Goal: Task Accomplishment & Management: Manage account settings

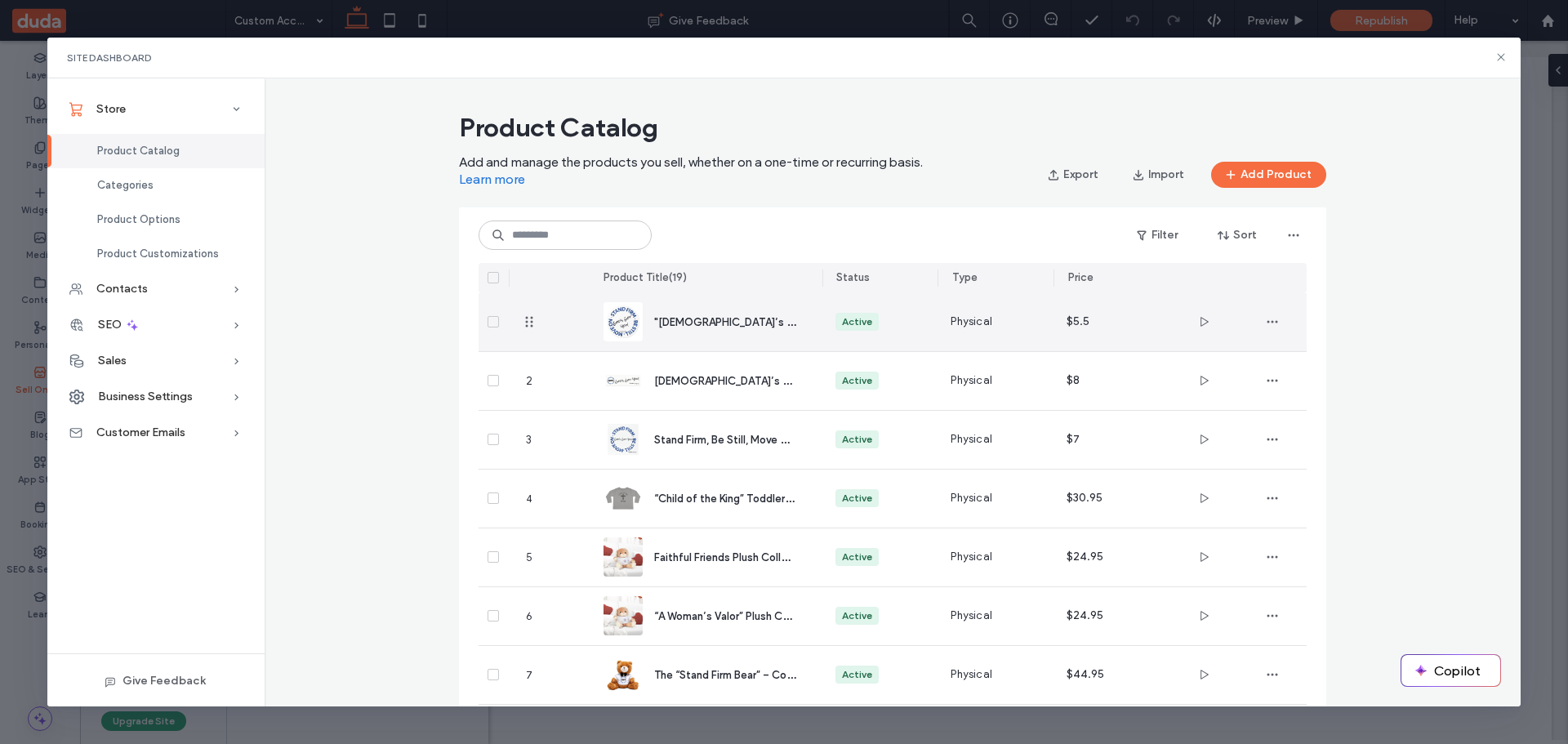
click at [675, 312] on div ""[DEMOGRAPHIC_DATA]’s Got You" Vinyl Sticker – Inspired by Exodus 14:13–15" at bounding box center [706, 322] width 206 height 58
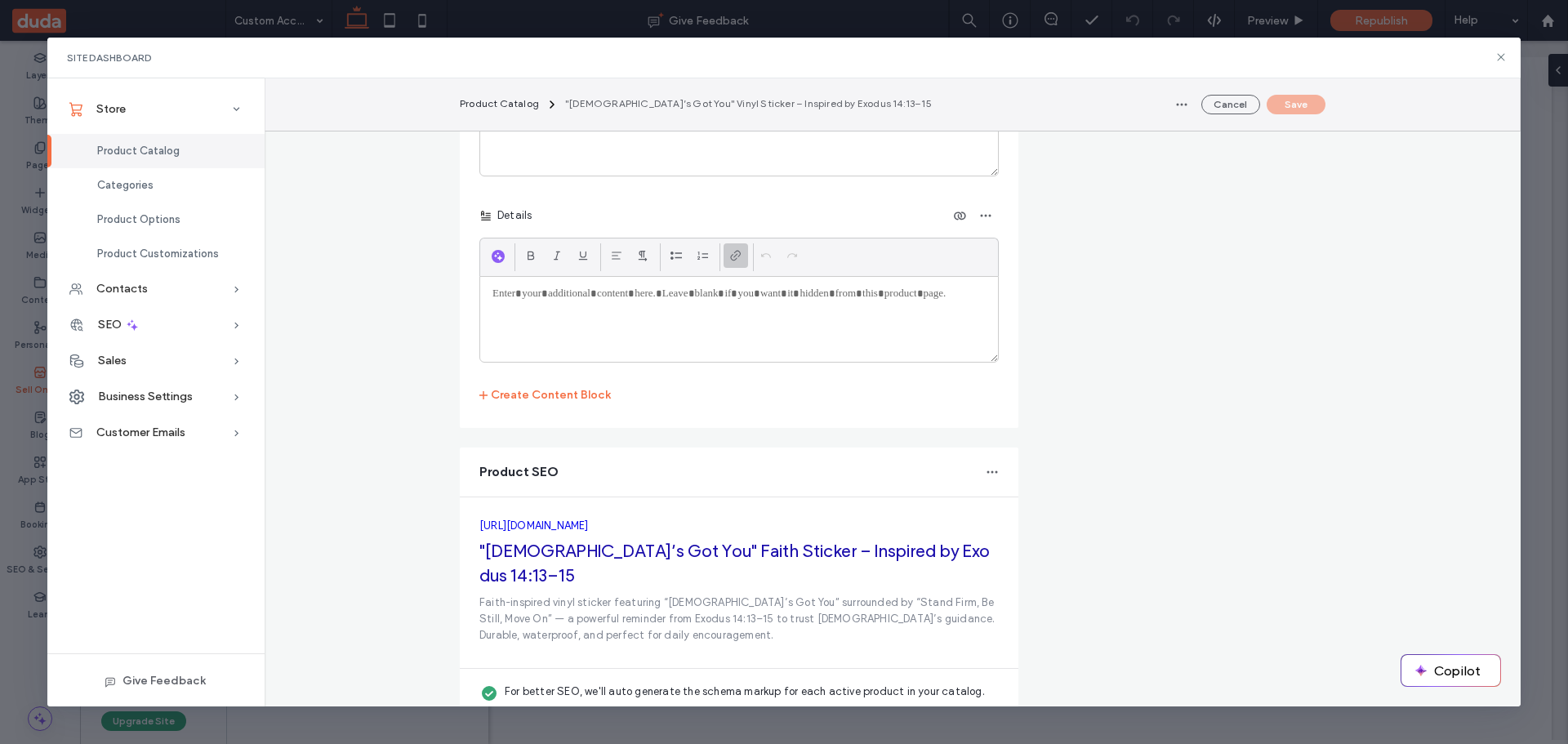
scroll to position [2992, 0]
click at [1496, 53] on icon at bounding box center [1501, 57] width 13 height 13
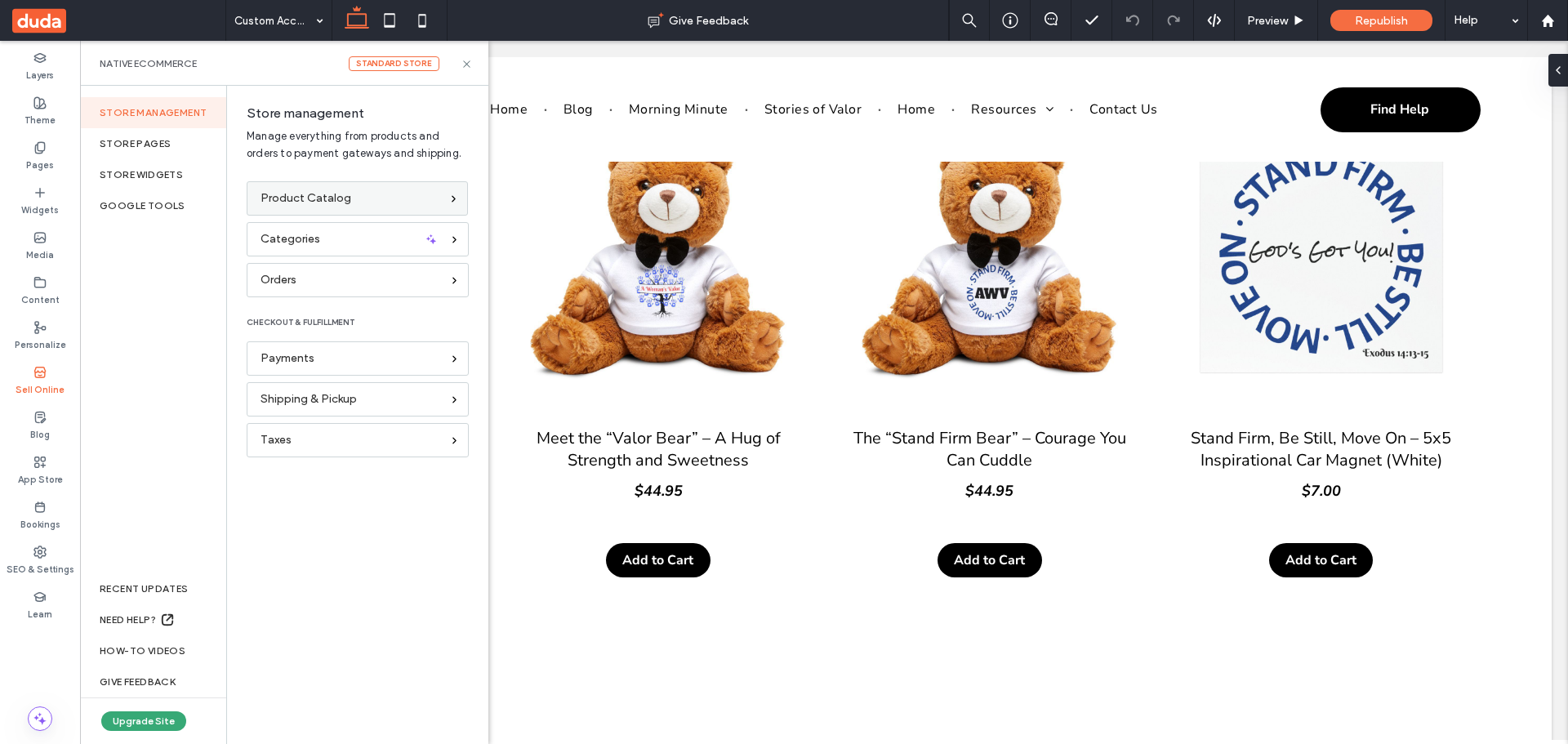
click at [307, 195] on span "Product Catalog" at bounding box center [306, 199] width 90 height 18
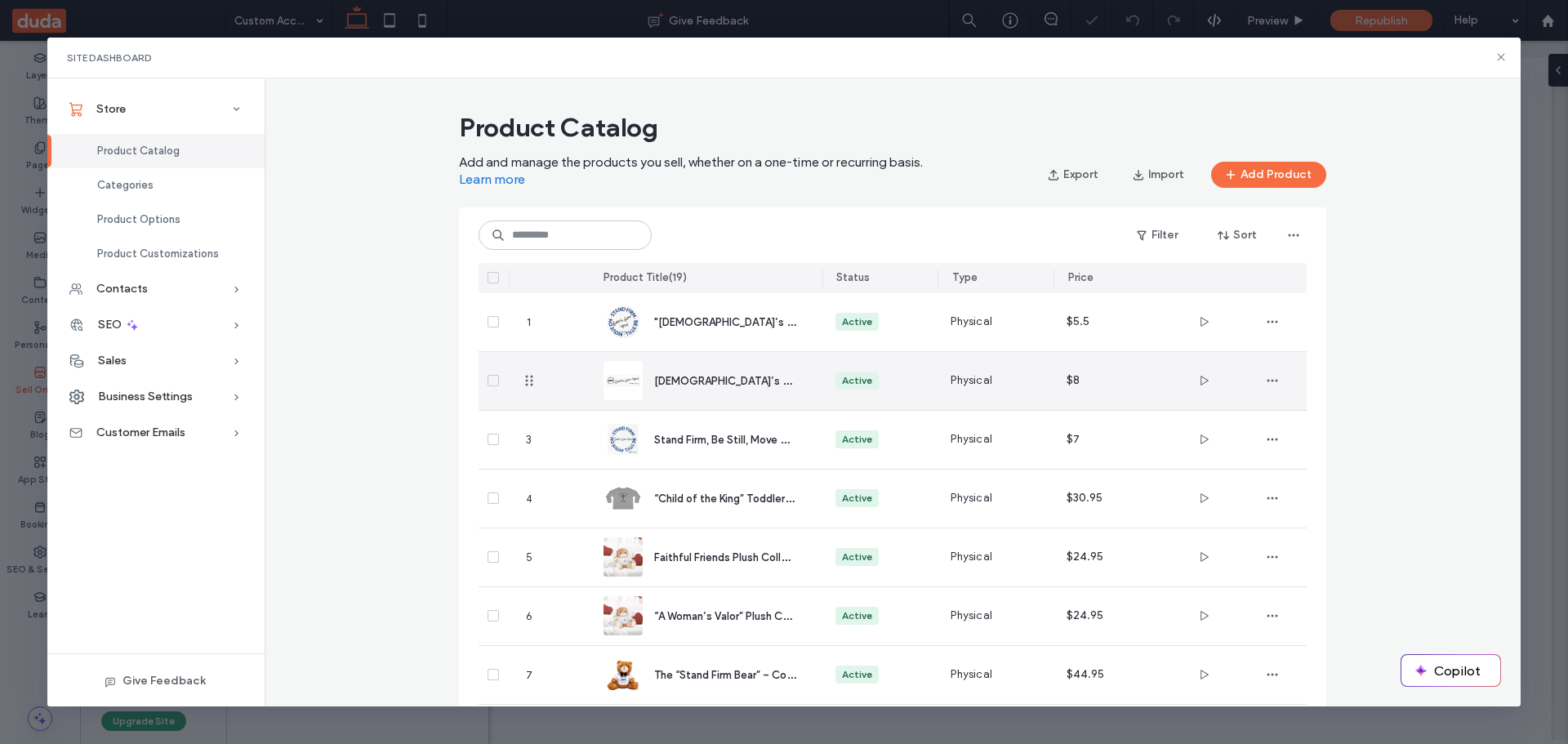
click at [706, 379] on span "[DEMOGRAPHIC_DATA]’s Got You – [DEMOGRAPHIC_DATA] Car Magnet (10"x3")" at bounding box center [853, 379] width 398 height 16
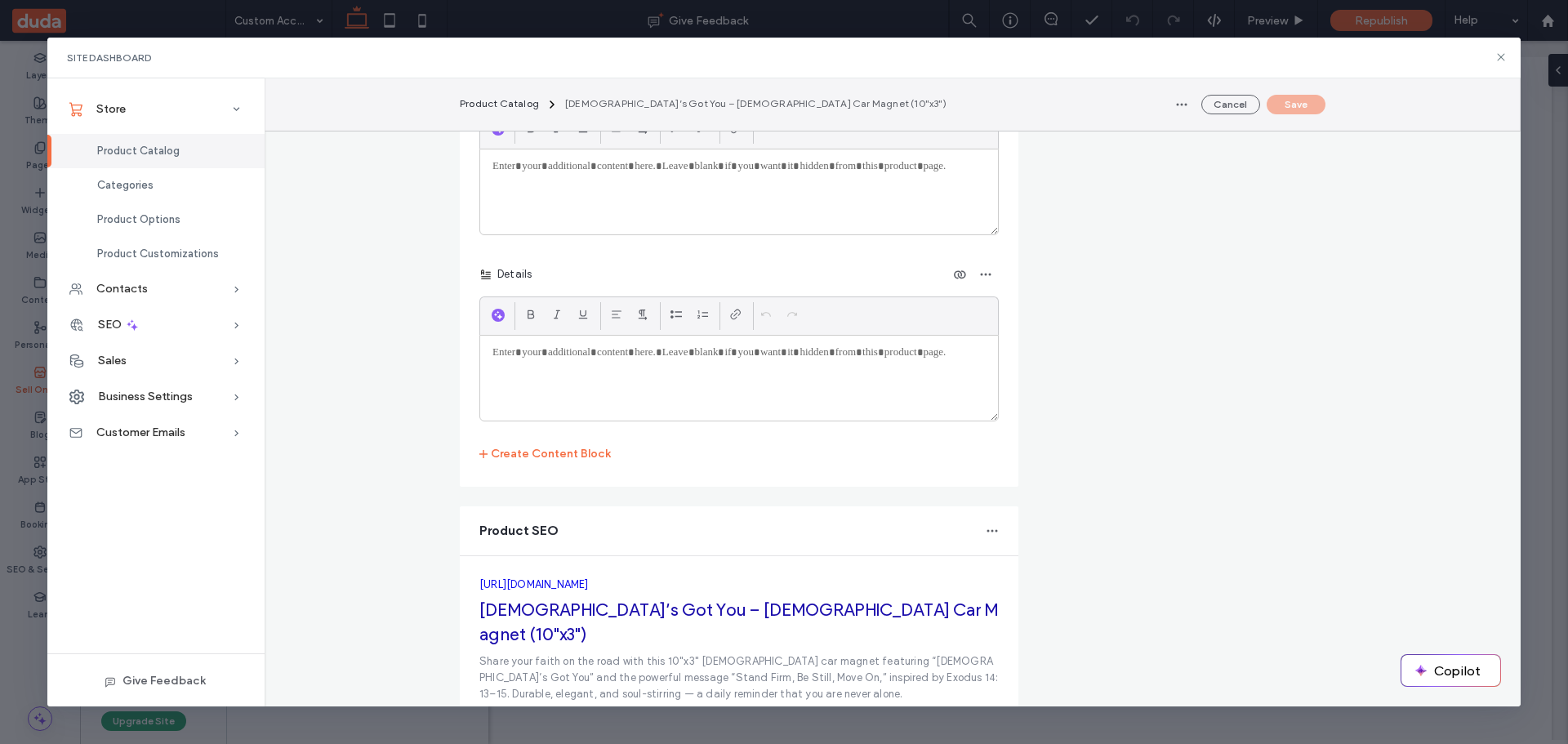
scroll to position [3047, 0]
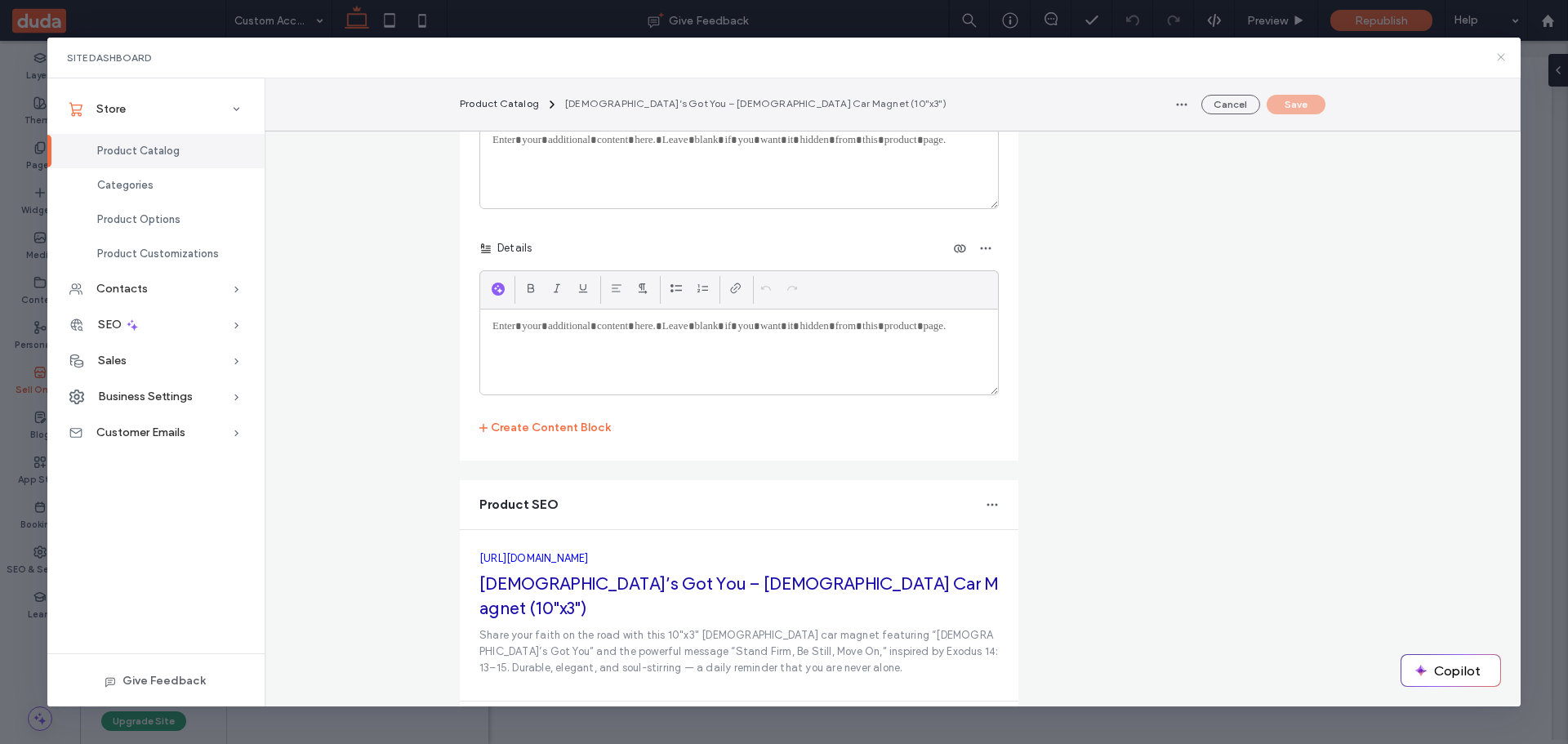
click at [1501, 62] on icon at bounding box center [1501, 57] width 13 height 13
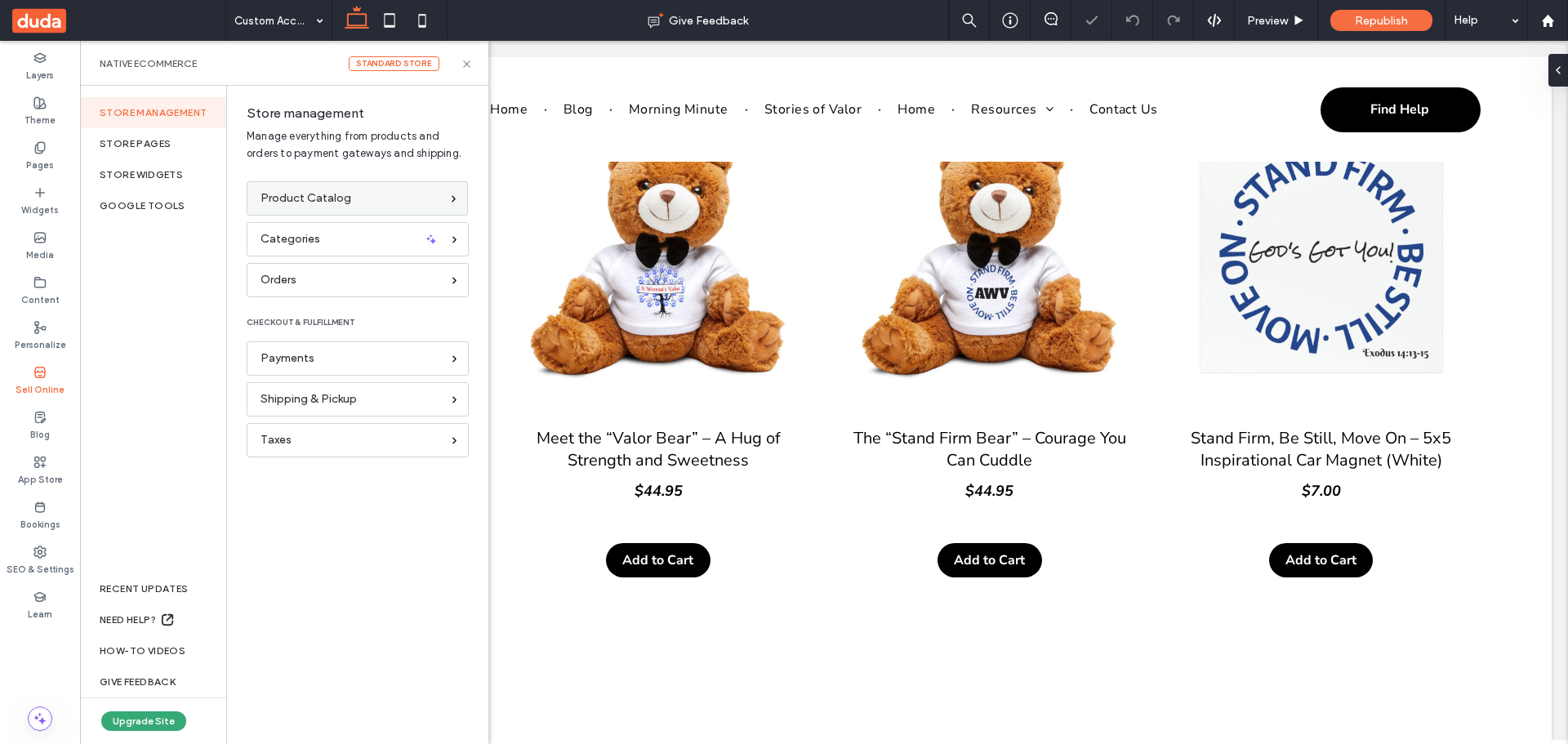
click at [313, 195] on span "Product Catalog" at bounding box center [306, 199] width 90 height 18
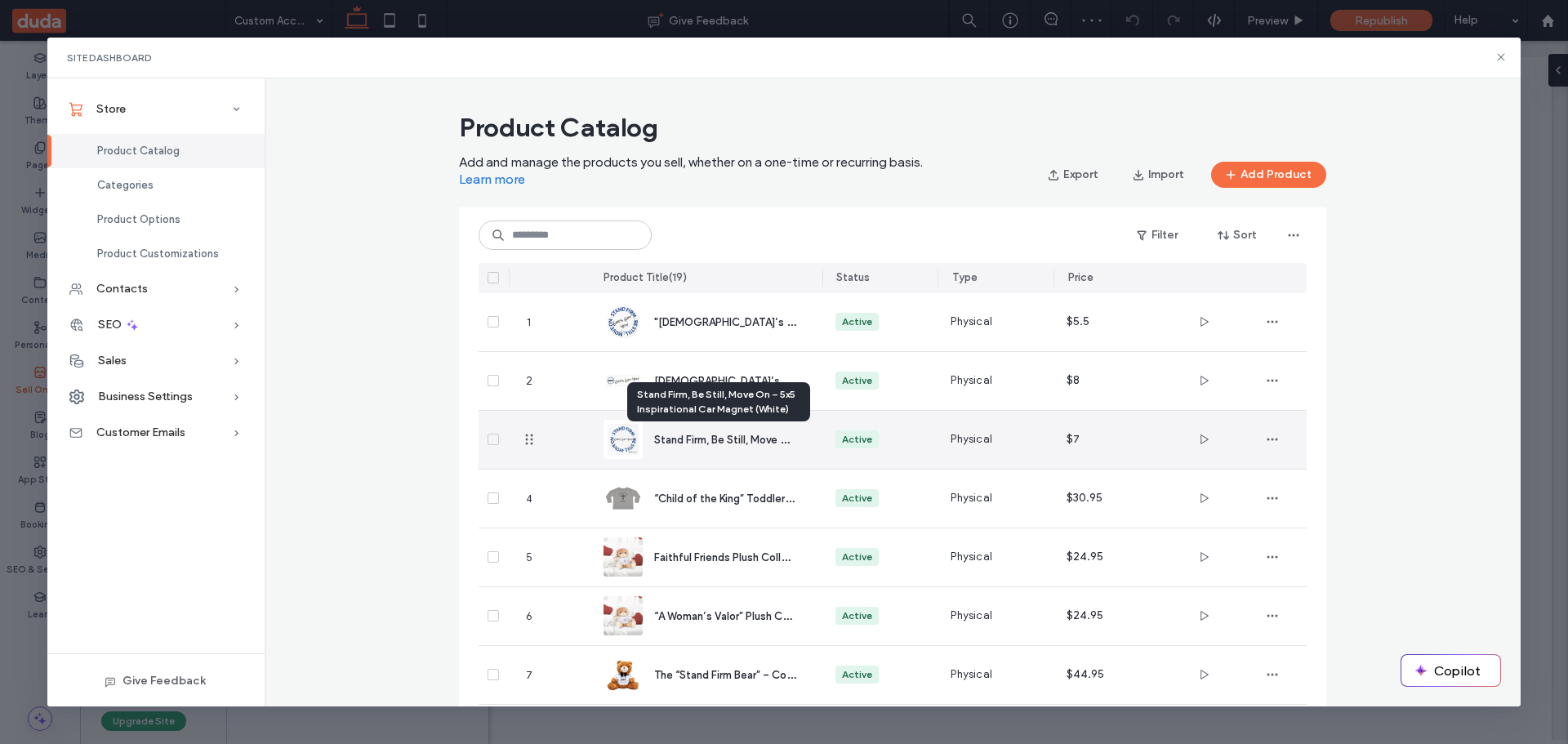
click at [700, 439] on span "Stand Firm, Be Still, Move On – 5x5 Inspirational Car Magnet (White)" at bounding box center [819, 439] width 331 height 16
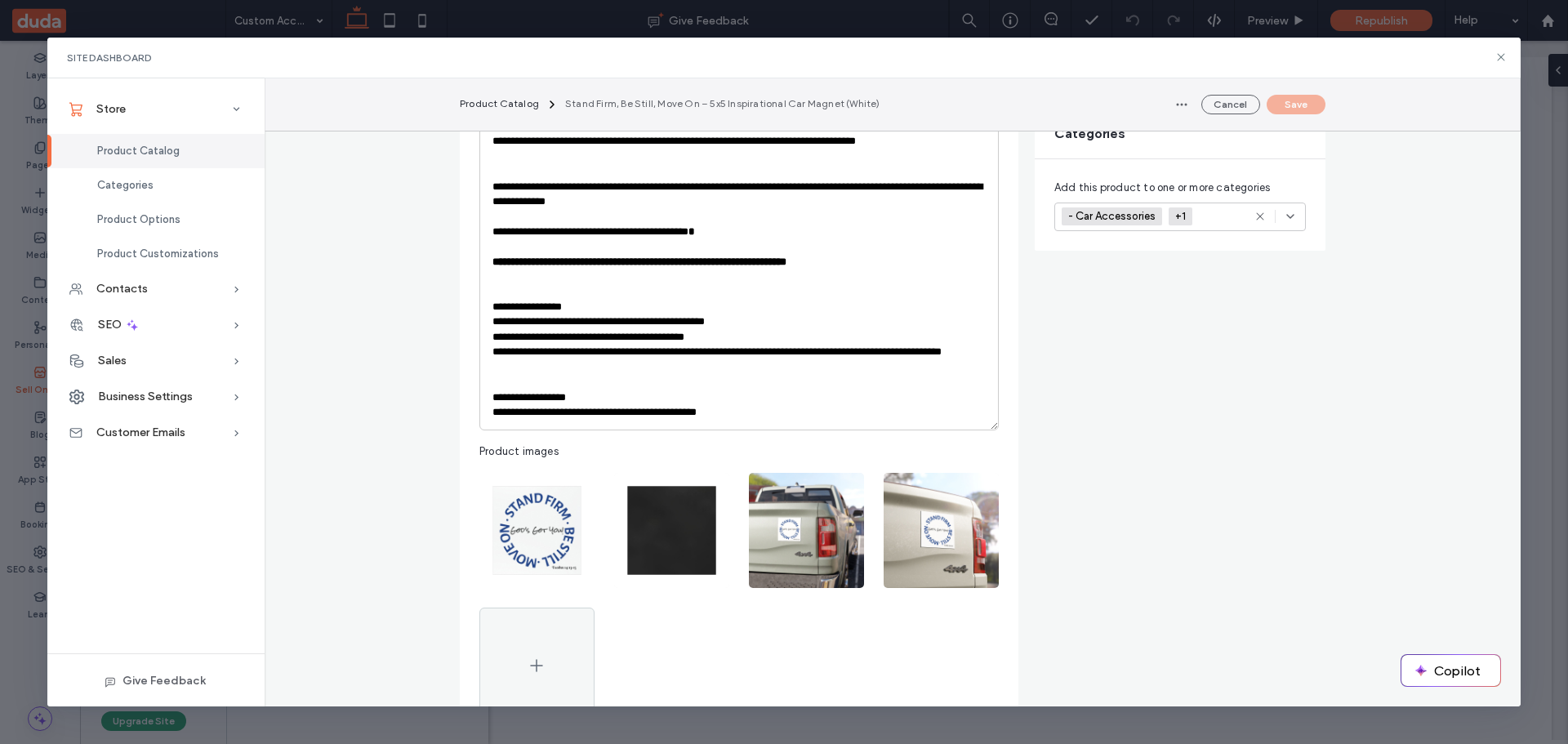
scroll to position [653, 0]
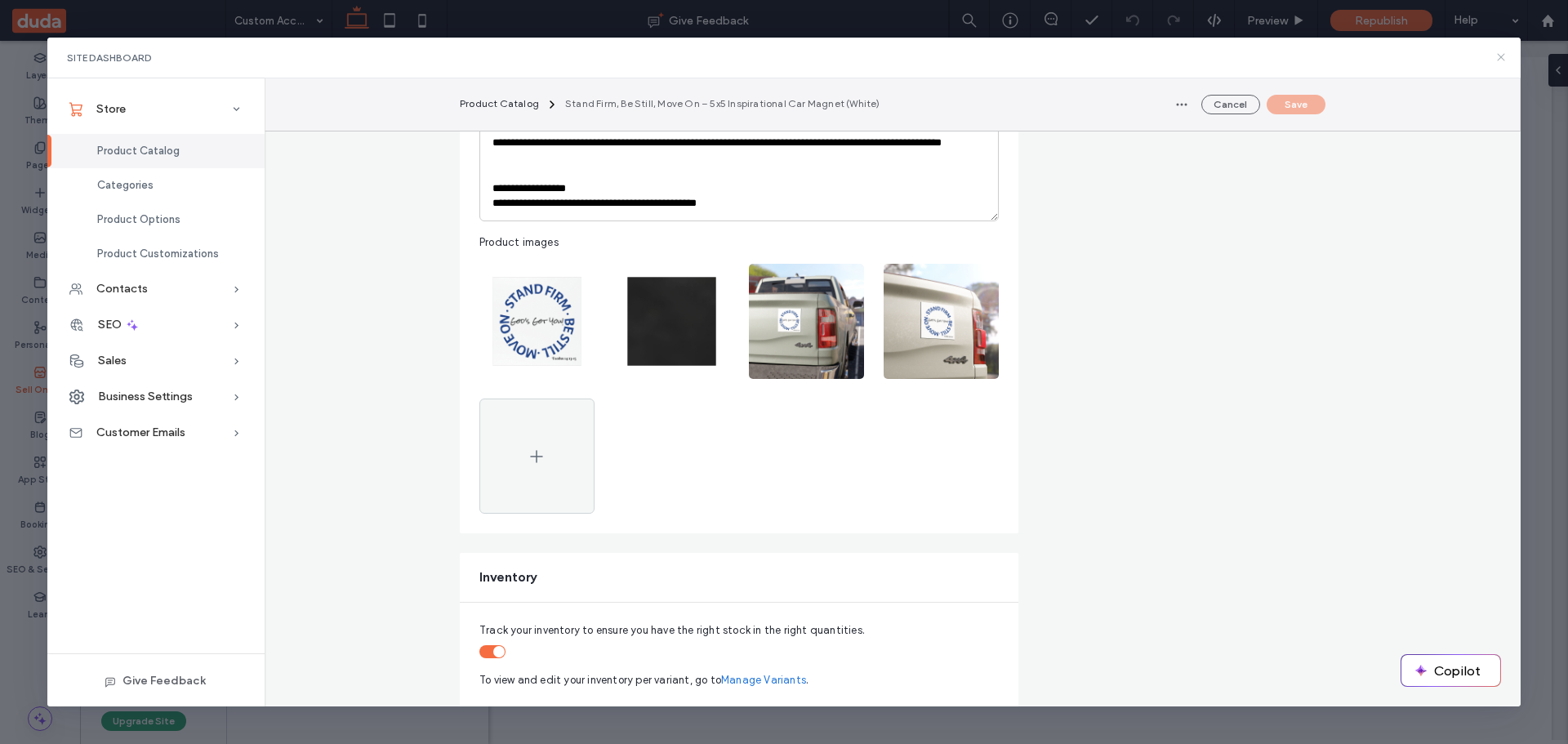
click at [1497, 56] on icon at bounding box center [1501, 57] width 13 height 13
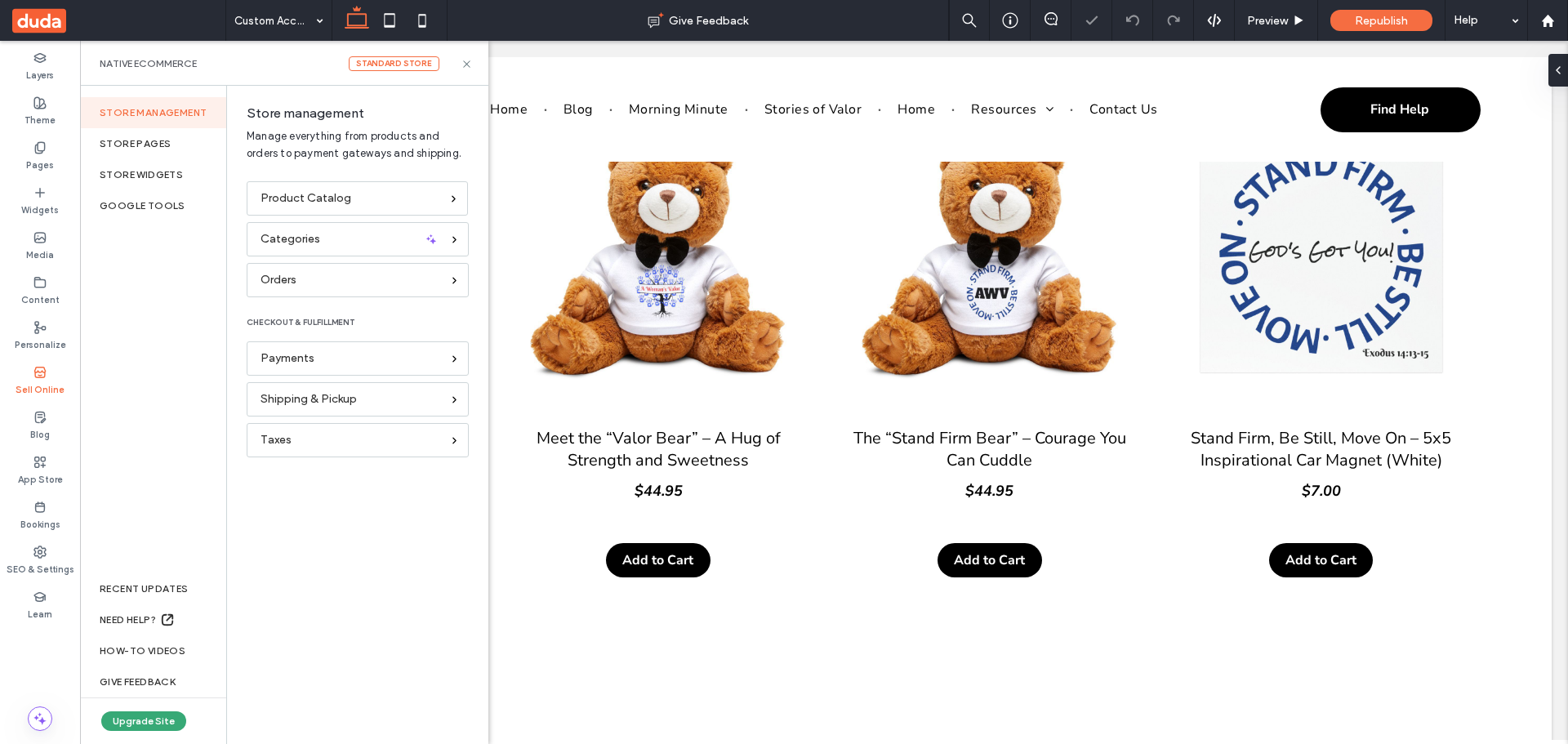
click at [315, 179] on div "Store management Manage everything from products and orders to payment gateways…" at bounding box center [357, 143] width 261 height 76
click at [320, 196] on span "Product Catalog" at bounding box center [306, 199] width 90 height 18
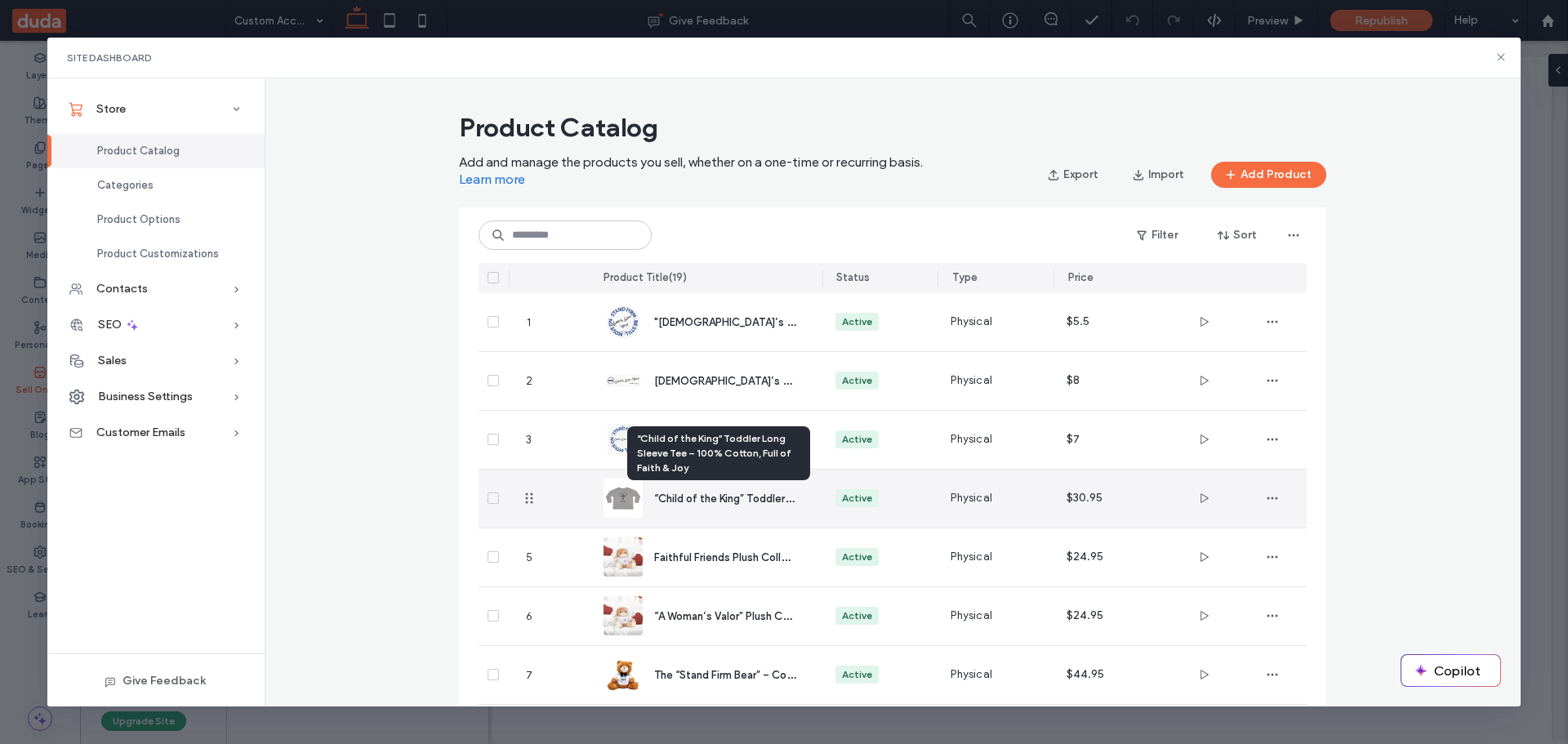
click at [726, 498] on span "“Child of the King” Toddler Long Sleeve Tee – 100% Cotton, Full of Faith & Joy" at bounding box center [845, 498] width 383 height 16
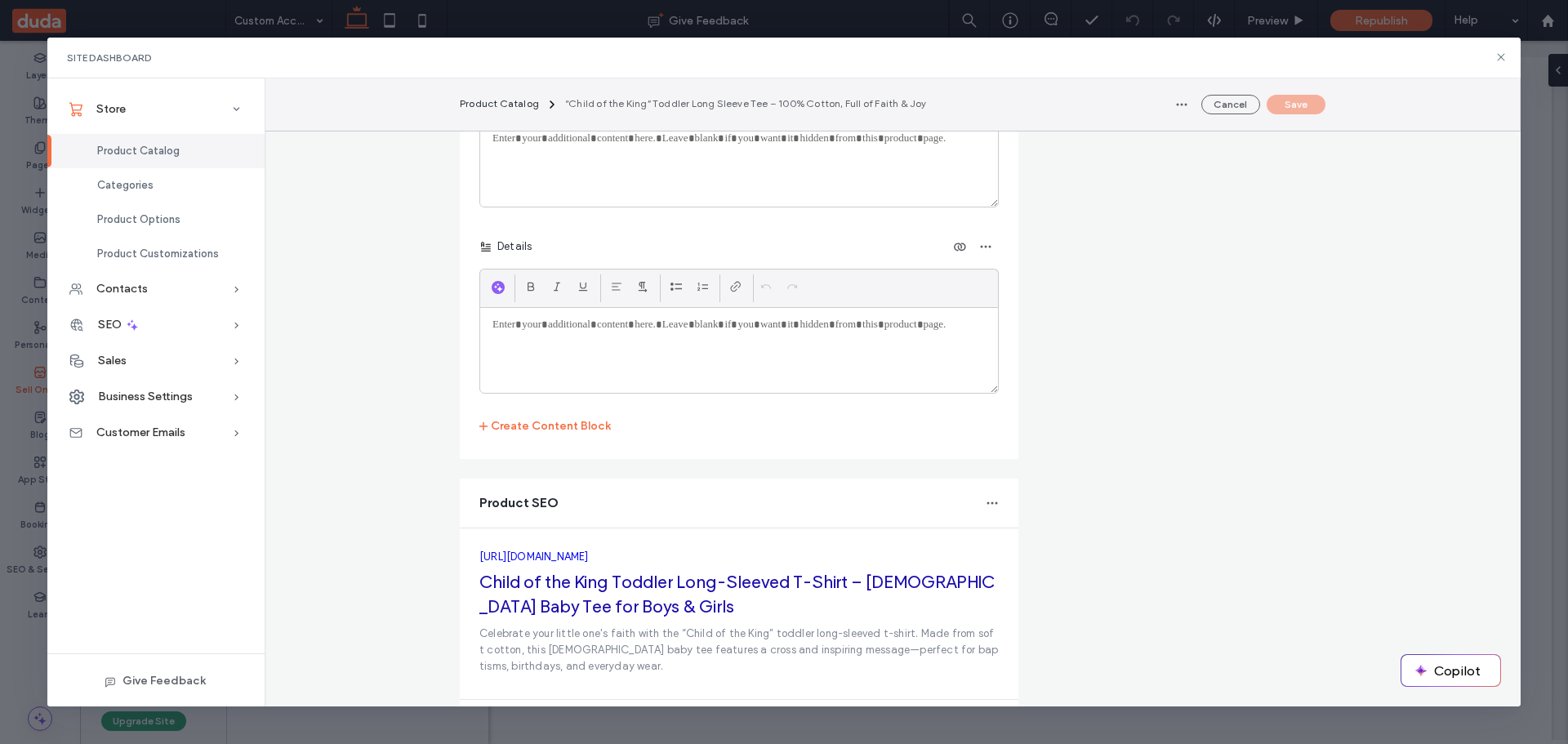
scroll to position [3731, 0]
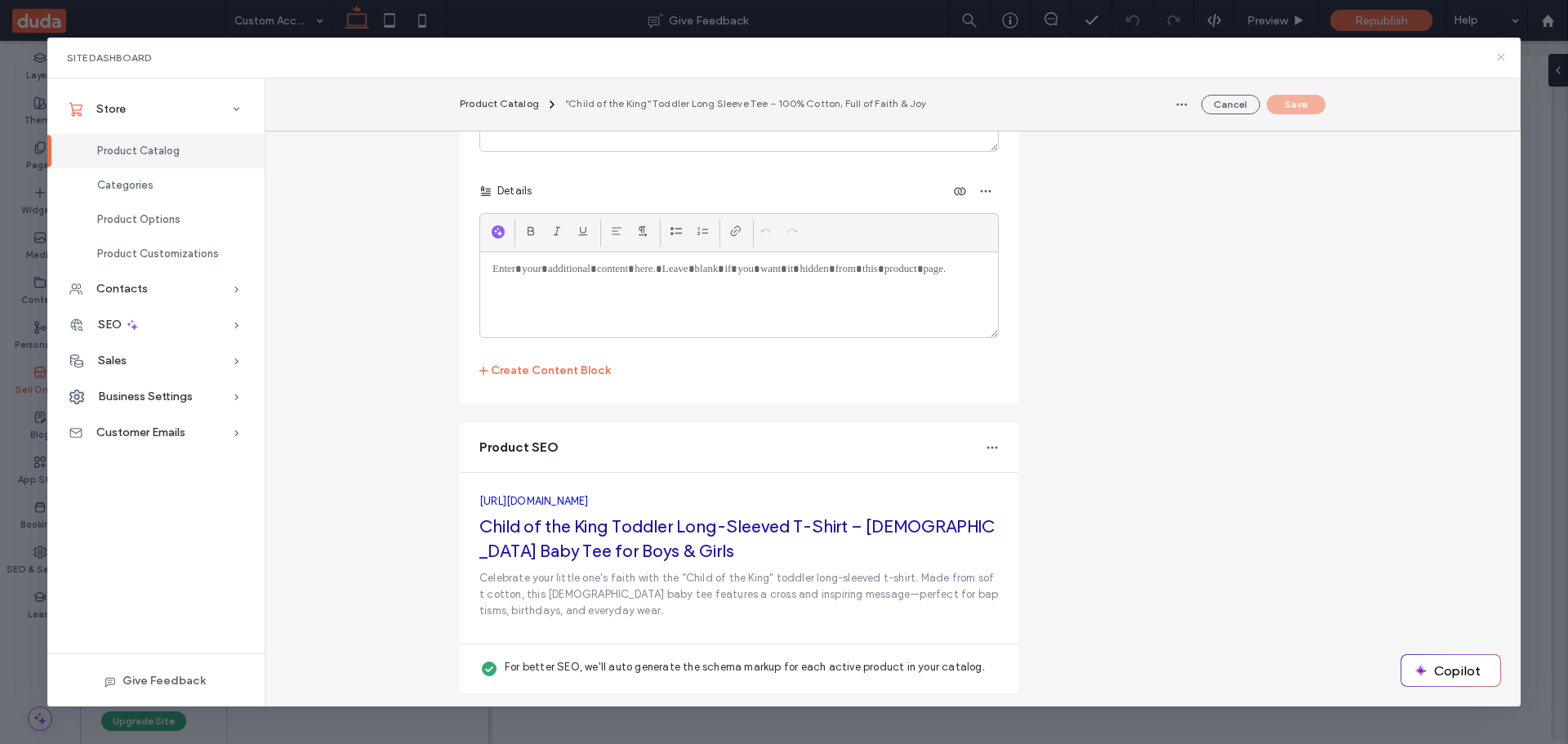
click at [1503, 55] on icon at bounding box center [1501, 57] width 13 height 13
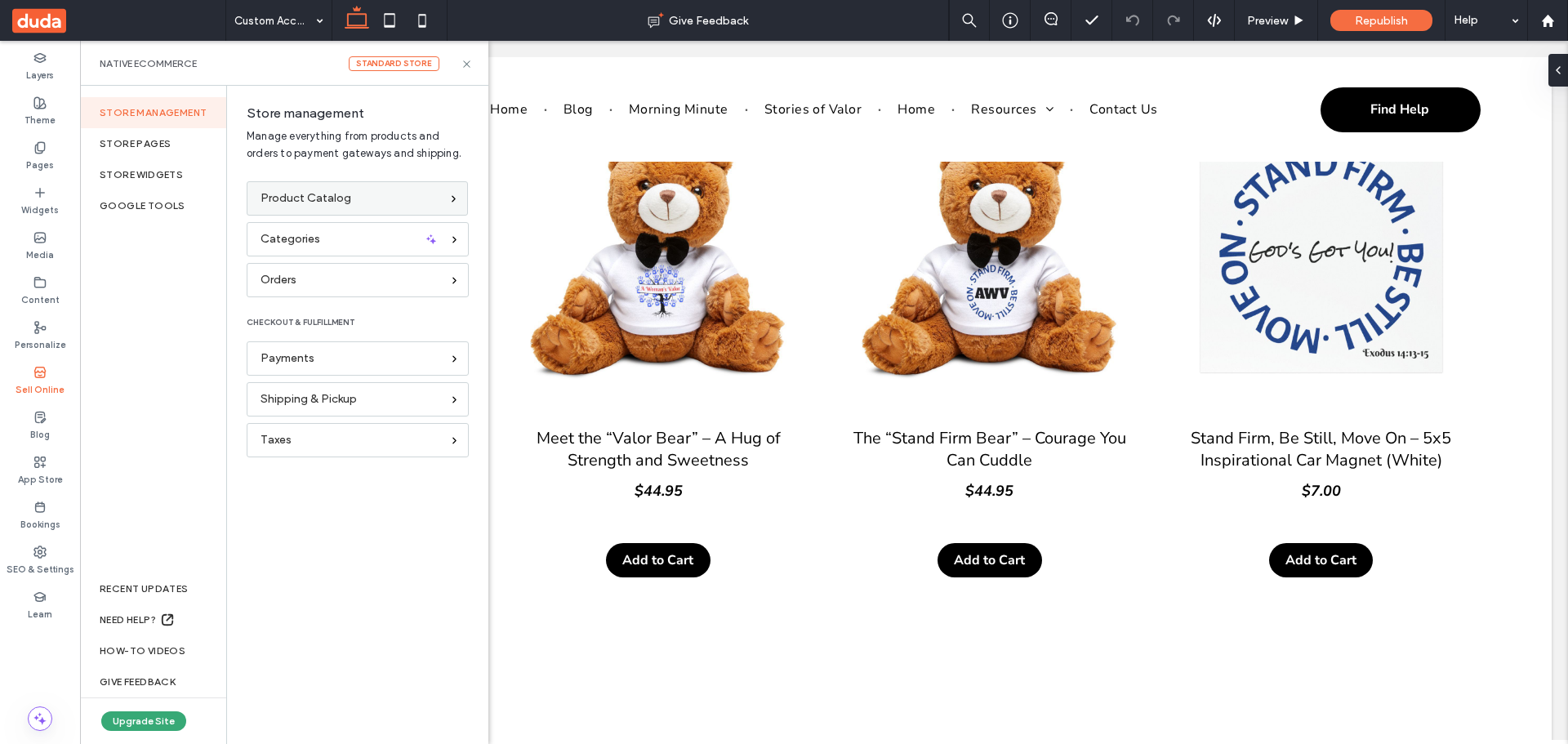
click at [297, 193] on span "Product Catalog" at bounding box center [306, 199] width 90 height 18
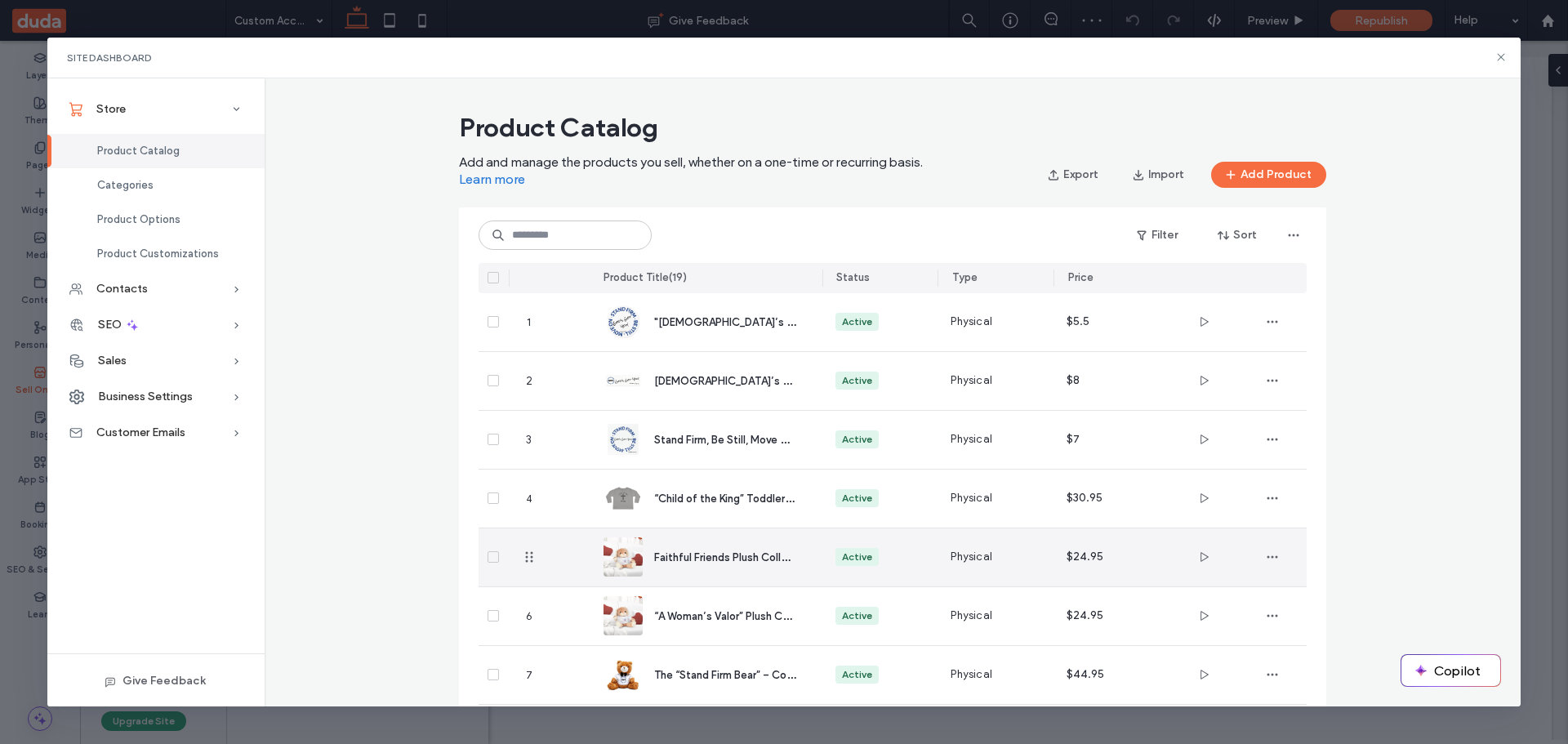
click at [703, 556] on span "Faithful Friends Plush Collection – Cuddle Up with Courage" at bounding box center [799, 556] width 291 height 16
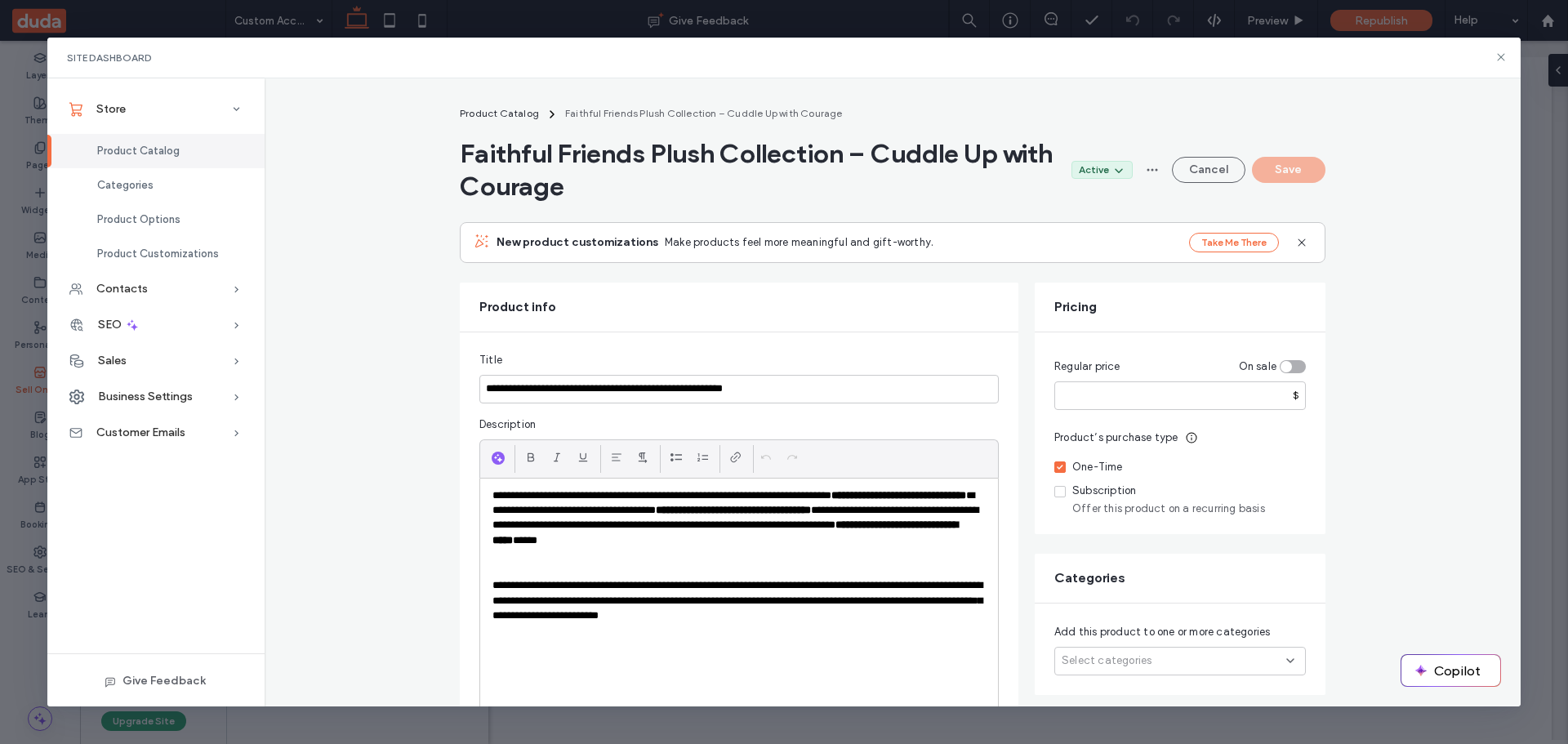
click at [911, 543] on p "**********" at bounding box center [739, 519] width 494 height 61
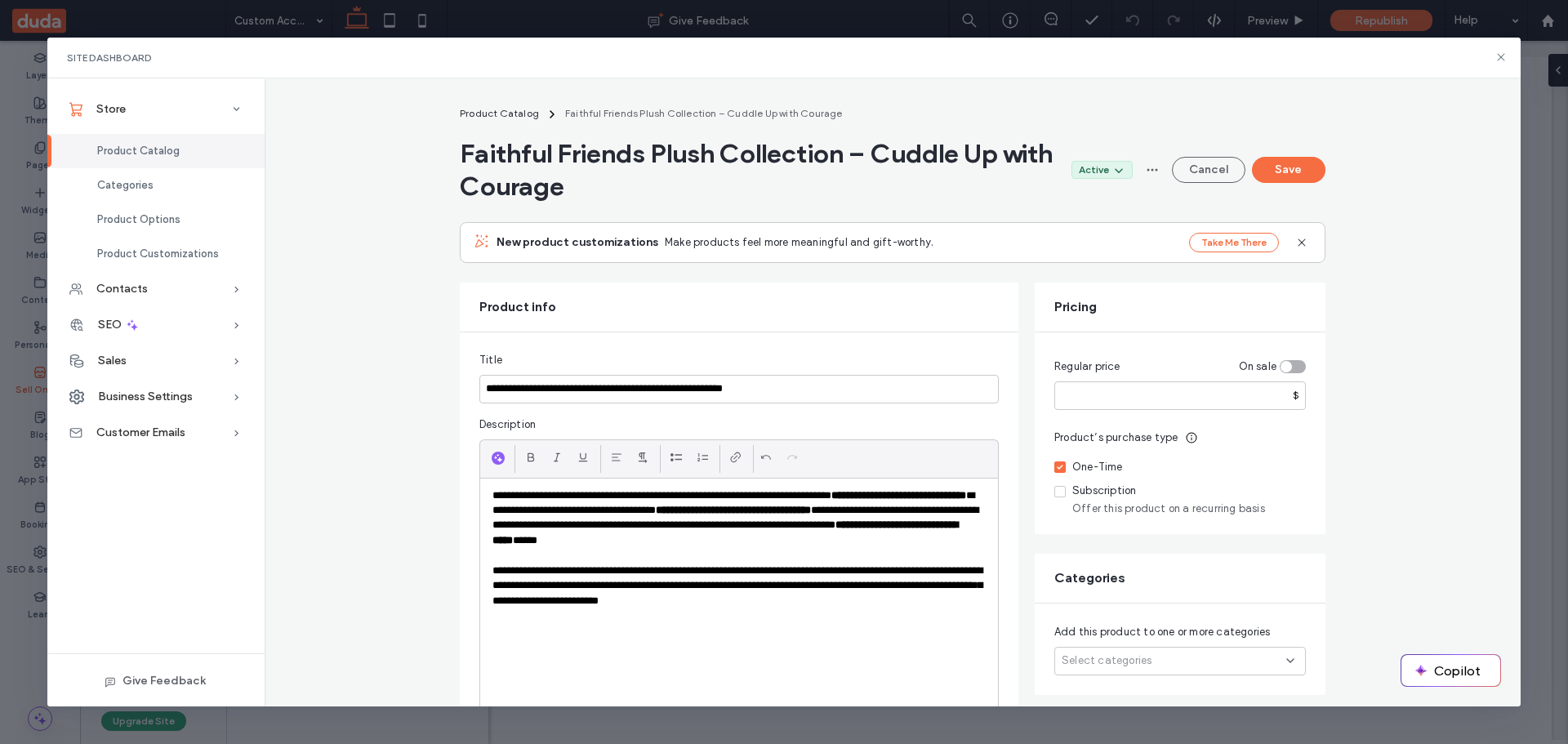
scroll to position [245, 0]
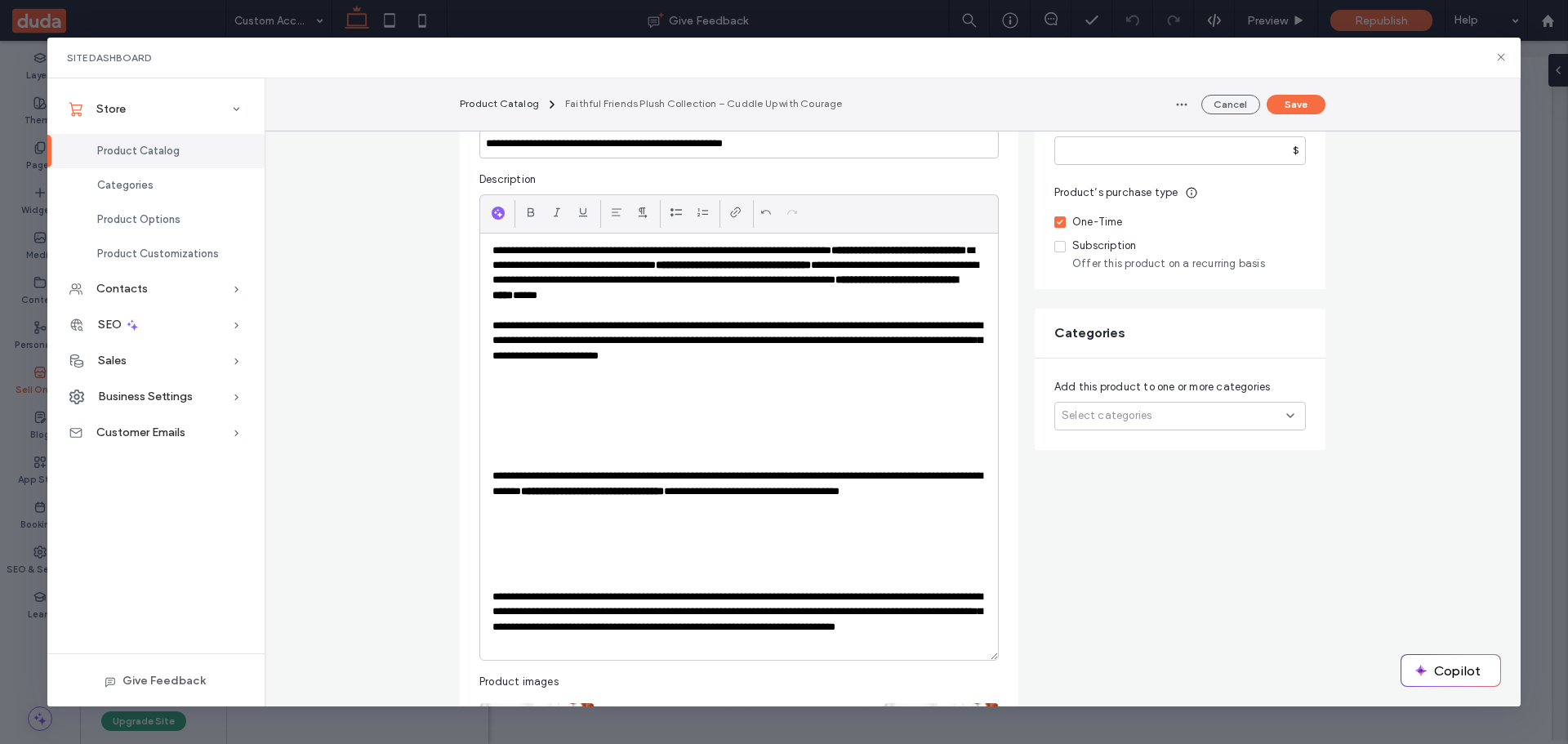
click at [537, 388] on p at bounding box center [739, 386] width 494 height 15
click at [669, 213] on icon at bounding box center [676, 213] width 13 height 13
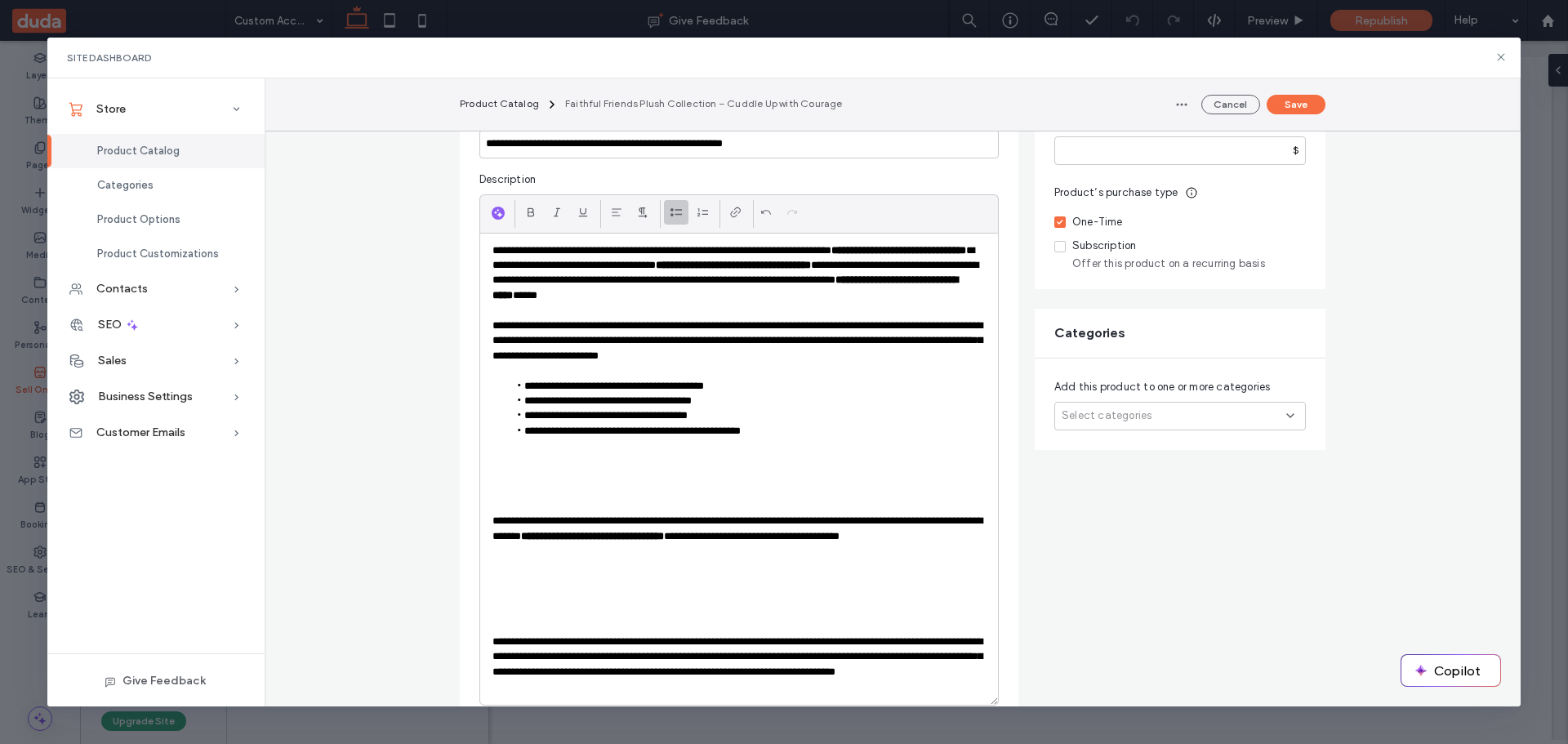
click at [819, 438] on li "**********" at bounding box center [747, 431] width 478 height 15
drag, startPoint x: 516, startPoint y: 380, endPoint x: 550, endPoint y: 375, distance: 34.4
click at [550, 375] on div "**********" at bounding box center [739, 469] width 517 height 471
drag, startPoint x: 560, startPoint y: 370, endPoint x: 515, endPoint y: 370, distance: 45.0
click at [515, 370] on li "*******" at bounding box center [747, 370] width 478 height 15
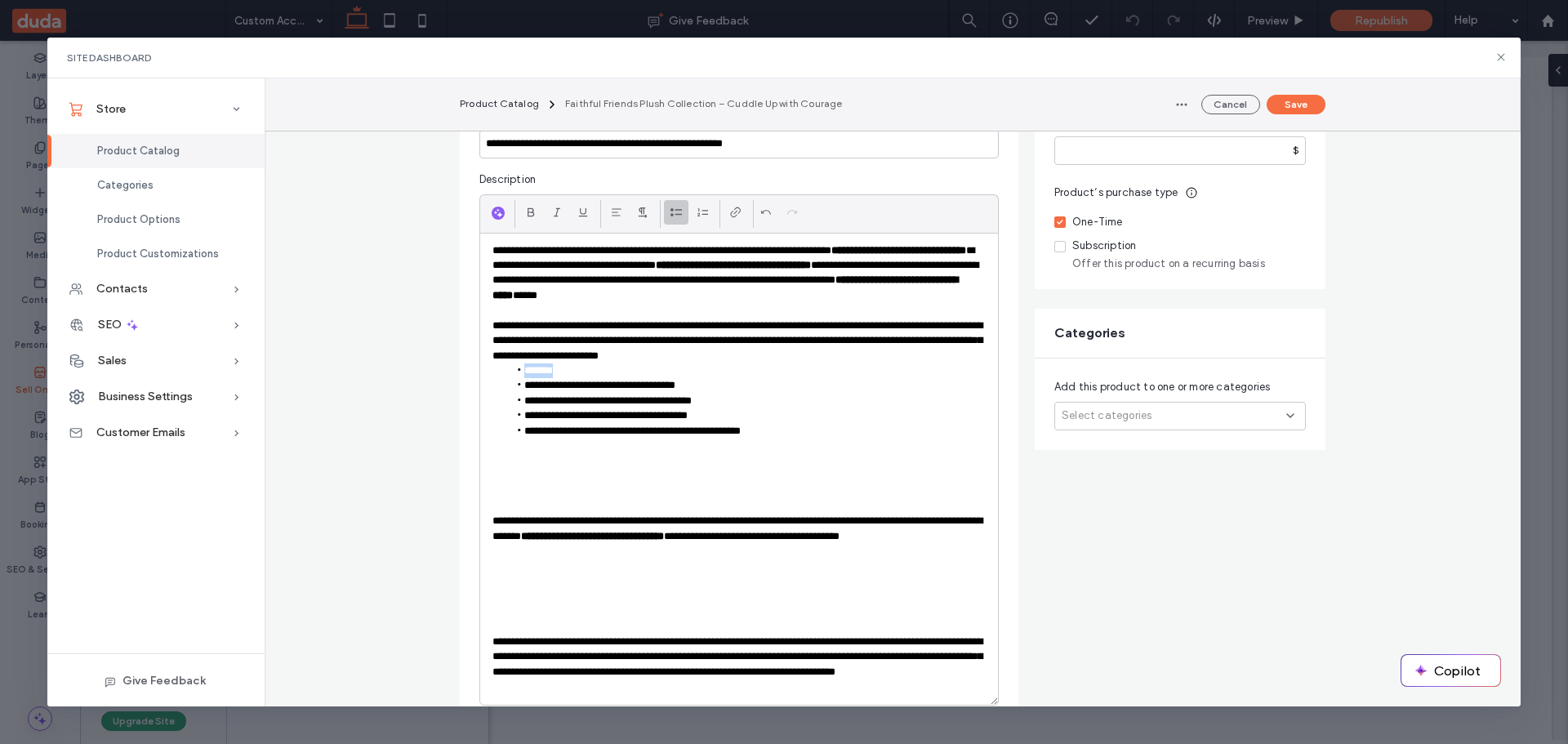
click at [516, 370] on li "*******" at bounding box center [747, 370] width 478 height 15
click at [538, 374] on li at bounding box center [747, 370] width 478 height 15
drag, startPoint x: 568, startPoint y: 385, endPoint x: 517, endPoint y: 383, distance: 51.0
click at [517, 383] on li "**********" at bounding box center [747, 386] width 478 height 15
click at [518, 208] on div at bounding box center [531, 213] width 25 height 25
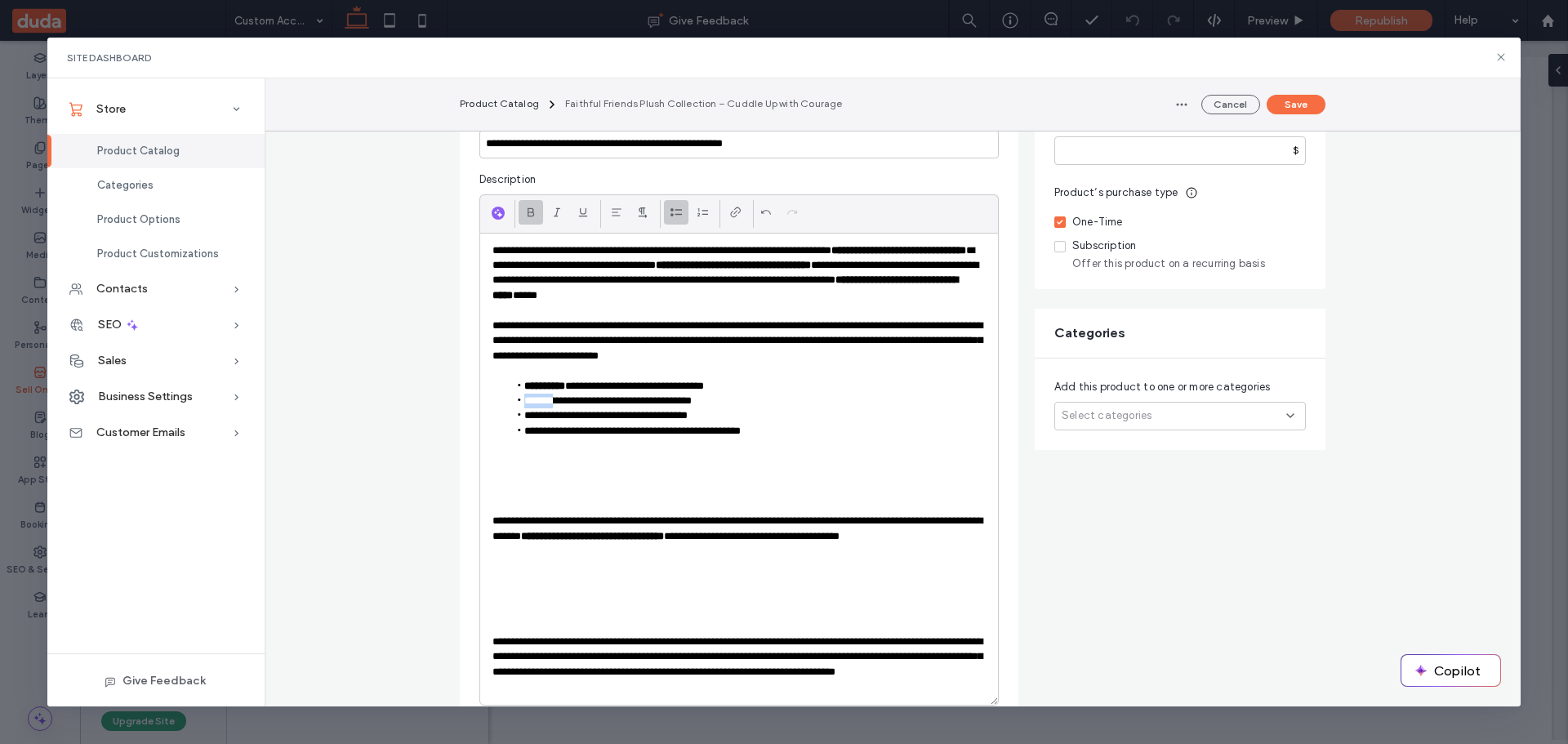
drag, startPoint x: 549, startPoint y: 403, endPoint x: 517, endPoint y: 402, distance: 32.0
click at [517, 402] on li "**********" at bounding box center [747, 401] width 478 height 15
drag, startPoint x: 551, startPoint y: 398, endPoint x: 514, endPoint y: 400, distance: 37.1
click at [514, 400] on li "**********" at bounding box center [747, 401] width 478 height 15
click at [518, 212] on div at bounding box center [531, 213] width 25 height 25
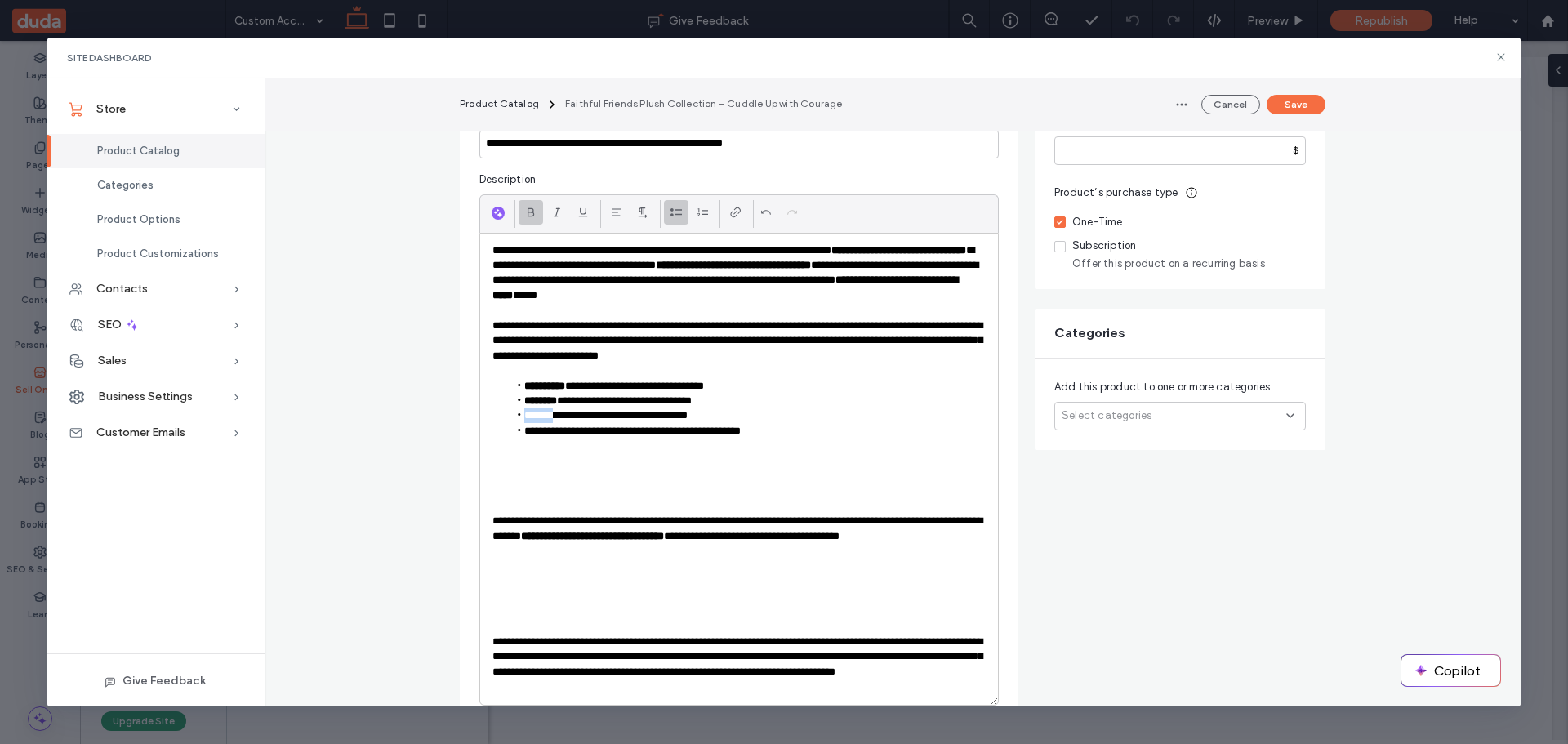
drag, startPoint x: 559, startPoint y: 416, endPoint x: 520, endPoint y: 418, distance: 39.1
click at [520, 418] on li "**********" at bounding box center [747, 416] width 478 height 15
click at [524, 214] on icon at bounding box center [531, 213] width 13 height 13
drag, startPoint x: 637, startPoint y: 429, endPoint x: 615, endPoint y: 431, distance: 22.1
click at [615, 431] on li "**********" at bounding box center [747, 431] width 478 height 15
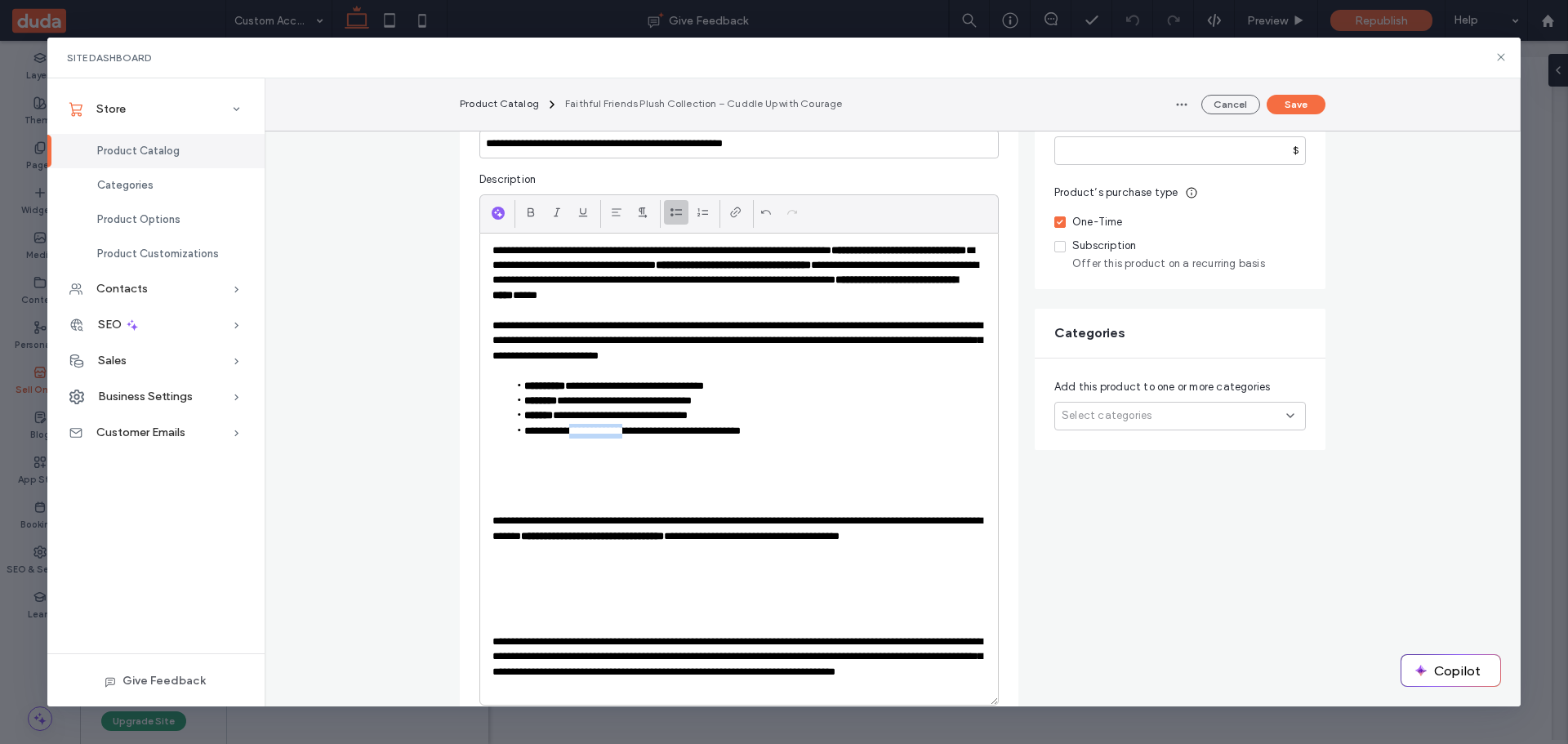
drag, startPoint x: 640, startPoint y: 430, endPoint x: 577, endPoint y: 432, distance: 63.0
click at [577, 432] on li "**********" at bounding box center [747, 431] width 478 height 15
click at [524, 209] on icon at bounding box center [531, 213] width 13 height 13
click at [715, 462] on p at bounding box center [739, 462] width 494 height 15
click at [799, 426] on li "**********" at bounding box center [747, 431] width 478 height 15
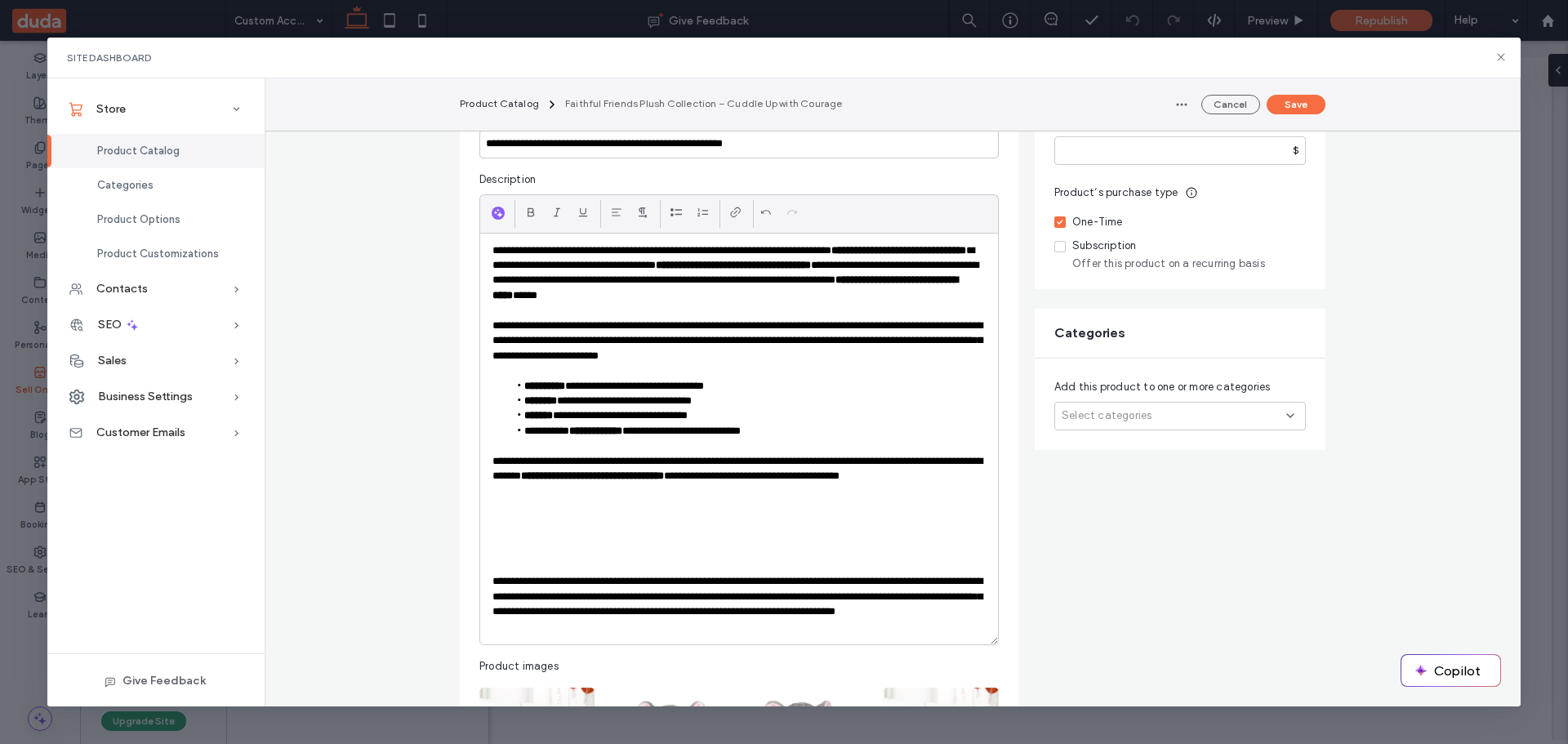
click at [569, 501] on p at bounding box center [739, 507] width 494 height 15
click at [537, 489] on p "**********" at bounding box center [739, 476] width 494 height 45
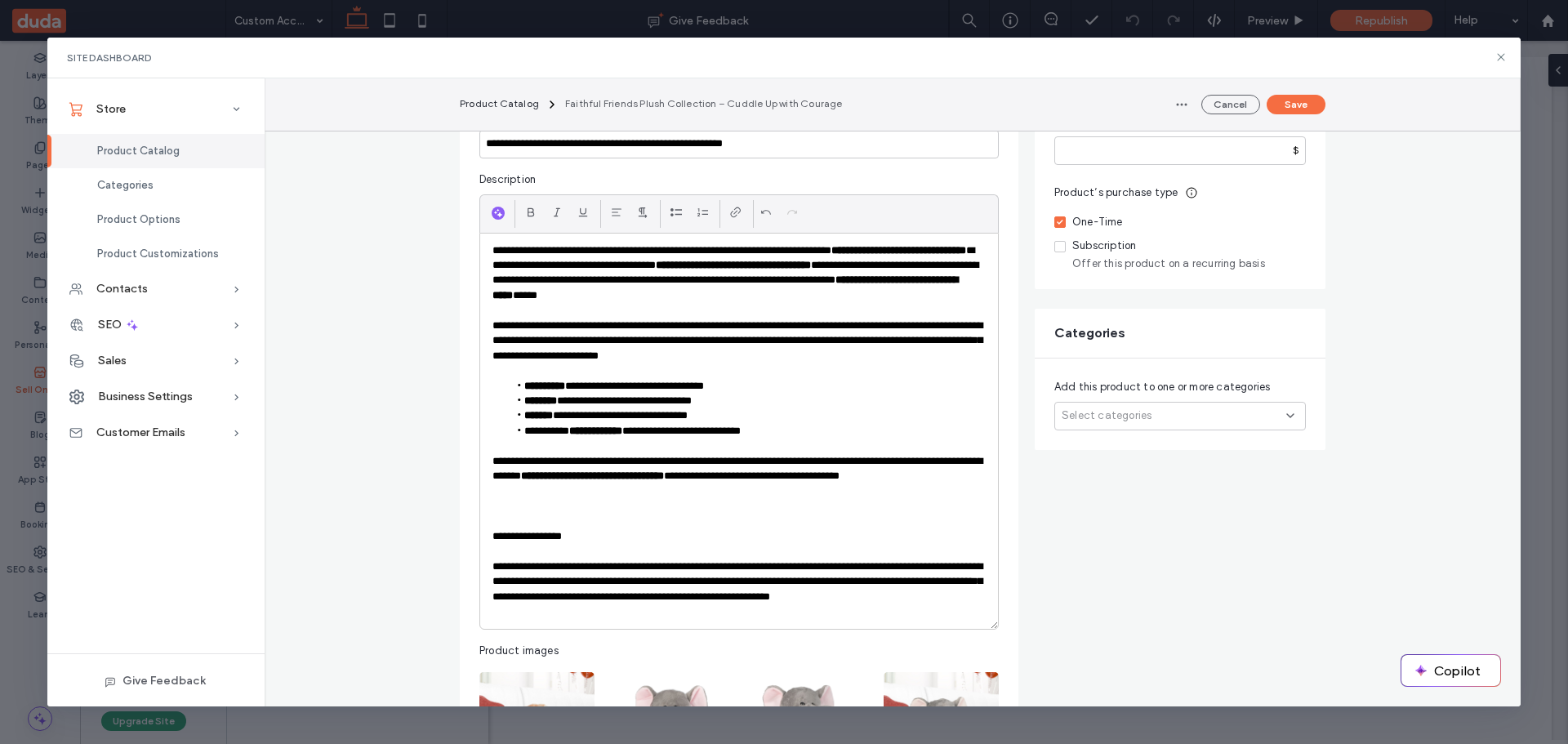
click at [750, 566] on p "**********" at bounding box center [739, 590] width 494 height 61
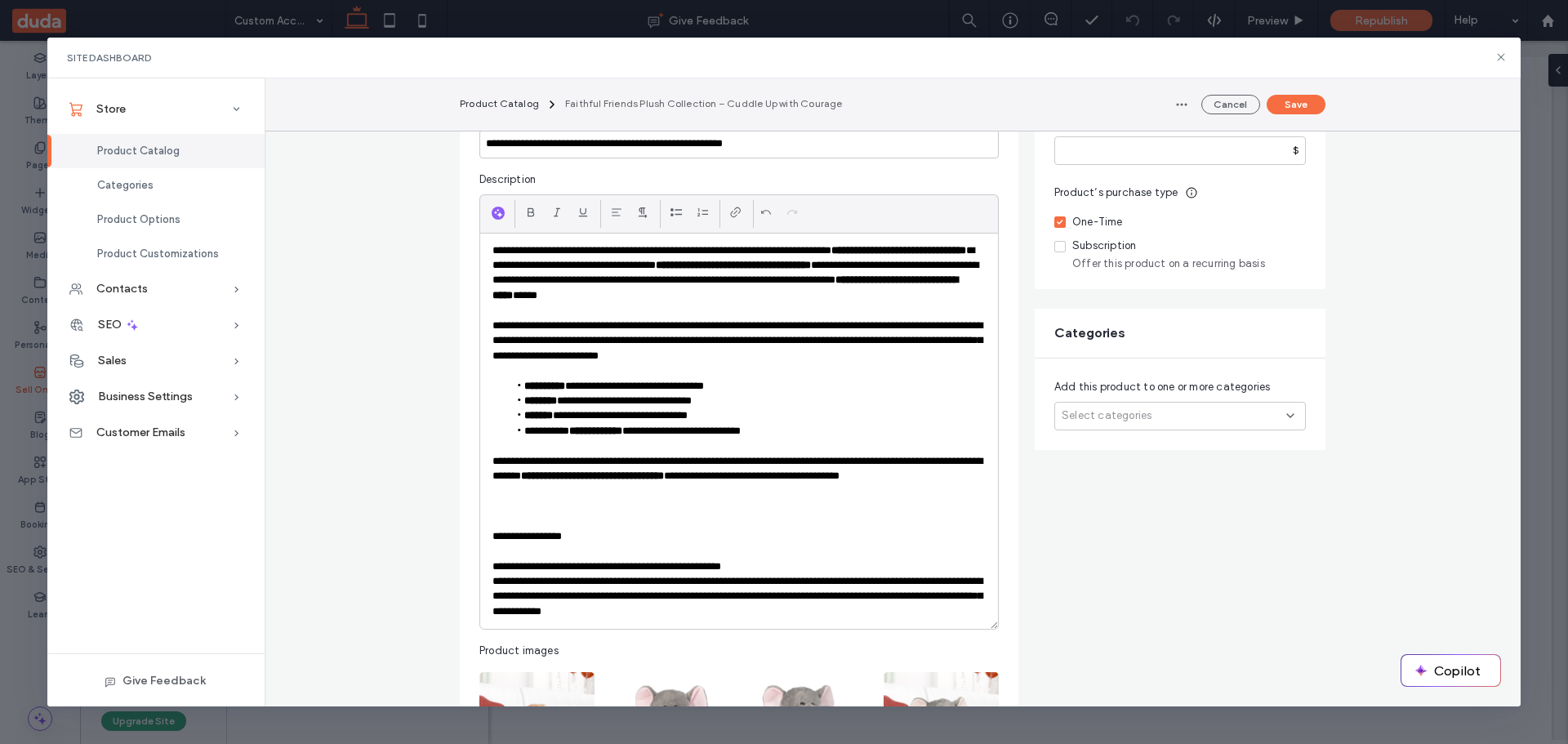
click at [889, 581] on p "**********" at bounding box center [739, 596] width 494 height 45
click at [660, 595] on p "**********" at bounding box center [739, 604] width 494 height 30
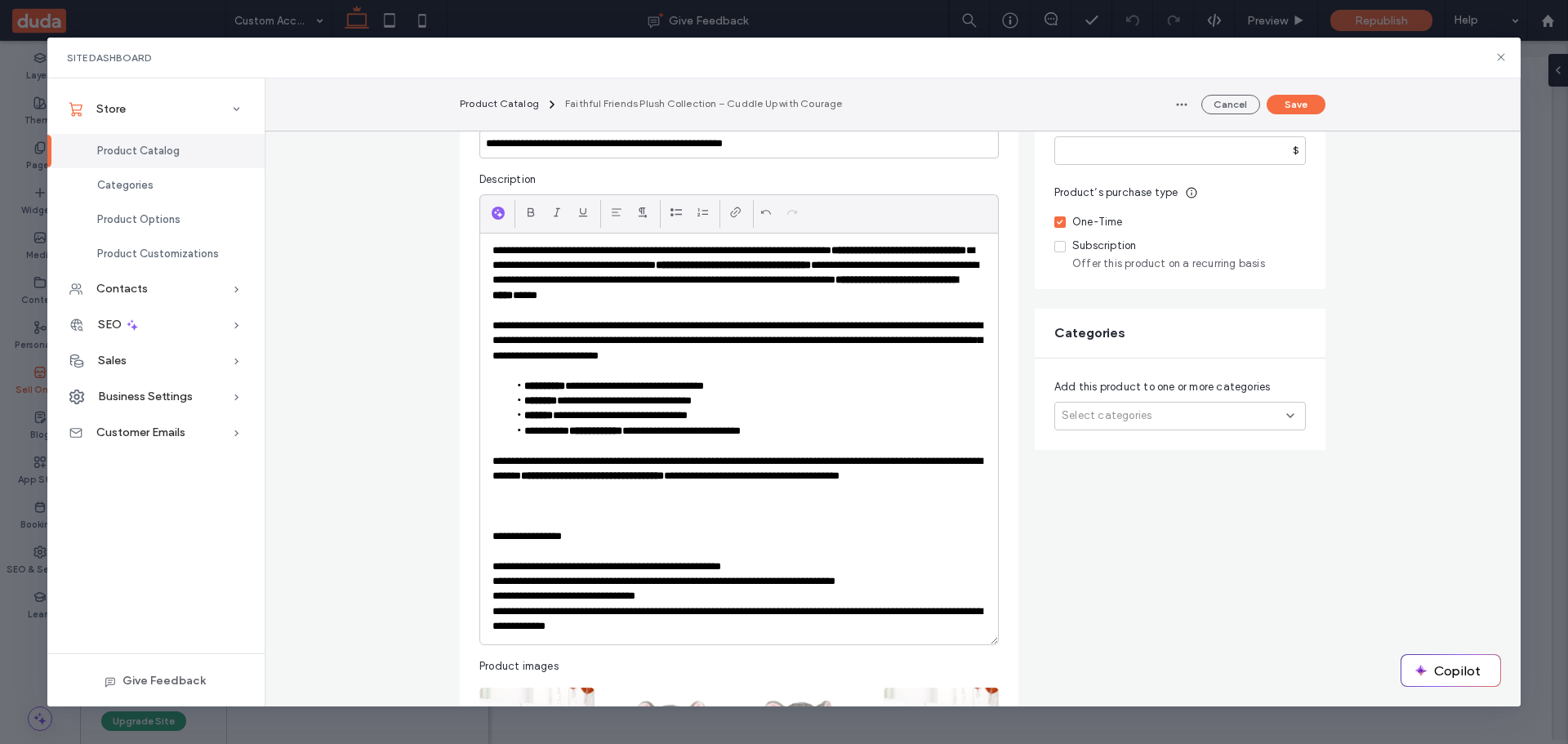
click at [657, 612] on p "**********" at bounding box center [739, 619] width 494 height 30
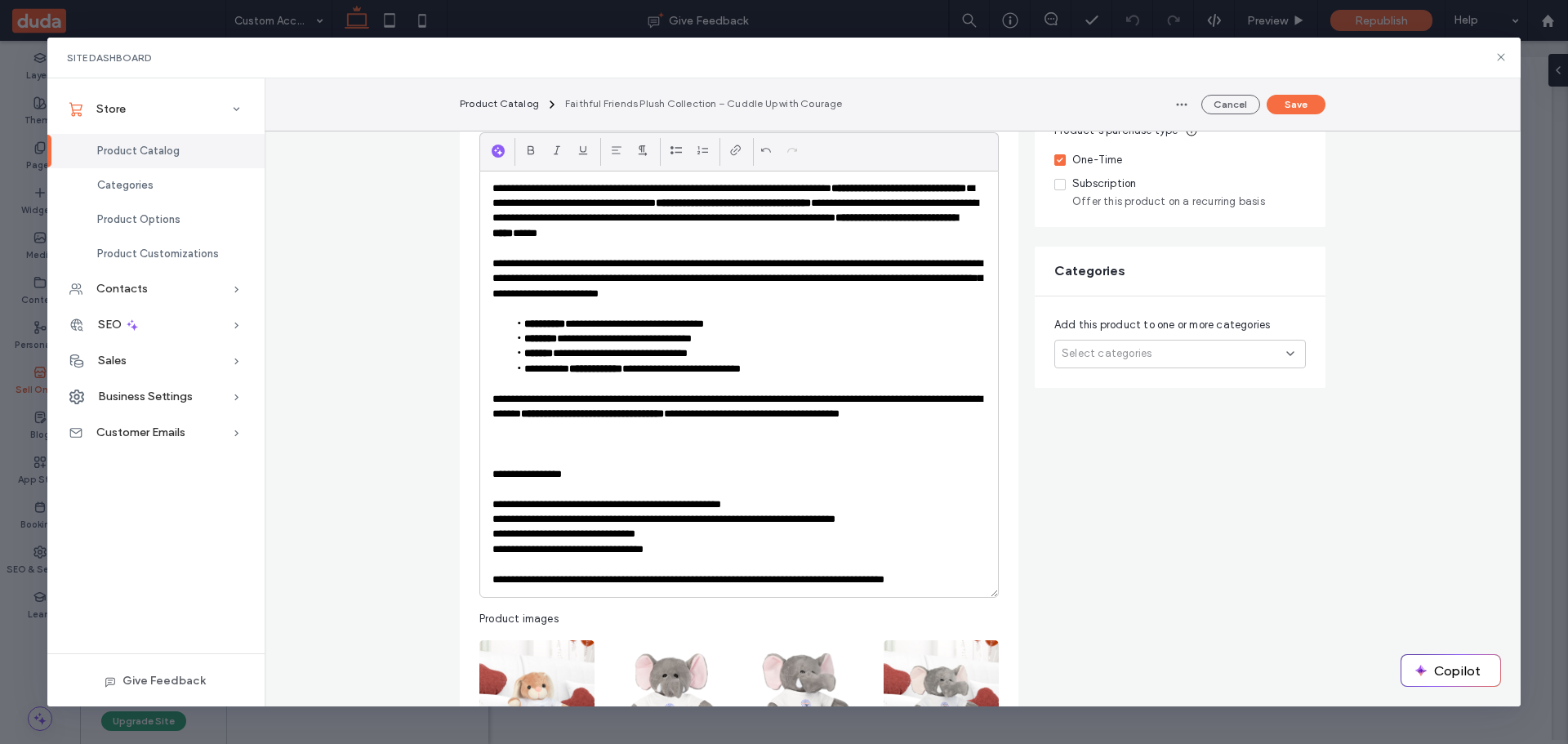
scroll to position [408, 0]
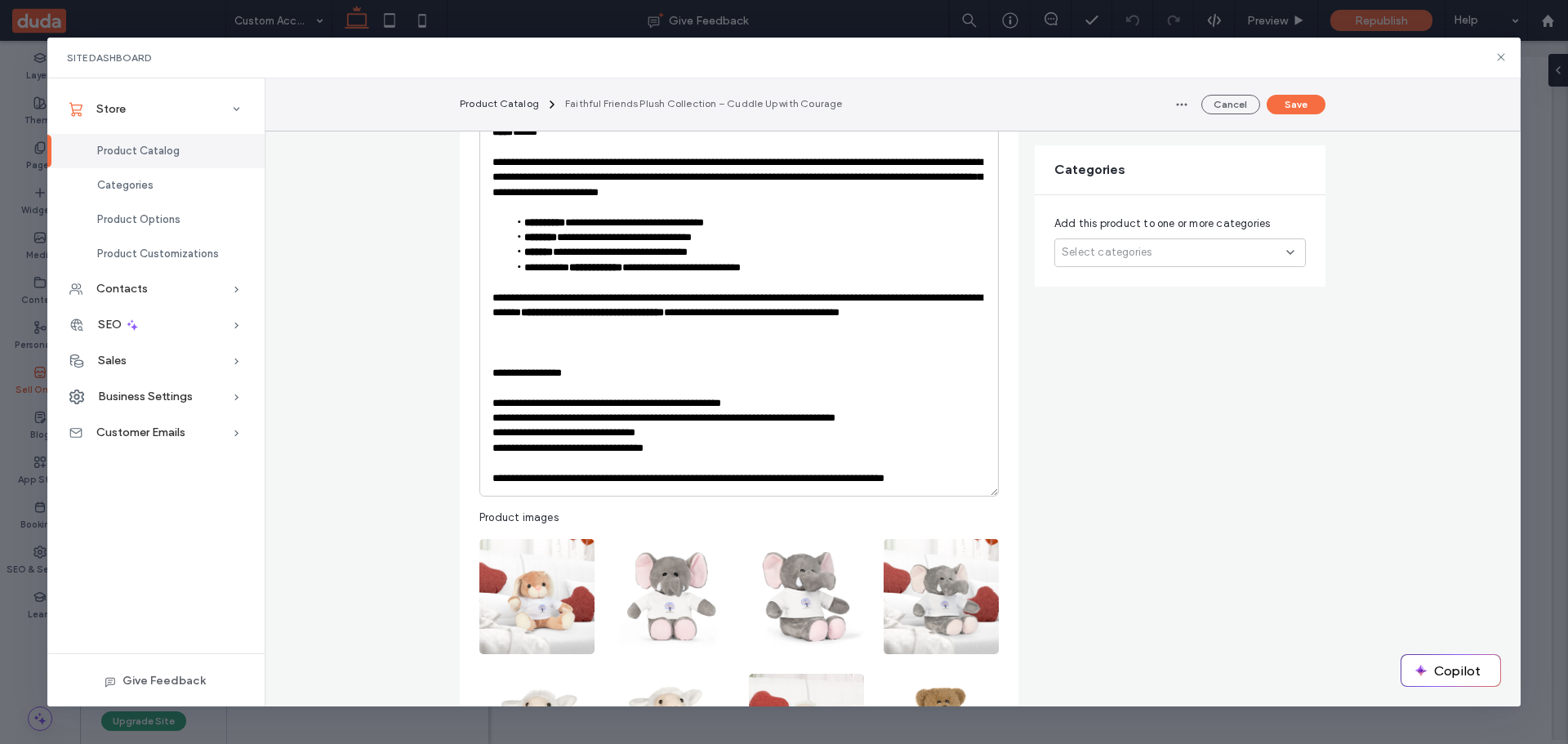
click at [569, 477] on p "**********" at bounding box center [739, 479] width 494 height 15
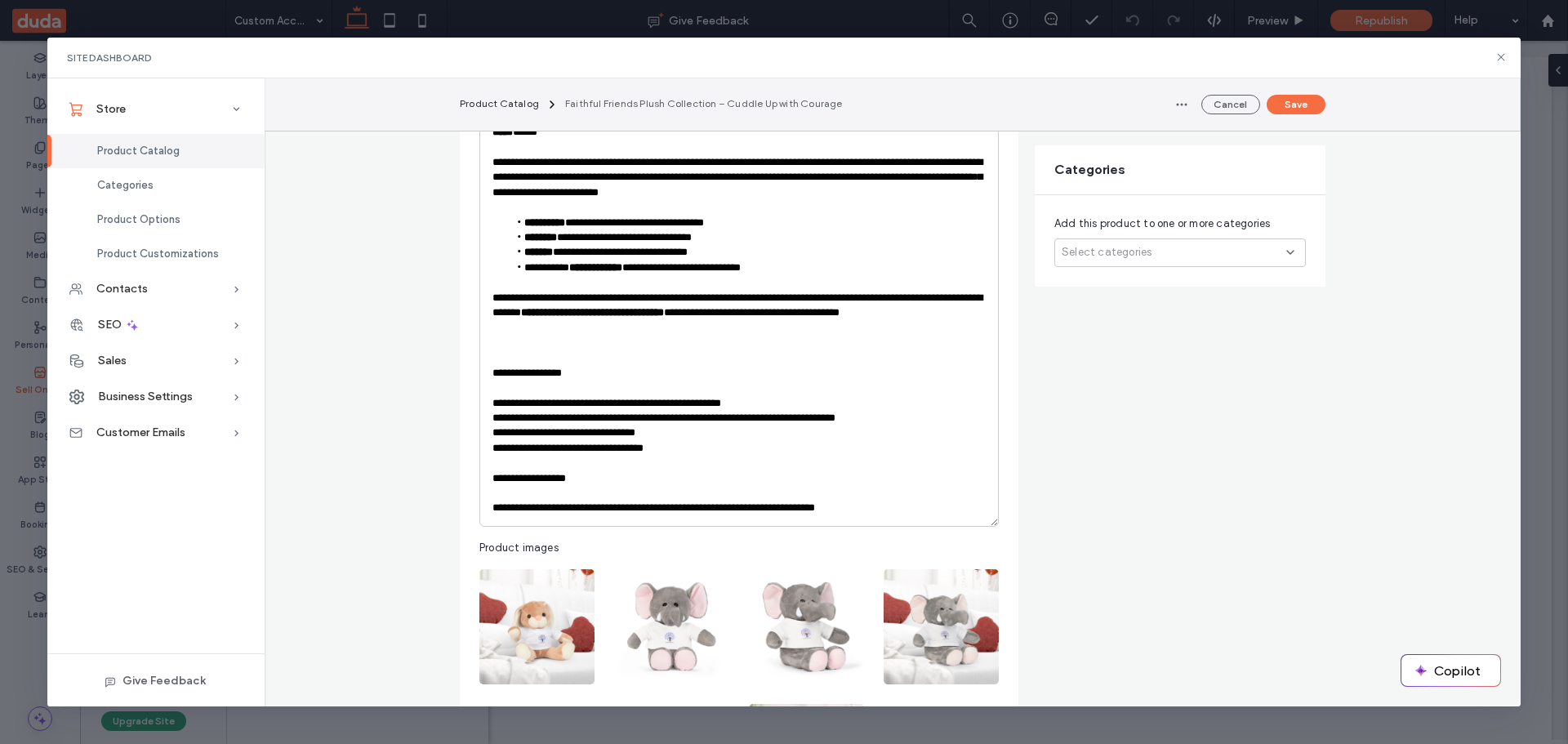
click at [675, 508] on p "**********" at bounding box center [739, 508] width 494 height 15
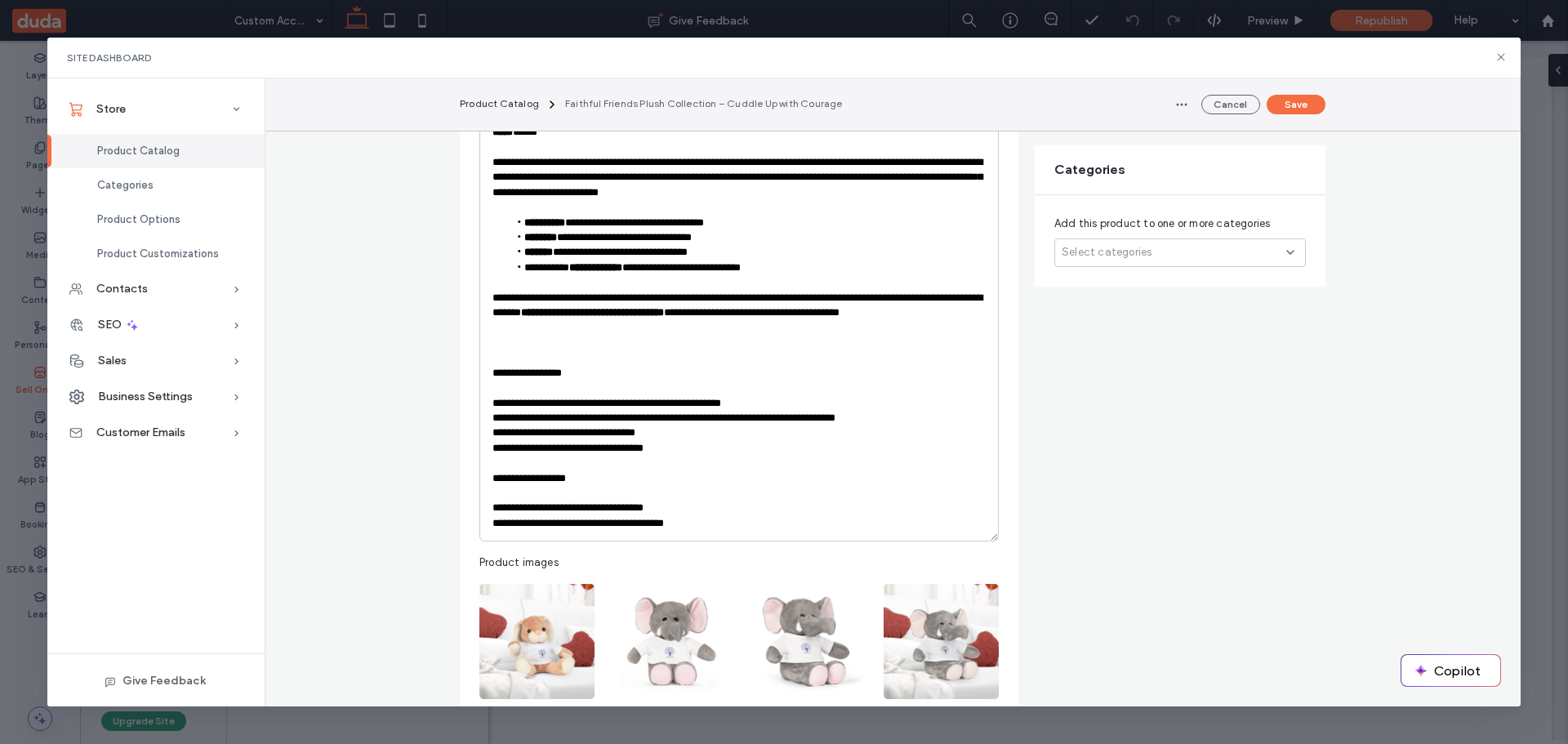
click at [562, 524] on p "**********" at bounding box center [739, 523] width 494 height 15
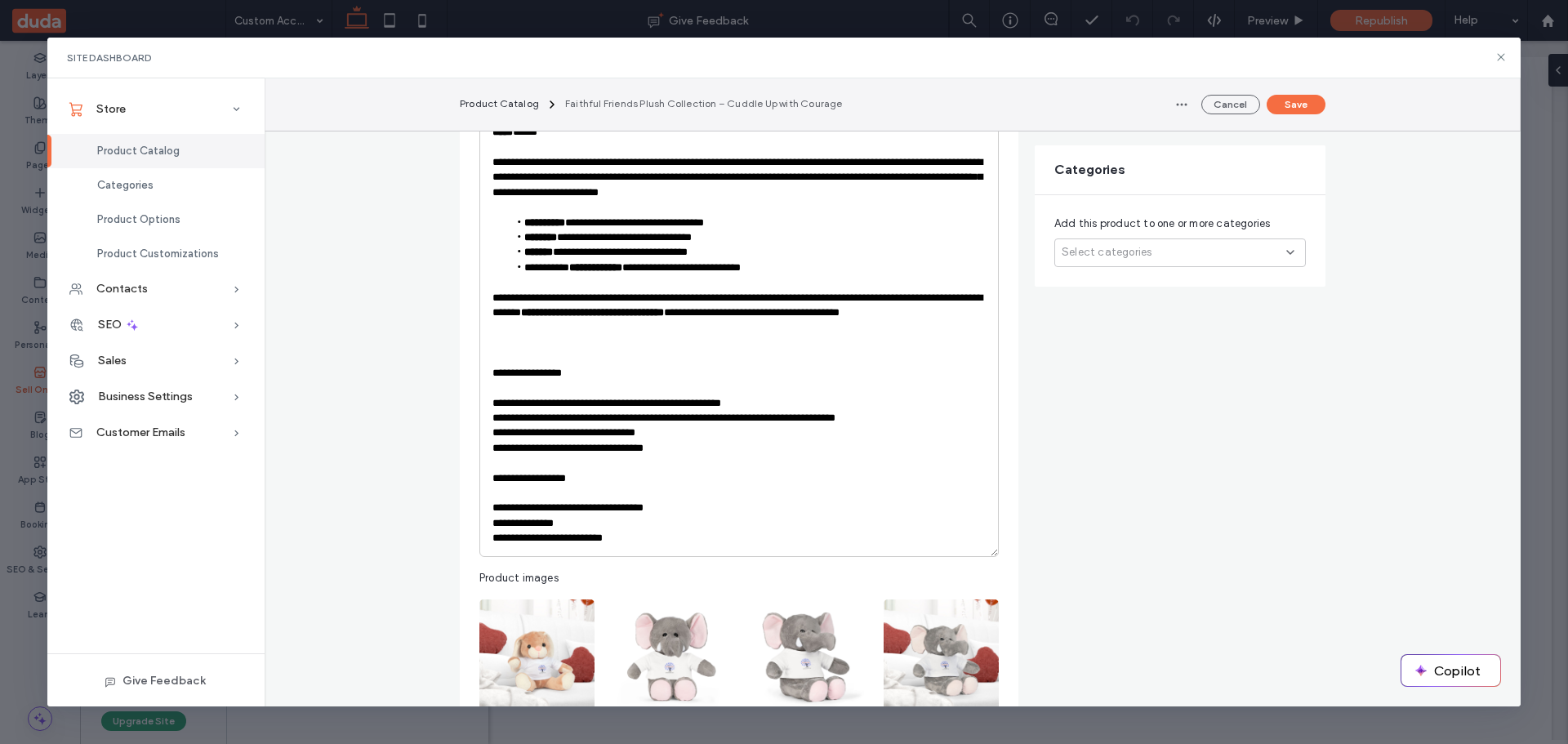
click at [530, 540] on p "**********" at bounding box center [739, 538] width 494 height 15
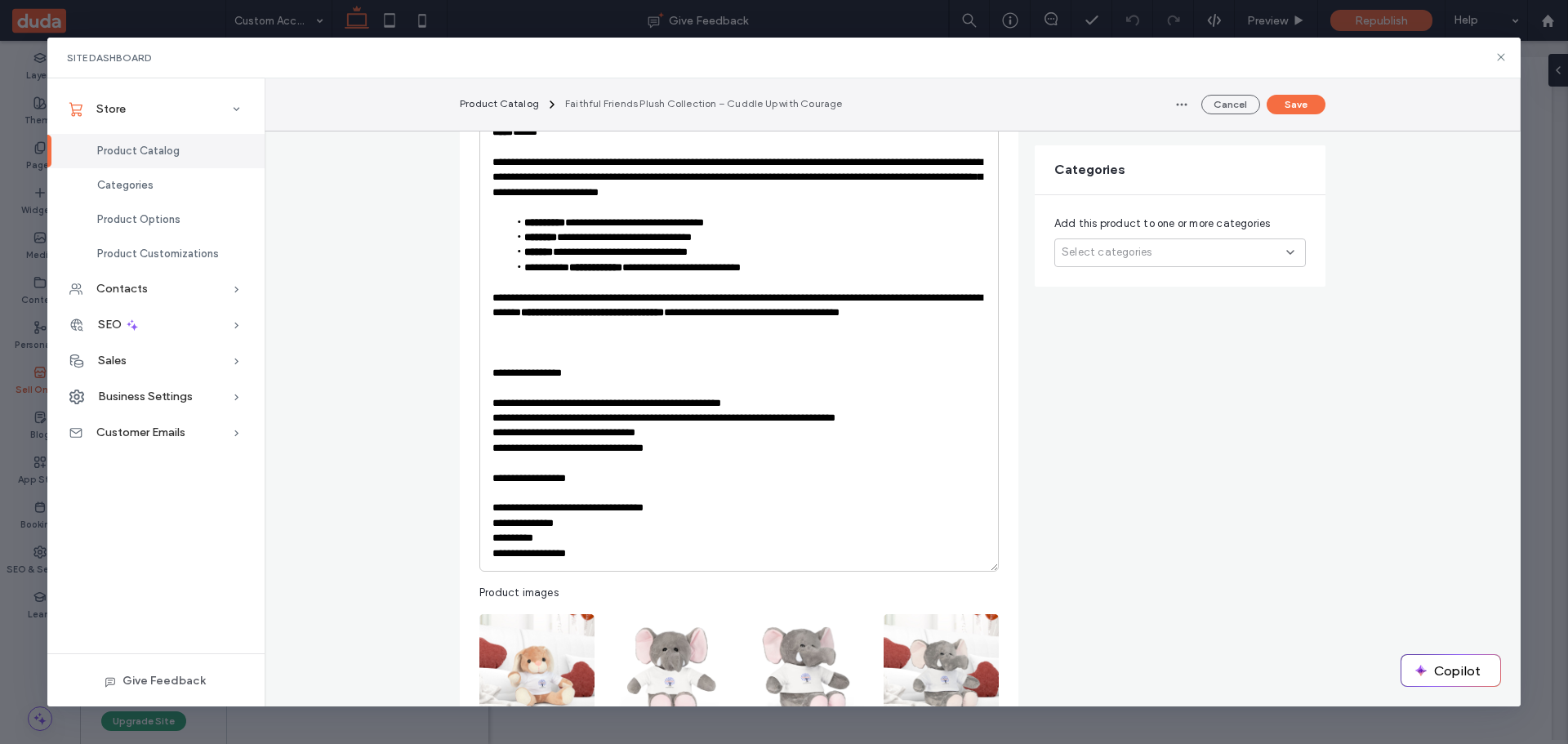
click at [661, 559] on p "**********" at bounding box center [739, 553] width 494 height 15
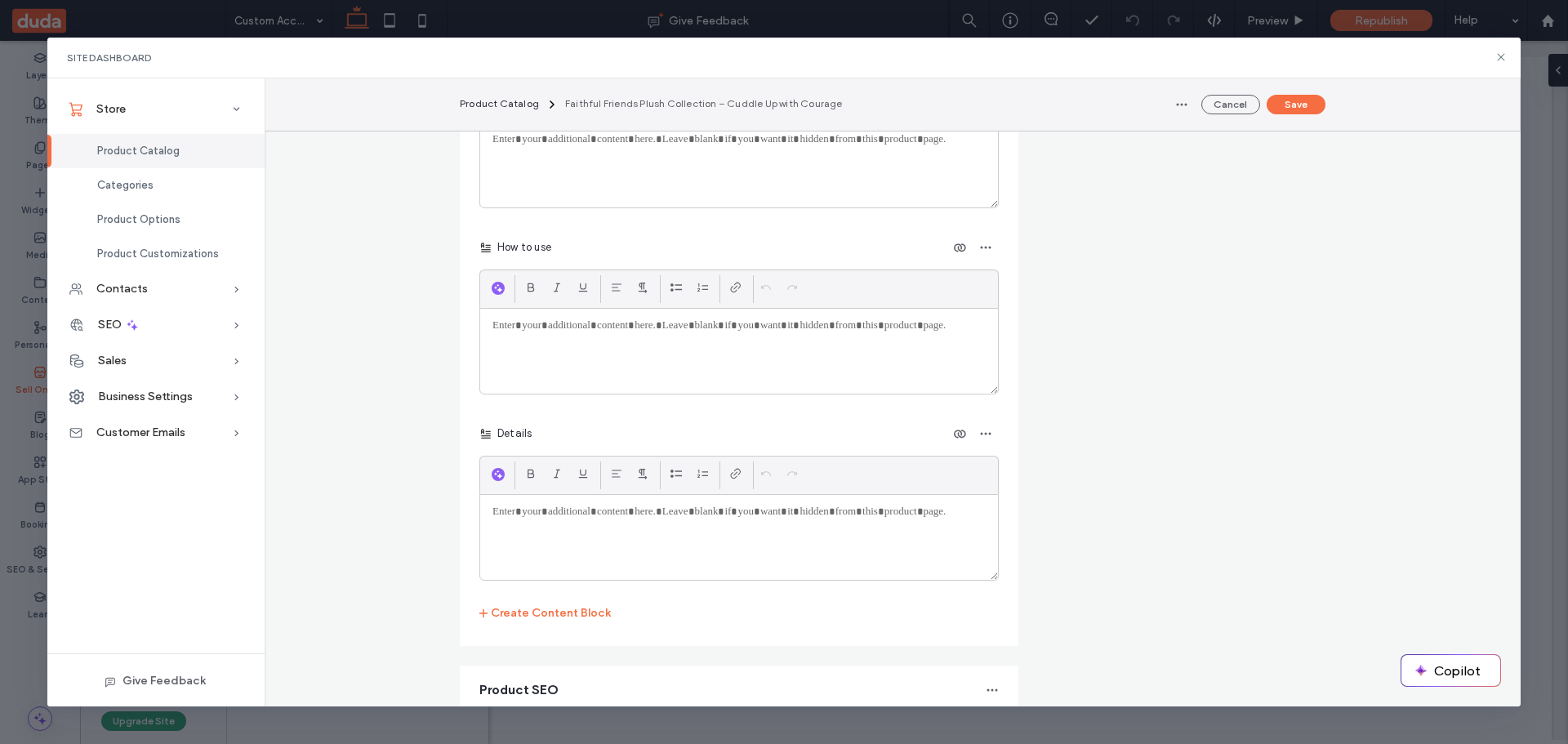
scroll to position [3665, 0]
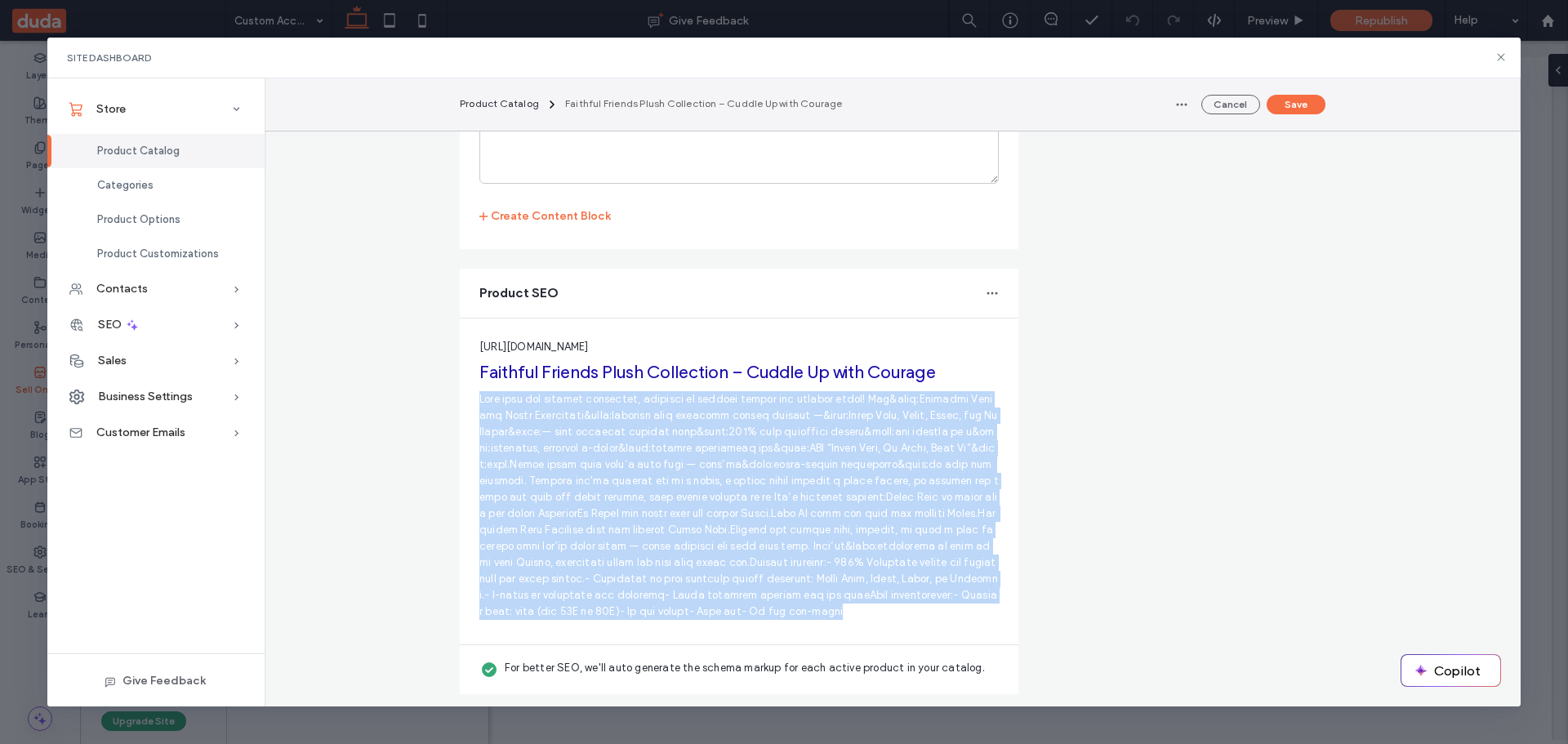
drag, startPoint x: 793, startPoint y: 615, endPoint x: 474, endPoint y: 402, distance: 383.6
click at [480, 402] on p at bounding box center [739, 505] width 519 height 228
copy p "Meet your new snuggly companion, designed to comfort hearts and inspire souls! …"
click at [986, 296] on icon "button" at bounding box center [992, 293] width 13 height 13
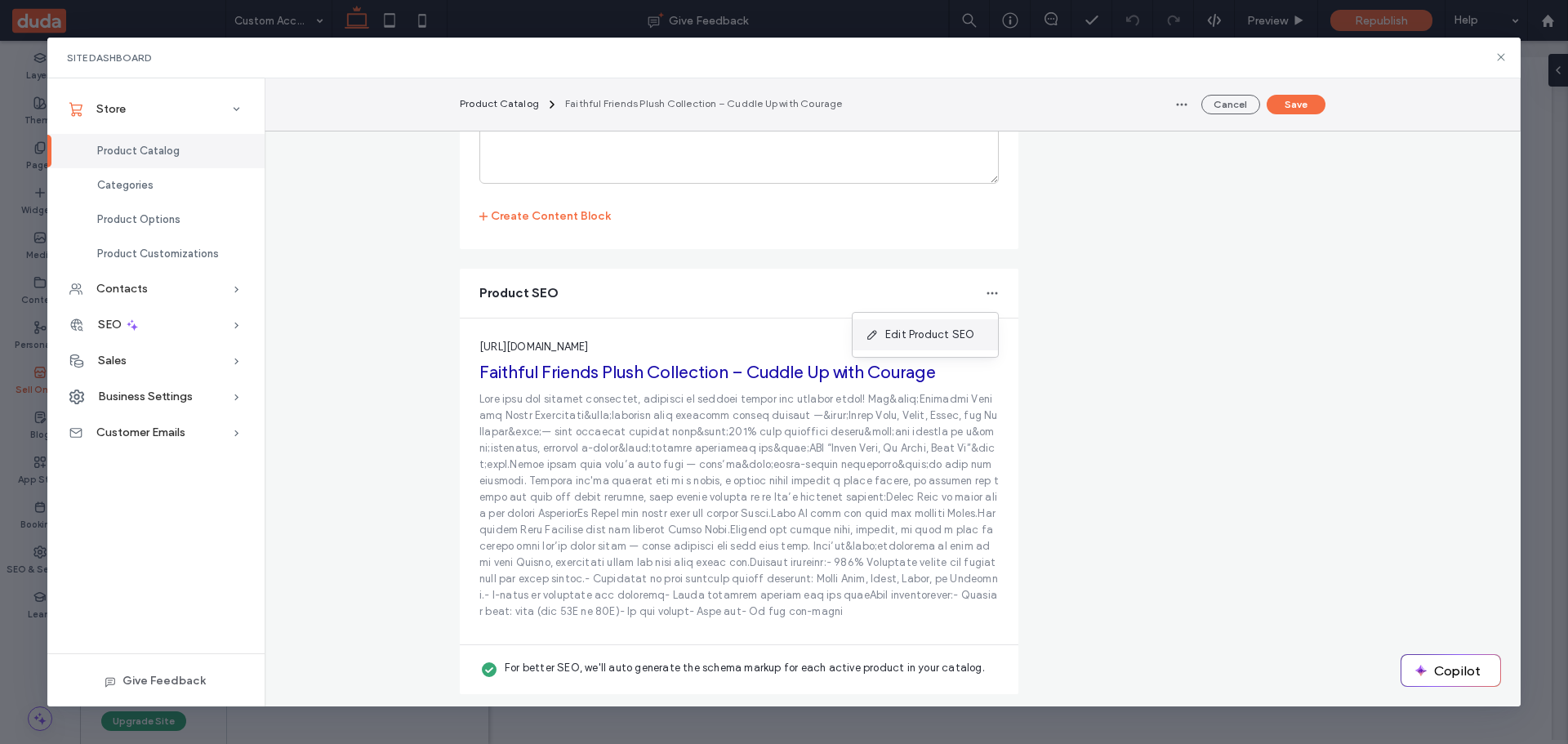
click at [931, 333] on span "Edit Product SEO" at bounding box center [930, 335] width 89 height 16
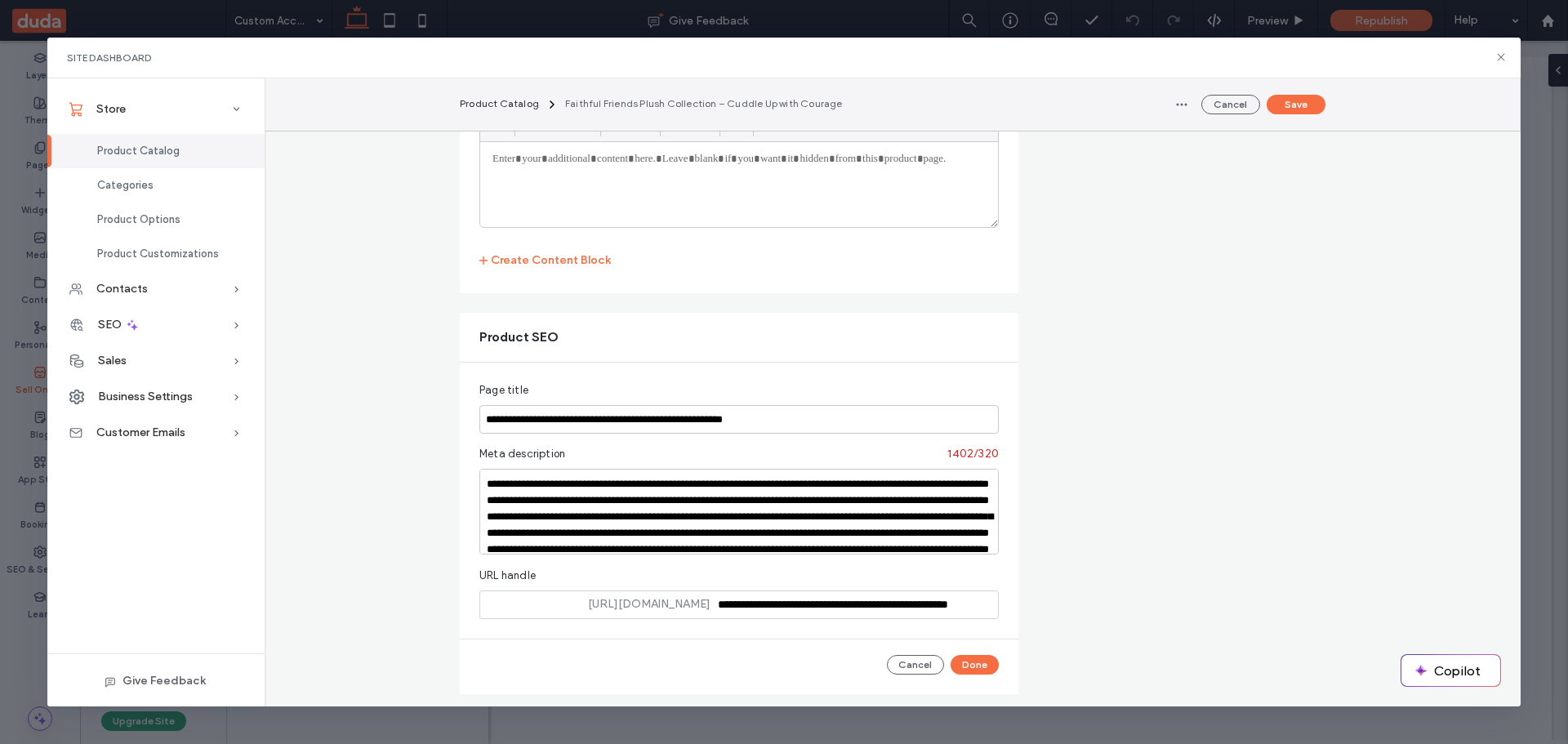
scroll to position [0, 0]
click at [582, 513] on textarea at bounding box center [739, 512] width 519 height 85
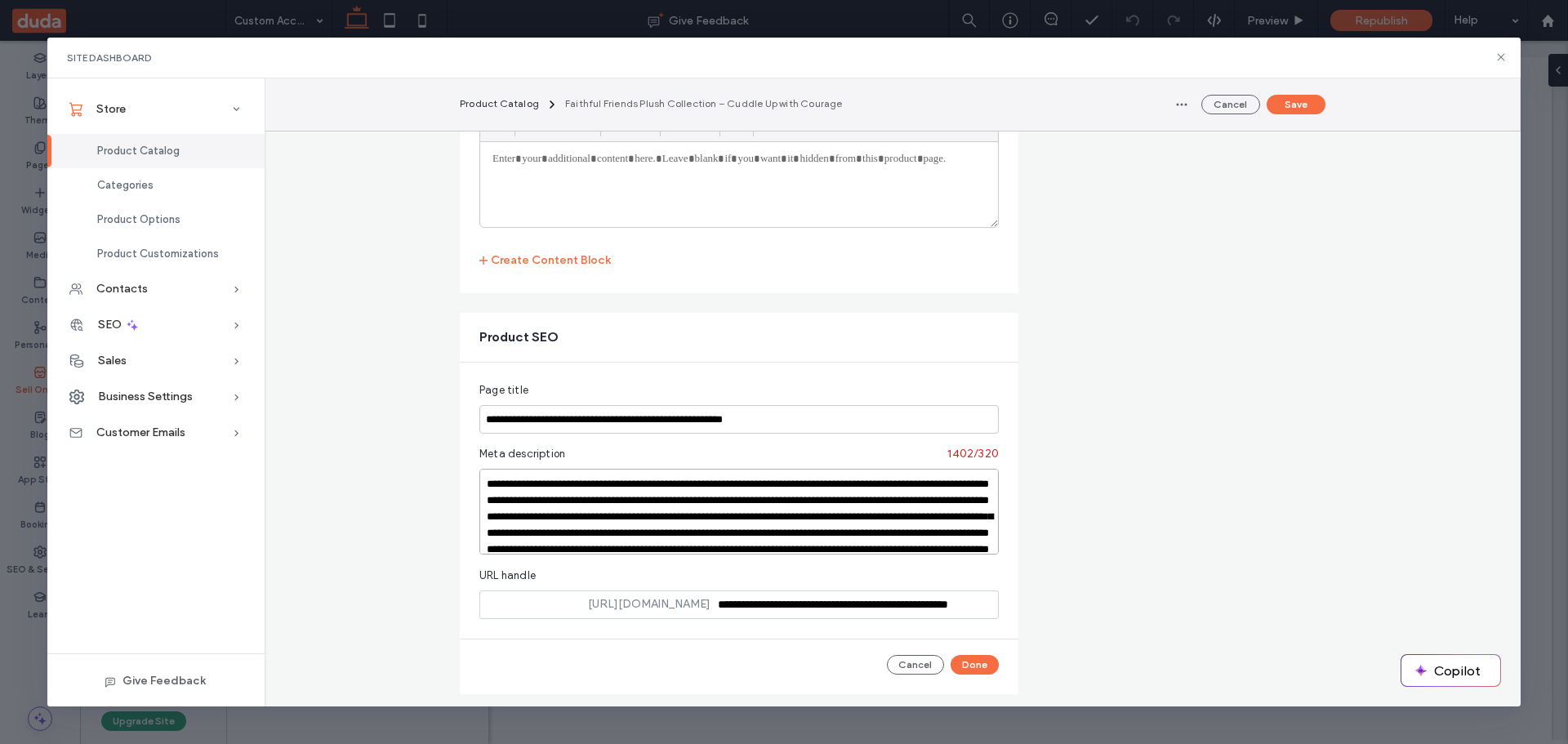
paste textarea
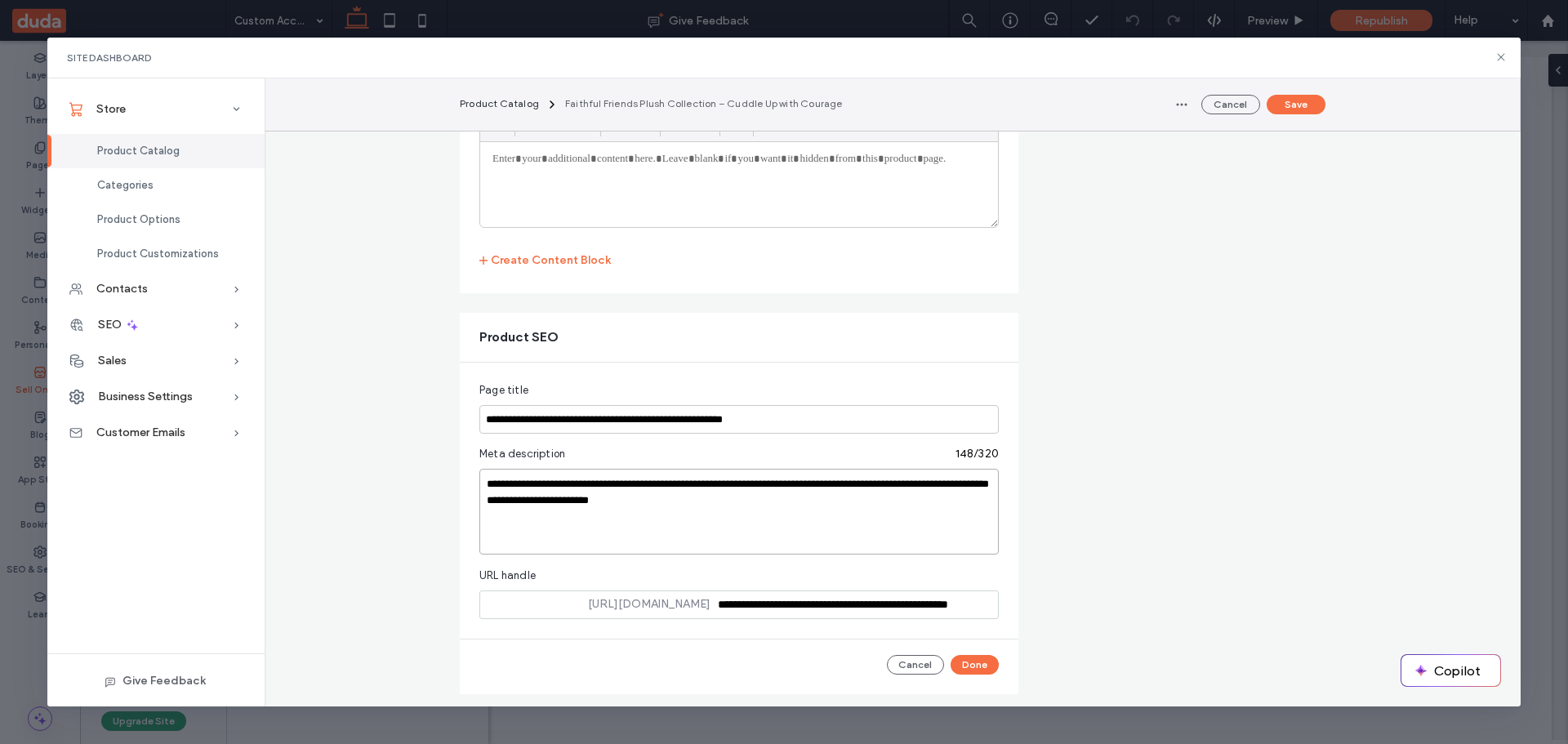
type textarea "**********"
drag, startPoint x: 883, startPoint y: 601, endPoint x: 1004, endPoint y: 595, distance: 121.1
click at [1004, 595] on div "**********" at bounding box center [739, 529] width 559 height 332
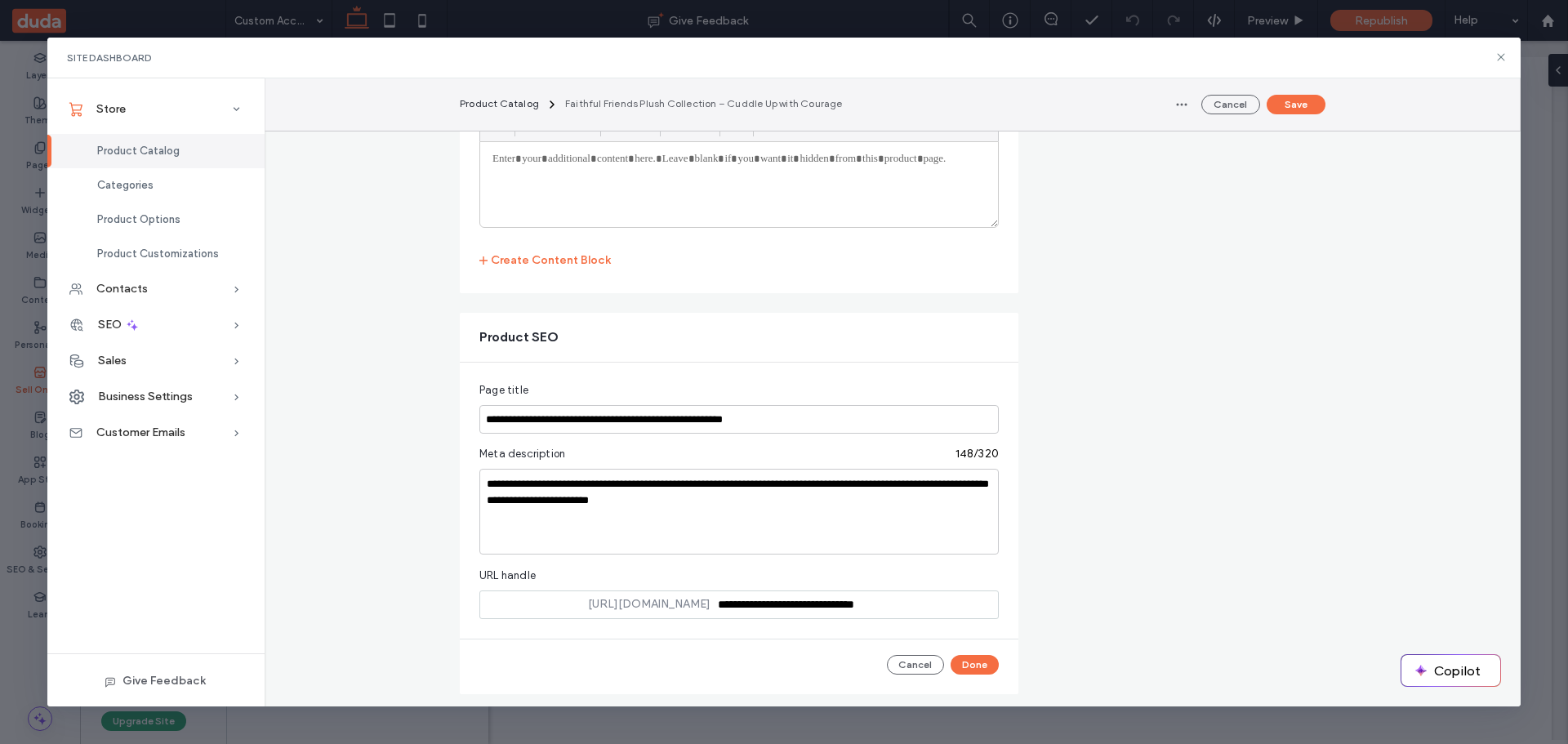
scroll to position [0, 0]
type input "**********"
click at [972, 661] on button "Done" at bounding box center [974, 664] width 48 height 20
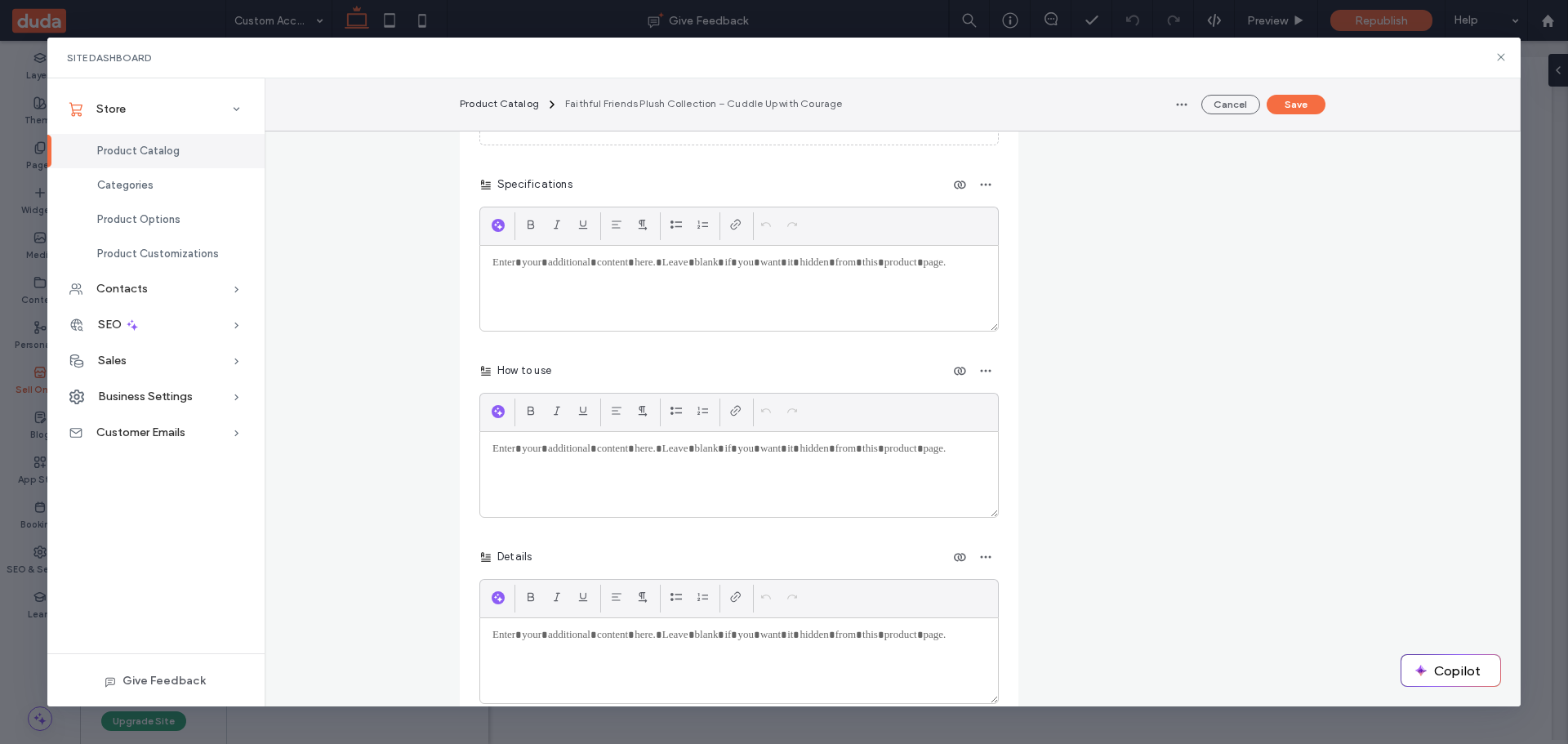
scroll to position [3142, 0]
click at [1309, 103] on button "Save" at bounding box center [1296, 104] width 59 height 20
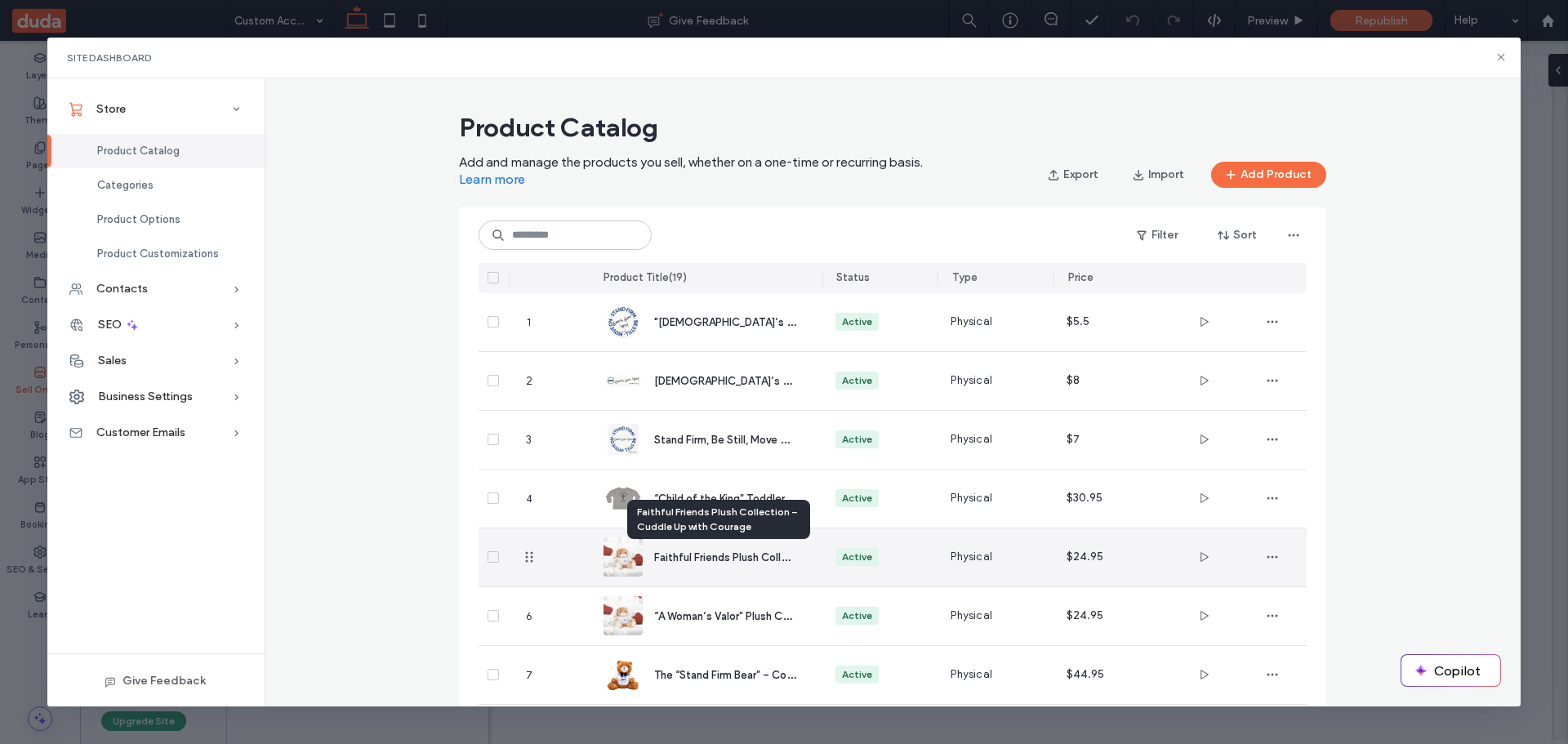
click at [707, 559] on span "Faithful Friends Plush Collection – Cuddle Up with Courage" at bounding box center [799, 556] width 291 height 16
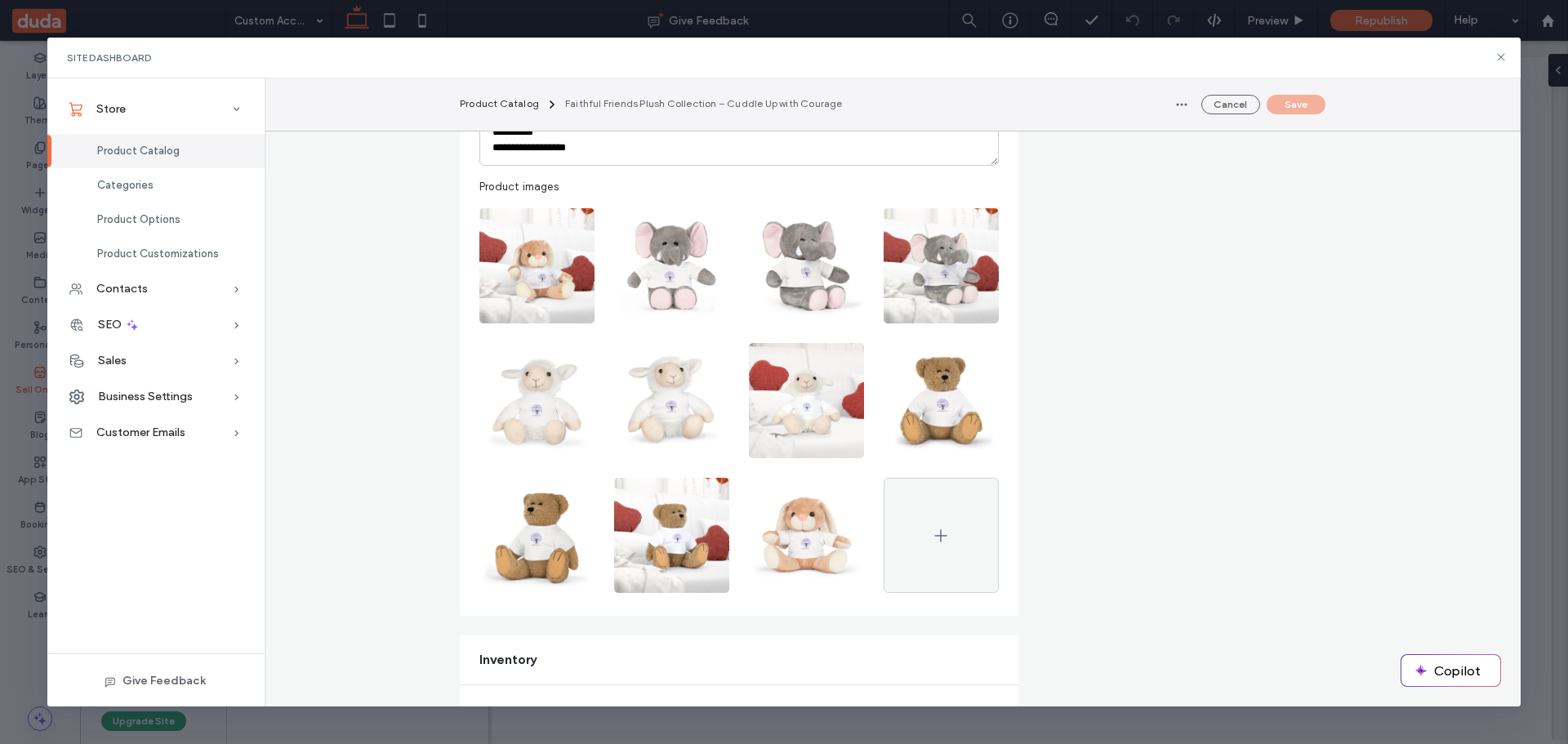
scroll to position [816, 0]
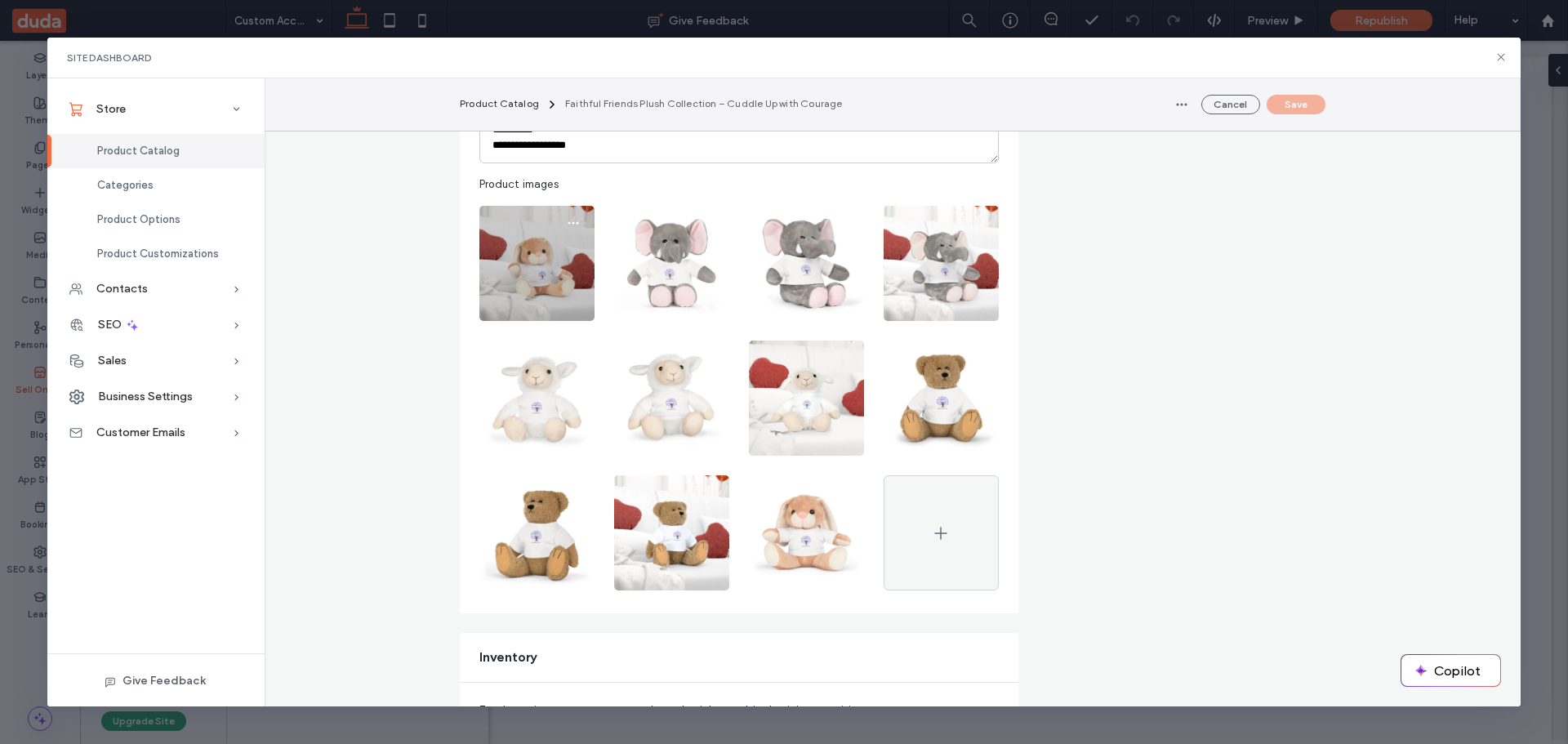
click at [536, 264] on img at bounding box center [537, 264] width 115 height 115
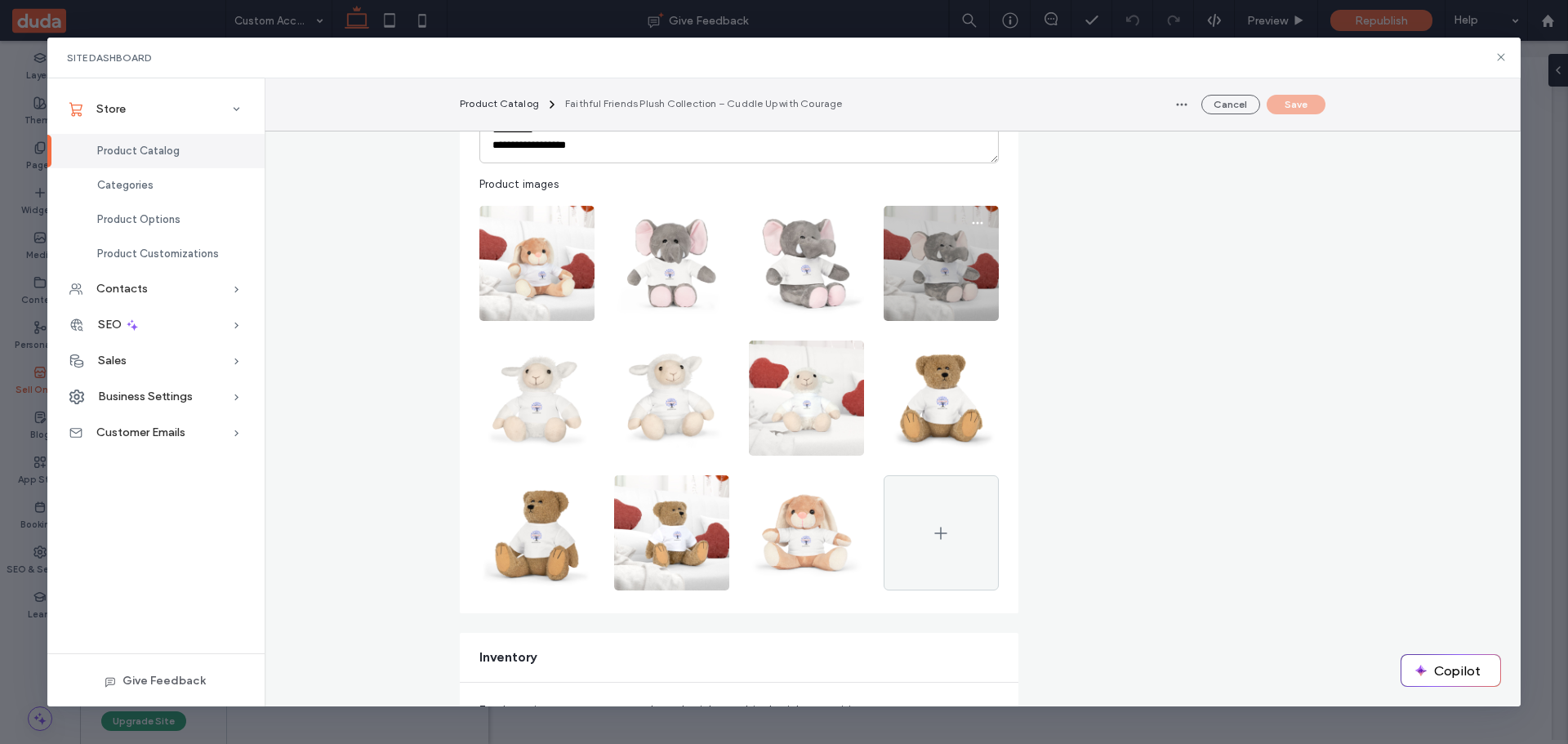
click at [944, 289] on img at bounding box center [941, 264] width 115 height 115
click at [971, 220] on icon "button" at bounding box center [977, 223] width 13 height 13
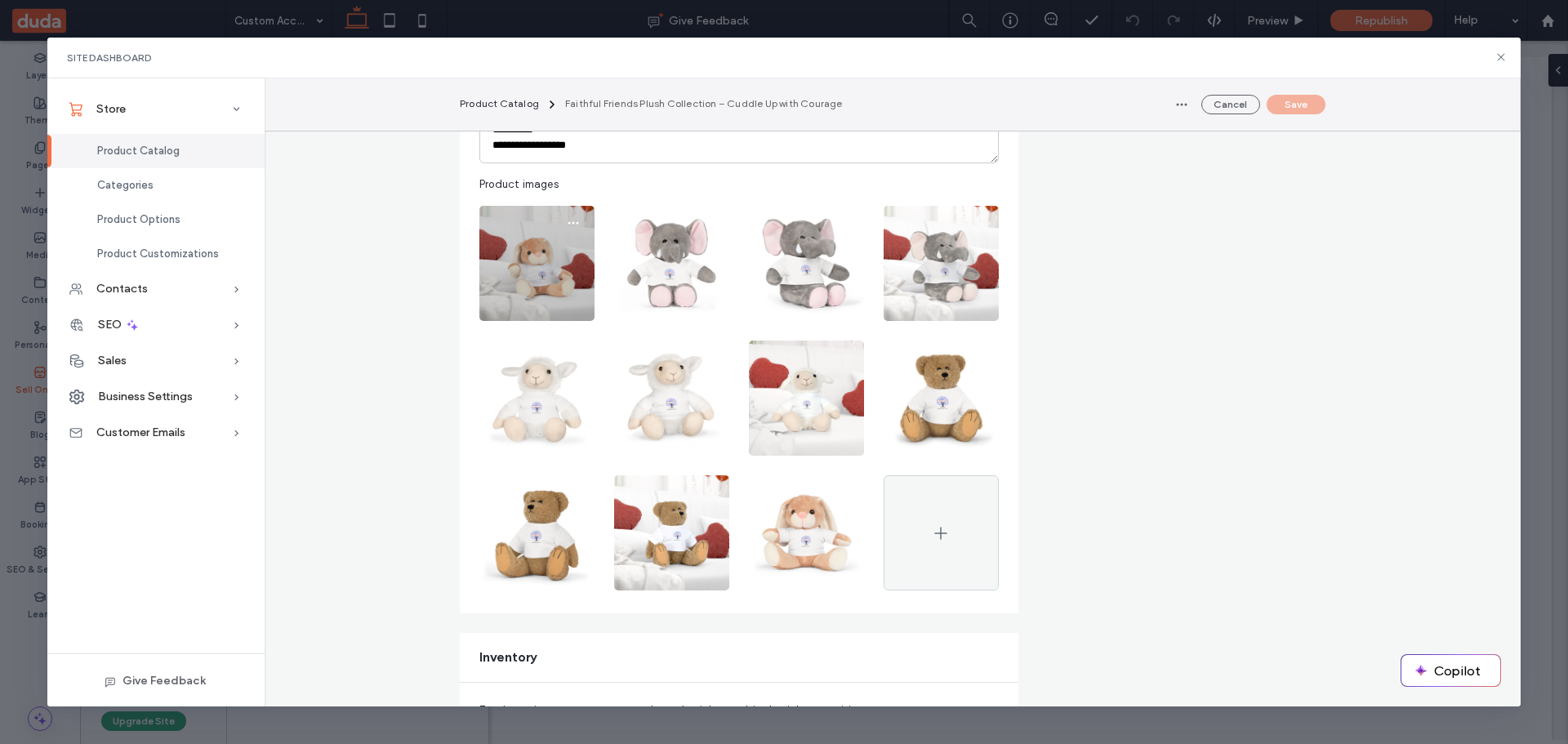
click at [526, 252] on img at bounding box center [537, 264] width 115 height 115
click at [572, 219] on icon "button" at bounding box center [573, 223] width 13 height 13
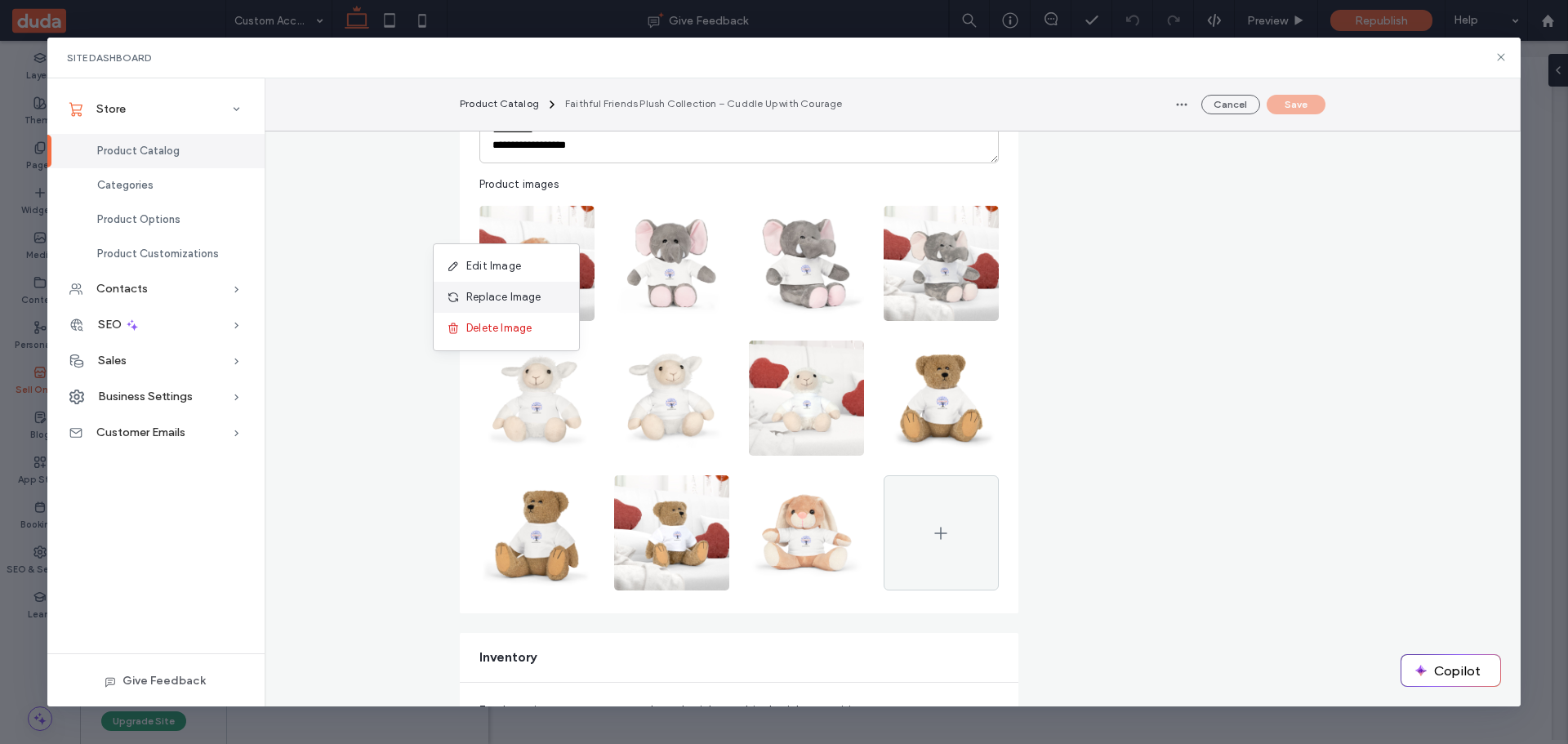
click at [497, 296] on span "Replace Image" at bounding box center [504, 297] width 75 height 16
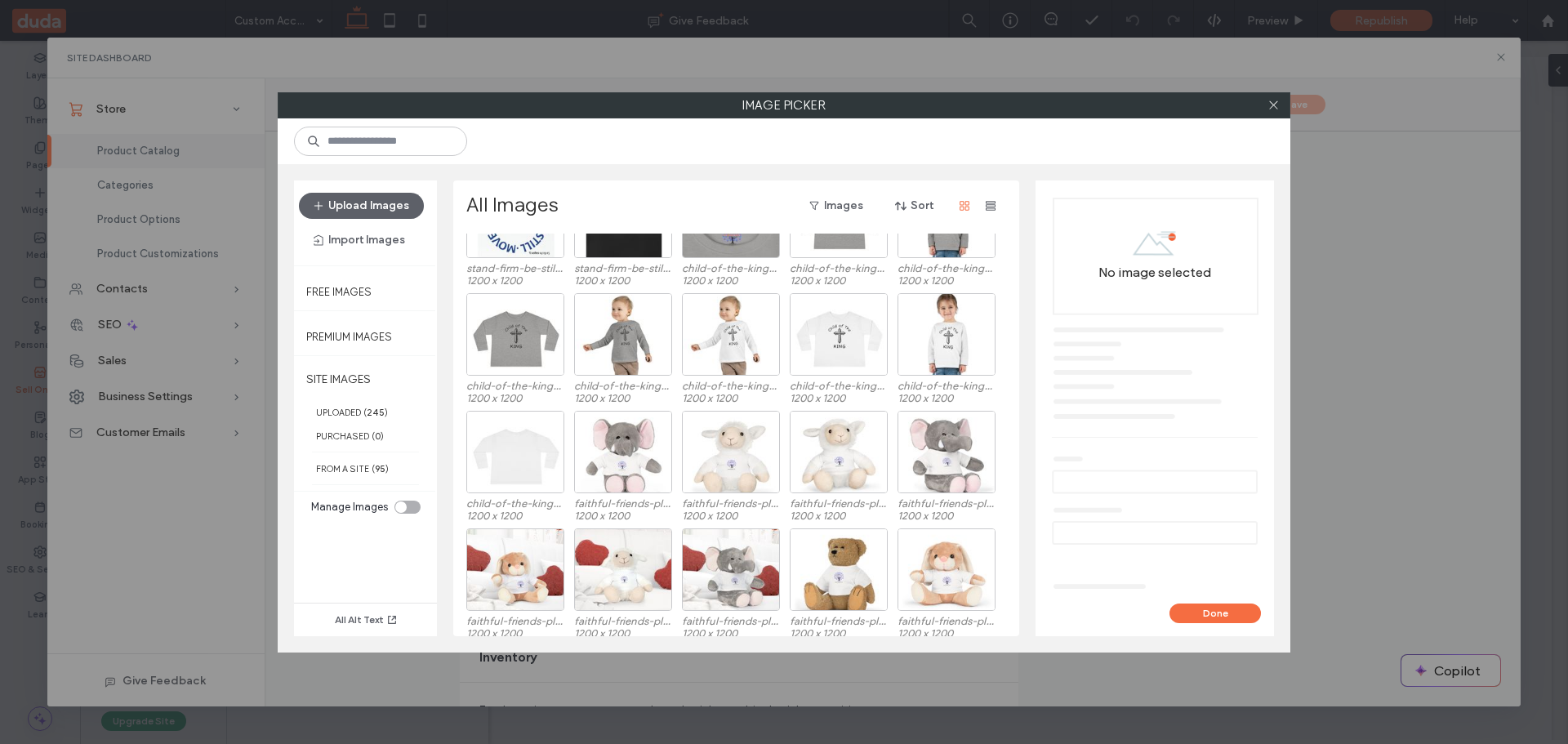
scroll to position [361, 0]
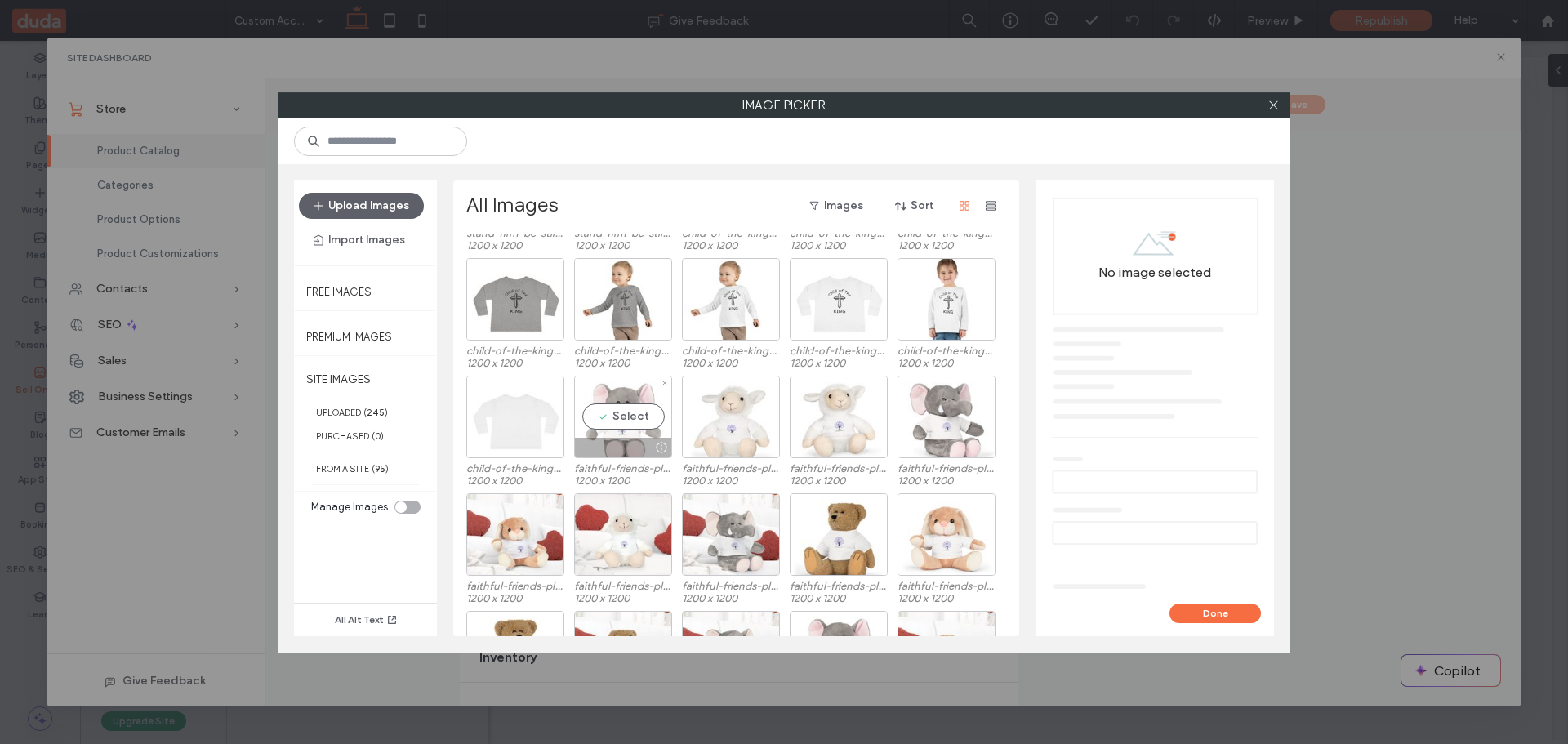
click at [620, 411] on div "Select" at bounding box center [623, 416] width 98 height 82
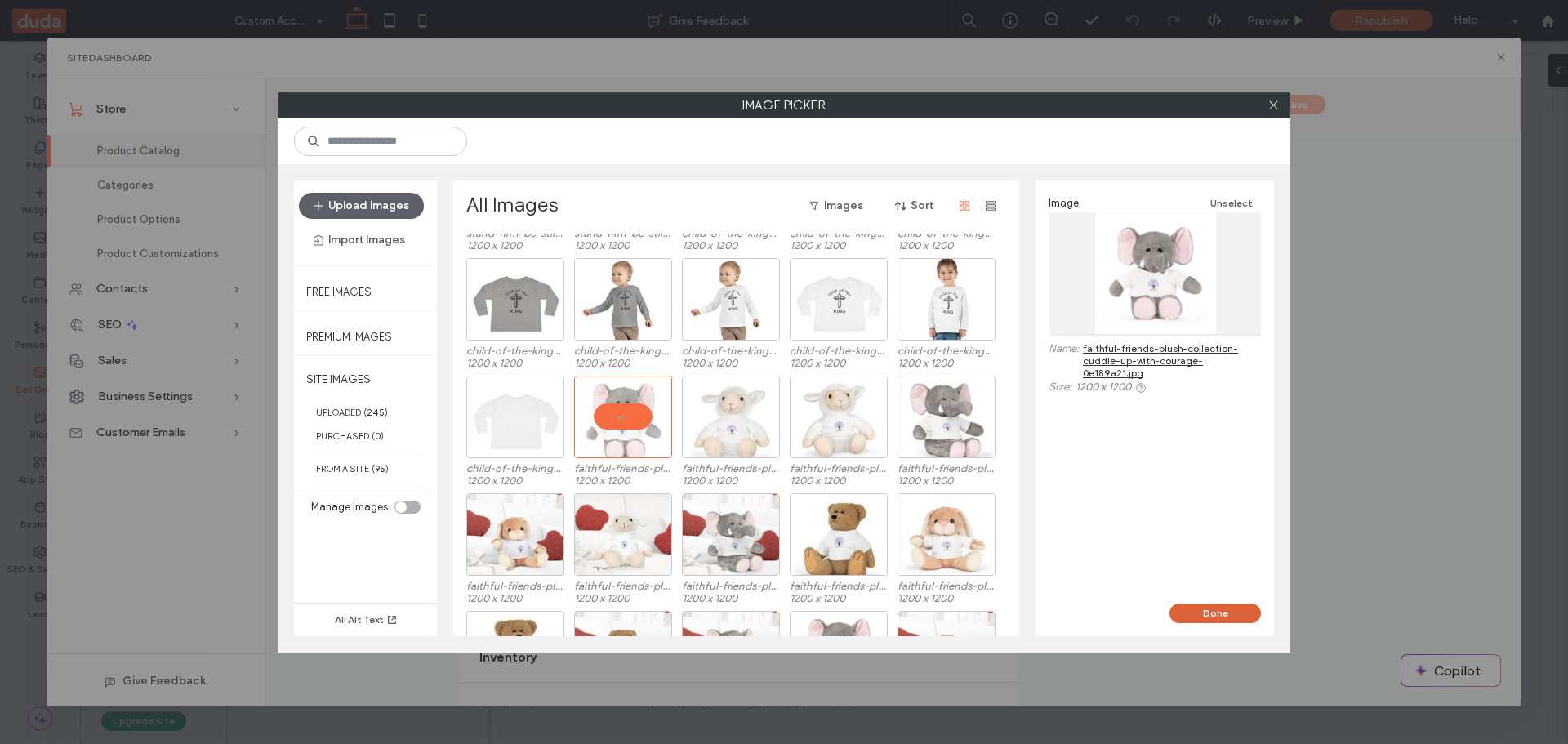
click at [1187, 610] on button "Done" at bounding box center [1215, 613] width 91 height 20
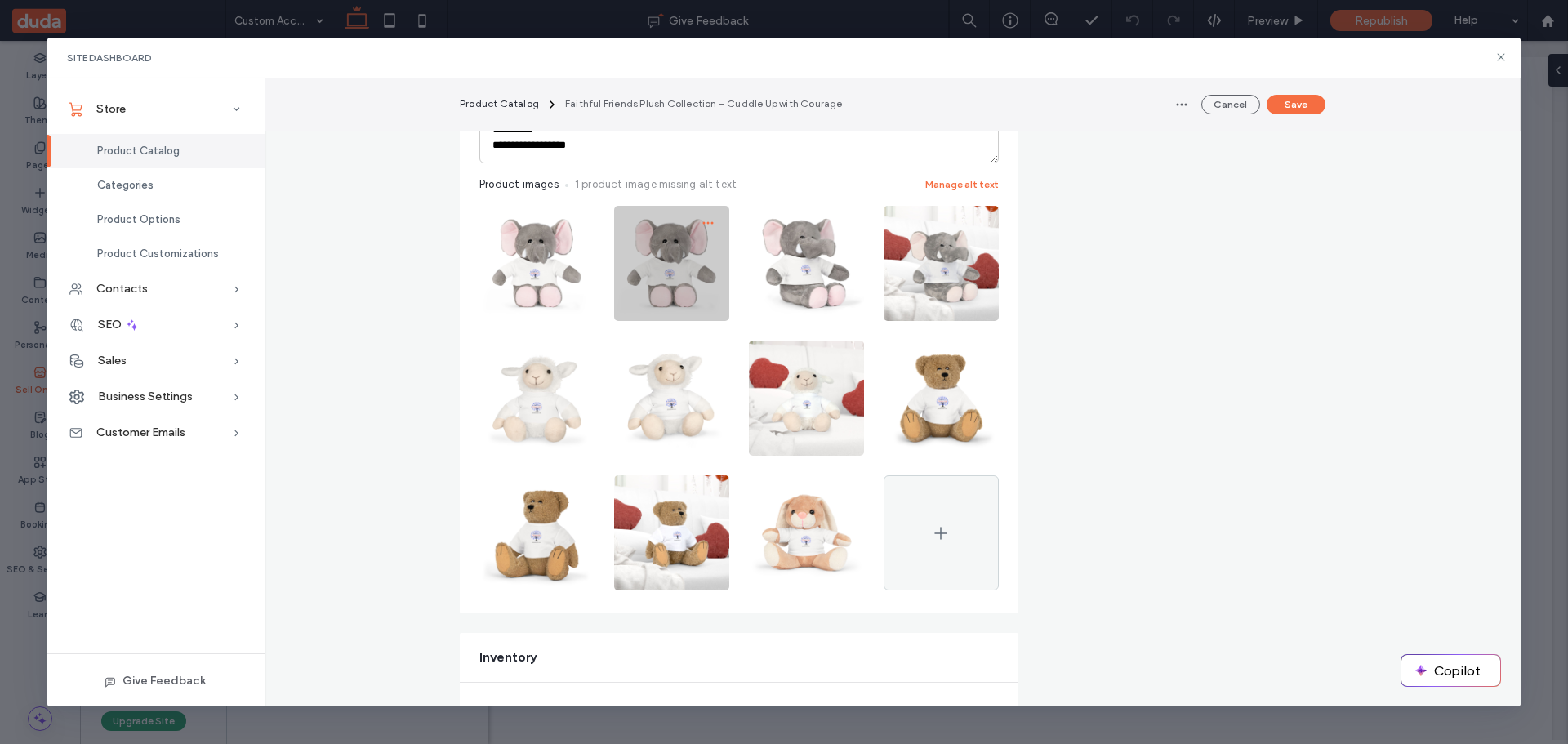
click at [702, 223] on use "button" at bounding box center [707, 223] width 11 height 2
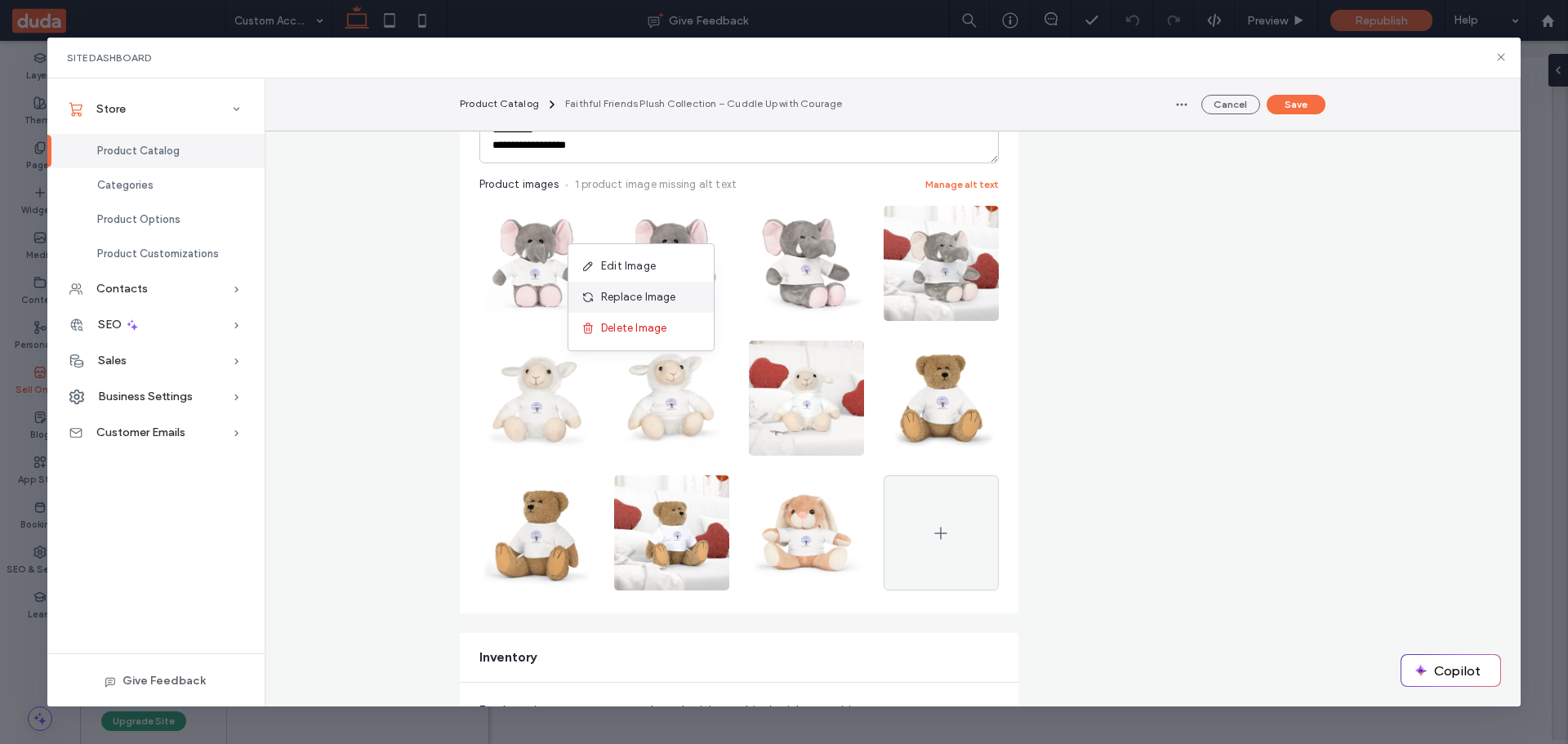
click at [635, 294] on span "Replace Image" at bounding box center [638, 297] width 75 height 16
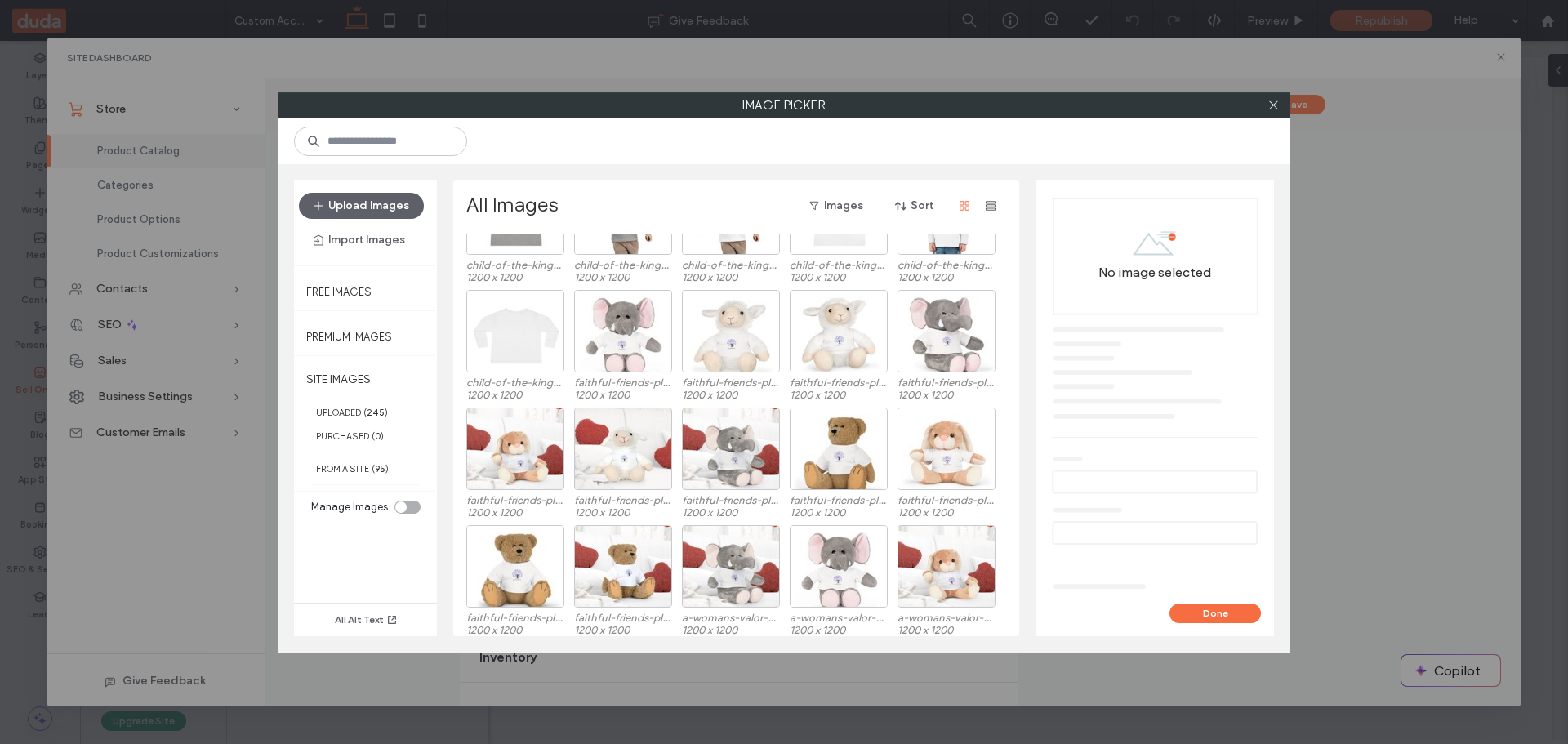
scroll to position [490, 0]
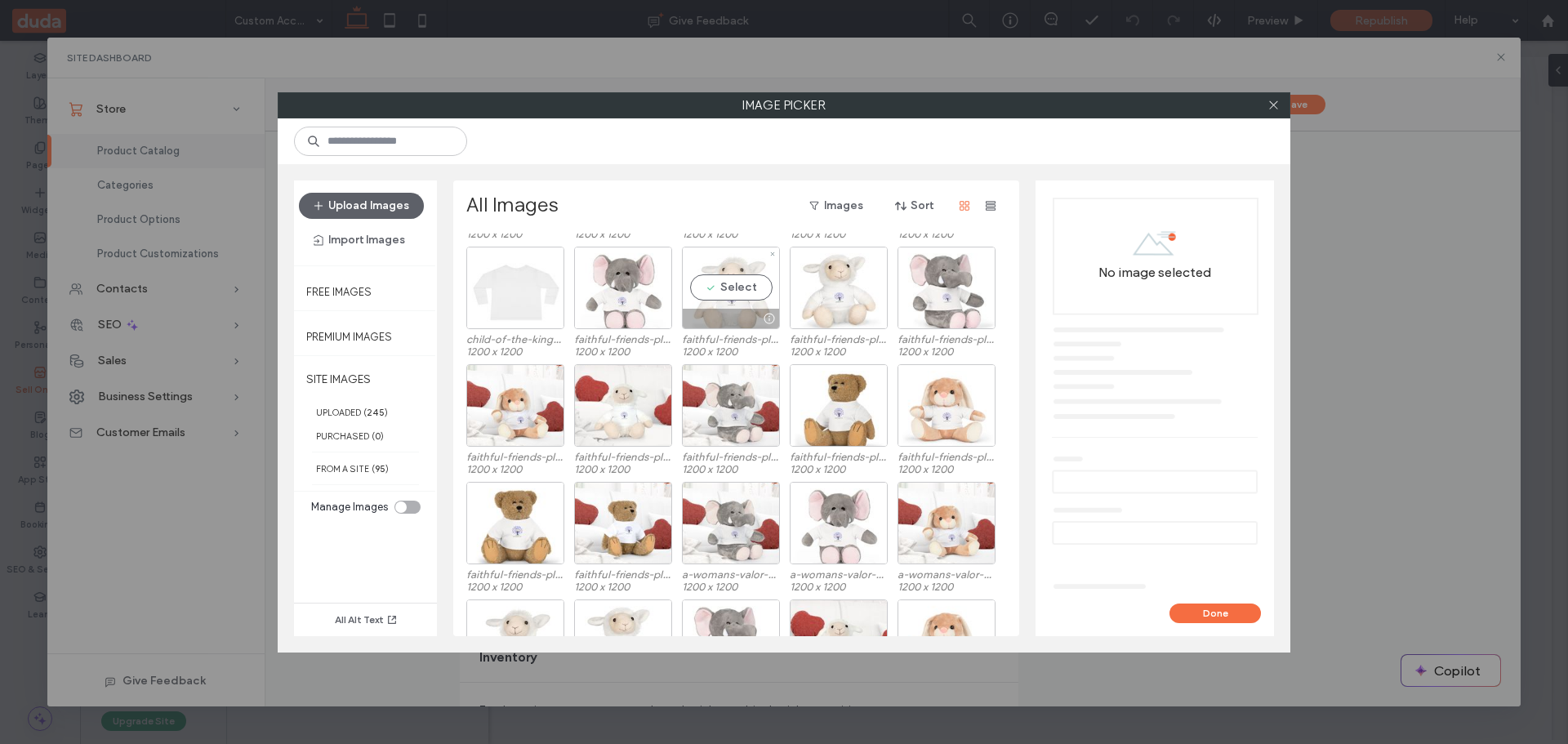
click at [731, 284] on div "Select" at bounding box center [730, 287] width 98 height 82
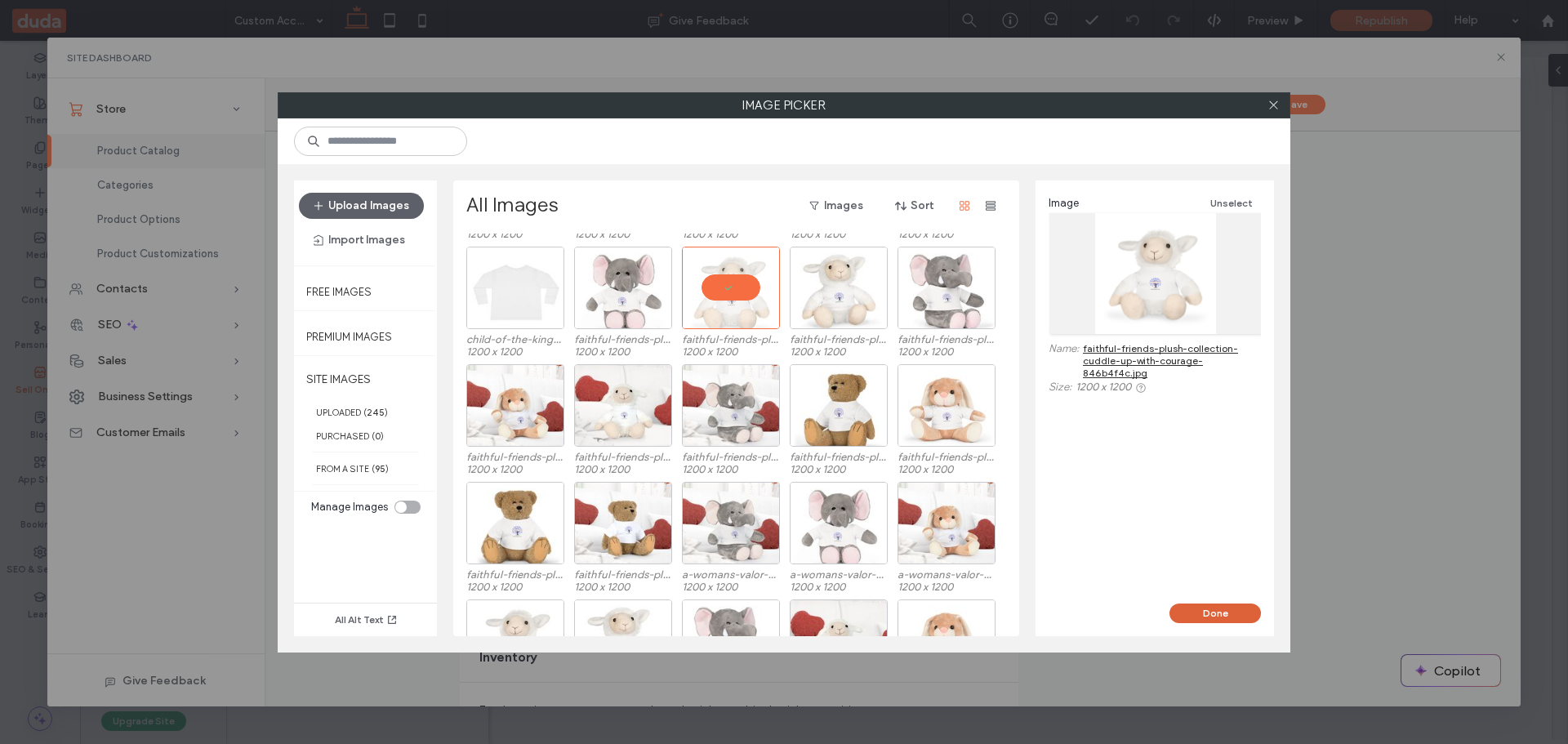
click at [1212, 610] on button "Done" at bounding box center [1215, 613] width 91 height 20
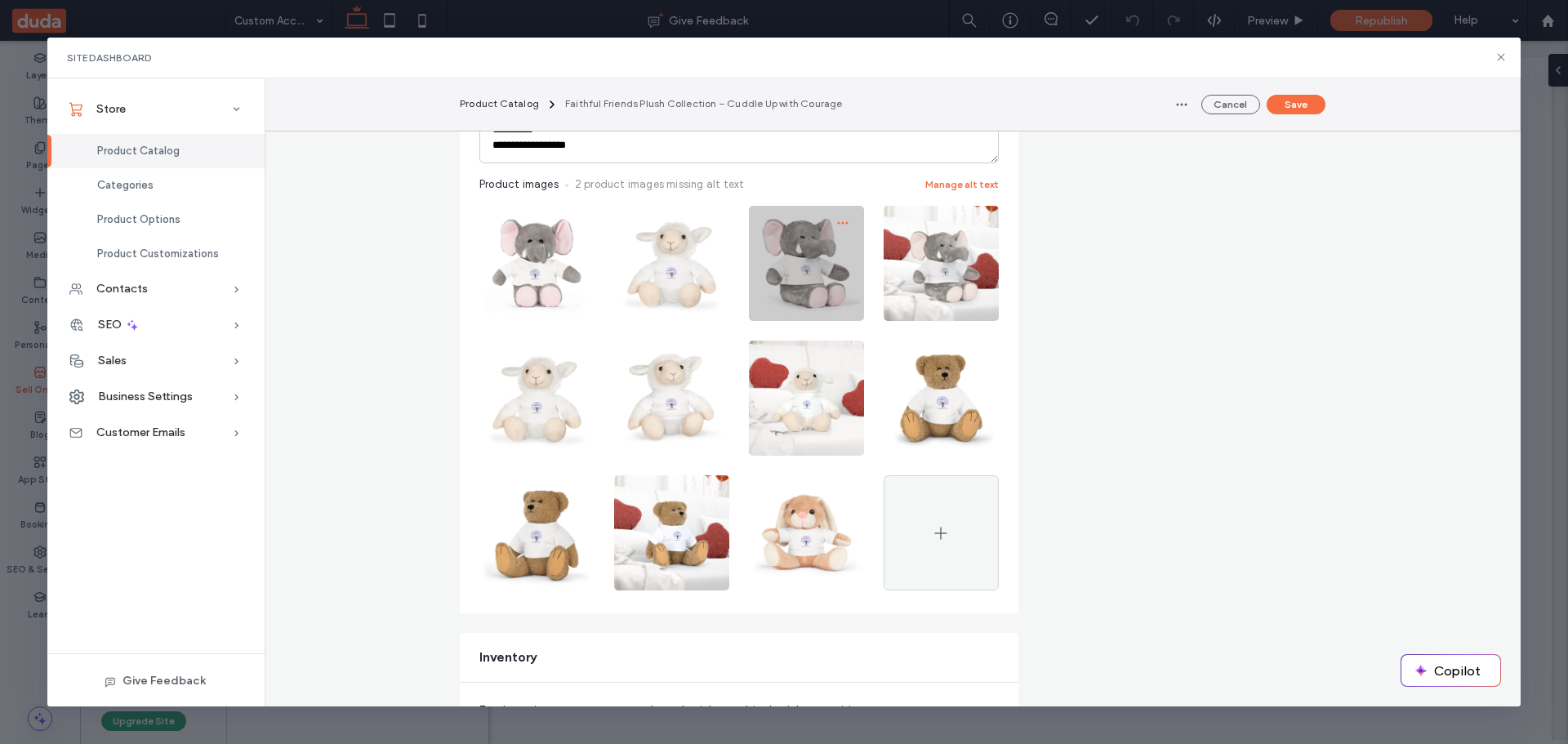
click at [840, 218] on icon "button" at bounding box center [843, 223] width 13 height 13
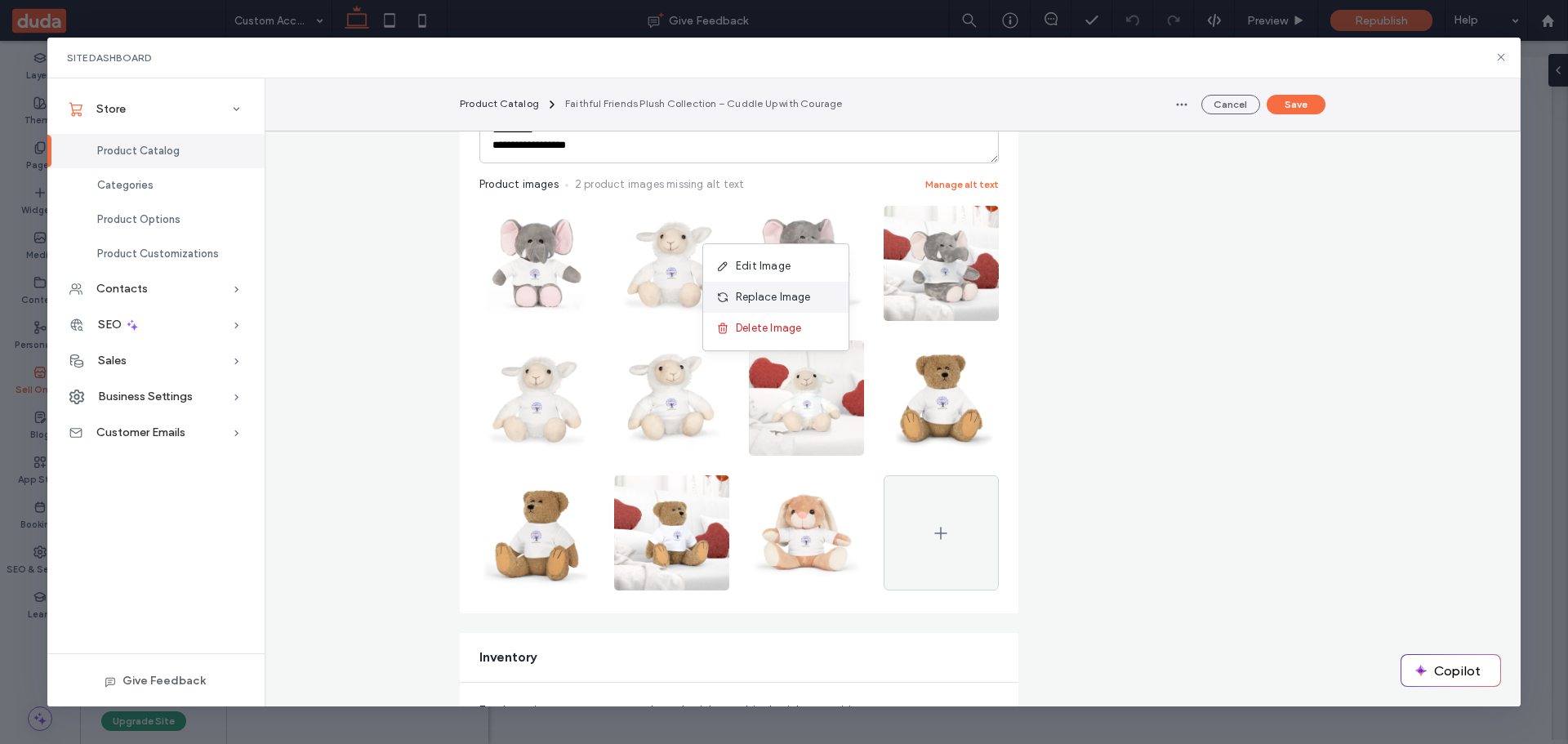
click at [766, 298] on span "Replace Image" at bounding box center [773, 297] width 75 height 16
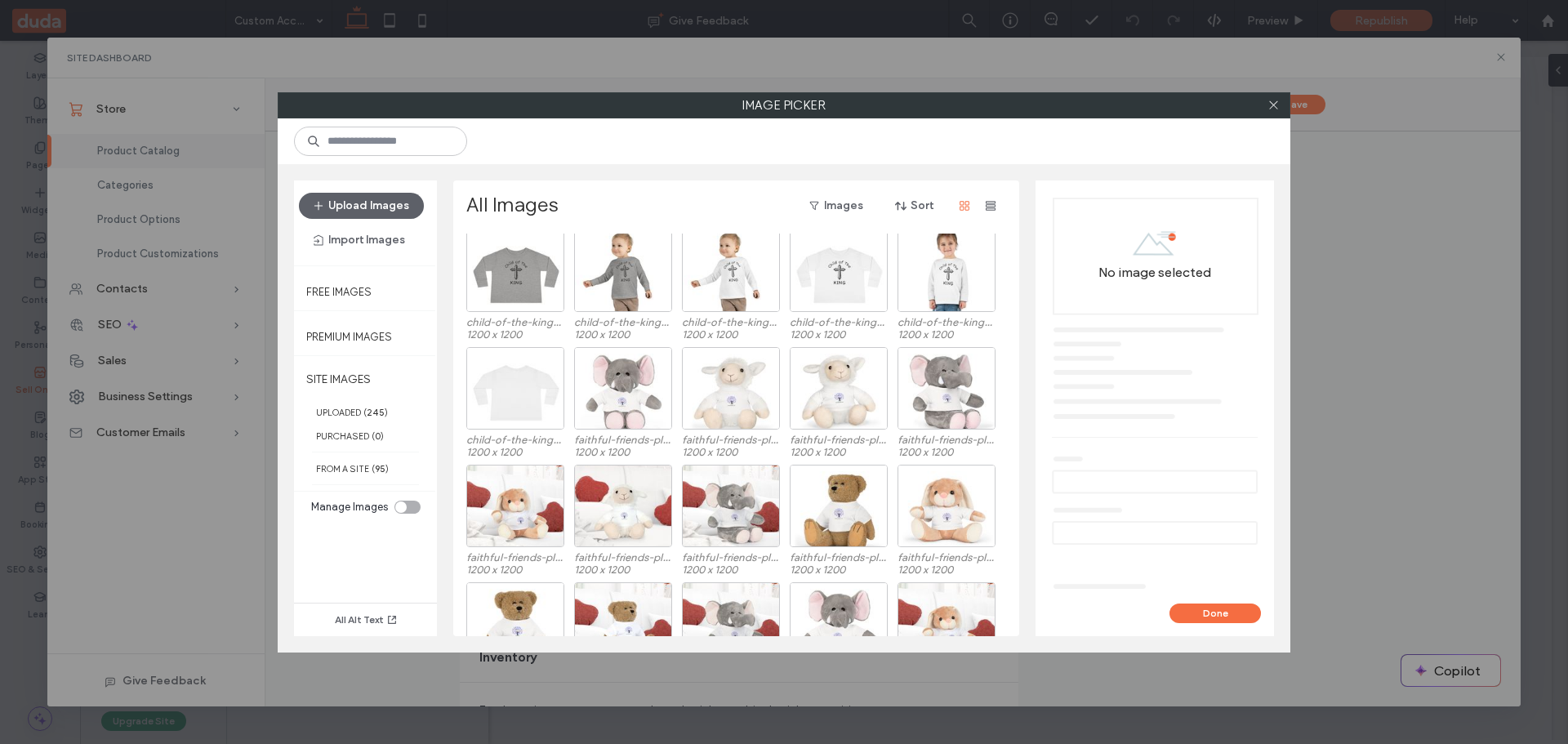
scroll to position [572, 0]
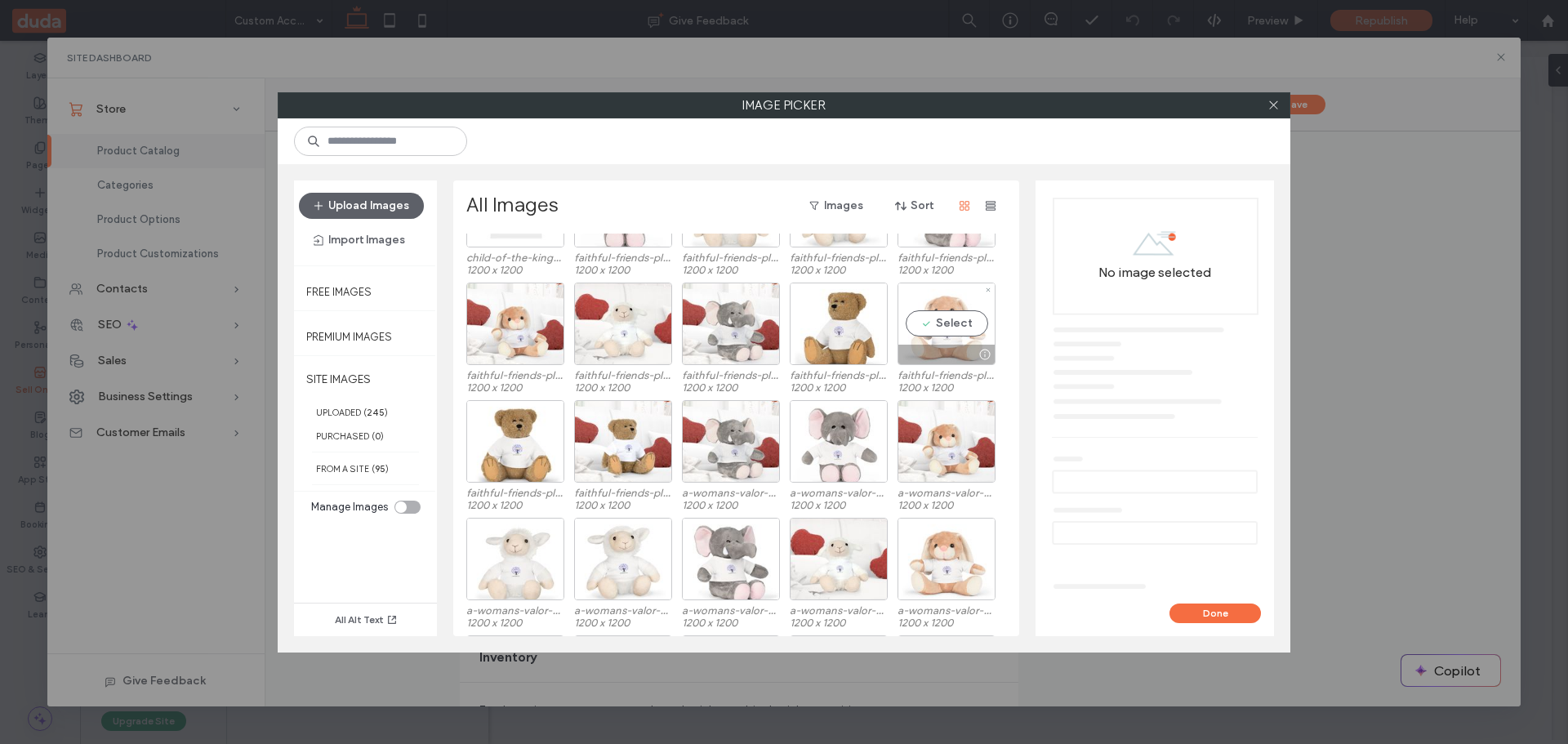
click at [938, 324] on div "Select" at bounding box center [946, 324] width 98 height 82
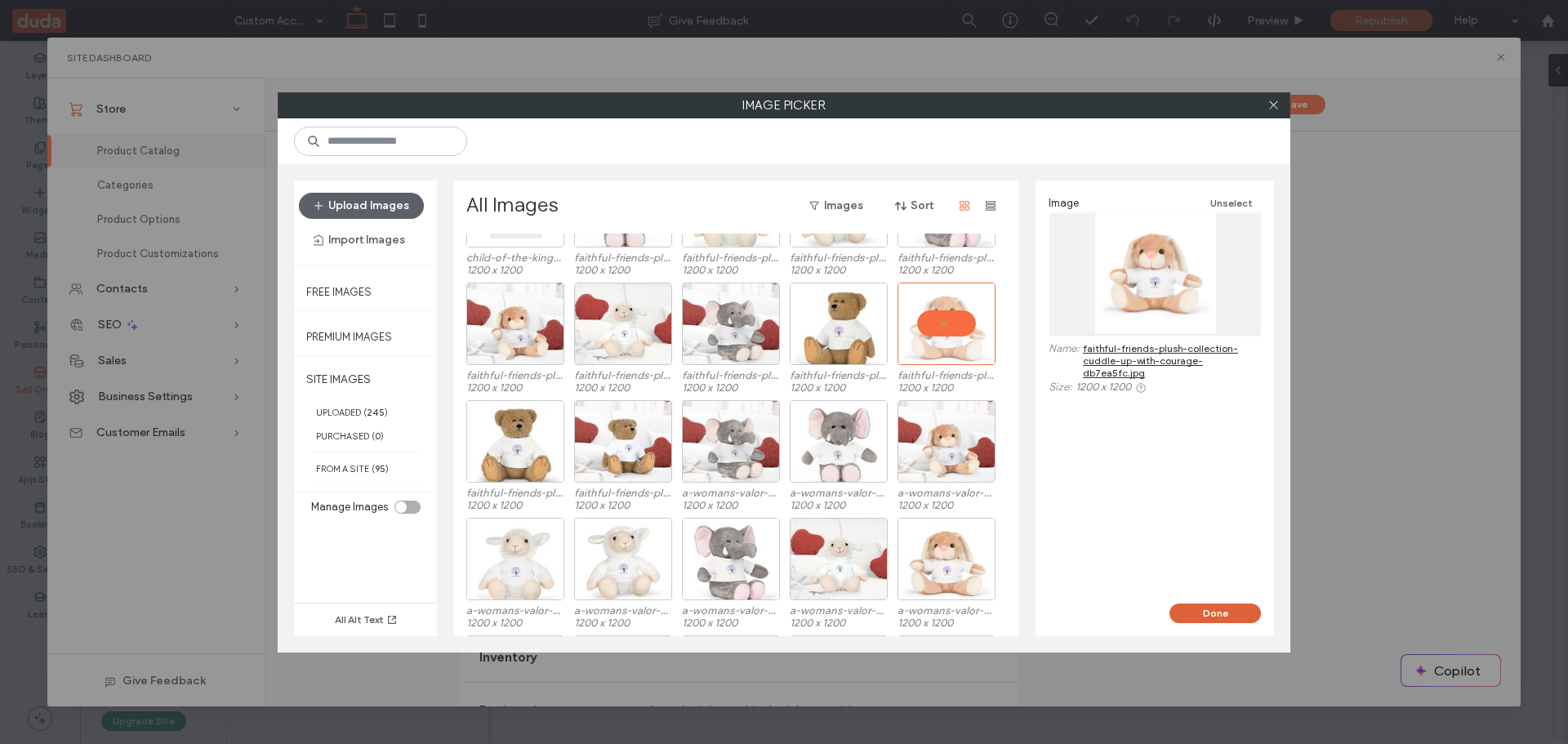
click at [1208, 610] on button "Done" at bounding box center [1215, 613] width 91 height 20
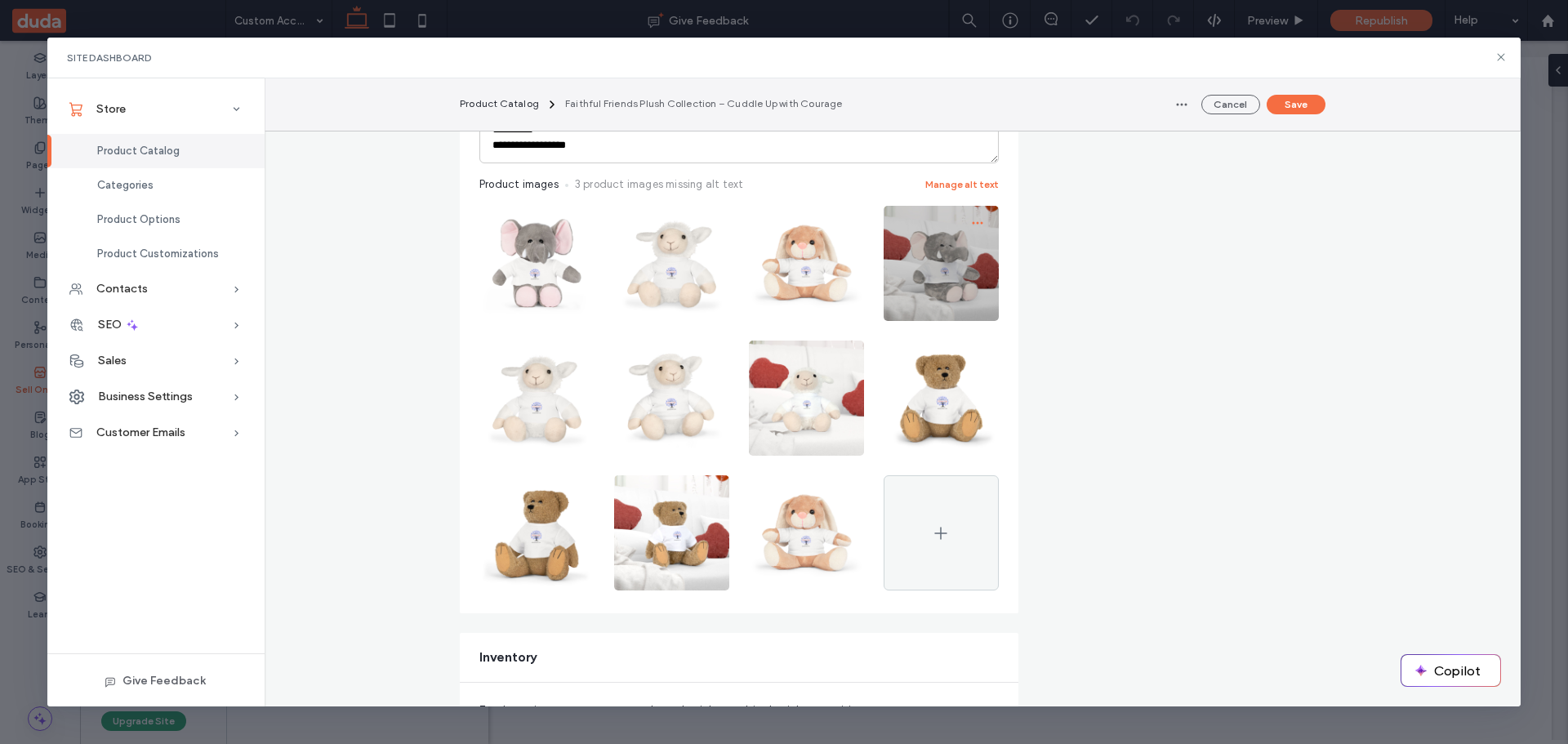
click at [971, 218] on icon "button" at bounding box center [977, 223] width 13 height 13
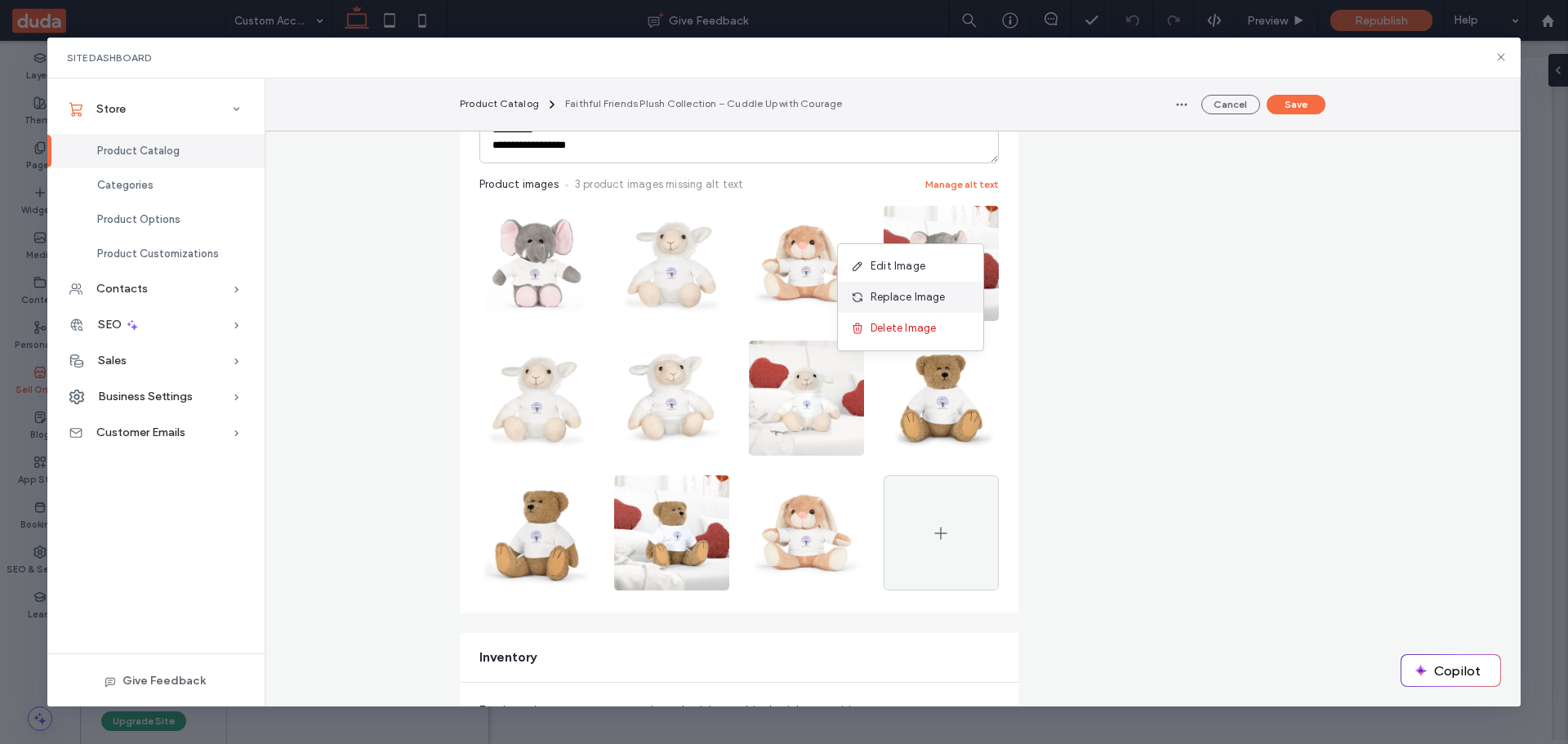
click at [898, 294] on span "Replace Image" at bounding box center [908, 297] width 75 height 16
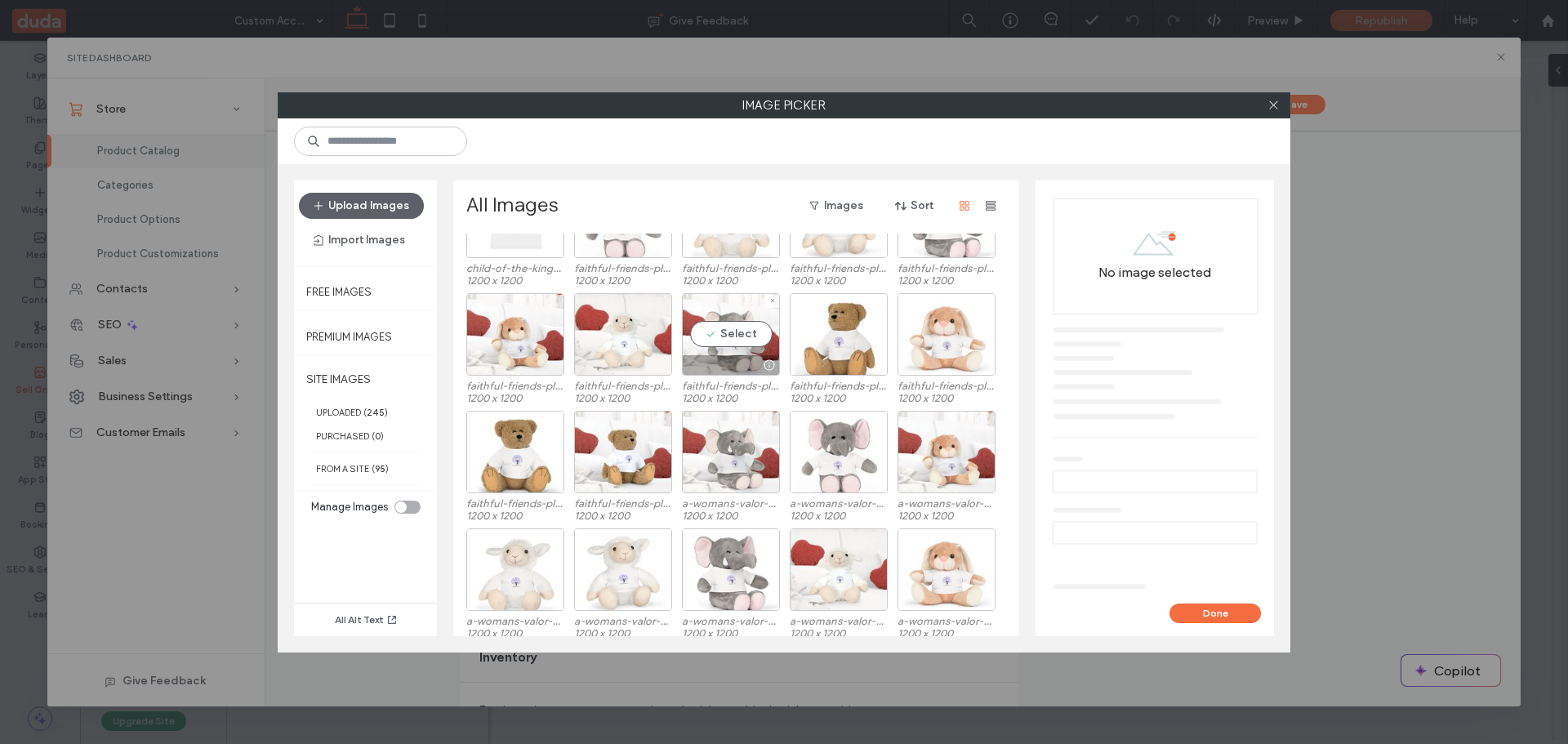
scroll to position [590, 0]
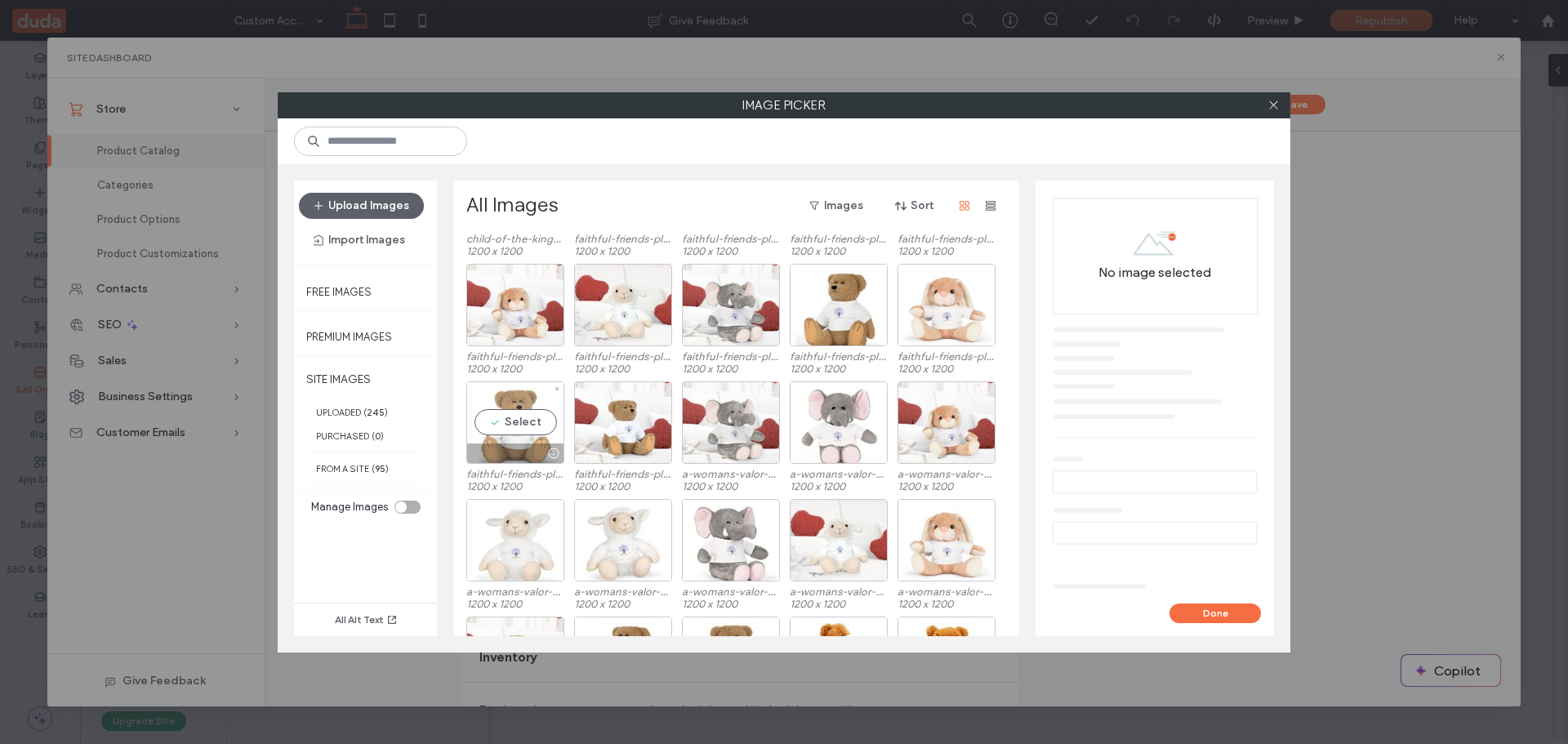
click at [507, 423] on div "Select" at bounding box center [515, 422] width 98 height 82
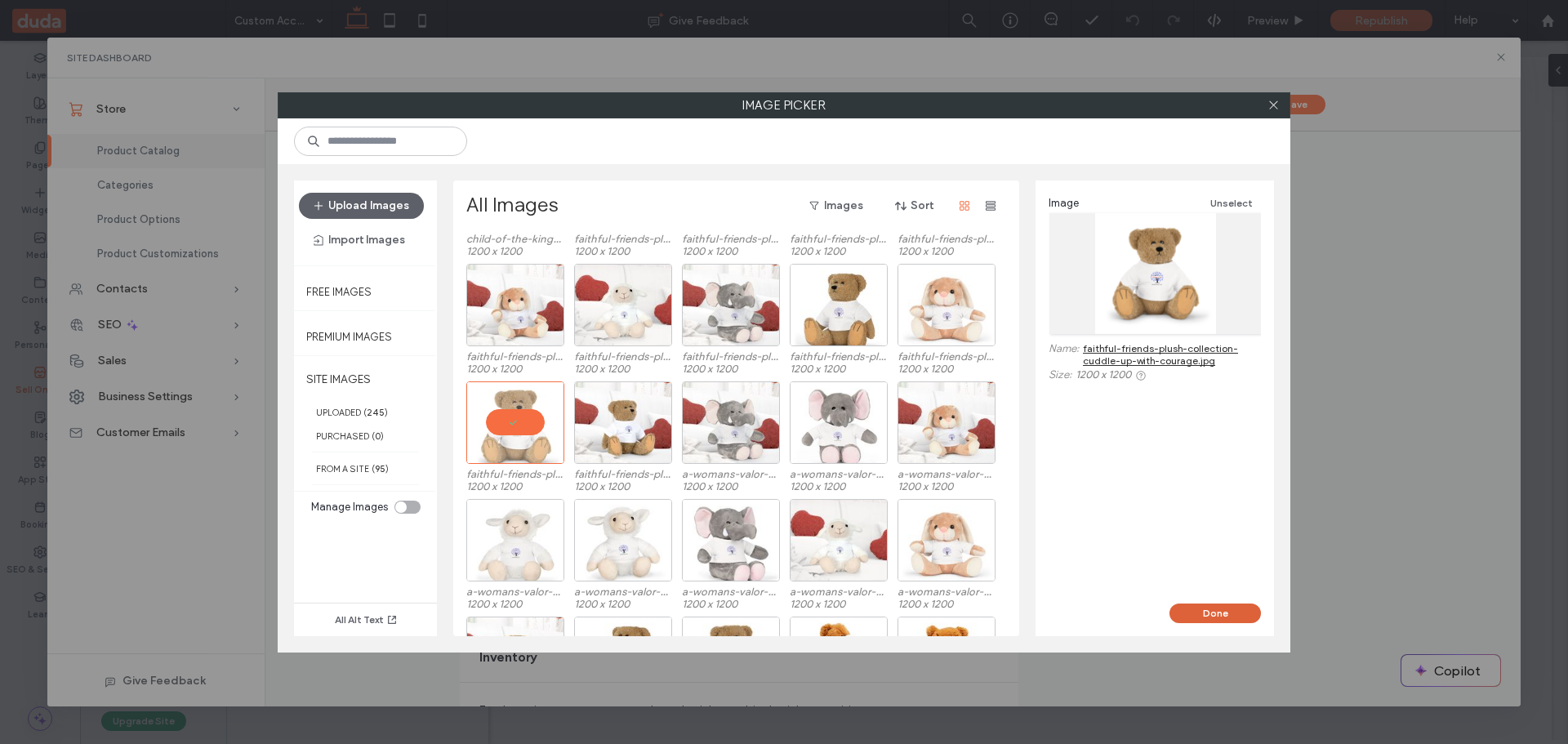
click at [1220, 610] on button "Done" at bounding box center [1215, 613] width 91 height 20
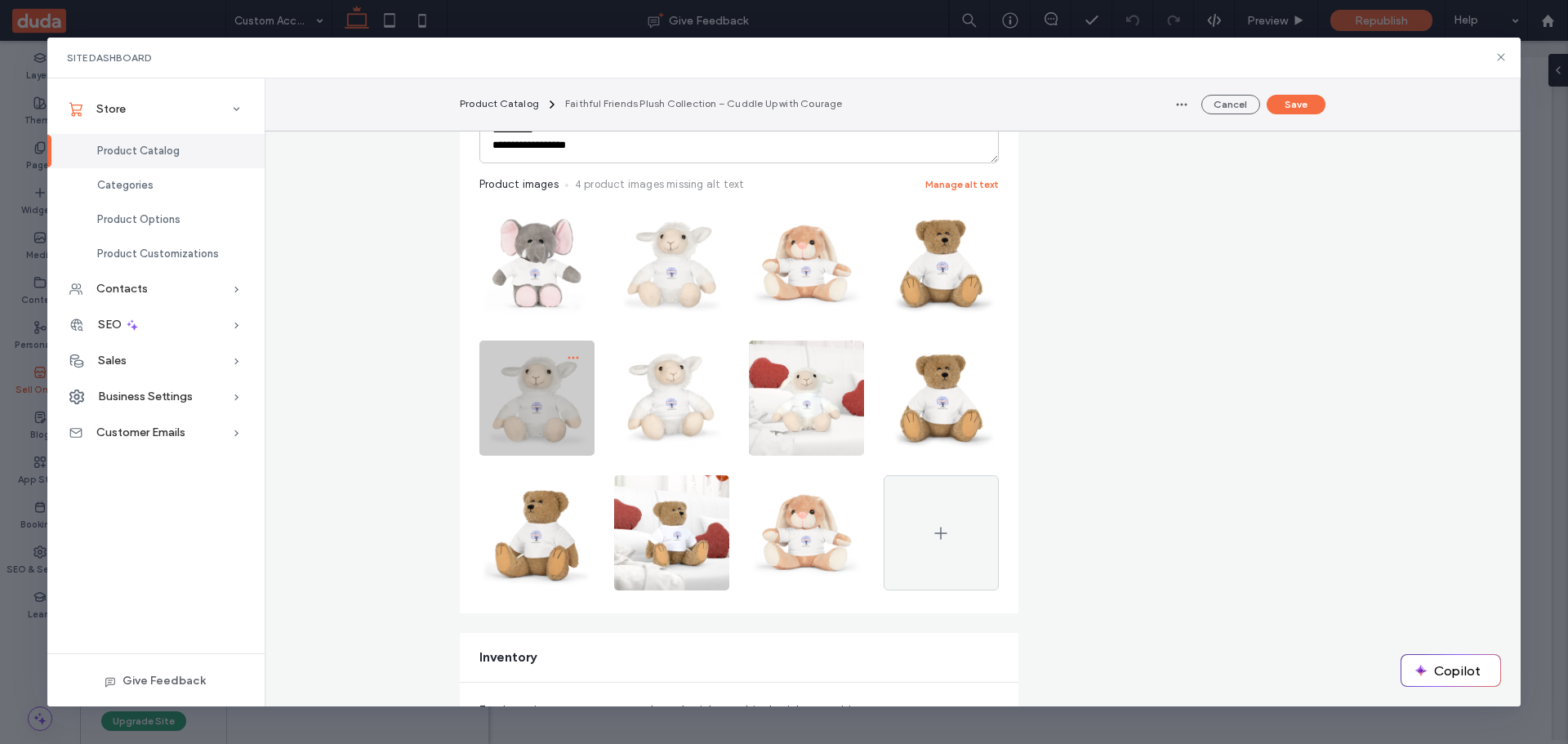
click at [567, 357] on icon "button" at bounding box center [573, 358] width 13 height 13
click at [499, 430] on span "Replace Image" at bounding box center [504, 432] width 75 height 16
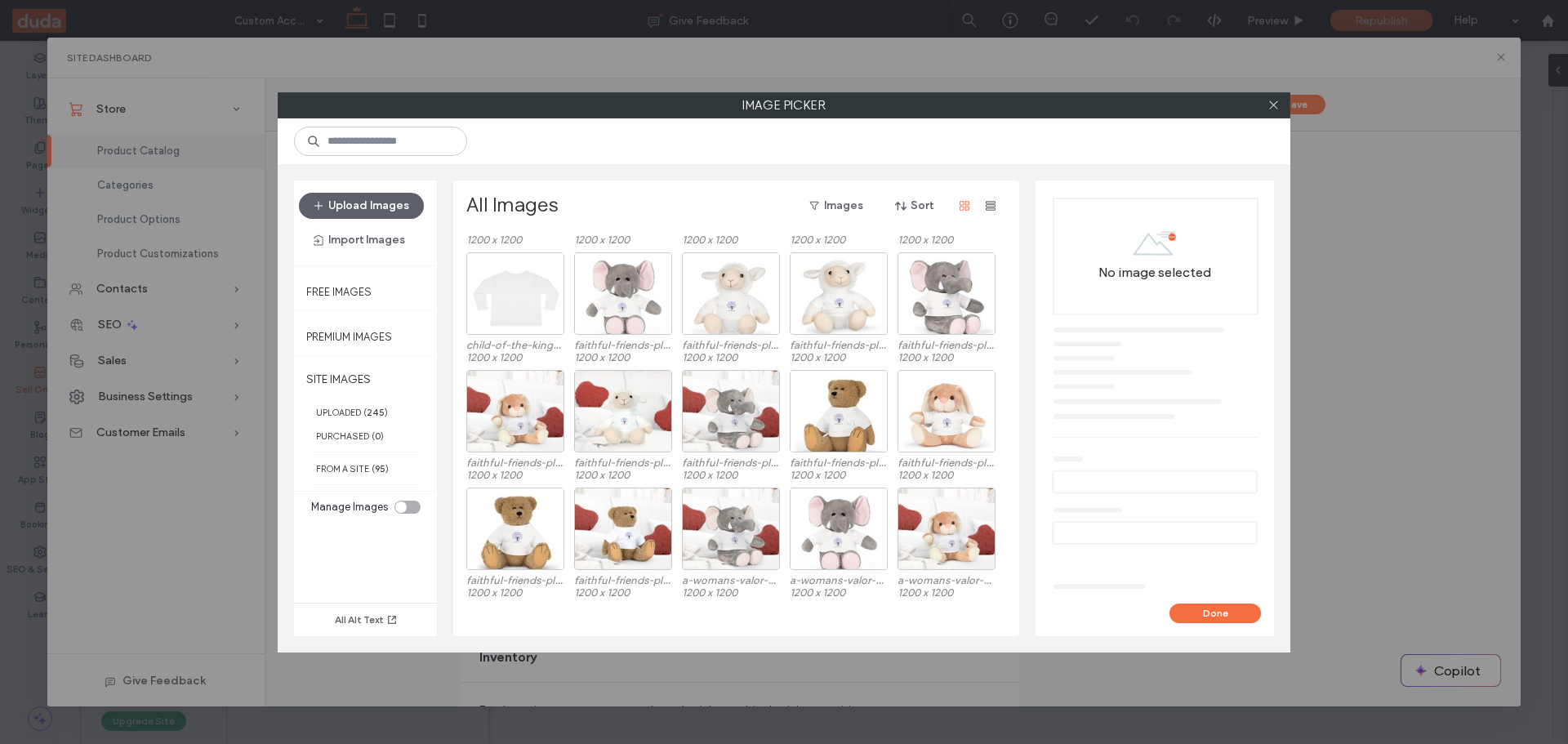
scroll to position [490, 0]
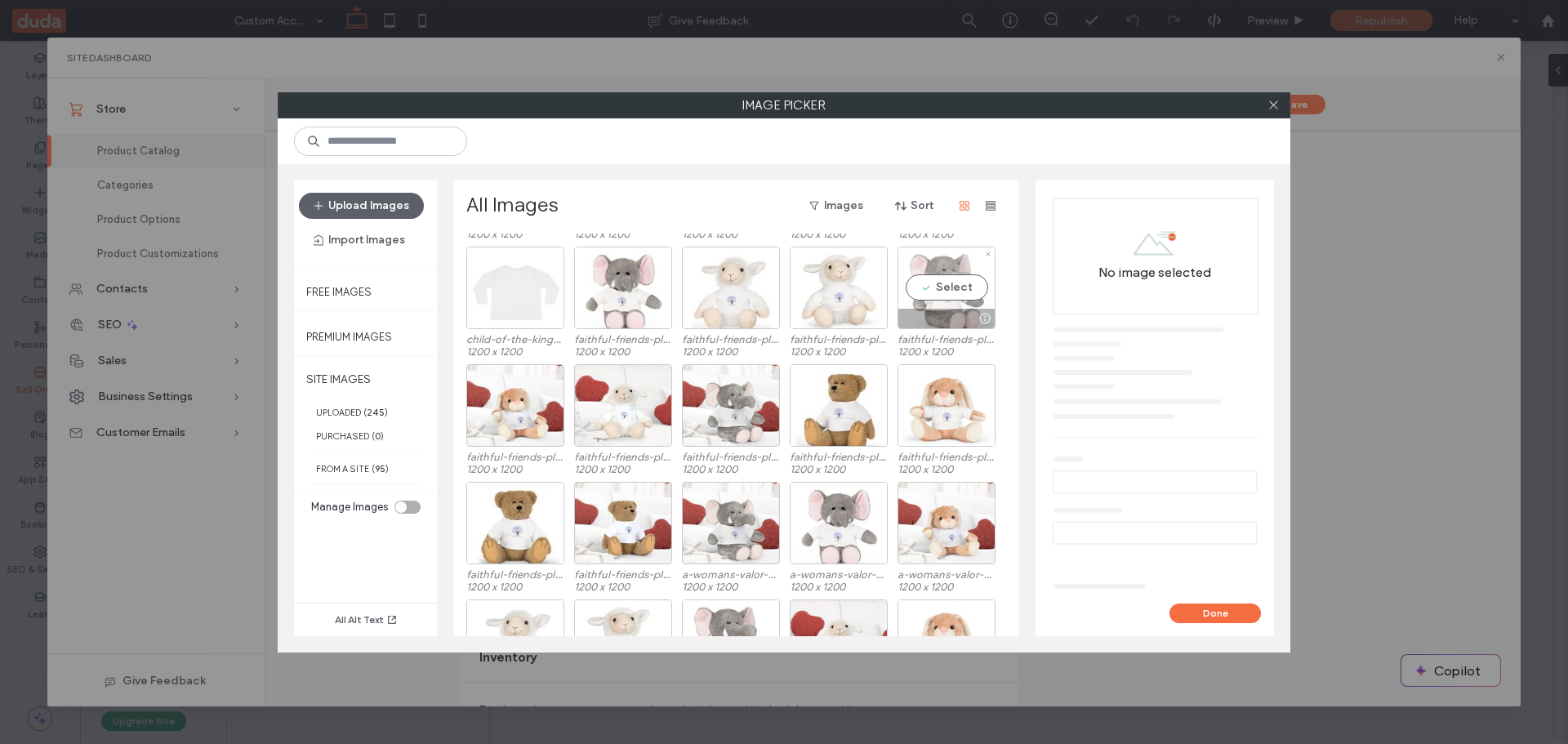
click at [944, 283] on div "Select" at bounding box center [946, 287] width 98 height 82
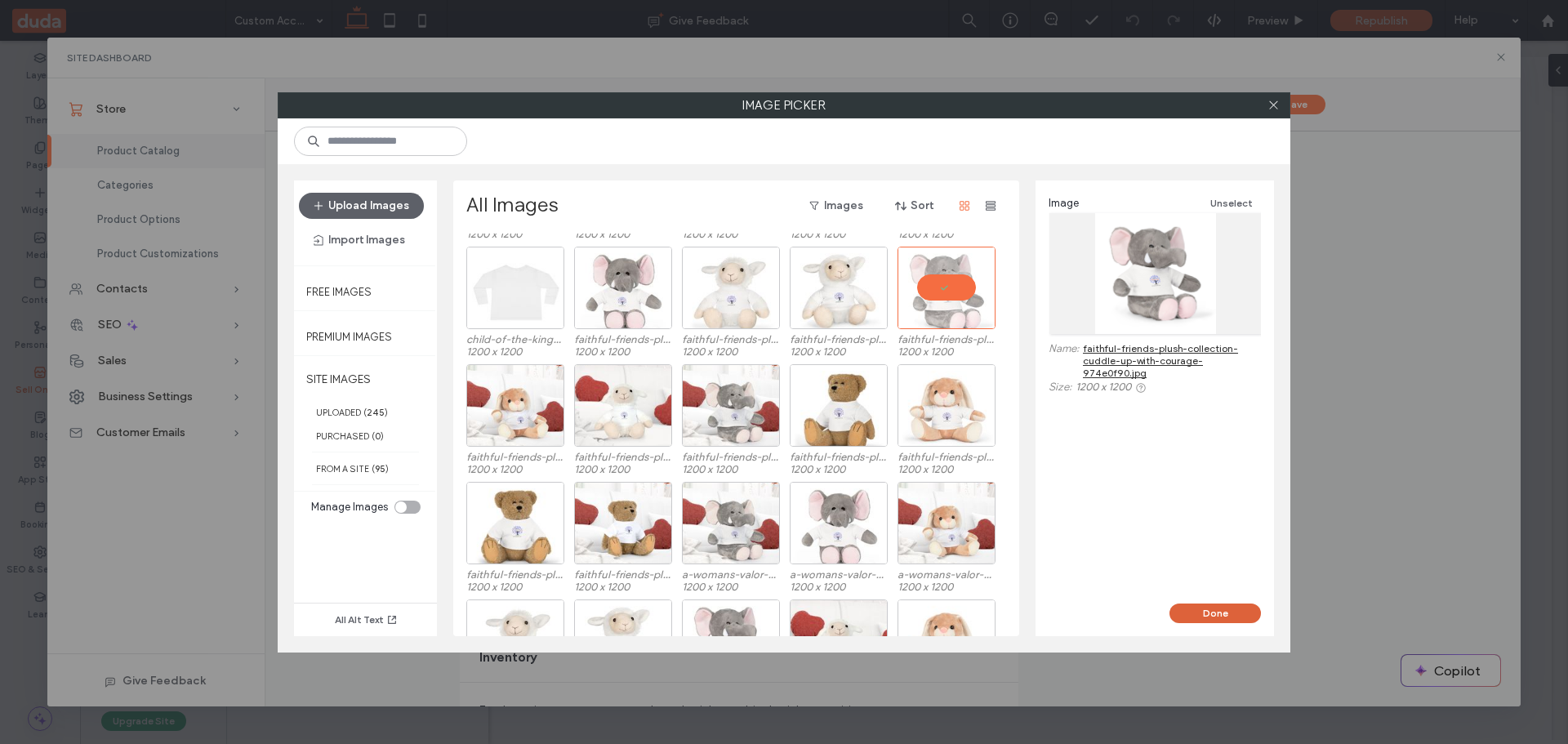
click at [1228, 609] on button "Done" at bounding box center [1215, 613] width 91 height 20
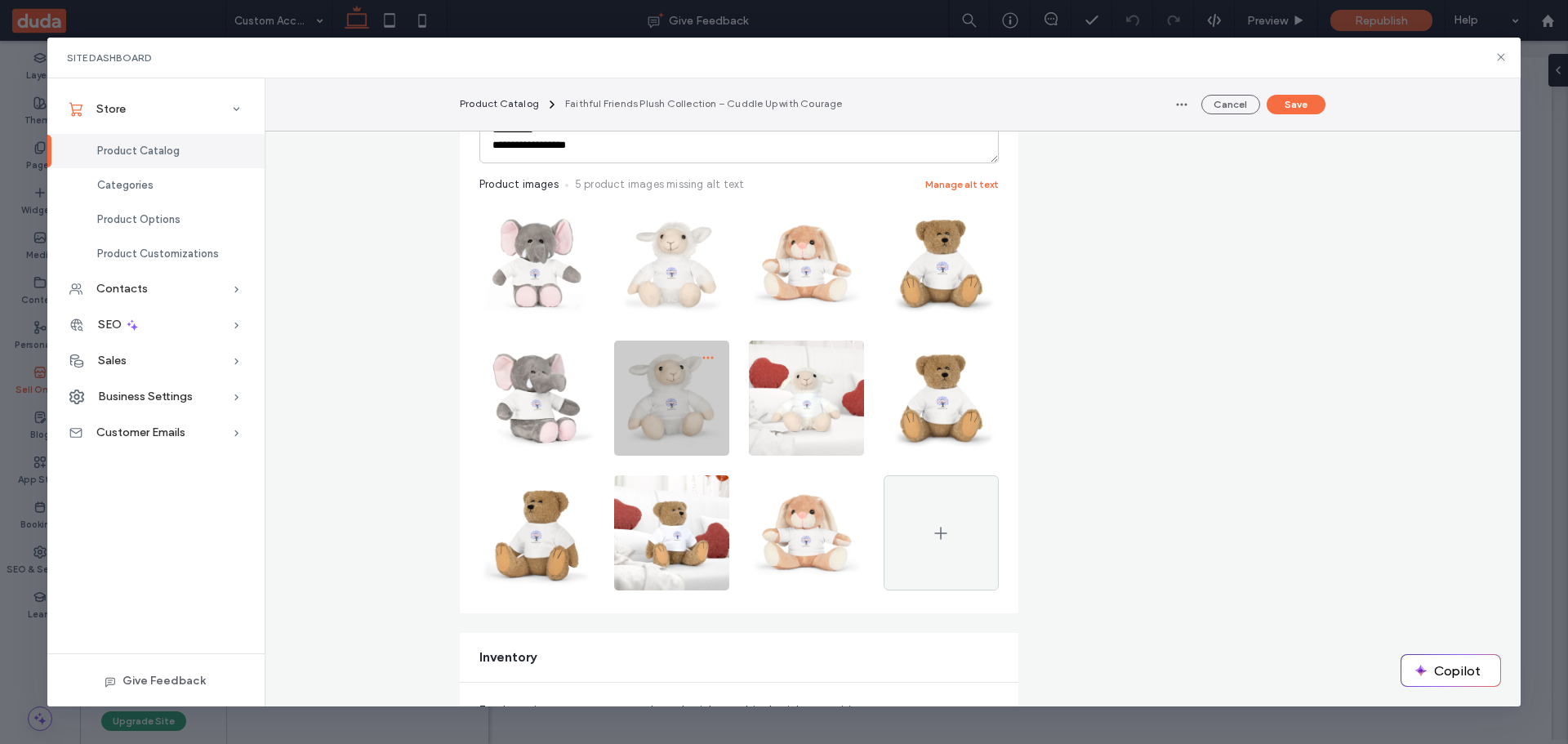
click at [701, 363] on icon "button" at bounding box center [708, 358] width 13 height 13
click at [701, 361] on icon "button" at bounding box center [708, 358] width 13 height 13
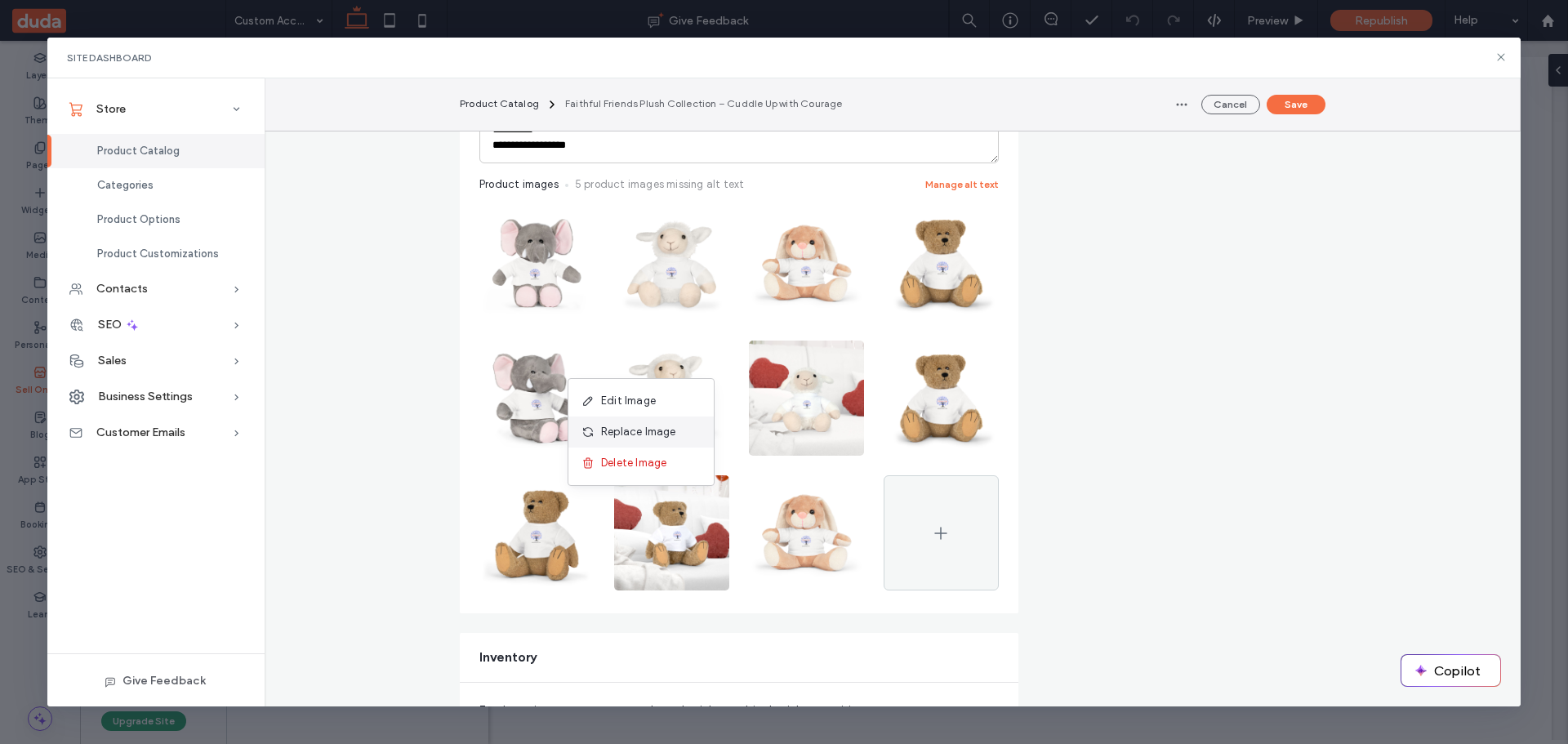
click at [650, 433] on span "Replace Image" at bounding box center [638, 432] width 75 height 16
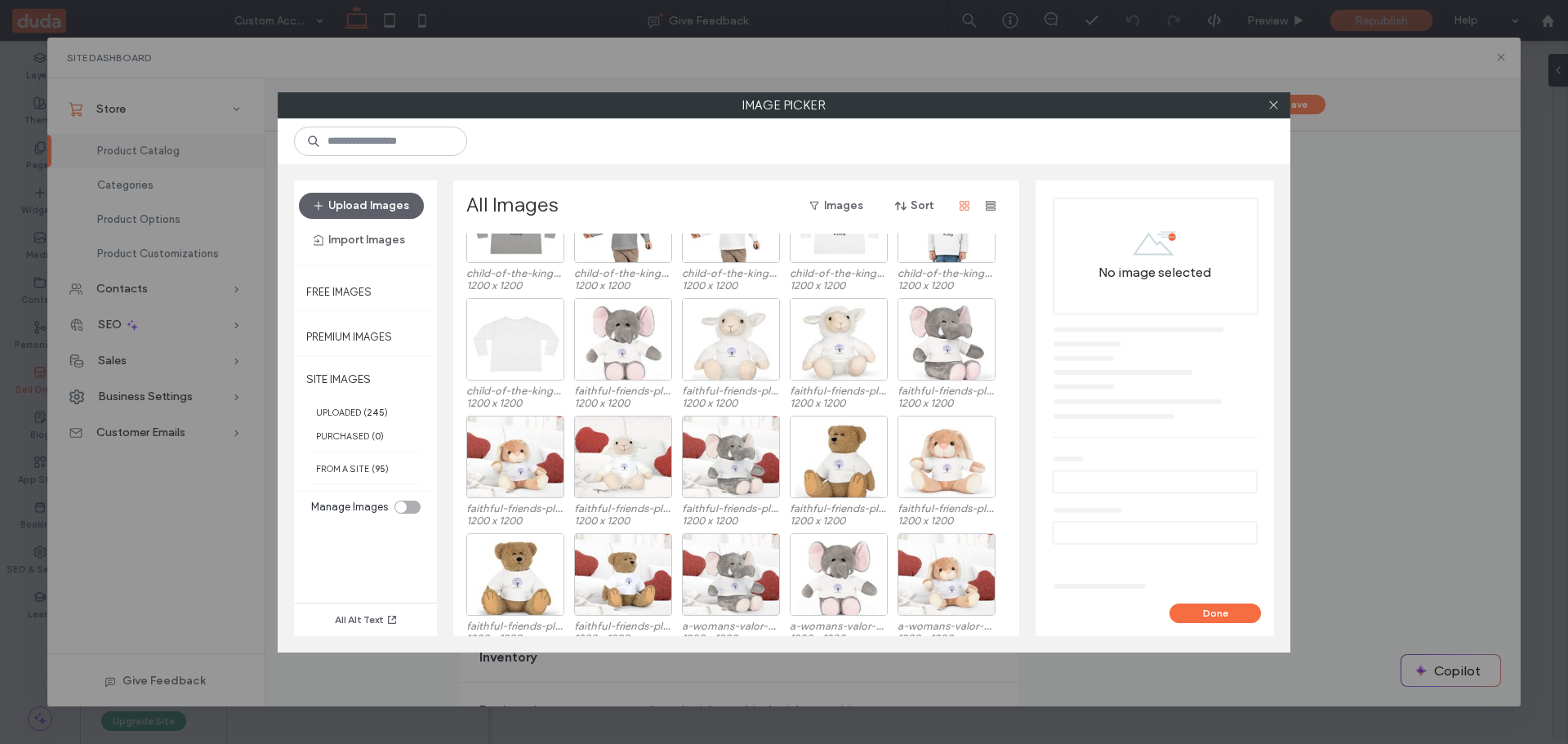
scroll to position [408, 0]
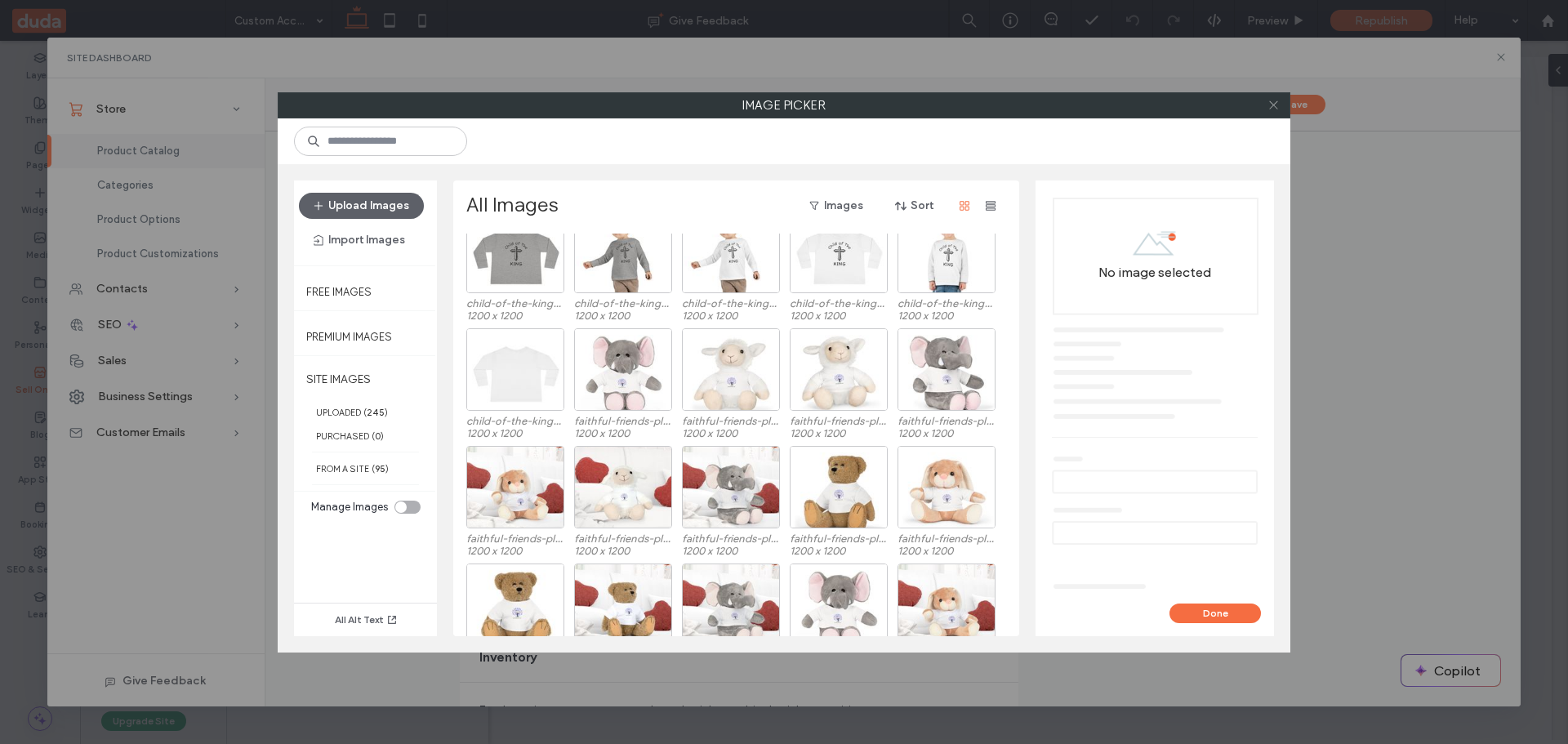
click at [1275, 106] on icon at bounding box center [1273, 104] width 12 height 12
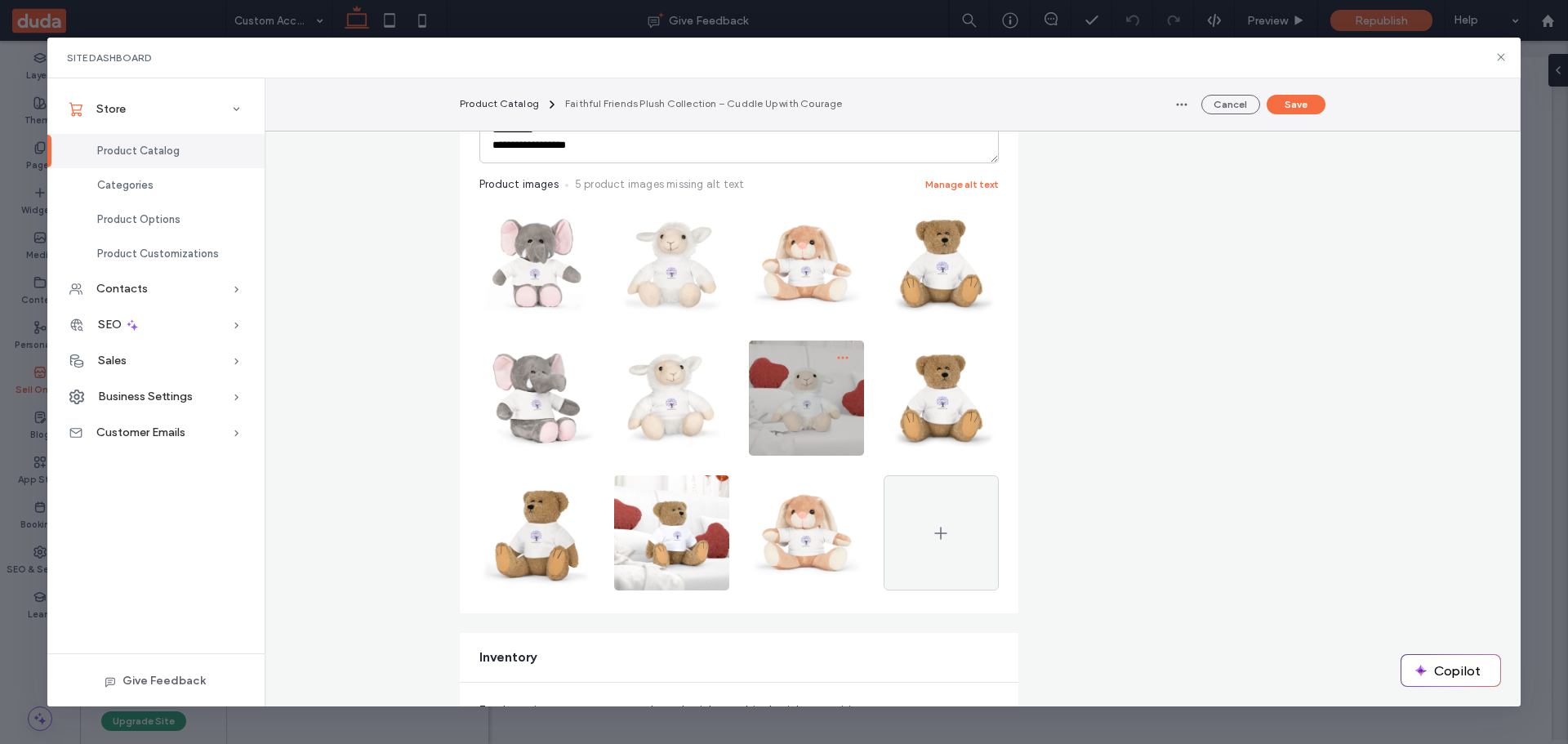
click at [839, 356] on icon "button" at bounding box center [843, 358] width 13 height 13
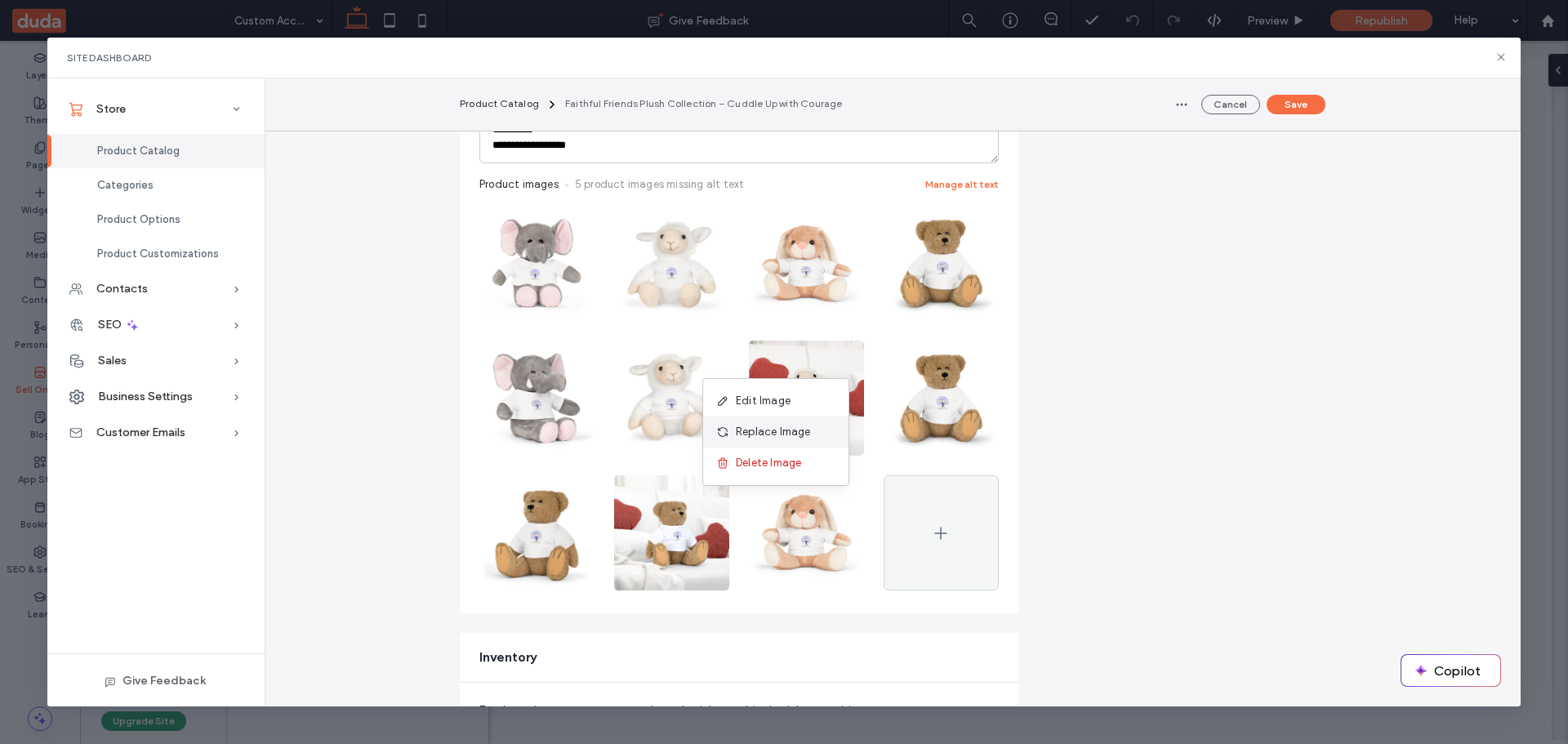
click at [784, 428] on span "Replace Image" at bounding box center [773, 432] width 75 height 16
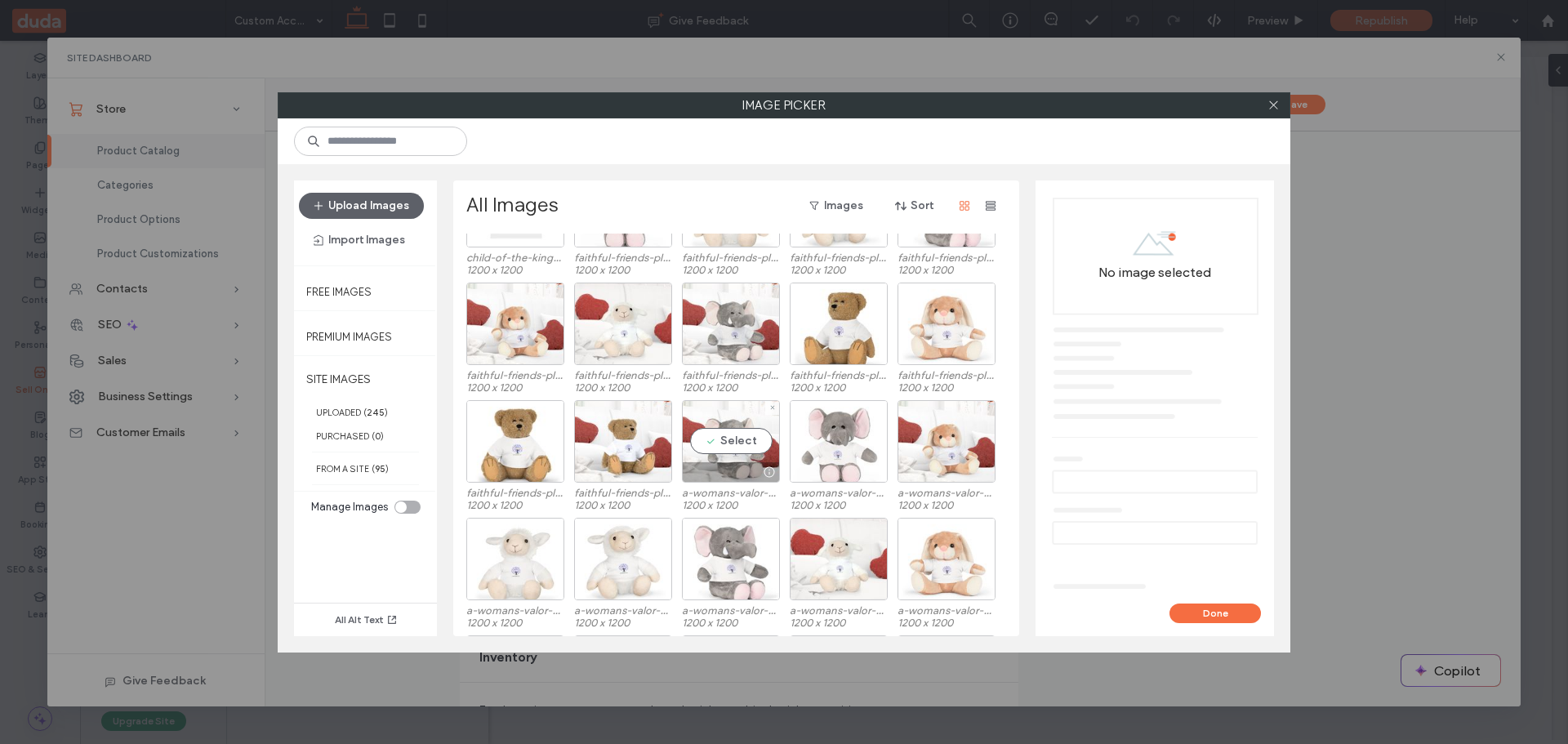
scroll to position [490, 0]
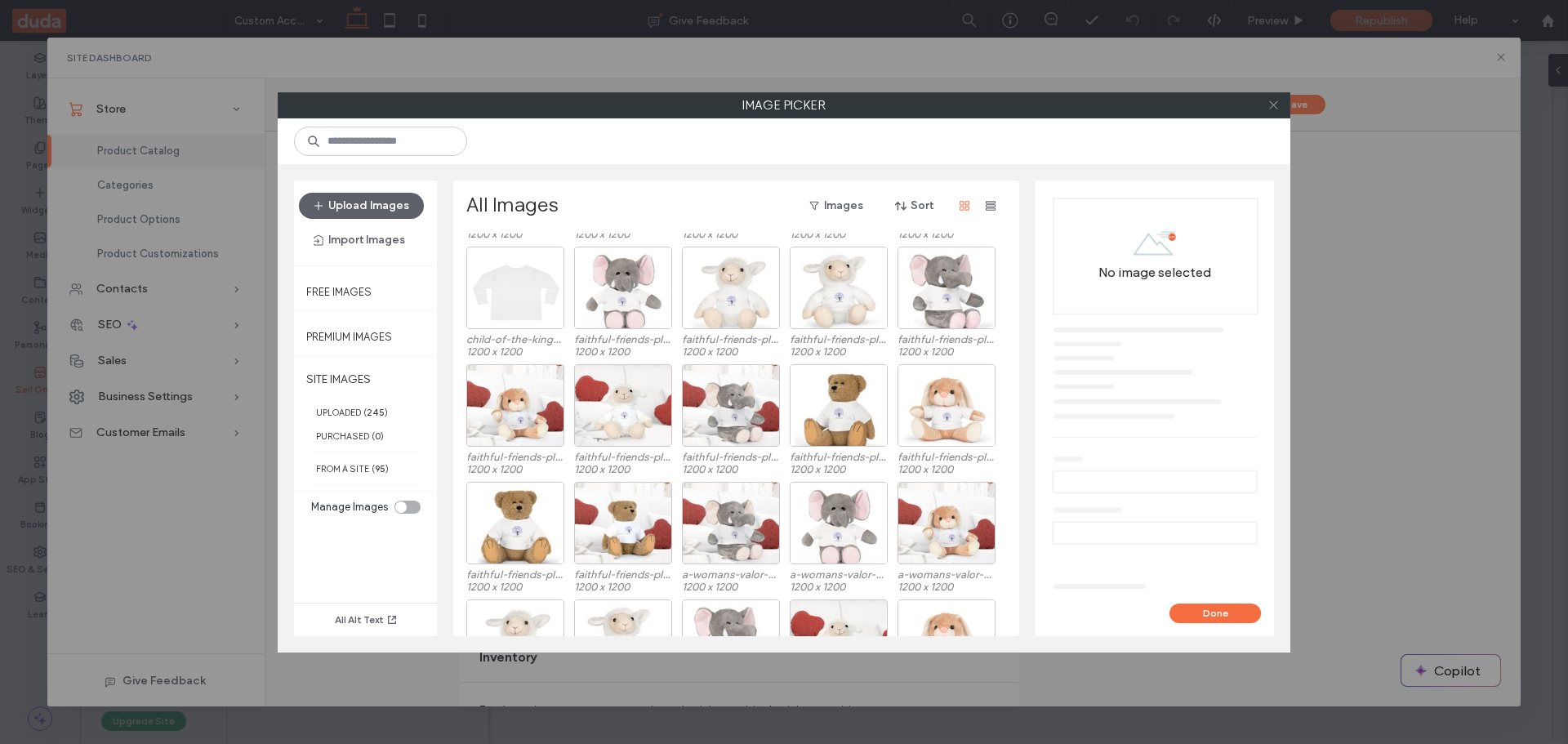
click at [1272, 102] on icon at bounding box center [1273, 104] width 12 height 12
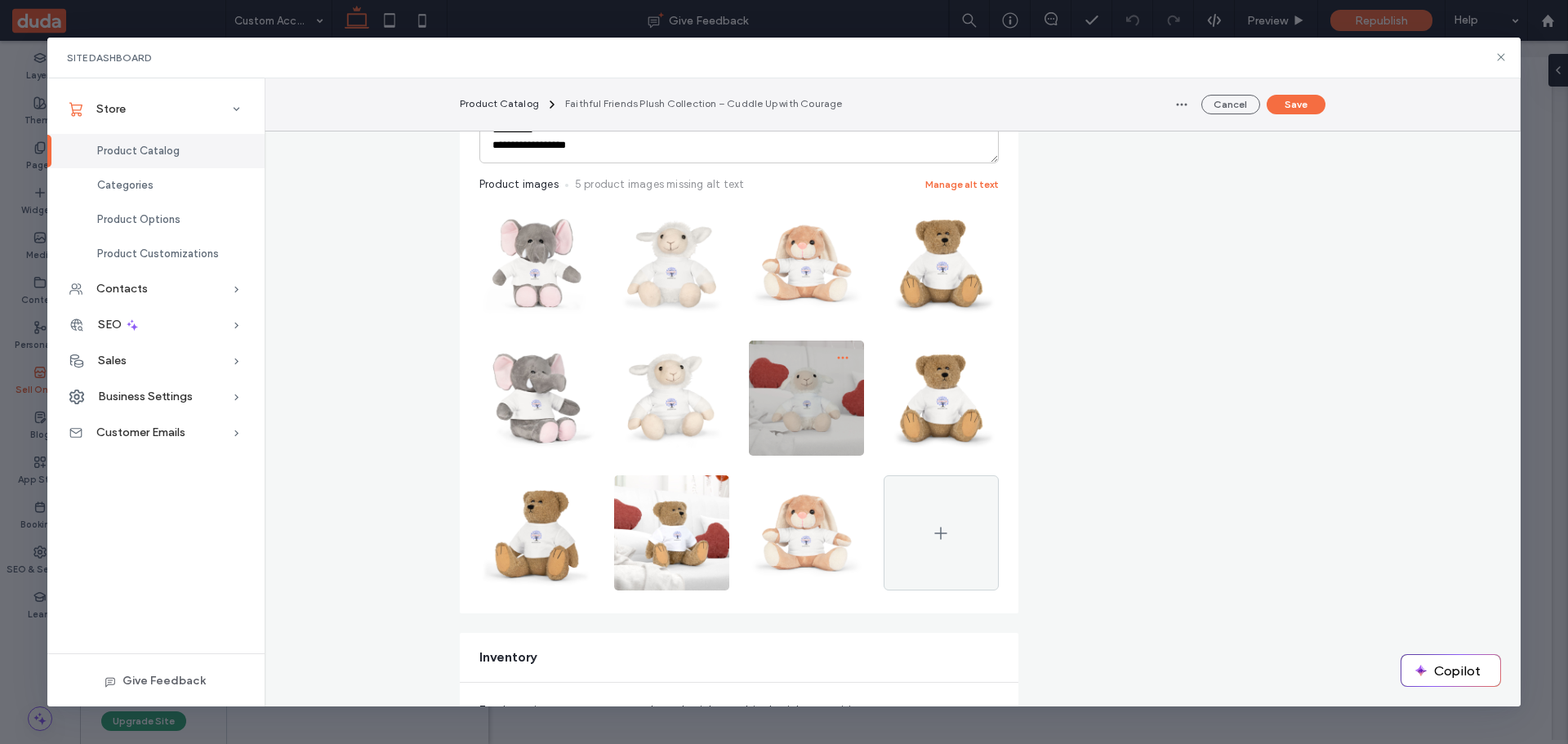
click at [840, 357] on icon "button" at bounding box center [843, 358] width 13 height 13
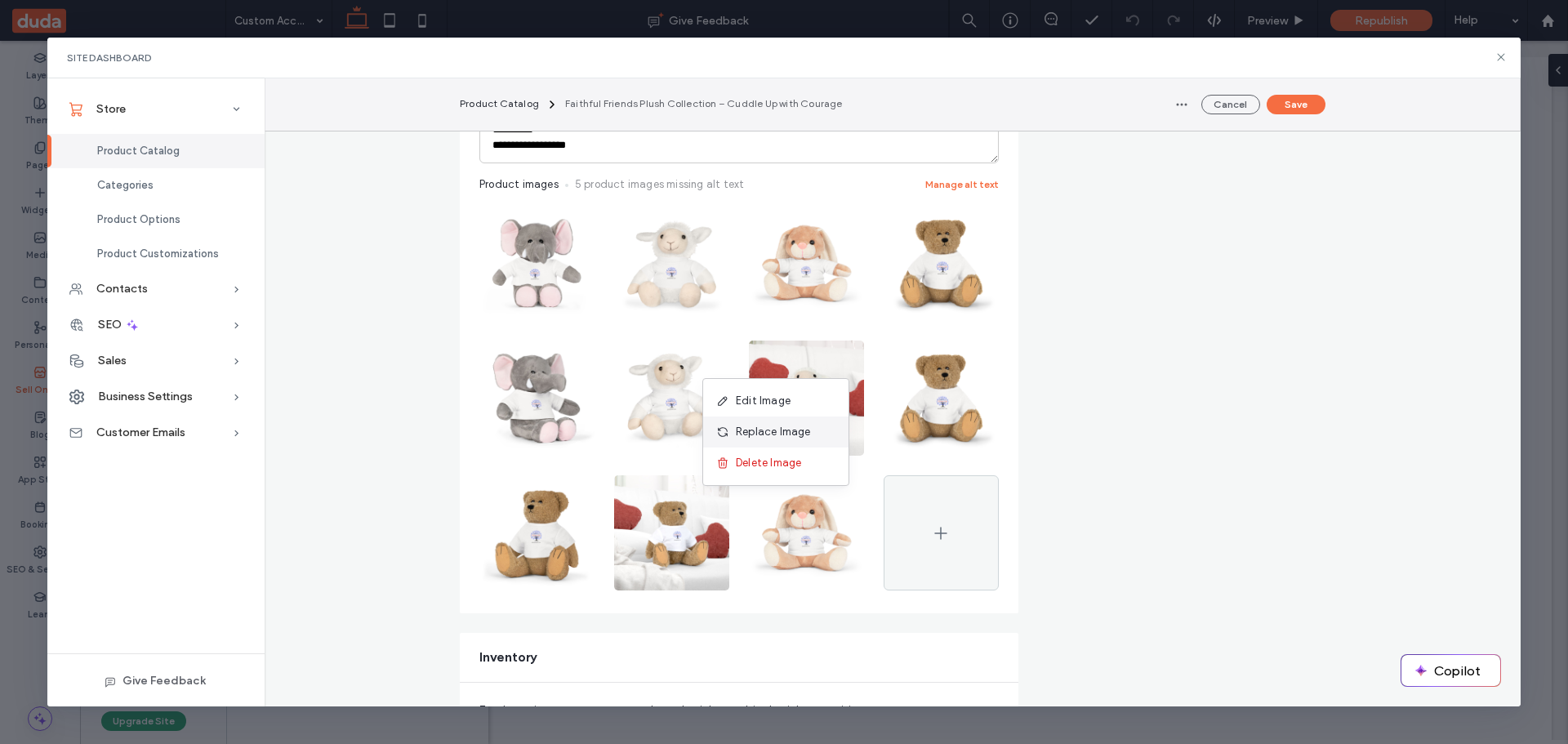
click at [792, 429] on span "Replace Image" at bounding box center [773, 432] width 75 height 16
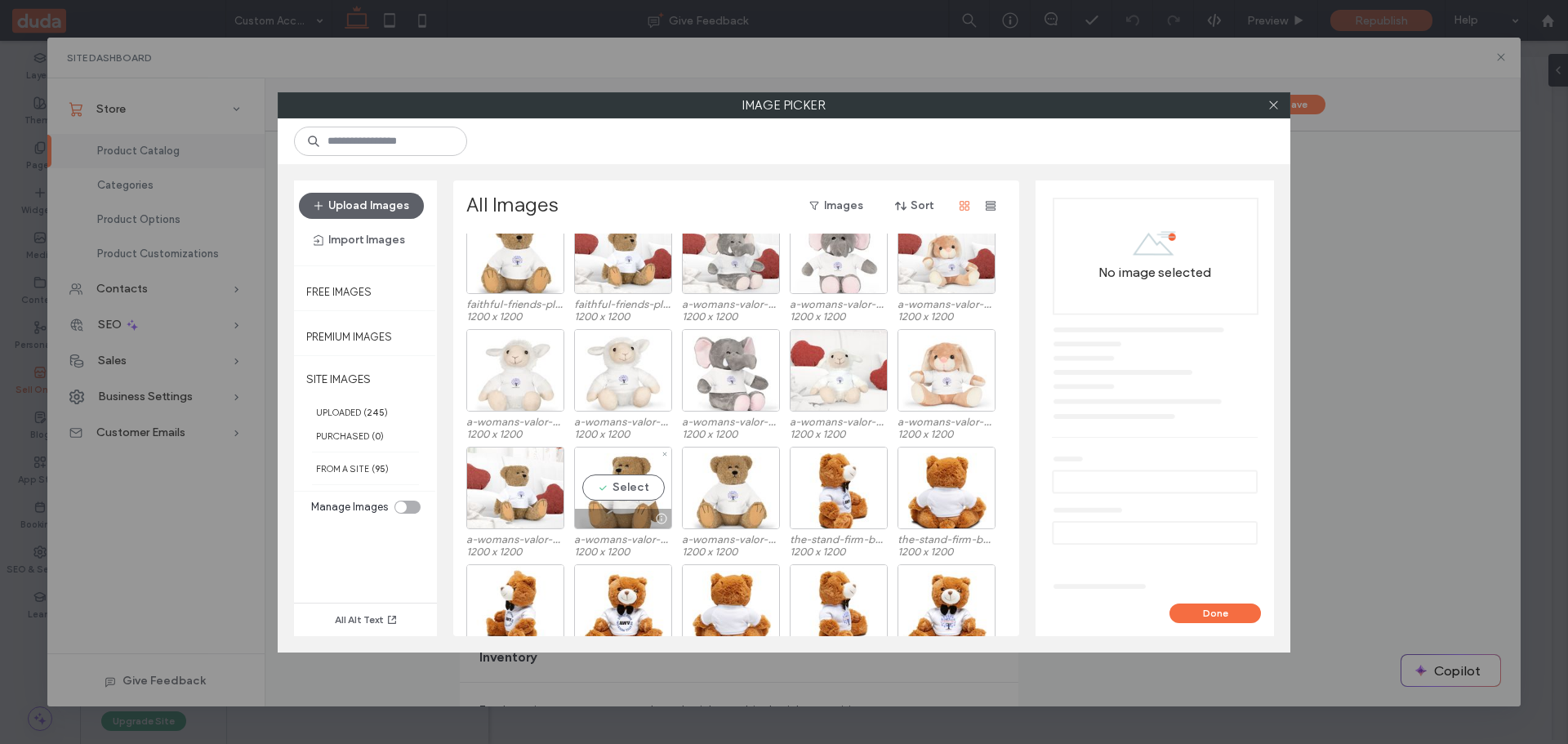
scroll to position [735, 0]
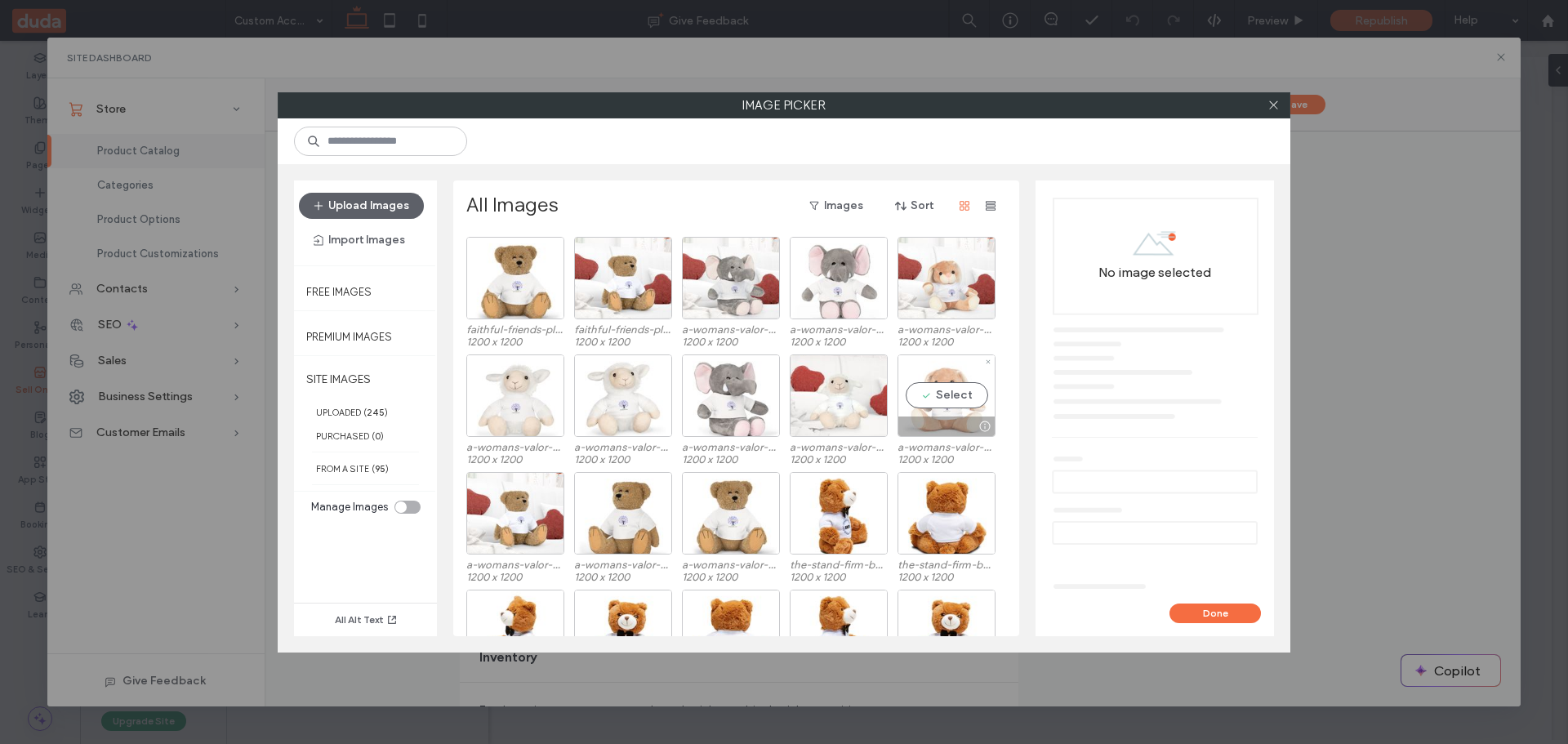
click at [948, 388] on div "Select" at bounding box center [946, 396] width 98 height 82
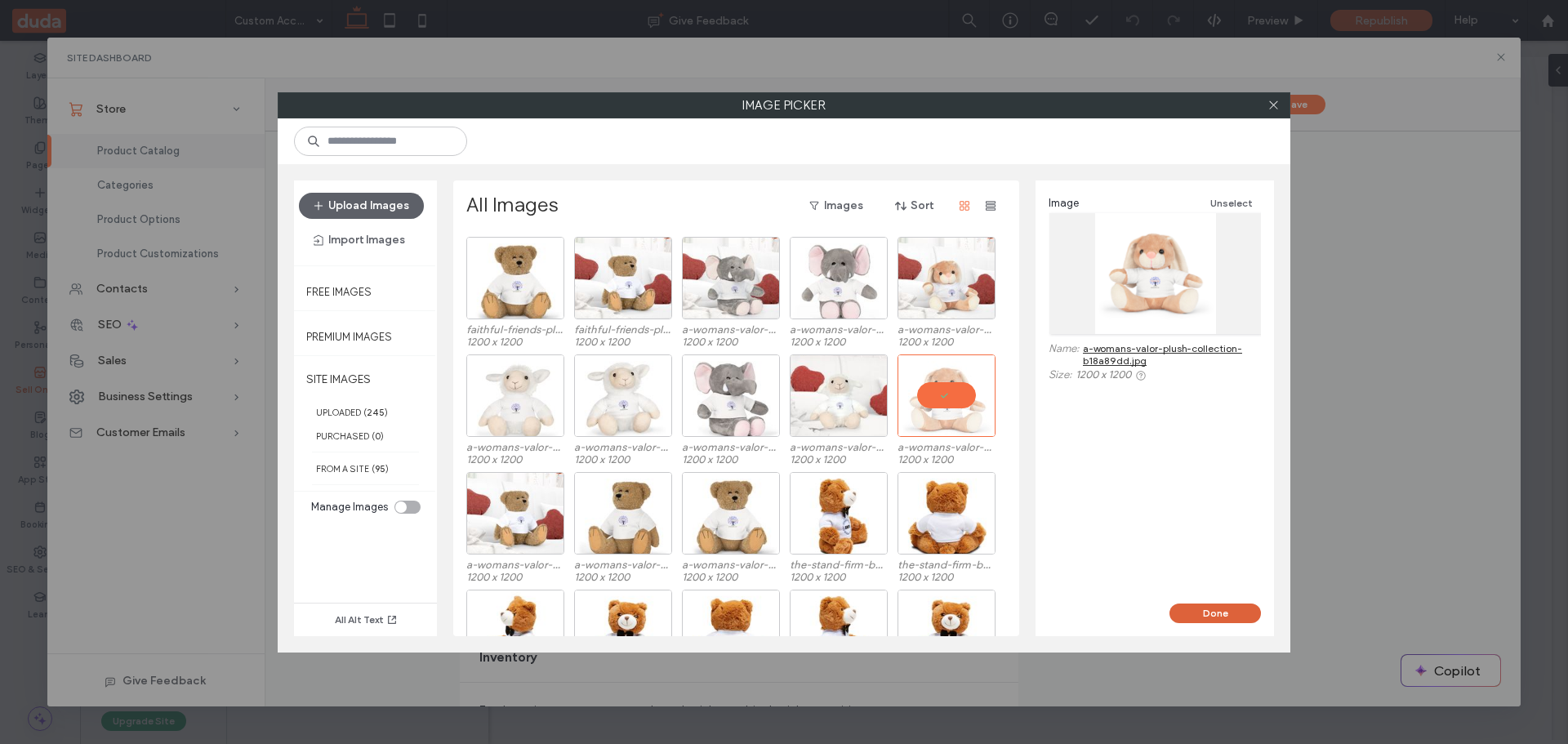
click at [1227, 613] on button "Done" at bounding box center [1215, 613] width 91 height 20
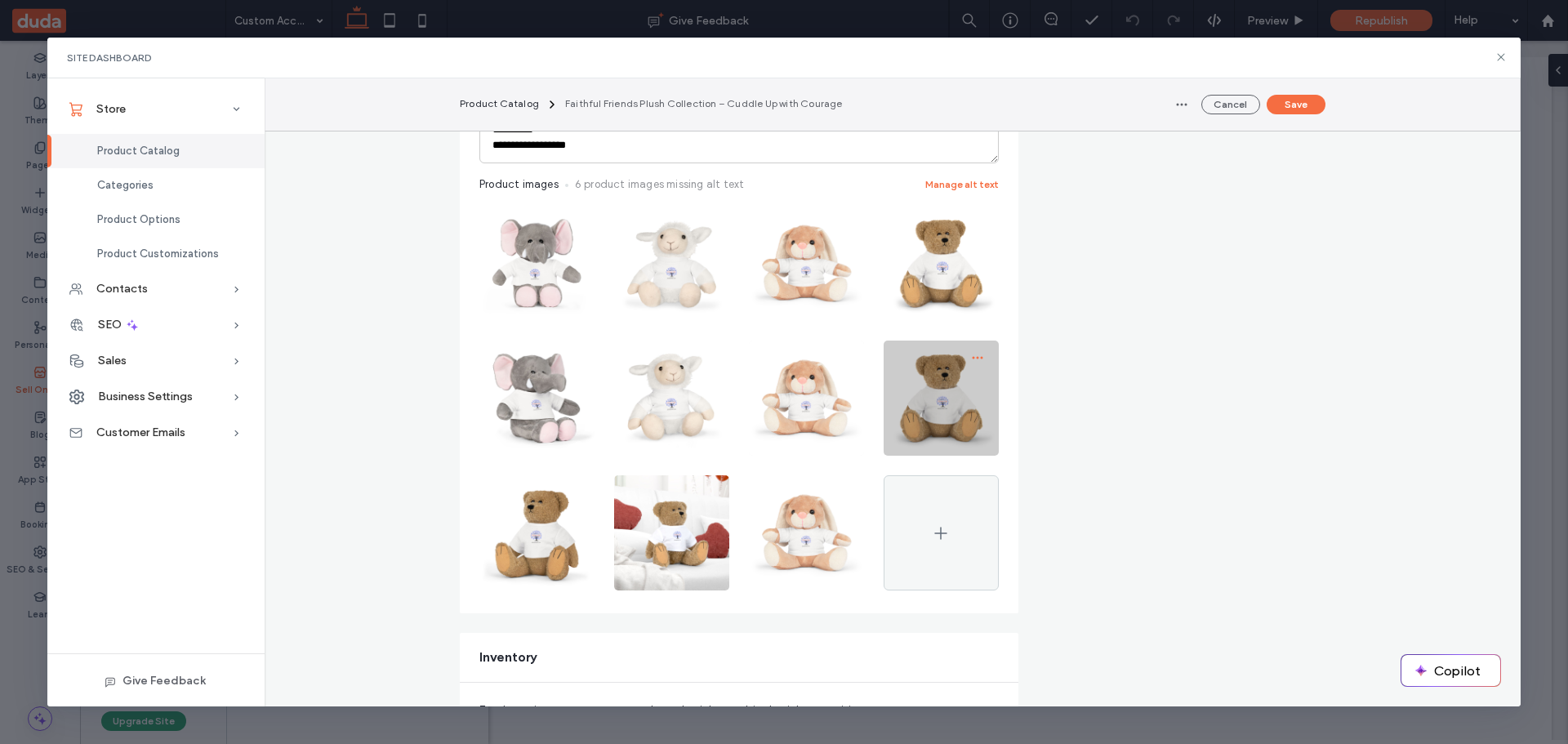
click at [971, 353] on icon "button" at bounding box center [977, 358] width 13 height 13
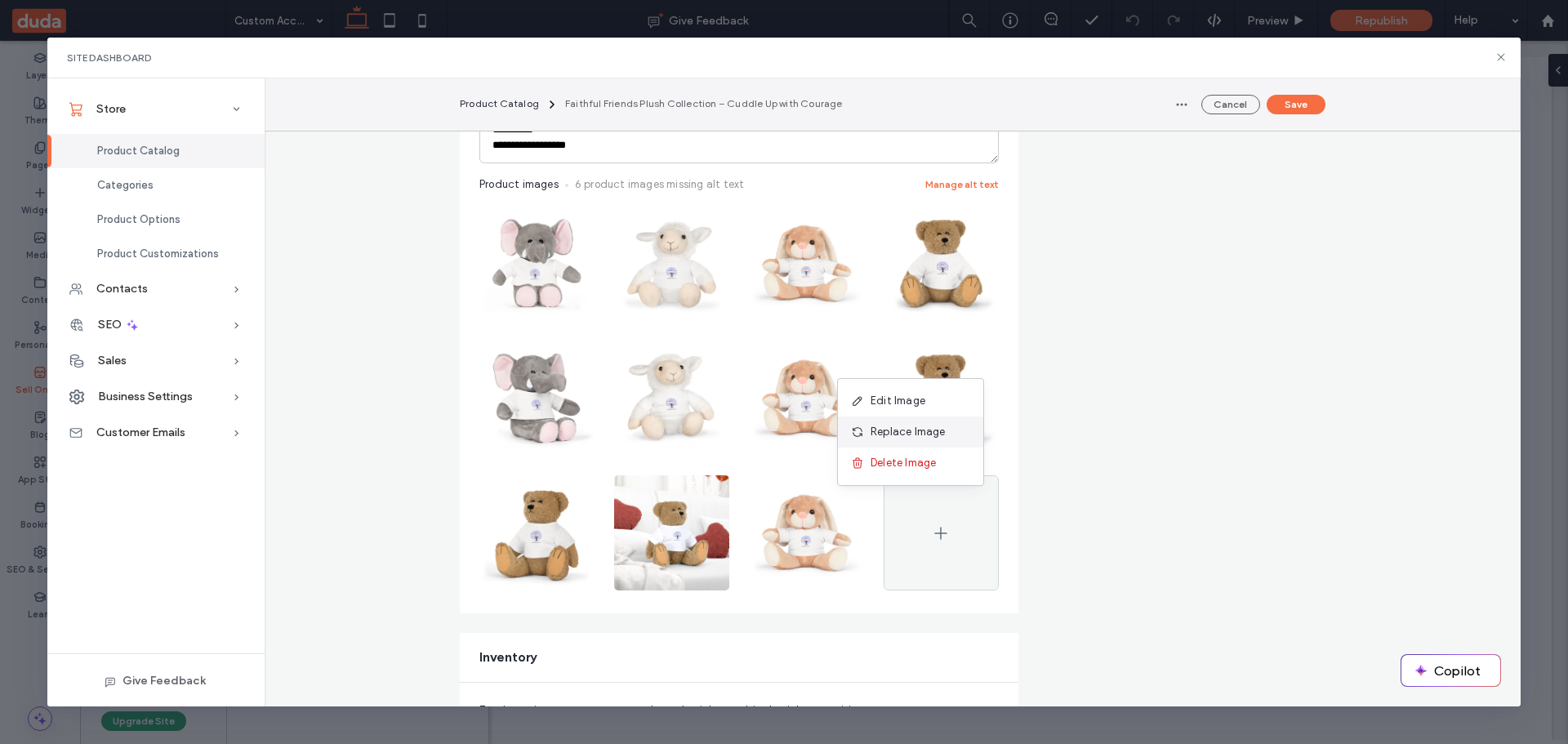
click at [892, 432] on span "Replace Image" at bounding box center [908, 432] width 75 height 16
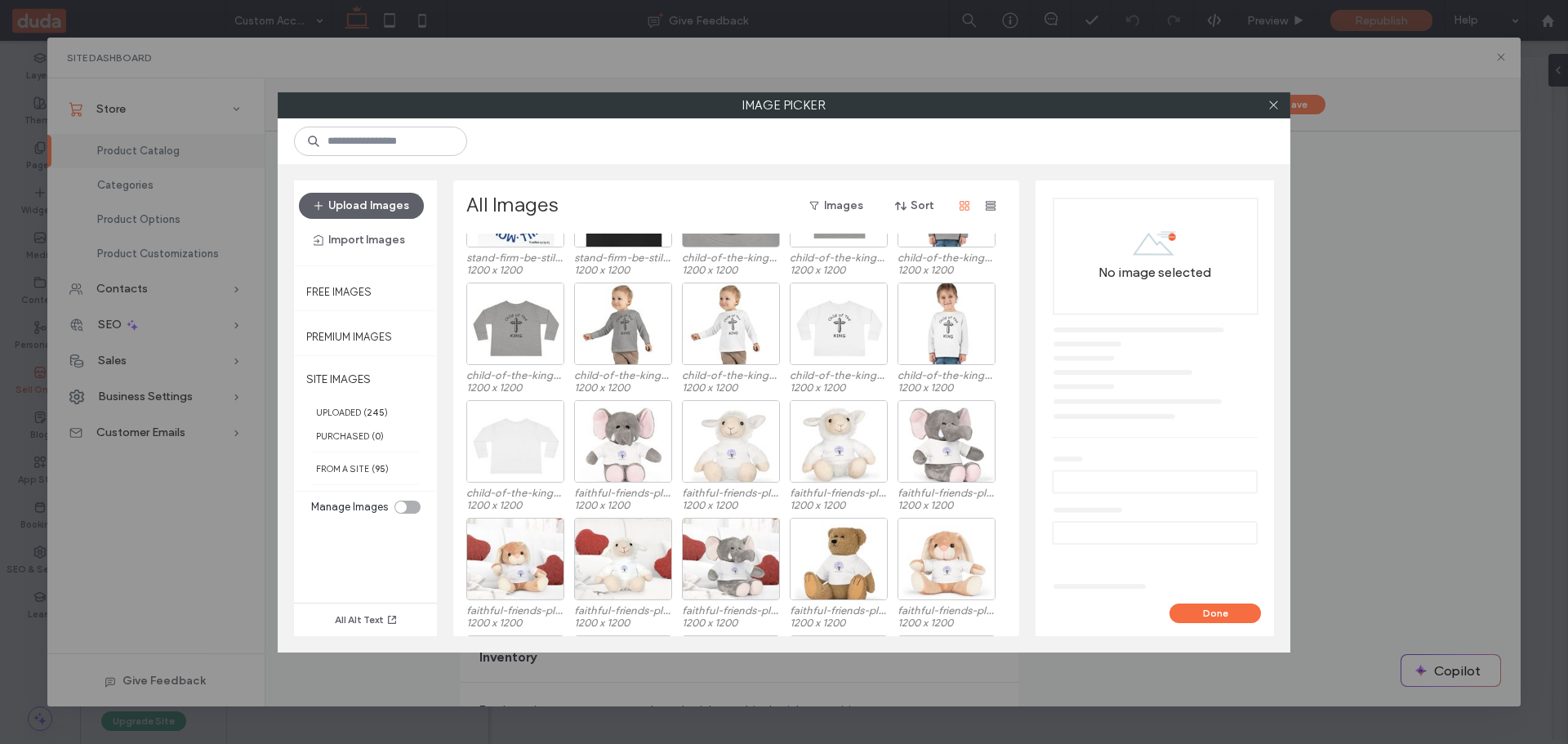
scroll to position [408, 0]
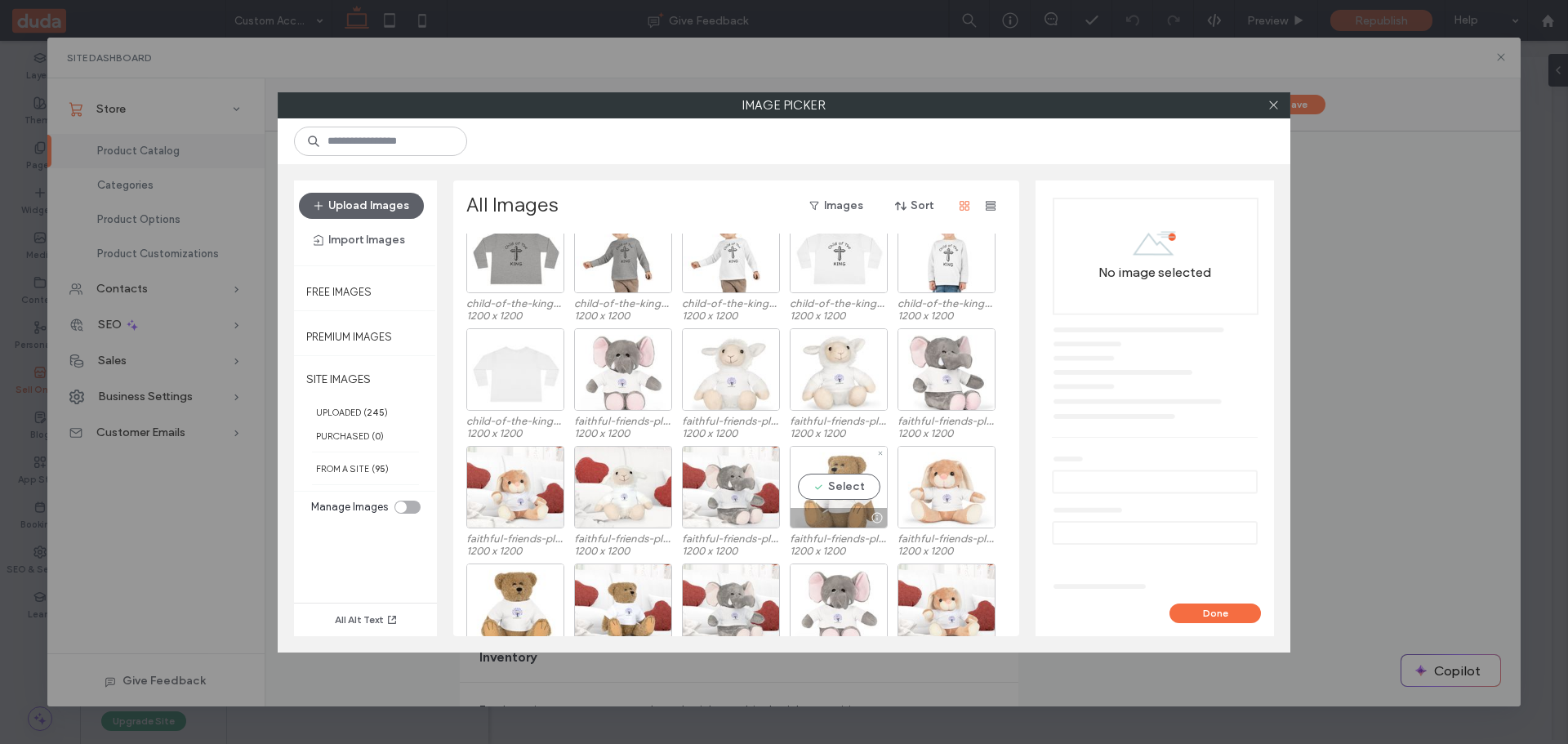
click at [828, 485] on div "Select" at bounding box center [839, 487] width 98 height 82
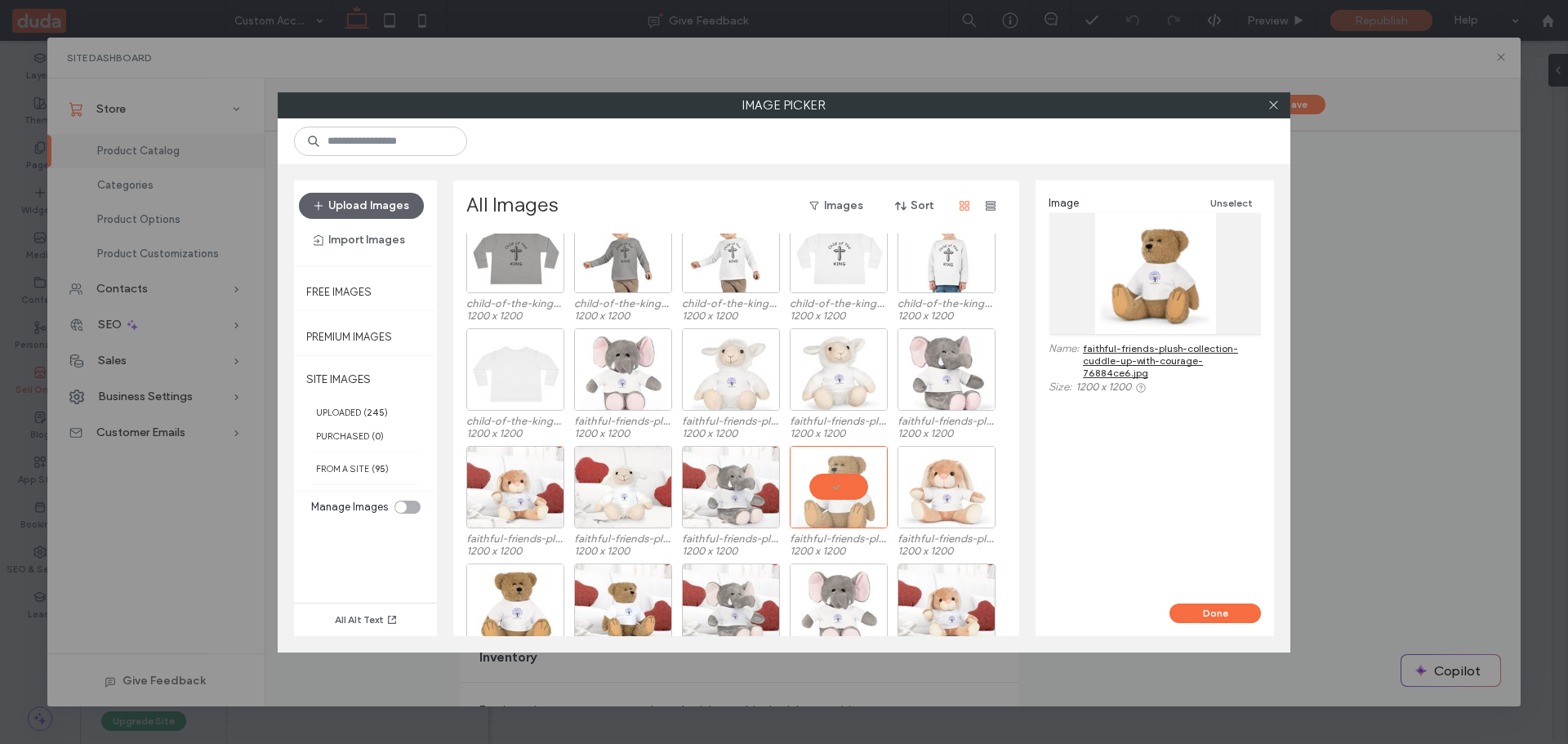
click at [1230, 616] on button "Done" at bounding box center [1215, 613] width 91 height 20
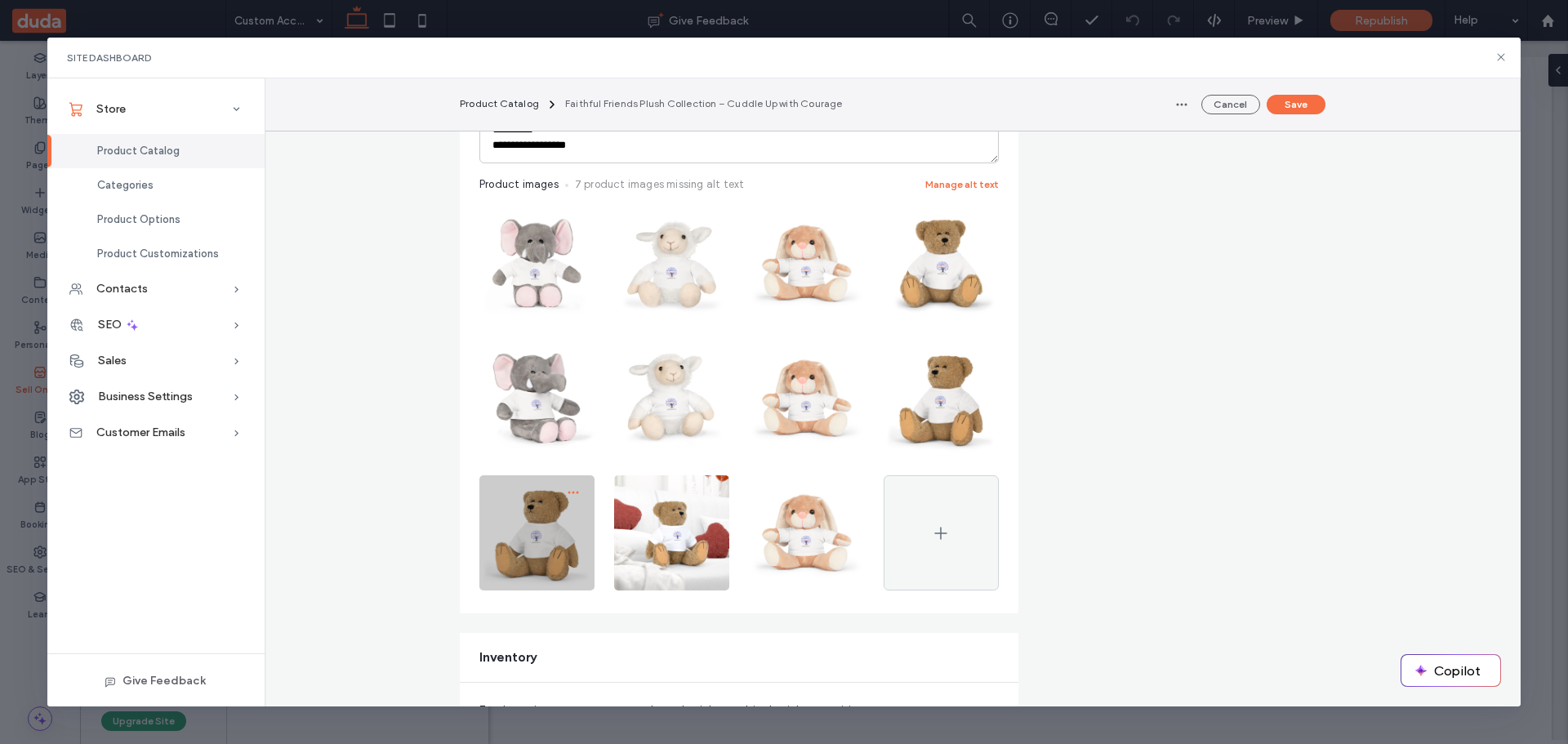
click at [567, 489] on icon "button" at bounding box center [573, 493] width 13 height 13
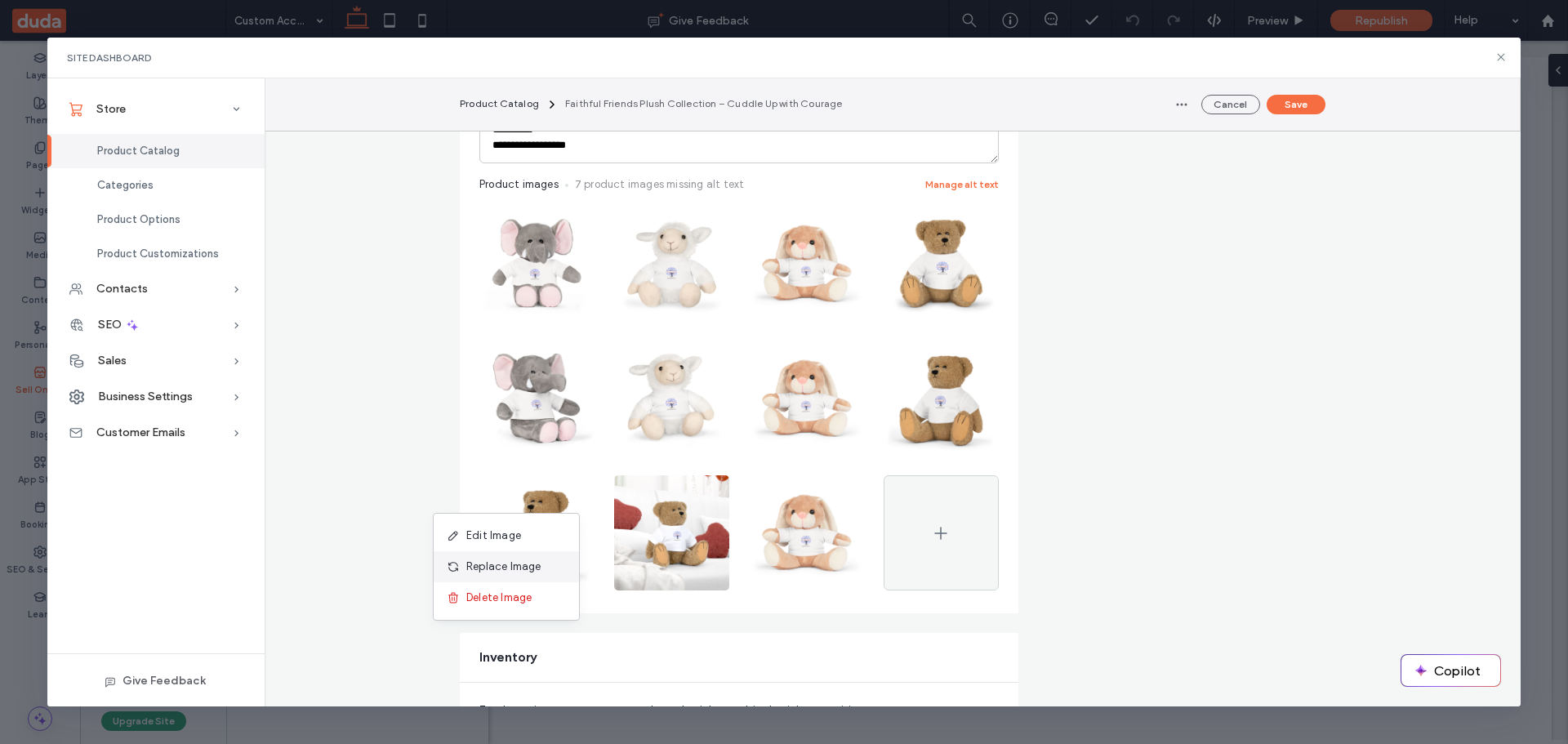
click at [504, 570] on span "Replace Image" at bounding box center [504, 567] width 75 height 16
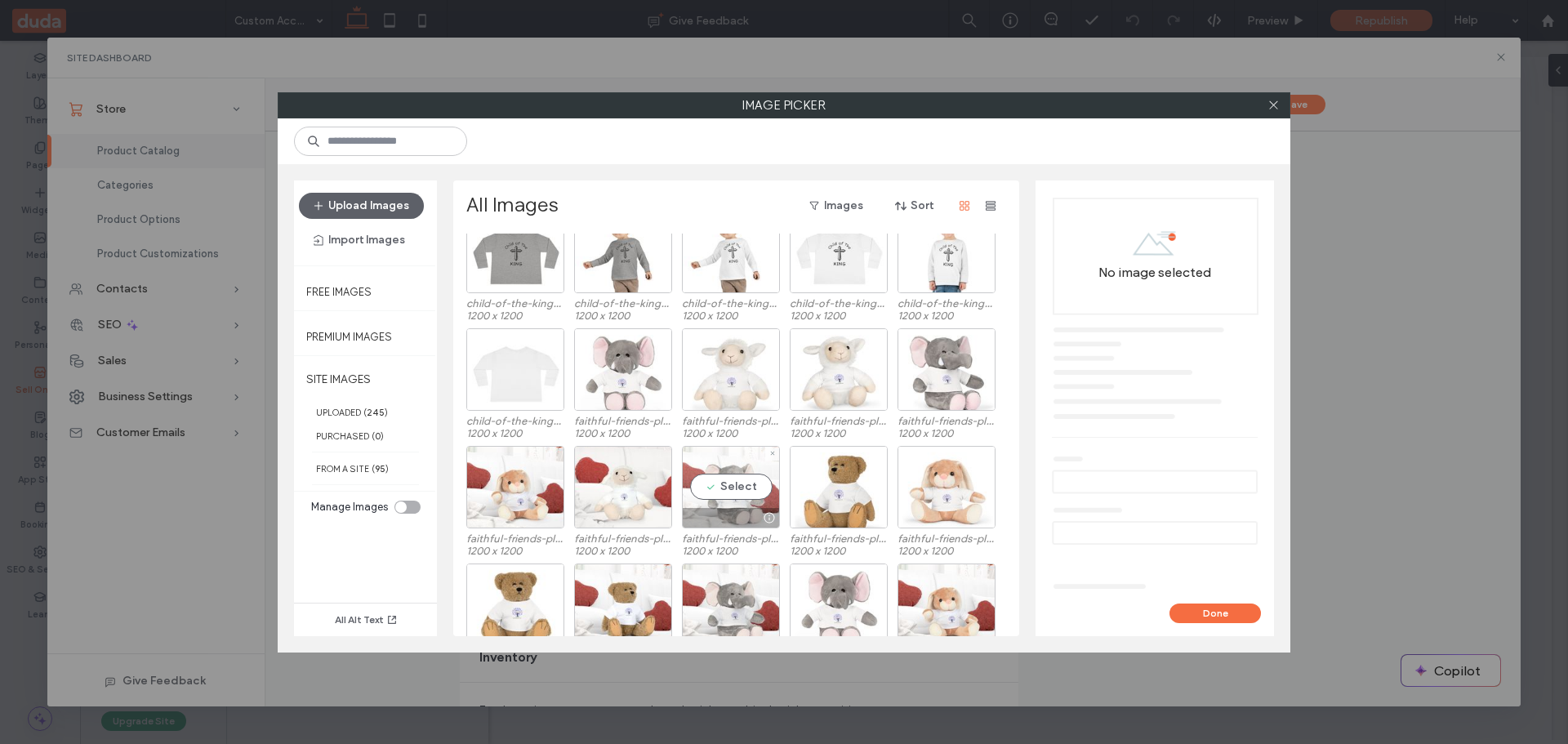
click at [730, 485] on div "Select" at bounding box center [730, 487] width 98 height 82
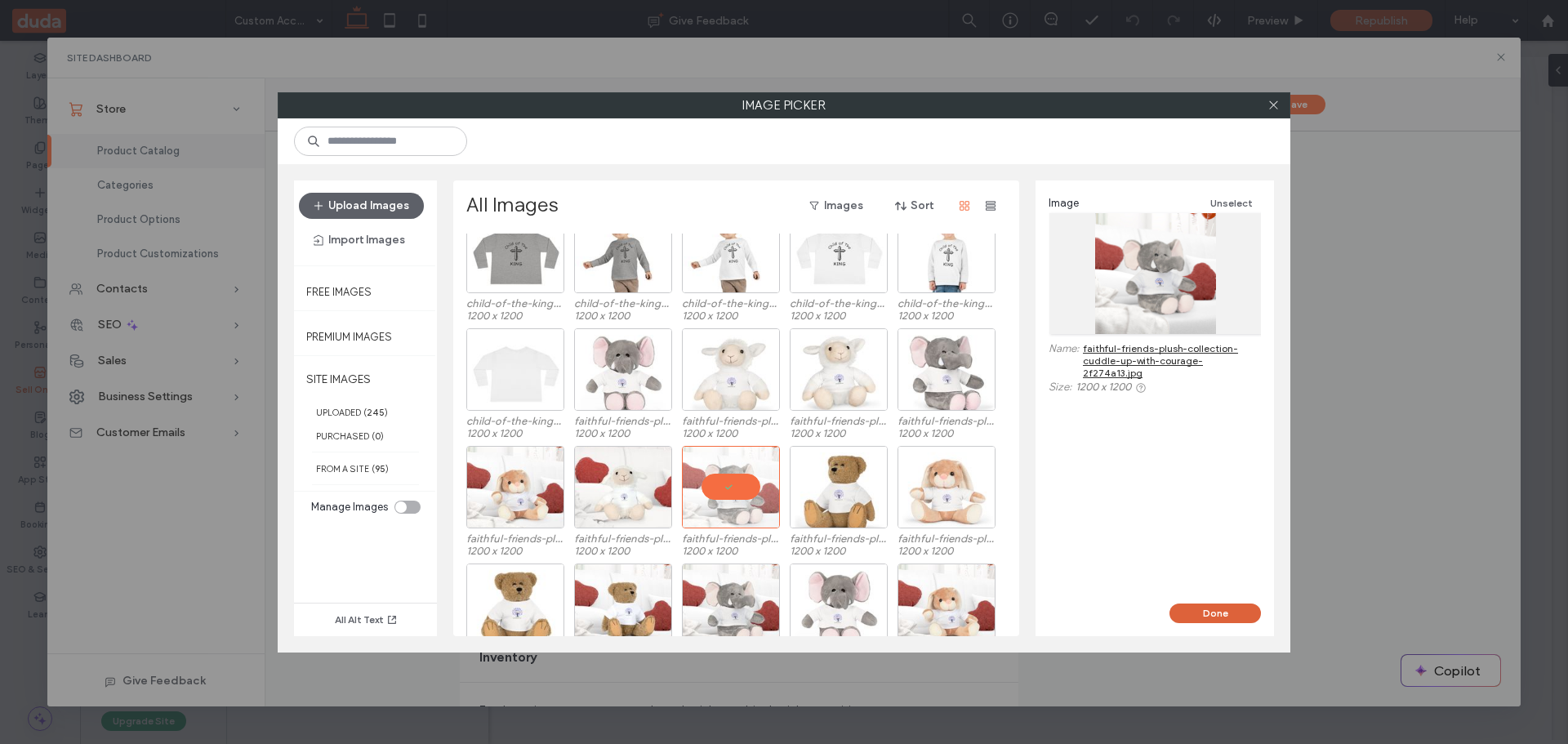
click at [1206, 613] on button "Done" at bounding box center [1215, 613] width 91 height 20
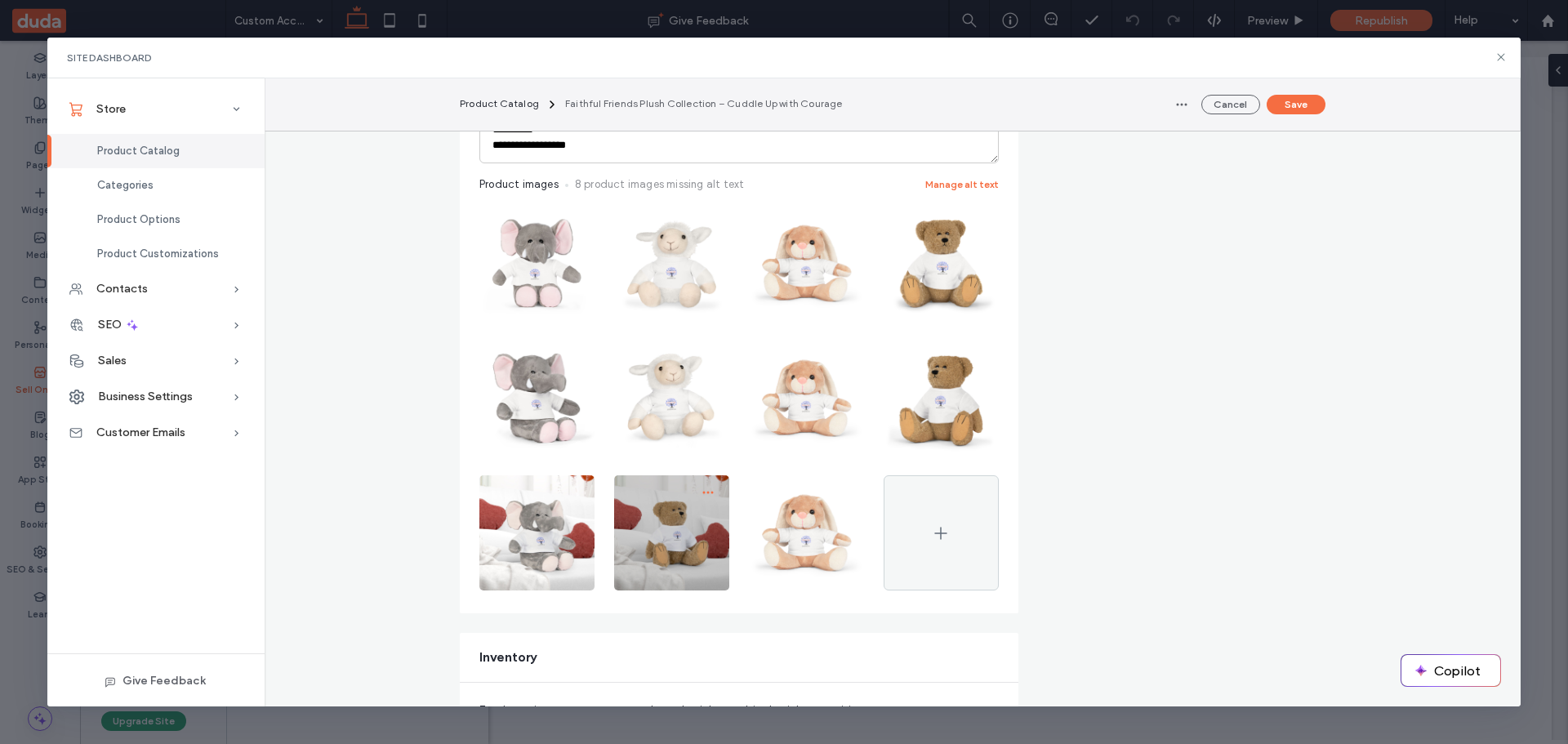
click at [702, 493] on use "button" at bounding box center [707, 493] width 11 height 2
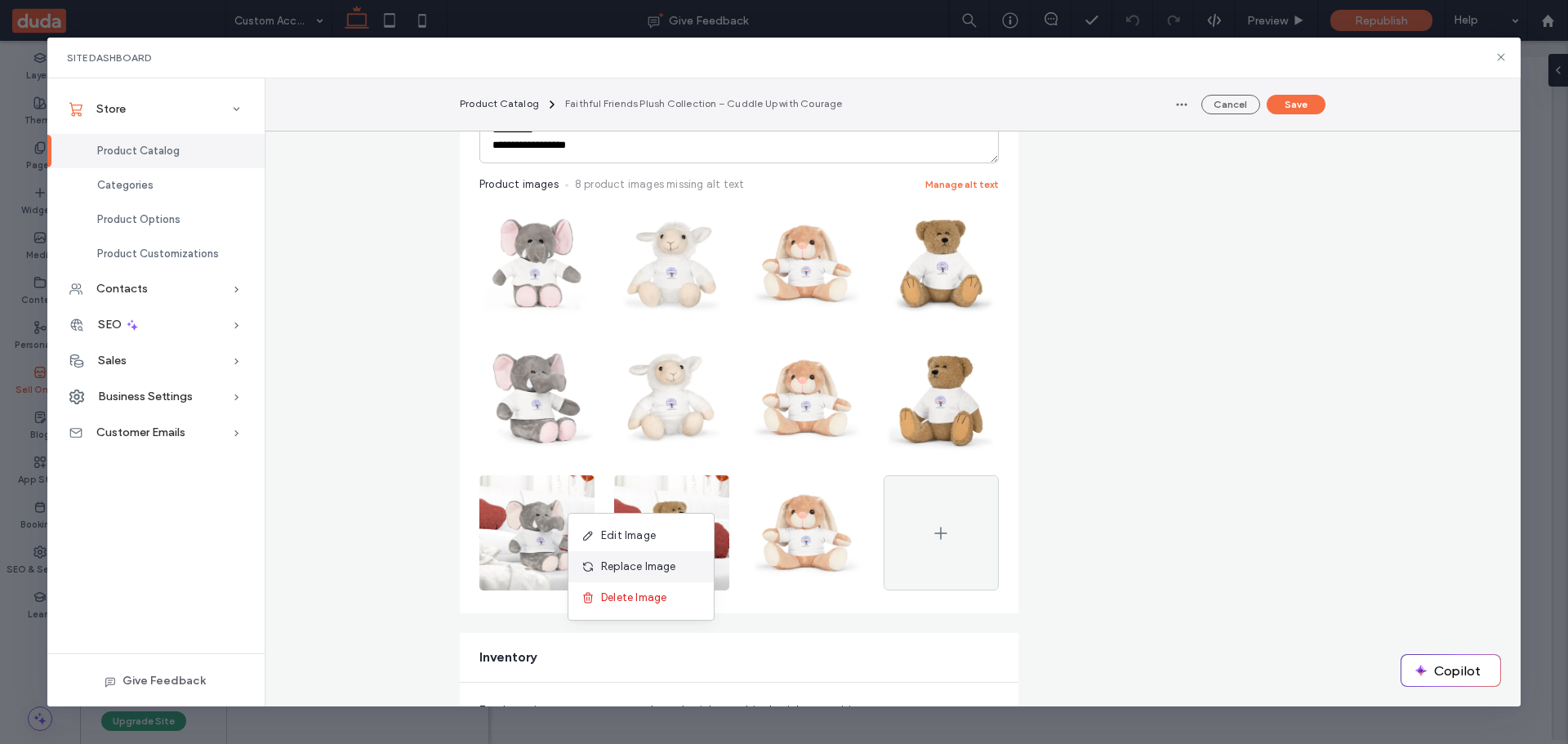
click at [622, 570] on span "Replace Image" at bounding box center [638, 567] width 75 height 16
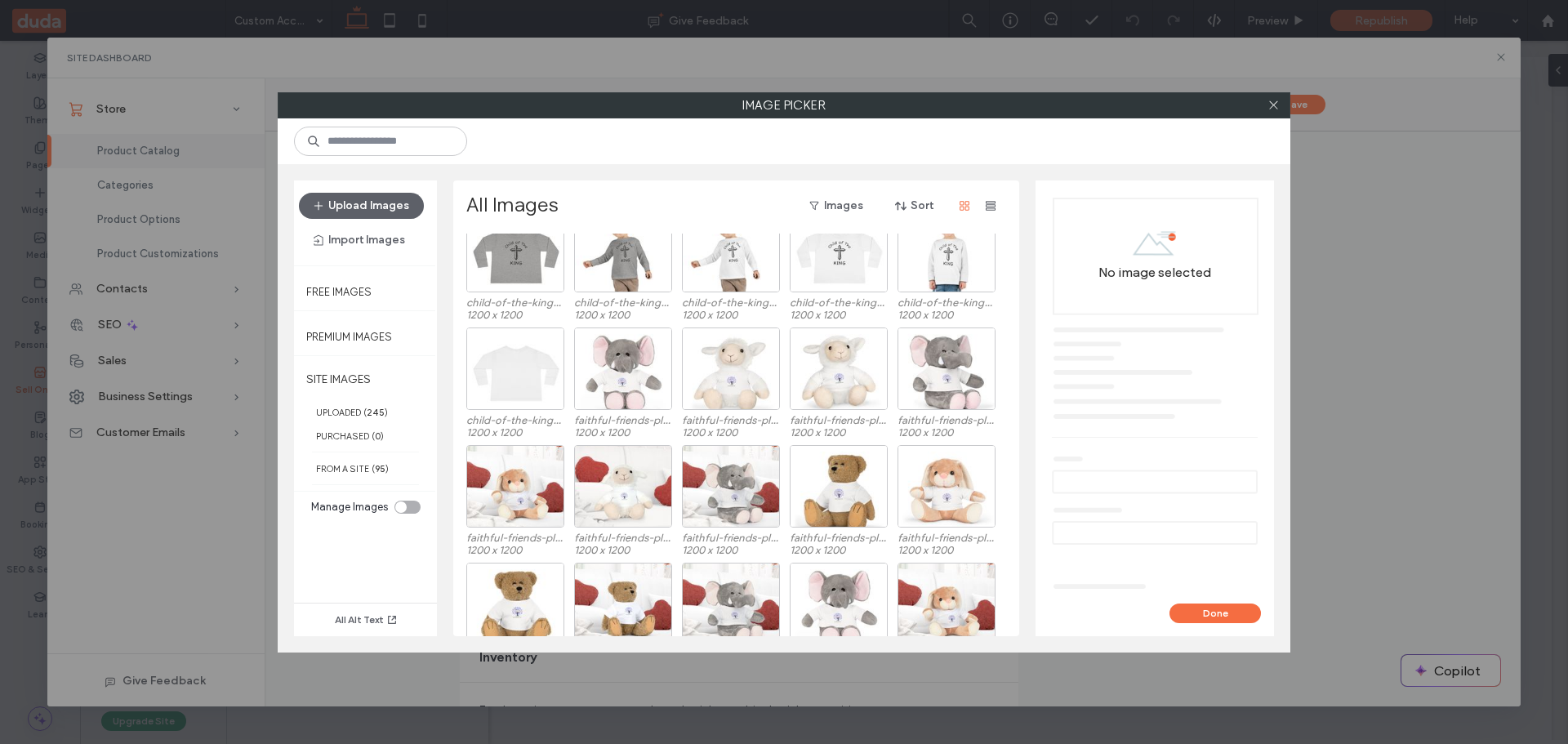
scroll to position [490, 0]
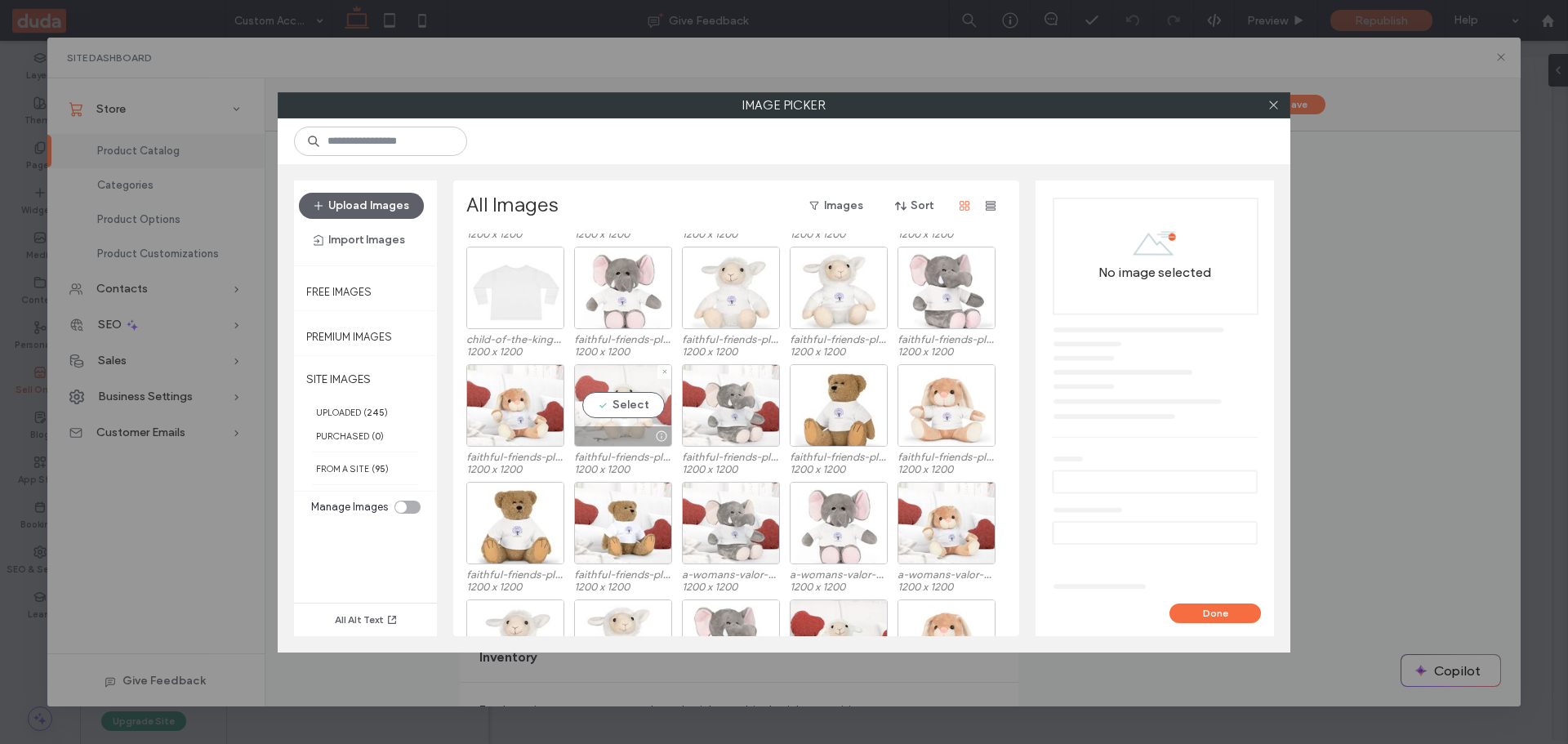
click at [629, 407] on div "Select" at bounding box center [623, 405] width 98 height 82
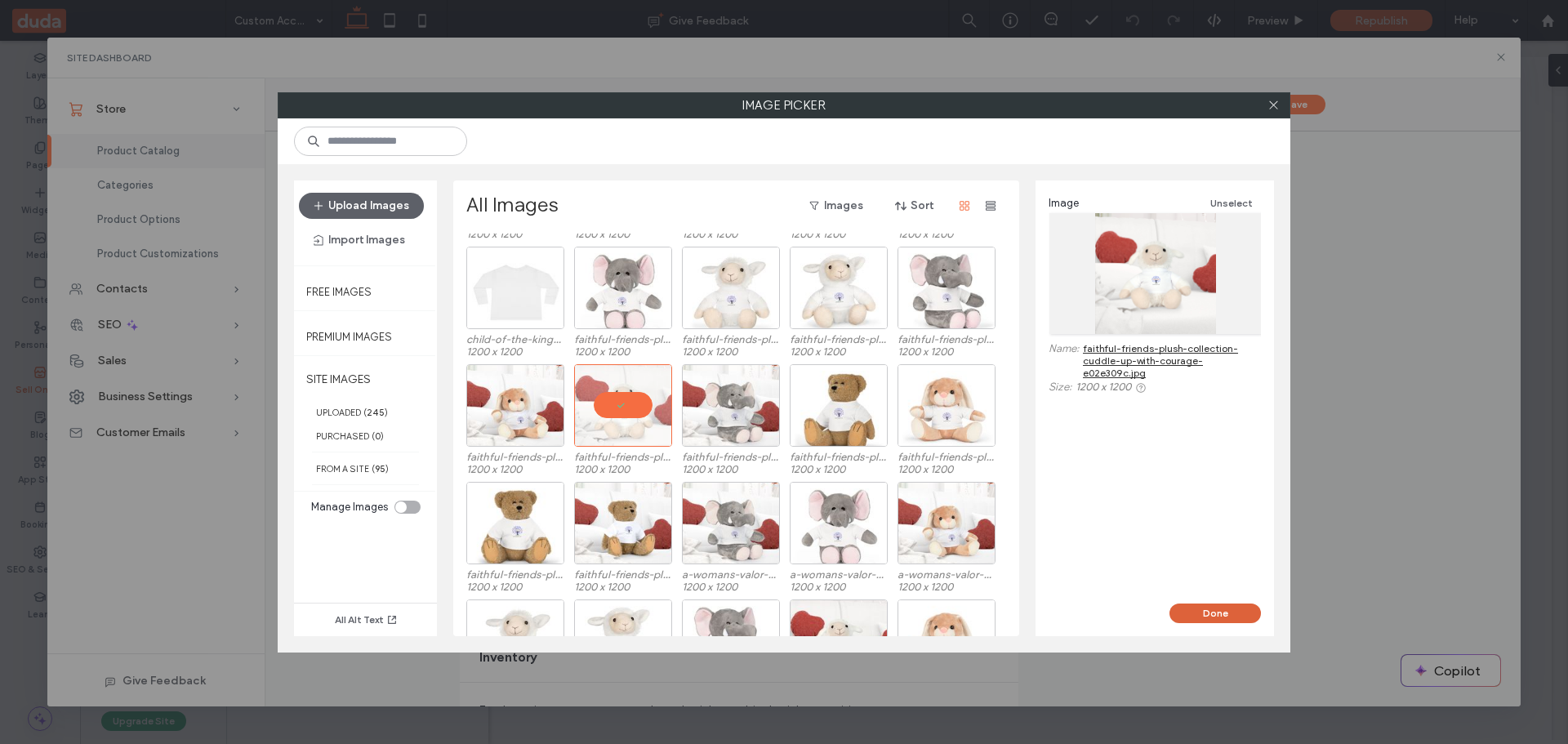
click at [1210, 612] on button "Done" at bounding box center [1215, 613] width 91 height 20
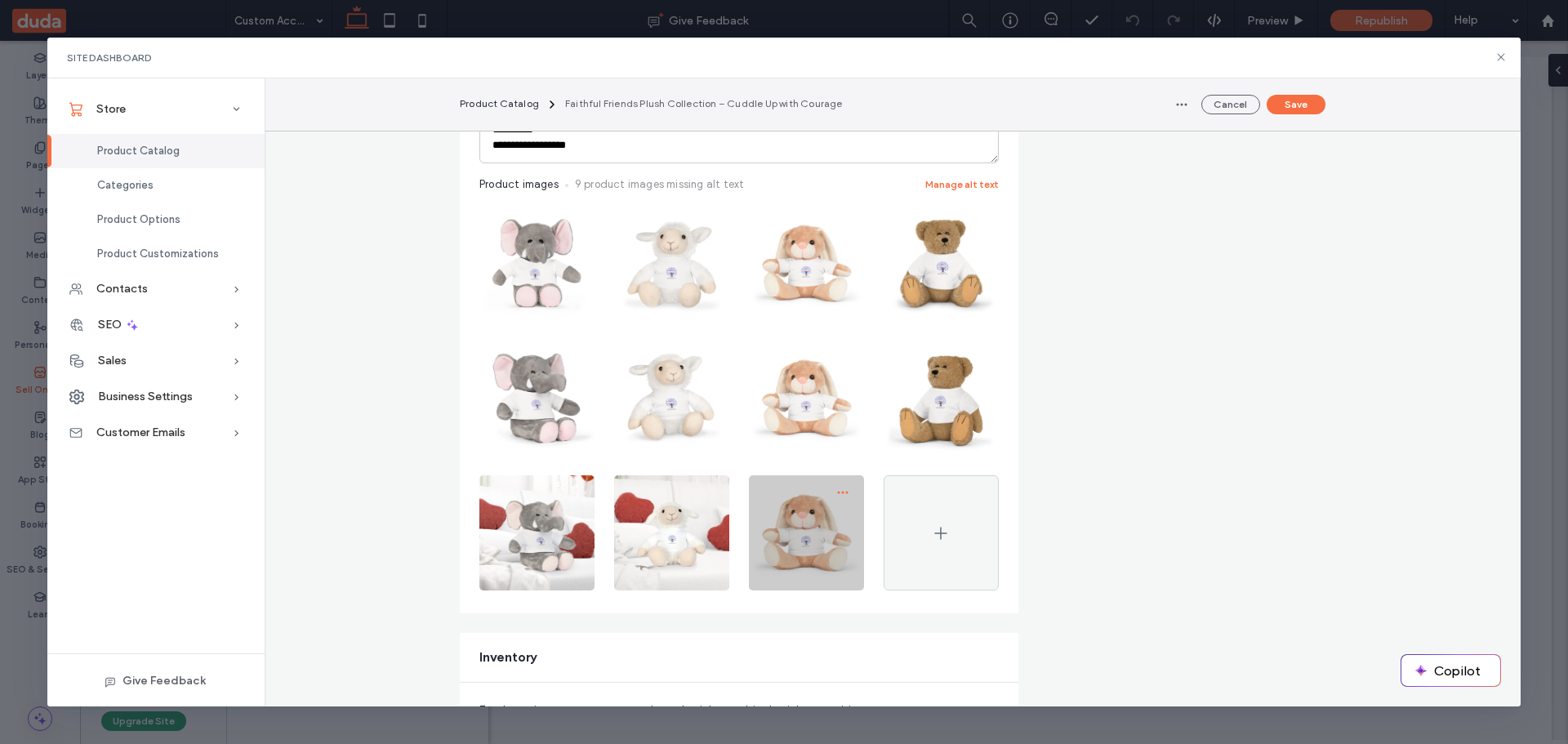
click at [836, 493] on icon "button" at bounding box center [843, 493] width 13 height 13
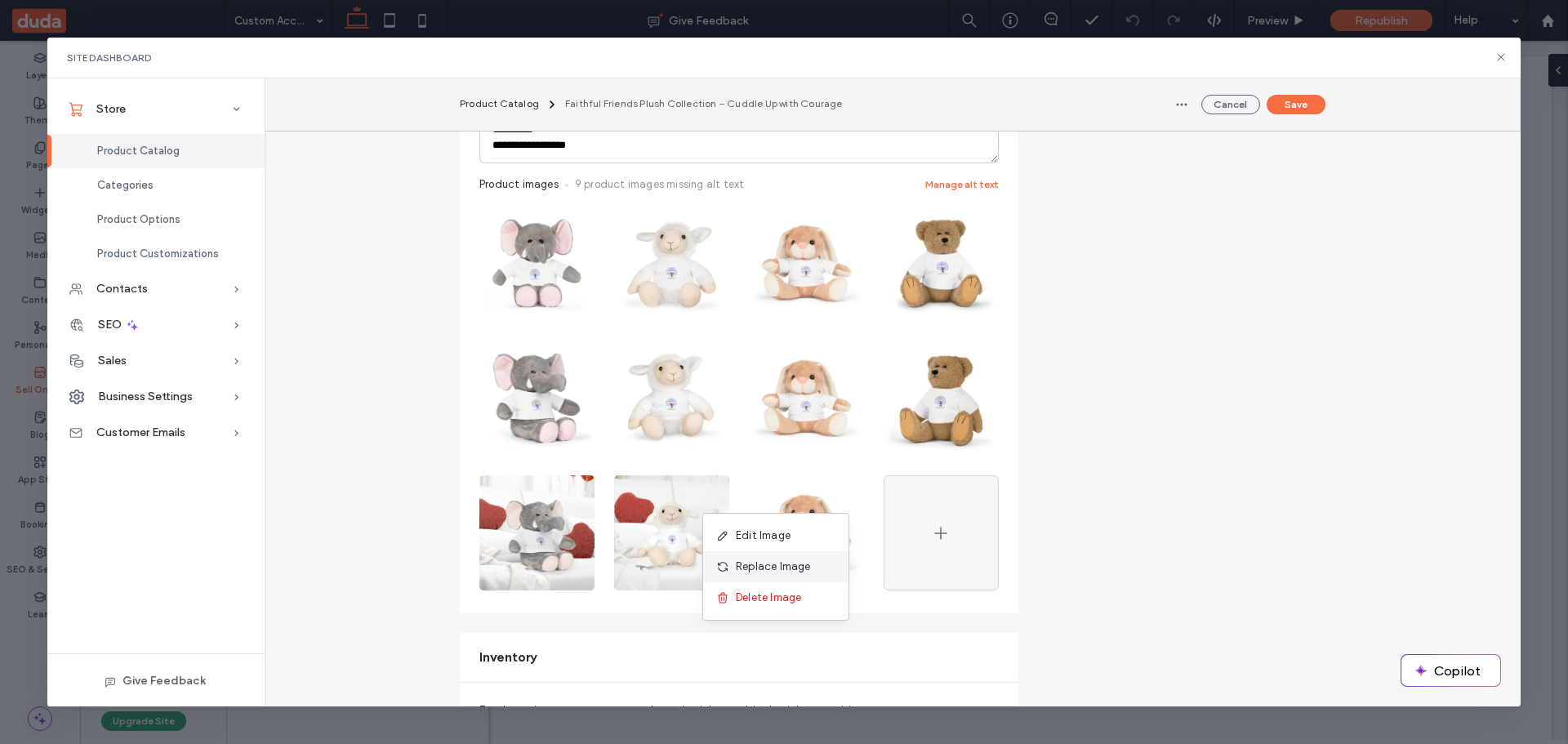
click at [783, 560] on span "Replace Image" at bounding box center [773, 567] width 75 height 16
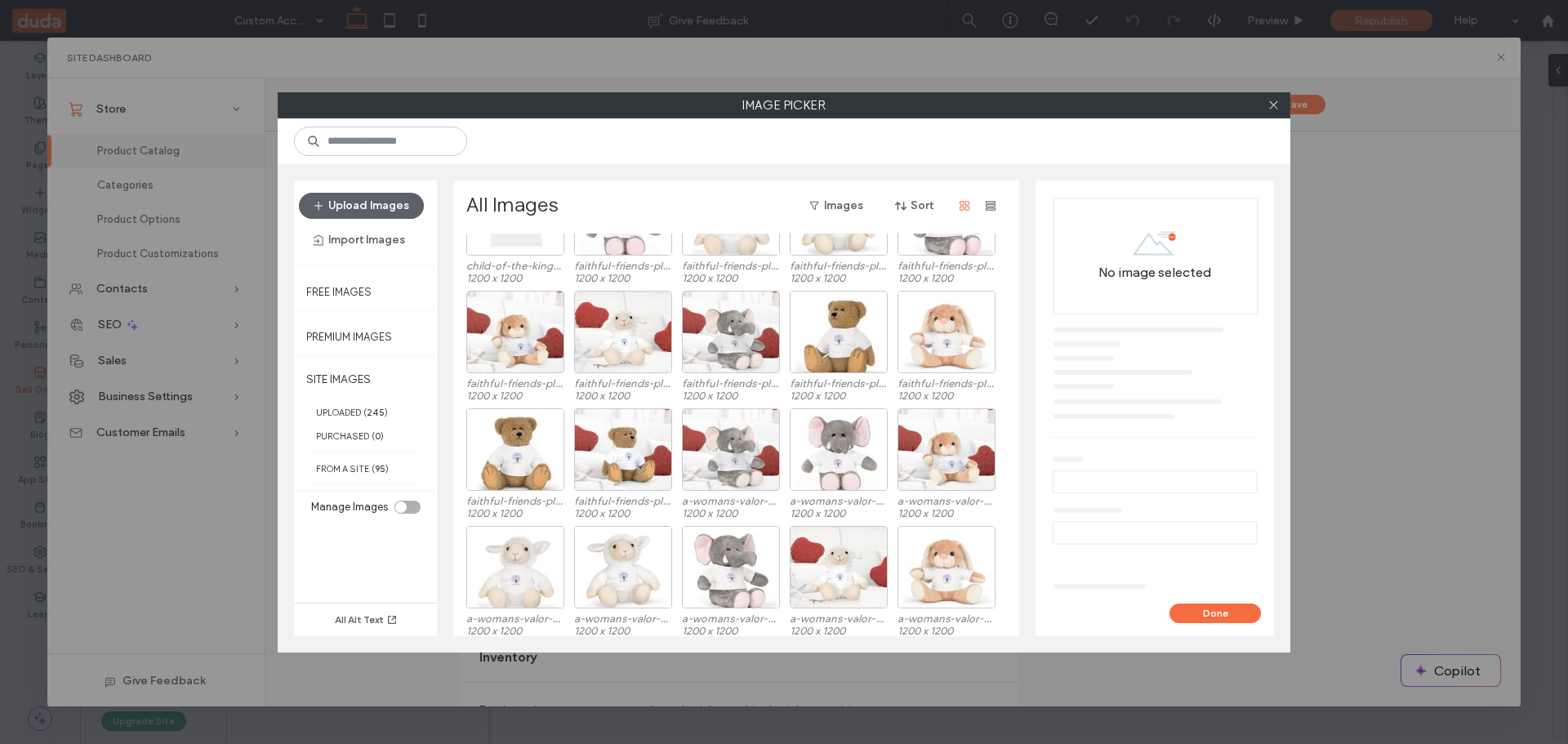
scroll to position [572, 0]
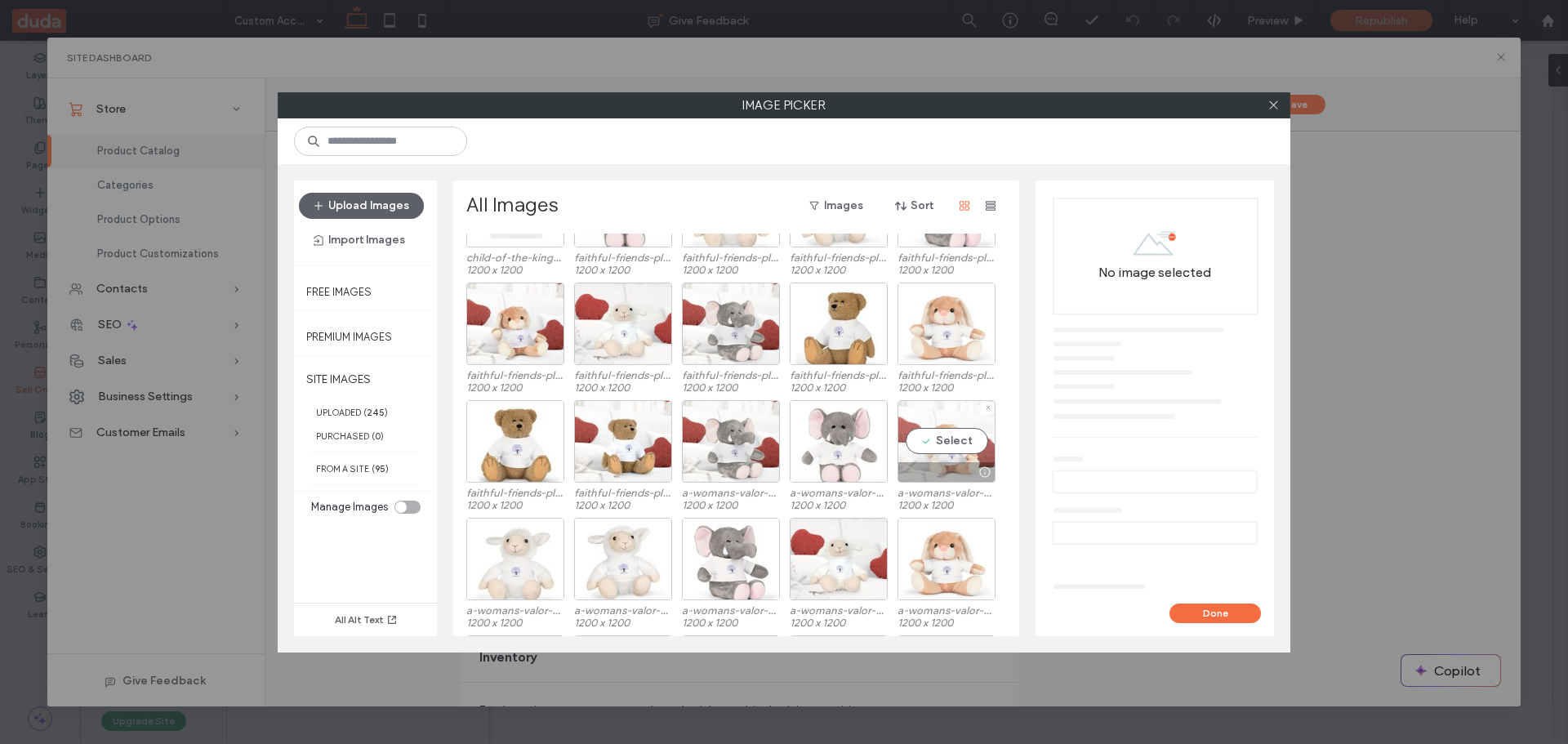
click at [963, 436] on div "Select" at bounding box center [946, 441] width 98 height 82
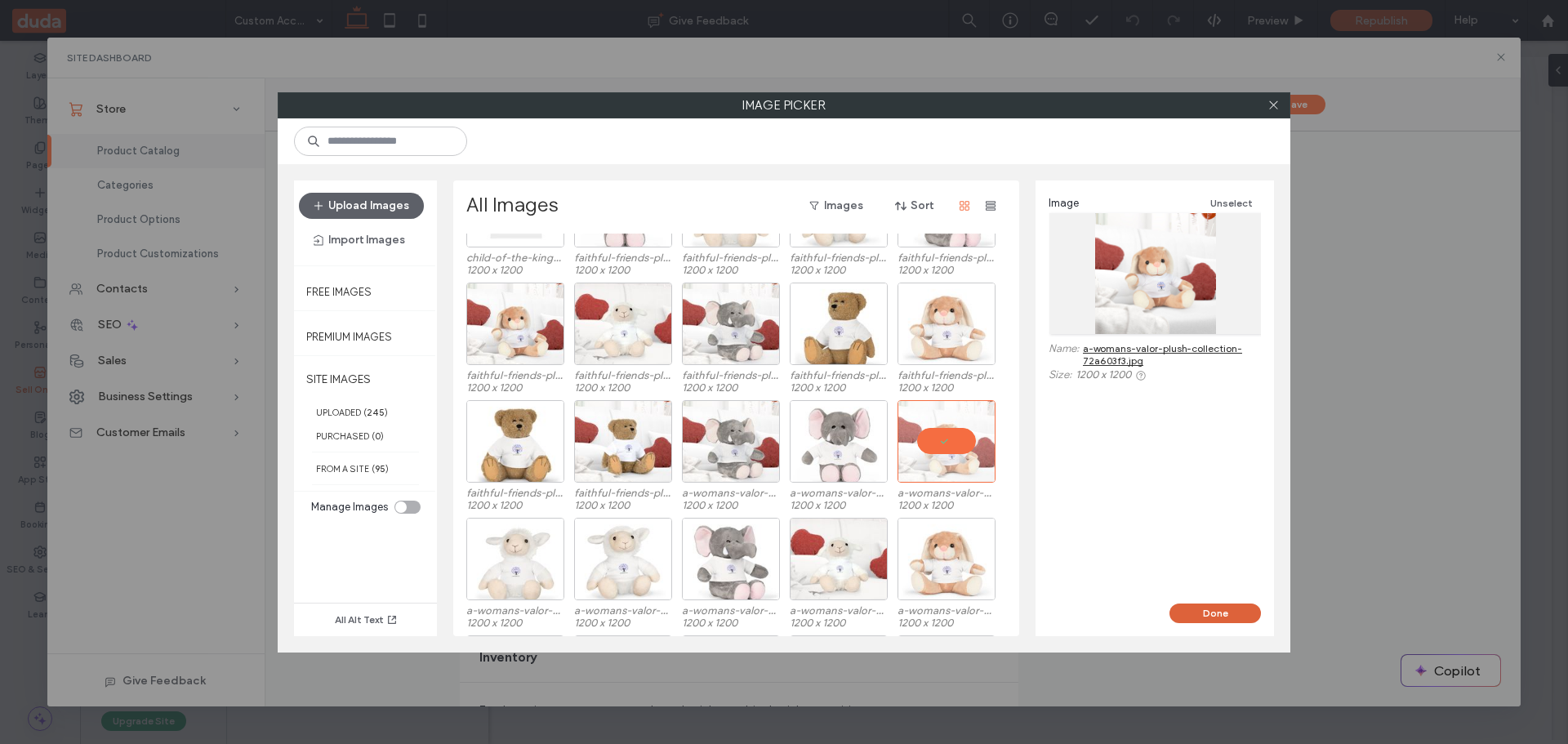
click at [1220, 607] on button "Done" at bounding box center [1215, 613] width 91 height 20
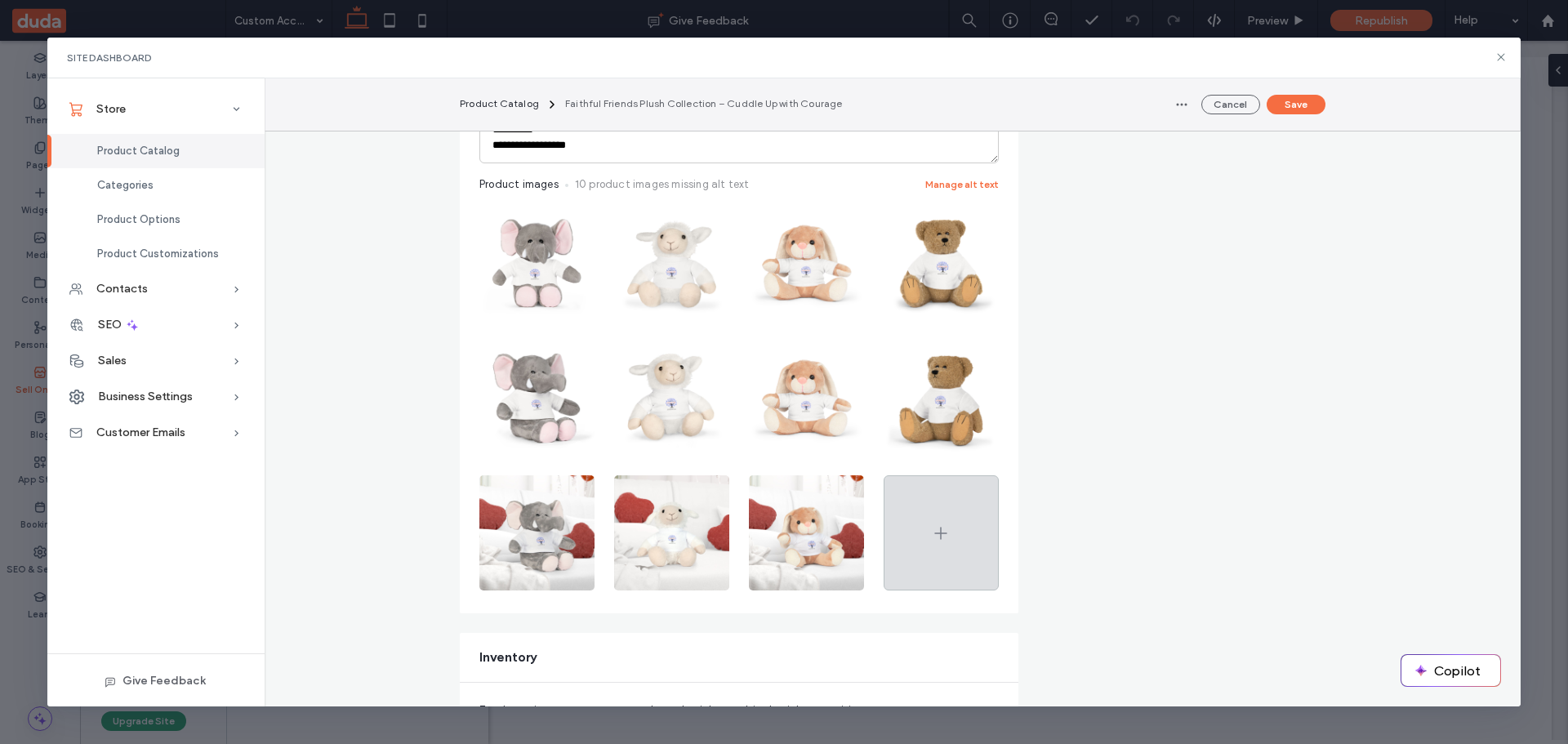
click at [936, 530] on use at bounding box center [941, 532] width 12 height 12
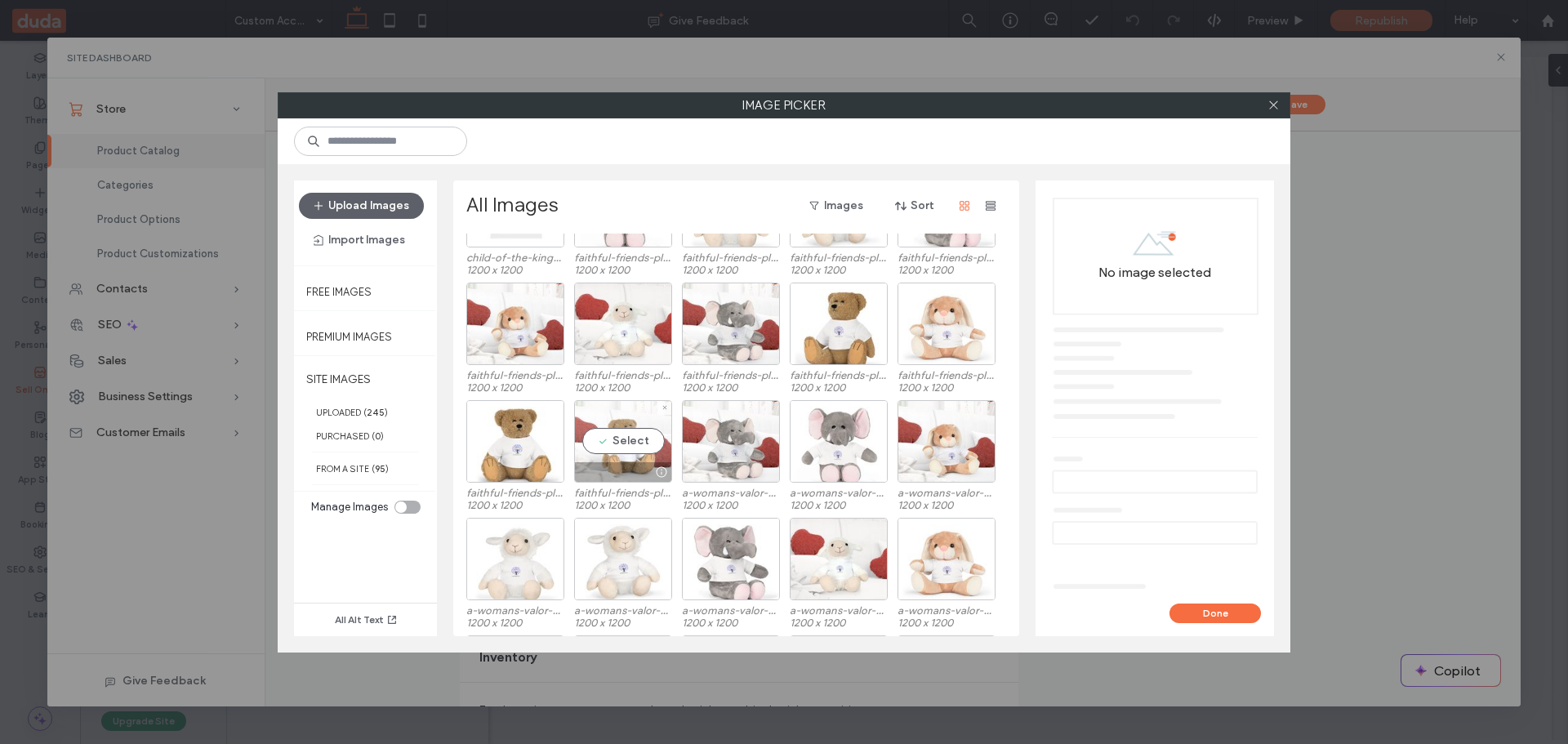
click at [630, 443] on div "Select" at bounding box center [623, 441] width 98 height 82
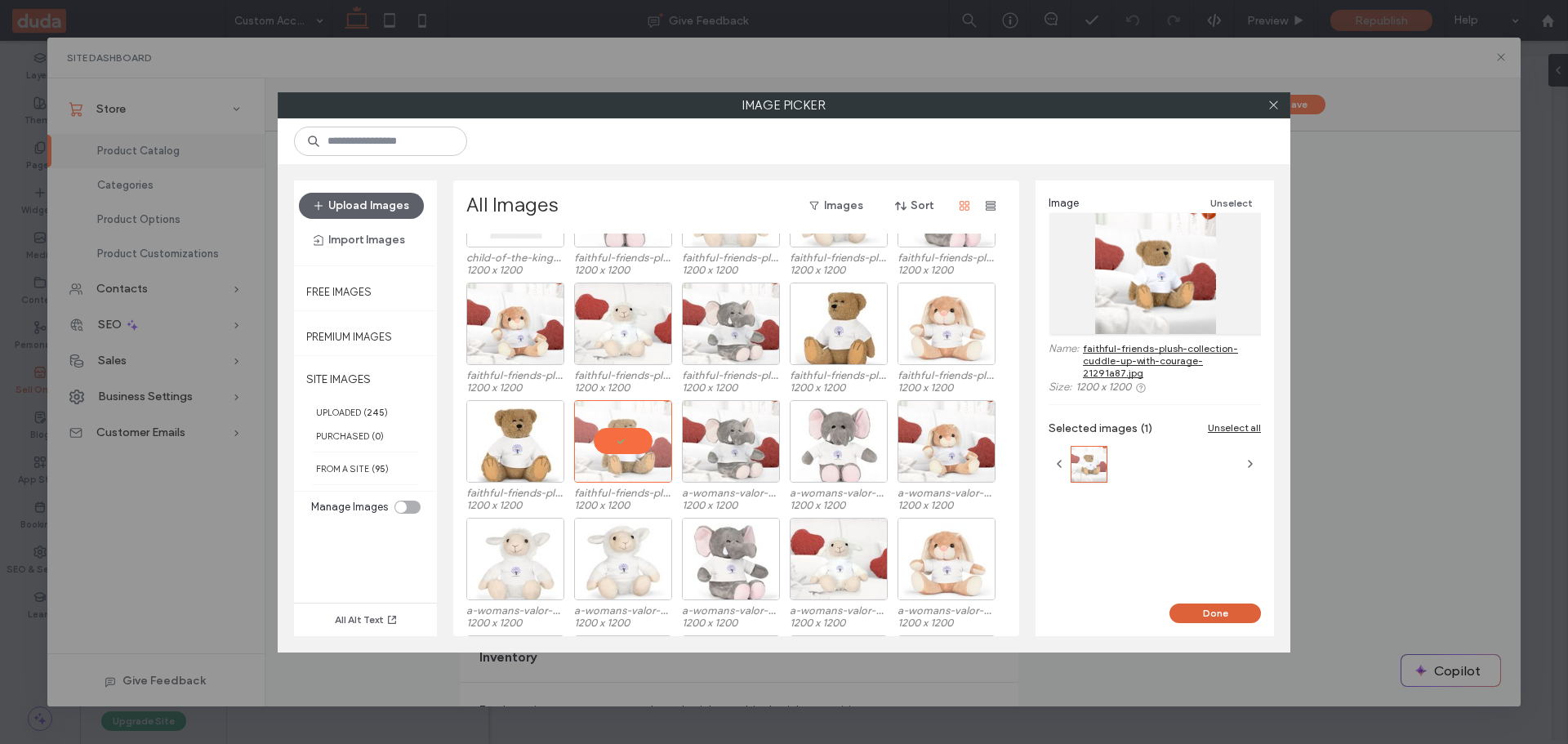
click at [1209, 604] on button "Done" at bounding box center [1215, 613] width 91 height 20
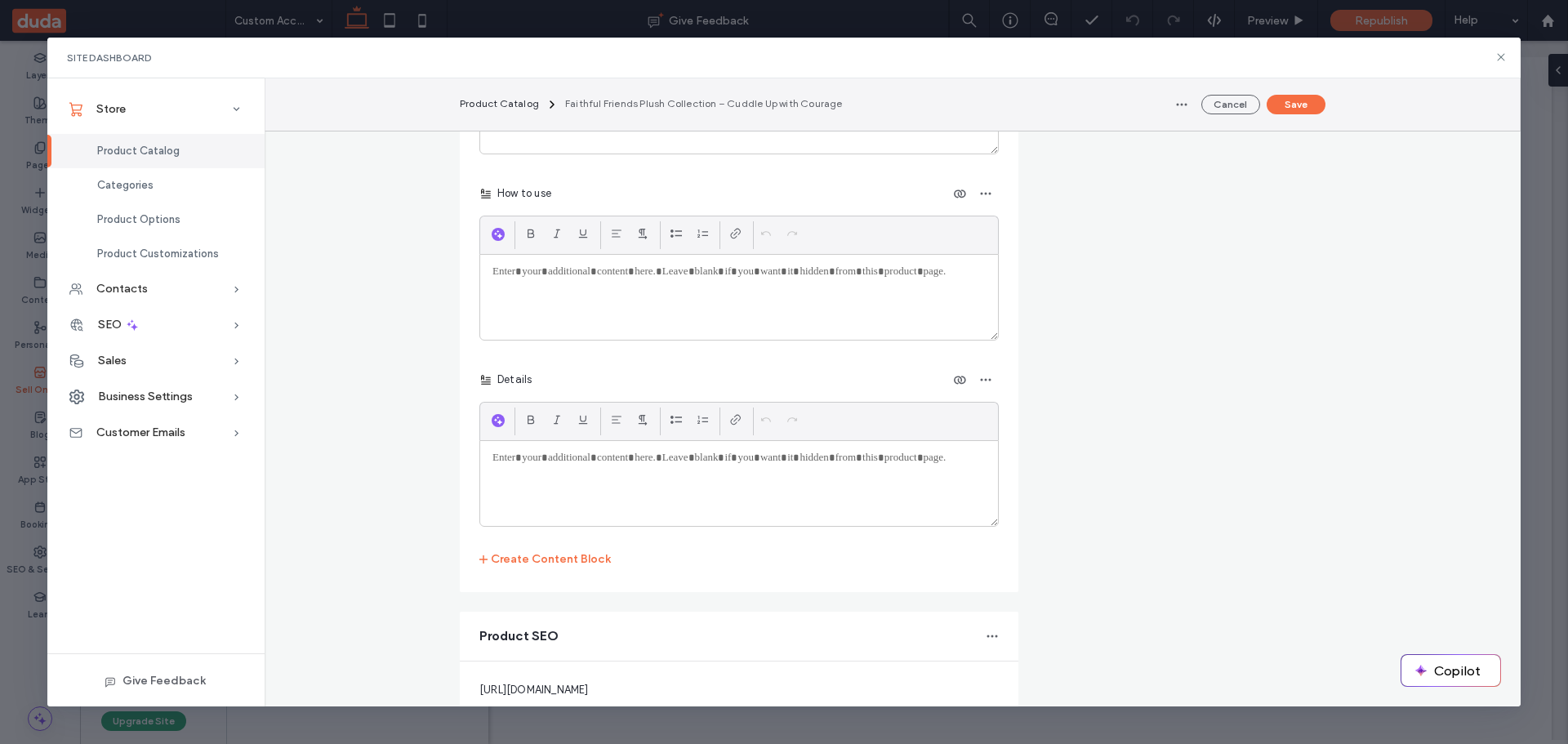
scroll to position [3600, 0]
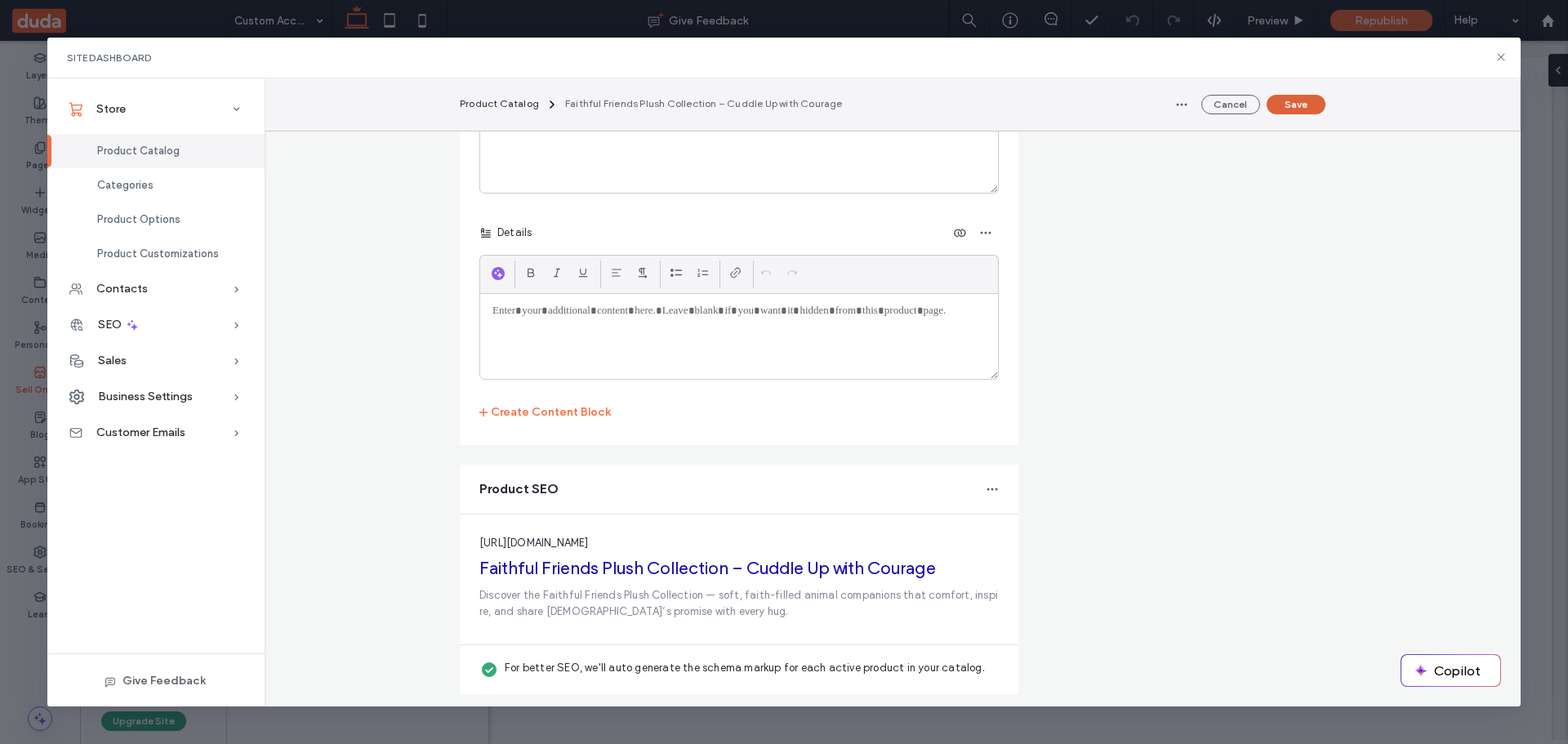
click at [1301, 96] on button "Save" at bounding box center [1296, 104] width 59 height 20
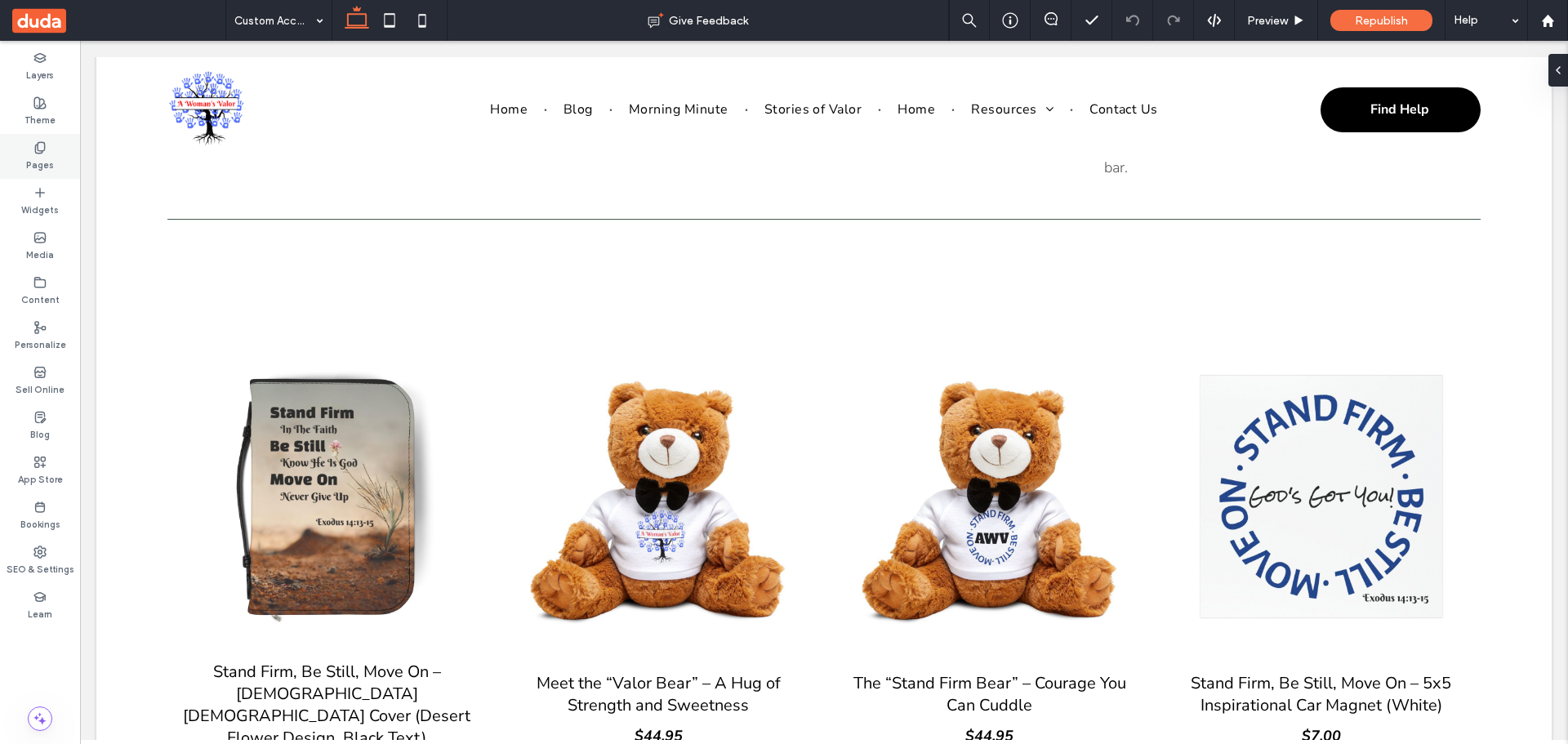
click at [29, 149] on div "Pages" at bounding box center [39, 156] width 80 height 45
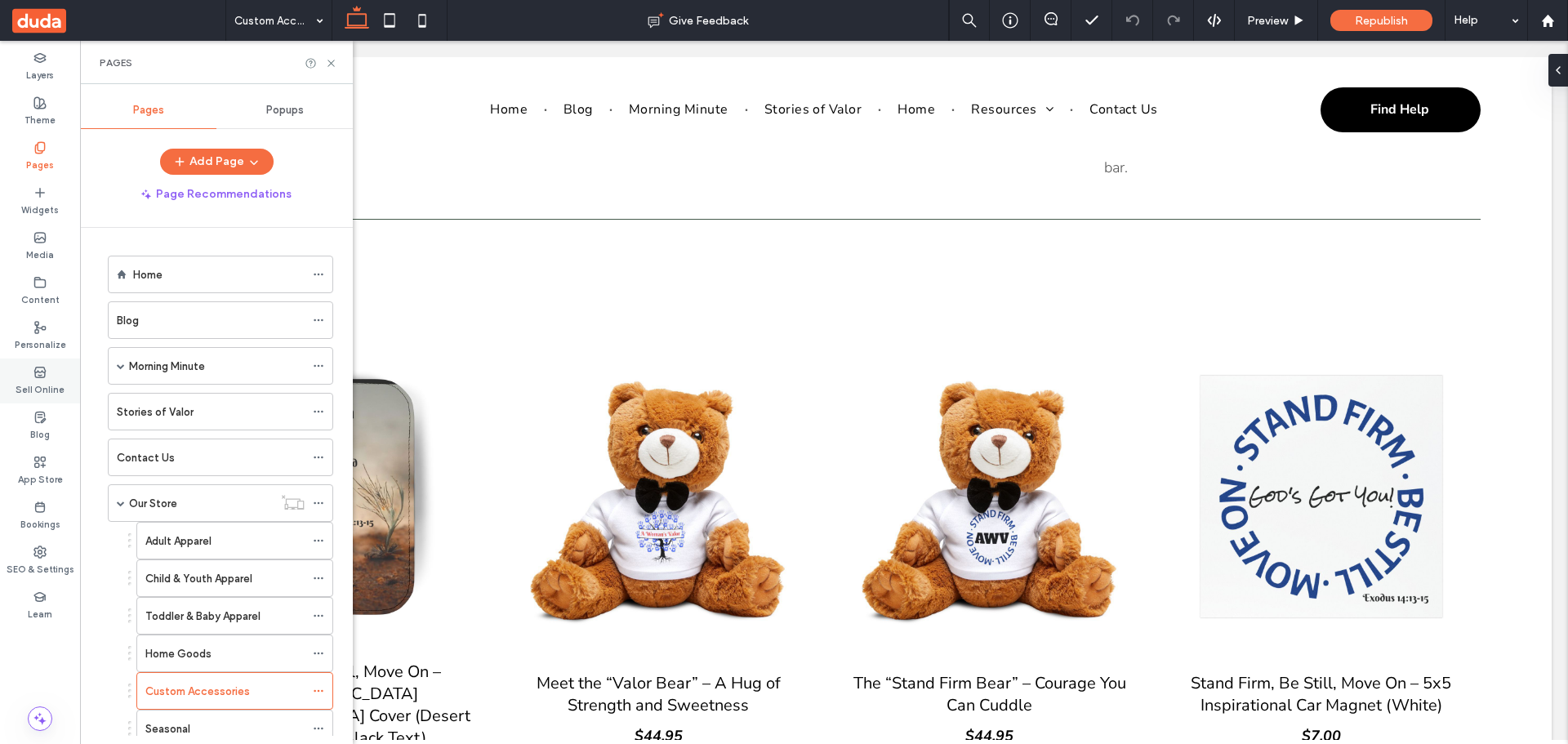
click at [30, 379] on label "Sell Online" at bounding box center [40, 388] width 49 height 18
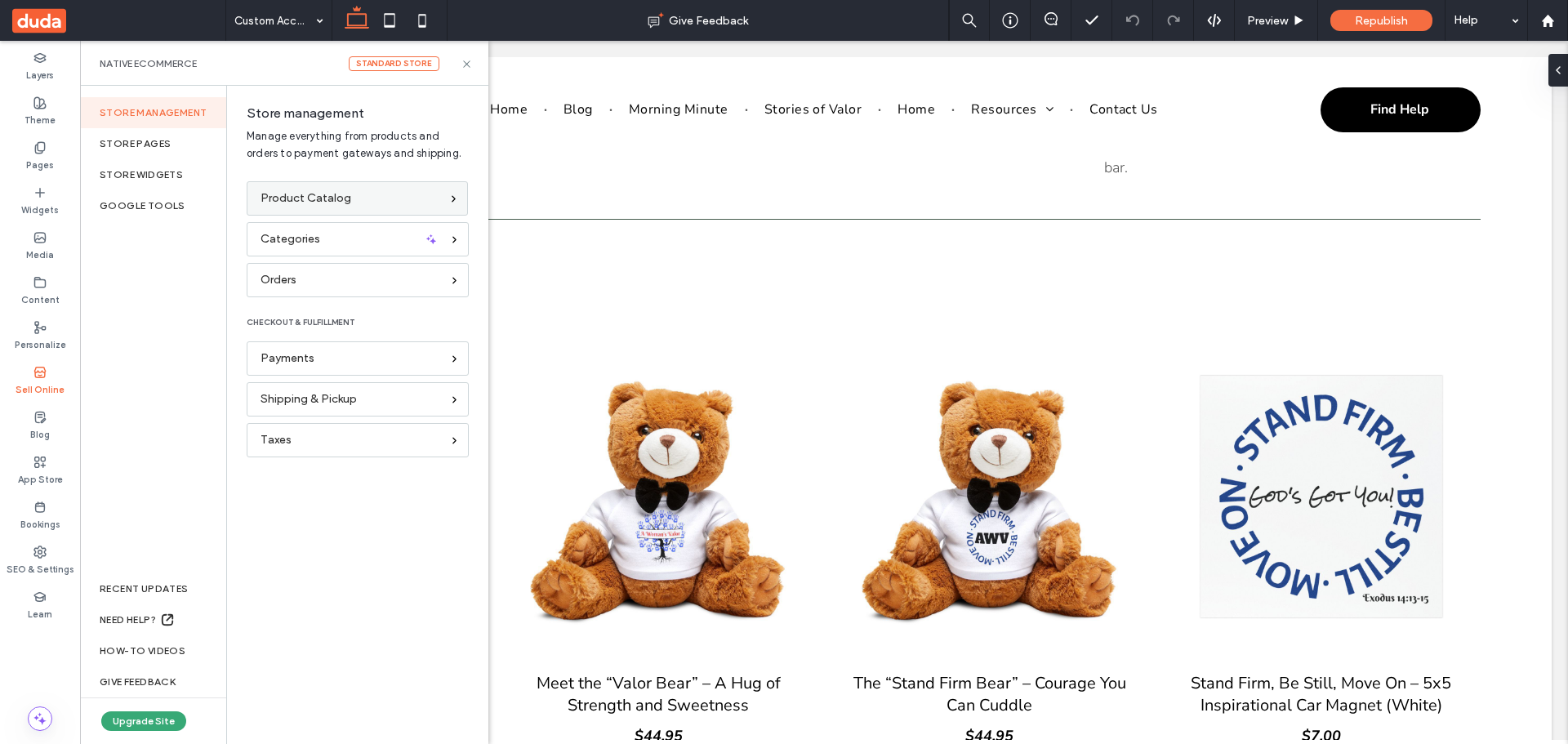
click at [311, 200] on span "Product Catalog" at bounding box center [306, 199] width 90 height 18
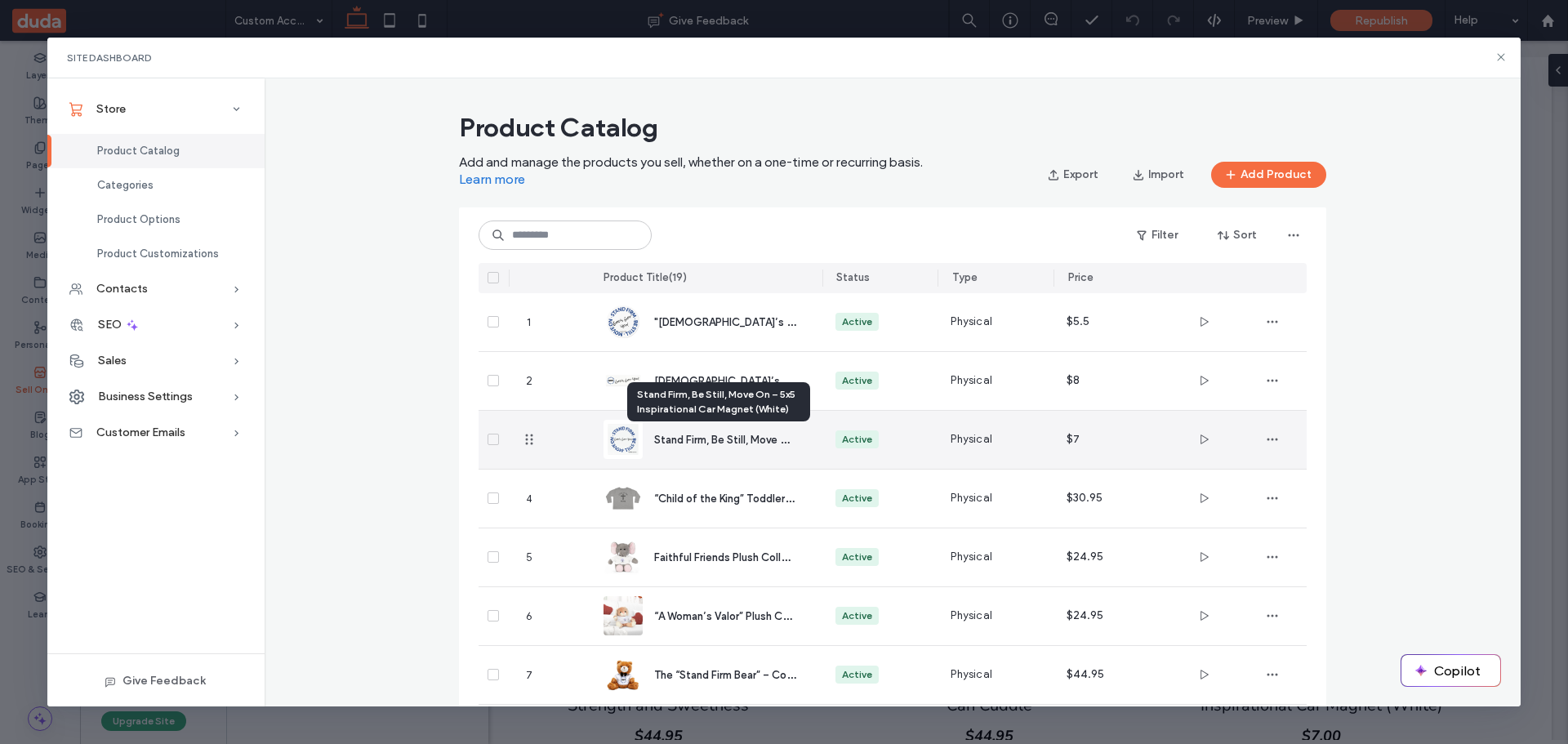
click at [672, 434] on span "Stand Firm, Be Still, Move On – 5x5 Inspirational Car Magnet (White)" at bounding box center [819, 439] width 331 height 16
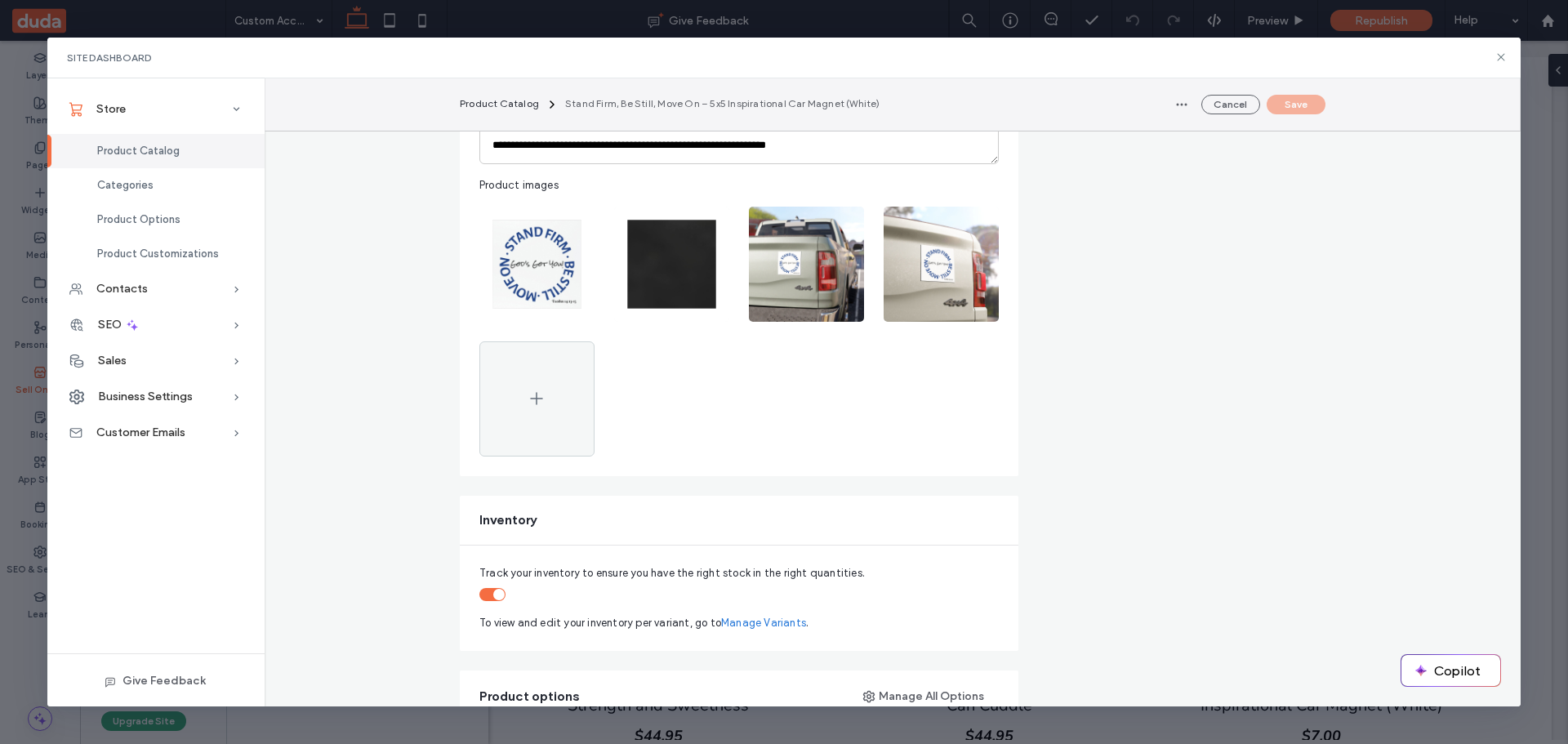
scroll to position [735, 0]
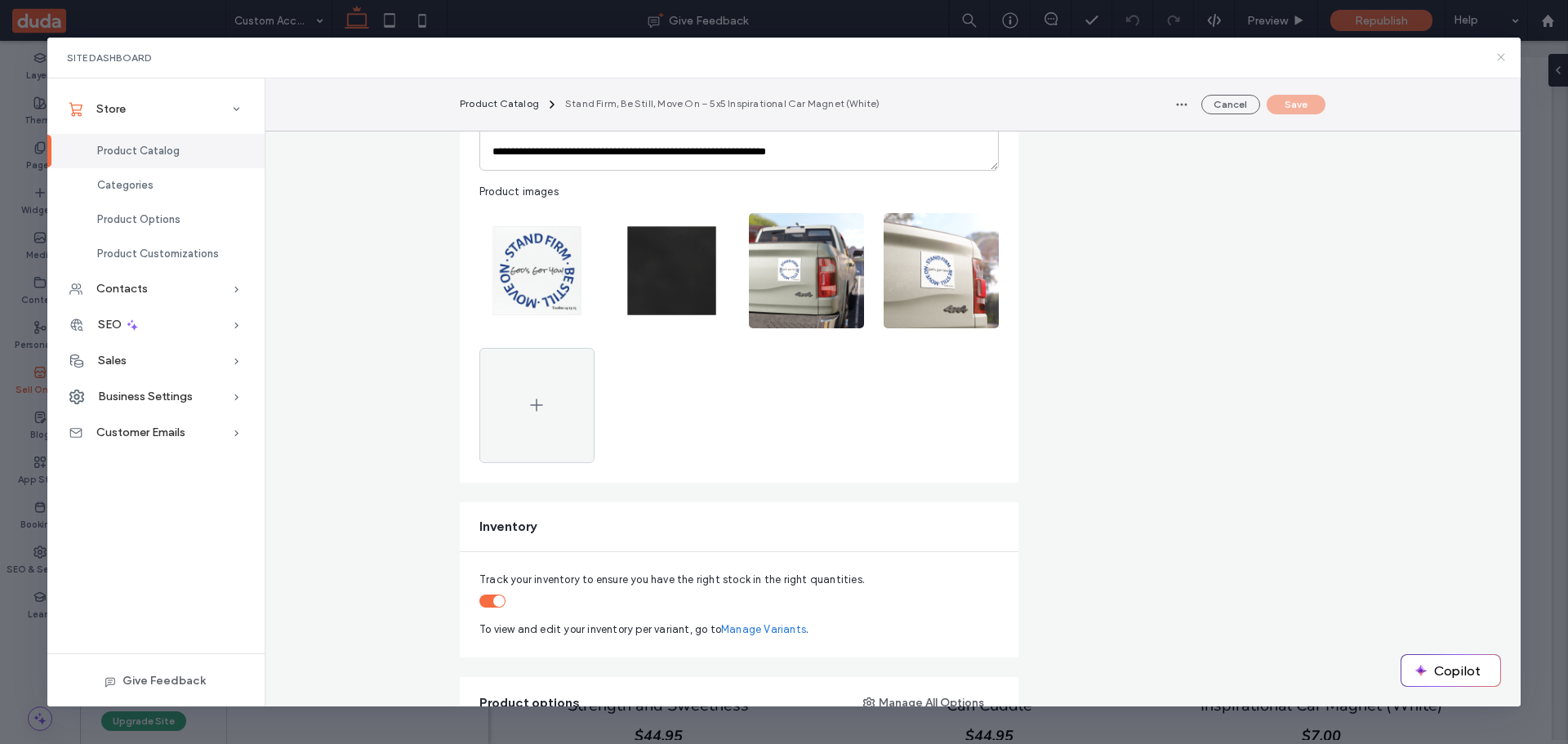
click at [1496, 57] on icon at bounding box center [1501, 57] width 13 height 13
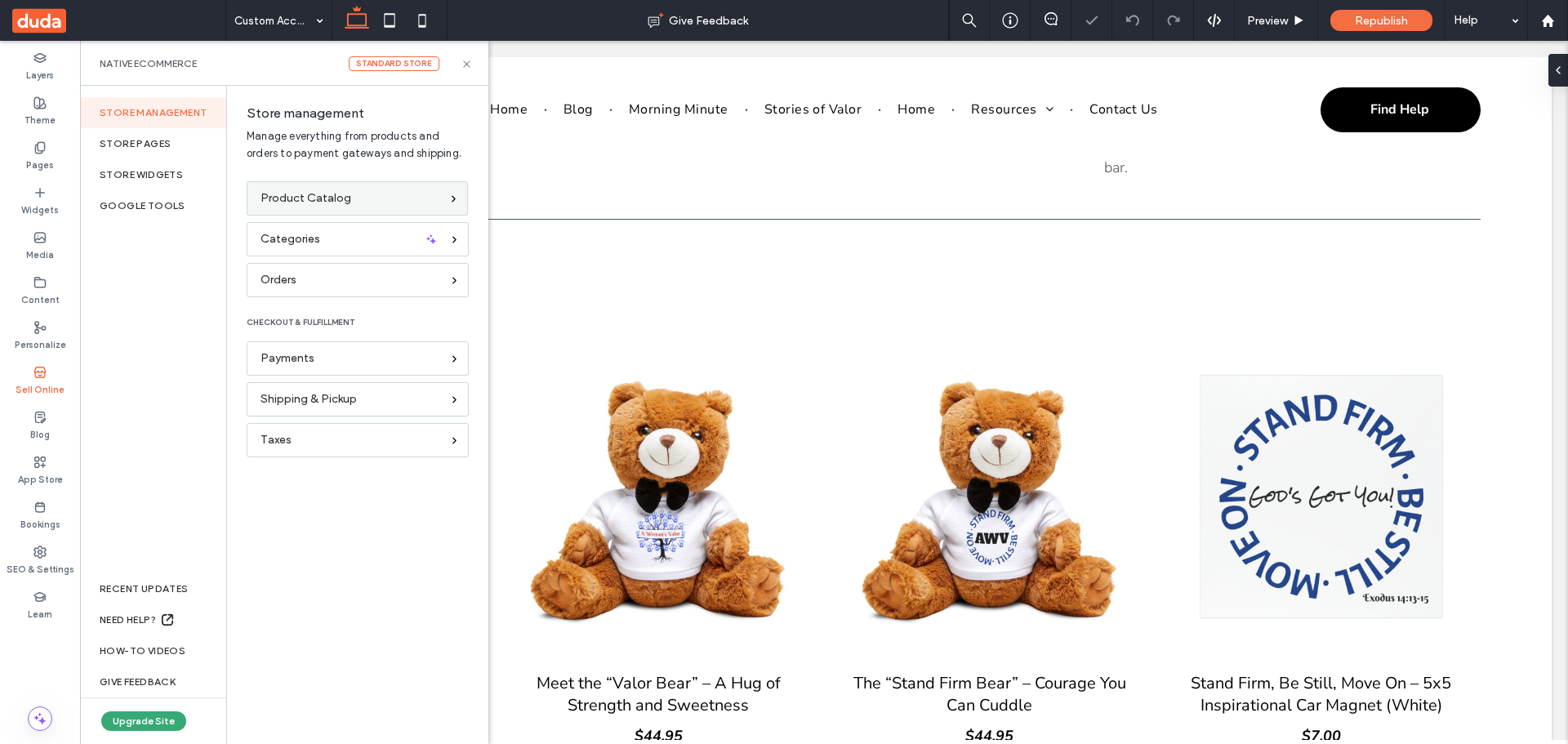
click at [313, 193] on span "Product Catalog" at bounding box center [306, 199] width 90 height 18
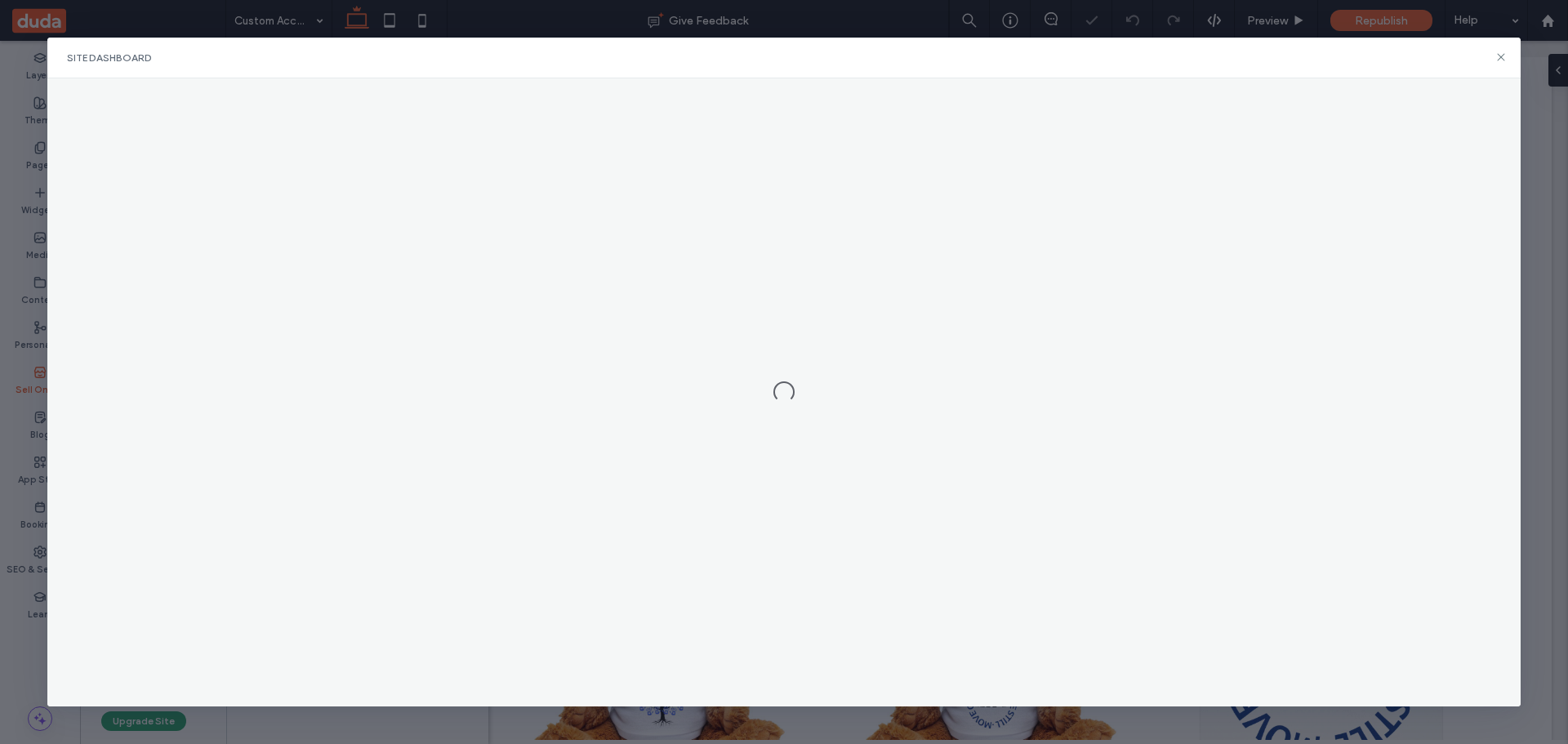
scroll to position [0, 0]
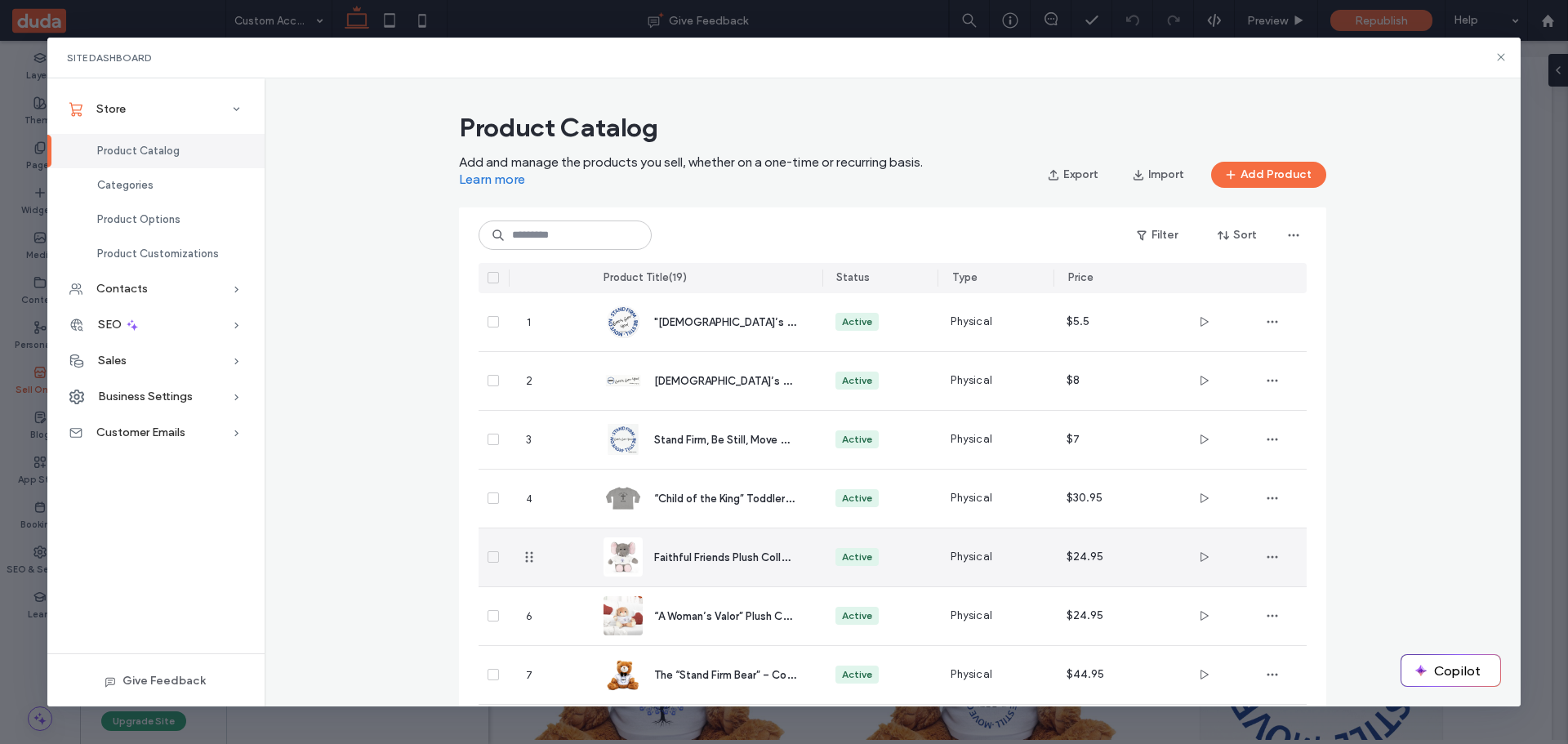
click at [692, 557] on span "Faithful Friends Plush Collection – Cuddle Up with Courage" at bounding box center [799, 556] width 291 height 16
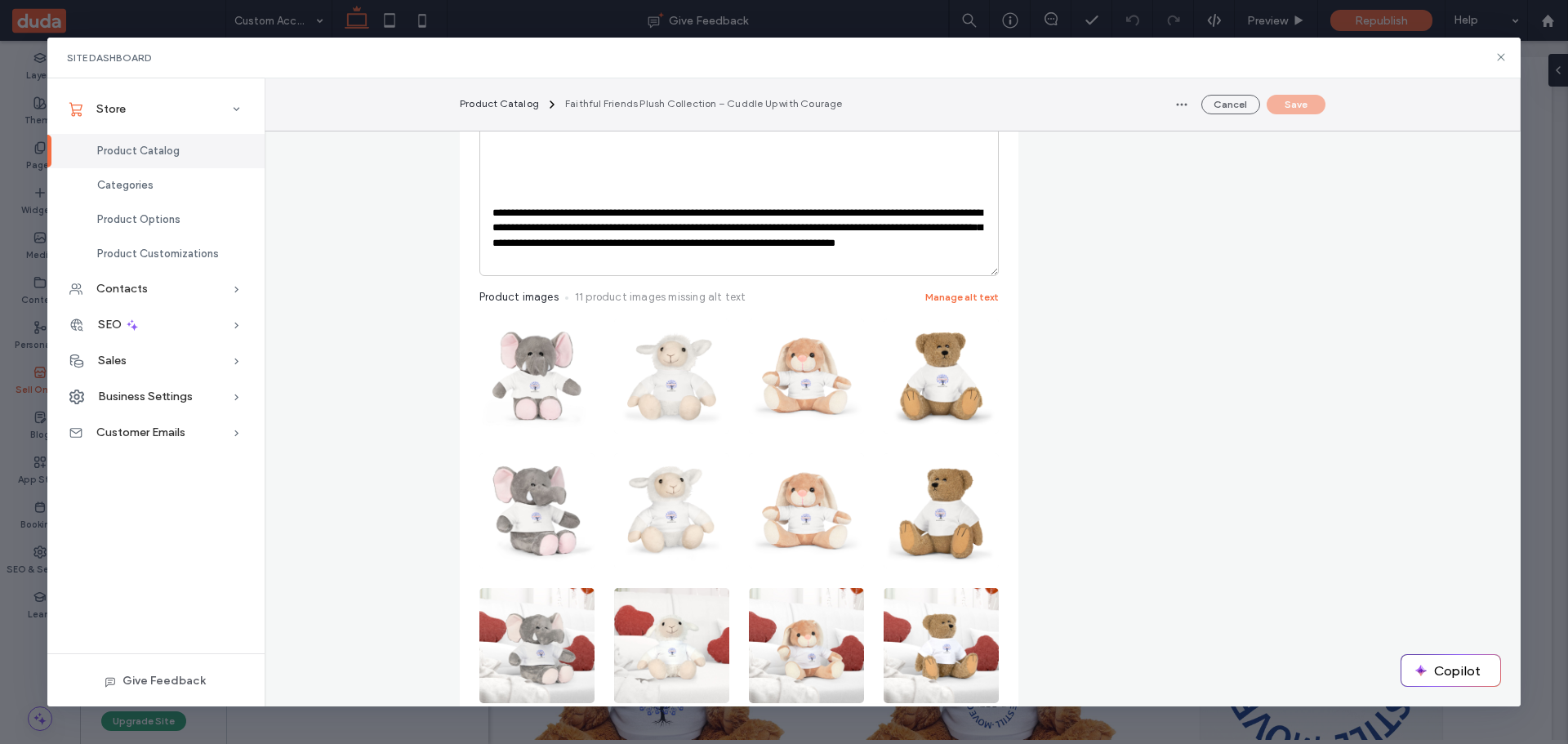
scroll to position [653, 0]
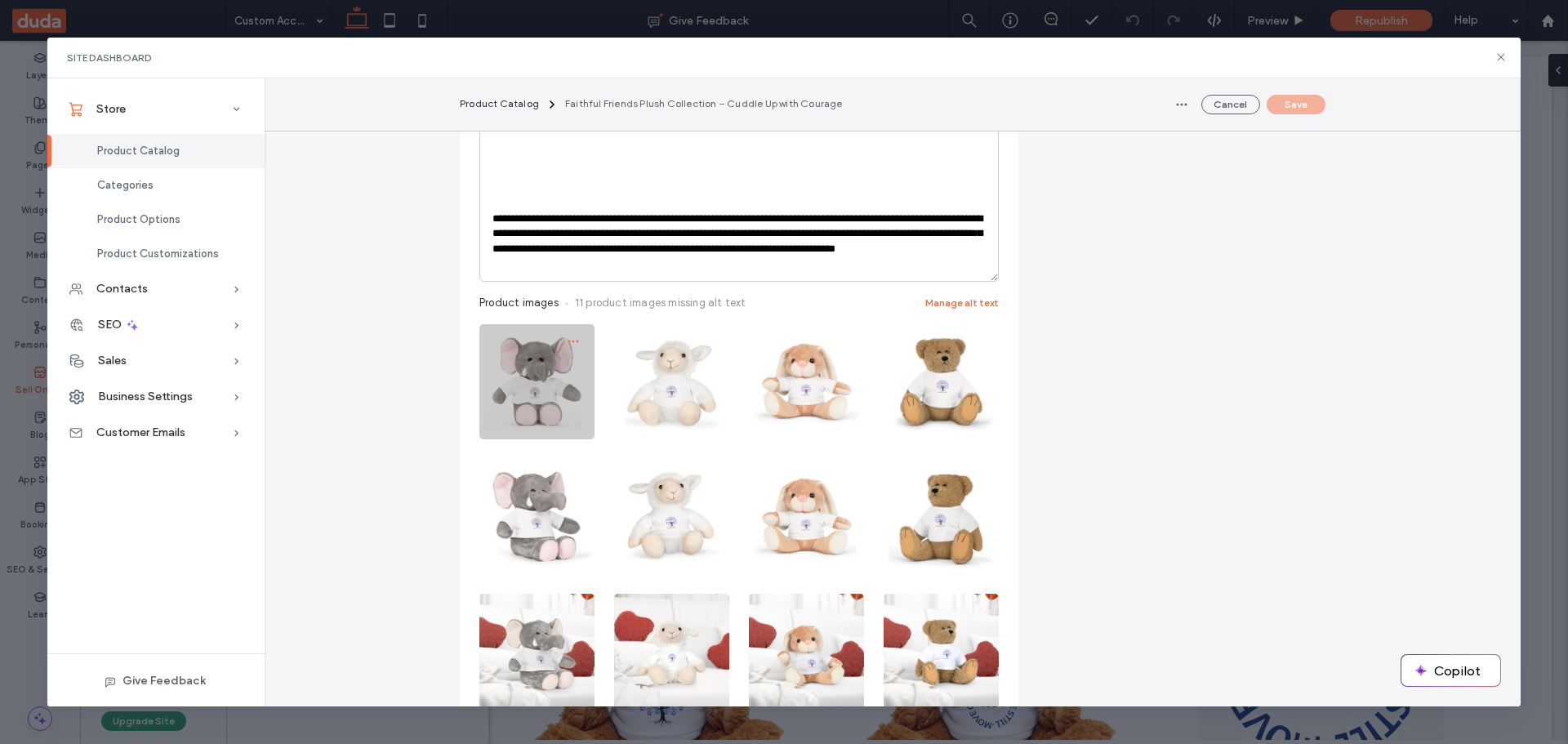
click at [567, 339] on icon "button" at bounding box center [573, 342] width 13 height 13
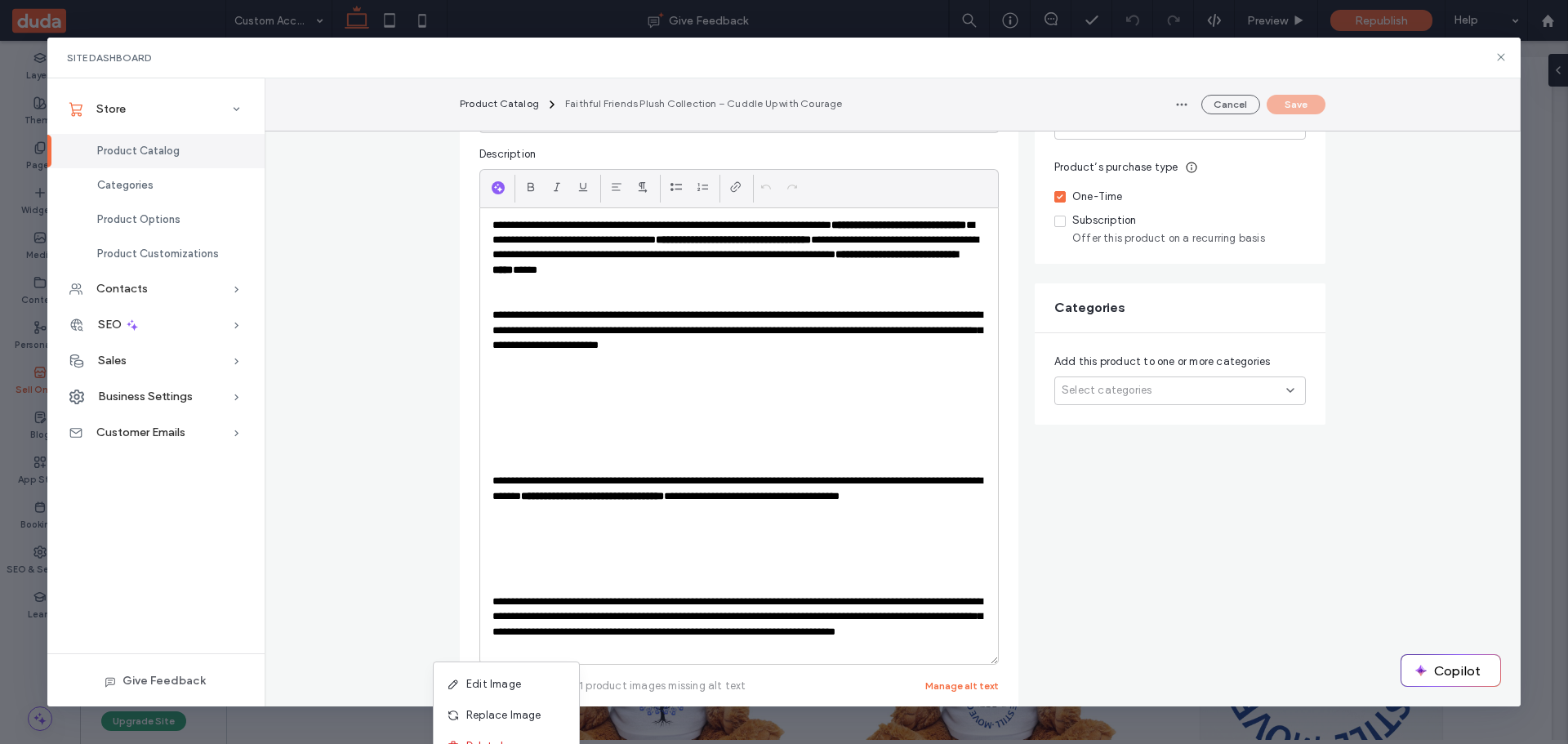
scroll to position [163, 0]
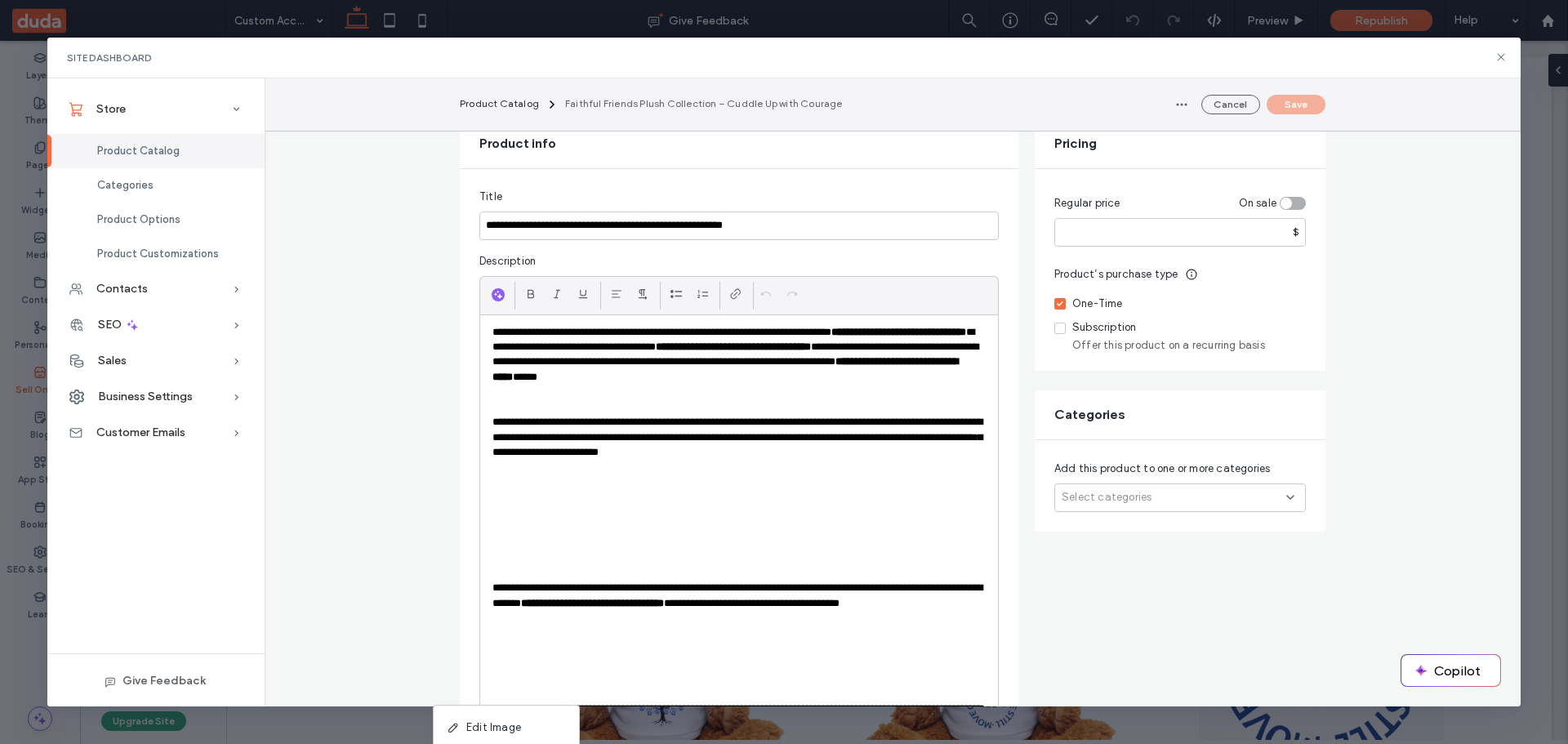
click at [913, 380] on p "**********" at bounding box center [739, 356] width 494 height 61
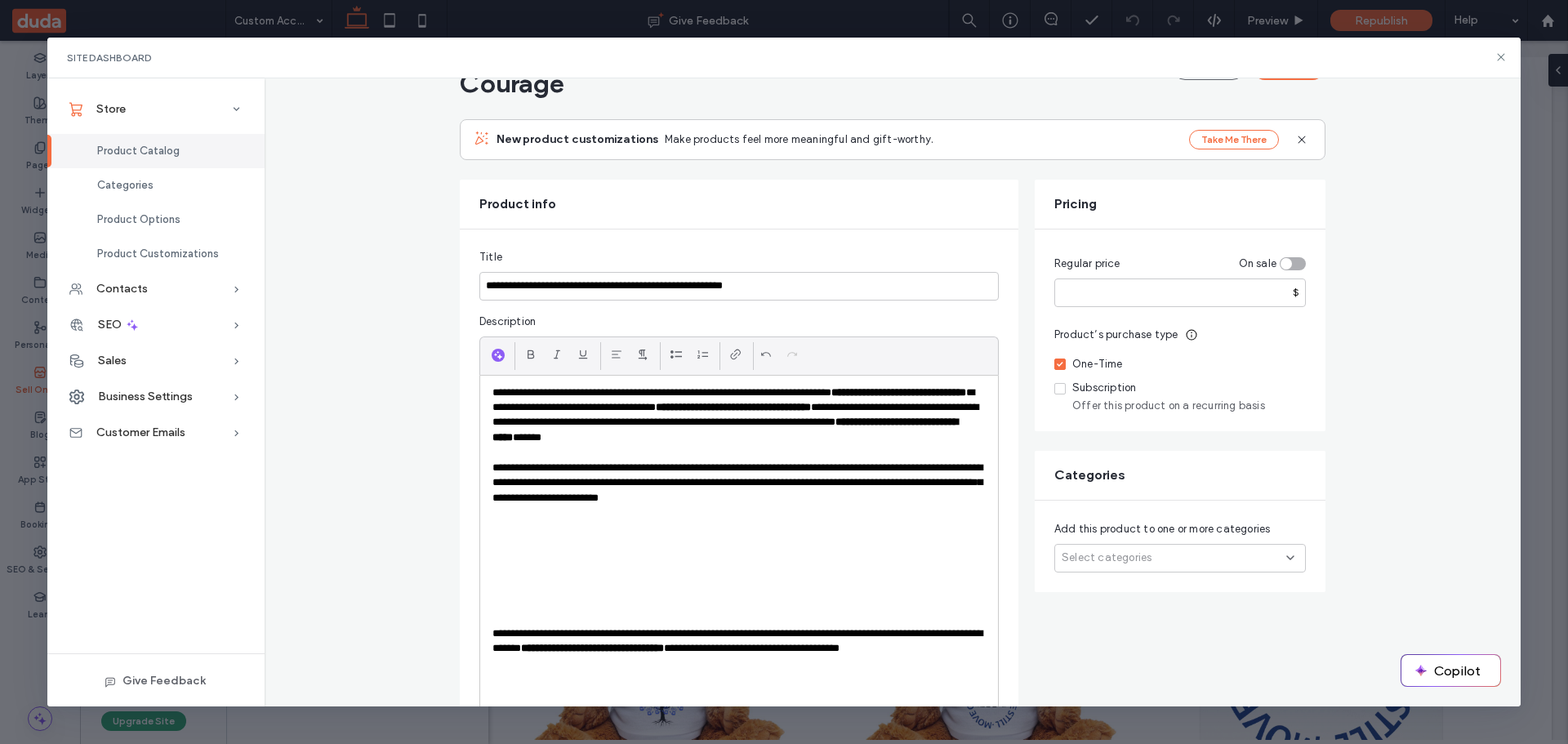
scroll to position [43, 0]
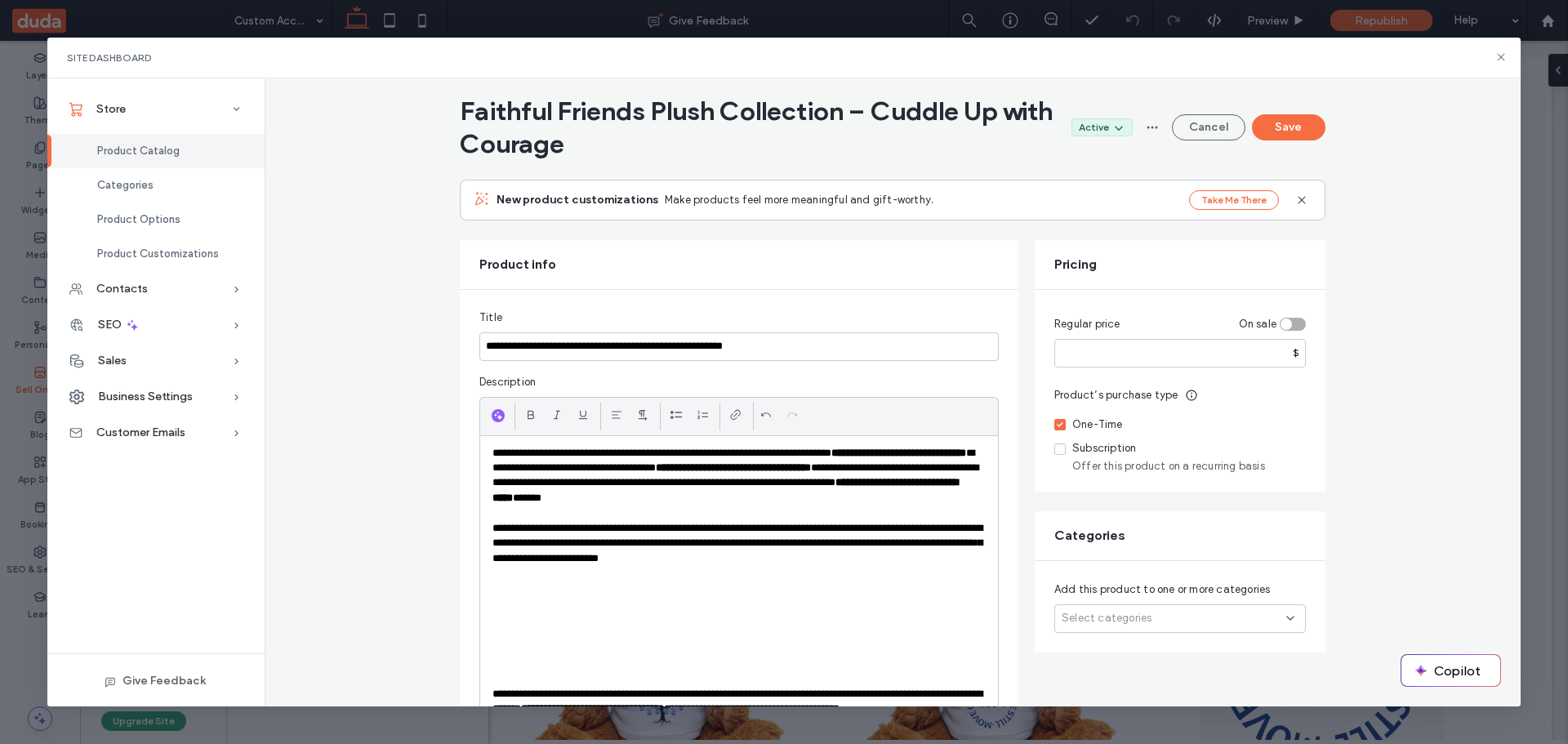
click at [830, 553] on p "**********" at bounding box center [739, 543] width 494 height 45
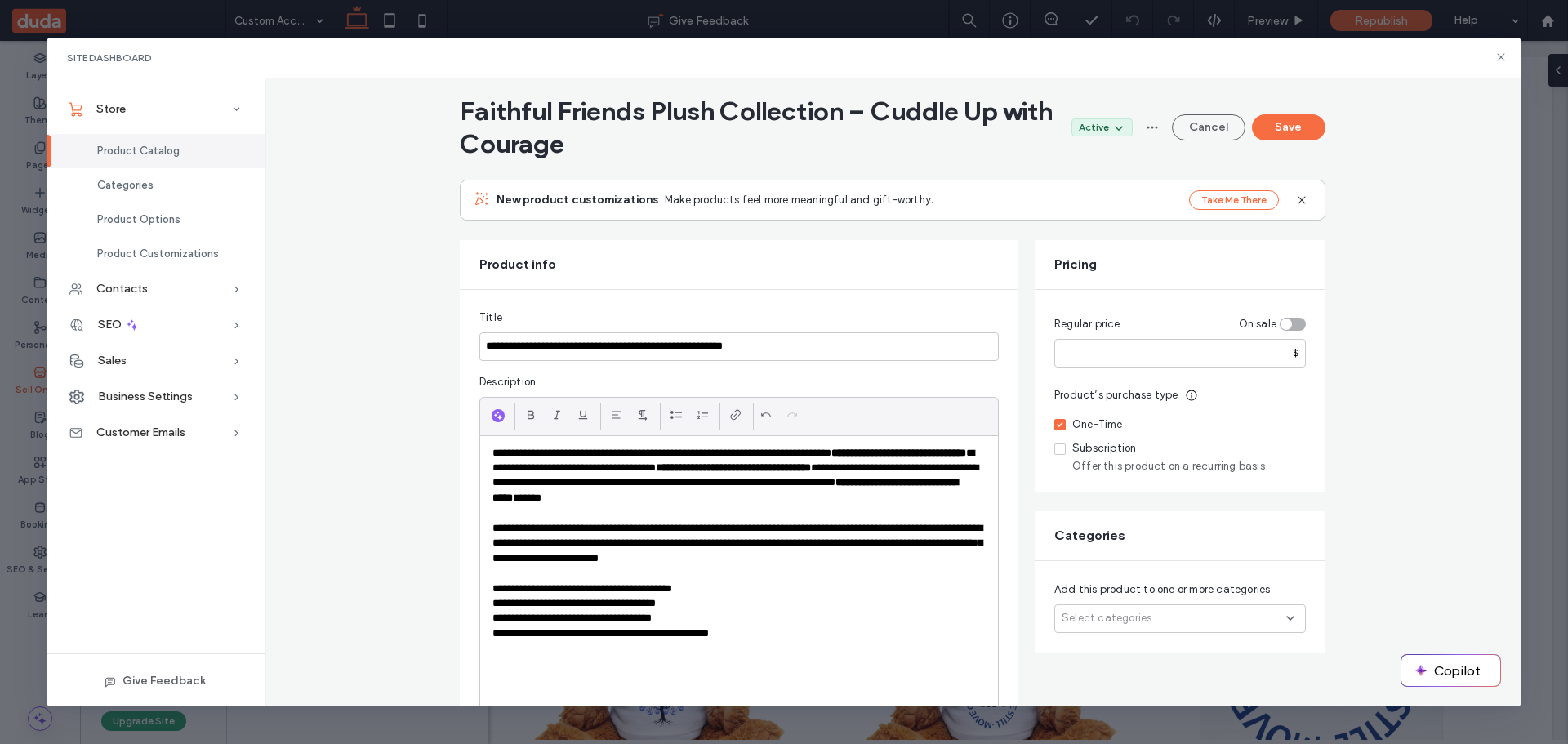
click at [585, 634] on p "**********" at bounding box center [739, 634] width 494 height 15
drag, startPoint x: 538, startPoint y: 588, endPoint x: 486, endPoint y: 592, distance: 52.2
click at [493, 592] on p "**********" at bounding box center [739, 589] width 494 height 15
click at [524, 414] on icon at bounding box center [531, 415] width 13 height 13
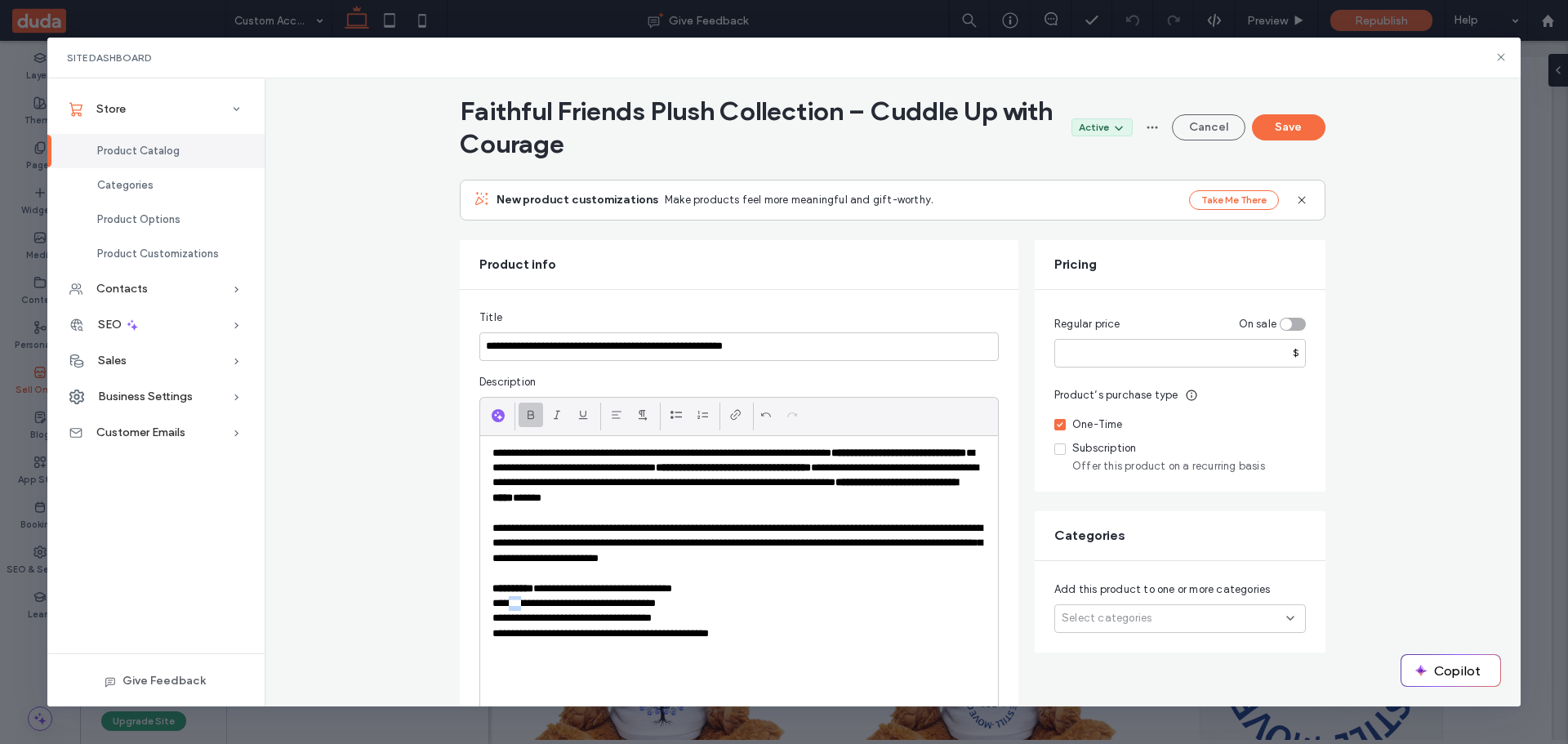
drag, startPoint x: 517, startPoint y: 604, endPoint x: 505, endPoint y: 604, distance: 12.0
click at [505, 604] on p "**********" at bounding box center [739, 604] width 494 height 15
drag, startPoint x: 519, startPoint y: 606, endPoint x: 482, endPoint y: 611, distance: 37.3
click at [482, 611] on div "**********" at bounding box center [739, 694] width 517 height 516
drag, startPoint x: 523, startPoint y: 420, endPoint x: 526, endPoint y: 430, distance: 10.4
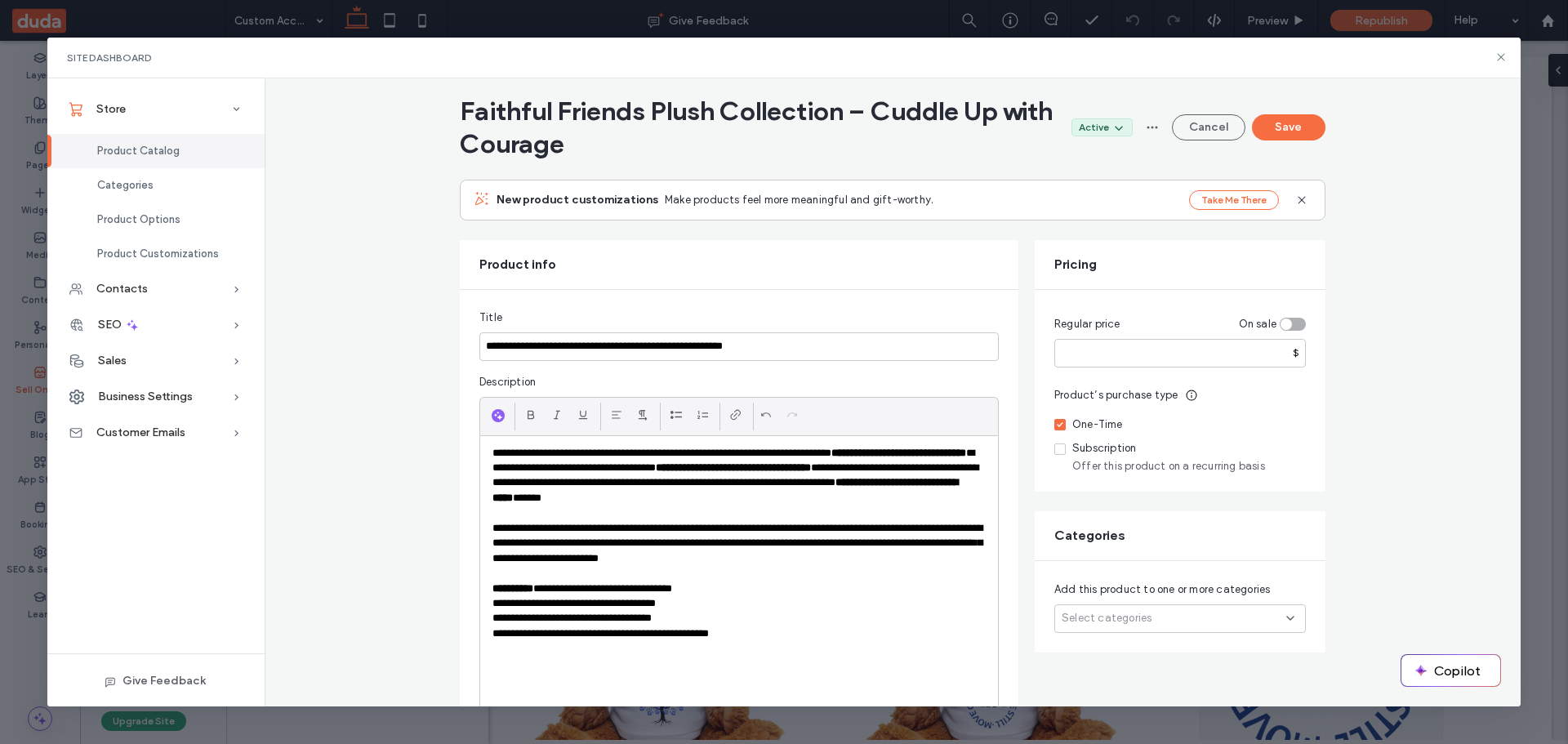
click at [524, 419] on icon at bounding box center [531, 415] width 13 height 13
drag, startPoint x: 527, startPoint y: 621, endPoint x: 487, endPoint y: 622, distance: 40.0
click at [493, 622] on p "**********" at bounding box center [739, 618] width 494 height 15
click at [518, 417] on div at bounding box center [531, 415] width 25 height 25
drag, startPoint x: 605, startPoint y: 635, endPoint x: 546, endPoint y: 635, distance: 59.0
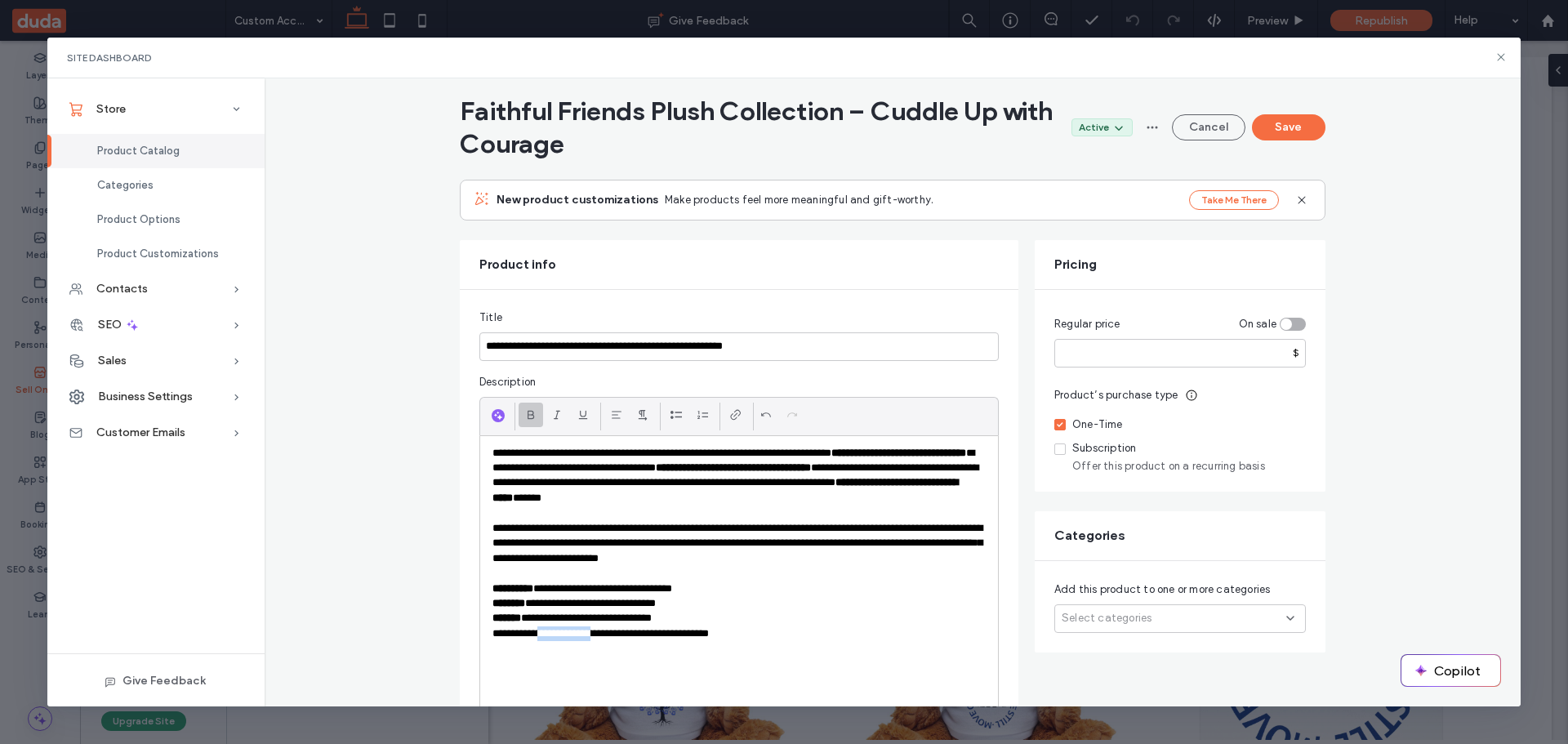
click at [546, 635] on p "**********" at bounding box center [739, 634] width 494 height 15
click at [524, 416] on icon at bounding box center [531, 415] width 13 height 13
click at [732, 618] on p "**********" at bounding box center [739, 618] width 494 height 15
drag, startPoint x: 758, startPoint y: 639, endPoint x: 486, endPoint y: 592, distance: 276.0
click at [486, 592] on div "**********" at bounding box center [739, 694] width 517 height 516
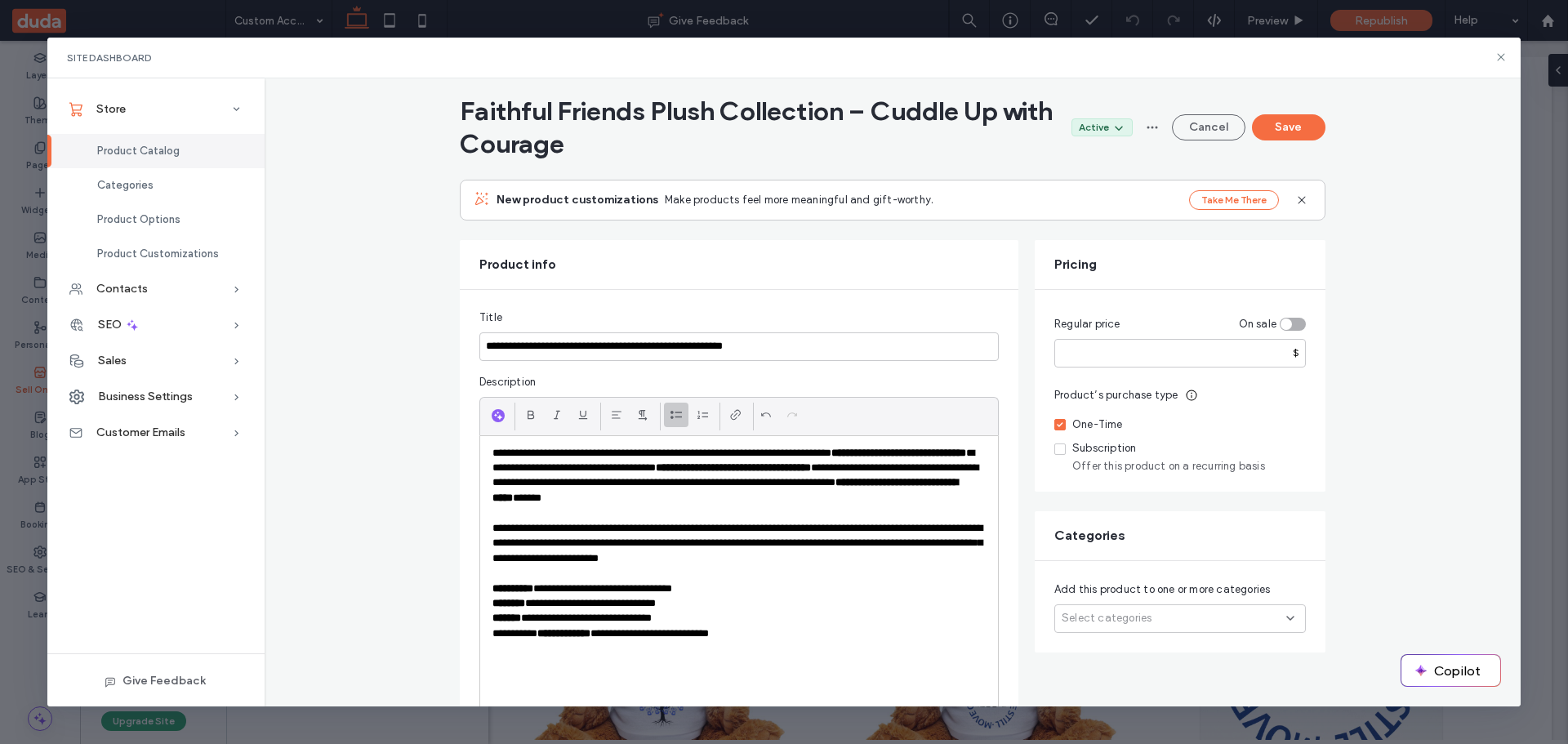
click at [664, 416] on div at bounding box center [676, 415] width 25 height 25
click at [763, 532] on p "**********" at bounding box center [739, 543] width 494 height 45
click at [517, 654] on p at bounding box center [739, 649] width 494 height 15
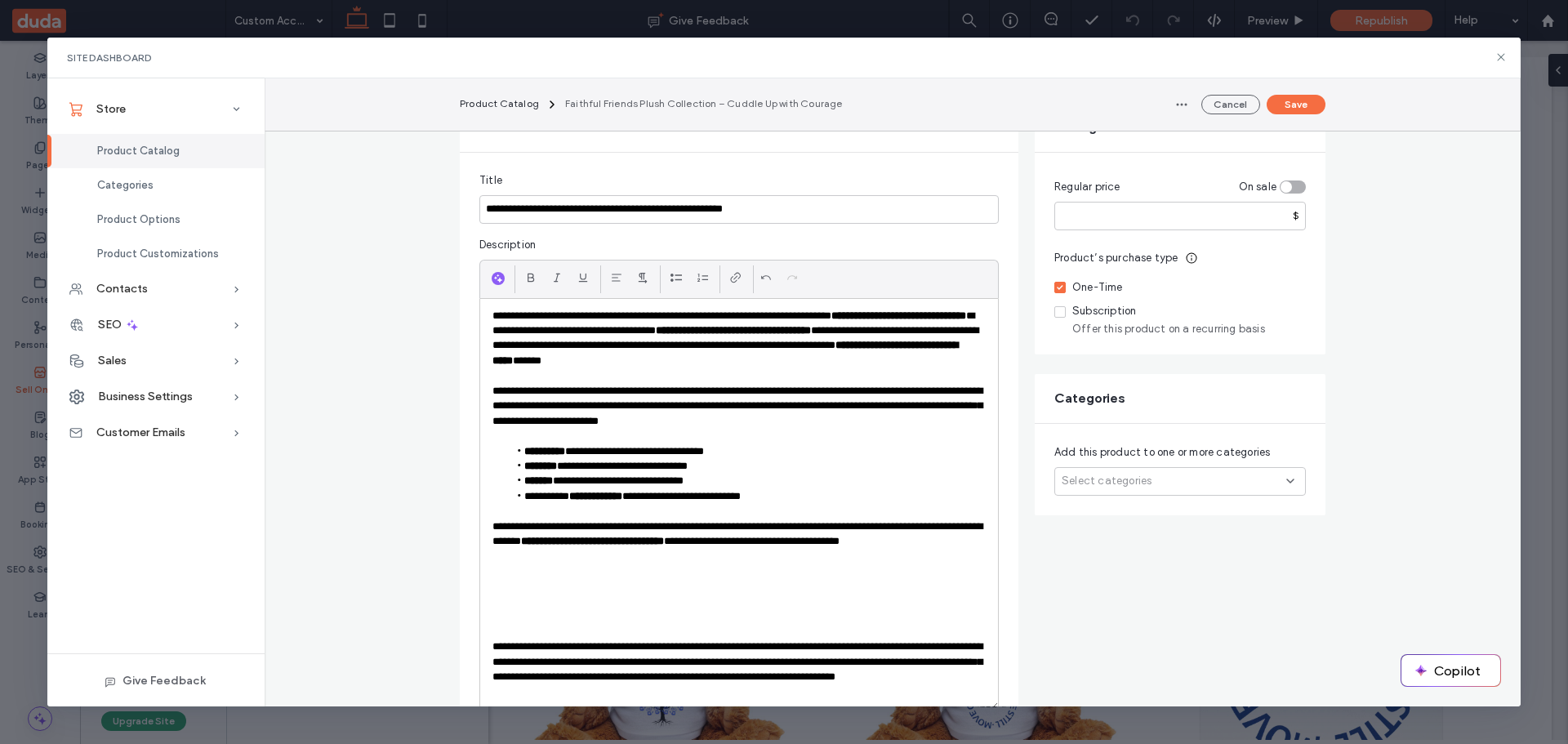
scroll to position [206, 0]
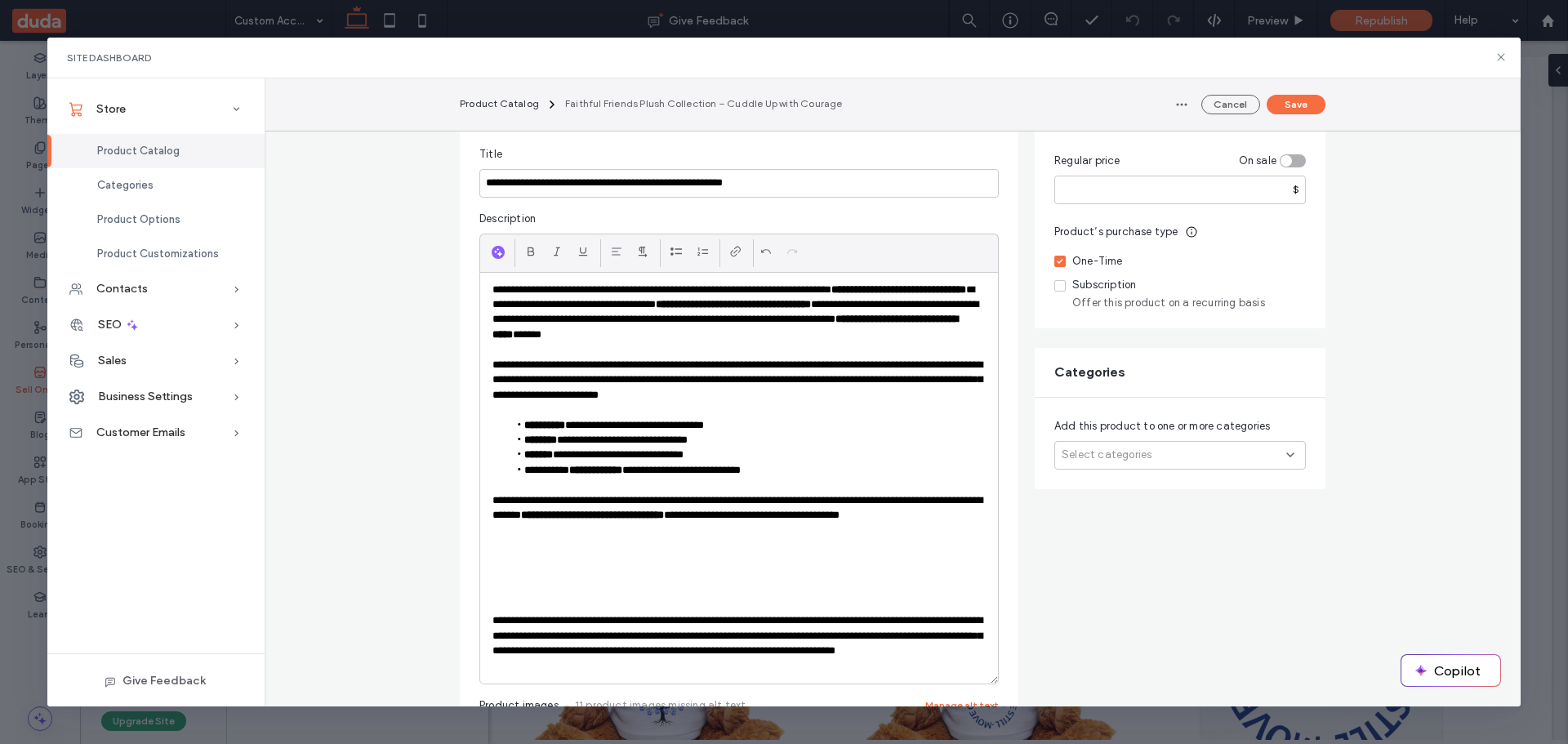
click at [529, 540] on p at bounding box center [739, 545] width 494 height 15
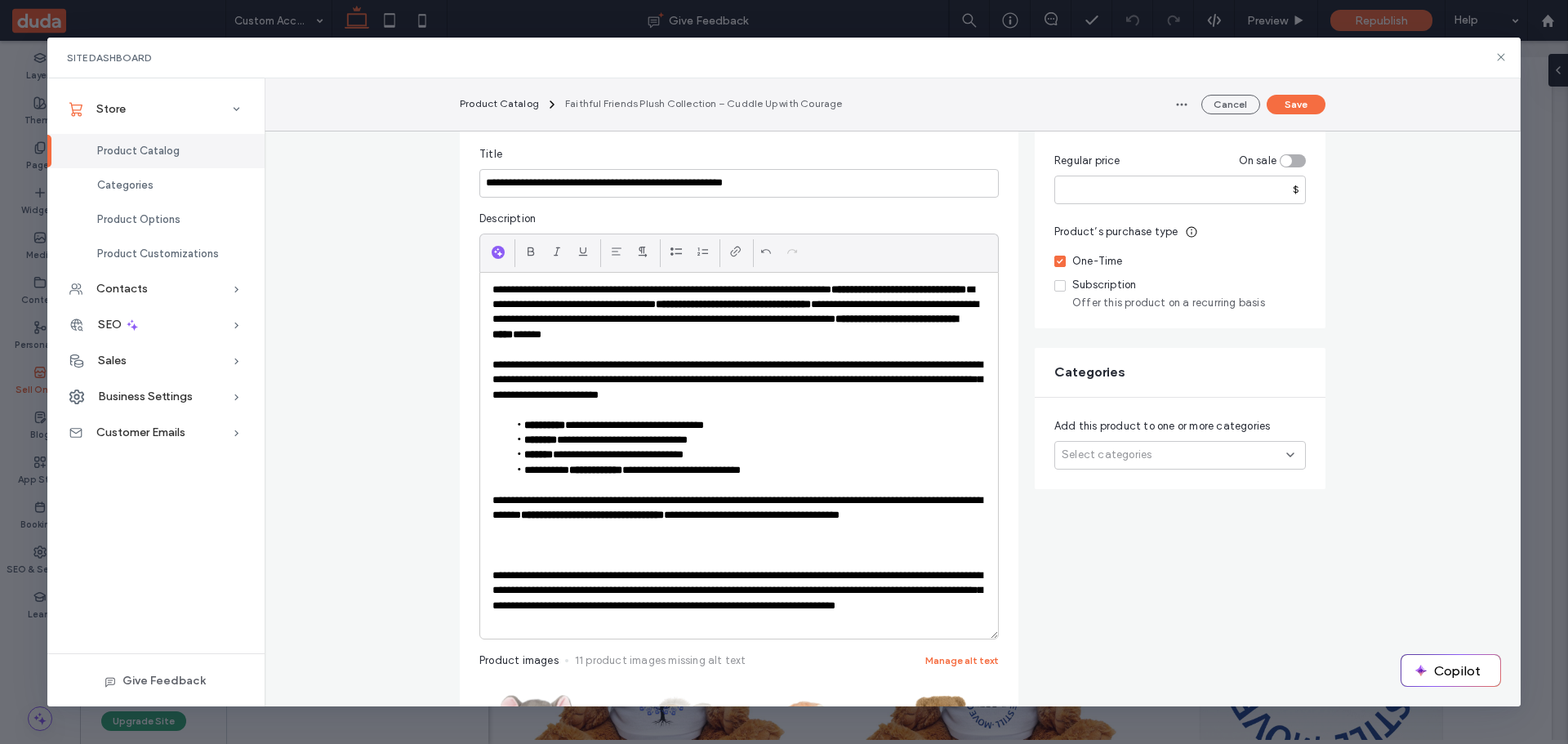
click at [568, 573] on p "**********" at bounding box center [739, 599] width 494 height 61
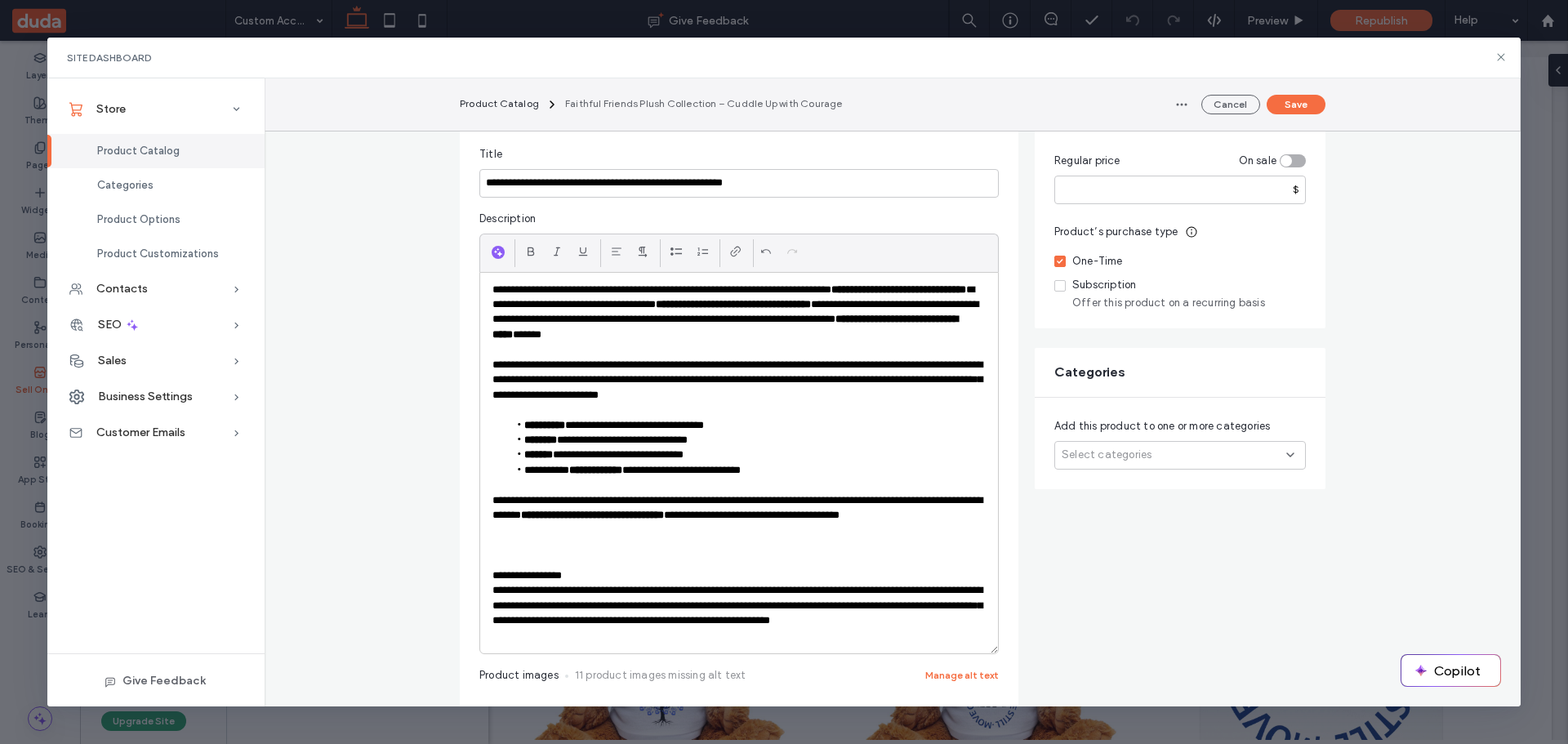
click at [751, 591] on p "**********" at bounding box center [739, 613] width 494 height 61
click at [890, 606] on p "**********" at bounding box center [739, 621] width 494 height 45
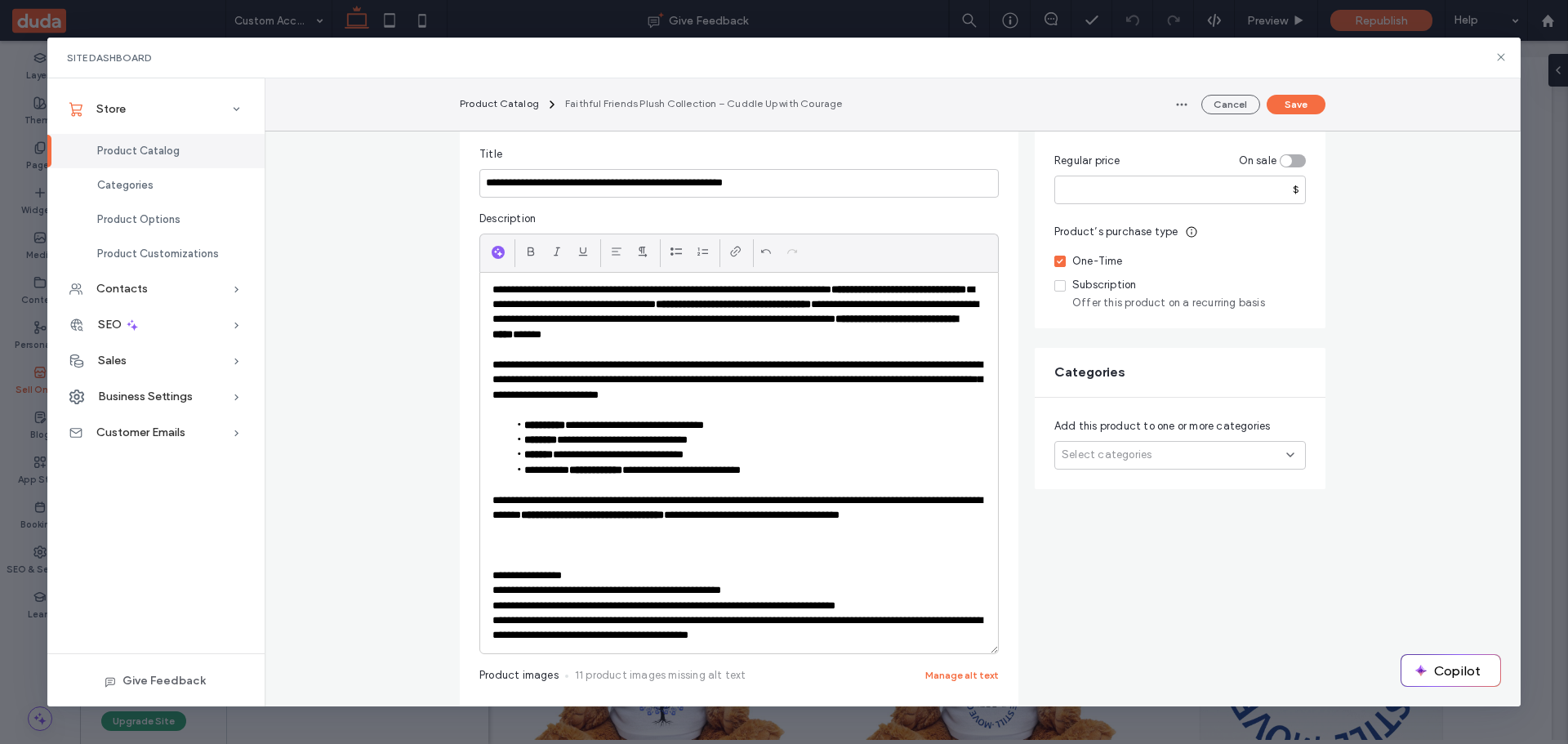
click at [659, 622] on p "**********" at bounding box center [739, 628] width 494 height 30
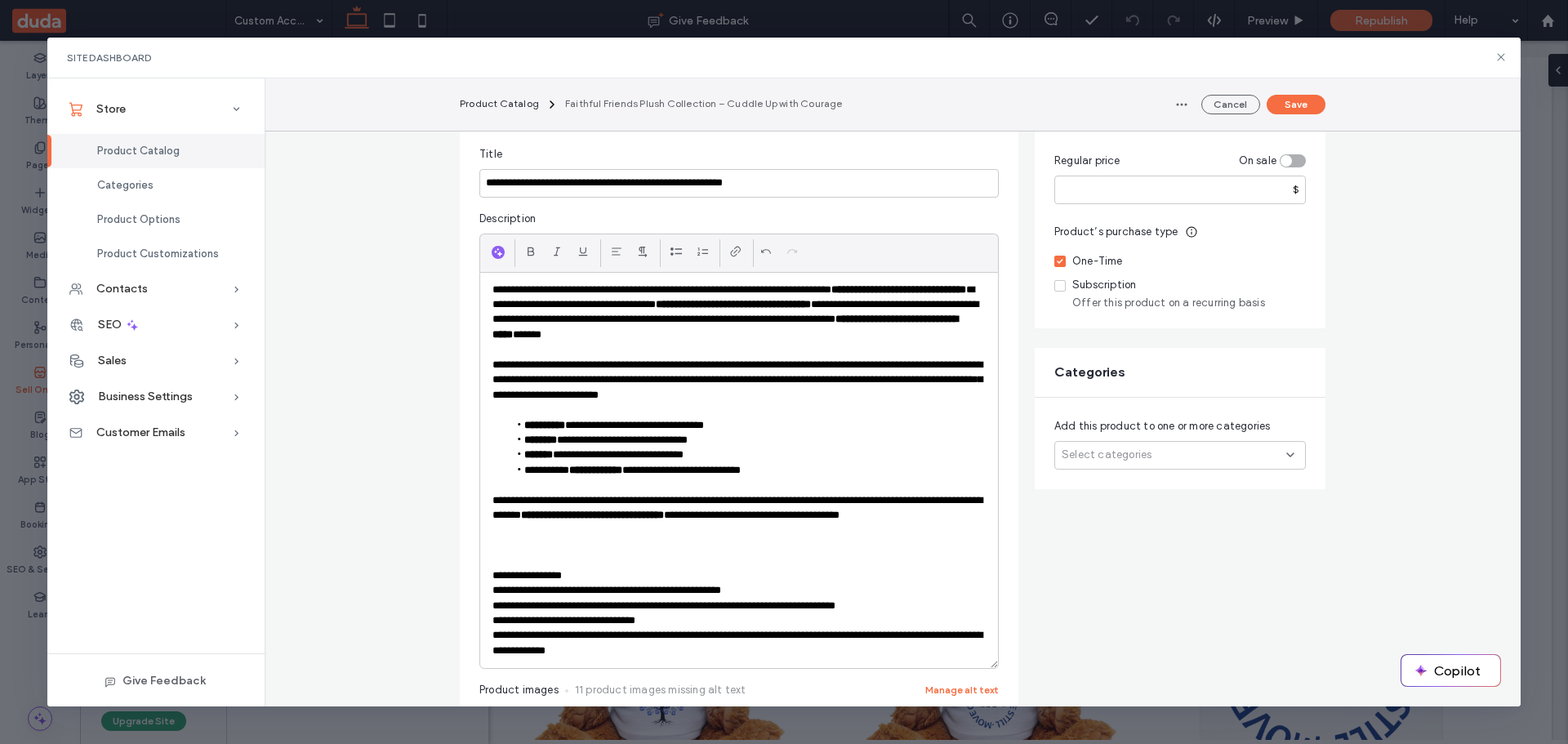
click at [660, 635] on p "**********" at bounding box center [739, 643] width 494 height 30
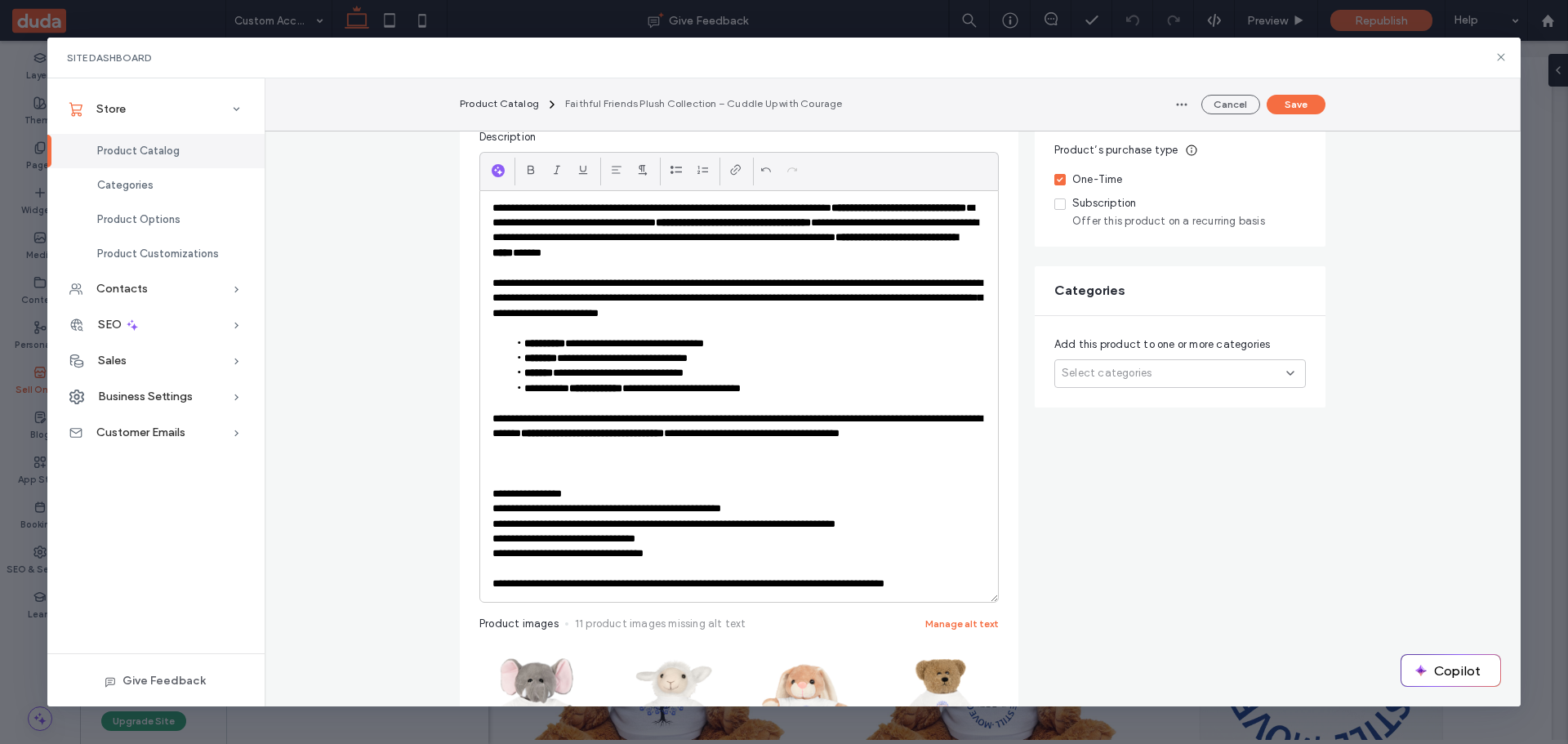
scroll to position [369, 0]
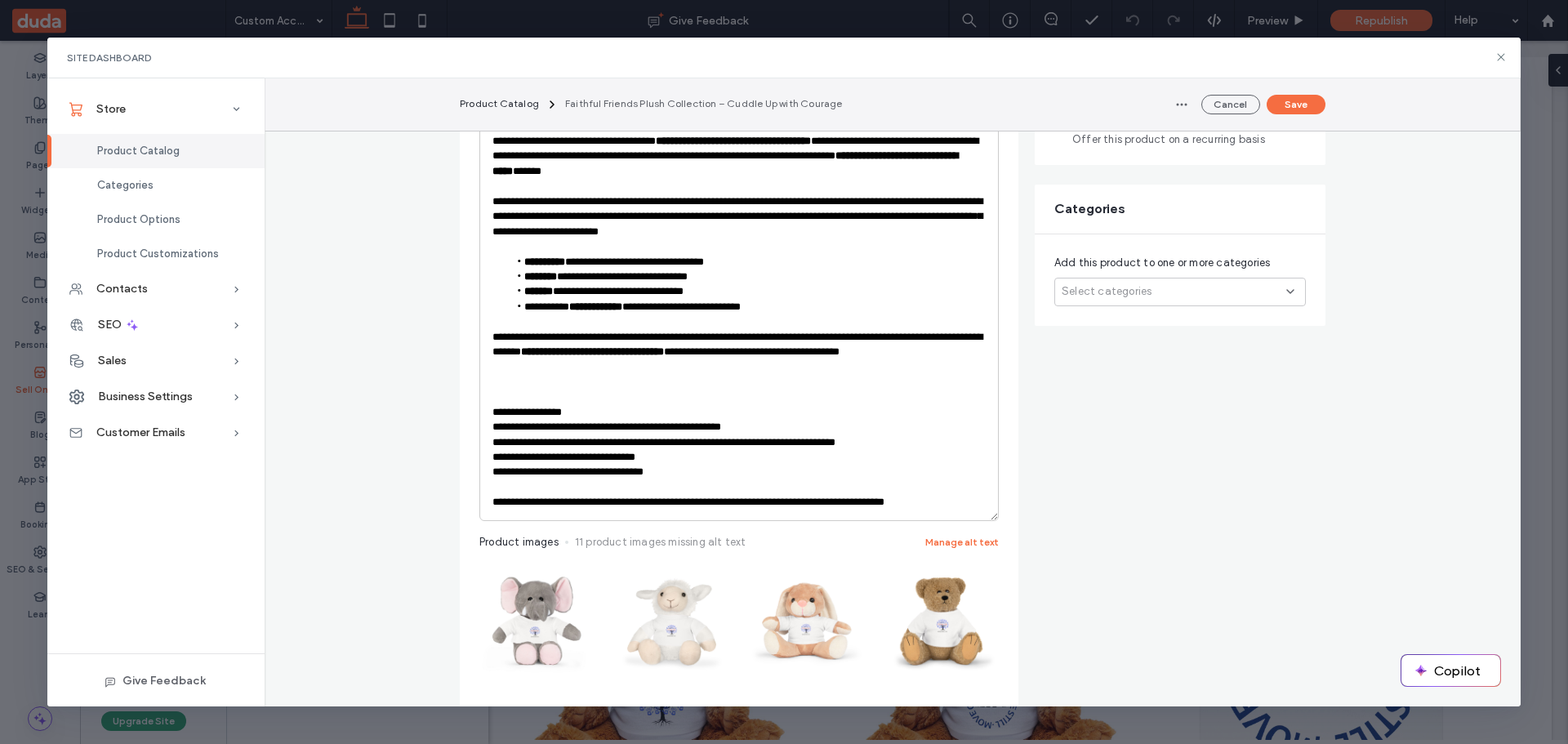
click at [568, 503] on p "**********" at bounding box center [739, 503] width 494 height 15
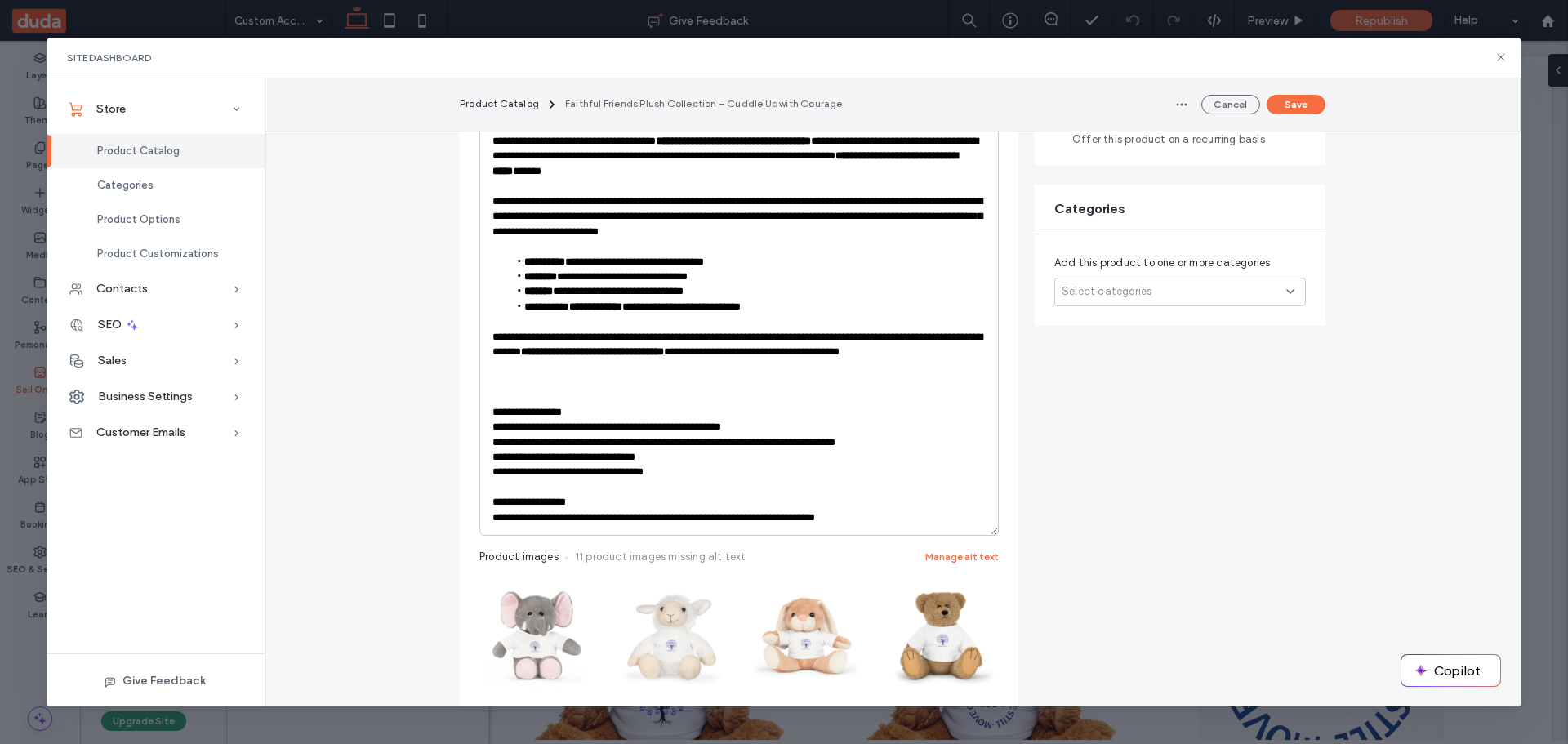
click at [676, 517] on p "**********" at bounding box center [739, 517] width 494 height 15
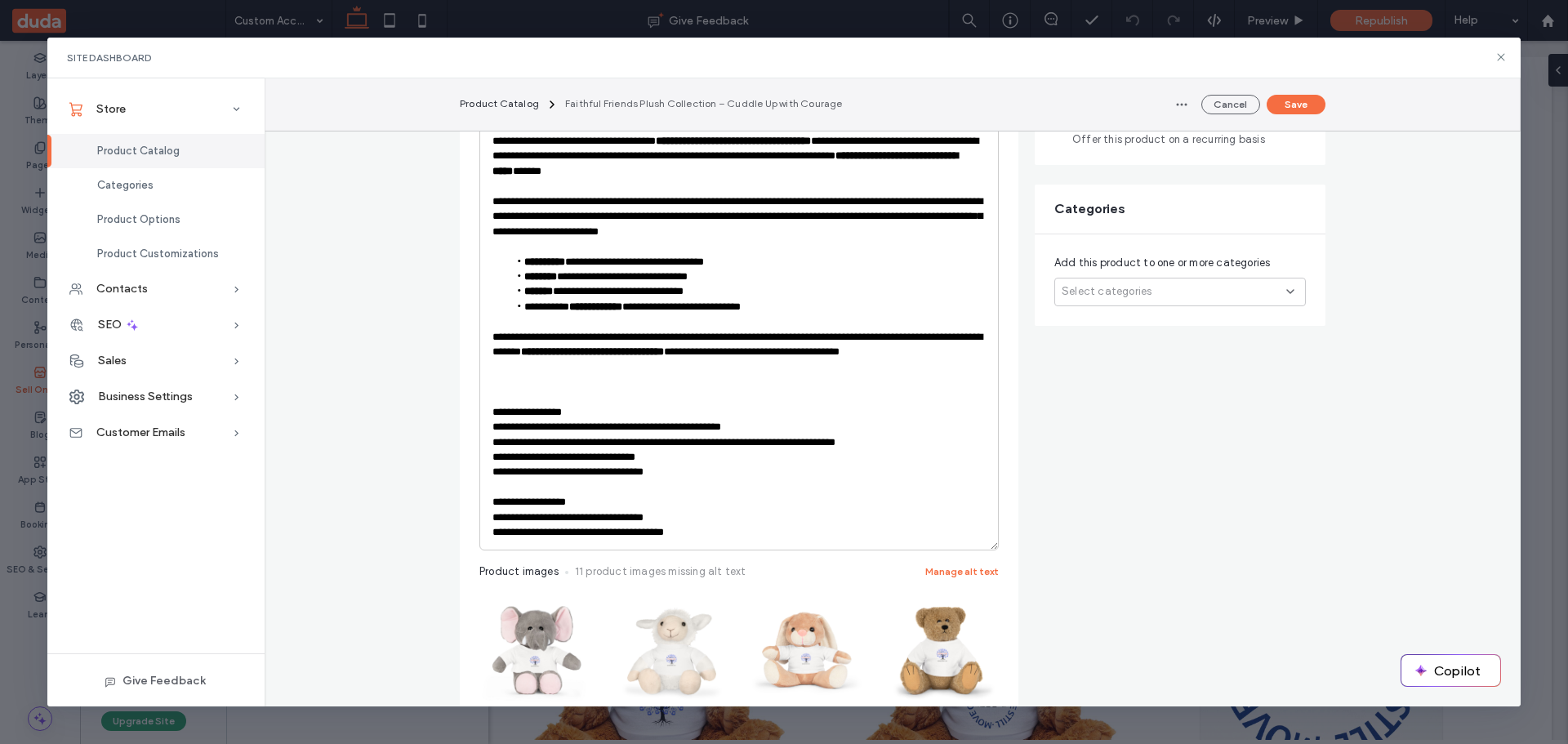
click at [606, 535] on p "**********" at bounding box center [739, 532] width 494 height 15
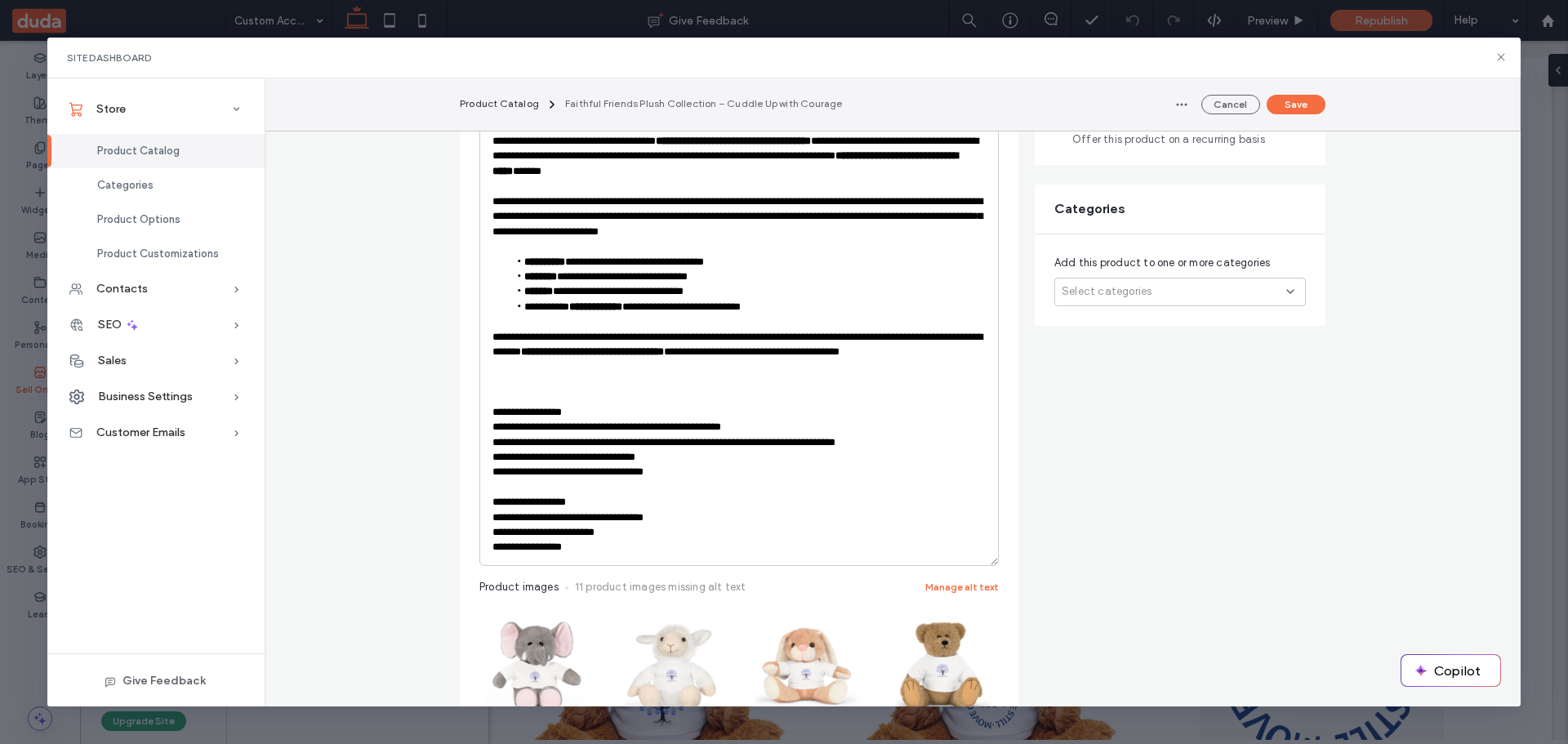
click at [557, 549] on p "**********" at bounding box center [739, 547] width 494 height 15
click at [898, 517] on p "**********" at bounding box center [739, 517] width 494 height 15
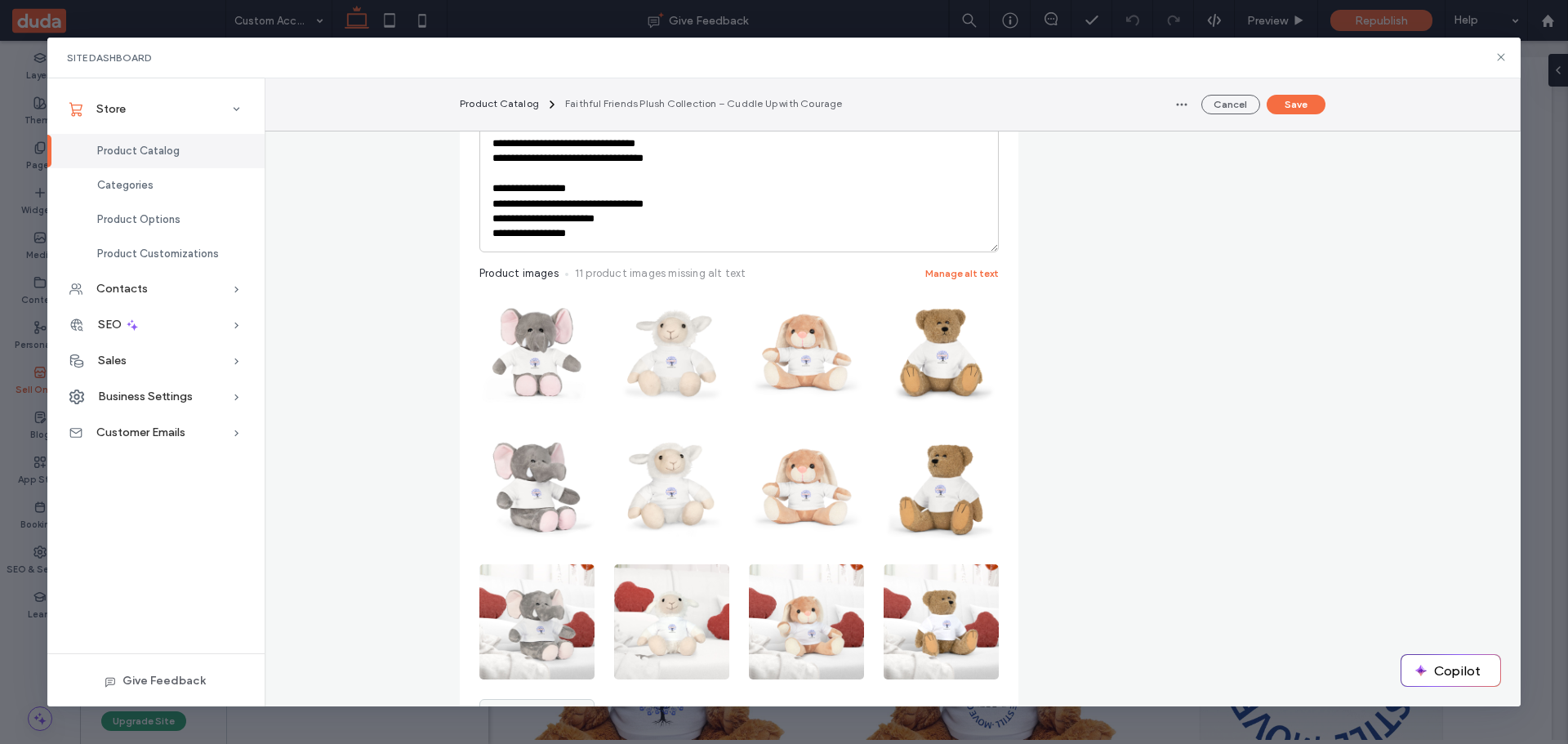
scroll to position [696, 0]
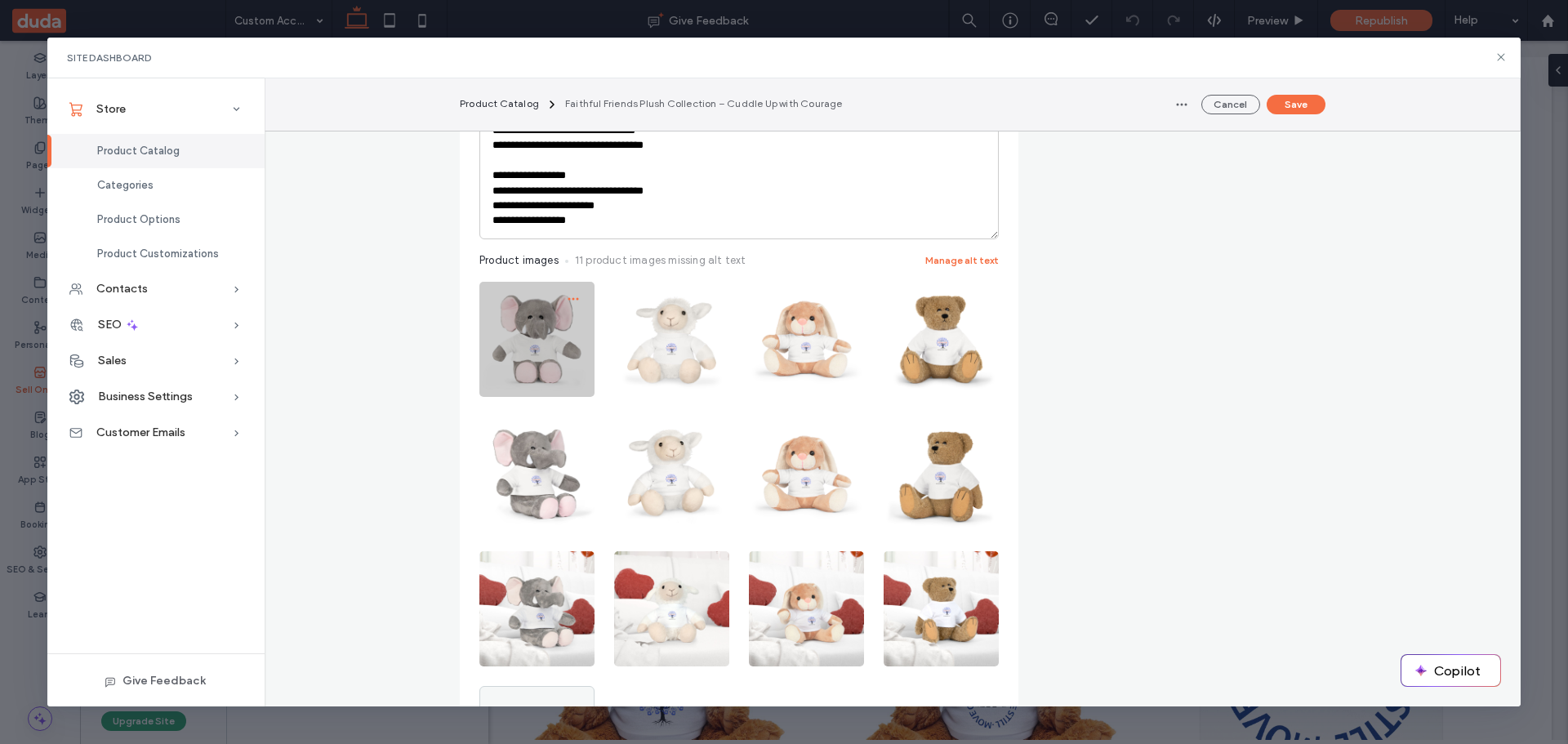
click at [567, 292] on icon "button" at bounding box center [573, 299] width 13 height 13
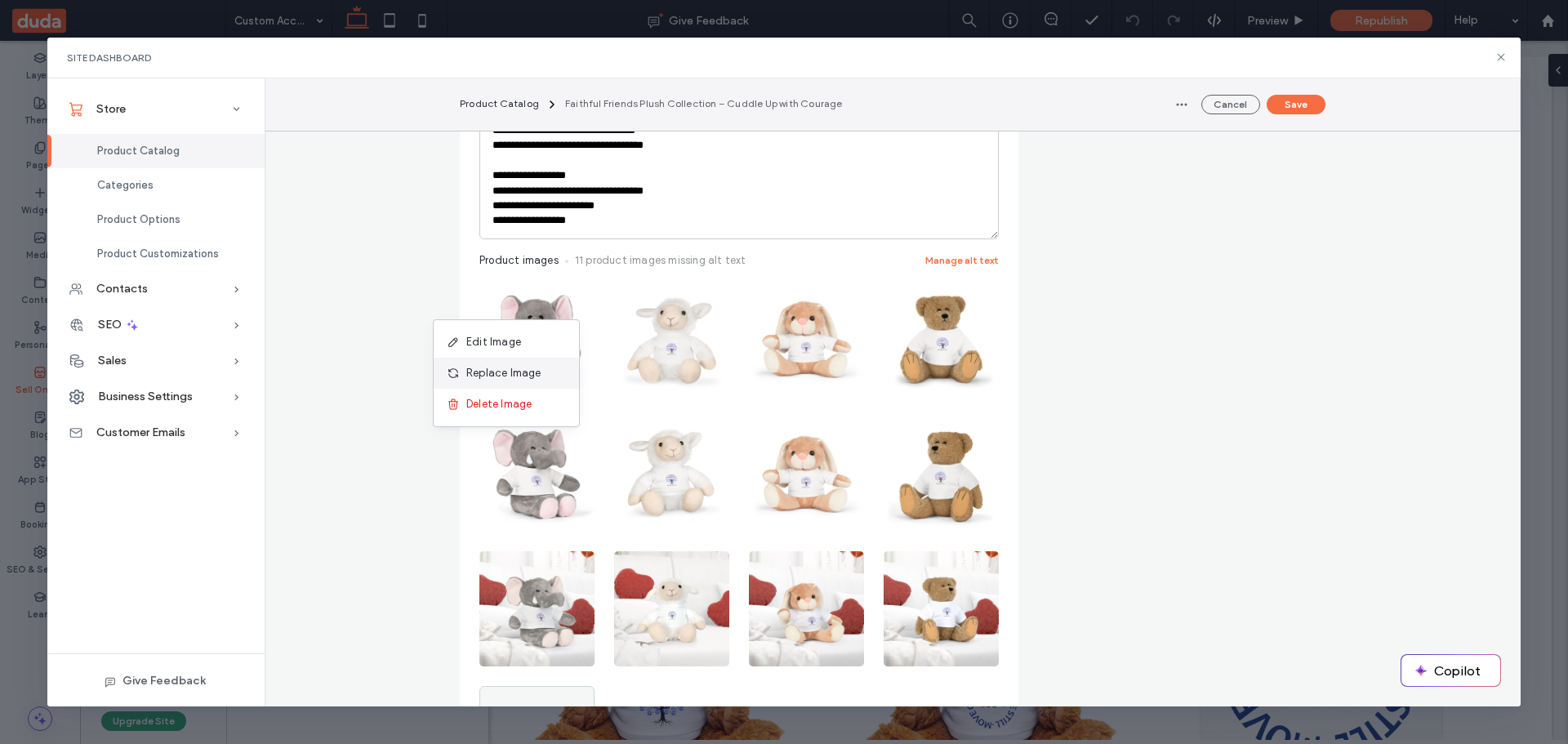
click at [499, 365] on span "Replace Image" at bounding box center [504, 373] width 75 height 16
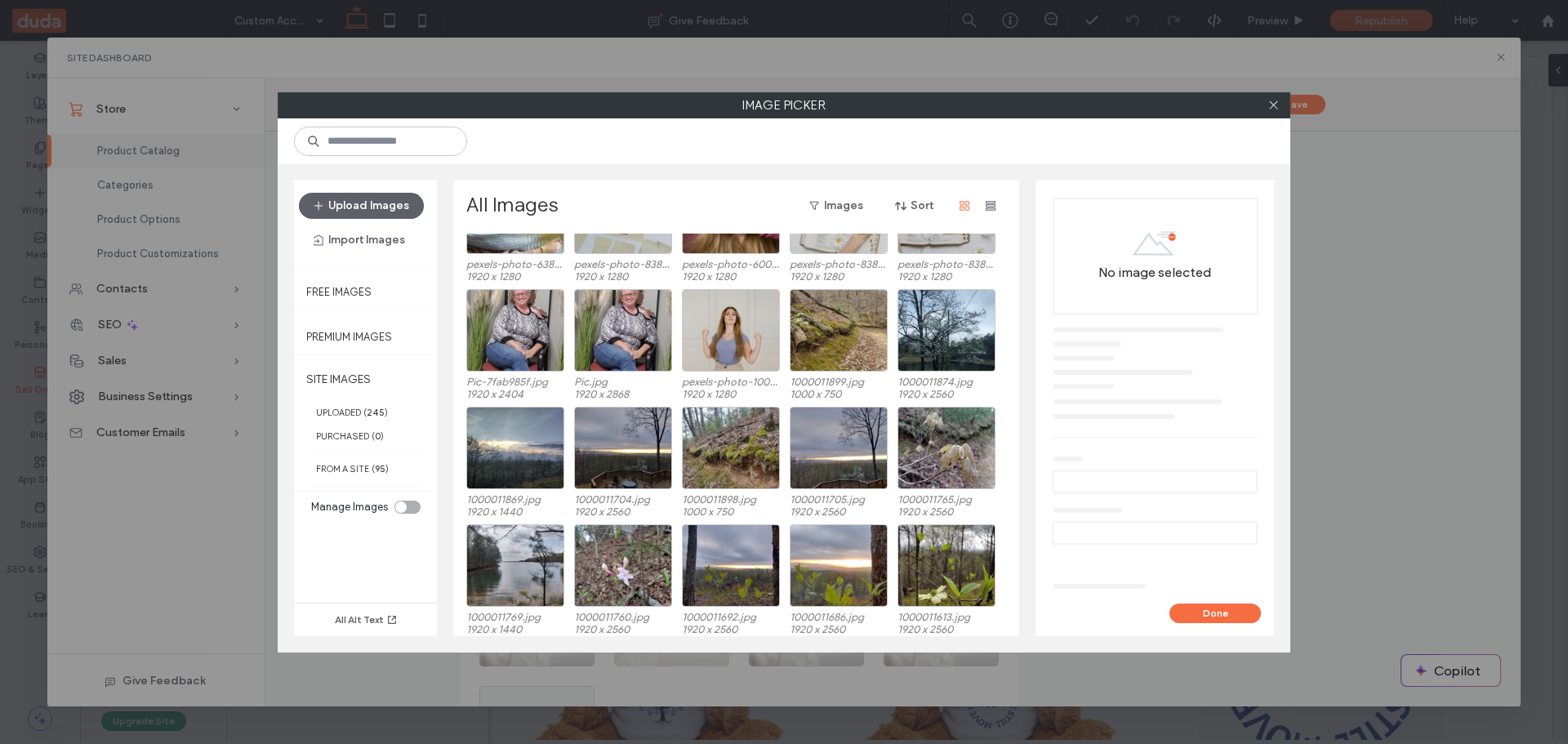
scroll to position [5176, 0]
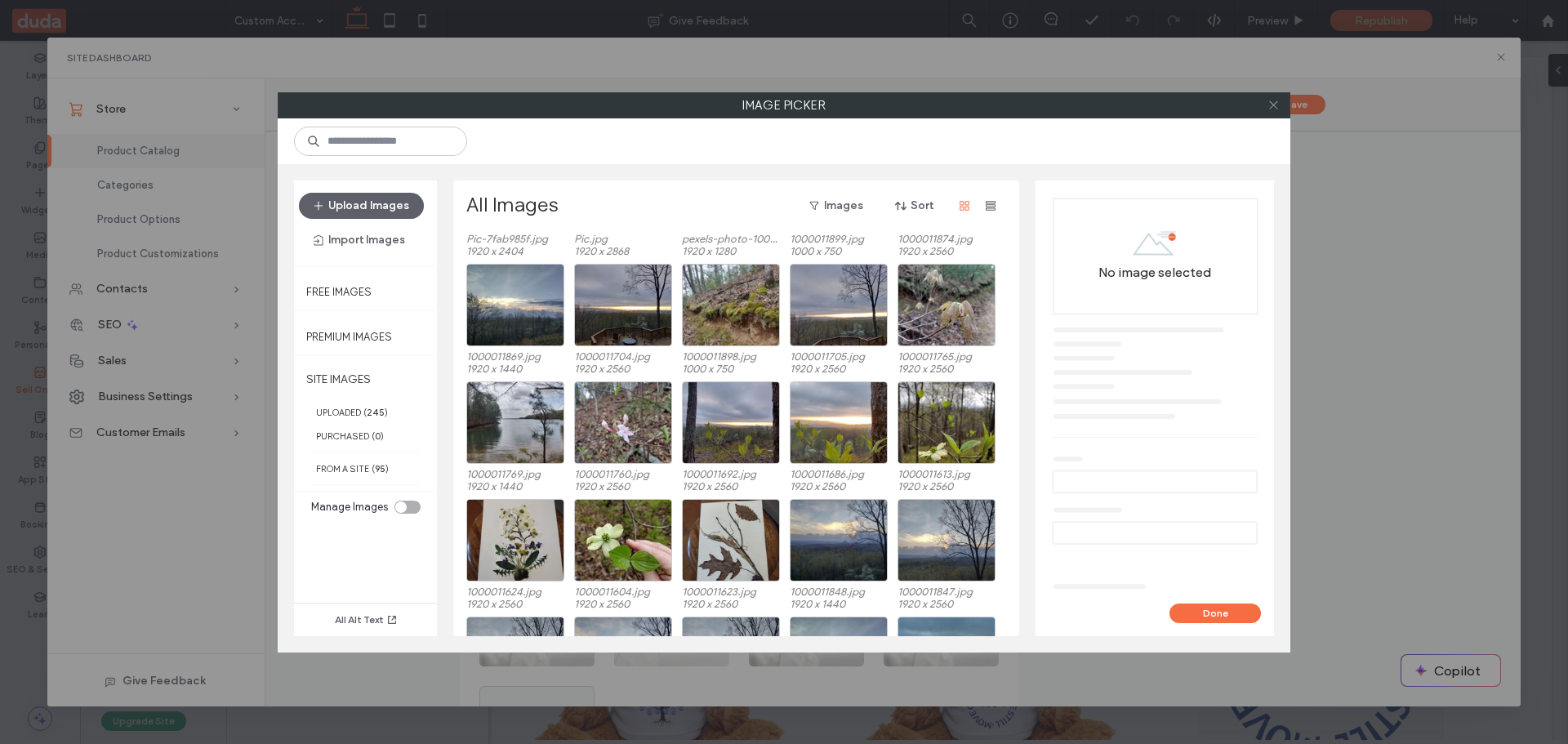
click at [1268, 111] on span at bounding box center [1273, 105] width 12 height 25
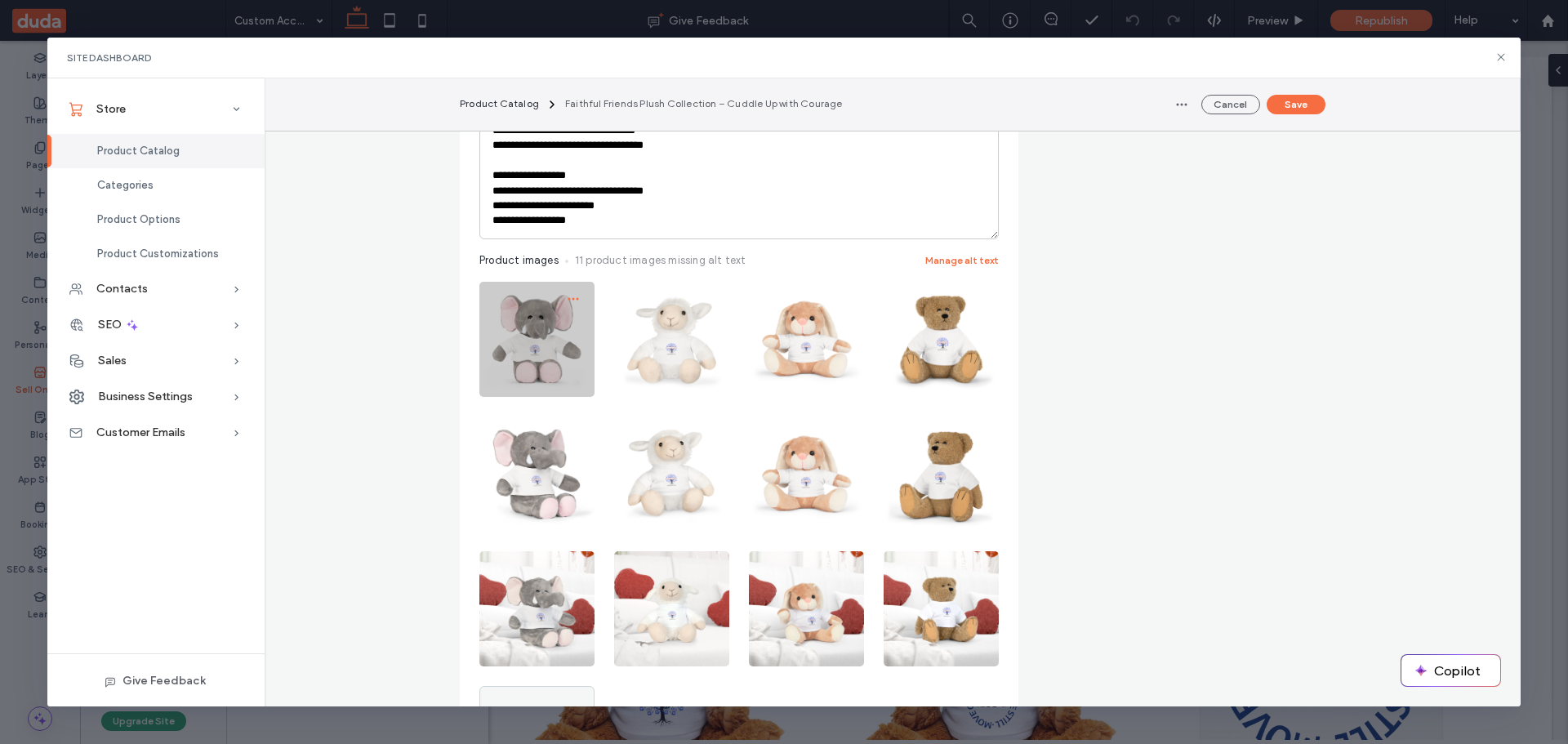
click at [574, 297] on span "button" at bounding box center [573, 299] width 26 height 26
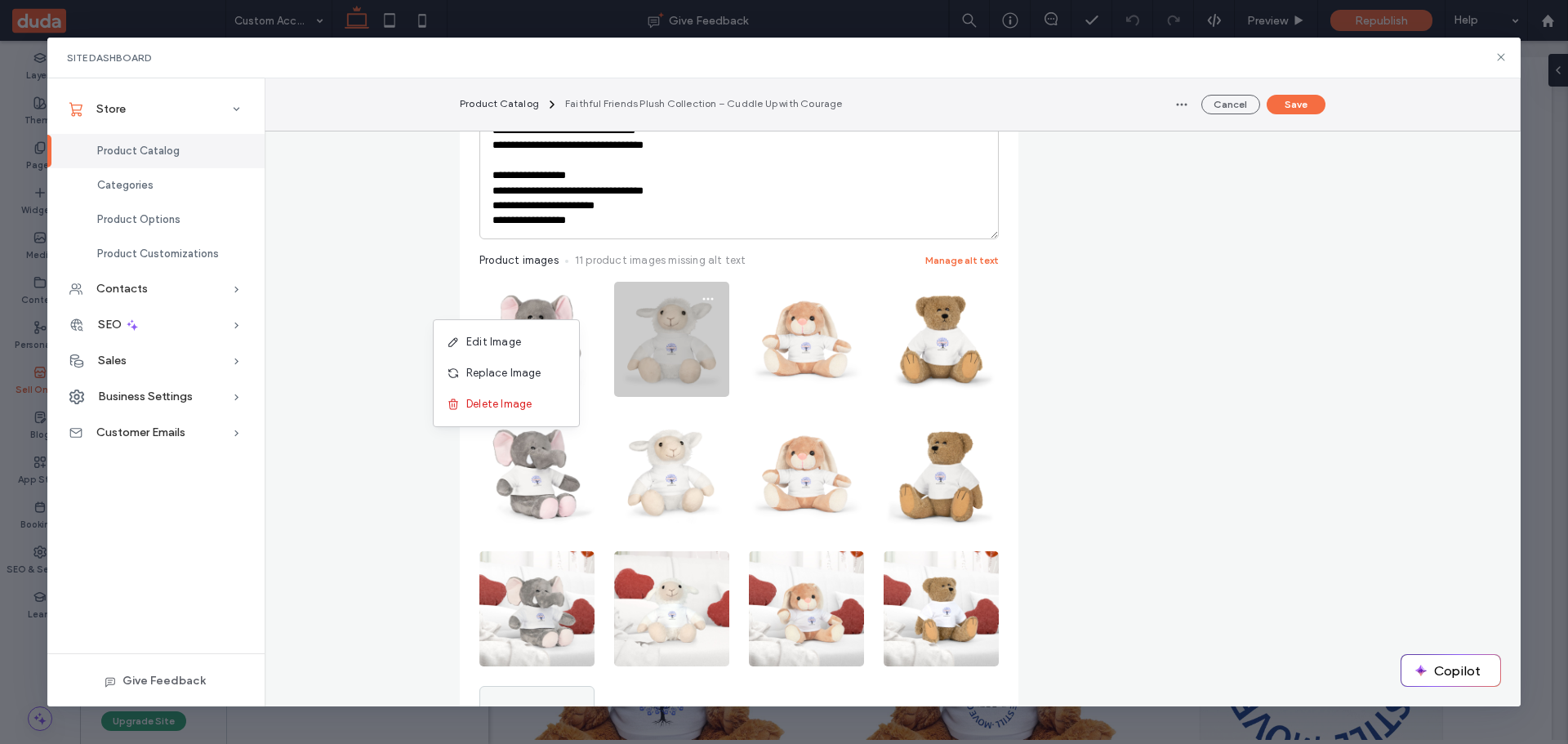
click at [500, 399] on span "Delete Image" at bounding box center [499, 404] width 66 height 16
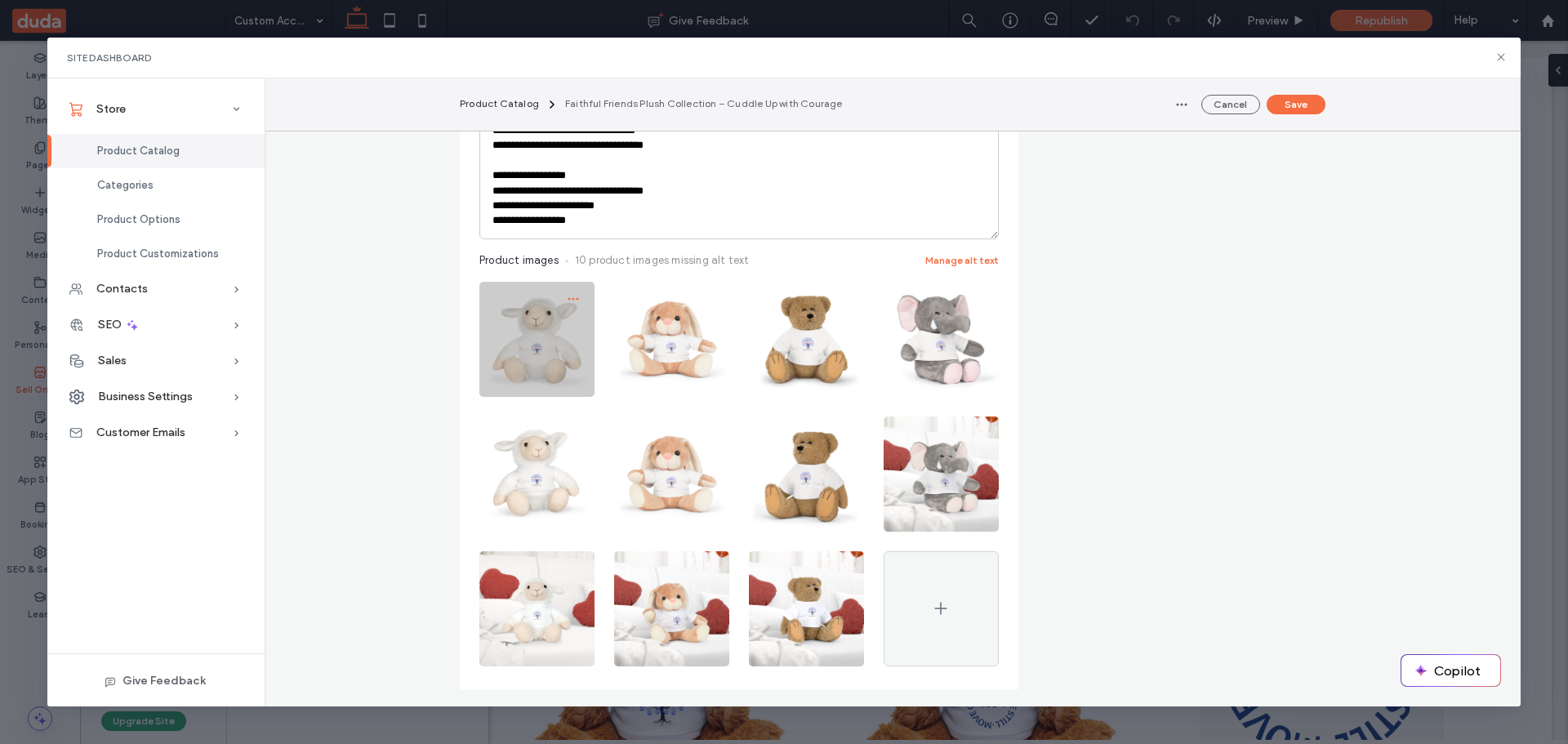
click at [572, 291] on span "button" at bounding box center [573, 299] width 26 height 26
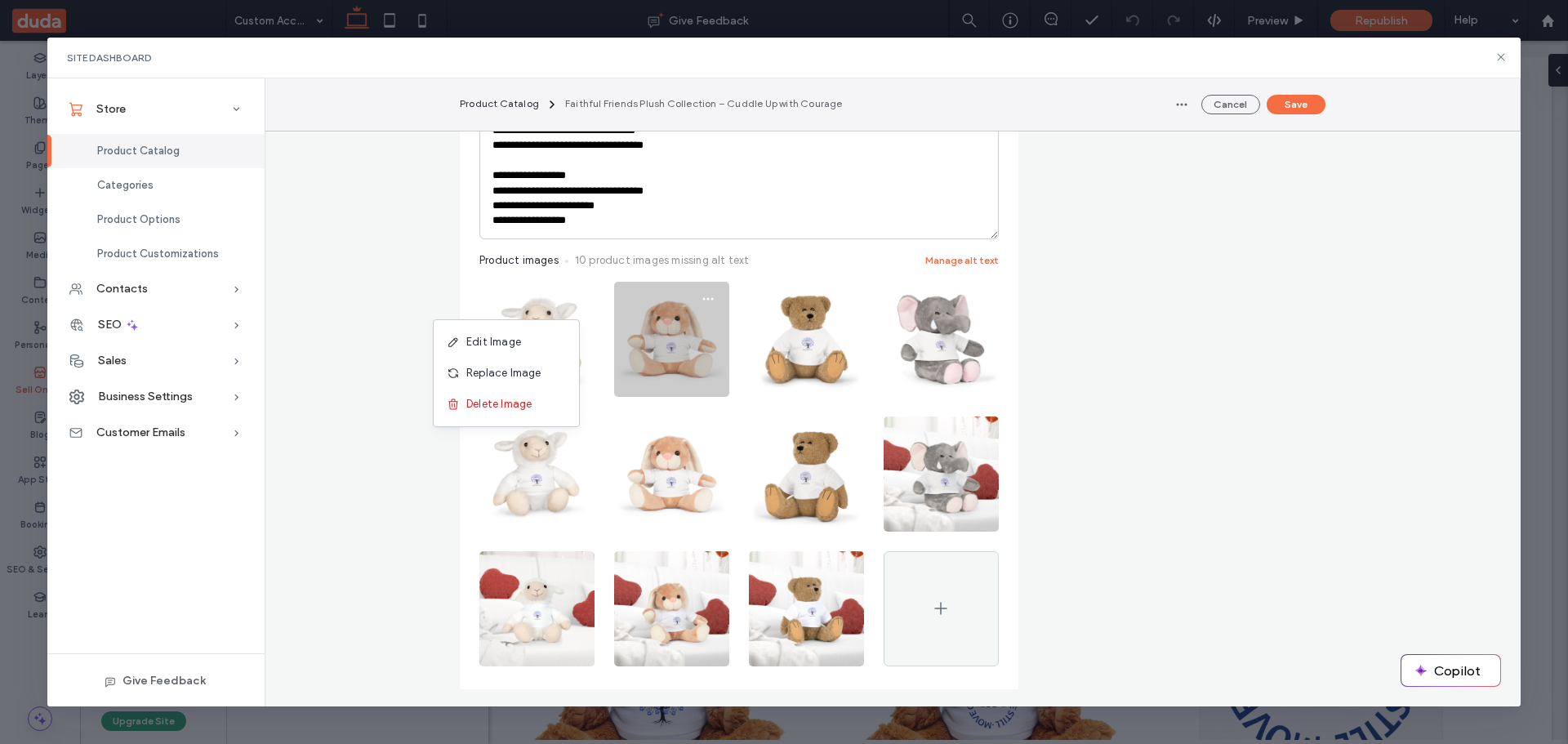
click at [517, 394] on div "Delete Image" at bounding box center [506, 404] width 145 height 31
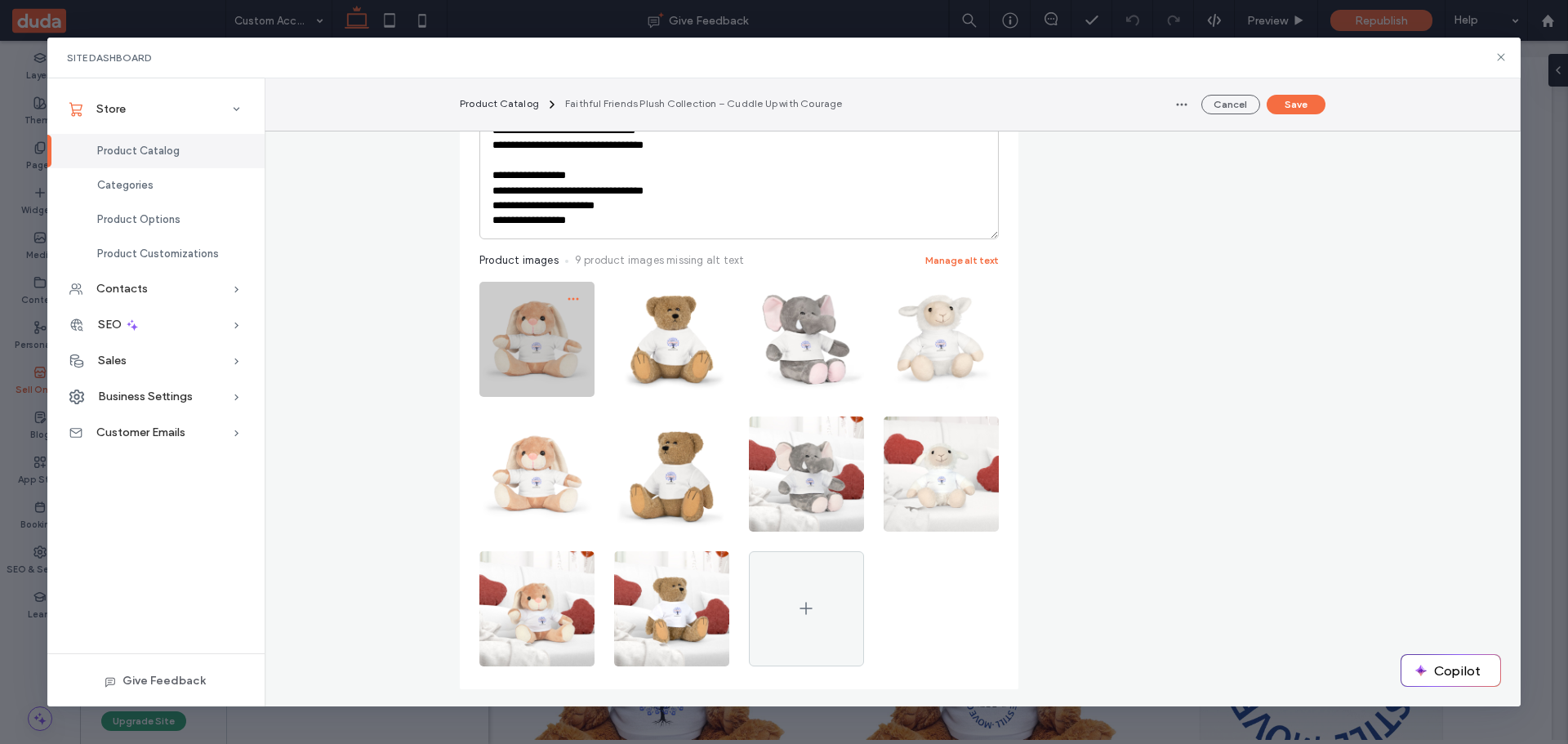
click at [569, 295] on icon "button" at bounding box center [573, 299] width 13 height 13
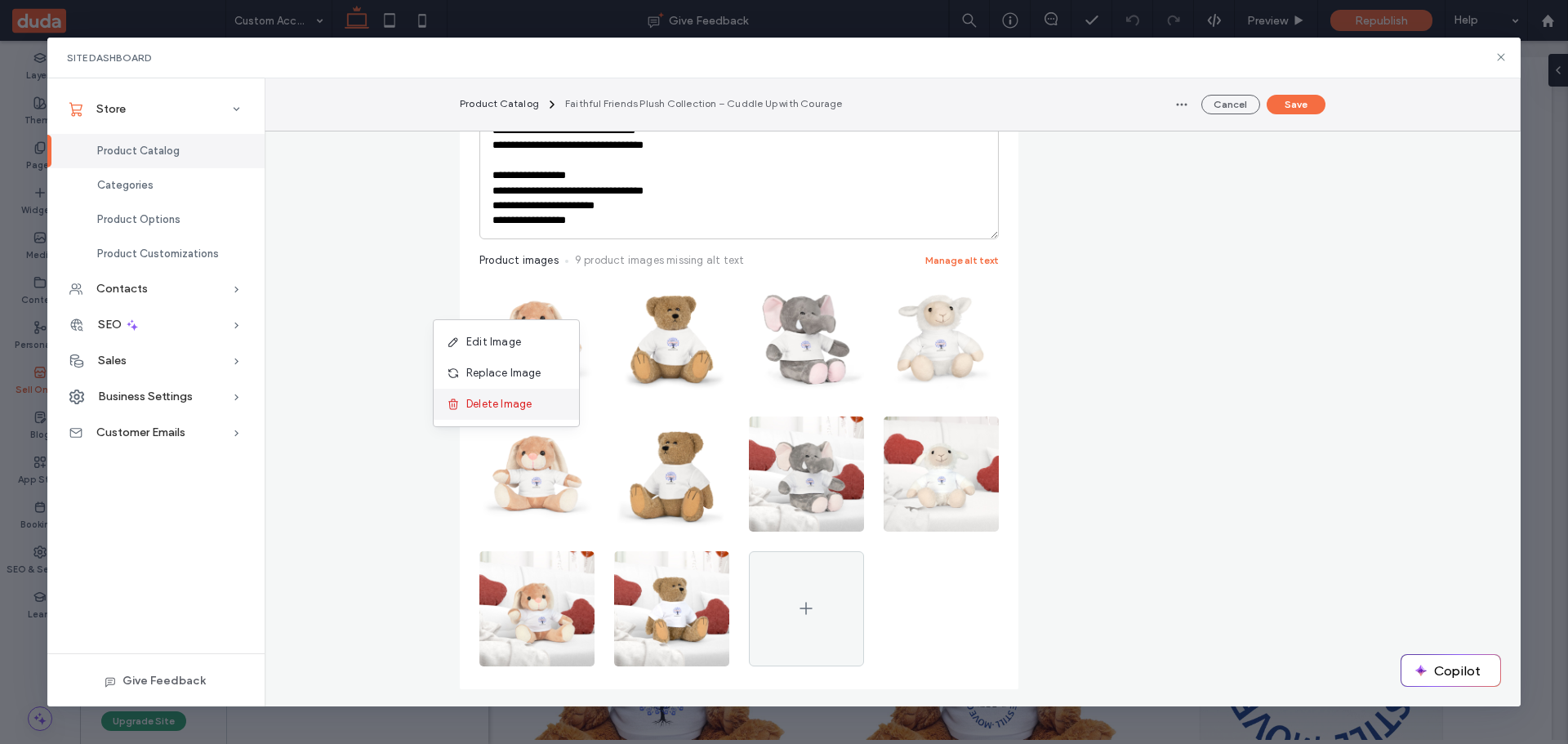
click at [517, 397] on span "Delete Image" at bounding box center [499, 404] width 66 height 16
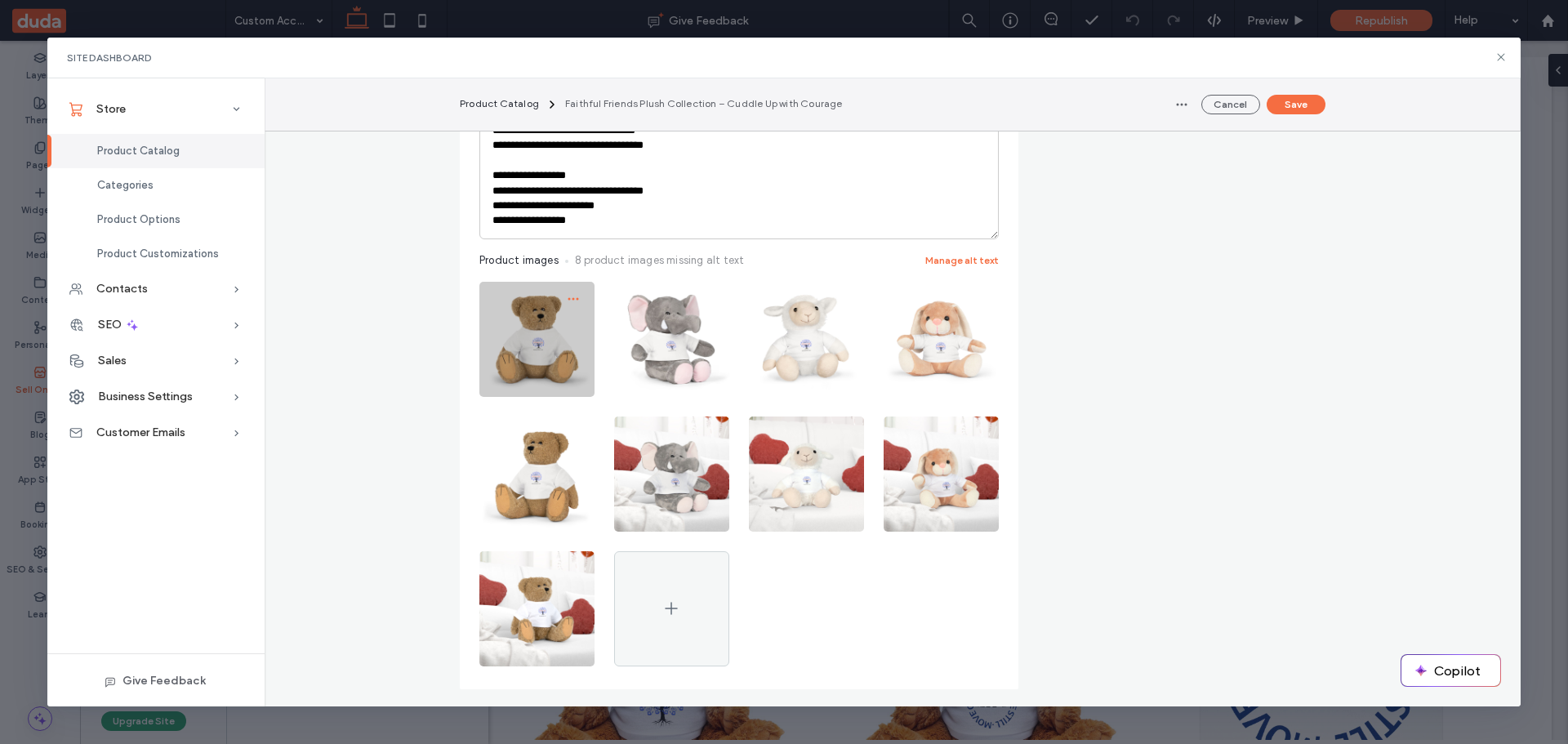
click at [567, 296] on icon "button" at bounding box center [573, 299] width 13 height 13
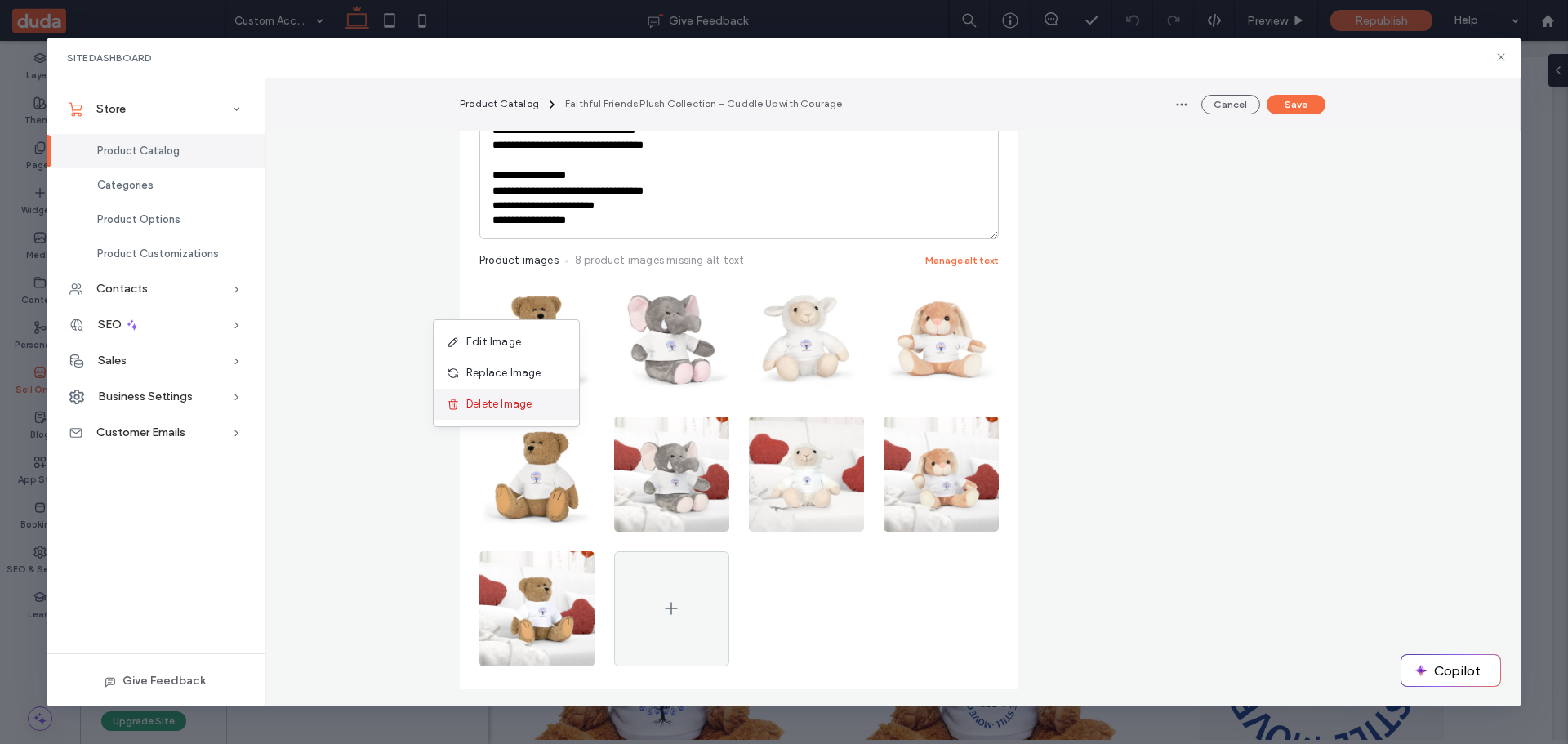
click at [522, 400] on span "Delete Image" at bounding box center [499, 404] width 66 height 16
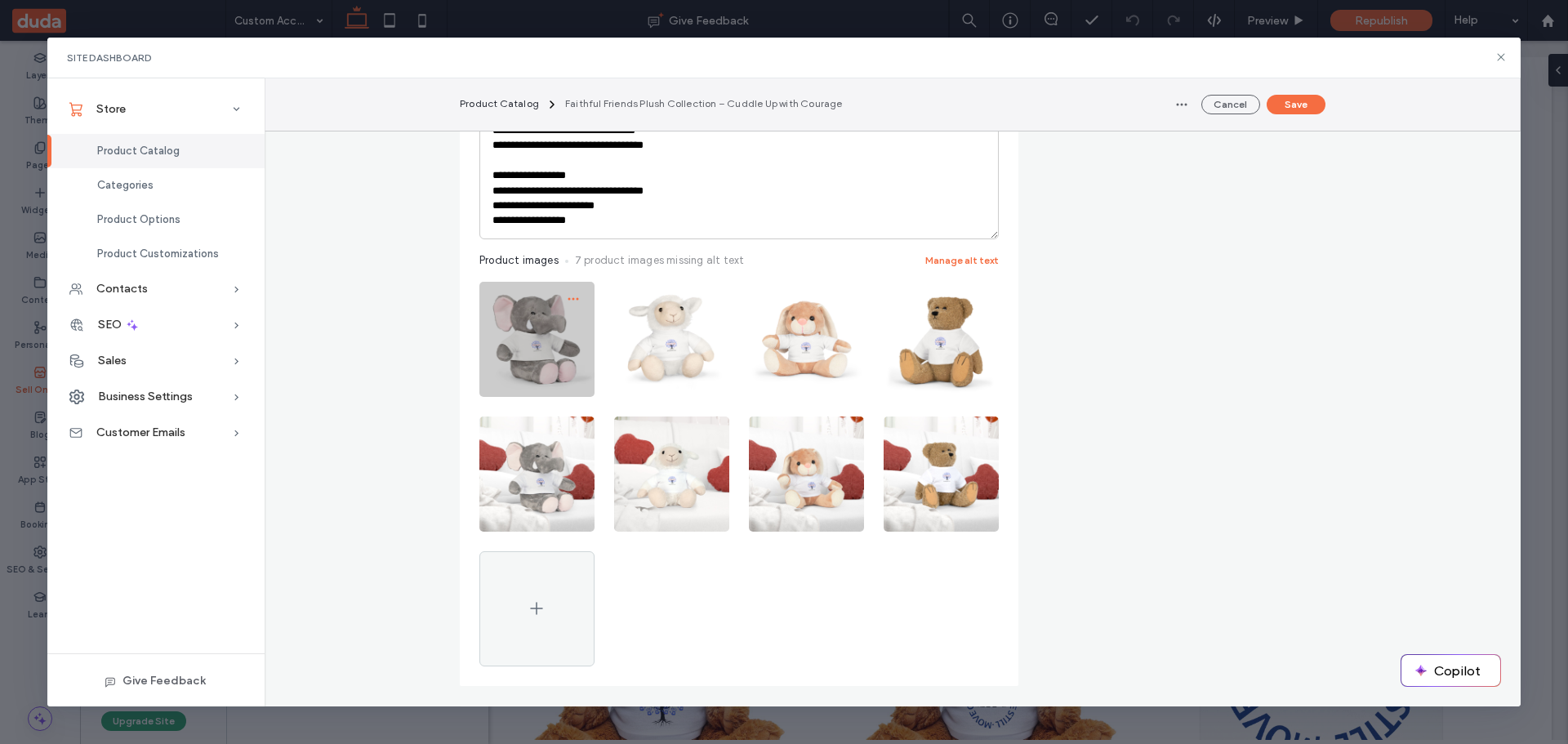
click at [567, 298] on icon "button" at bounding box center [573, 299] width 13 height 13
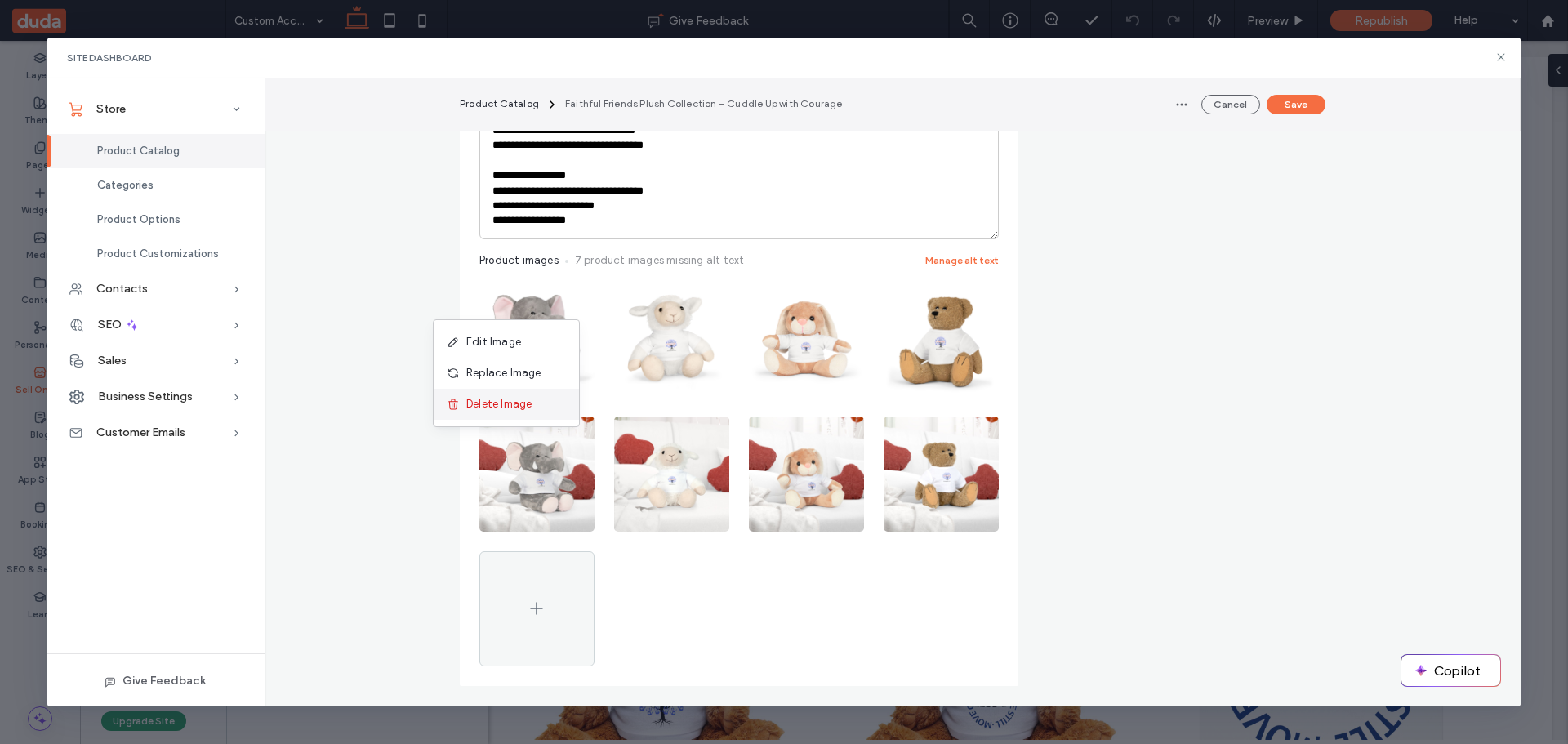
click at [521, 402] on span "Delete Image" at bounding box center [499, 404] width 66 height 16
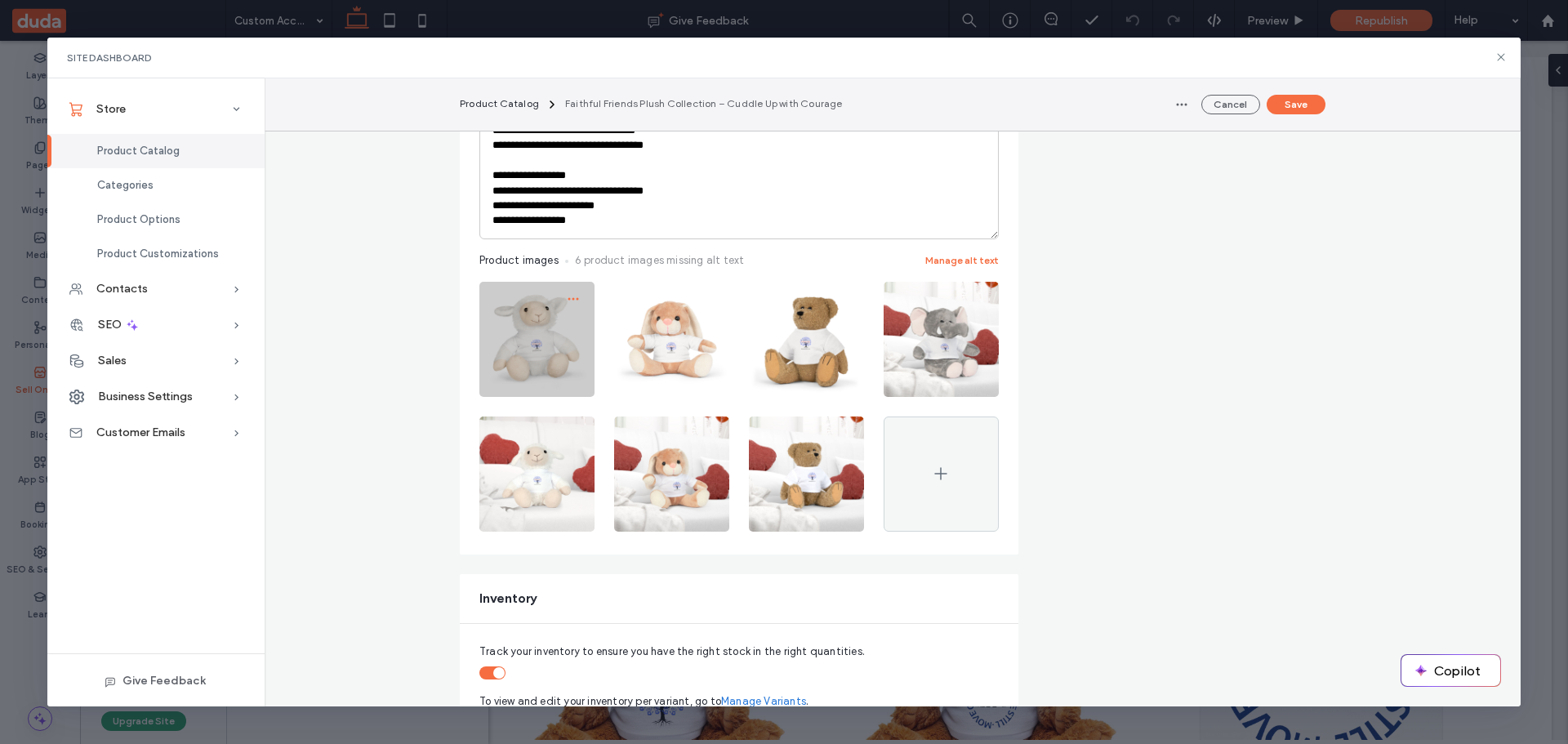
click at [567, 297] on icon "button" at bounding box center [573, 299] width 13 height 13
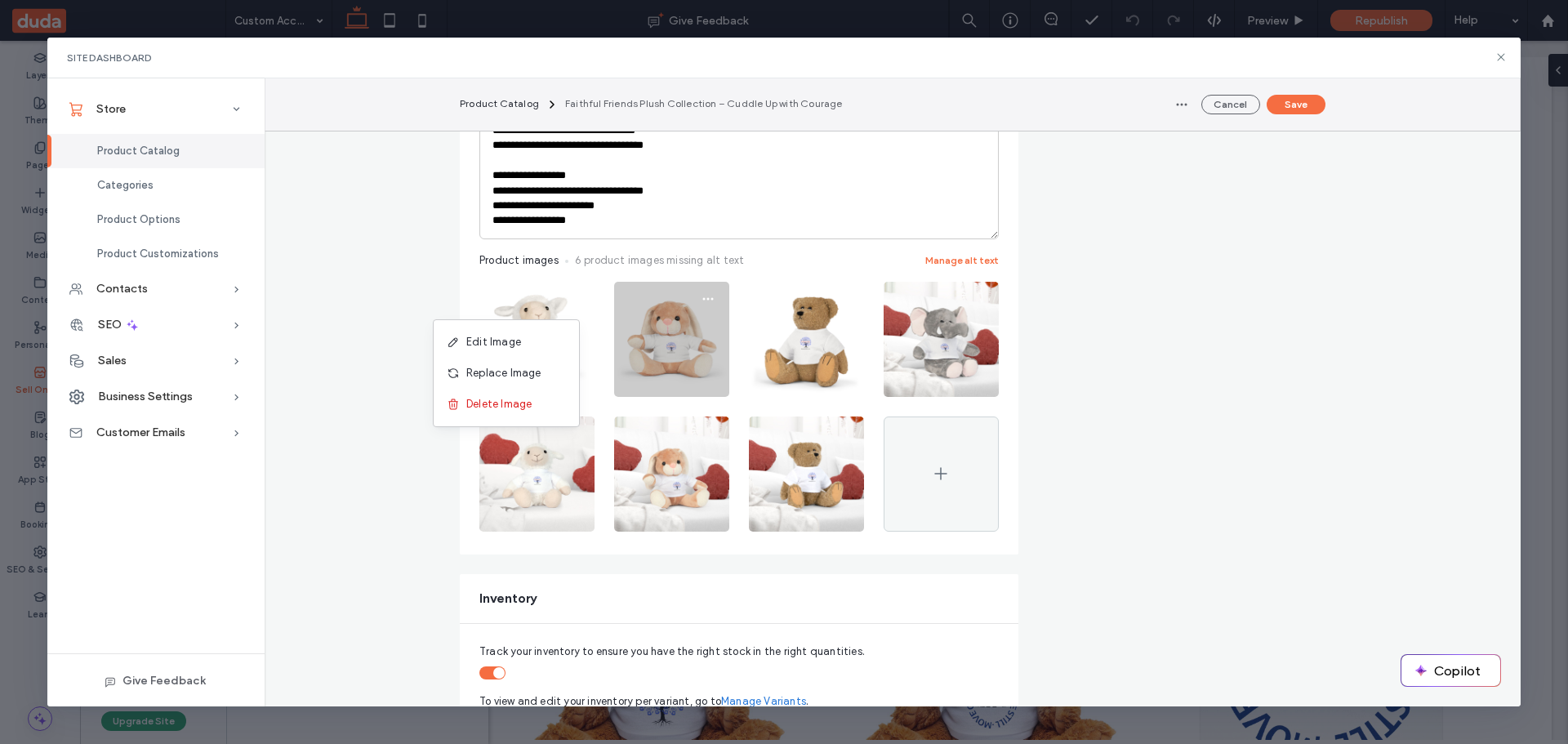
click at [519, 398] on span "Delete Image" at bounding box center [499, 404] width 66 height 16
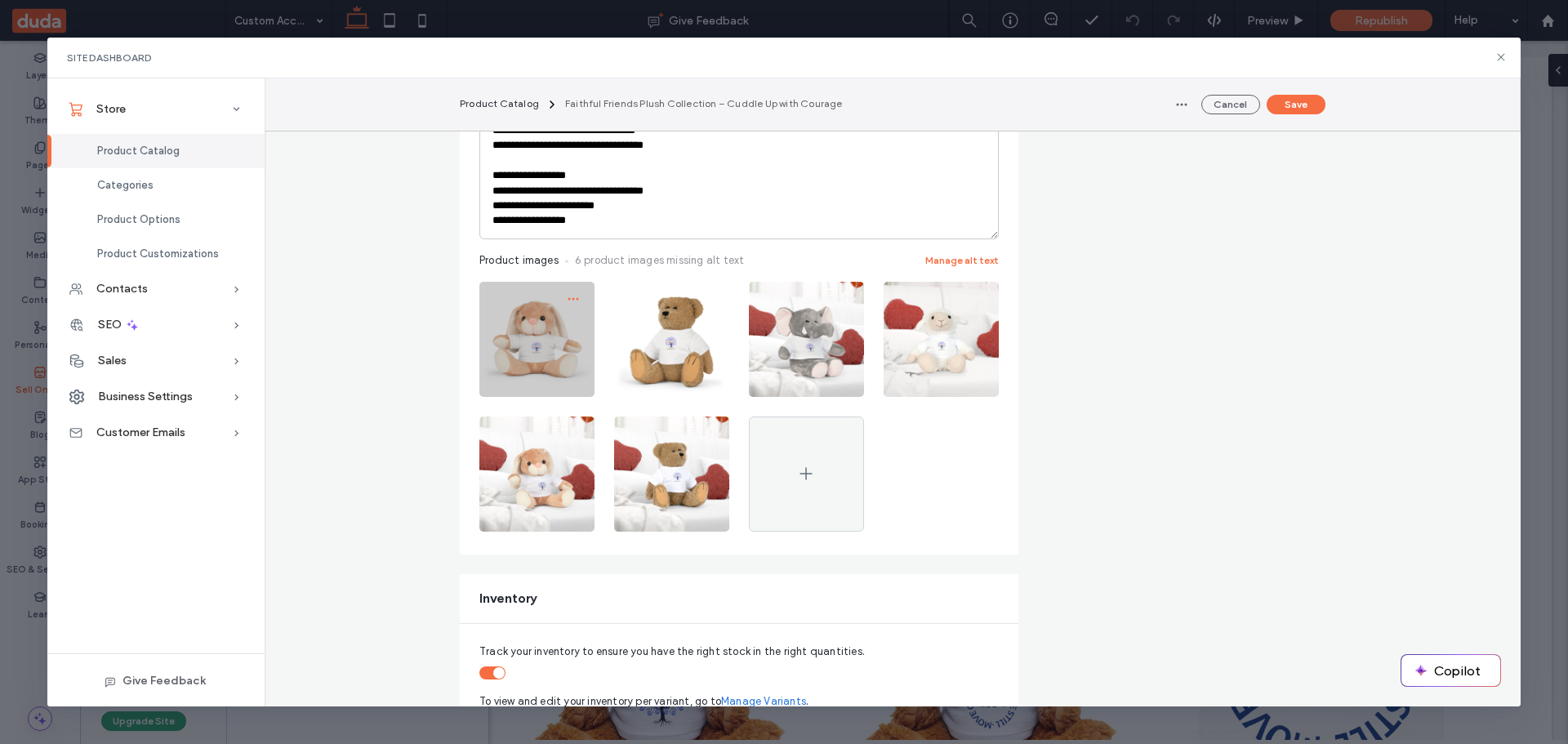
click at [570, 292] on span "button" at bounding box center [573, 299] width 26 height 26
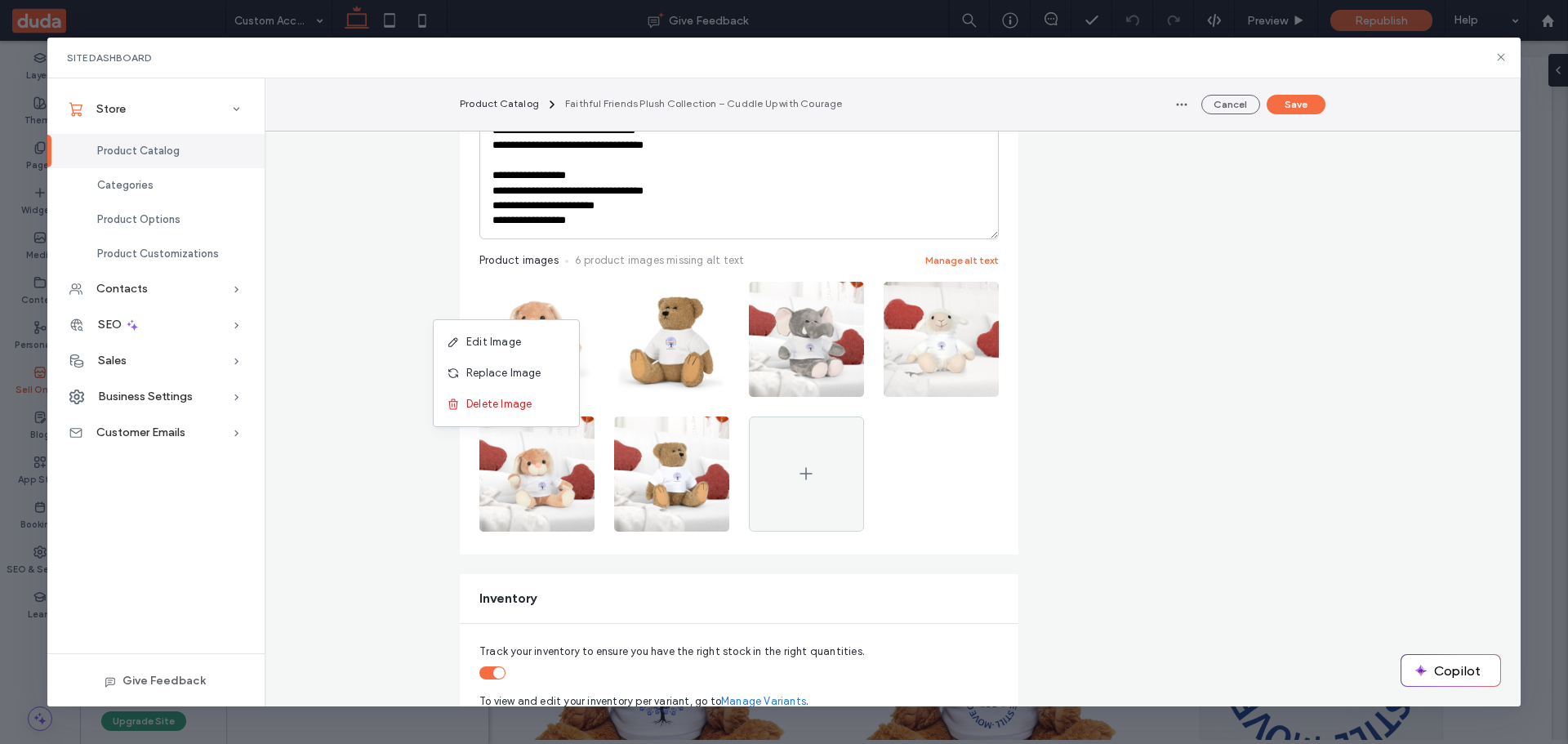
click at [517, 402] on span "Delete Image" at bounding box center [499, 404] width 66 height 16
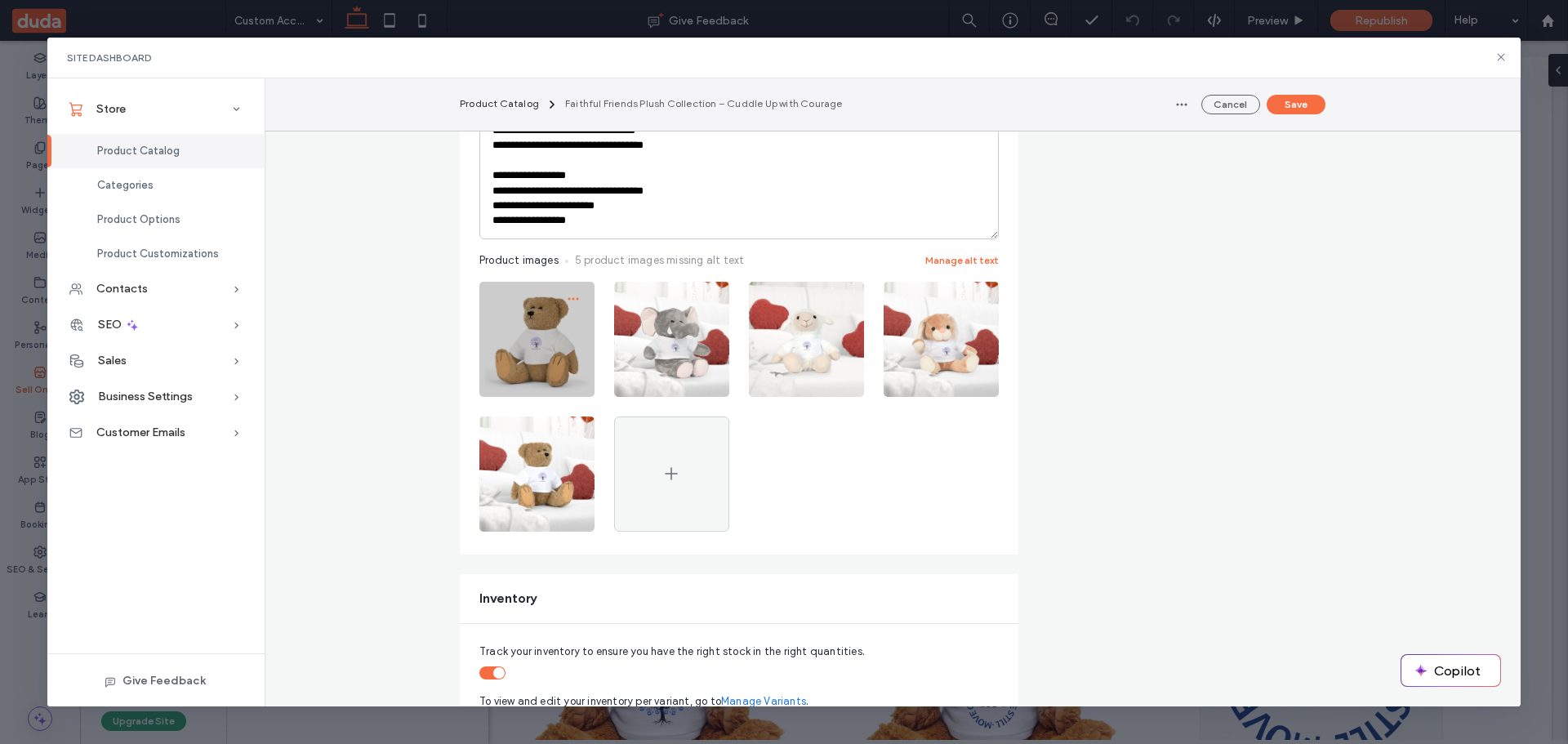
click at [568, 297] on icon "button" at bounding box center [573, 299] width 13 height 13
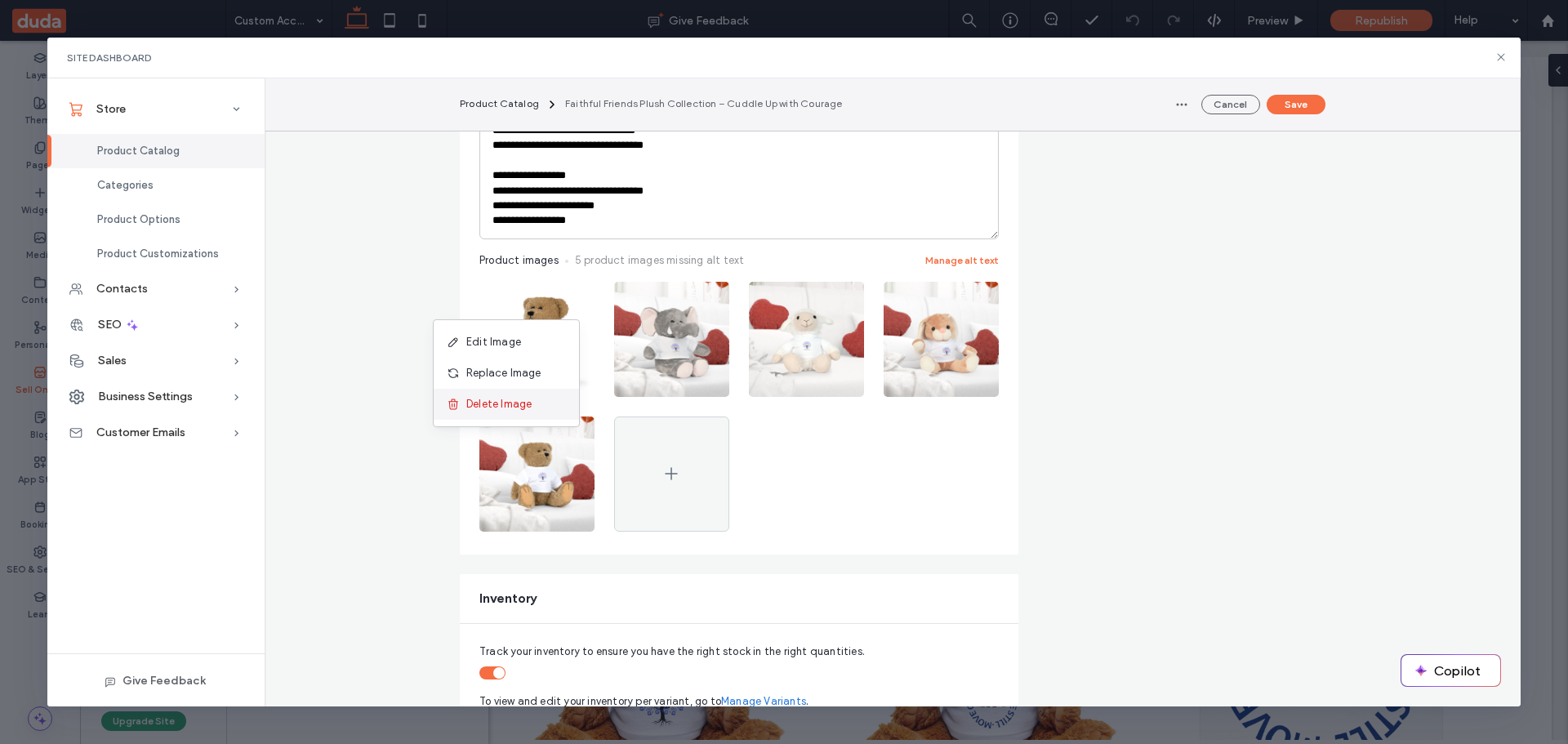
click at [517, 409] on span "Delete Image" at bounding box center [499, 404] width 66 height 16
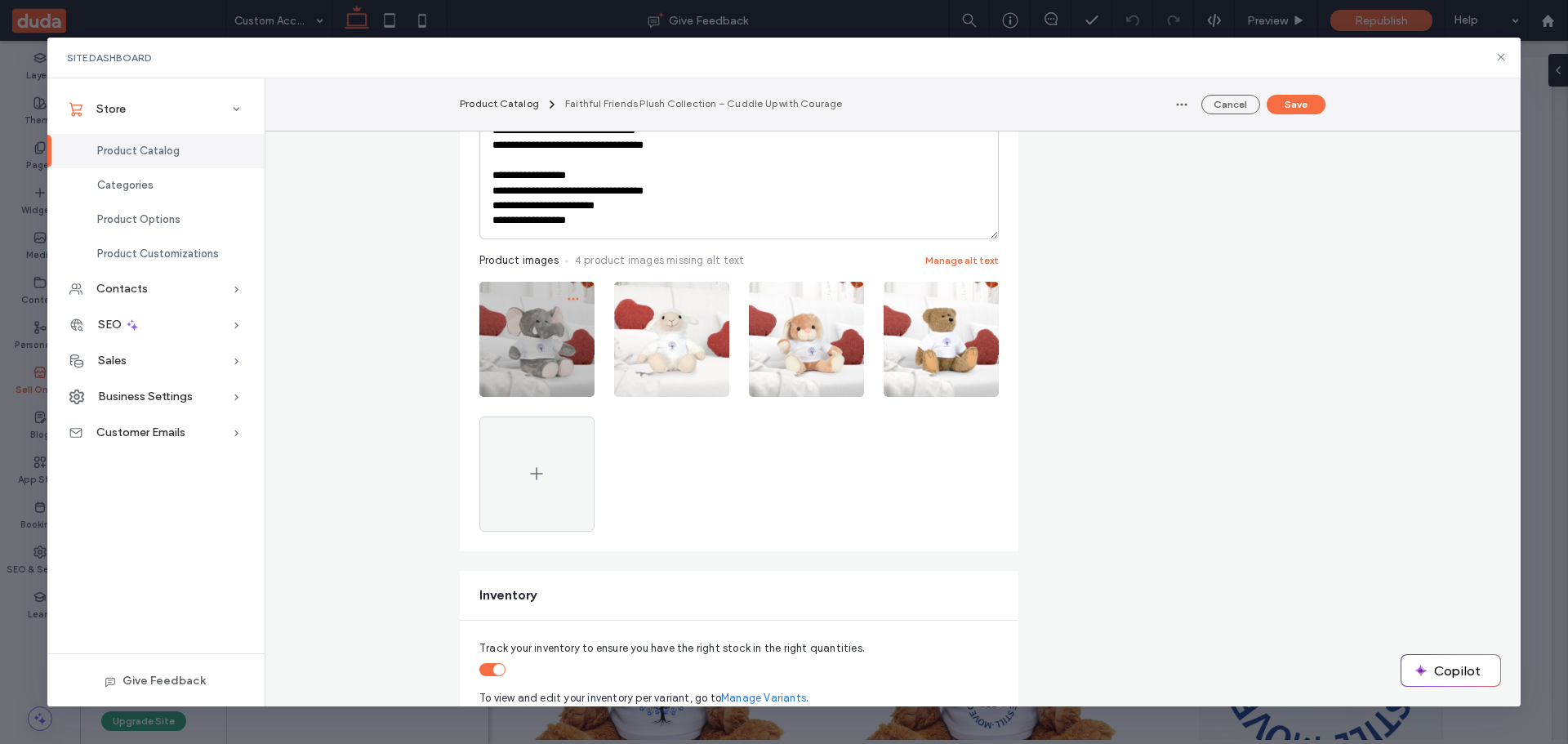
click at [567, 292] on icon "button" at bounding box center [573, 299] width 13 height 13
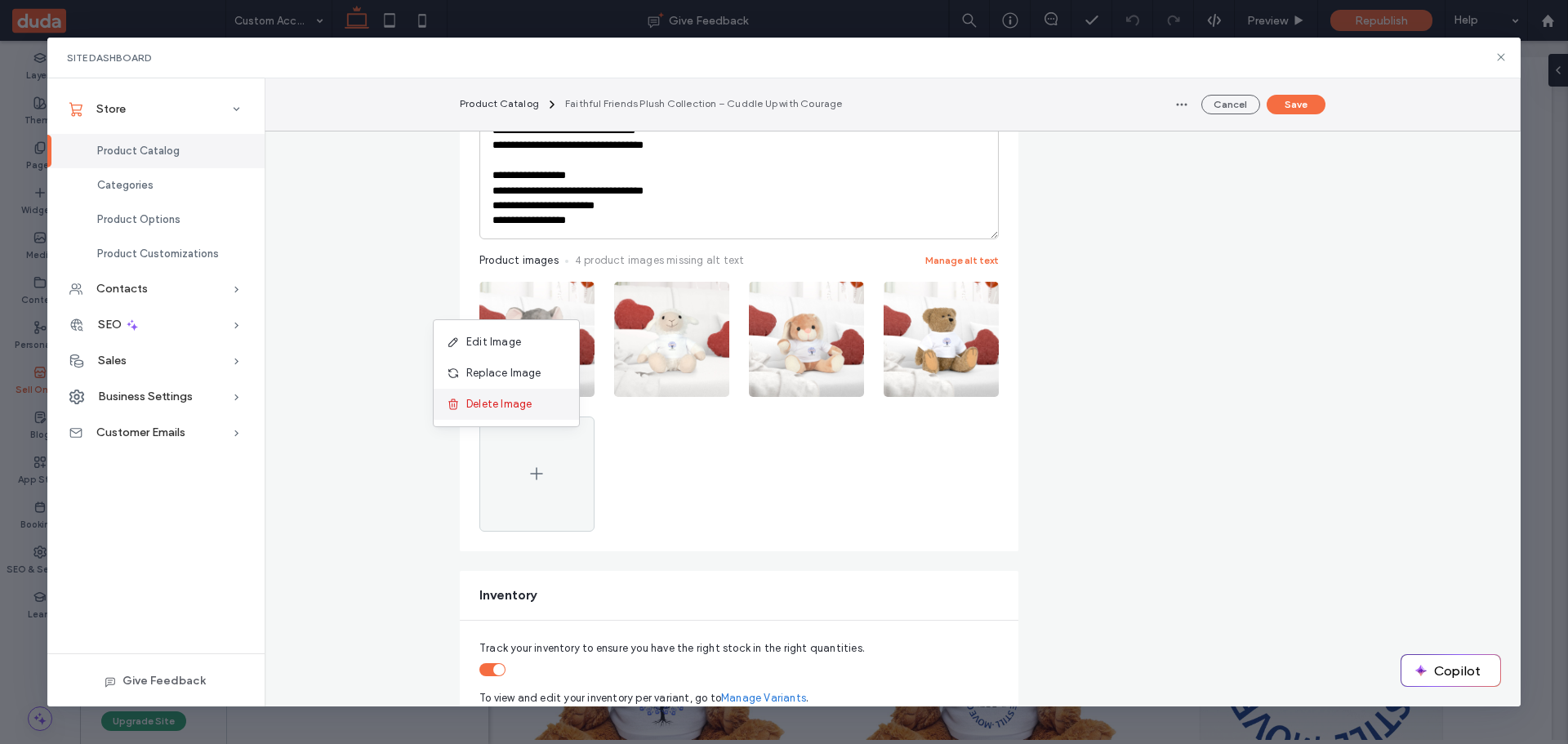
click at [511, 405] on span "Delete Image" at bounding box center [499, 404] width 66 height 16
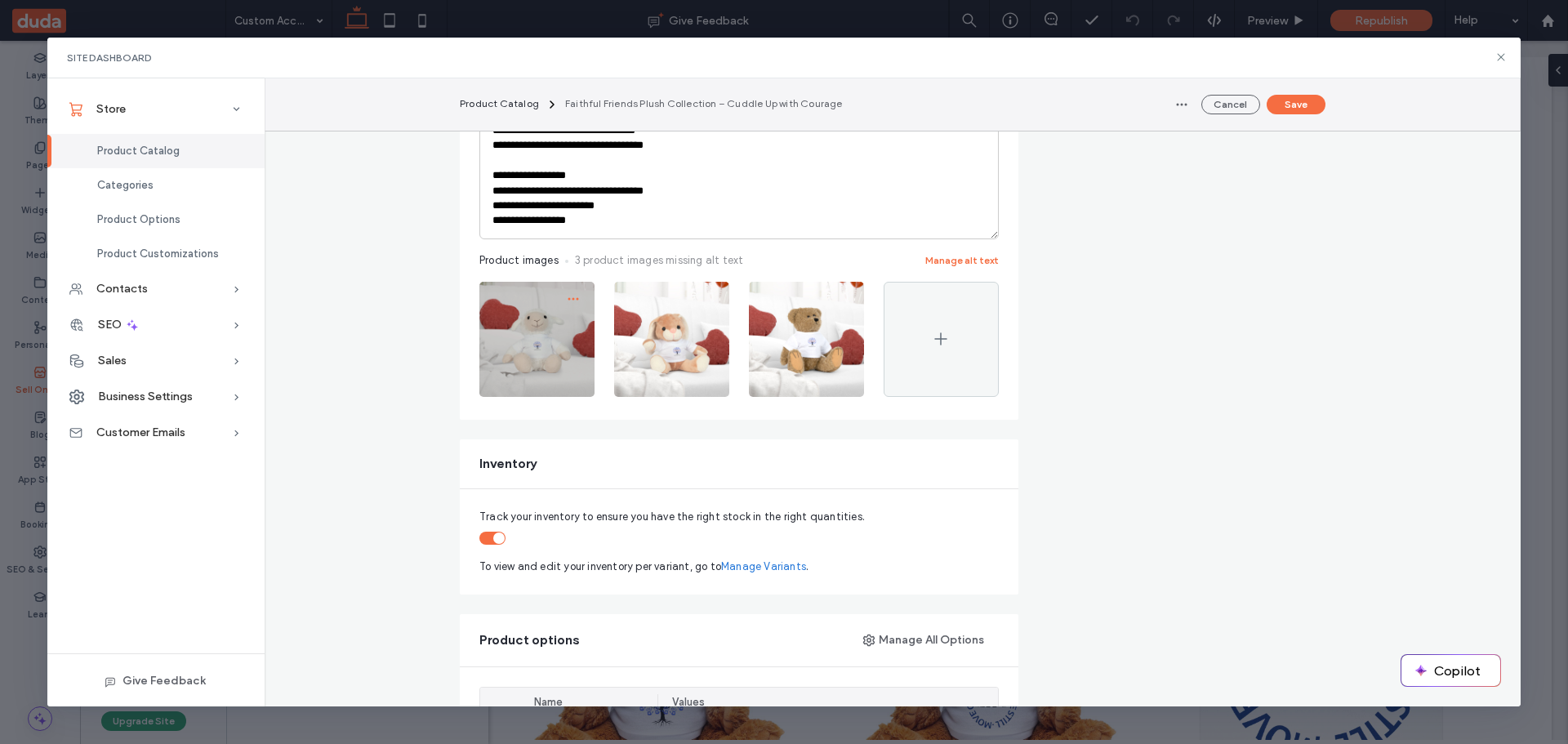
click at [567, 295] on icon "button" at bounding box center [573, 299] width 13 height 13
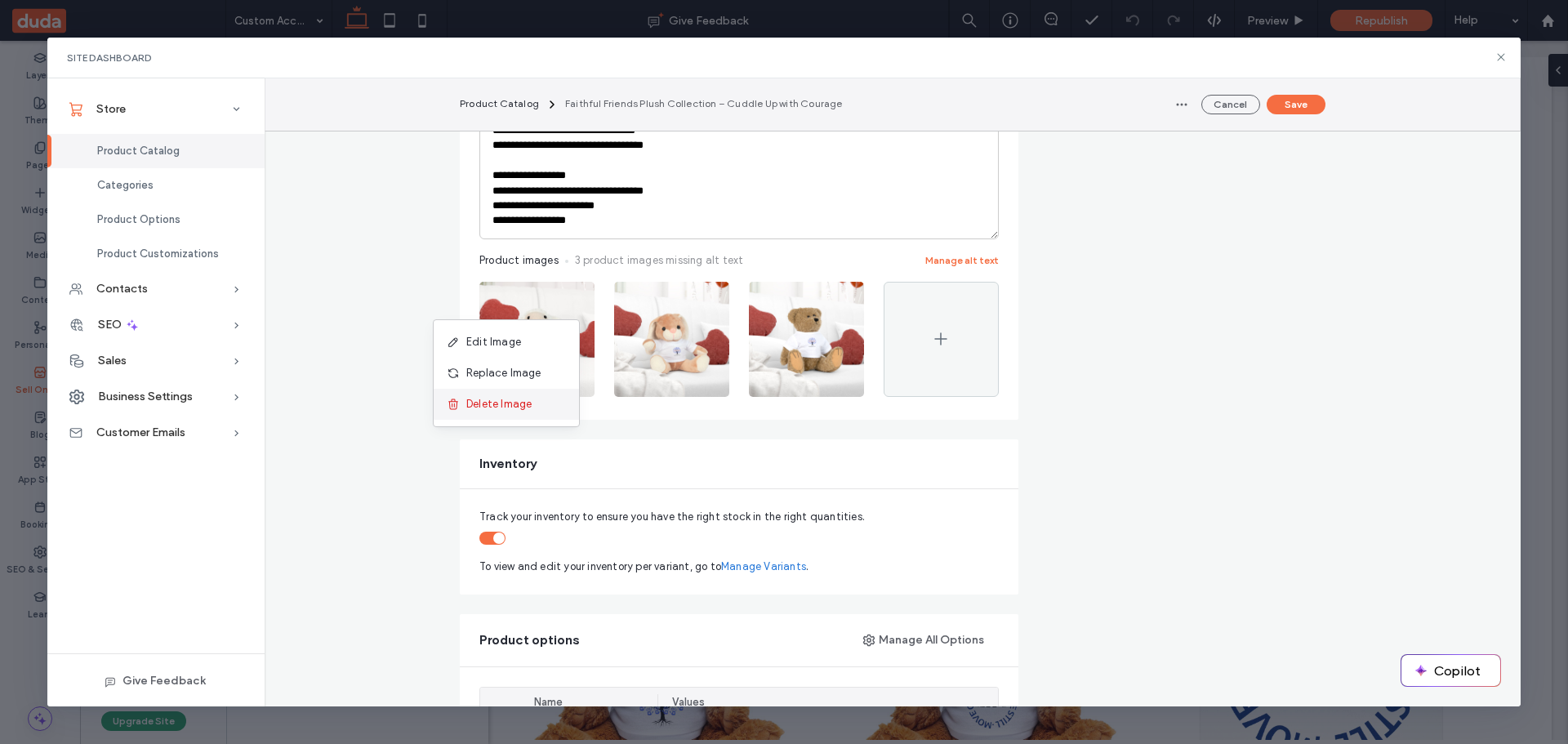
click at [515, 413] on div "Delete Image" at bounding box center [506, 404] width 145 height 31
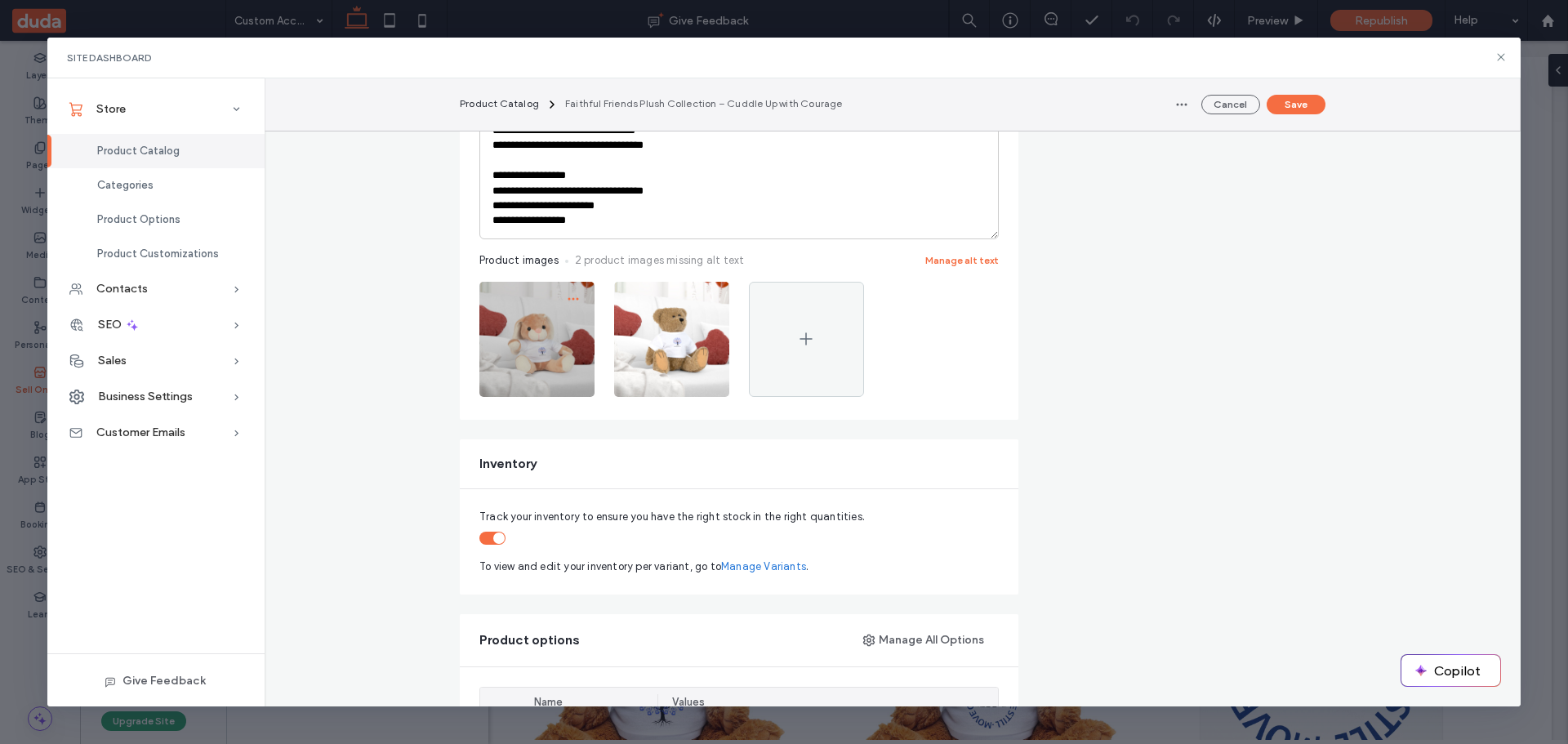
click at [577, 292] on span "button" at bounding box center [573, 299] width 26 height 26
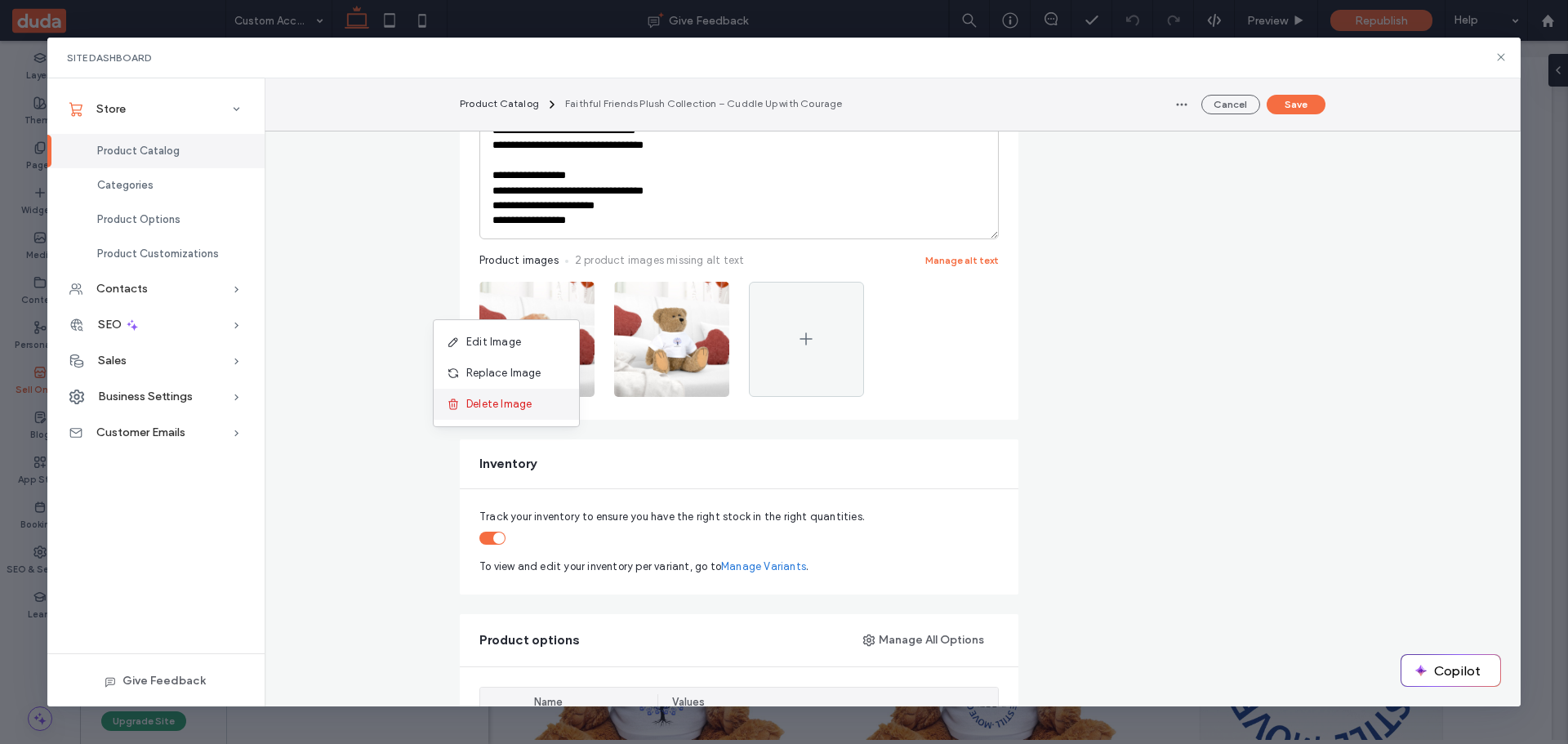
click at [522, 397] on span "Delete Image" at bounding box center [499, 404] width 66 height 16
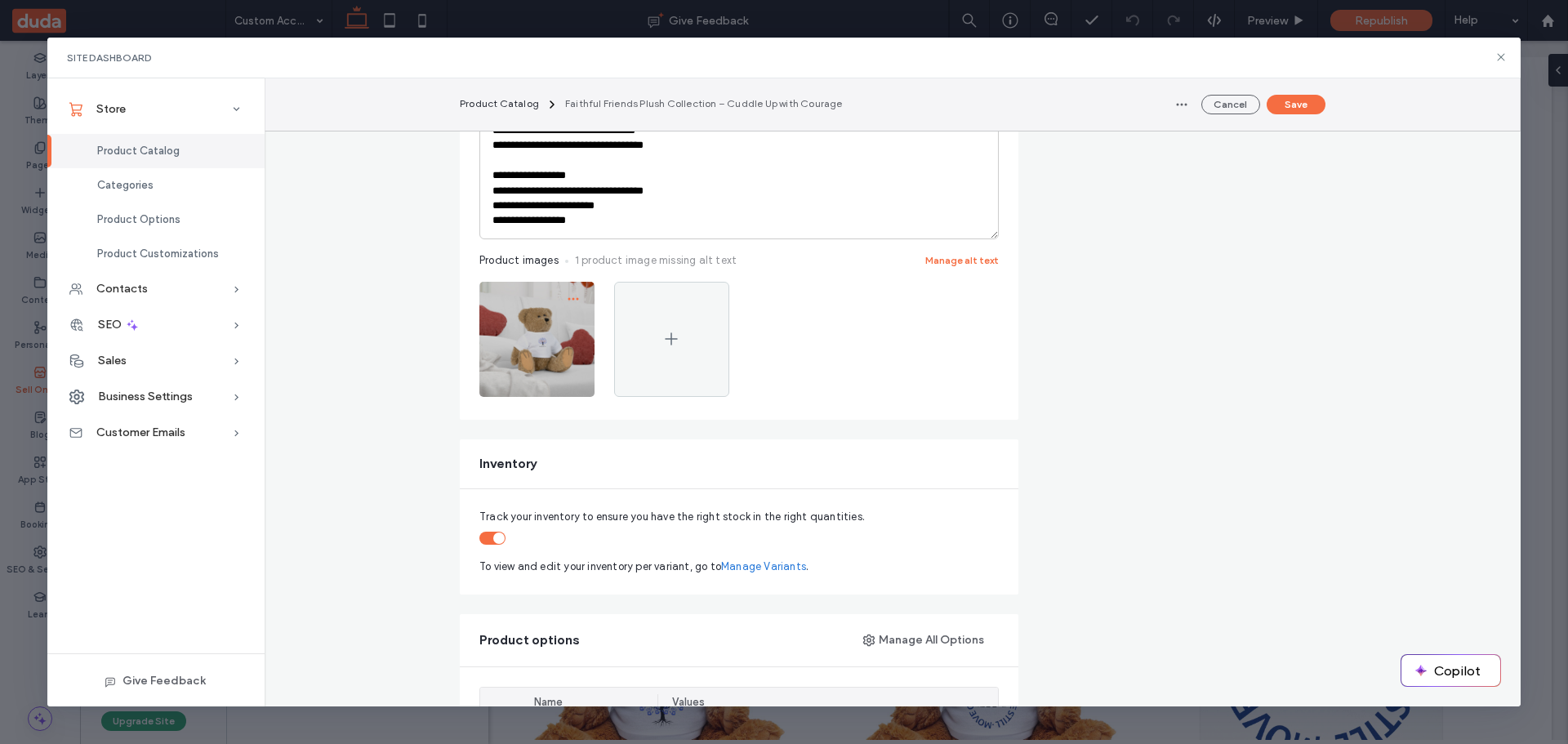
click at [564, 291] on span "button" at bounding box center [573, 299] width 26 height 26
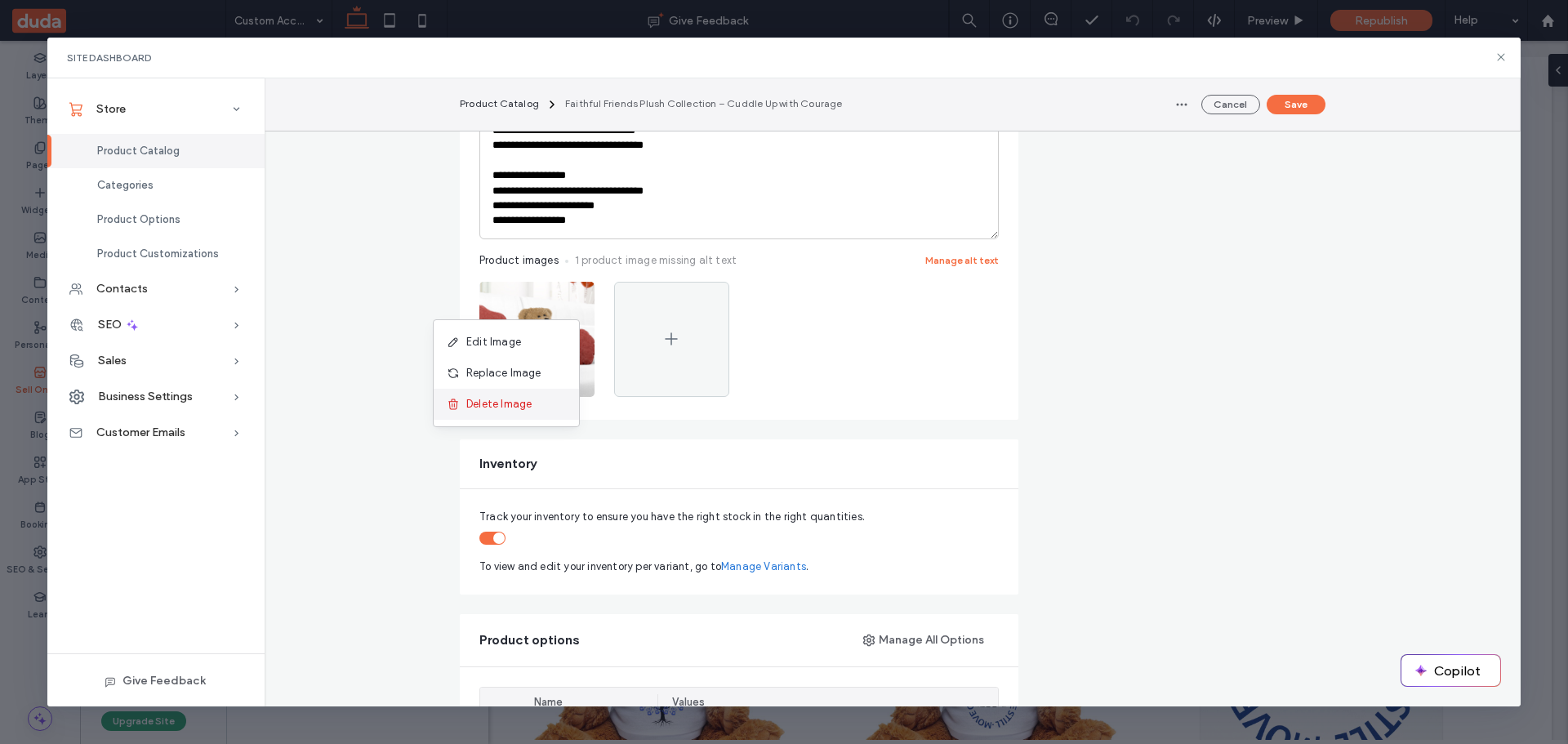
click at [508, 402] on span "Delete Image" at bounding box center [499, 404] width 66 height 16
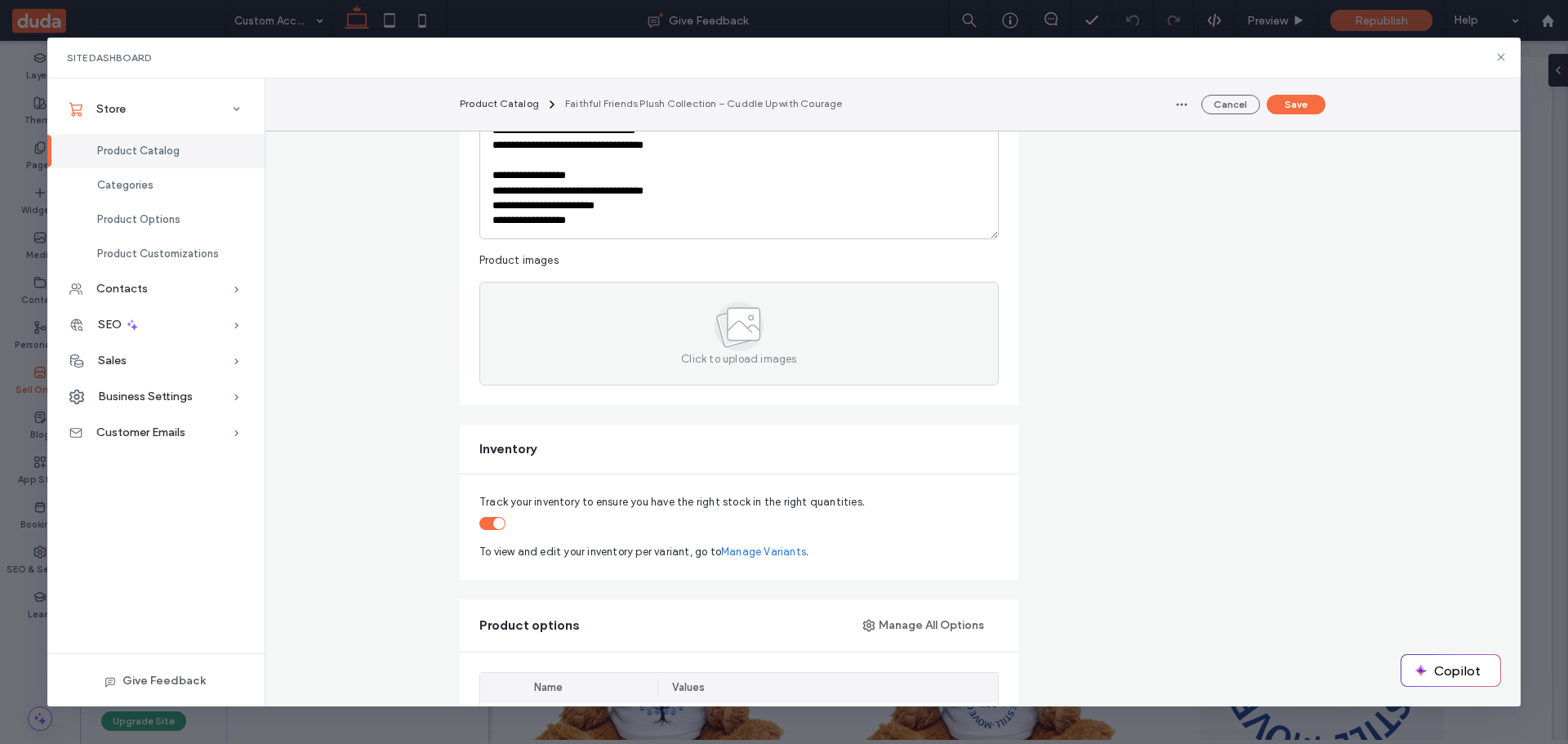
click at [774, 460] on div "Inventory" at bounding box center [739, 449] width 559 height 49
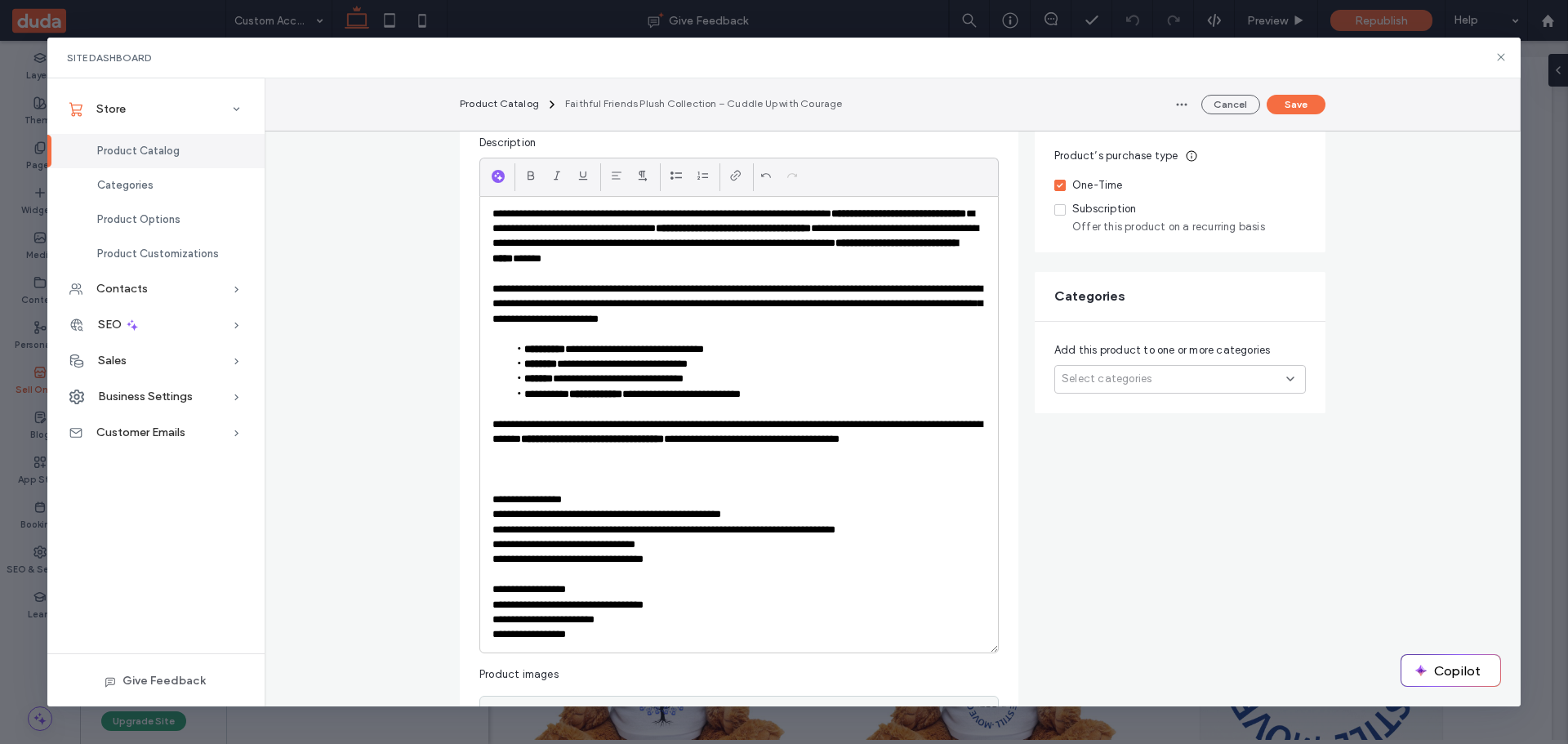
scroll to position [0, 0]
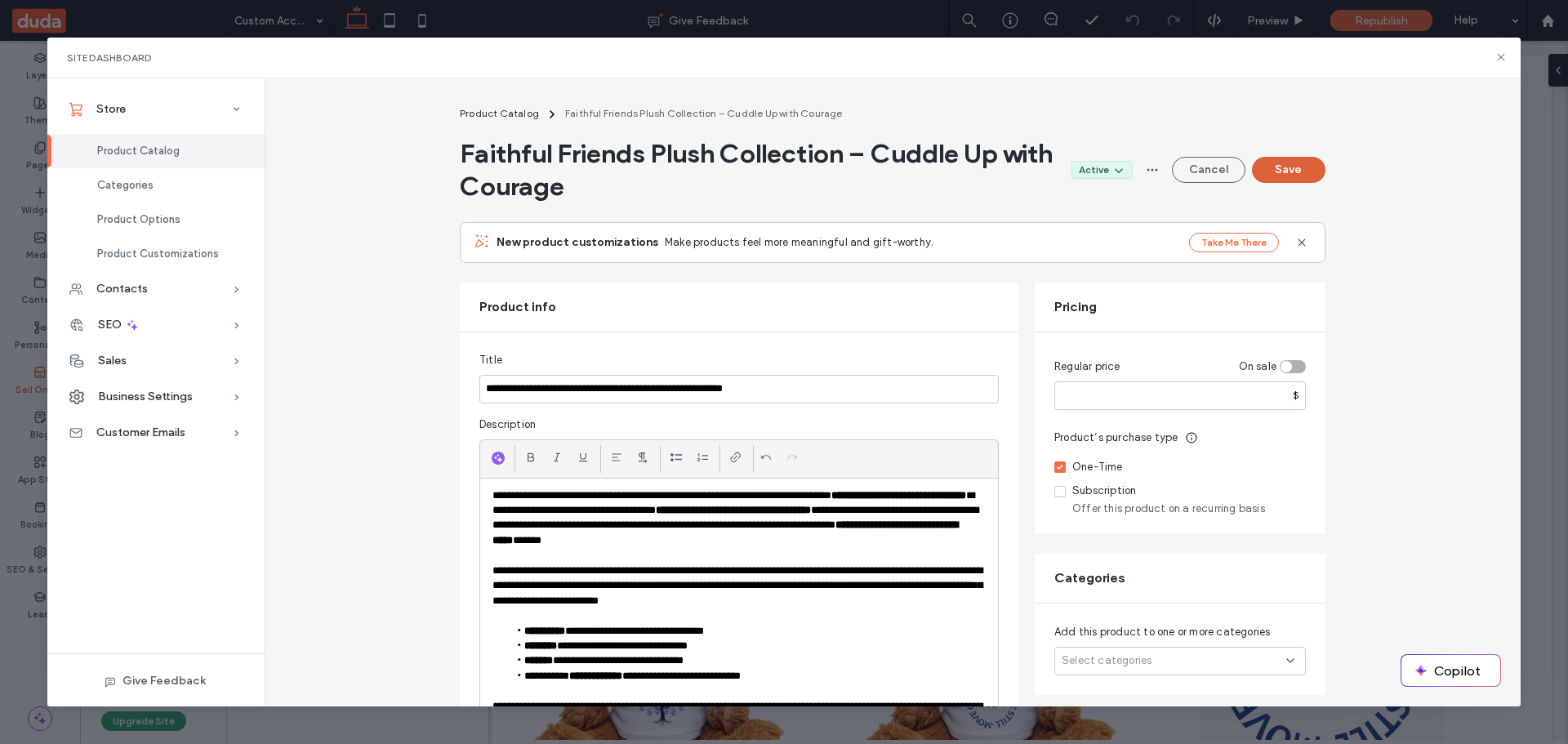
click at [1287, 172] on button "Save" at bounding box center [1288, 170] width 73 height 26
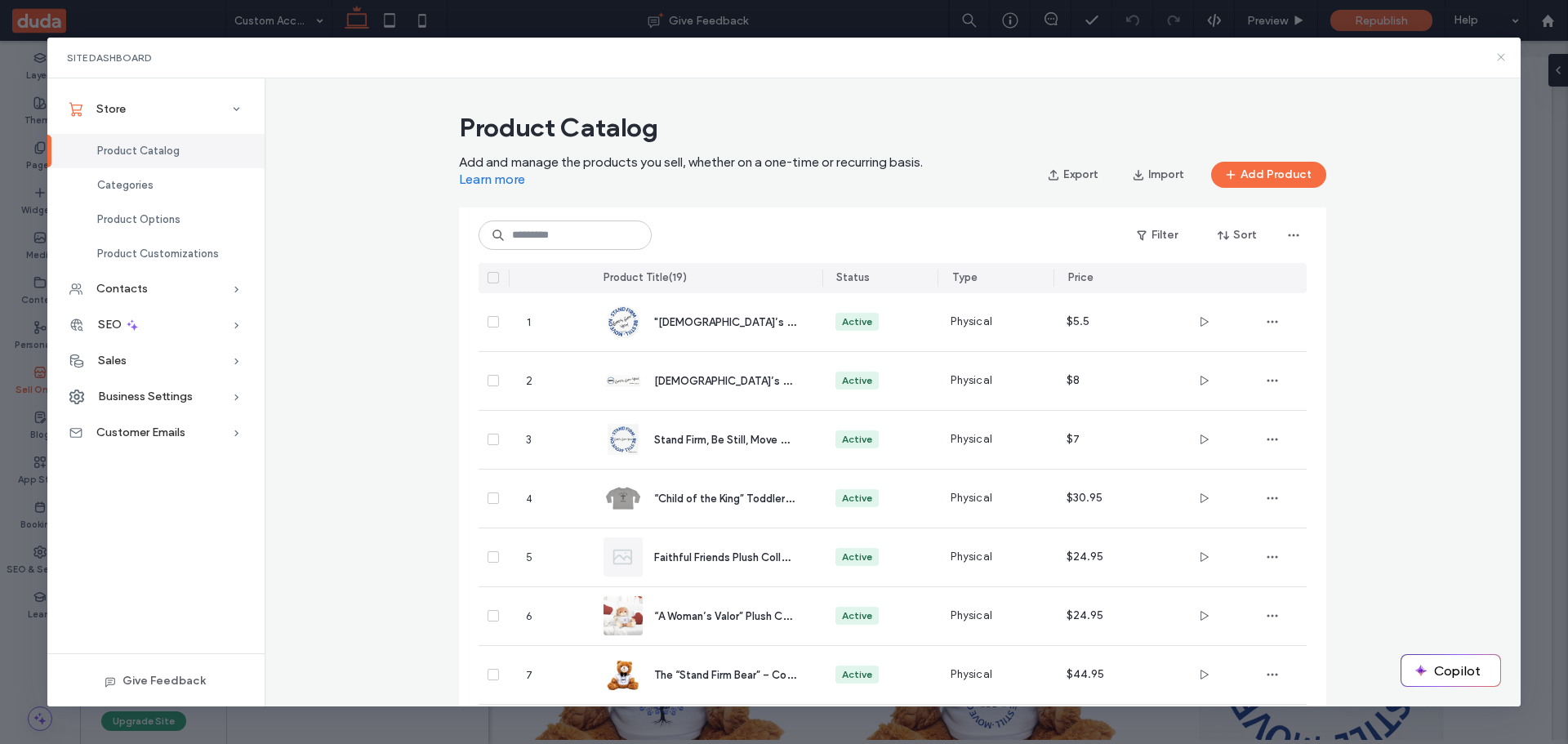
click at [1498, 54] on use at bounding box center [1501, 57] width 7 height 7
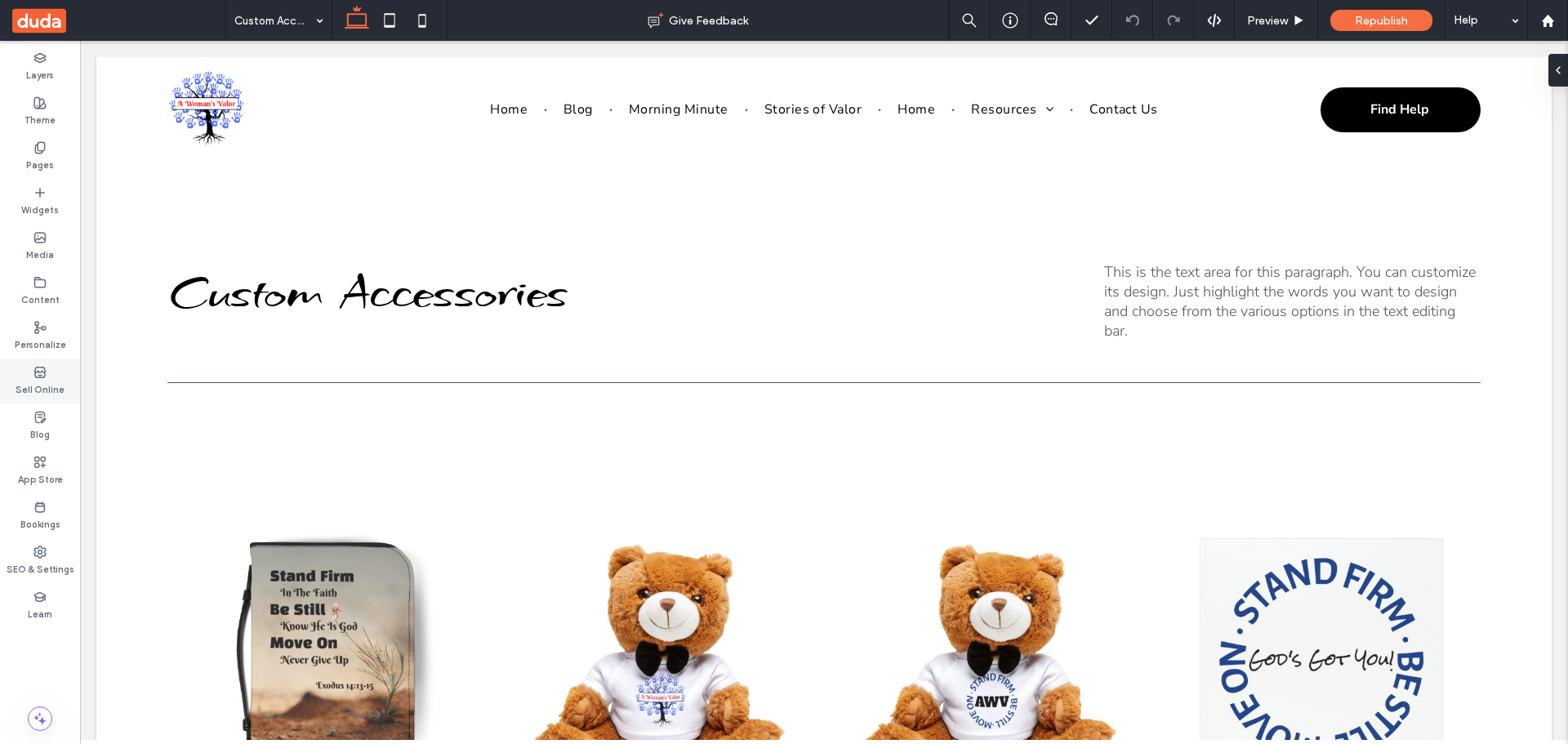
click at [37, 374] on icon at bounding box center [40, 372] width 13 height 13
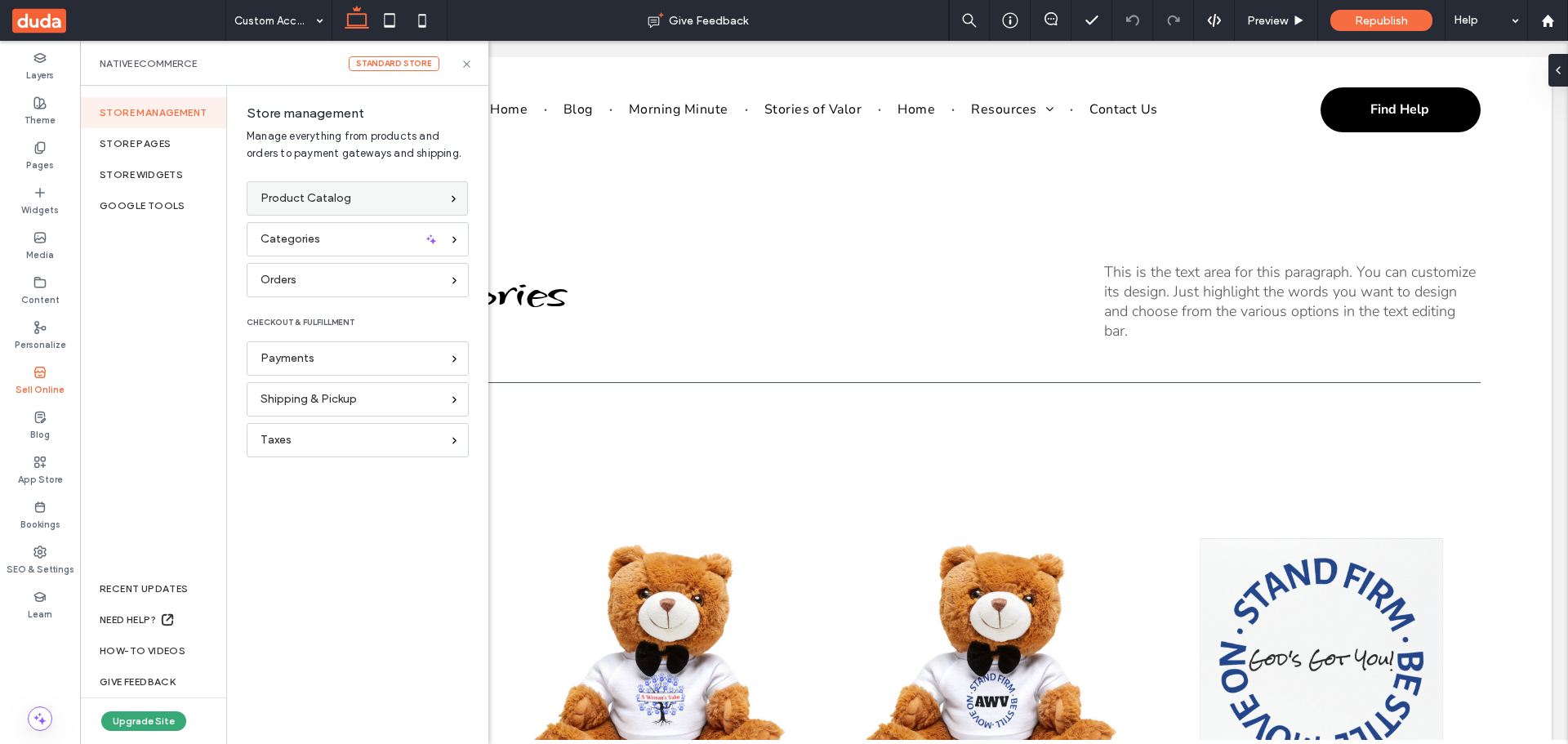
click at [314, 192] on span "Product Catalog" at bounding box center [306, 199] width 90 height 18
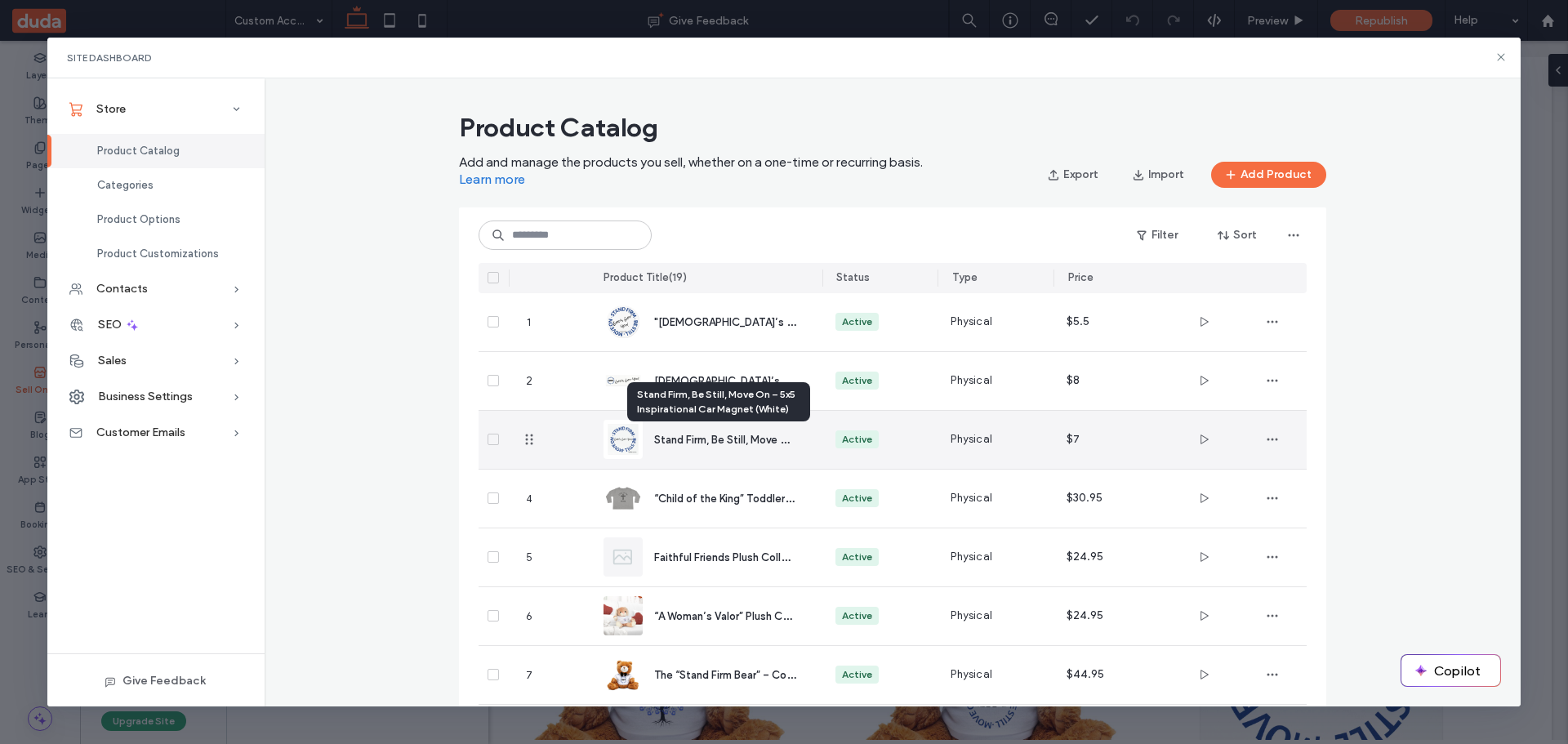
click at [694, 438] on span "Stand Firm, Be Still, Move On – 5x5 Inspirational Car Magnet (White)" at bounding box center [819, 439] width 331 height 16
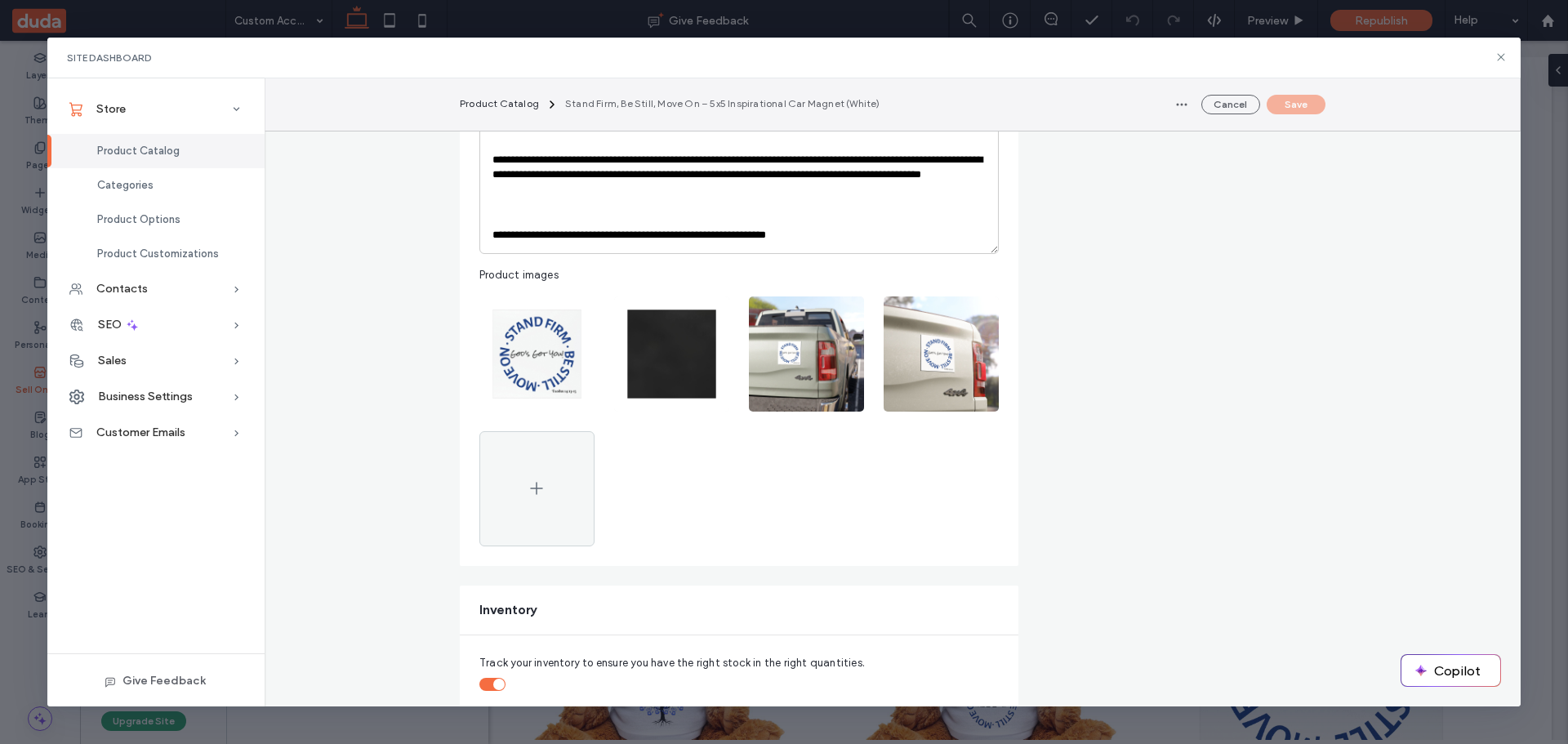
scroll to position [653, 0]
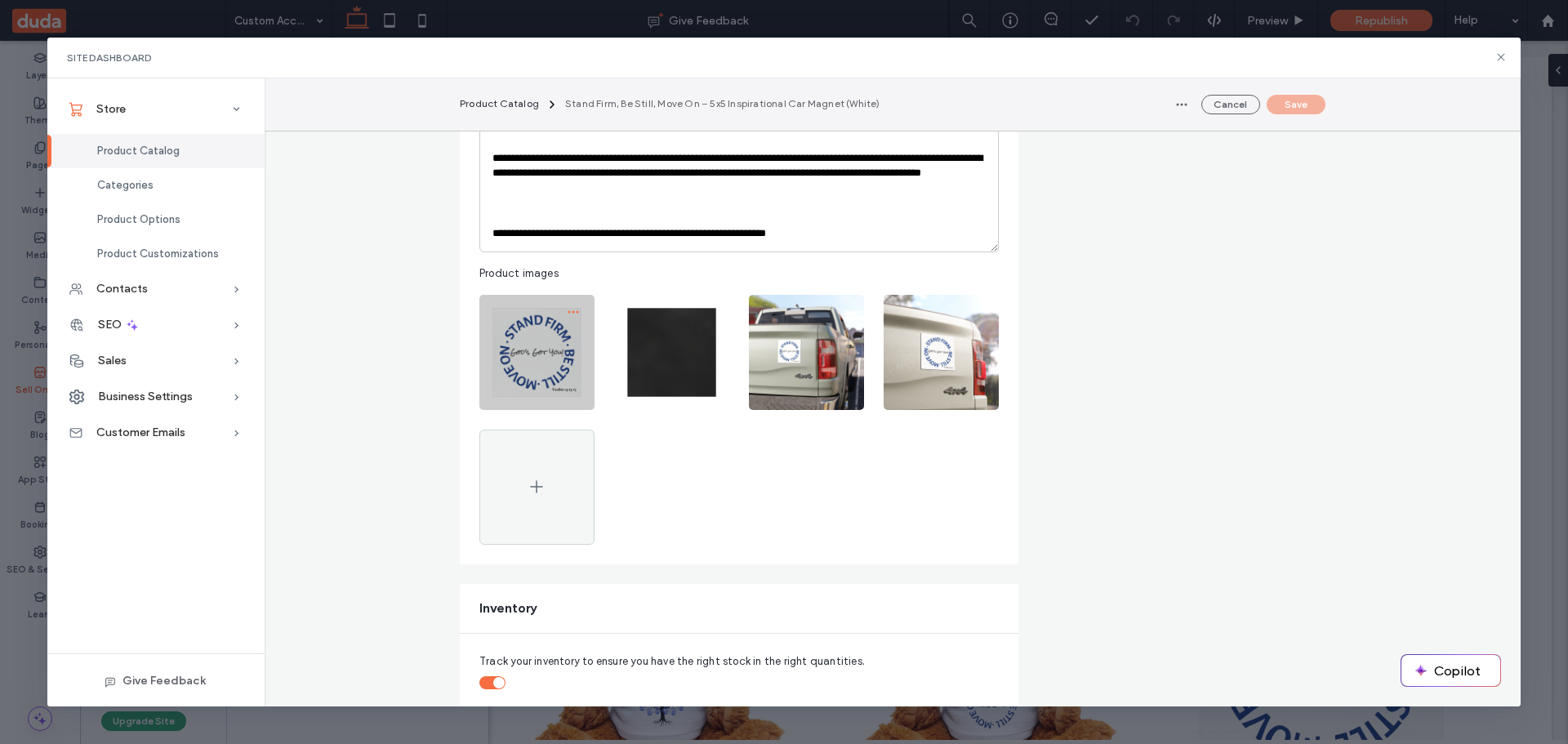
click at [567, 311] on icon "button" at bounding box center [573, 312] width 13 height 13
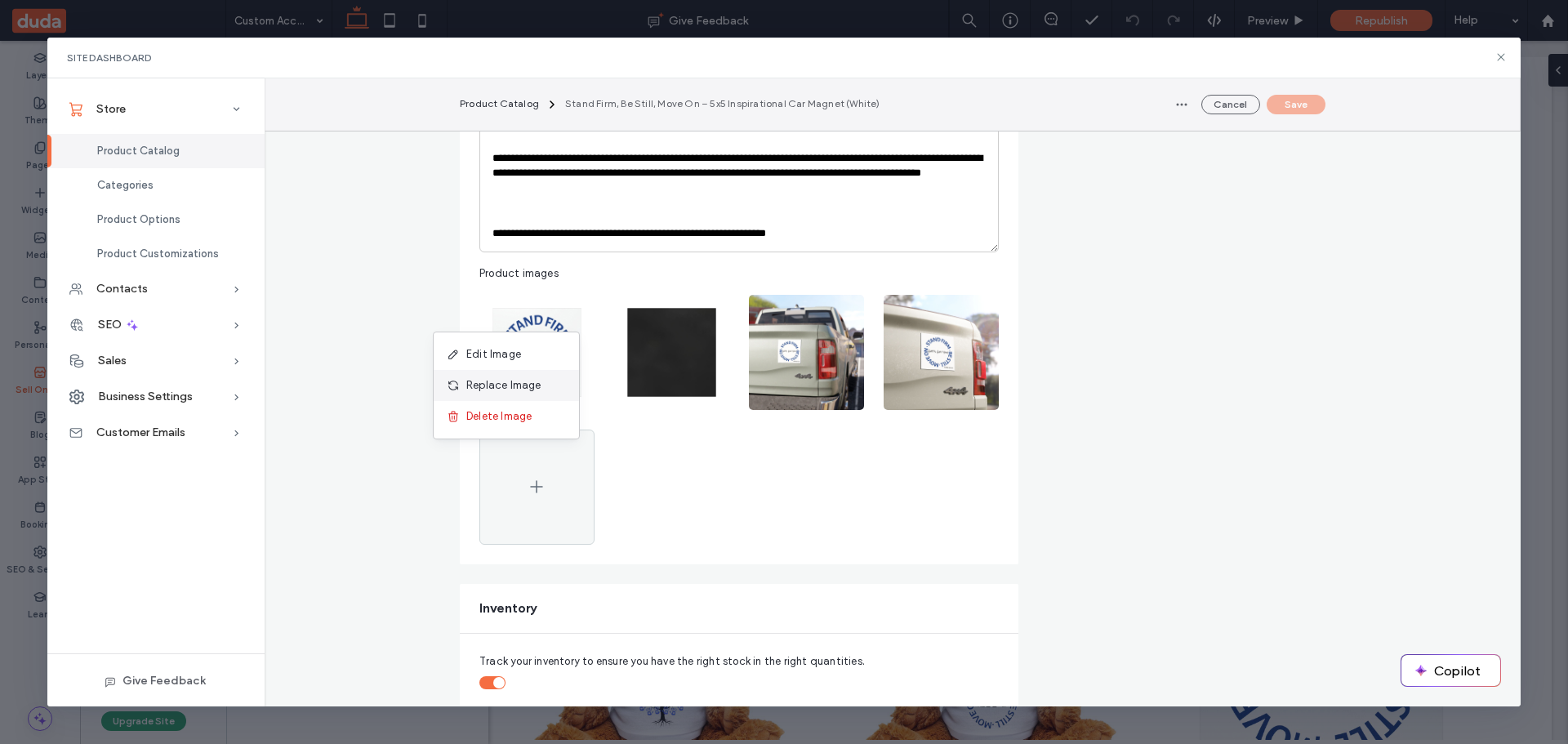
click at [507, 380] on span "Replace Image" at bounding box center [504, 385] width 75 height 16
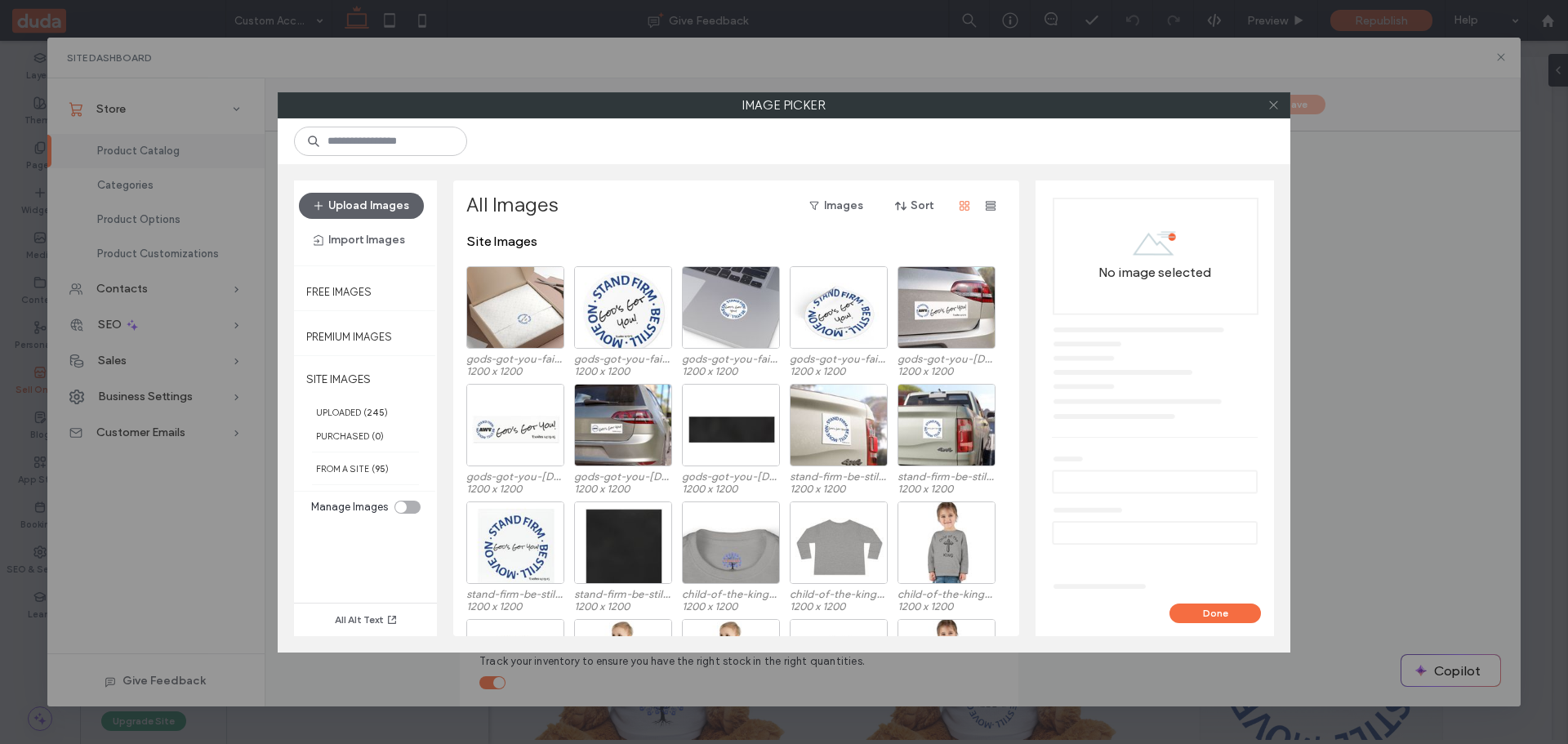
click at [1269, 101] on icon at bounding box center [1273, 104] width 12 height 12
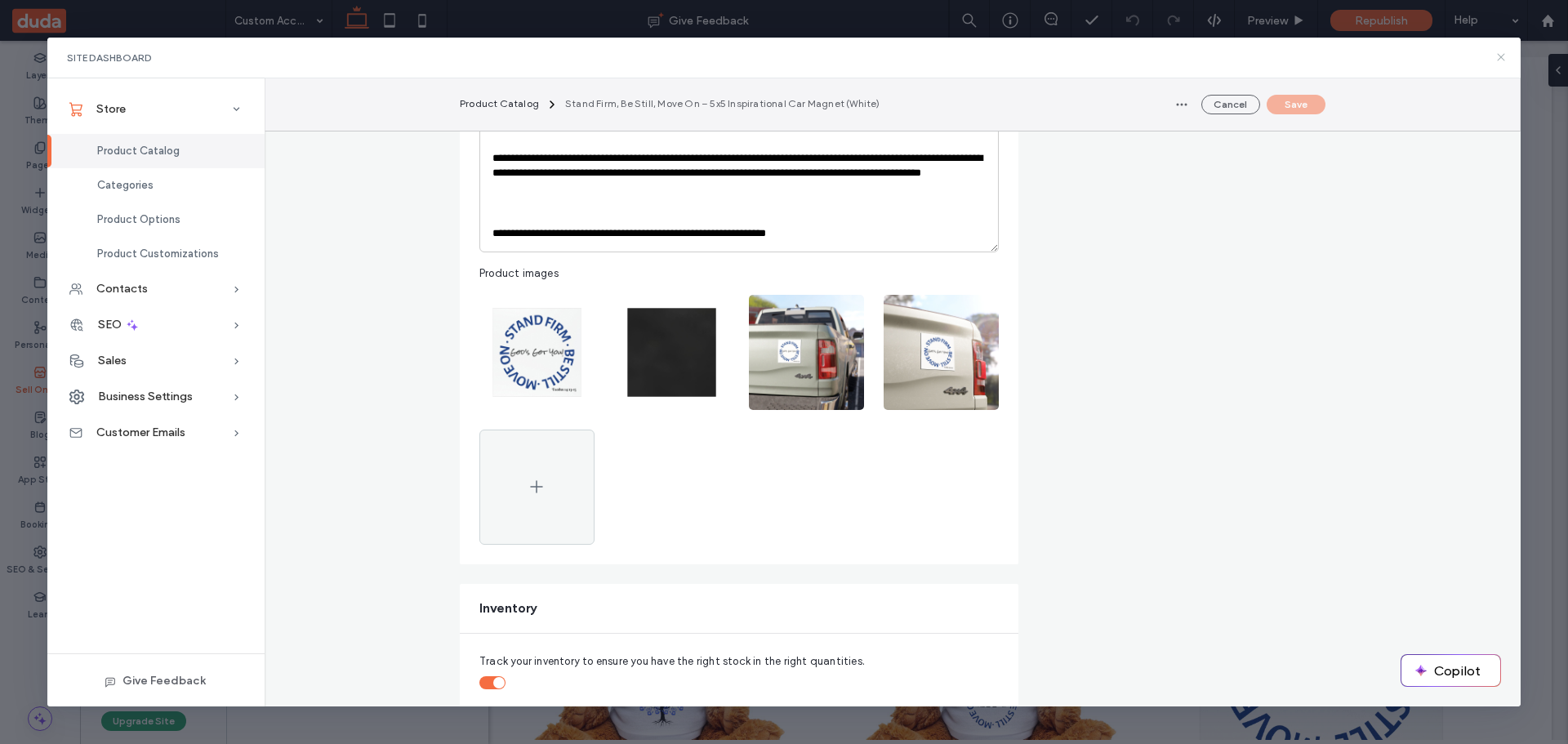
click at [1502, 57] on use at bounding box center [1501, 57] width 7 height 7
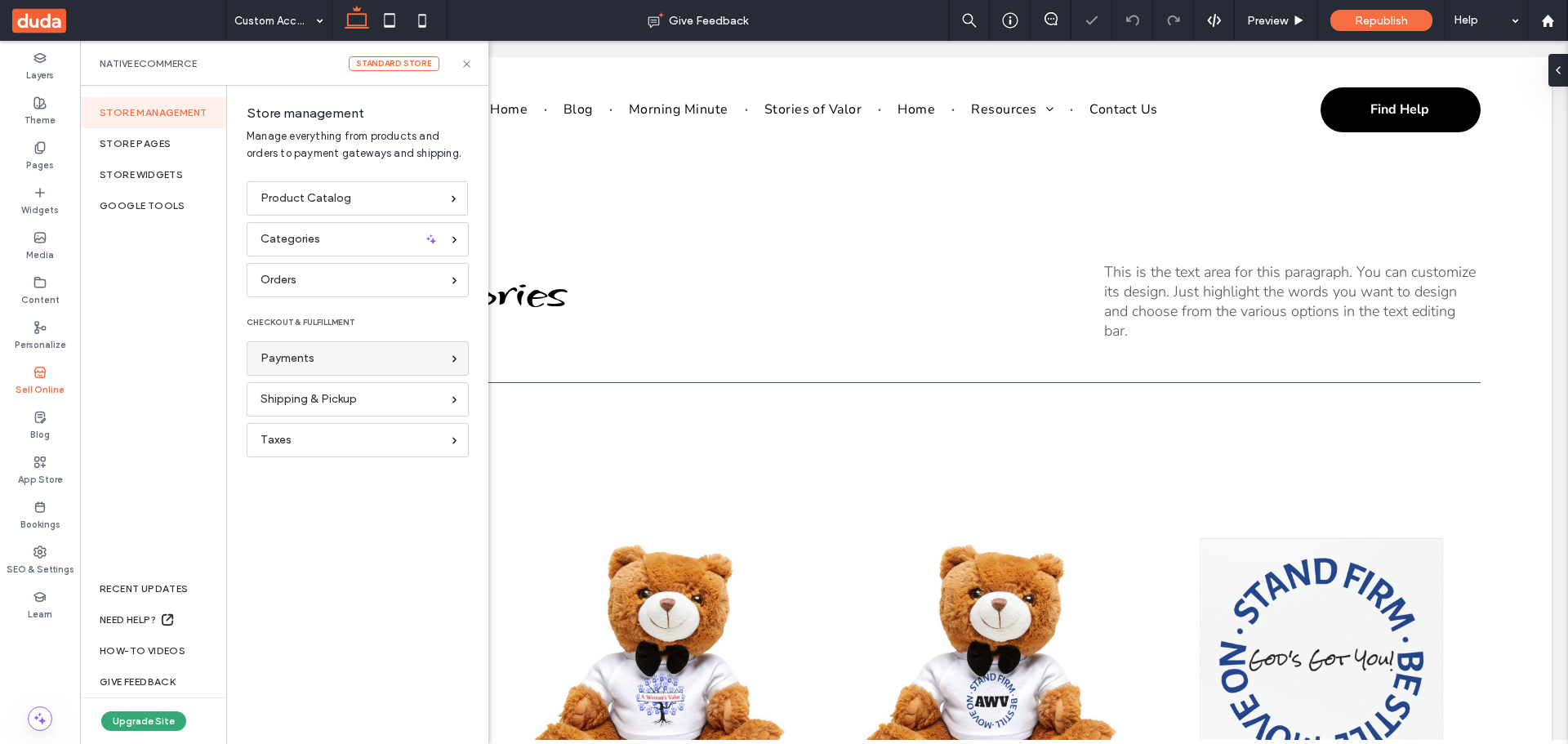
scroll to position [0, 0]
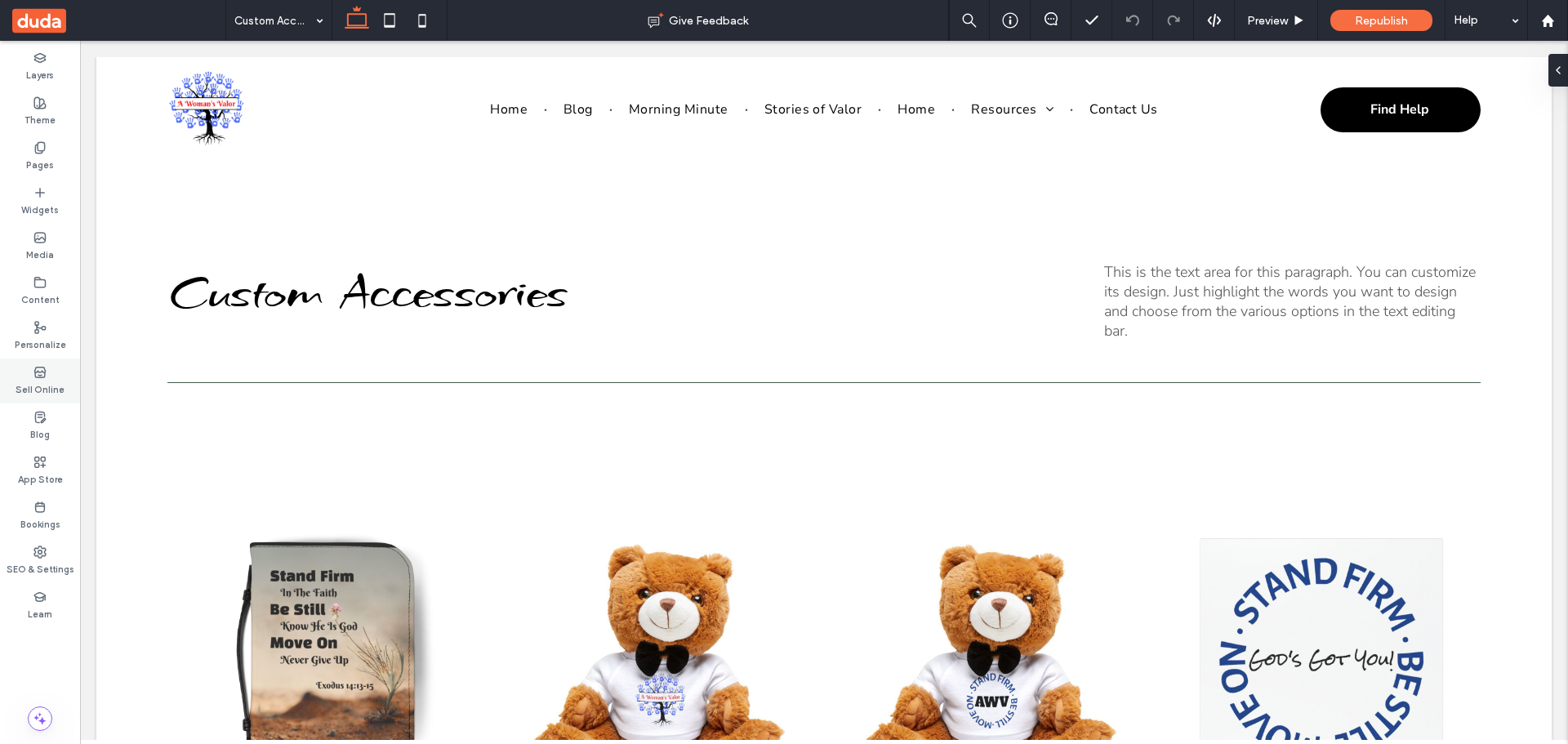
click at [47, 377] on div "Sell Online" at bounding box center [39, 381] width 80 height 45
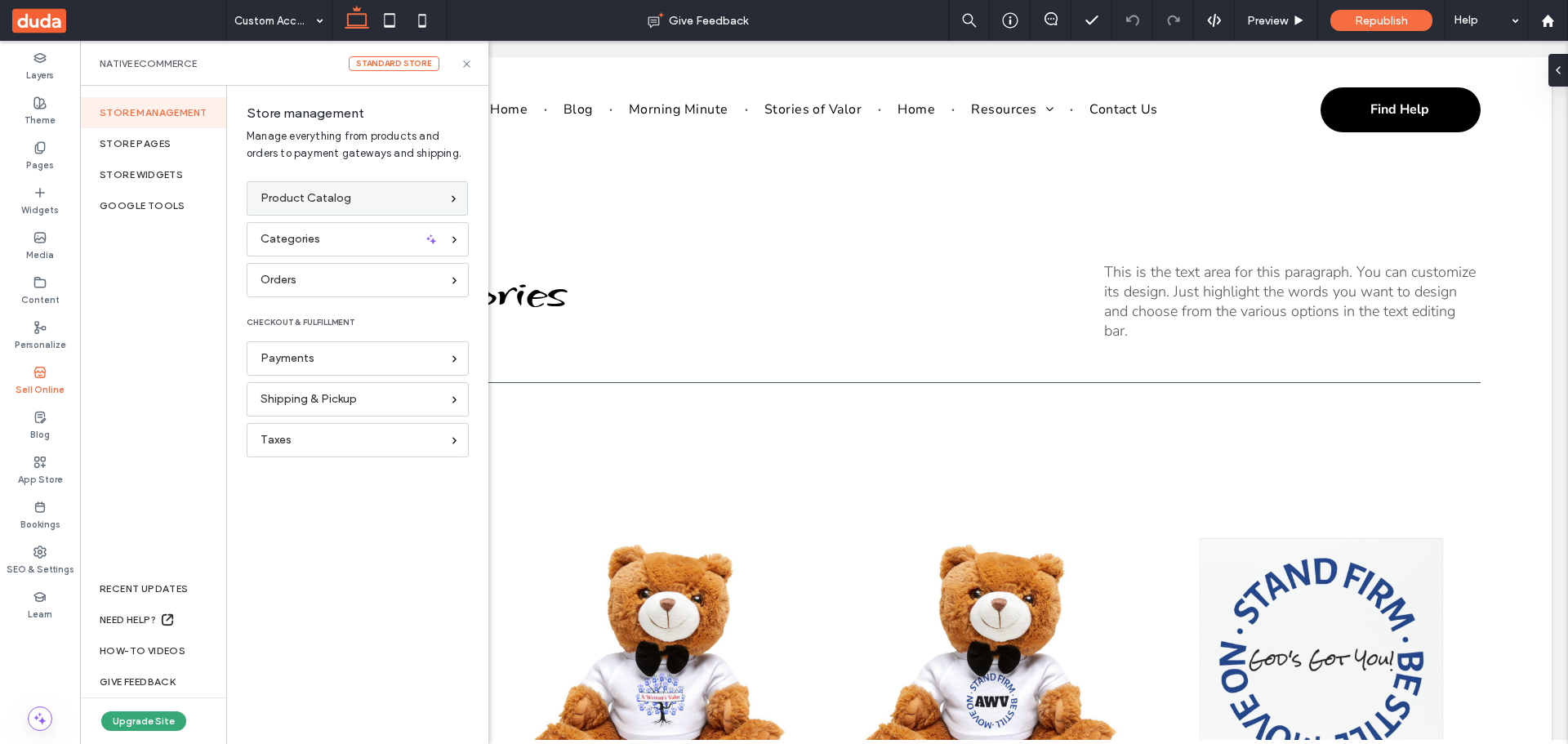
click at [320, 191] on span "Product Catalog" at bounding box center [306, 199] width 90 height 18
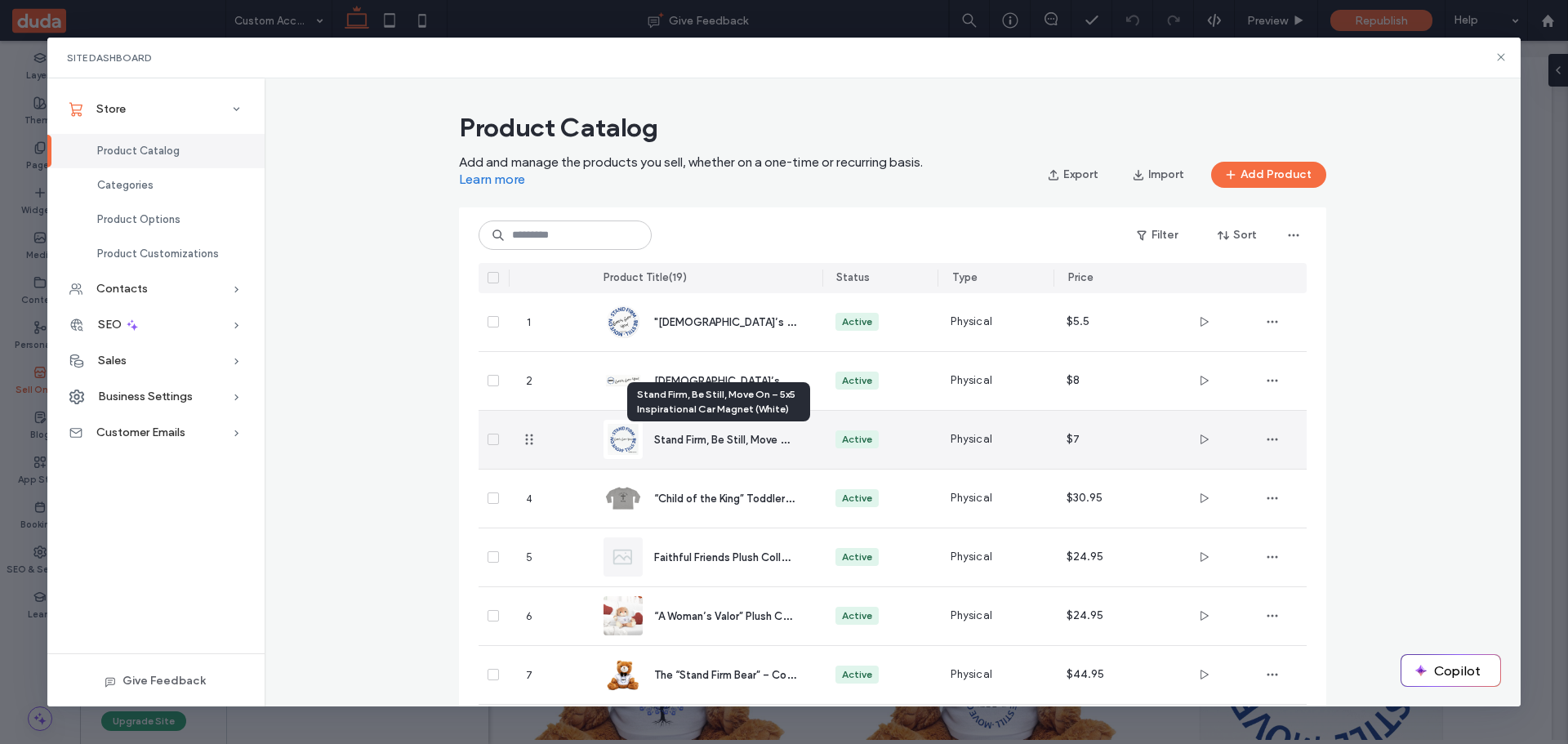
click at [684, 431] on div "Stand Firm, Be Still, Move On – 5x5 Inspirational Car Magnet (White)" at bounding box center [724, 439] width 142 height 17
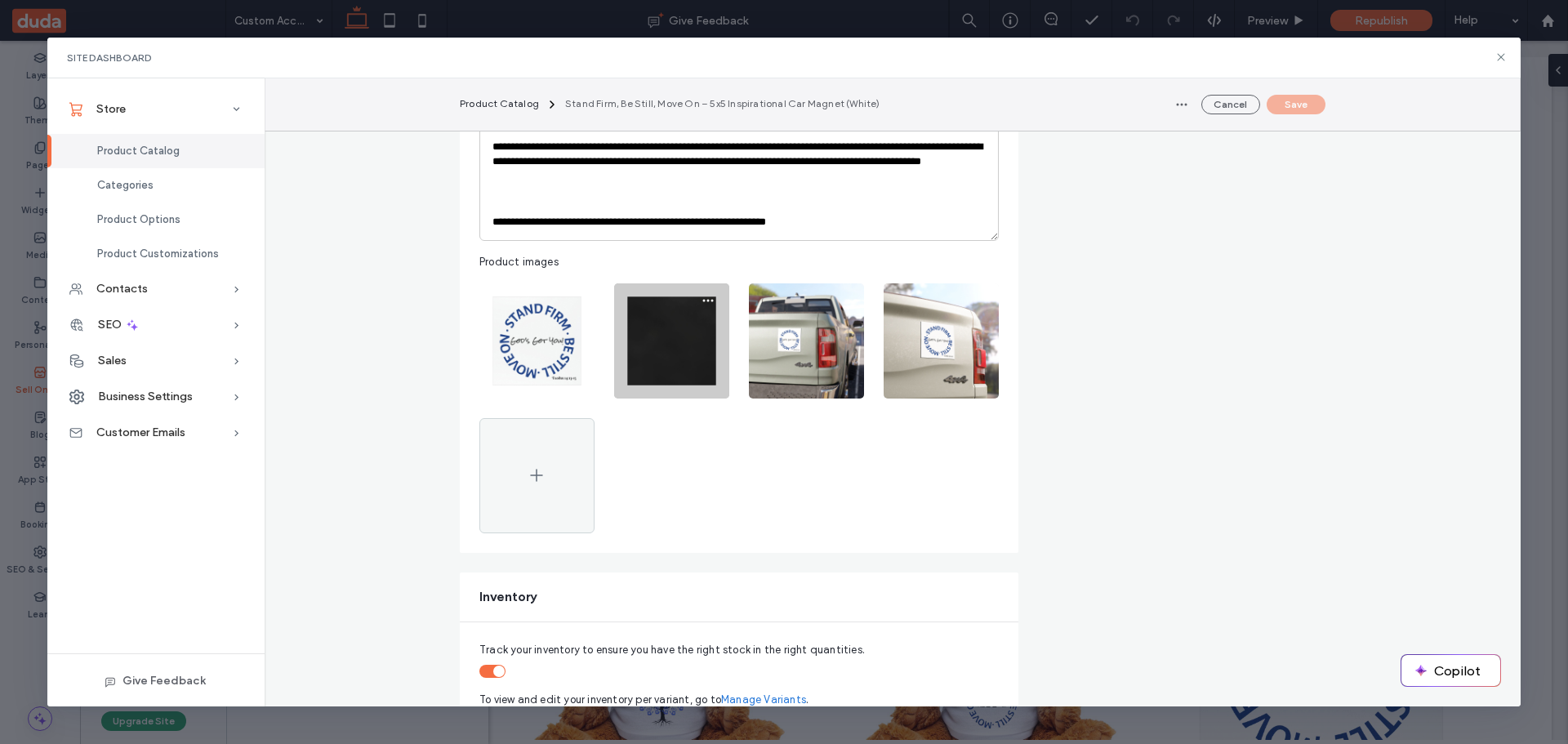
scroll to position [653, 0]
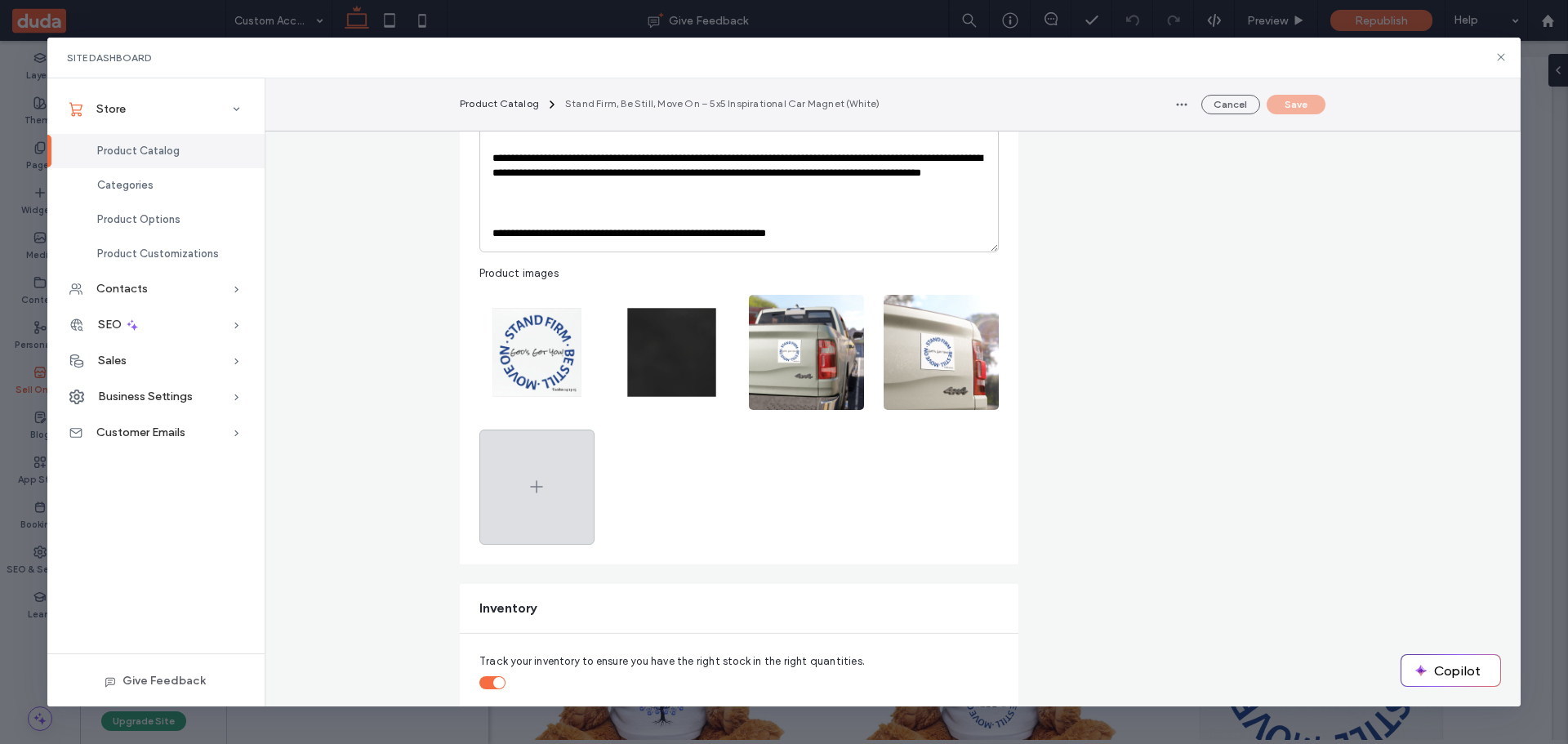
click at [527, 485] on icon at bounding box center [536, 487] width 20 height 20
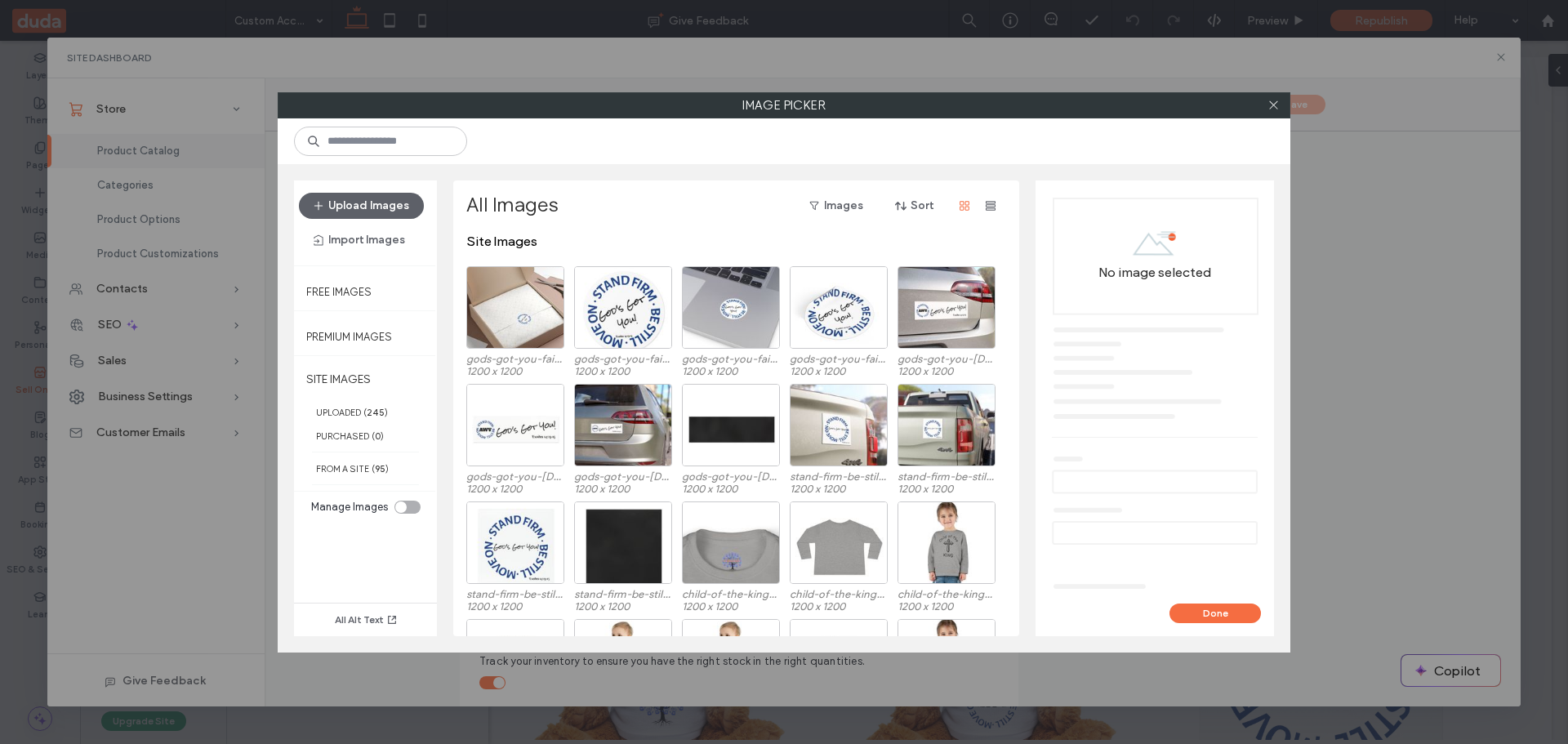
click at [1264, 107] on div at bounding box center [1273, 105] width 25 height 25
click at [1271, 103] on use at bounding box center [1273, 105] width 8 height 8
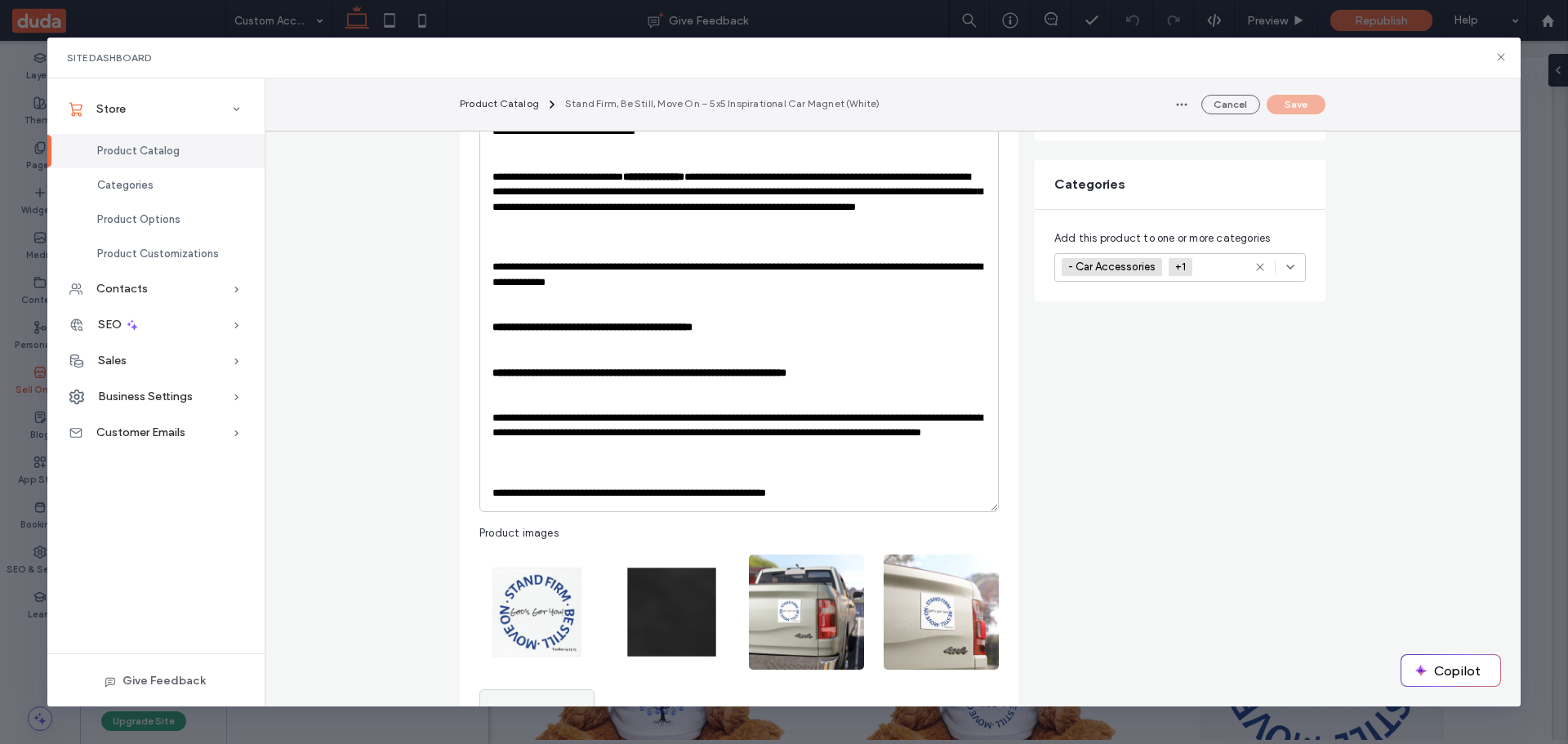
scroll to position [164, 0]
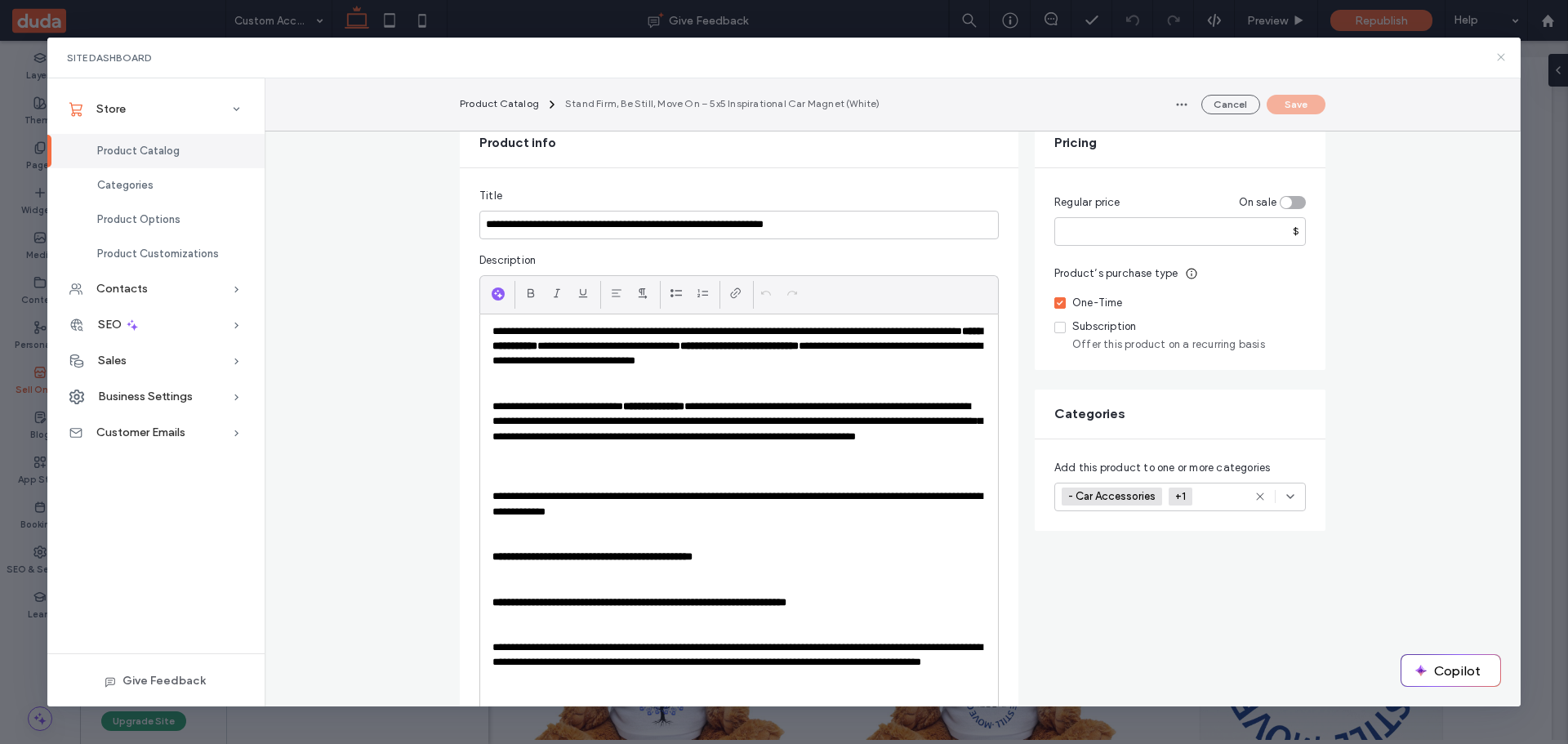
click at [1501, 57] on use at bounding box center [1501, 57] width 7 height 7
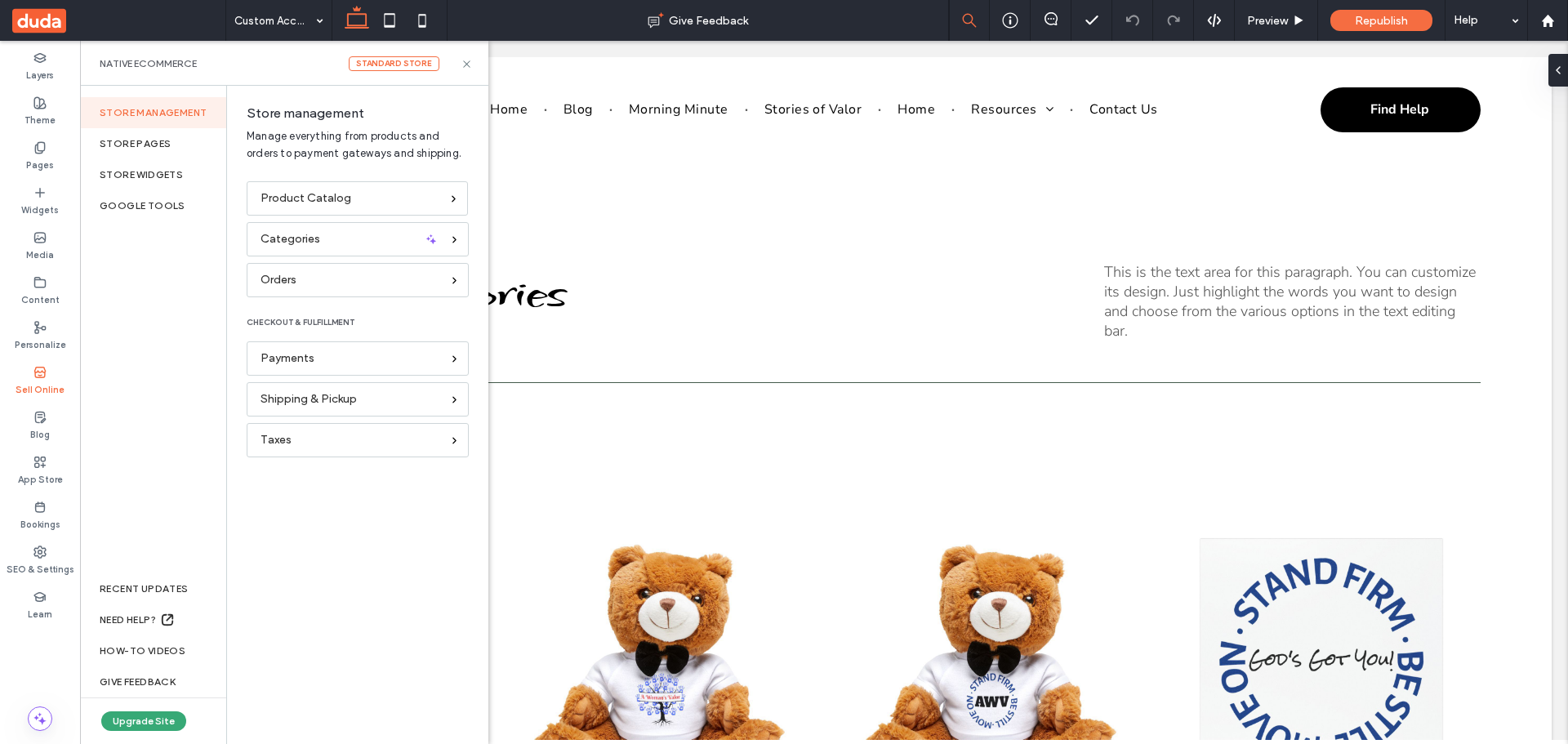
scroll to position [0, 0]
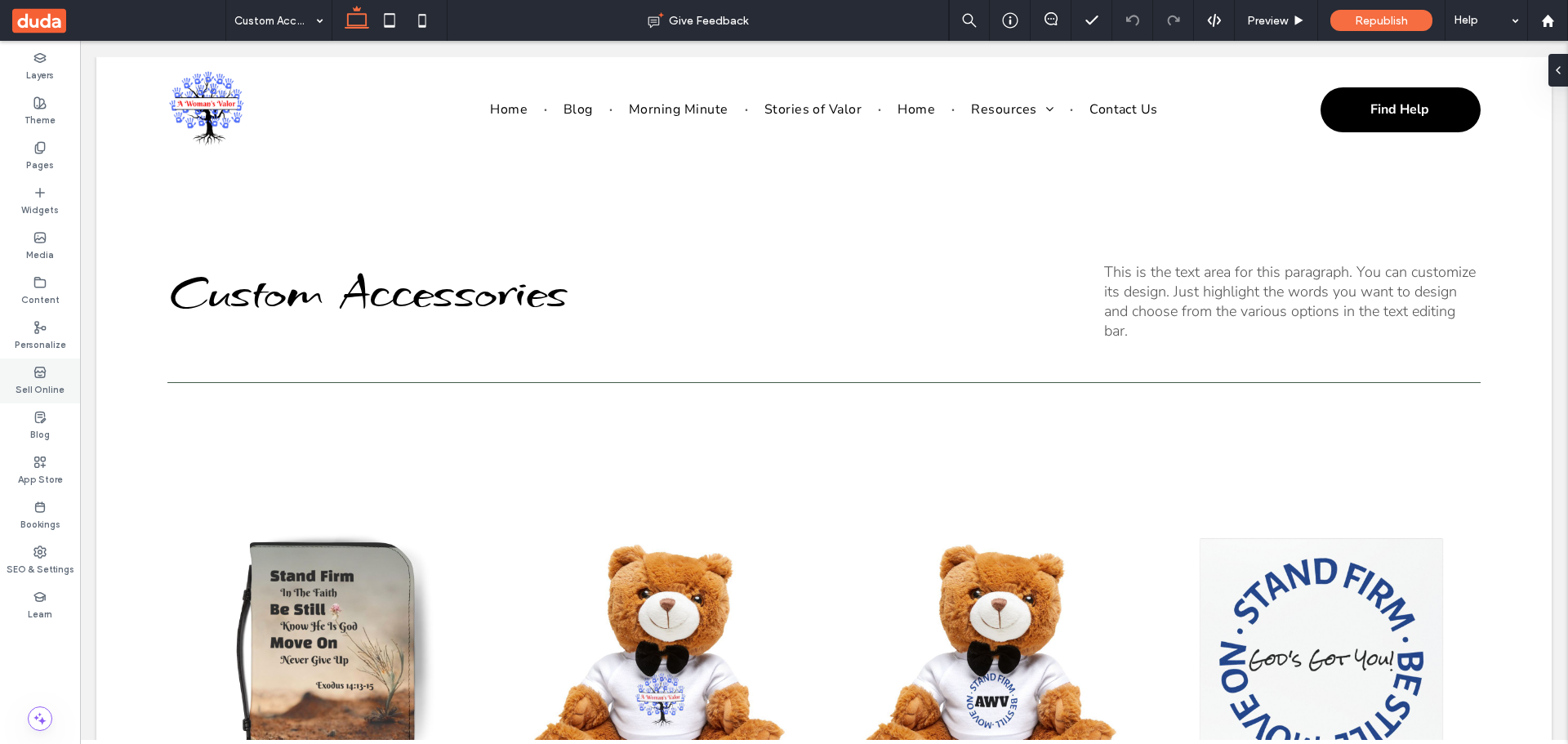
click at [35, 366] on icon at bounding box center [40, 372] width 13 height 13
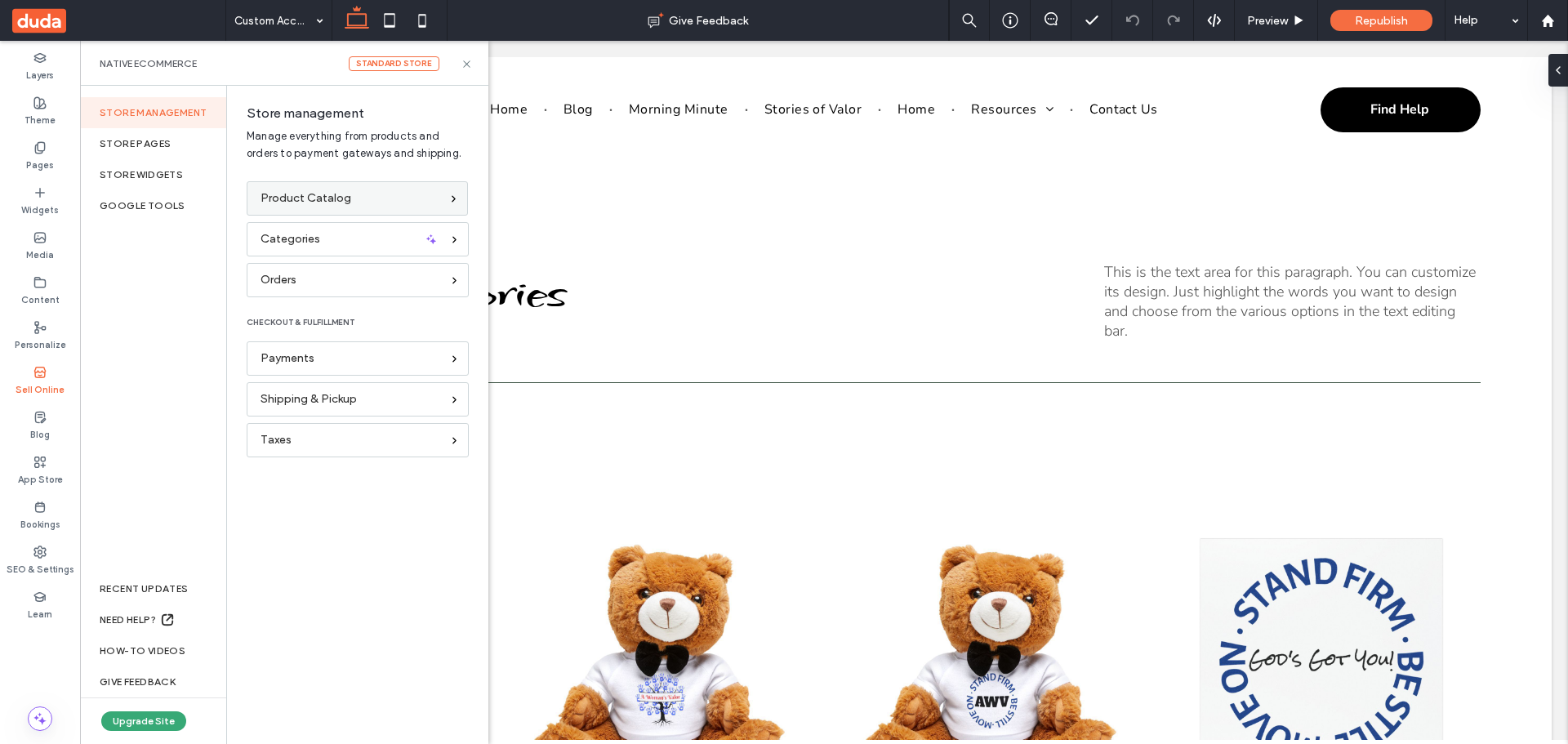
click at [297, 204] on span "Product Catalog" at bounding box center [306, 199] width 90 height 18
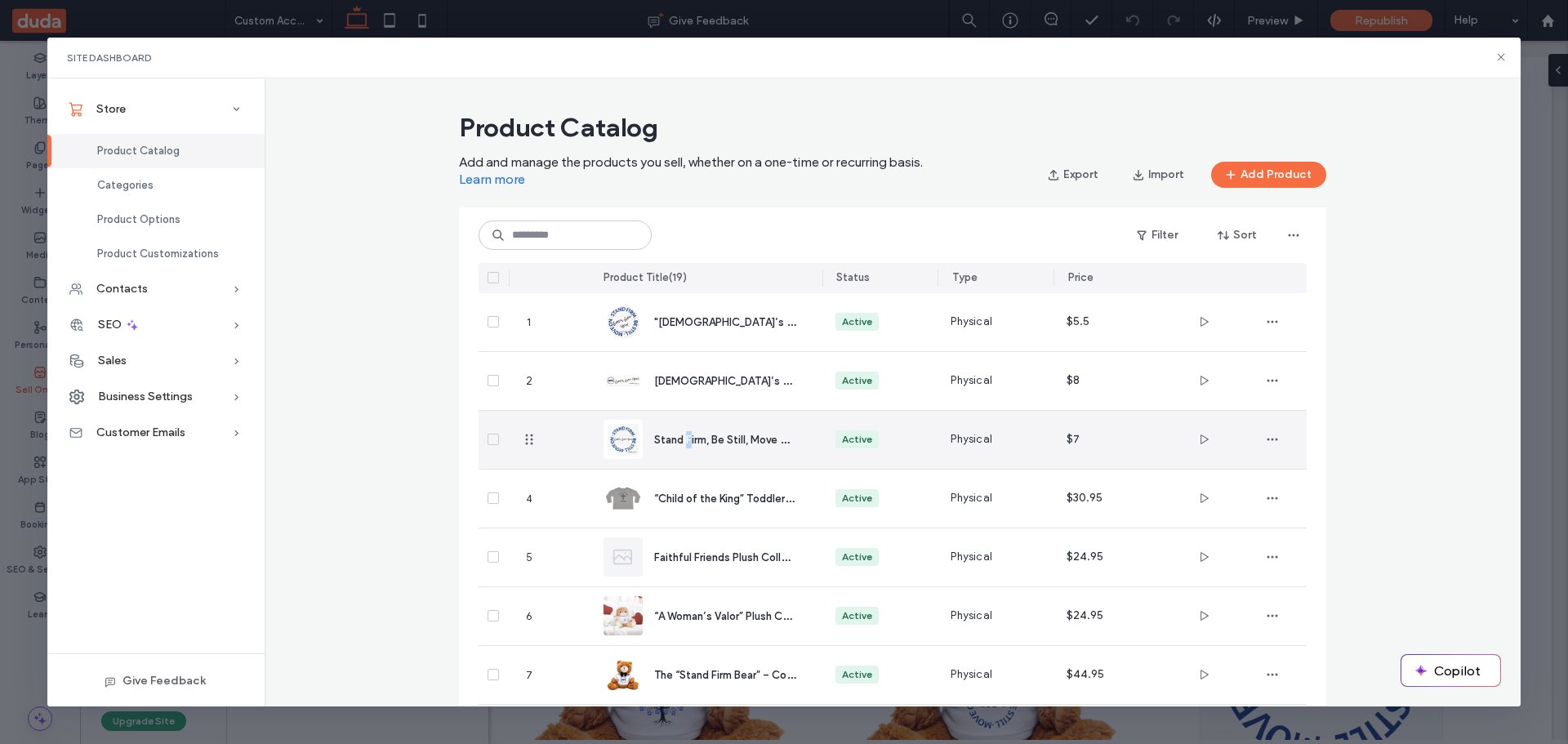
click at [683, 429] on div "Stand Firm, Be Still, Move On – 5x5 Inspirational Car Magnet (White)" at bounding box center [706, 439] width 206 height 58
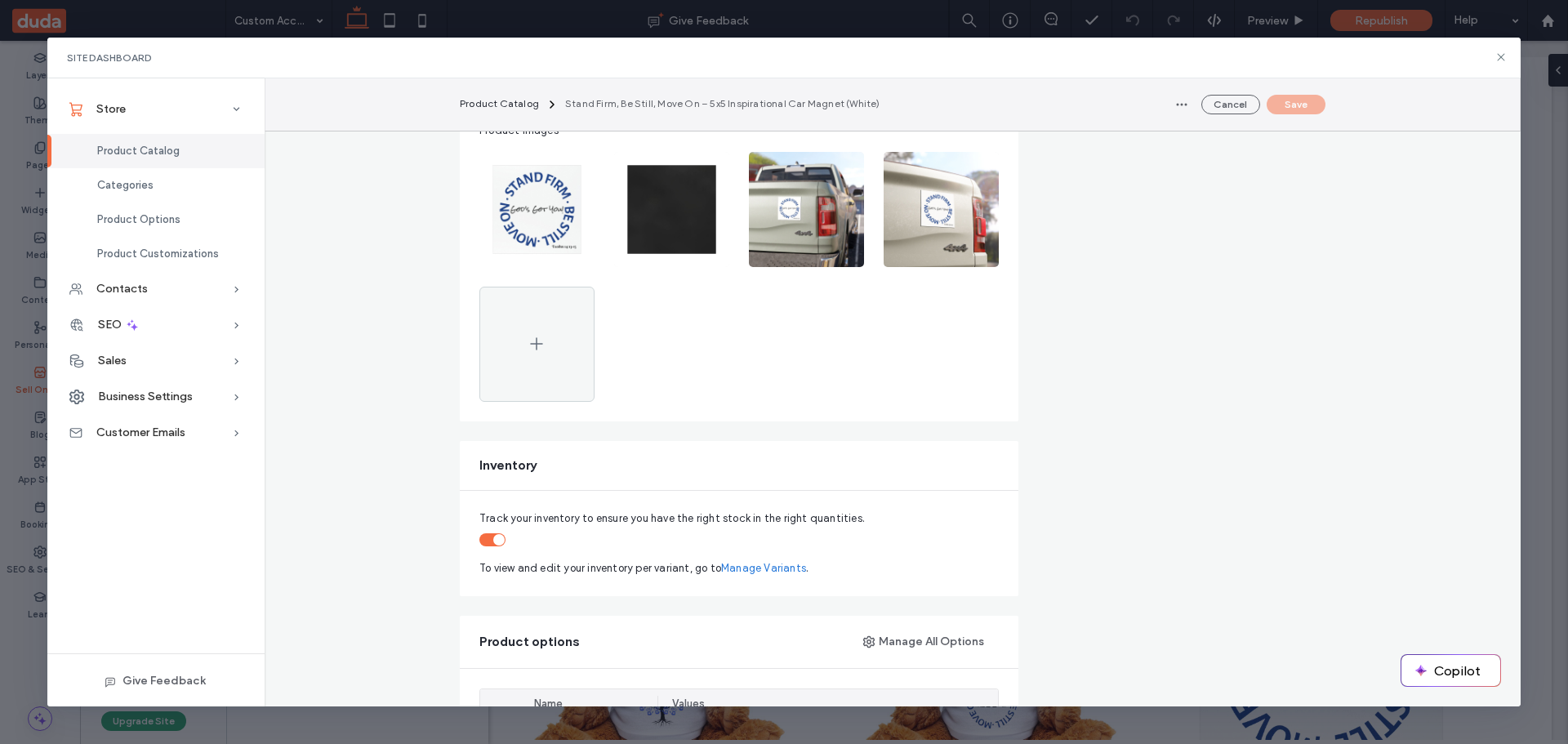
scroll to position [653, 0]
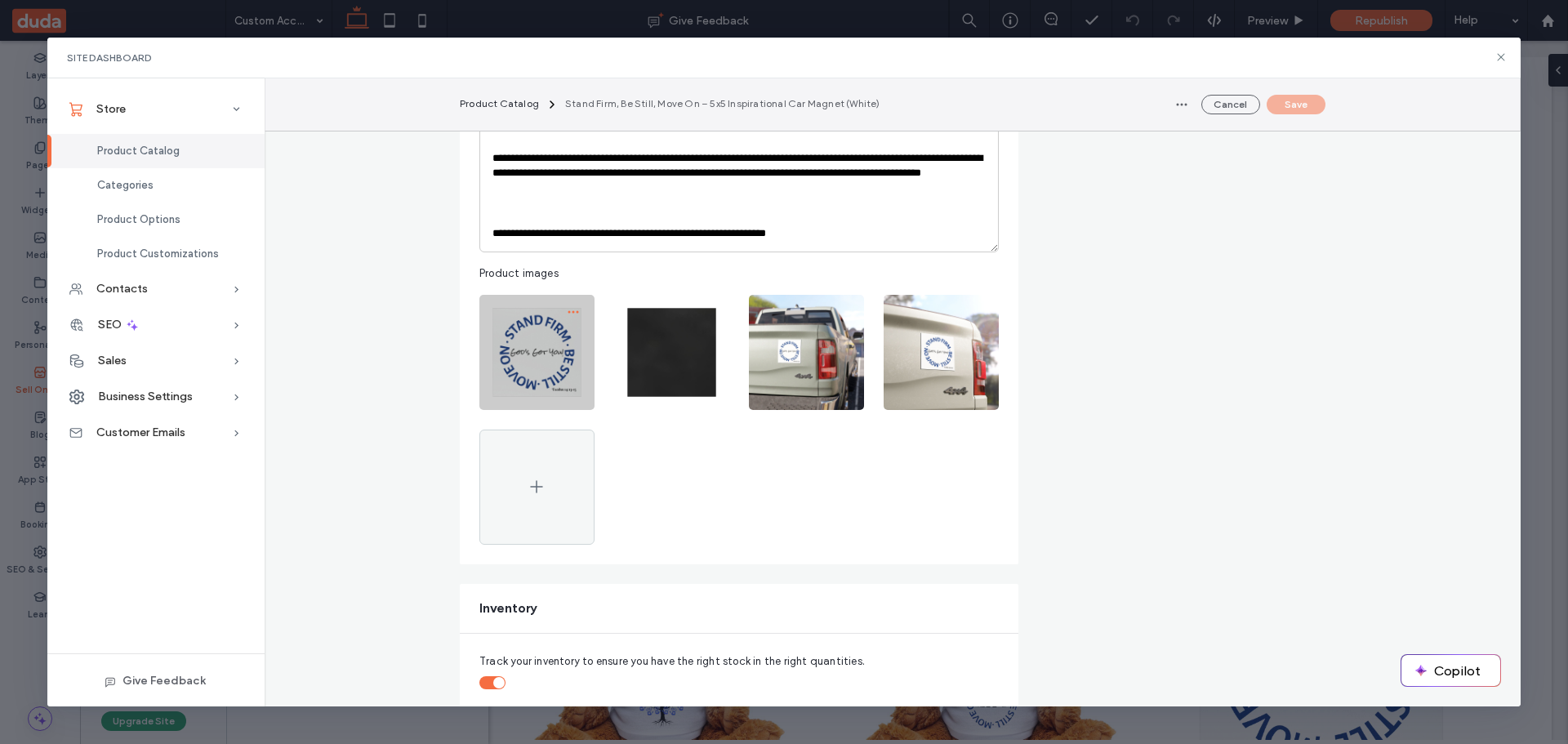
click at [573, 307] on span "button" at bounding box center [573, 312] width 26 height 26
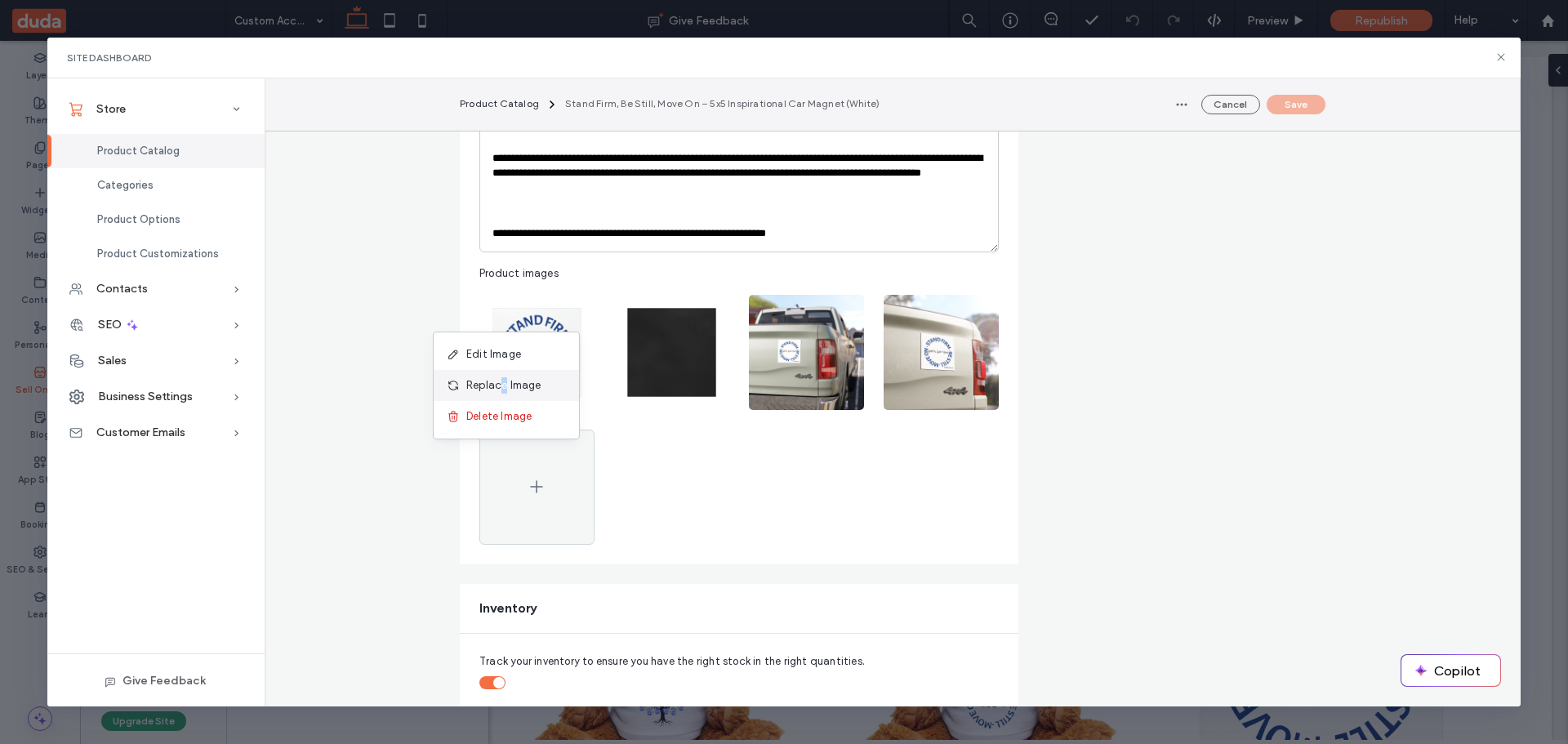
click at [504, 383] on span "Replace Image" at bounding box center [504, 385] width 75 height 16
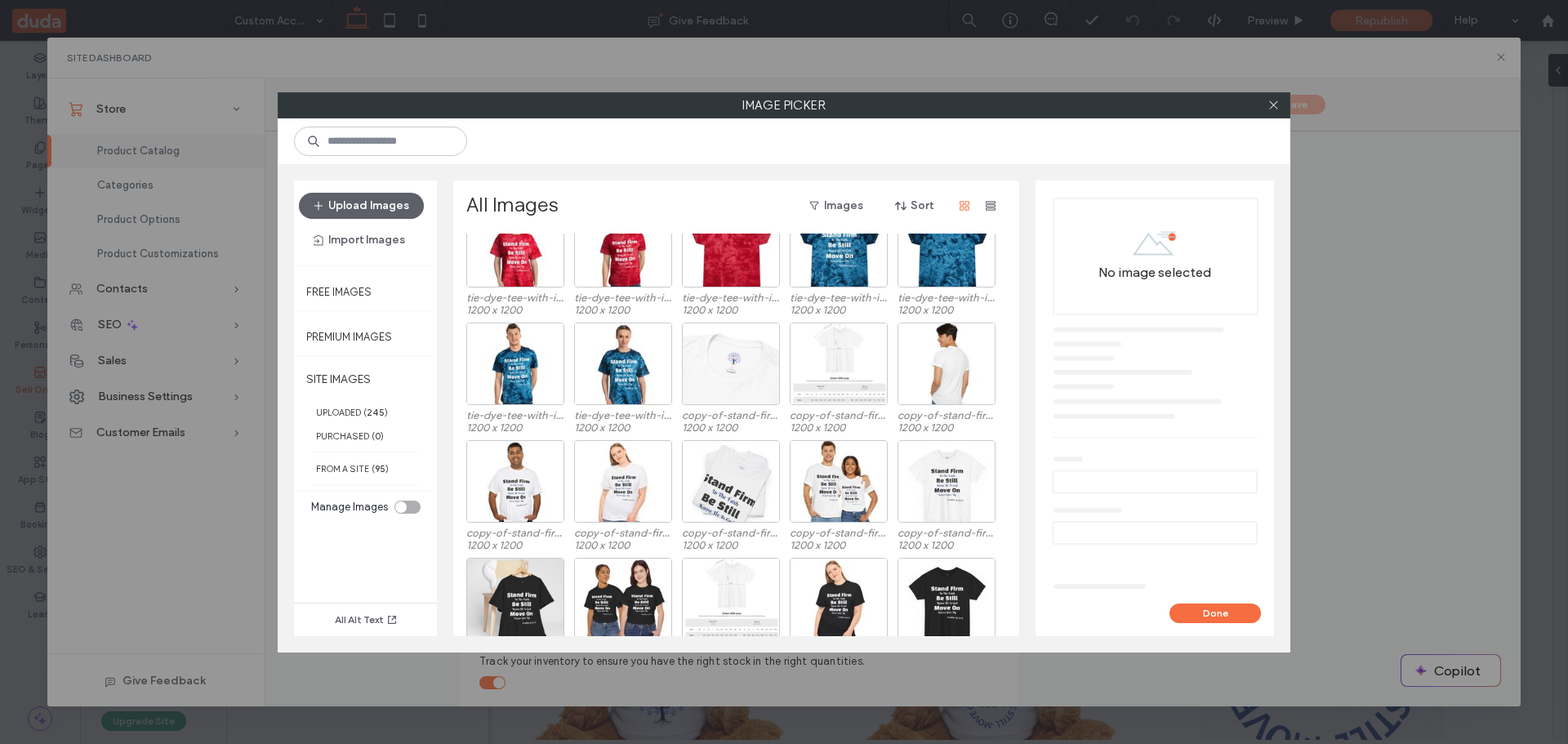
scroll to position [3511, 0]
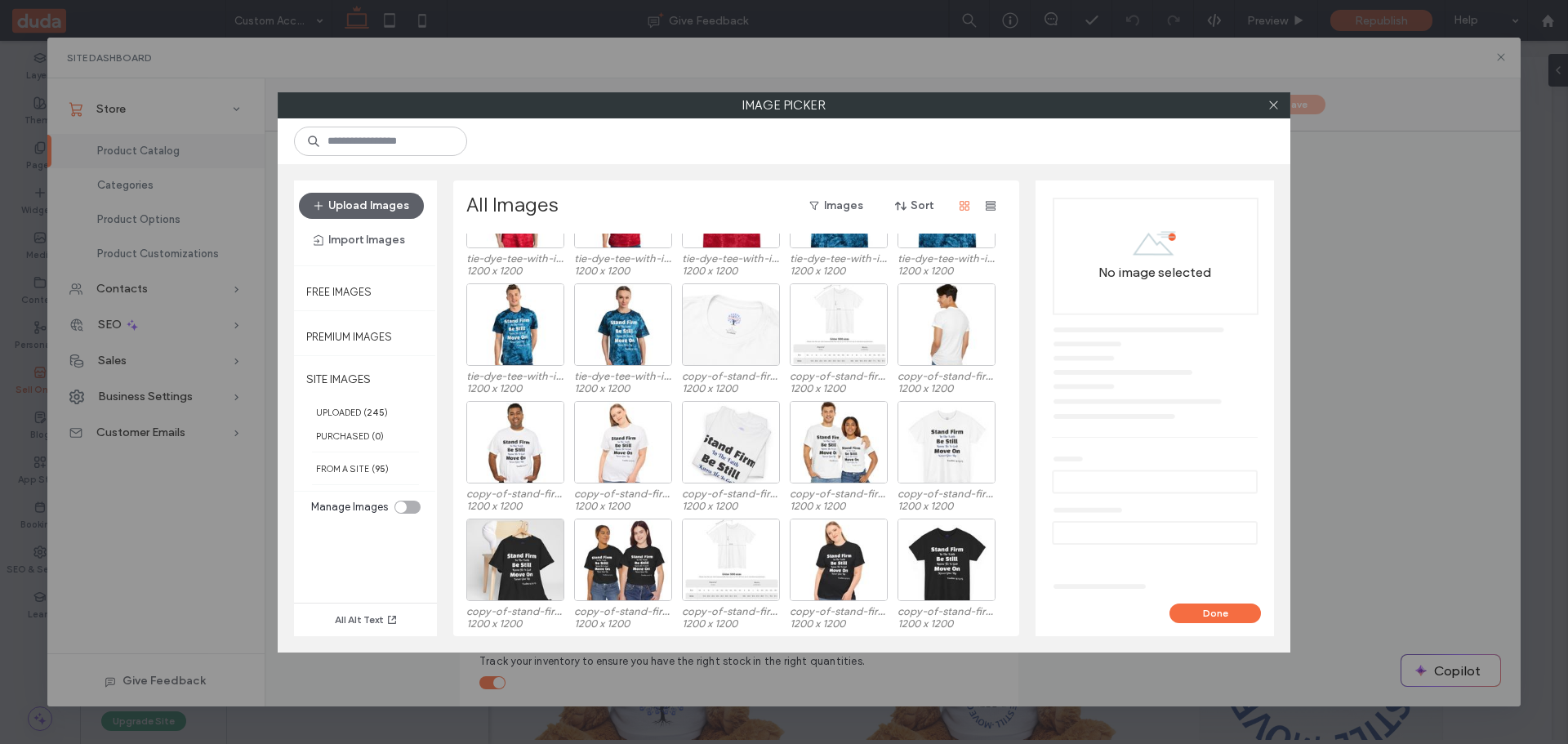
click at [1283, 108] on div at bounding box center [1273, 105] width 25 height 25
click at [1271, 107] on icon at bounding box center [1273, 104] width 12 height 12
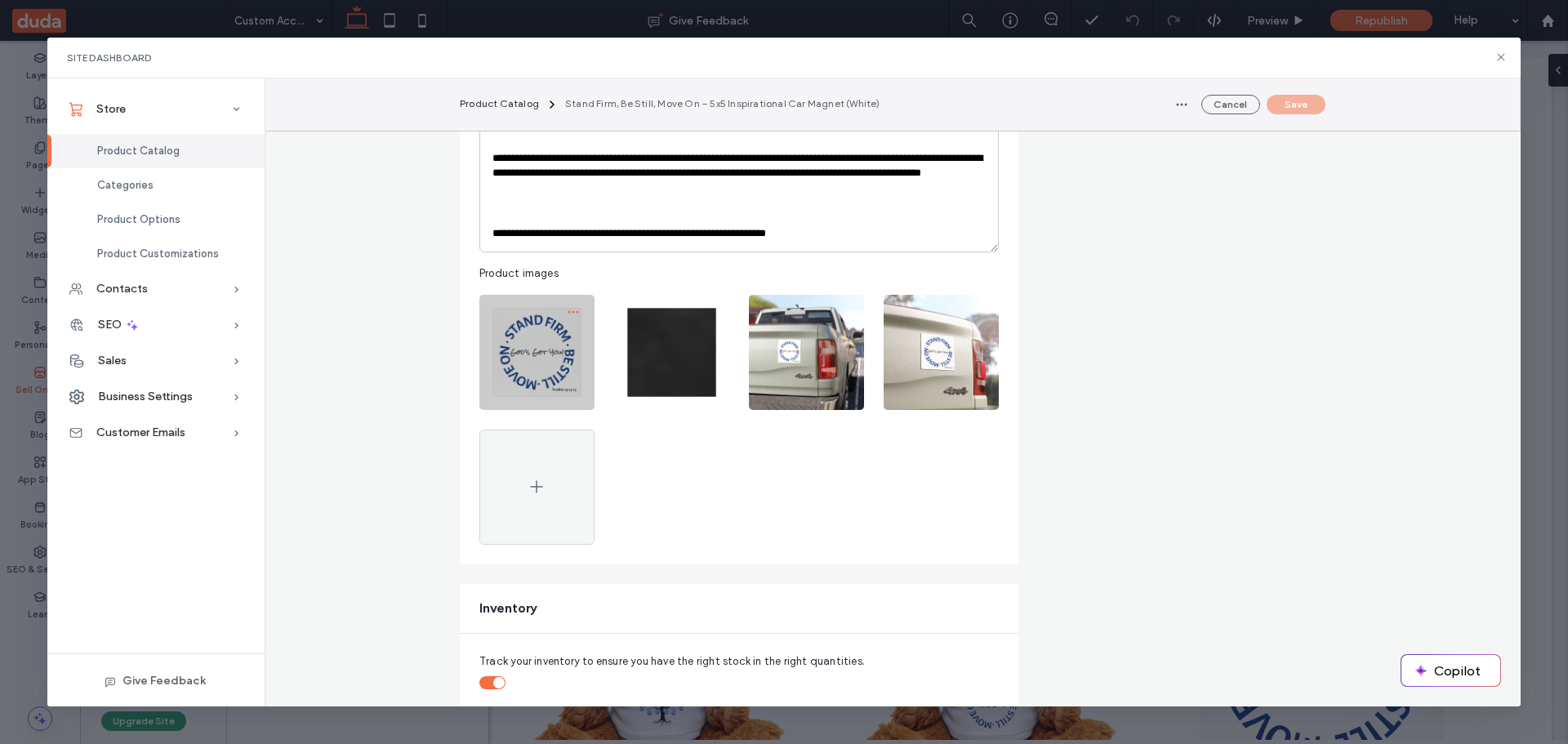
click at [560, 313] on span "button" at bounding box center [573, 312] width 26 height 26
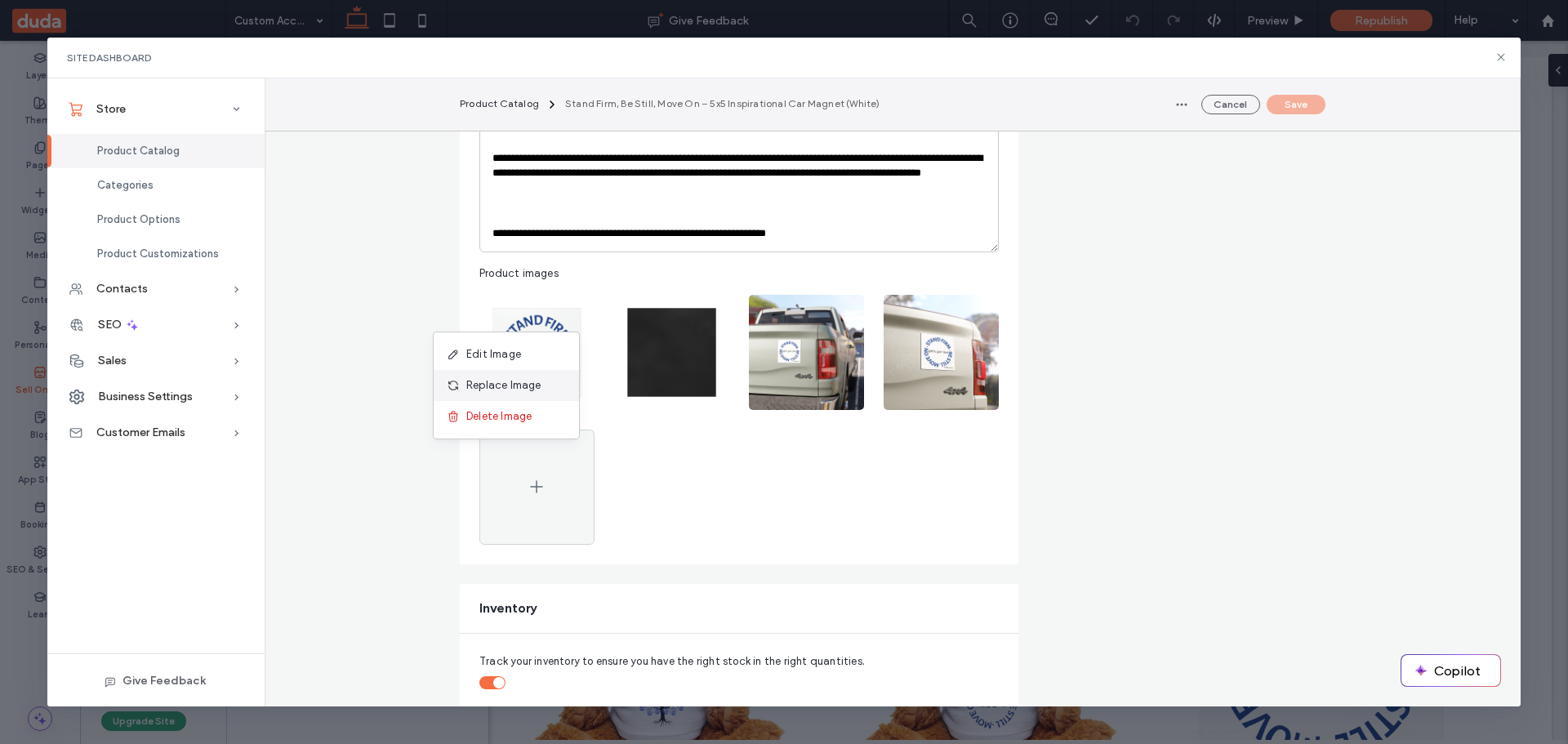
click at [521, 379] on span "Replace Image" at bounding box center [504, 385] width 75 height 16
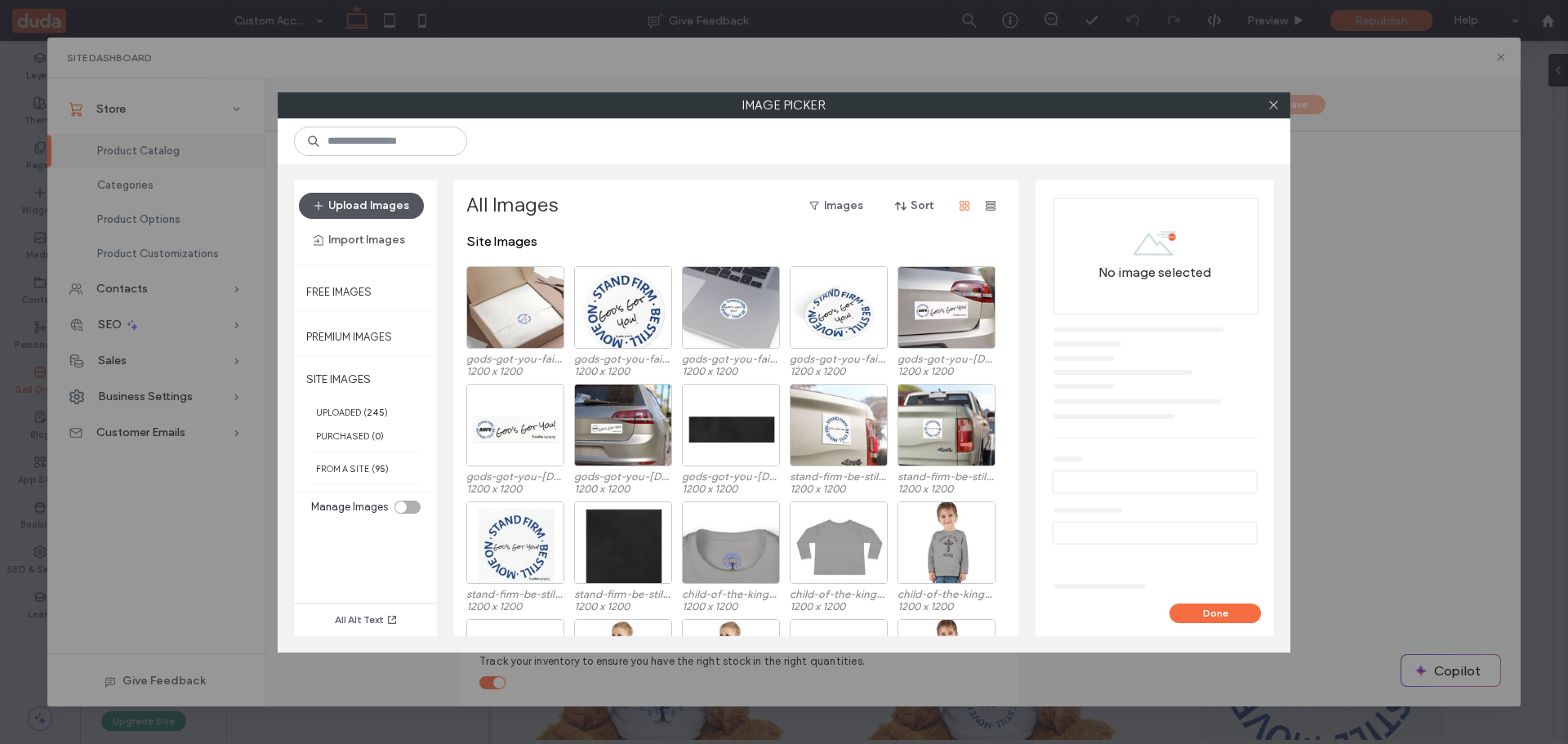
click at [346, 204] on button "Upload Images" at bounding box center [361, 206] width 125 height 26
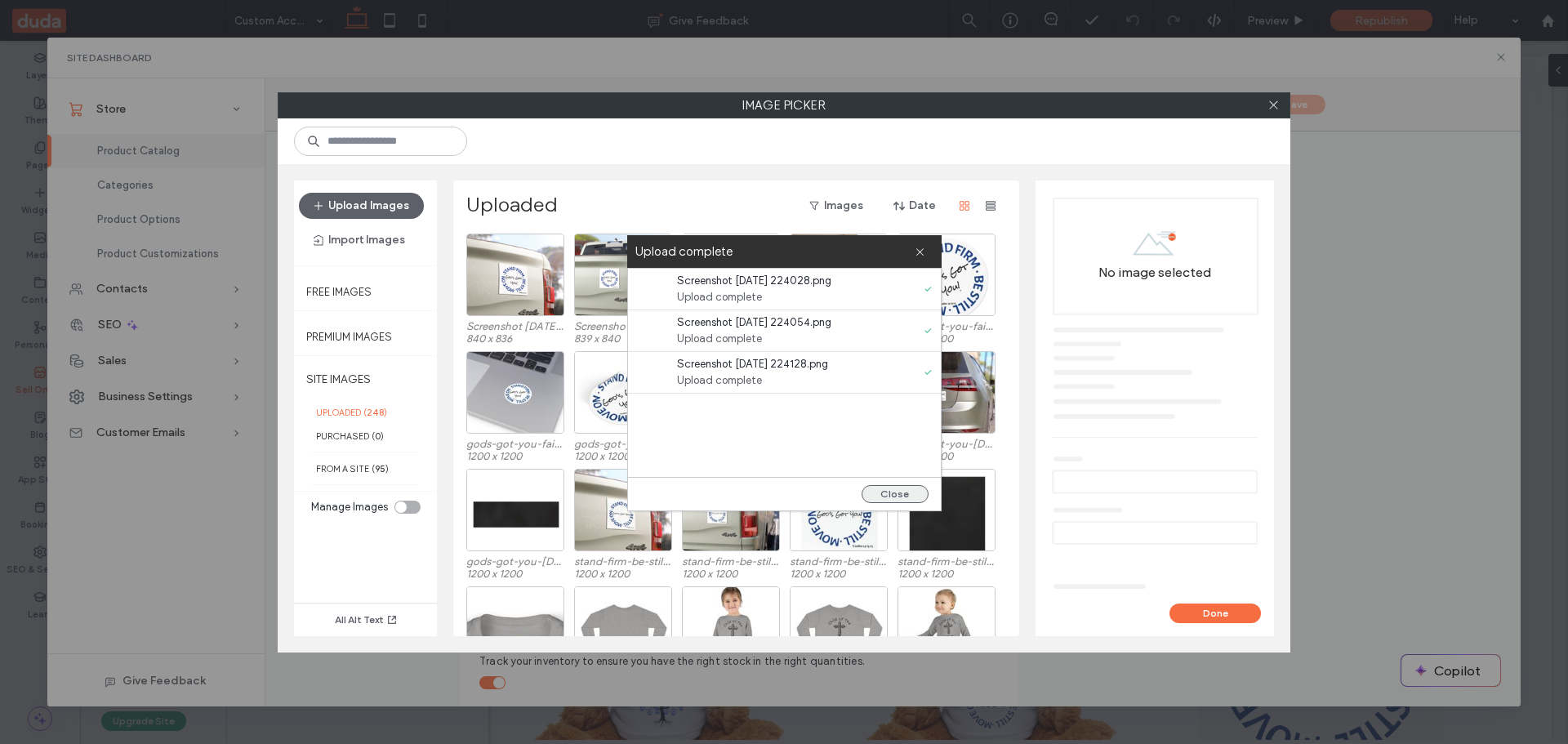
click at [913, 489] on button "Close" at bounding box center [895, 494] width 67 height 18
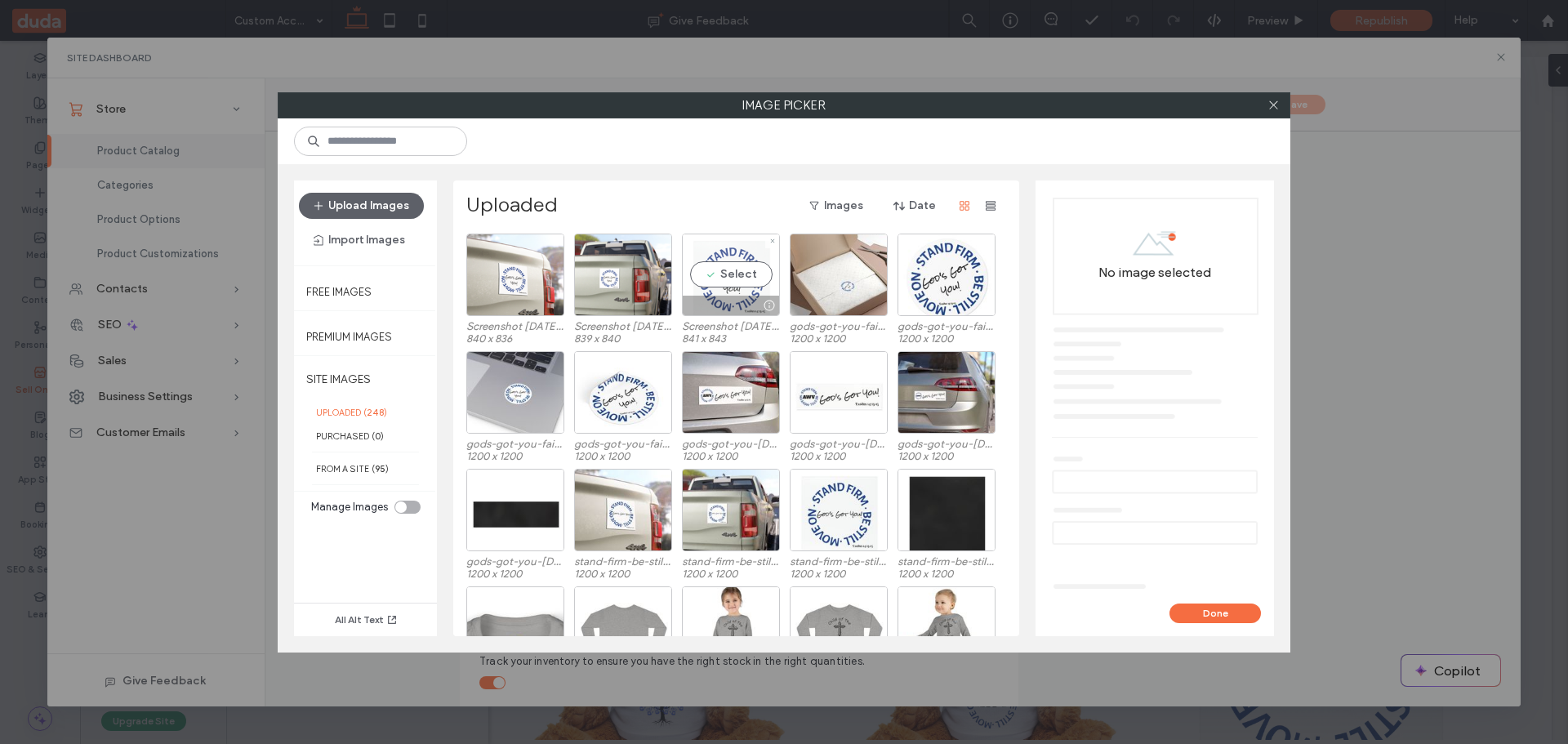
click at [731, 268] on div "Select" at bounding box center [730, 274] width 98 height 82
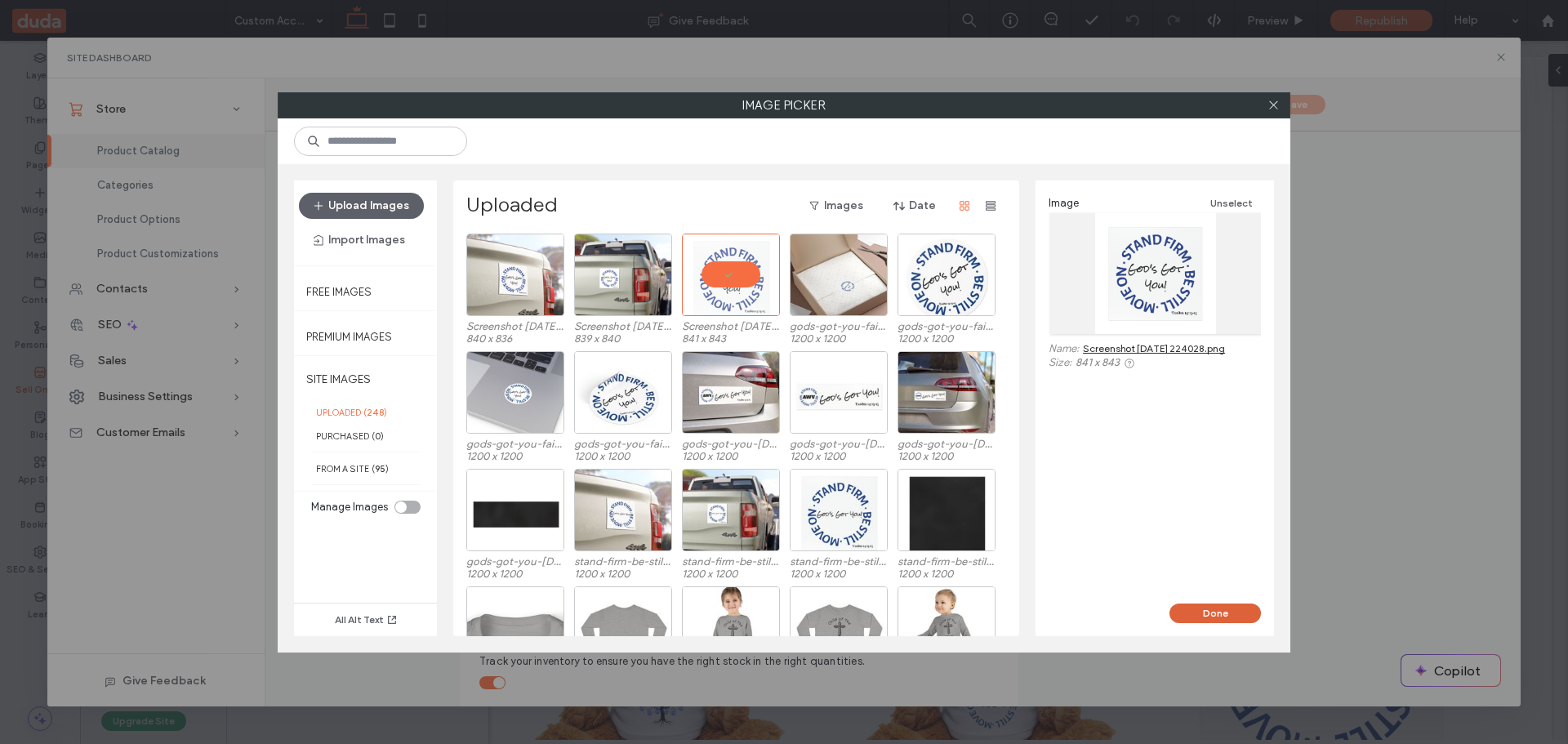
click at [1221, 611] on button "Done" at bounding box center [1215, 613] width 91 height 20
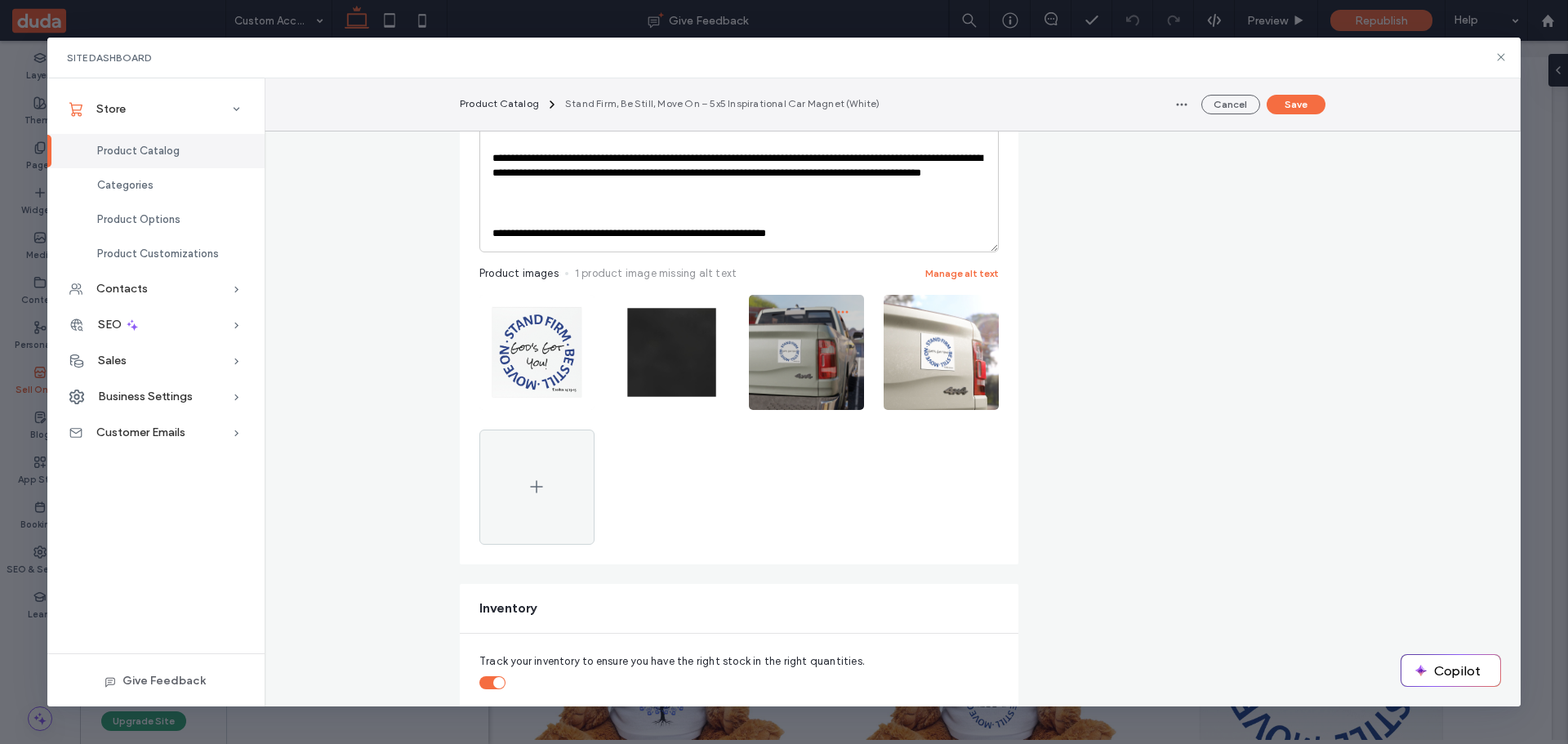
click at [836, 309] on icon "button" at bounding box center [843, 312] width 13 height 13
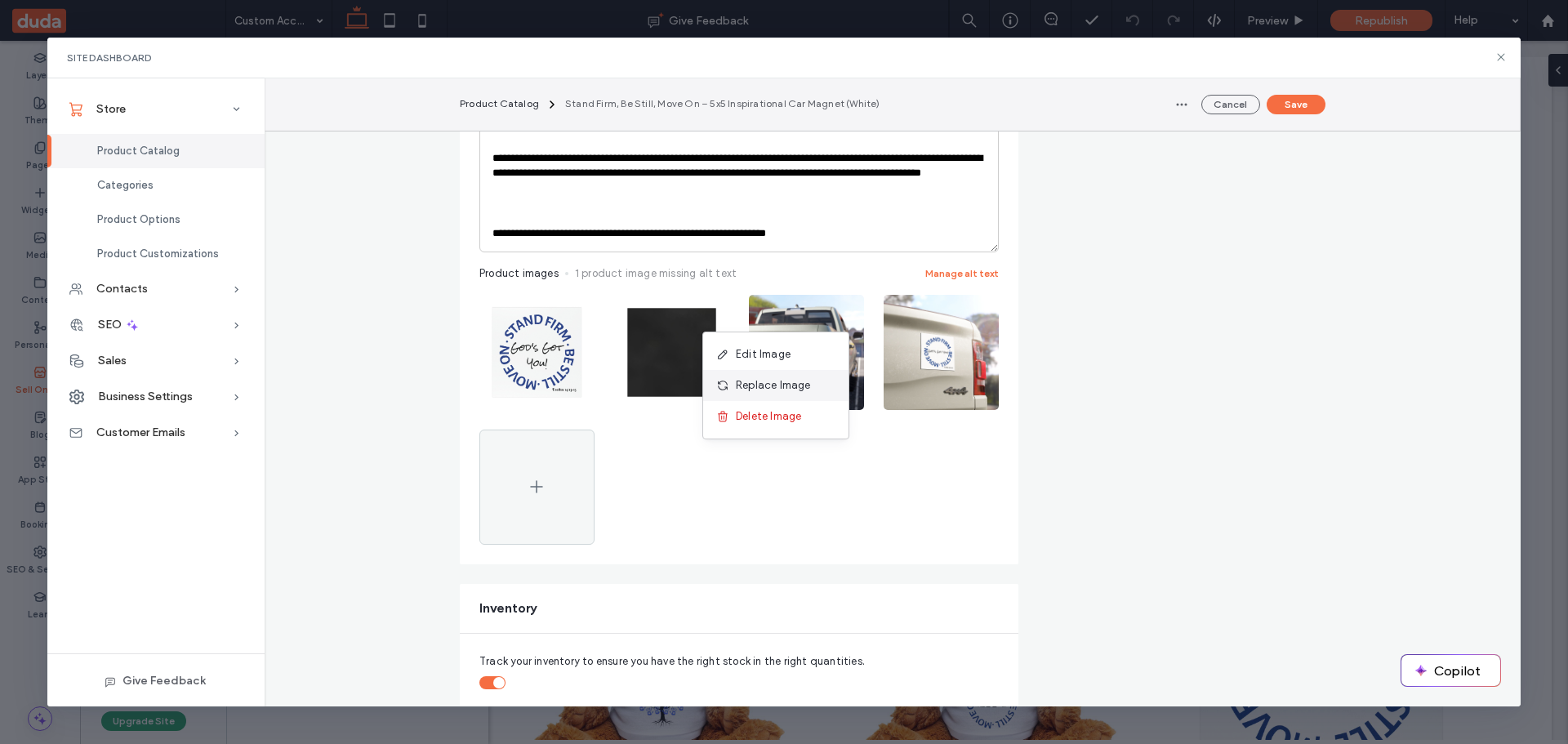
click at [770, 386] on span "Replace Image" at bounding box center [773, 385] width 75 height 16
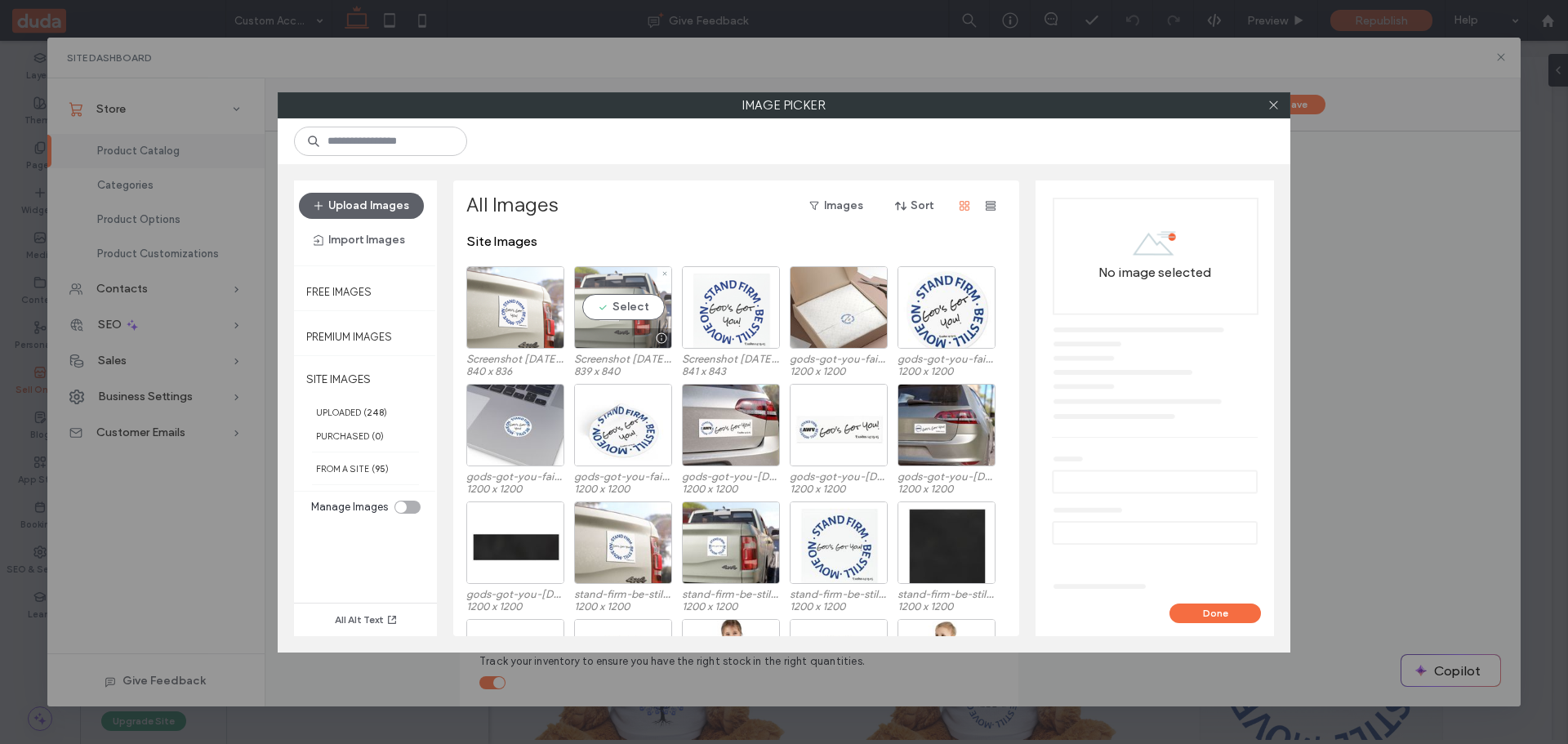
click at [595, 301] on div "Select" at bounding box center [623, 307] width 98 height 82
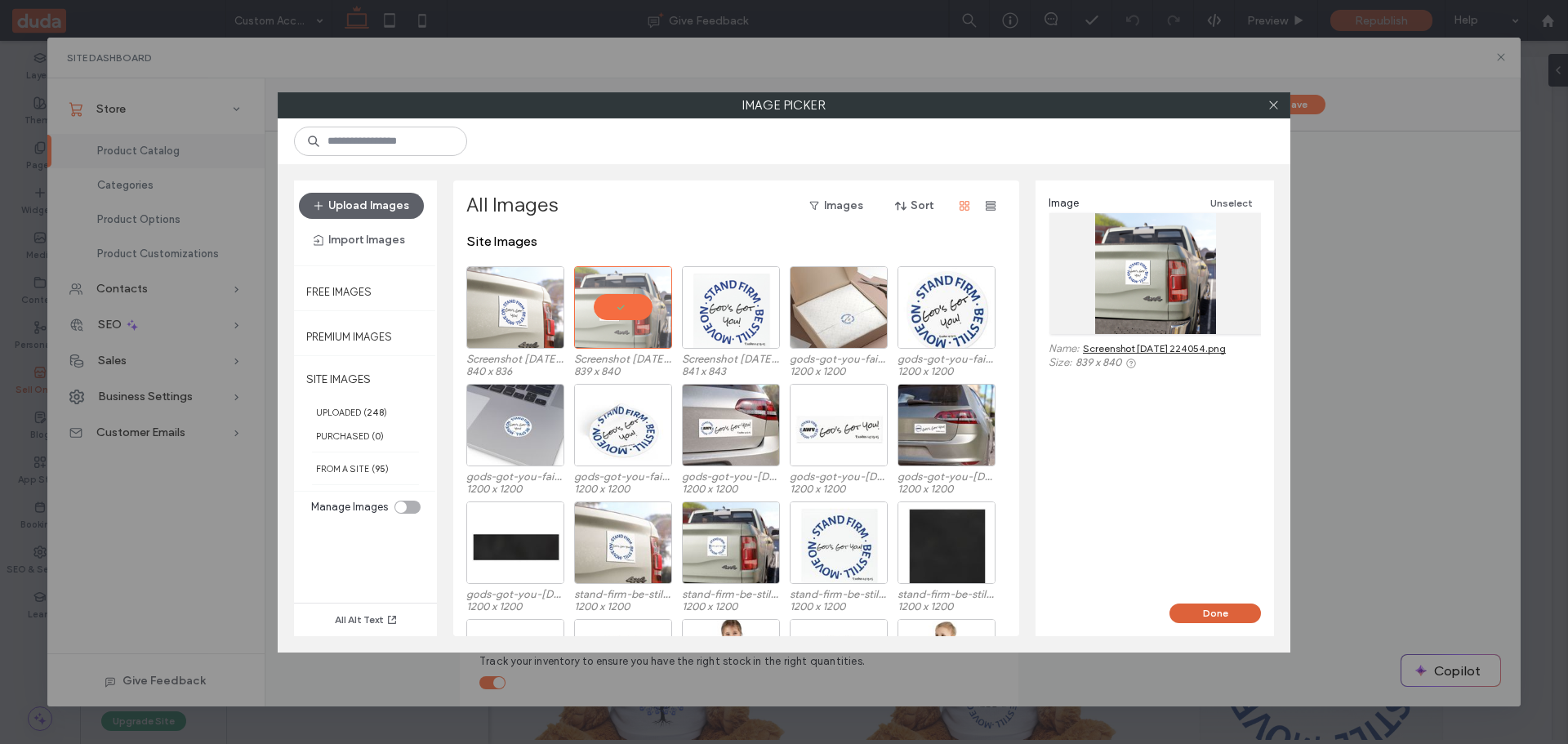
click at [1228, 611] on button "Done" at bounding box center [1215, 613] width 91 height 20
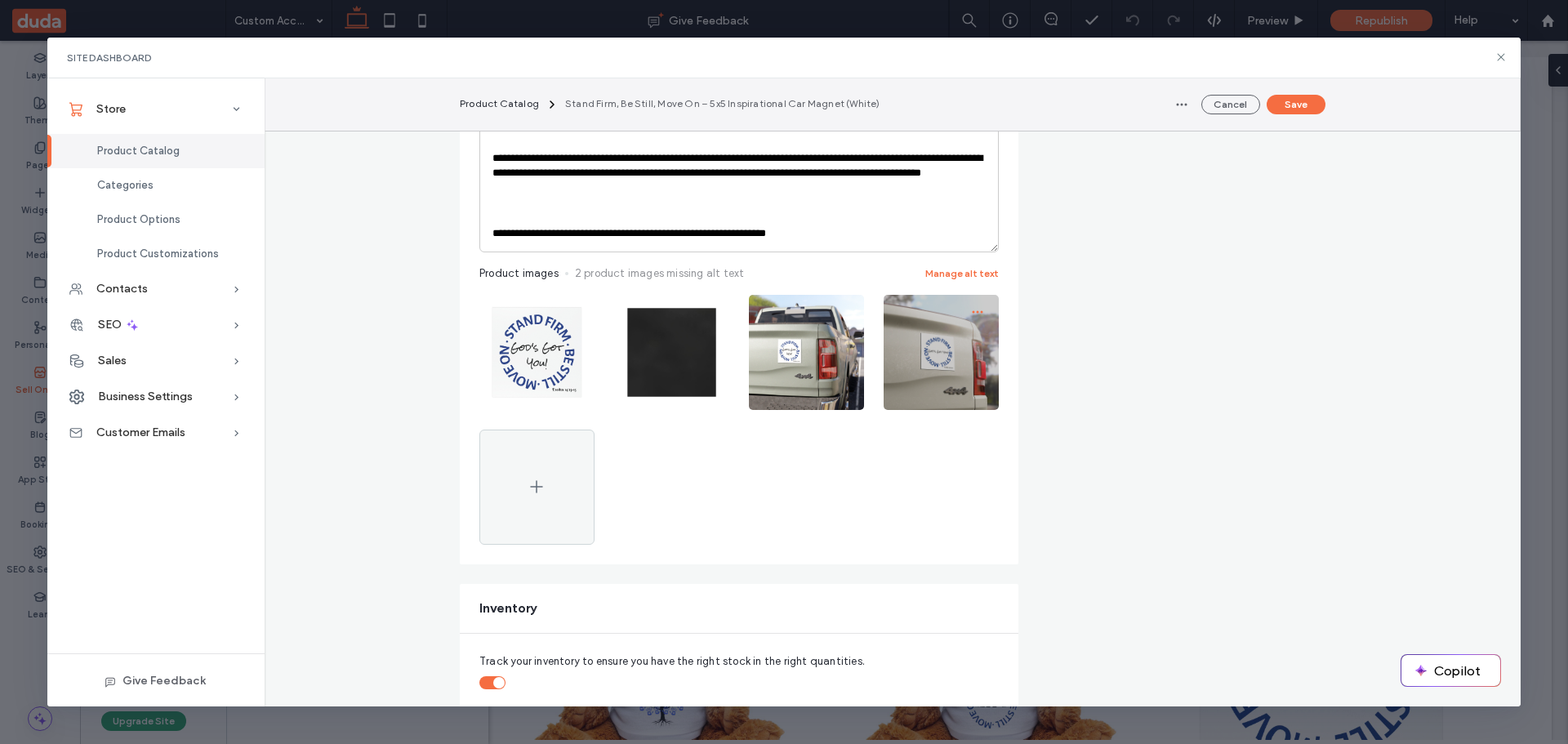
click at [971, 310] on icon "button" at bounding box center [977, 312] width 13 height 13
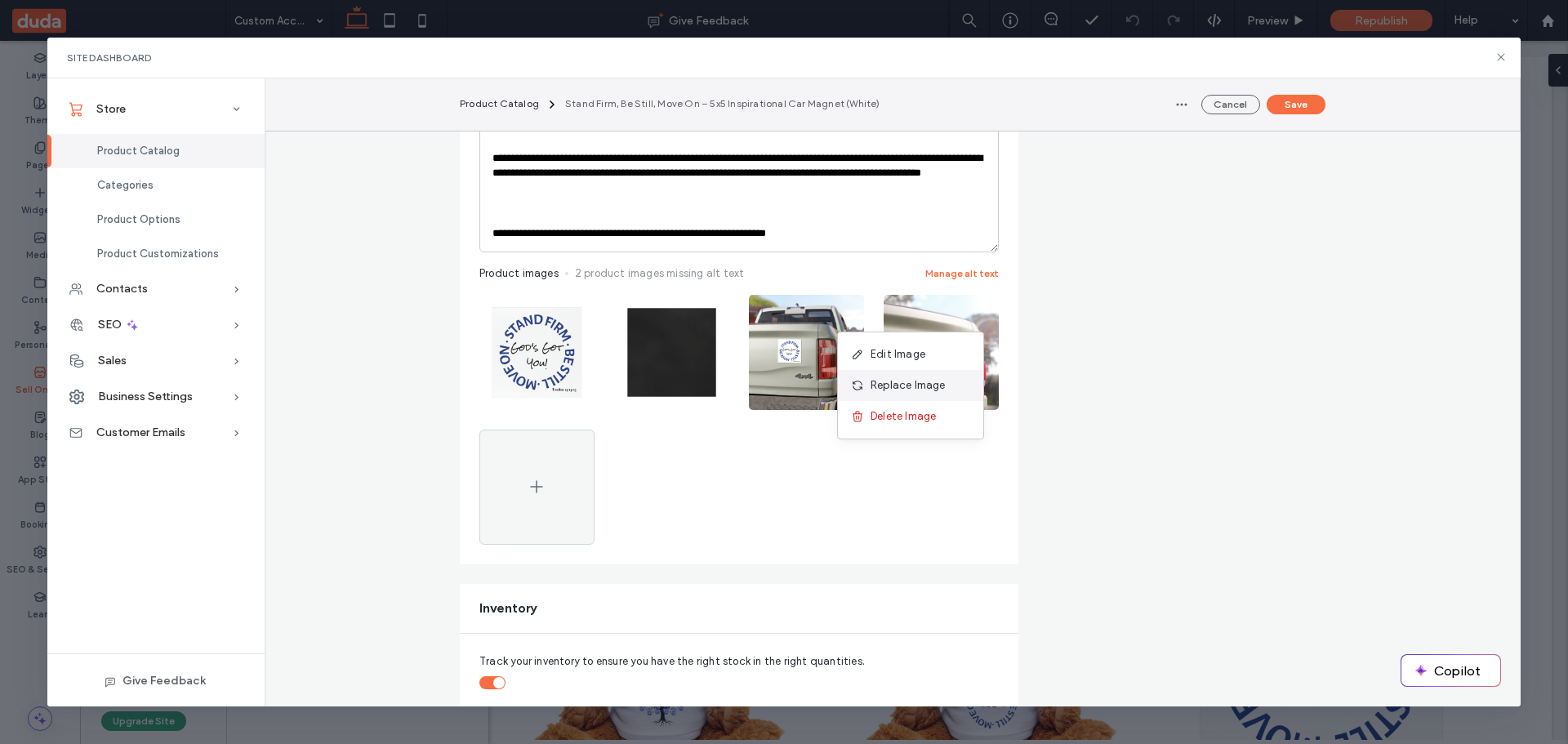
click at [918, 382] on span "Replace Image" at bounding box center [908, 385] width 75 height 16
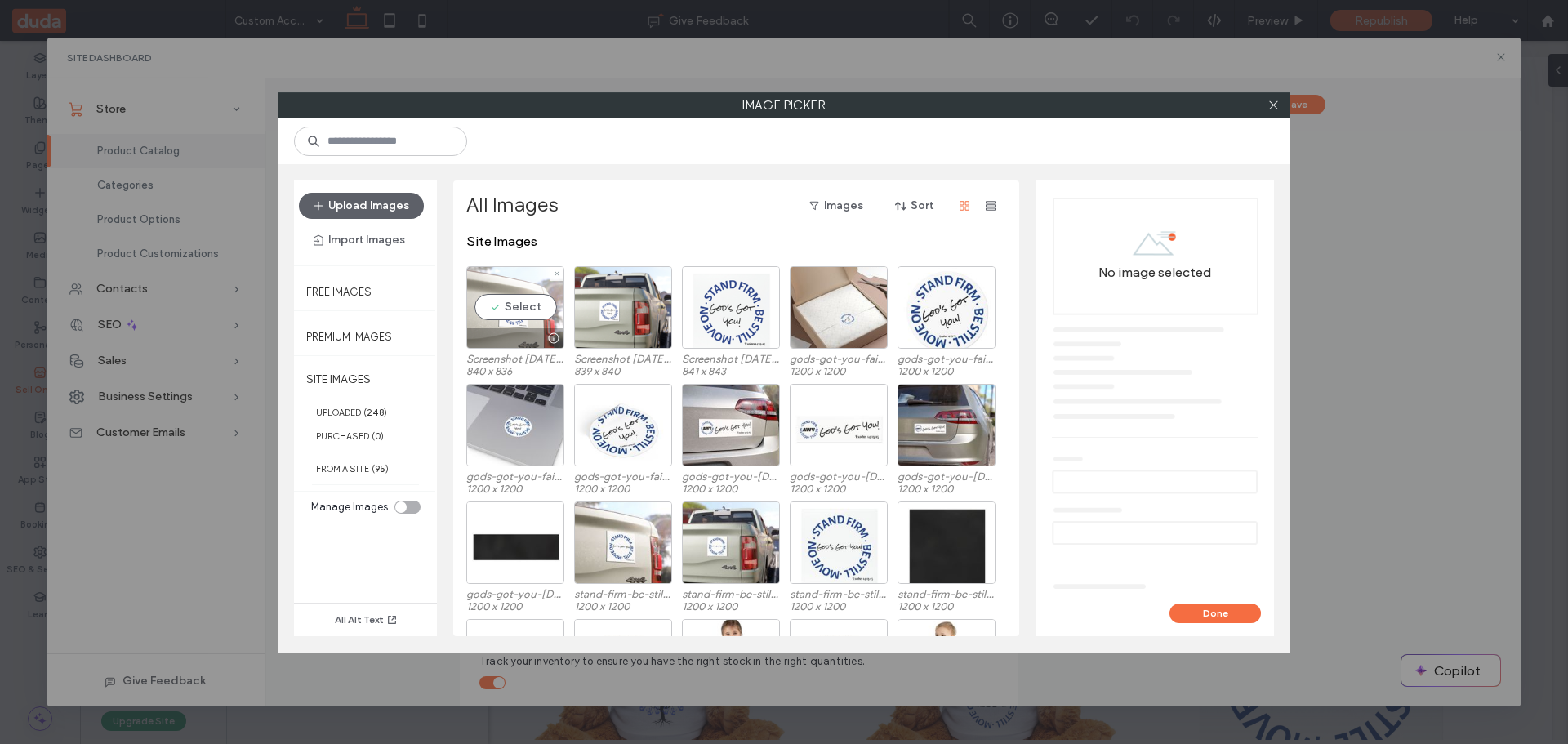
click at [494, 314] on div "Select" at bounding box center [515, 307] width 98 height 82
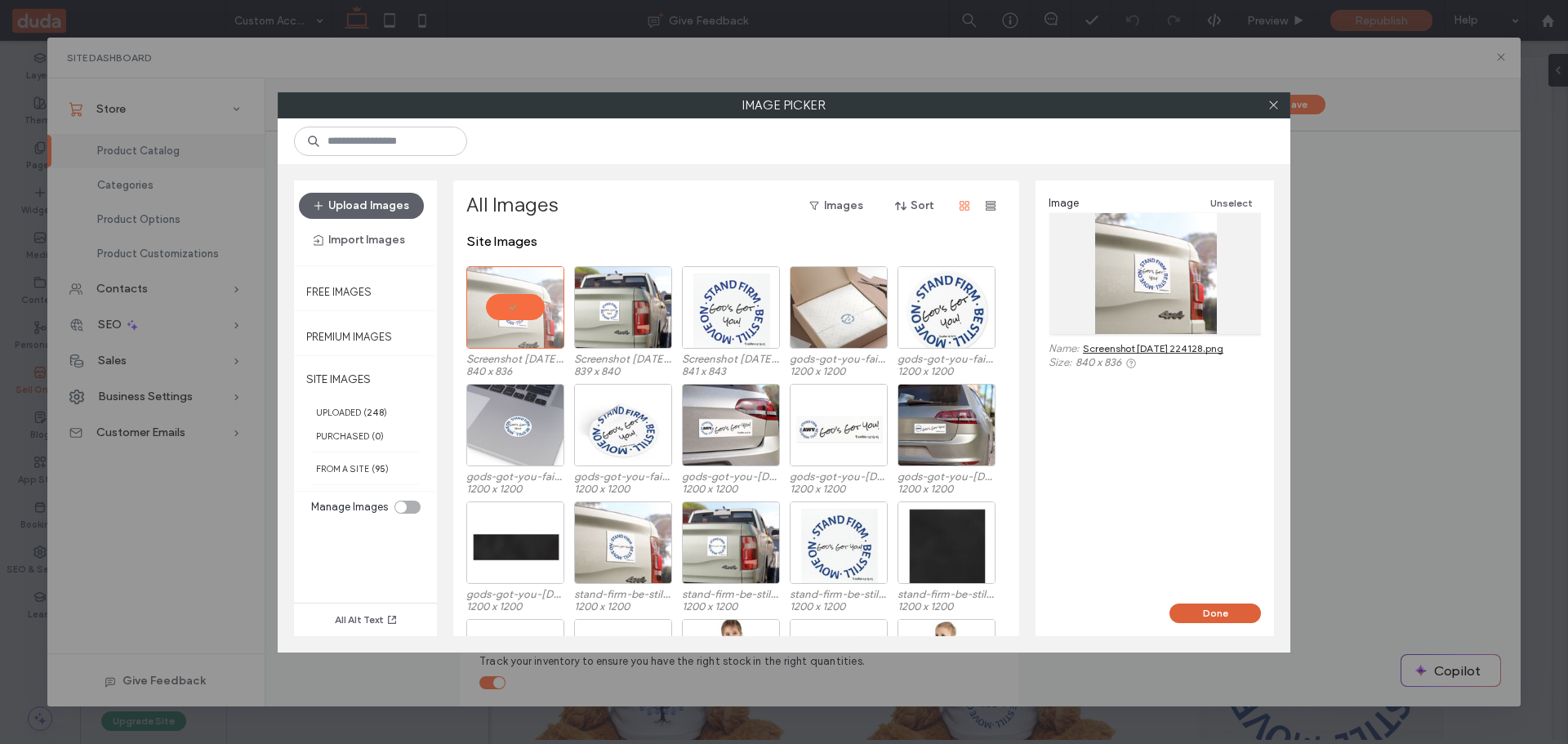
click at [1203, 618] on button "Done" at bounding box center [1215, 613] width 91 height 20
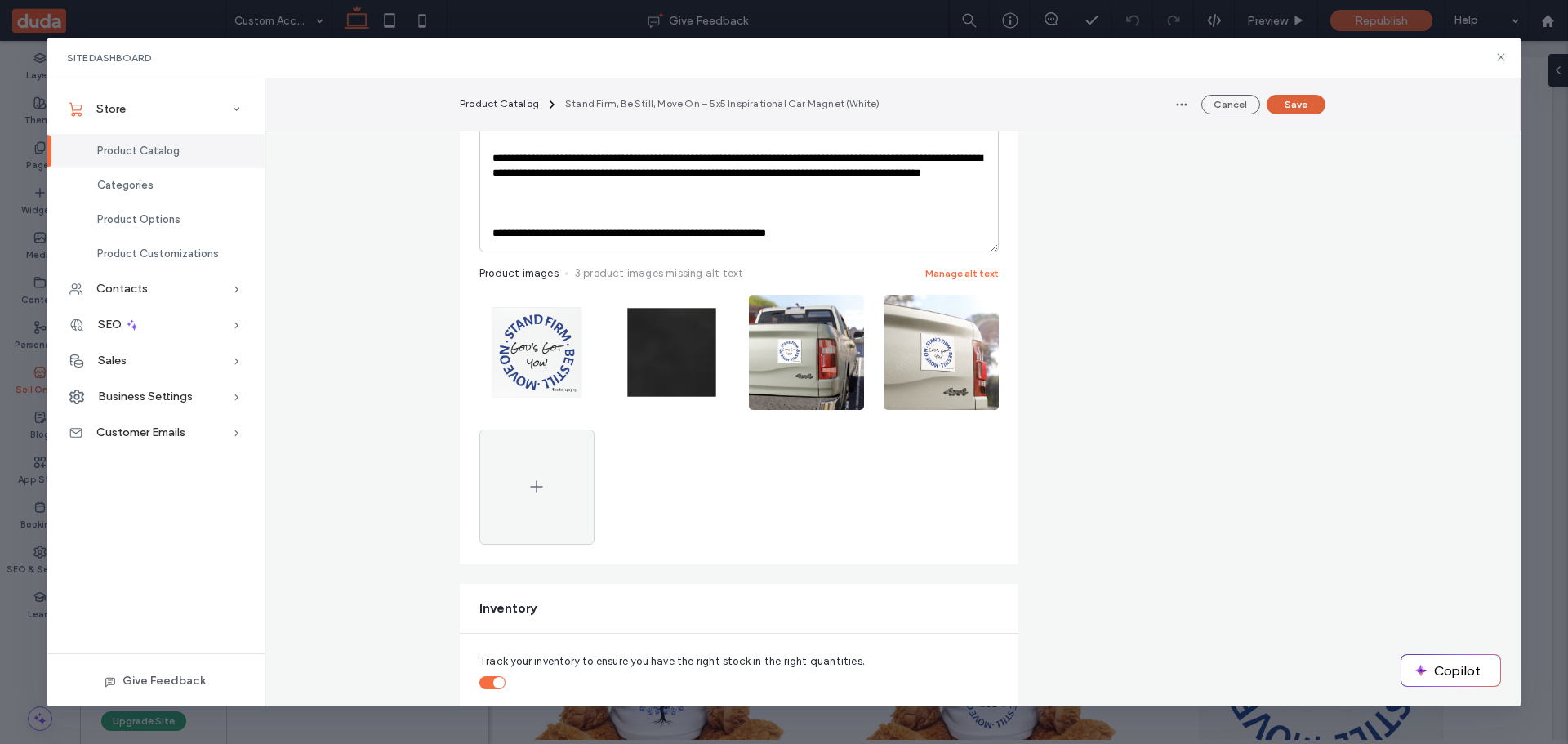
click at [1293, 104] on button "Save" at bounding box center [1296, 104] width 59 height 20
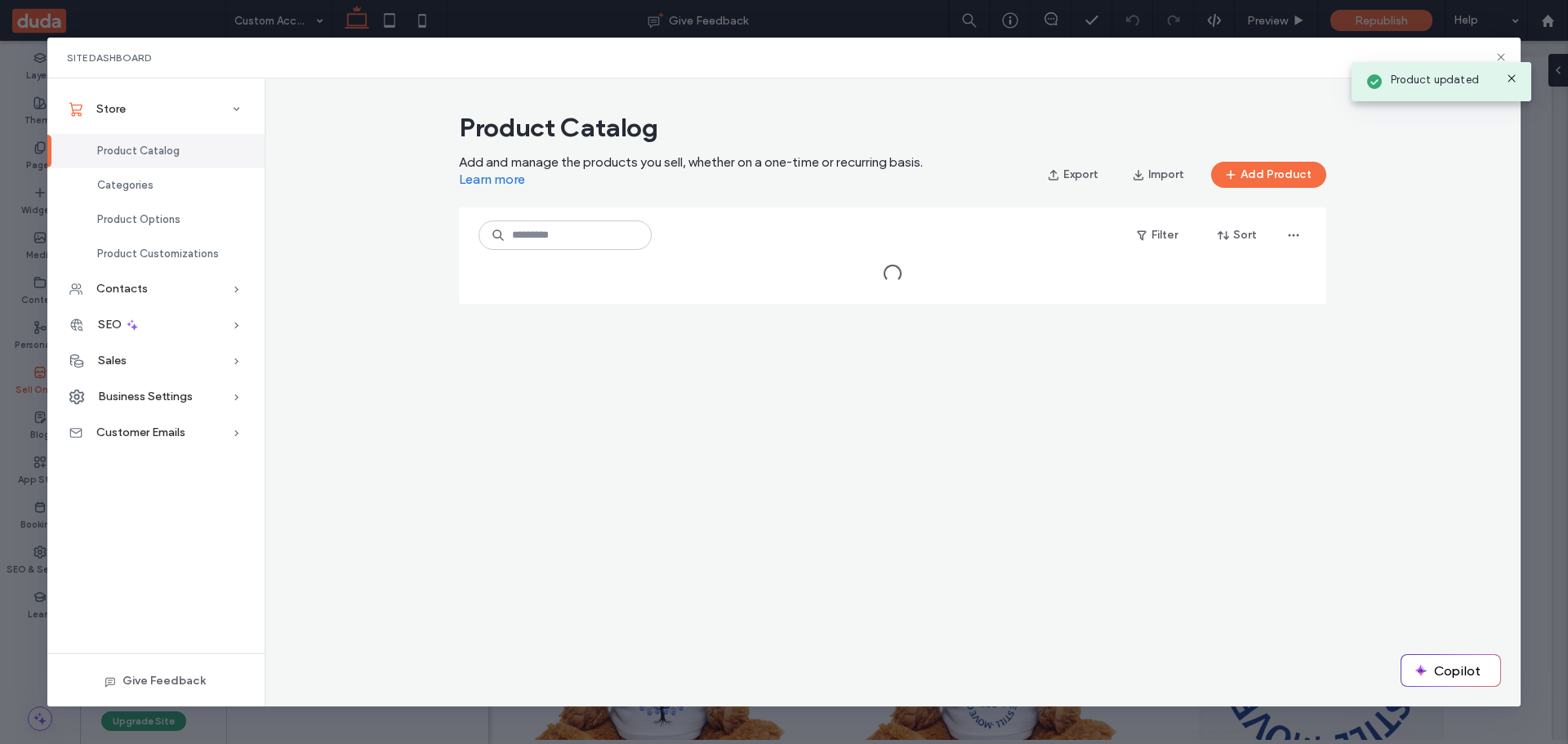
scroll to position [0, 0]
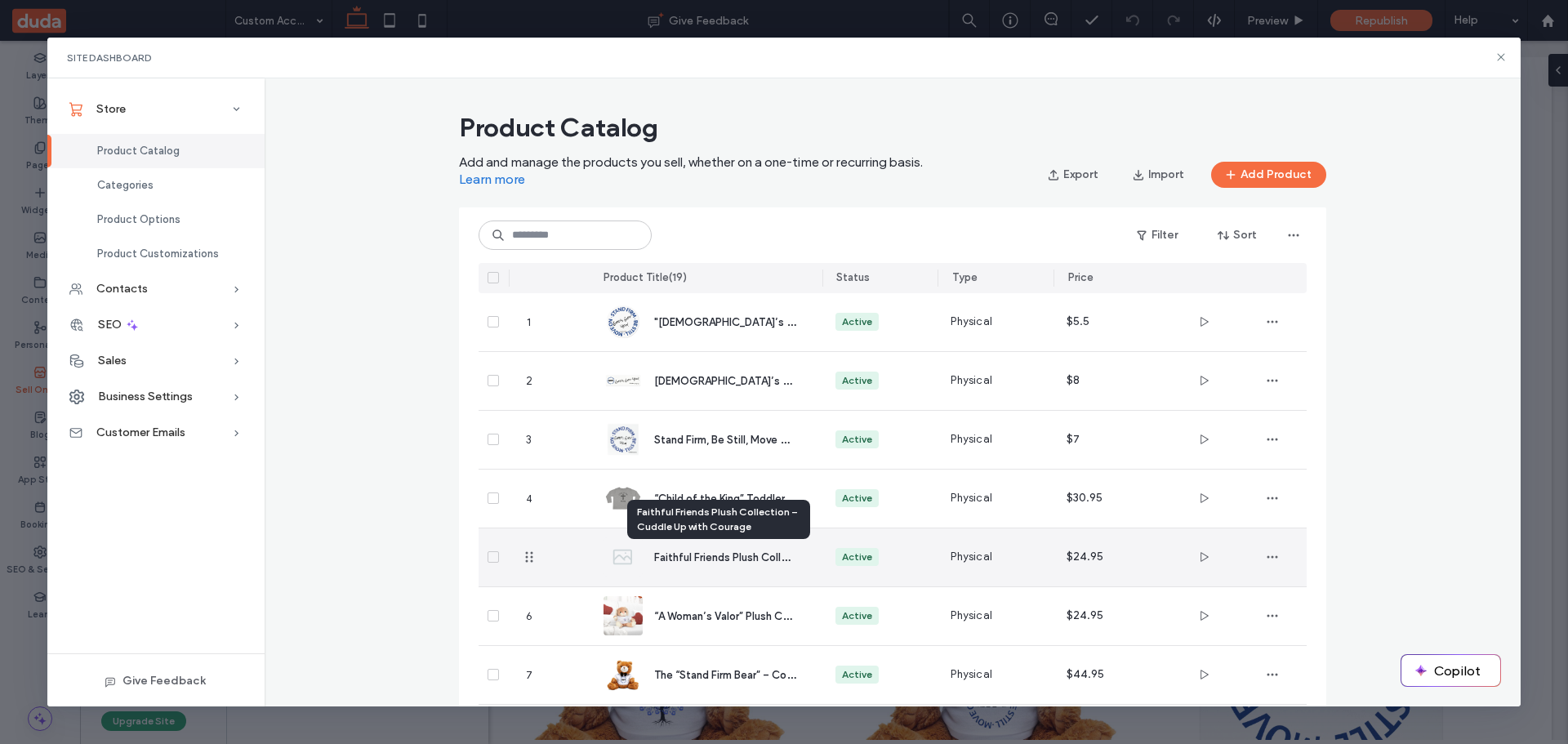
click at [693, 560] on span "Faithful Friends Plush Collection – Cuddle Up with Courage" at bounding box center [799, 556] width 291 height 16
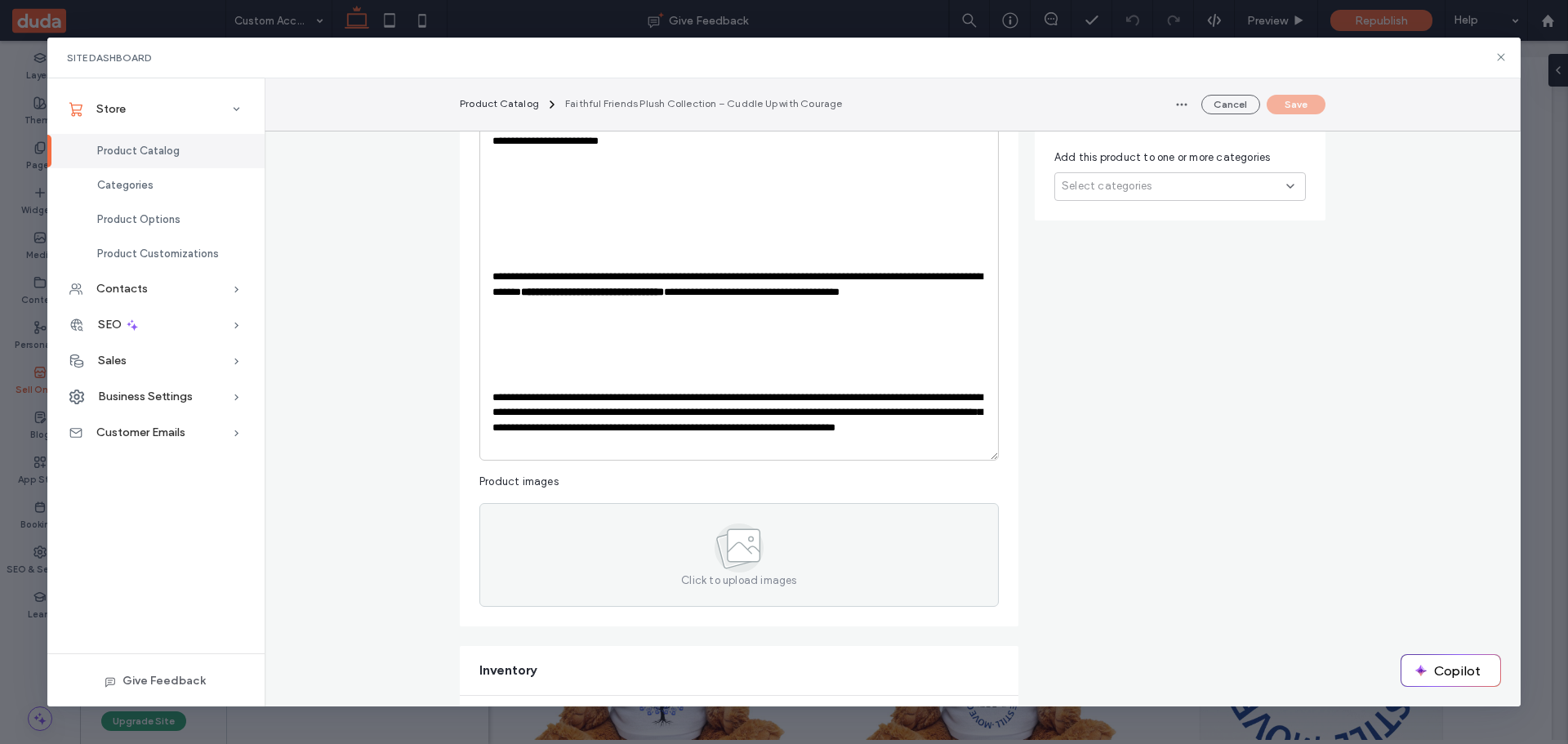
scroll to position [445, 0]
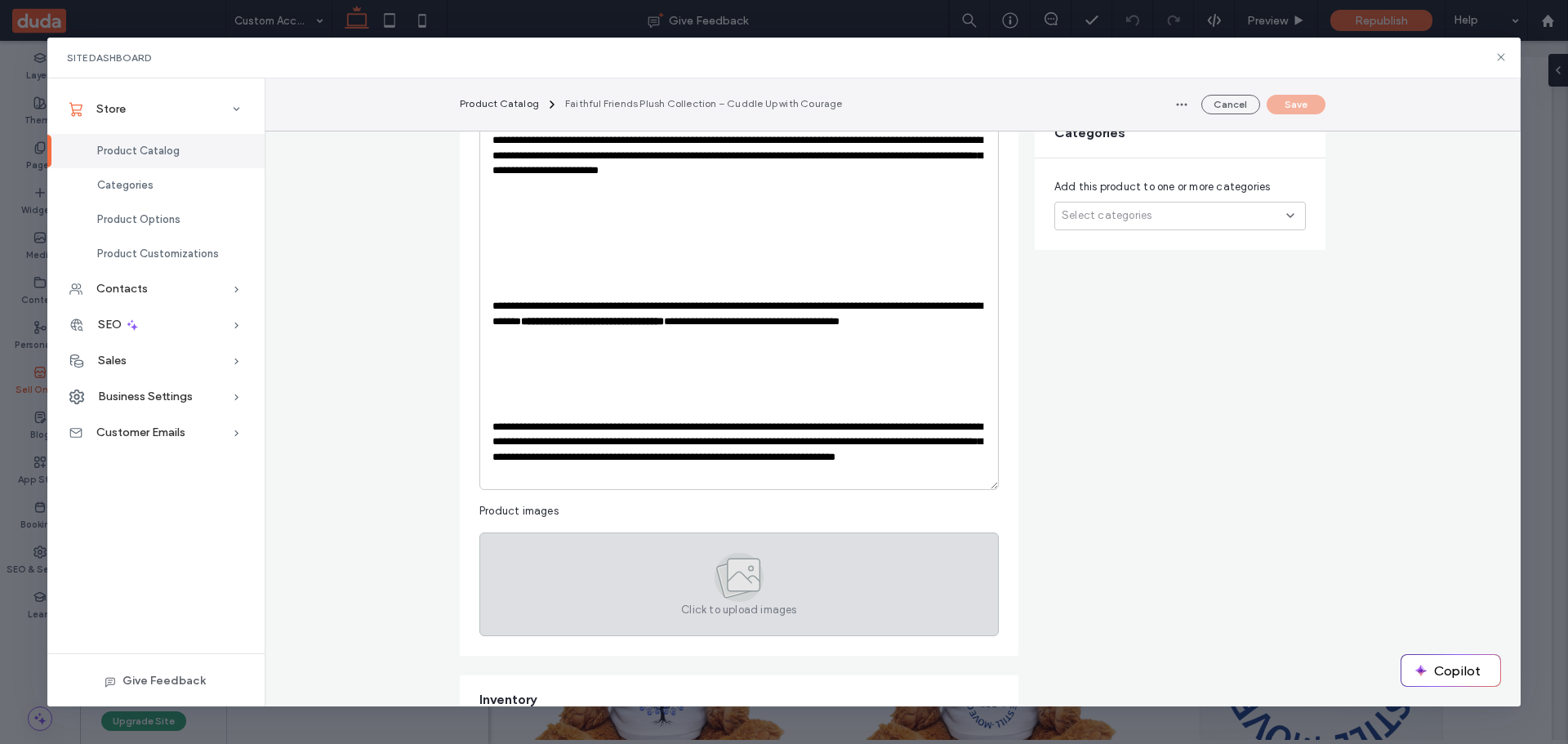
click at [730, 562] on icon at bounding box center [744, 576] width 33 height 33
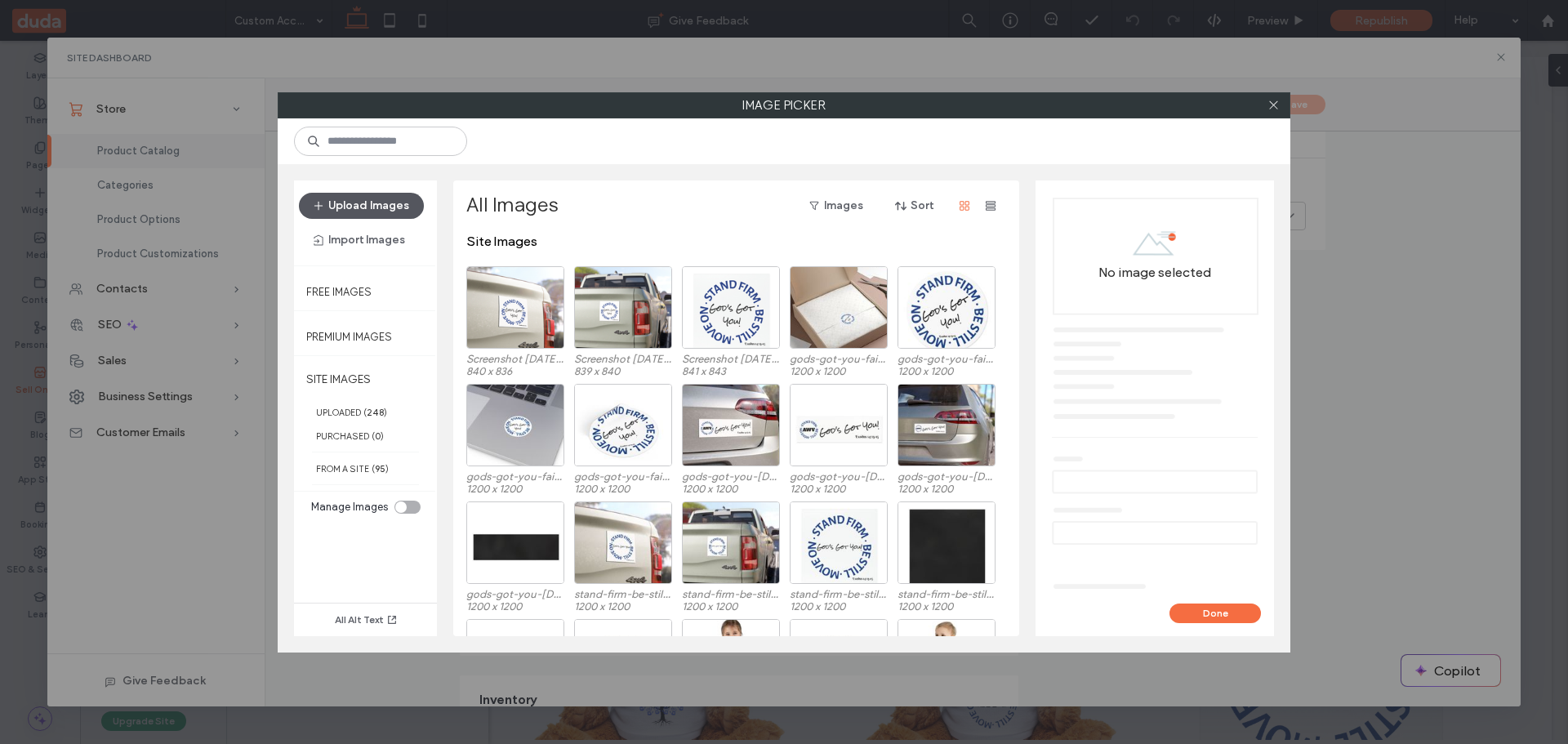
click at [362, 204] on button "Upload Images" at bounding box center [361, 206] width 125 height 26
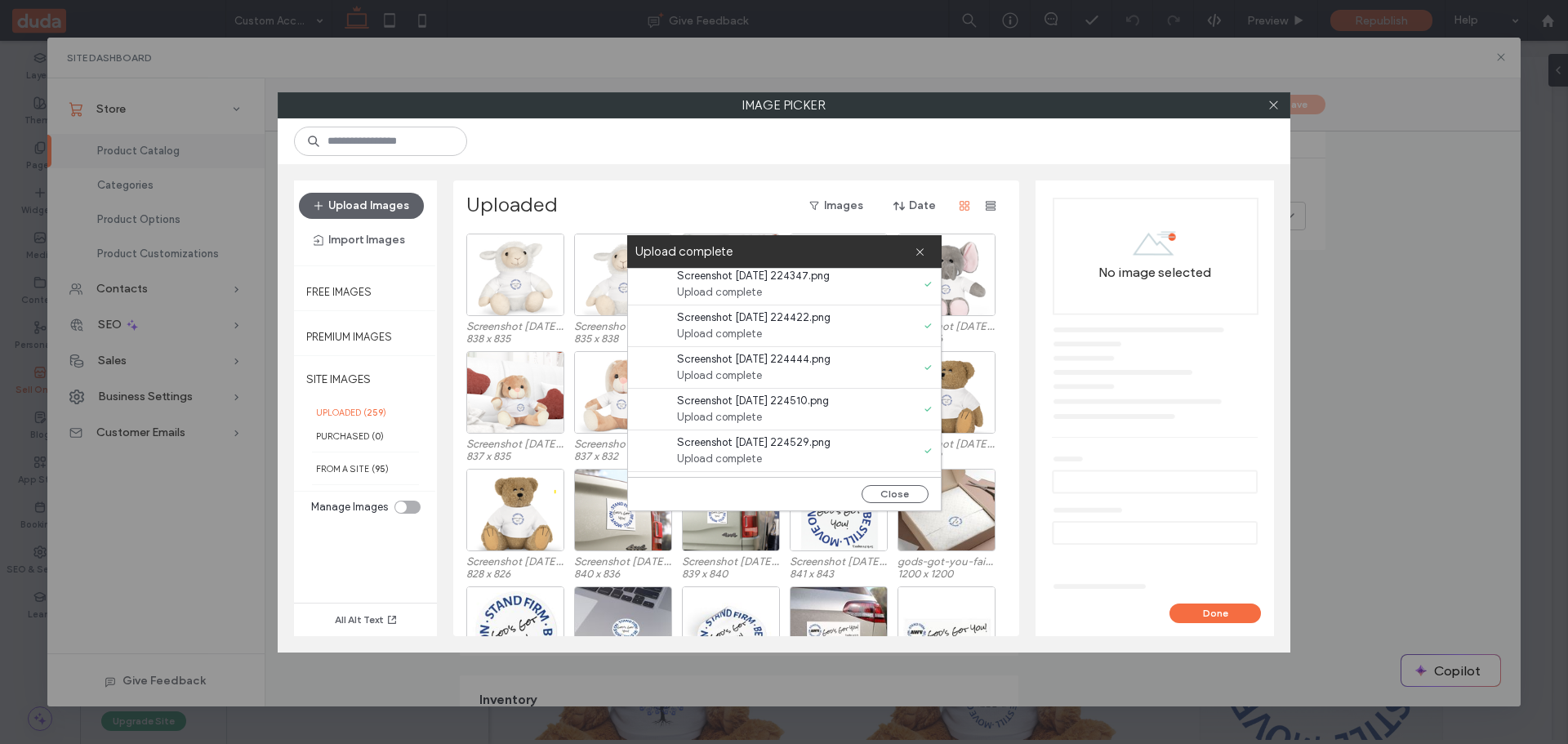
scroll to position [0, 0]
click at [879, 488] on button "Close" at bounding box center [895, 494] width 67 height 18
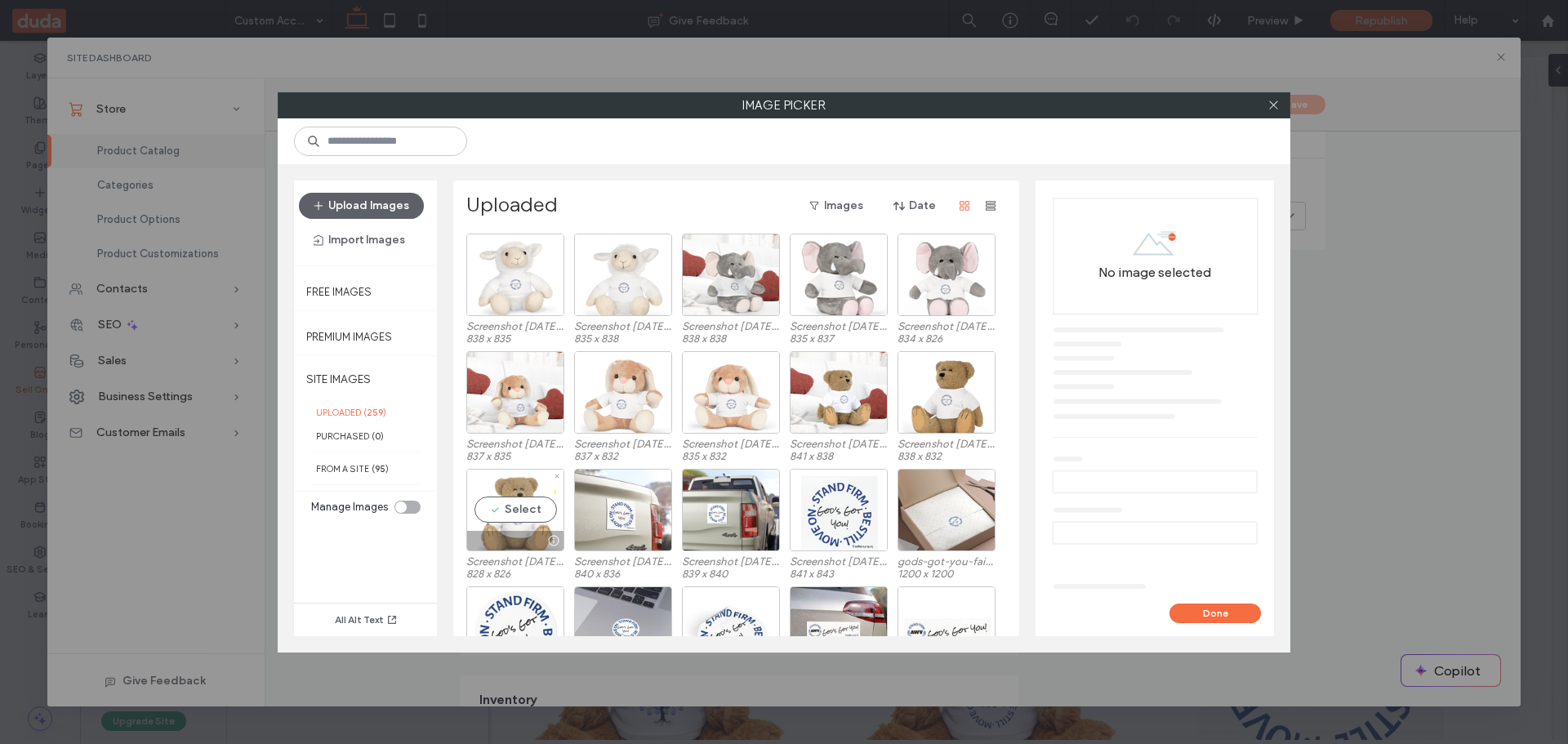
click at [519, 508] on div "Select" at bounding box center [515, 510] width 98 height 82
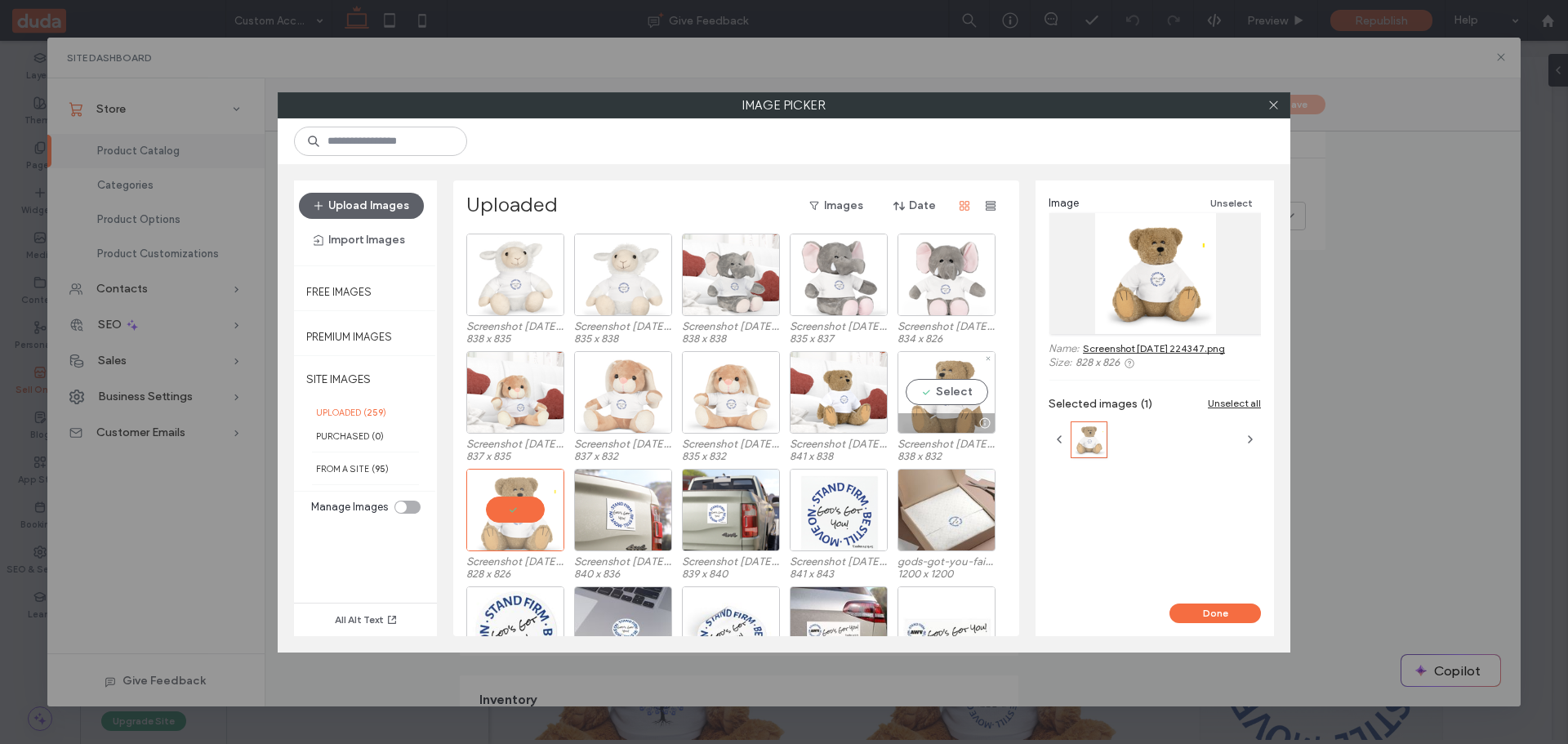
click at [945, 386] on div "Select" at bounding box center [946, 393] width 98 height 82
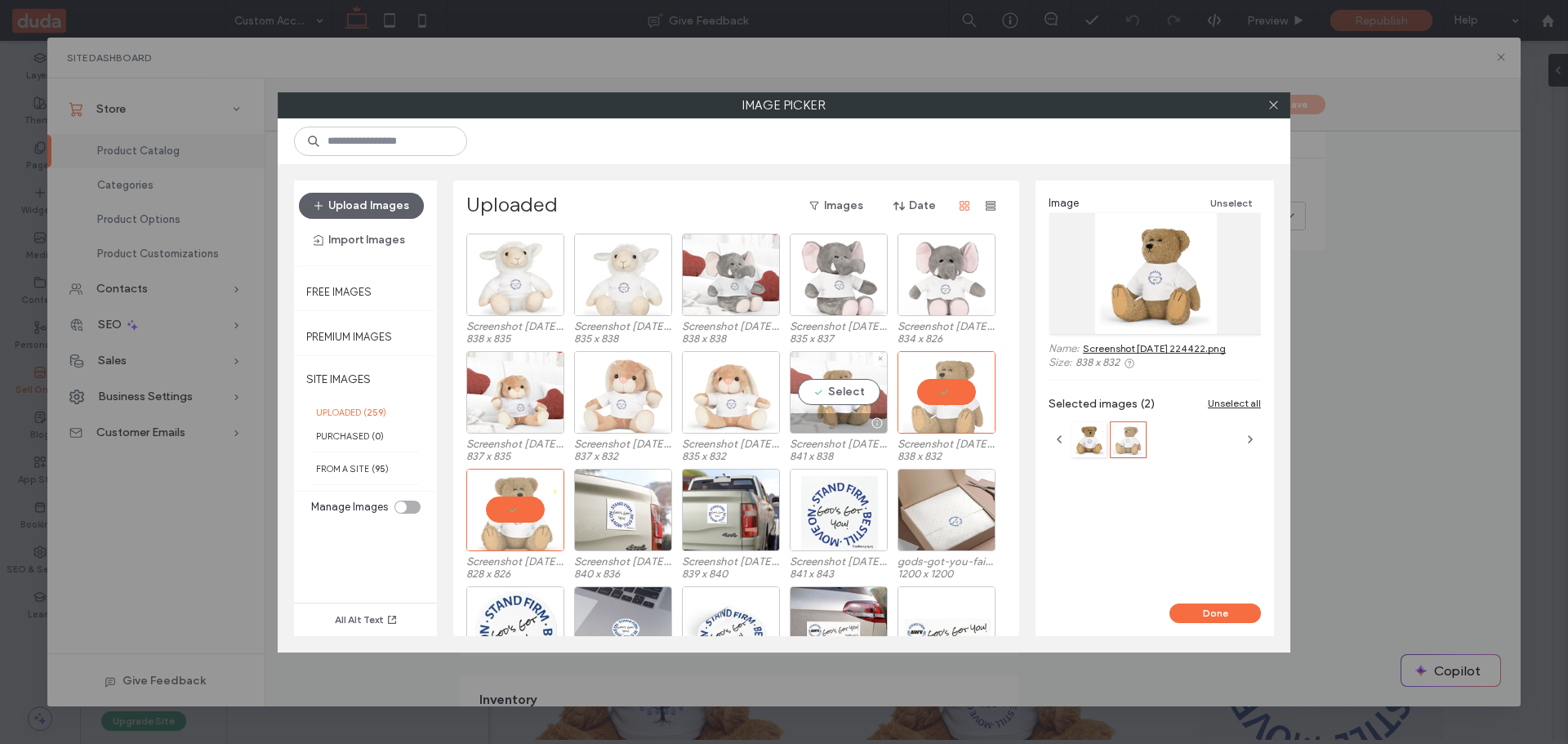
drag, startPoint x: 854, startPoint y: 385, endPoint x: 839, endPoint y: 386, distance: 15.0
click at [853, 384] on div "Select" at bounding box center [839, 393] width 98 height 82
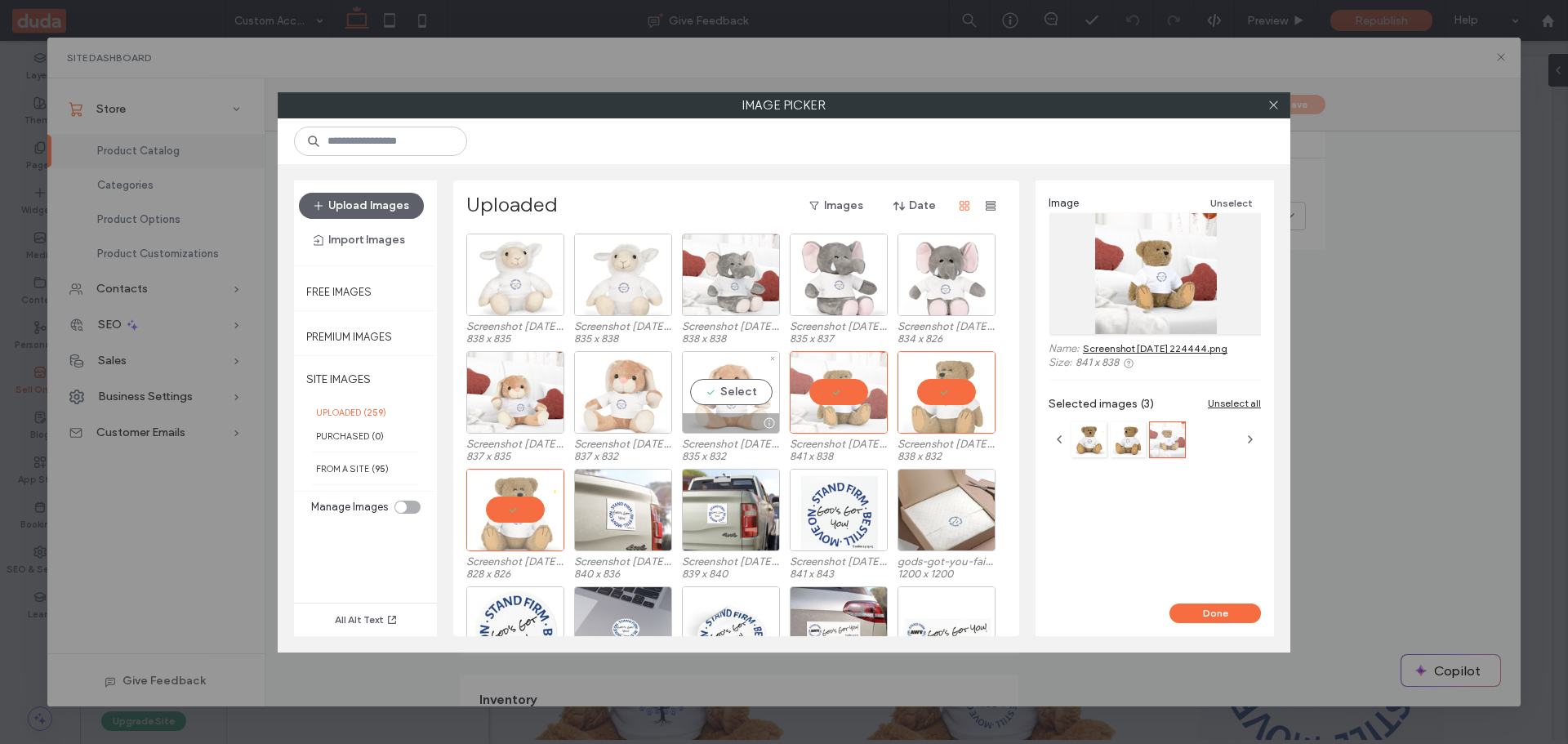
click at [737, 390] on div "Select" at bounding box center [730, 393] width 98 height 82
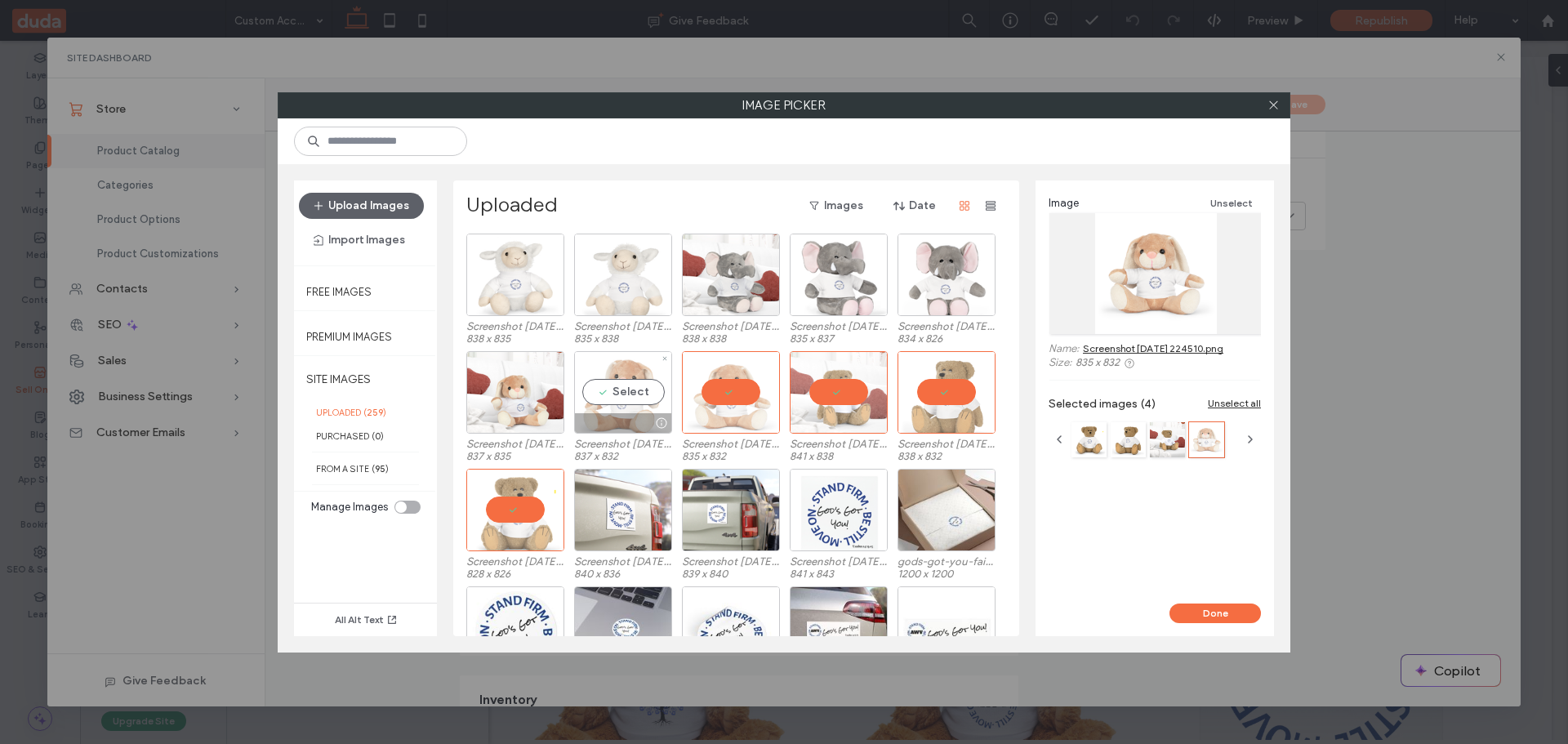
click at [617, 393] on div "Select" at bounding box center [623, 393] width 98 height 82
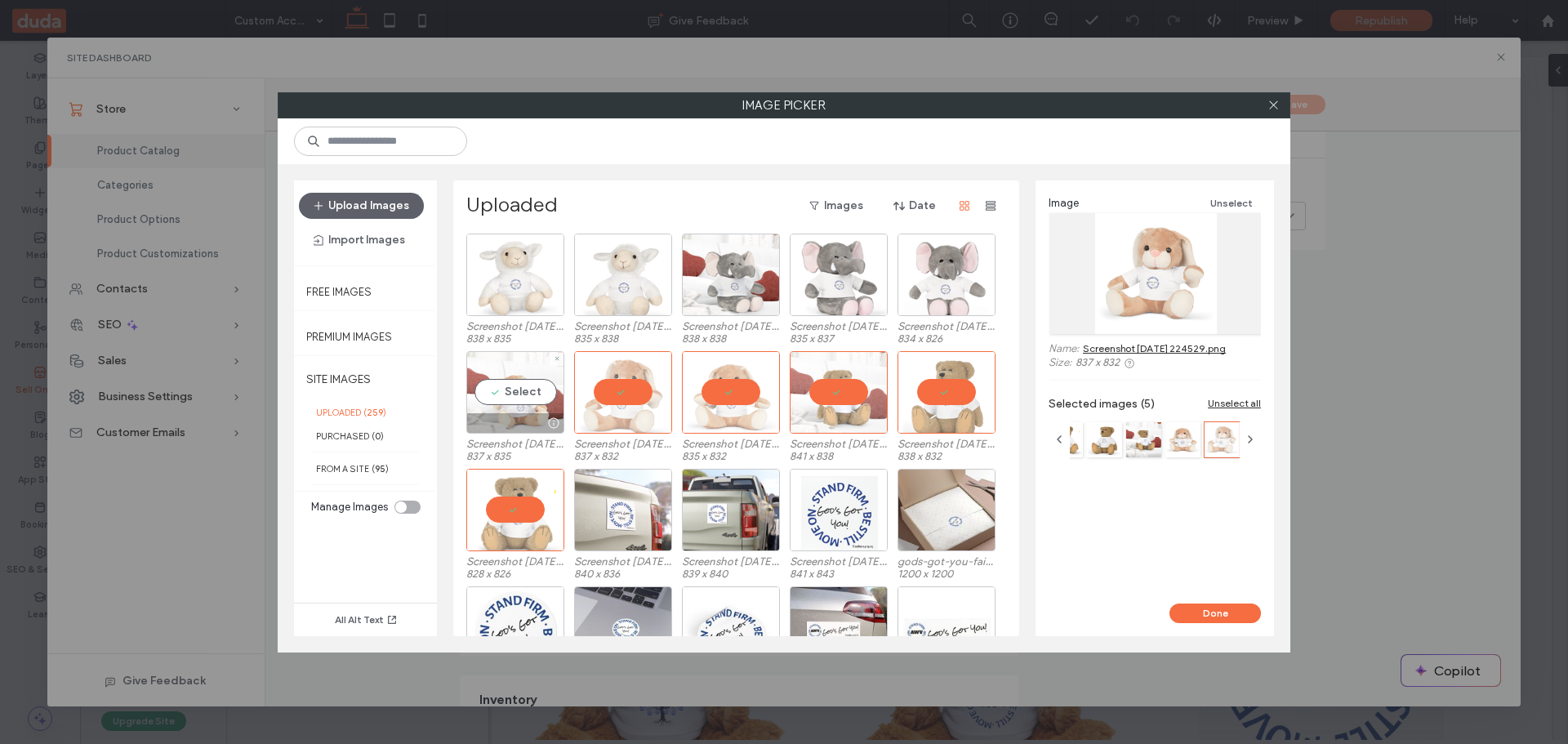
click at [523, 379] on div "Select" at bounding box center [515, 393] width 98 height 82
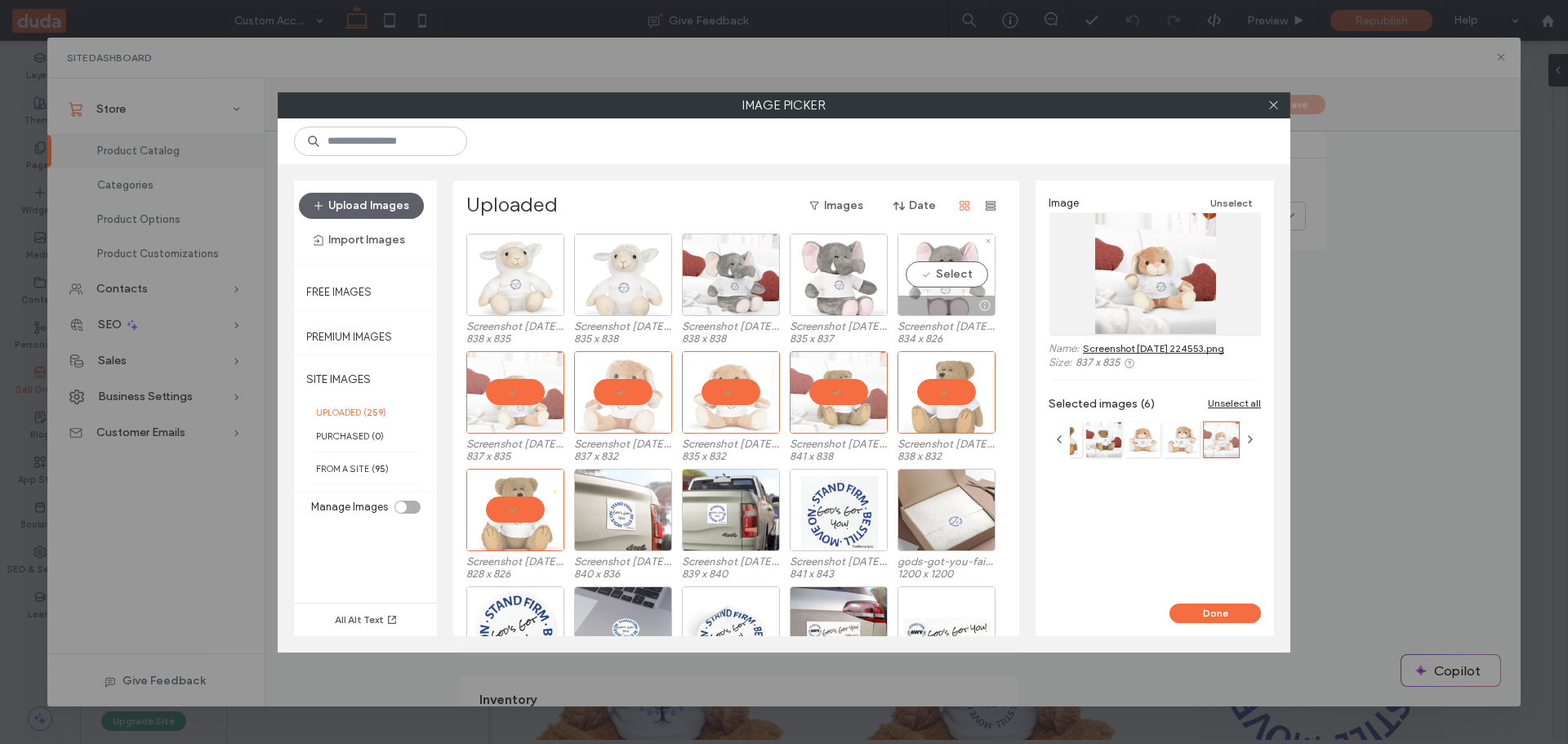
click at [938, 269] on div "Select" at bounding box center [946, 274] width 98 height 82
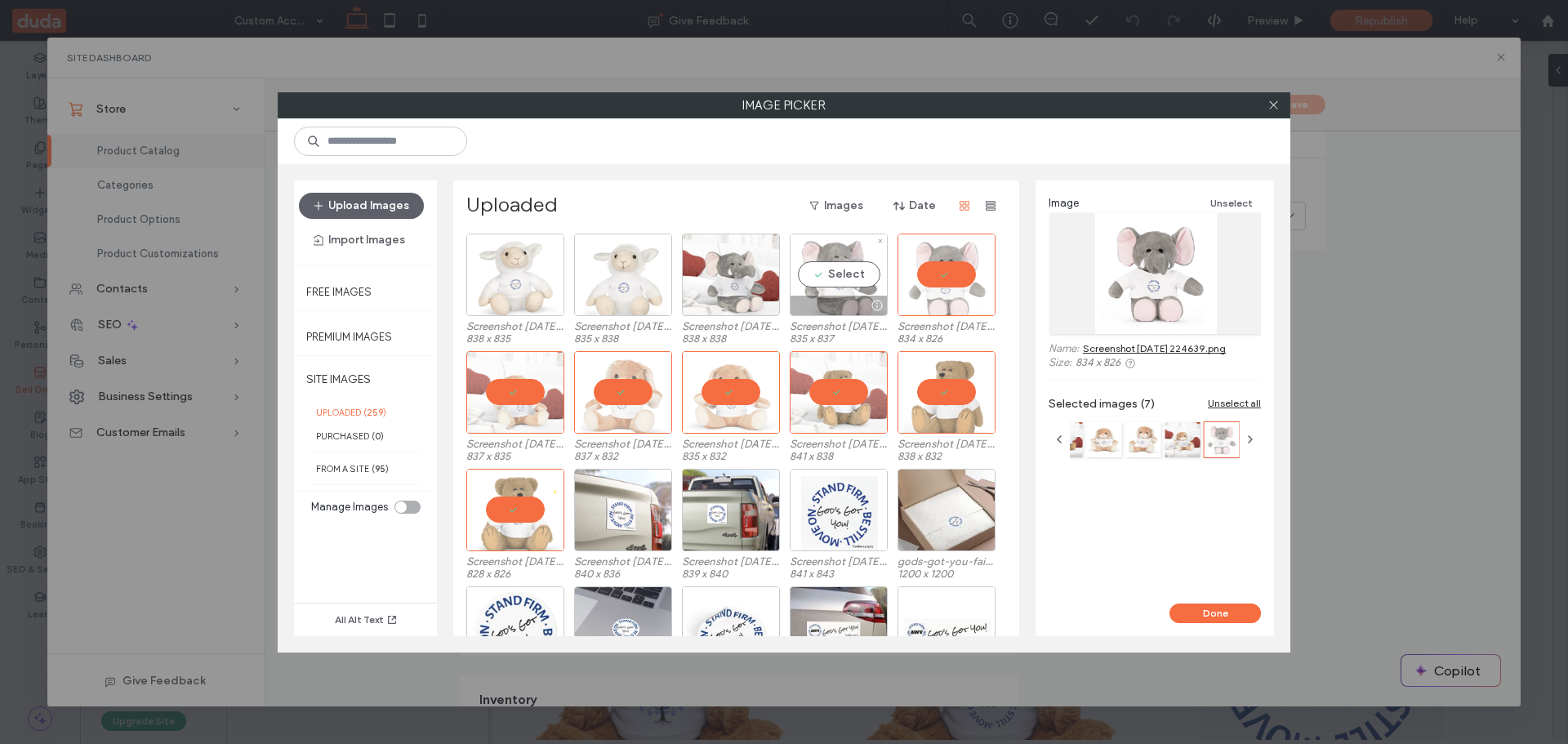
click at [827, 278] on div "Select" at bounding box center [839, 274] width 98 height 82
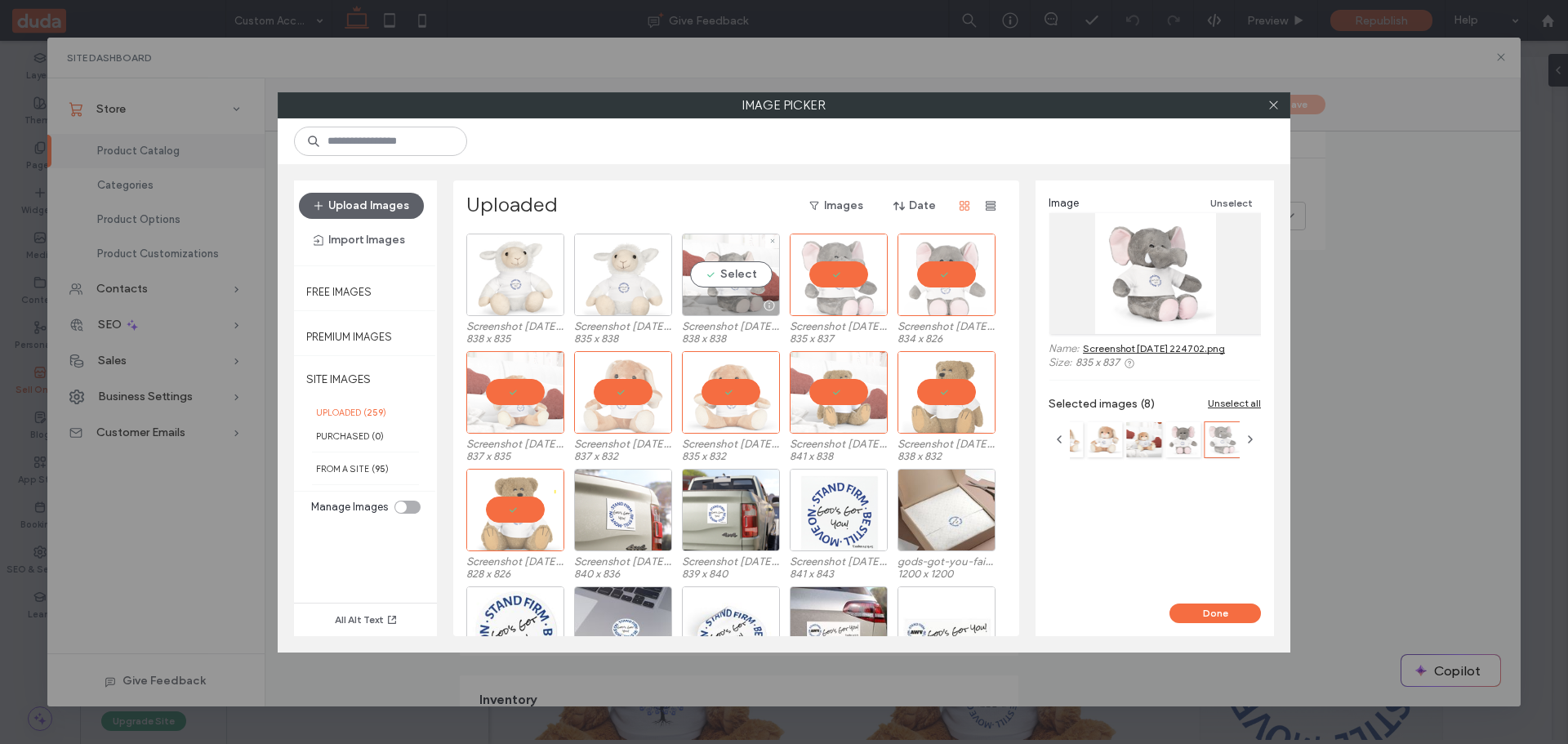
click at [743, 271] on div "Select" at bounding box center [730, 274] width 98 height 82
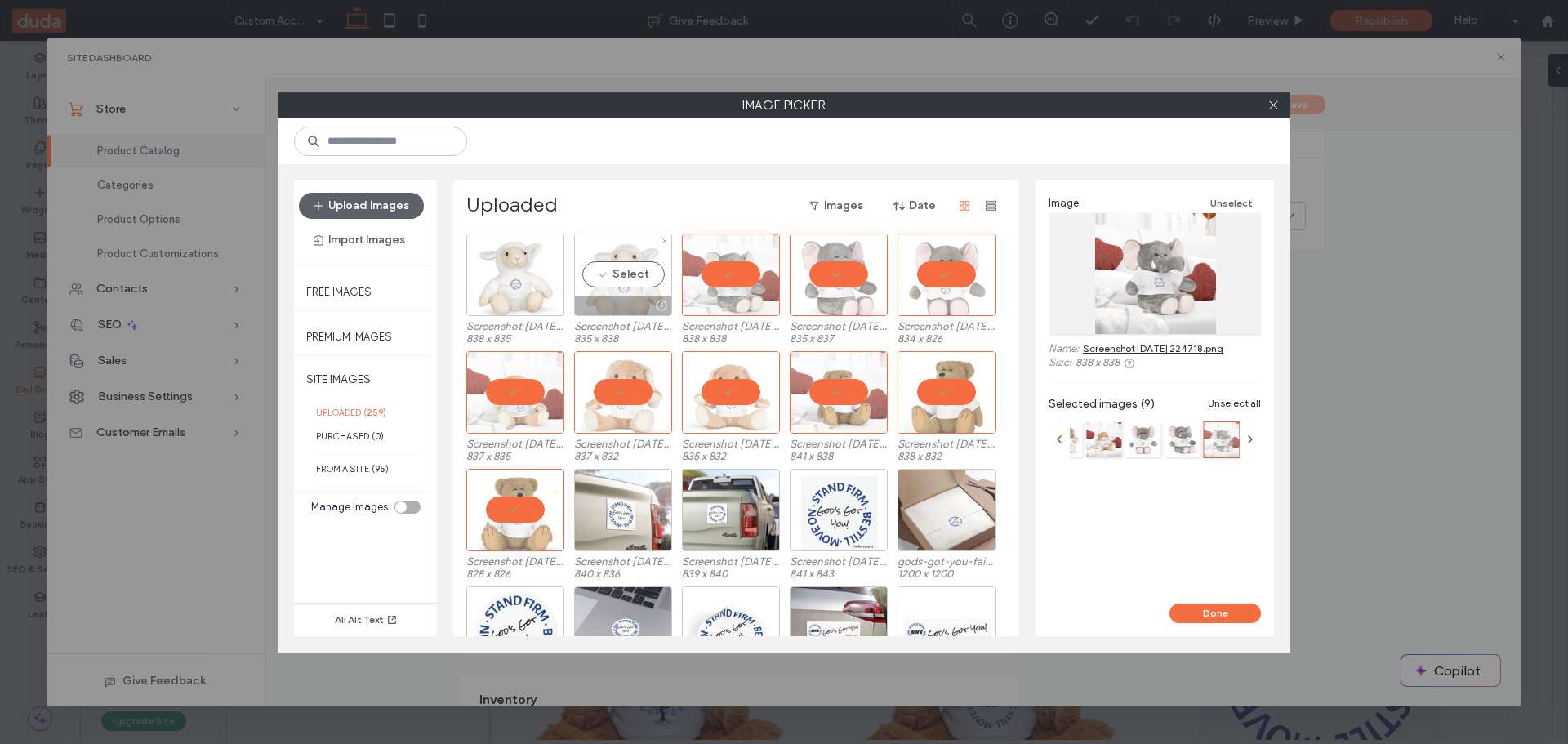
click at [614, 279] on div "Select" at bounding box center [623, 274] width 98 height 82
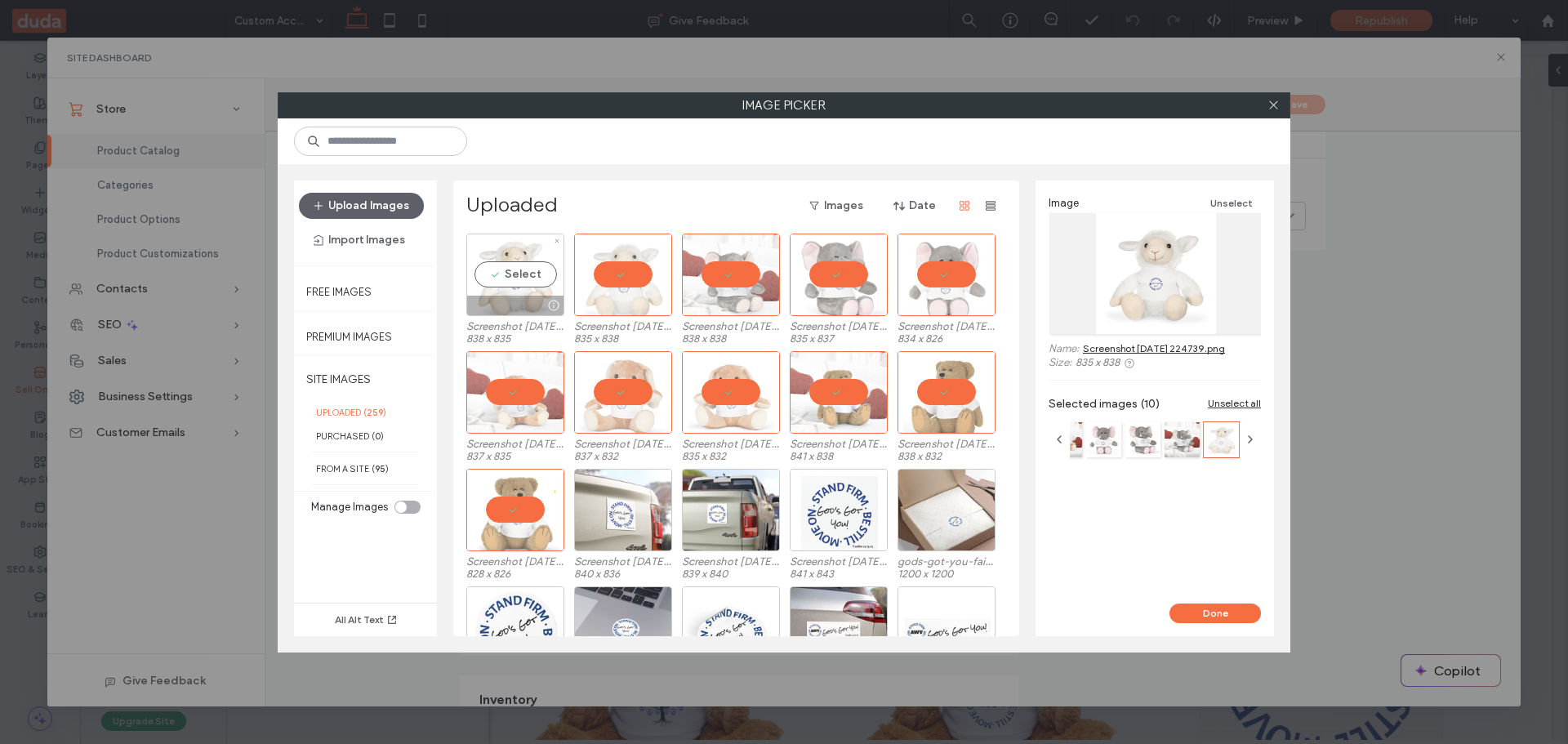
click at [500, 267] on div "Select" at bounding box center [515, 274] width 98 height 82
click at [339, 201] on button "Upload Images" at bounding box center [361, 206] width 125 height 26
click at [354, 204] on button "Upload Images" at bounding box center [361, 206] width 125 height 26
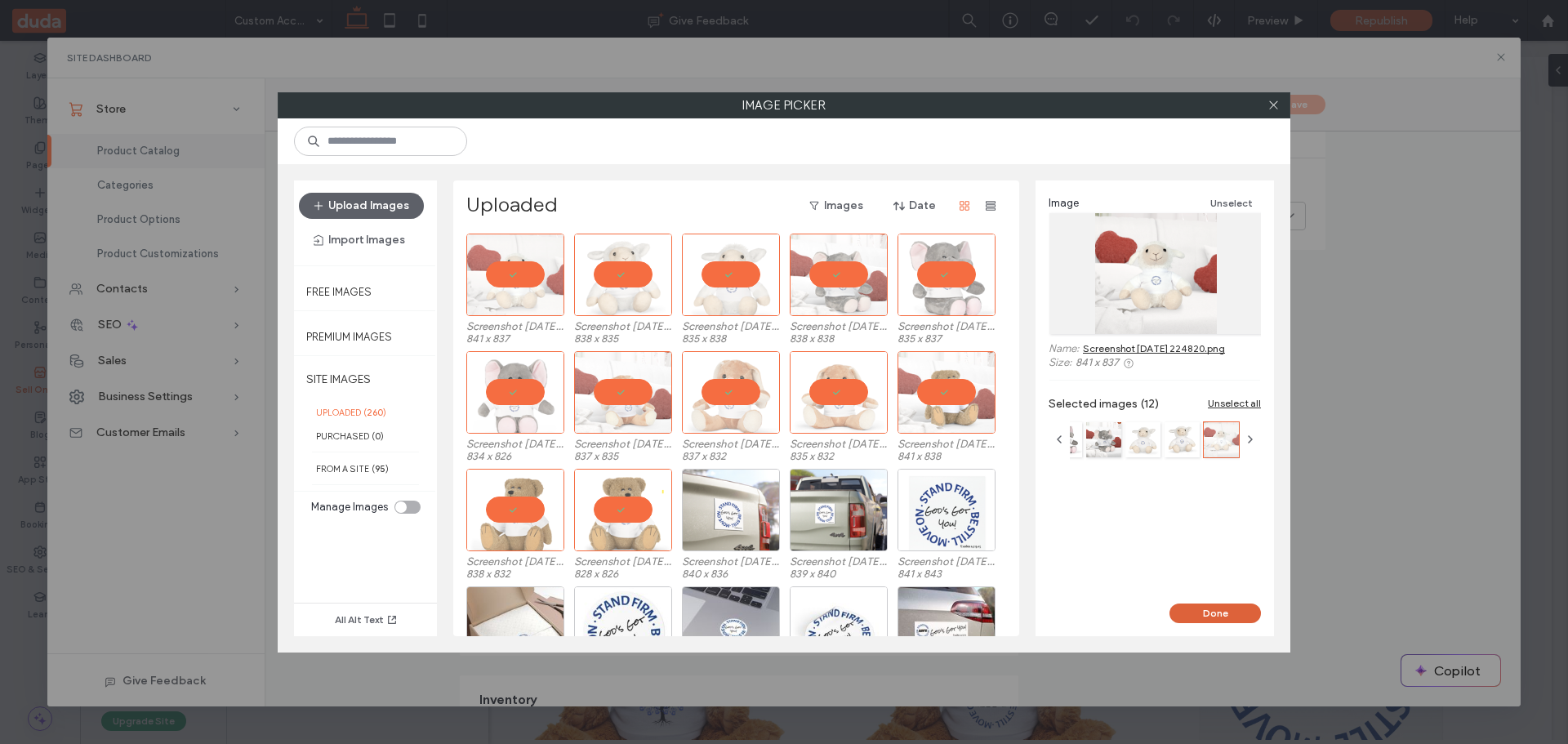
click at [1225, 615] on button "Done" at bounding box center [1215, 613] width 91 height 20
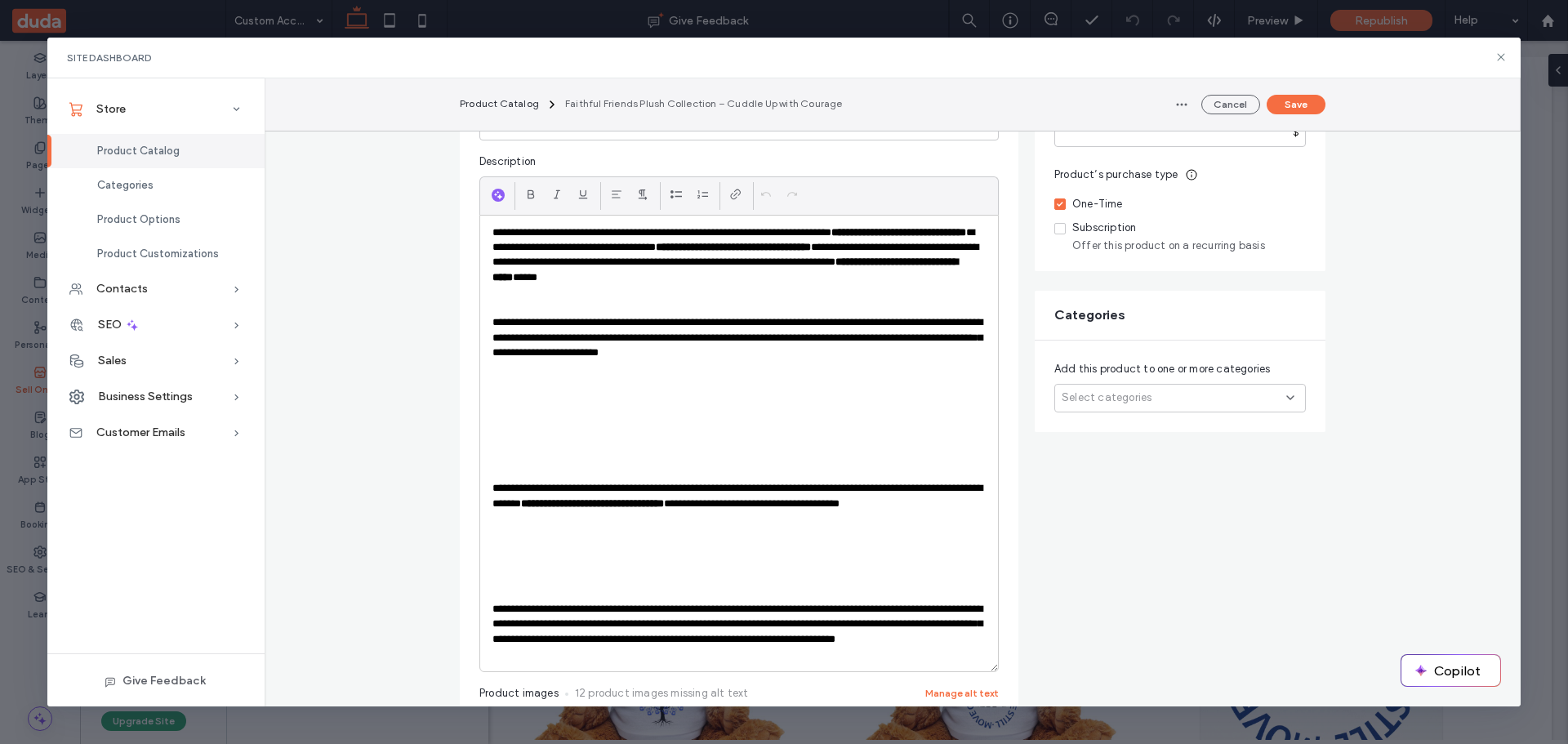
scroll to position [163, 0]
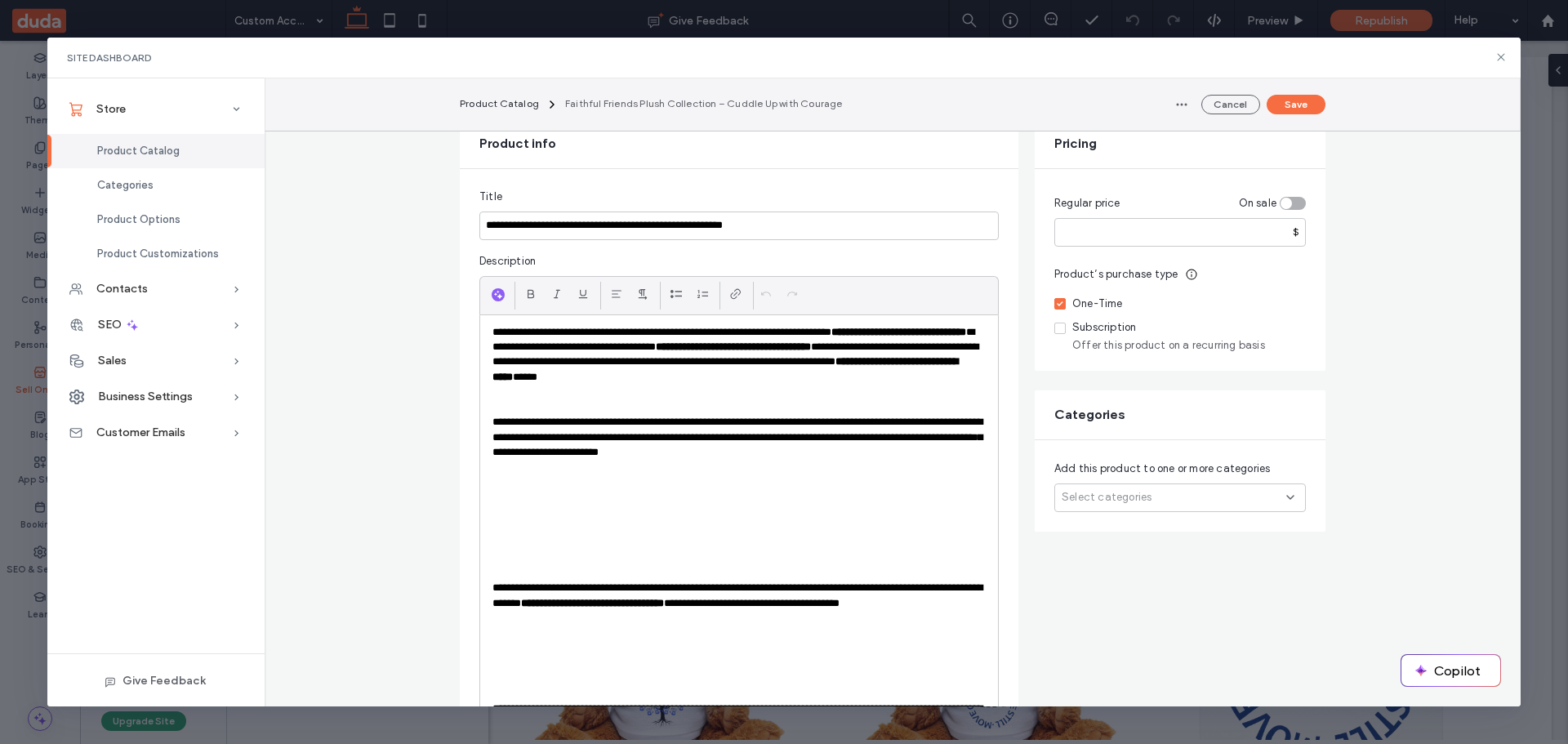
click at [906, 379] on p "**********" at bounding box center [739, 356] width 494 height 61
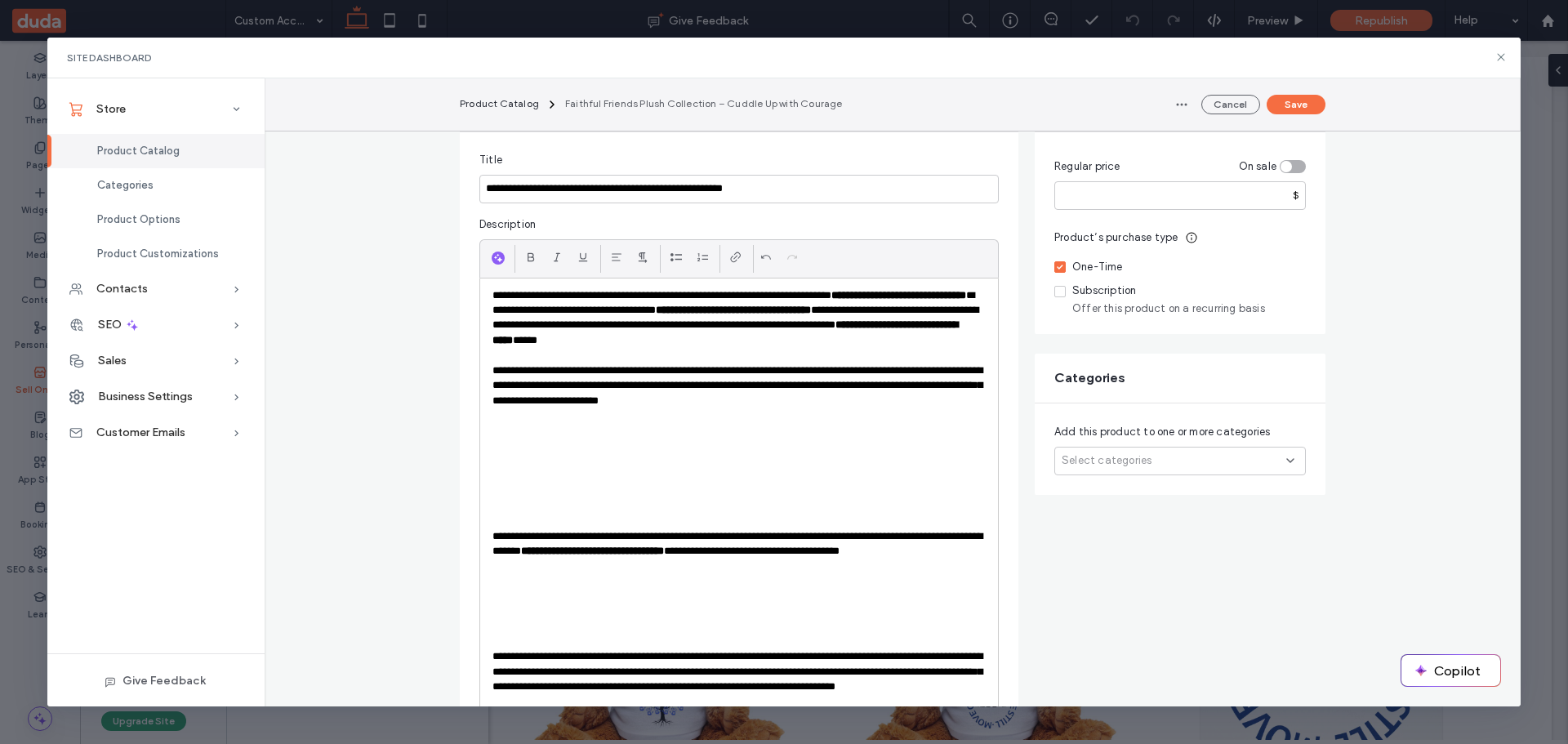
scroll to position [206, 0]
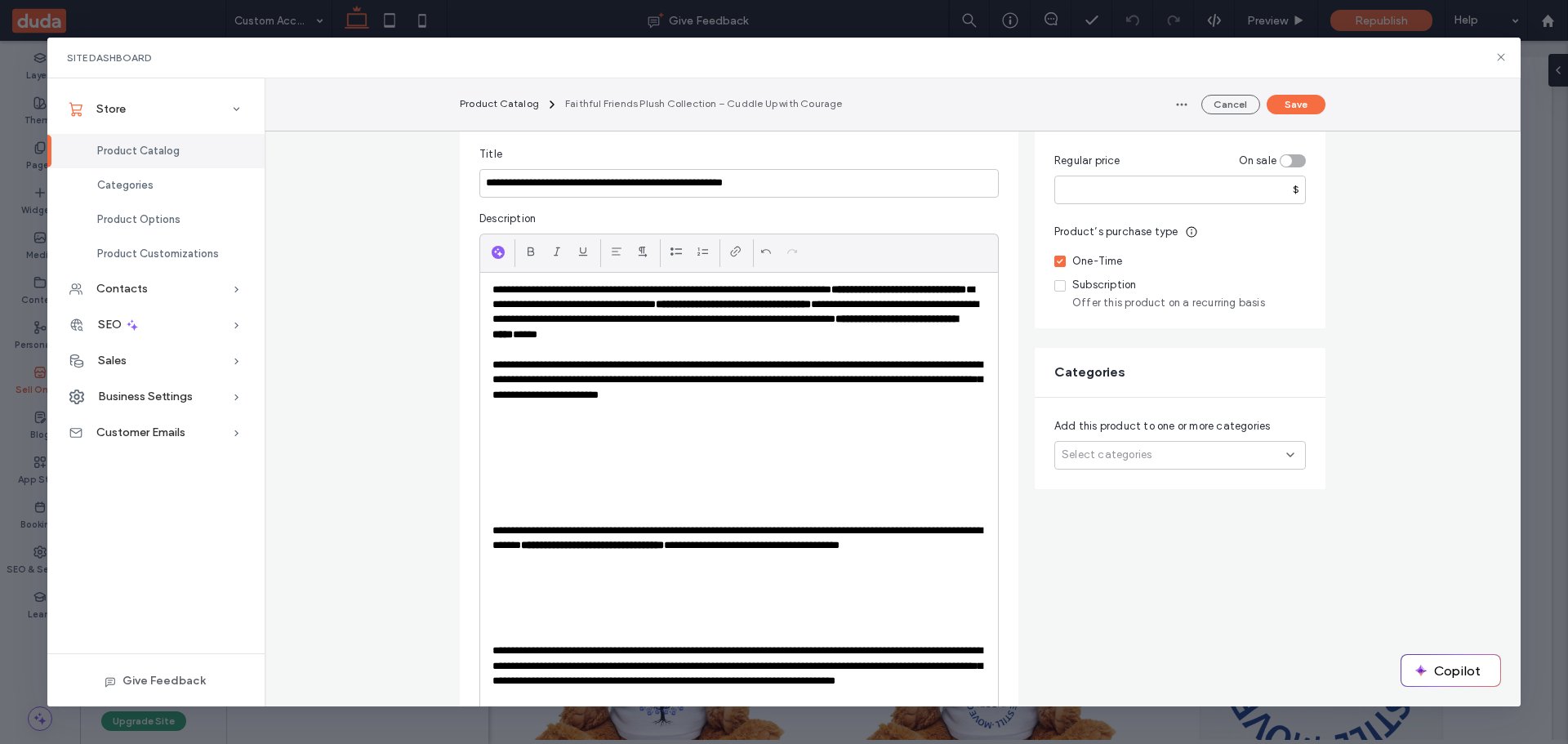
click at [499, 425] on p at bounding box center [739, 425] width 494 height 15
paste div
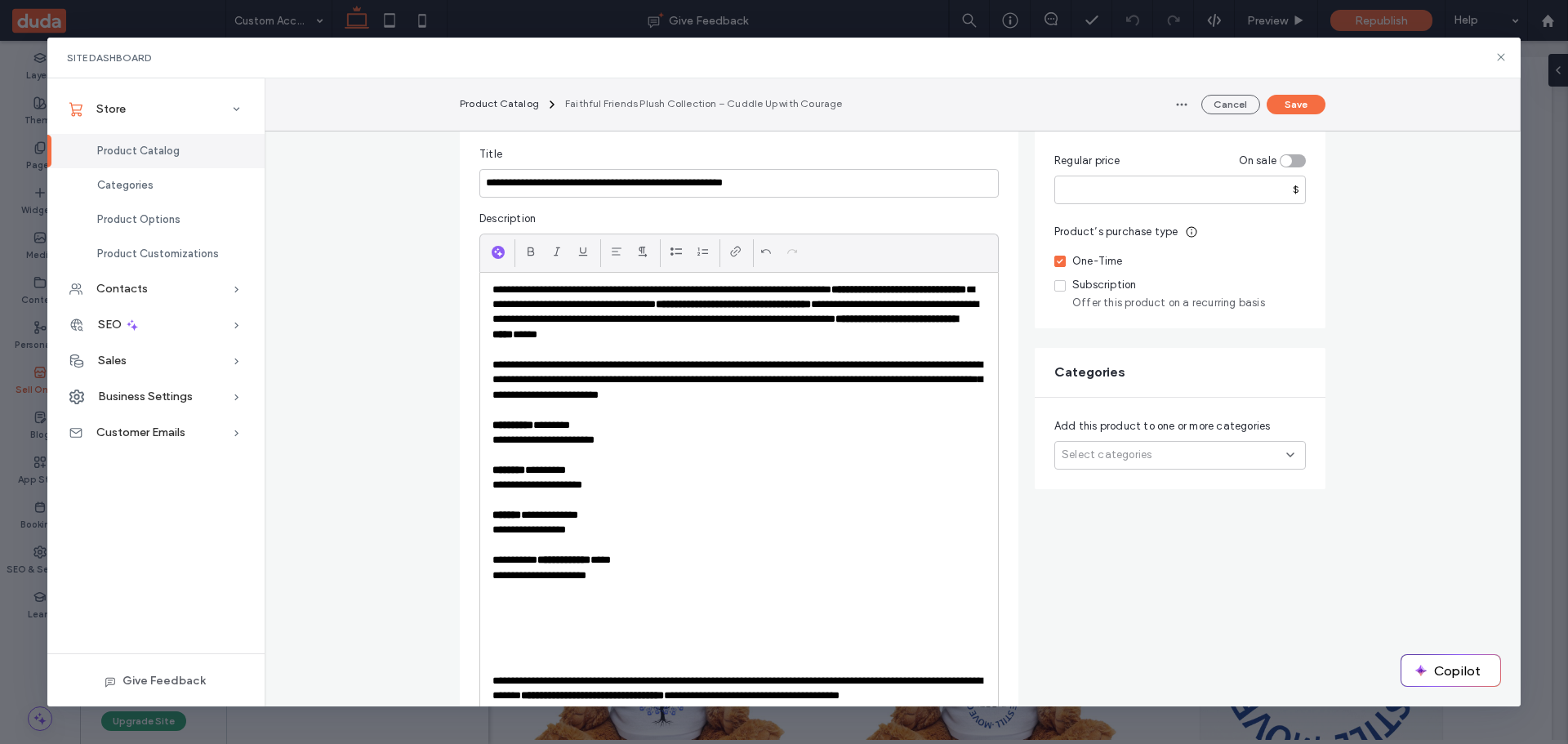
click at [602, 427] on p "**********" at bounding box center [739, 425] width 494 height 15
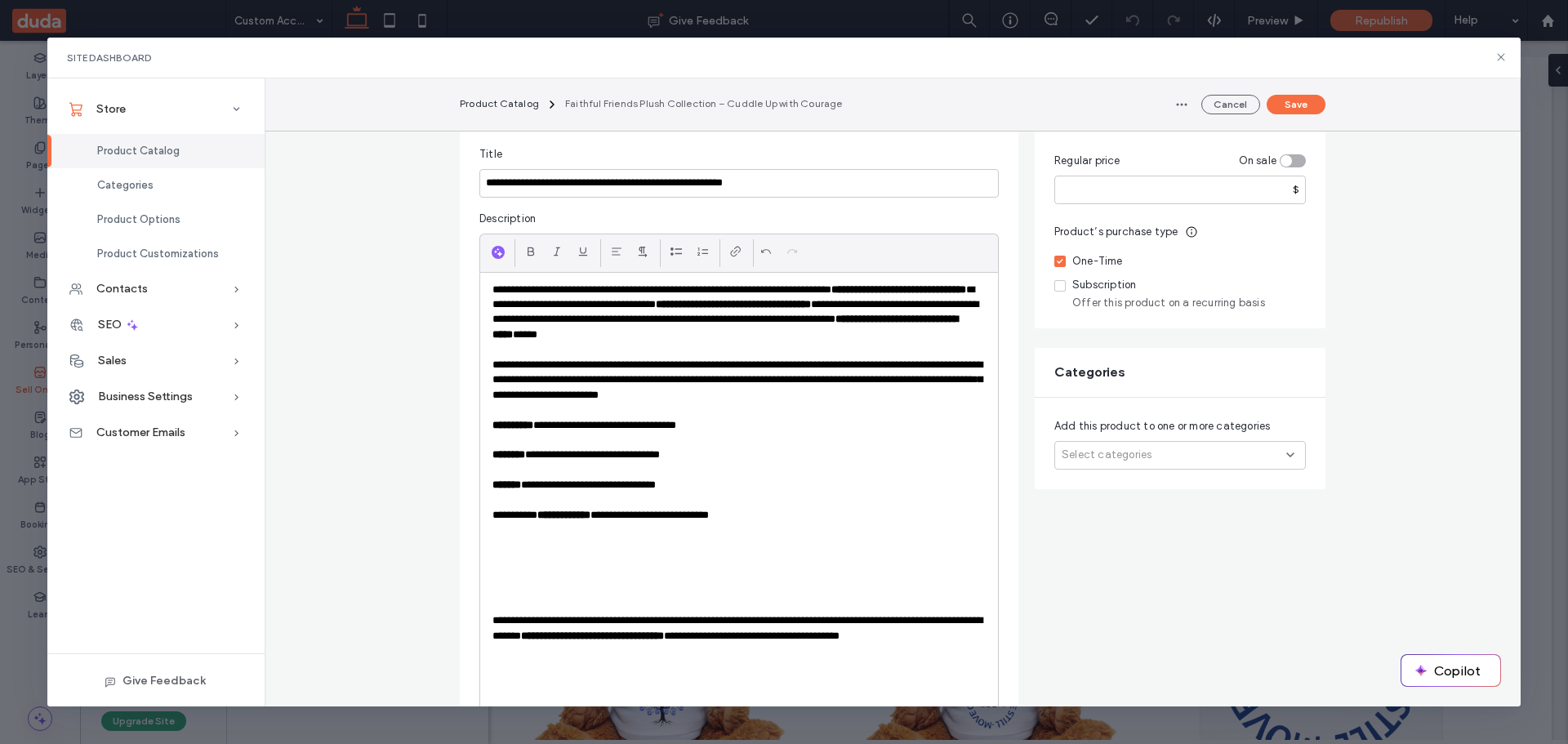
click at [545, 513] on strong "**********" at bounding box center [563, 514] width 53 height 11
click at [570, 512] on strong "**********" at bounding box center [566, 514] width 49 height 11
drag, startPoint x: 545, startPoint y: 515, endPoint x: 557, endPoint y: 514, distance: 12.0
click at [557, 514] on p "**********" at bounding box center [739, 515] width 494 height 15
click at [528, 247] on icon at bounding box center [531, 251] width 13 height 13
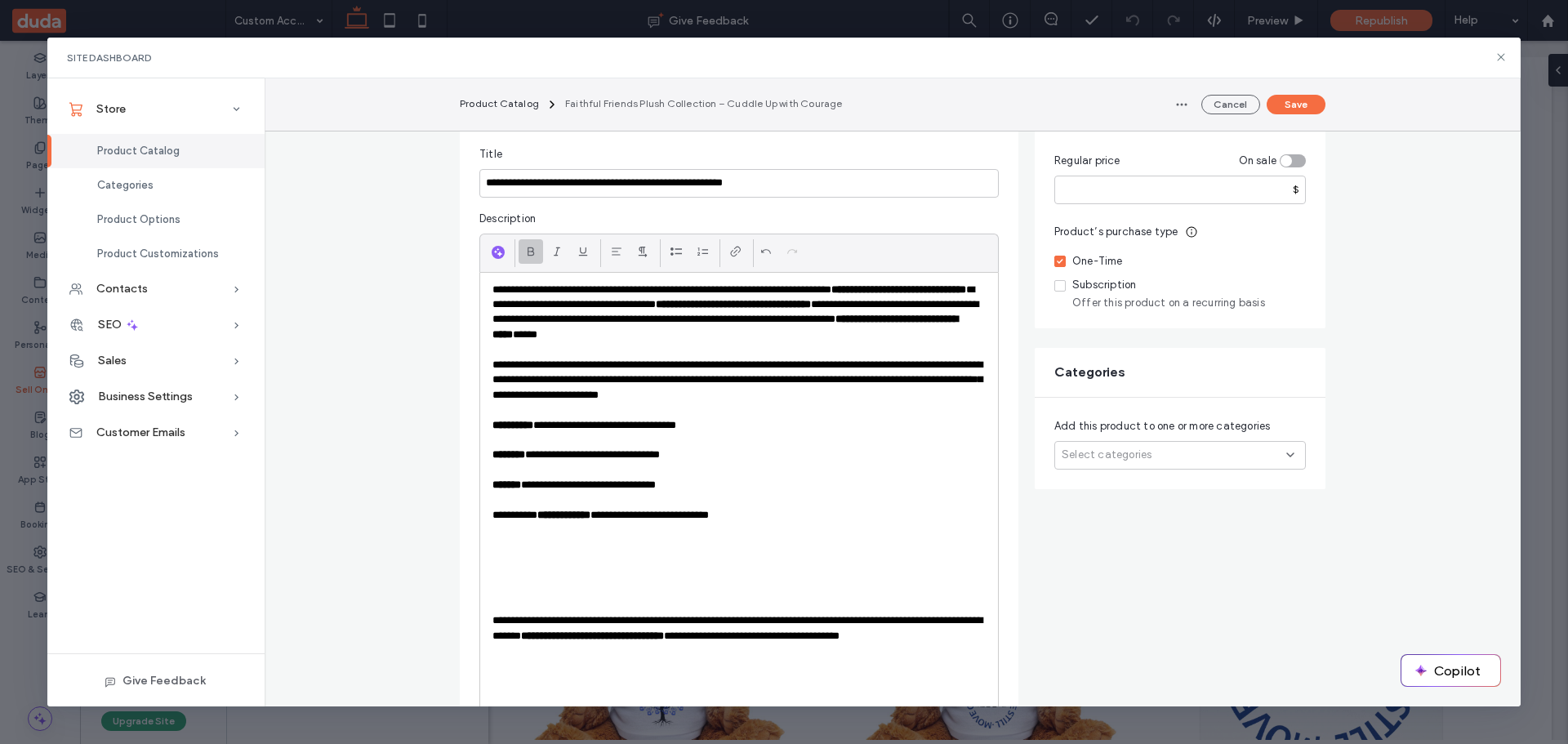
click at [781, 526] on p at bounding box center [739, 530] width 494 height 15
click at [764, 509] on p "**********" at bounding box center [739, 515] width 494 height 15
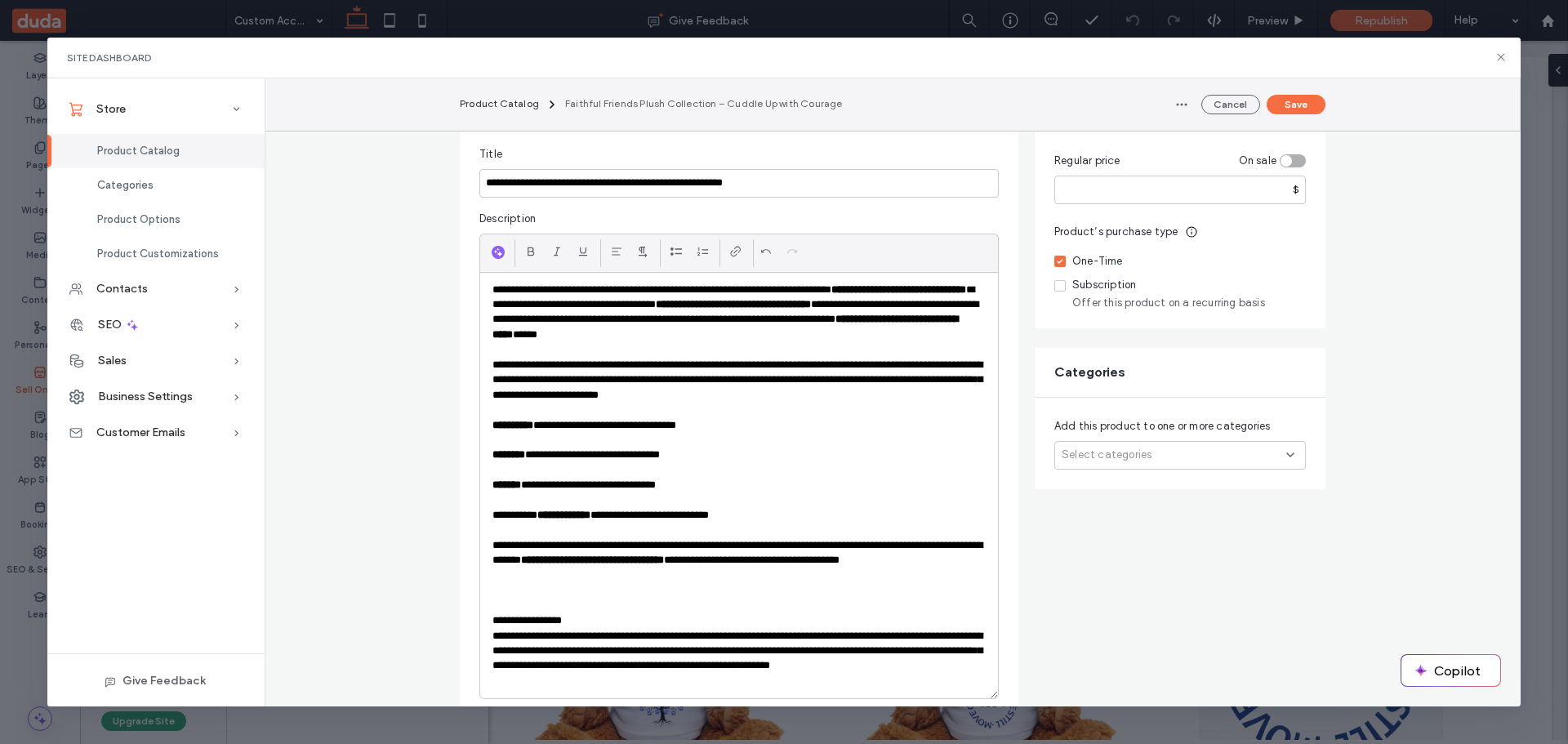
click at [751, 634] on p "**********" at bounding box center [739, 659] width 494 height 61
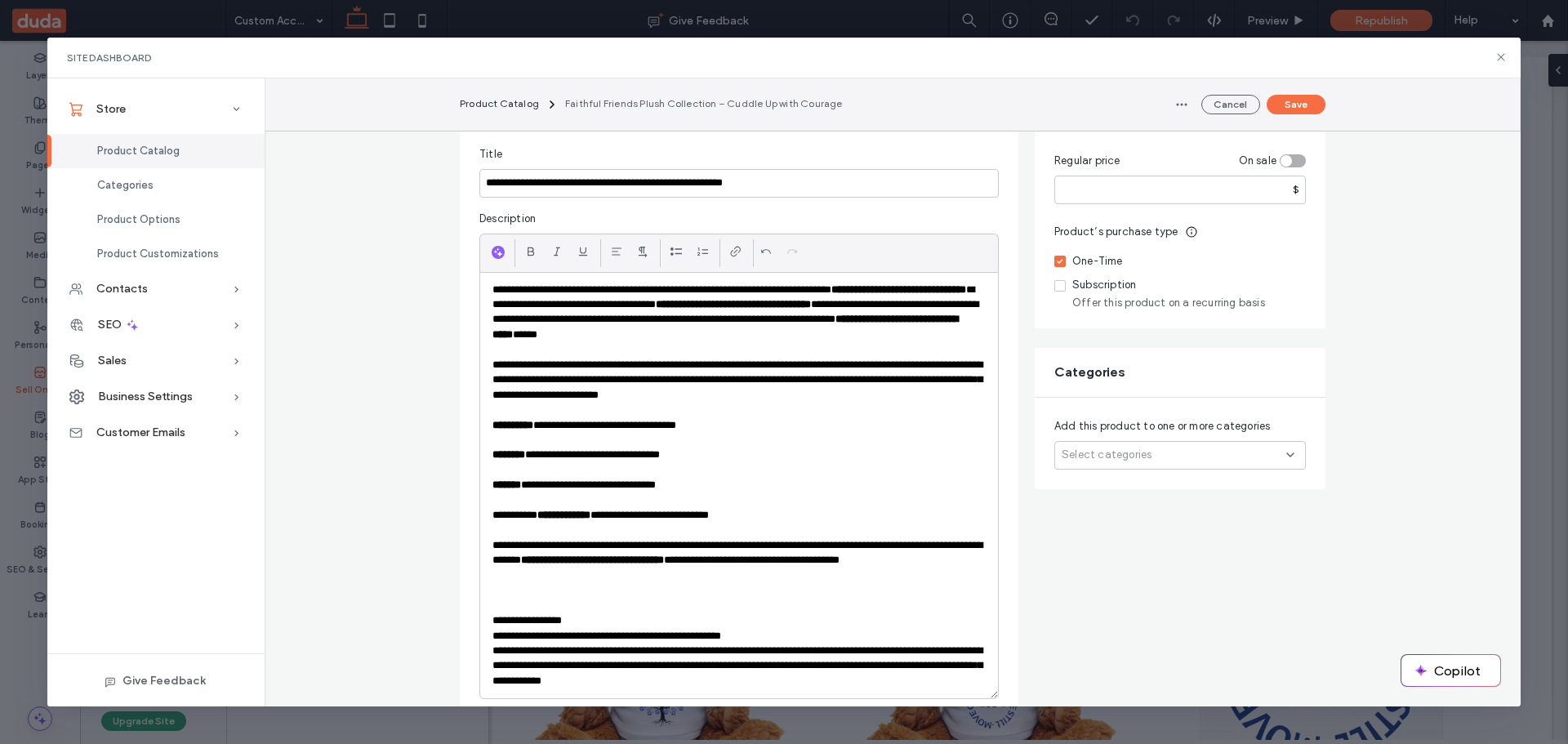
click at [892, 649] on p "**********" at bounding box center [739, 666] width 494 height 45
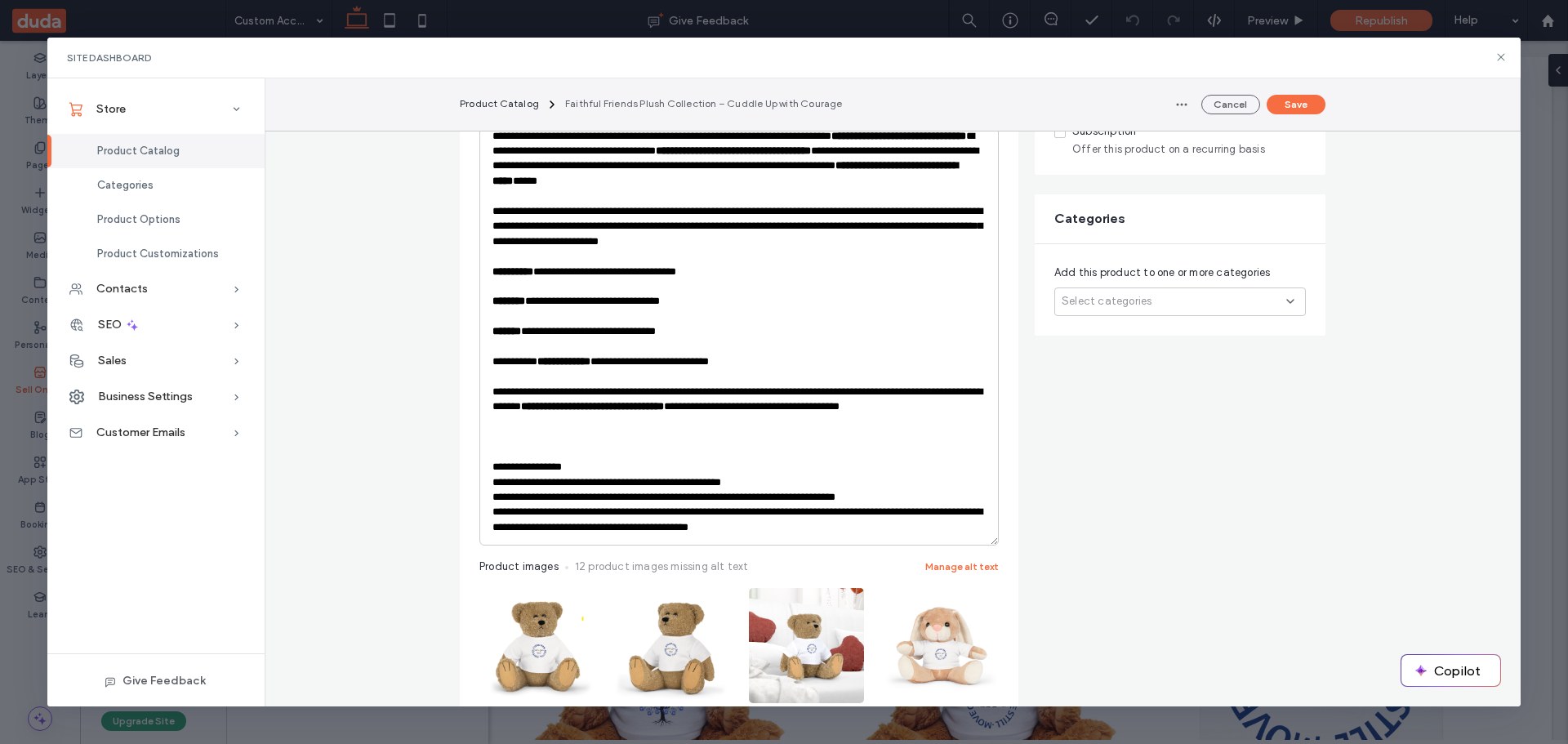
scroll to position [369, 0]
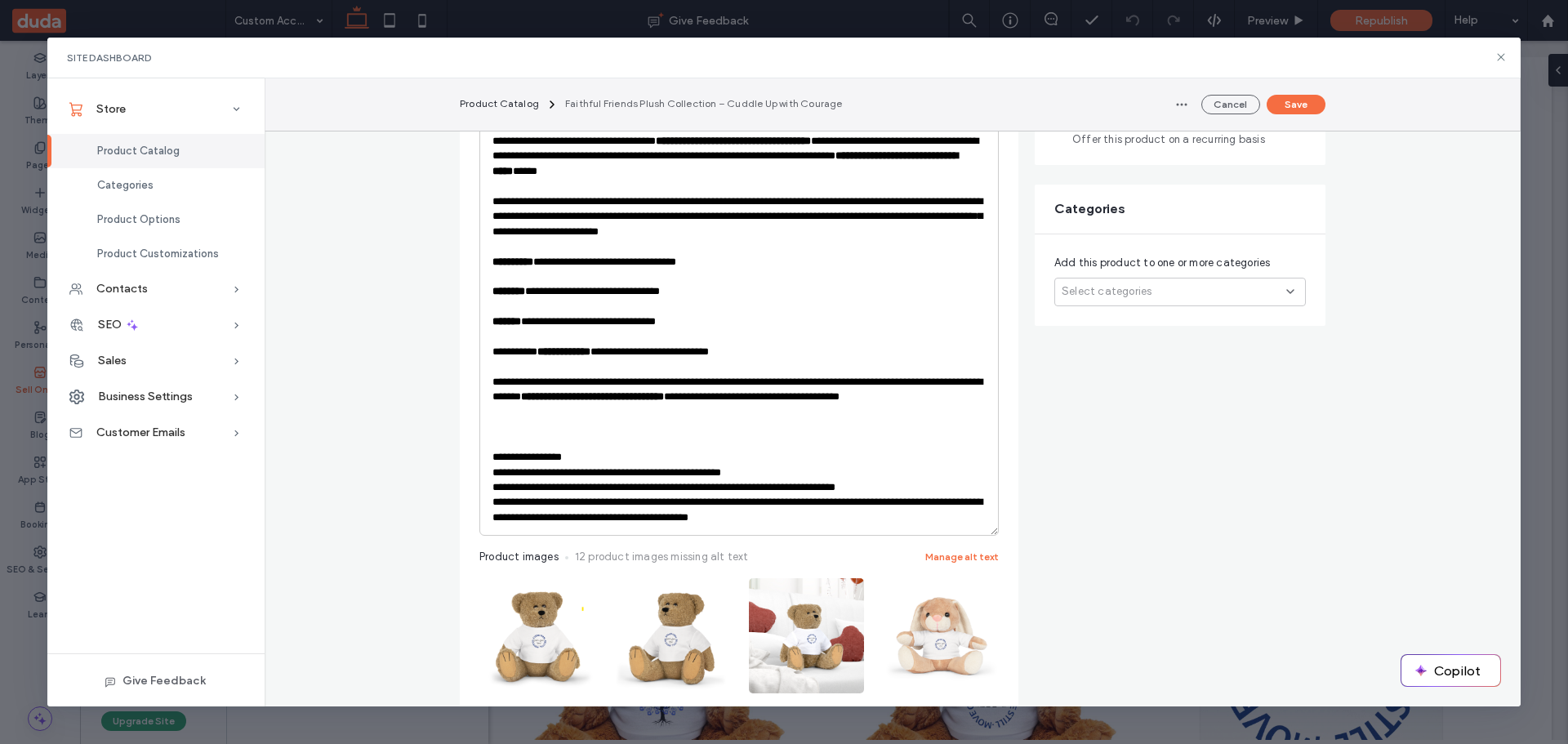
click at [660, 503] on p "**********" at bounding box center [739, 510] width 494 height 30
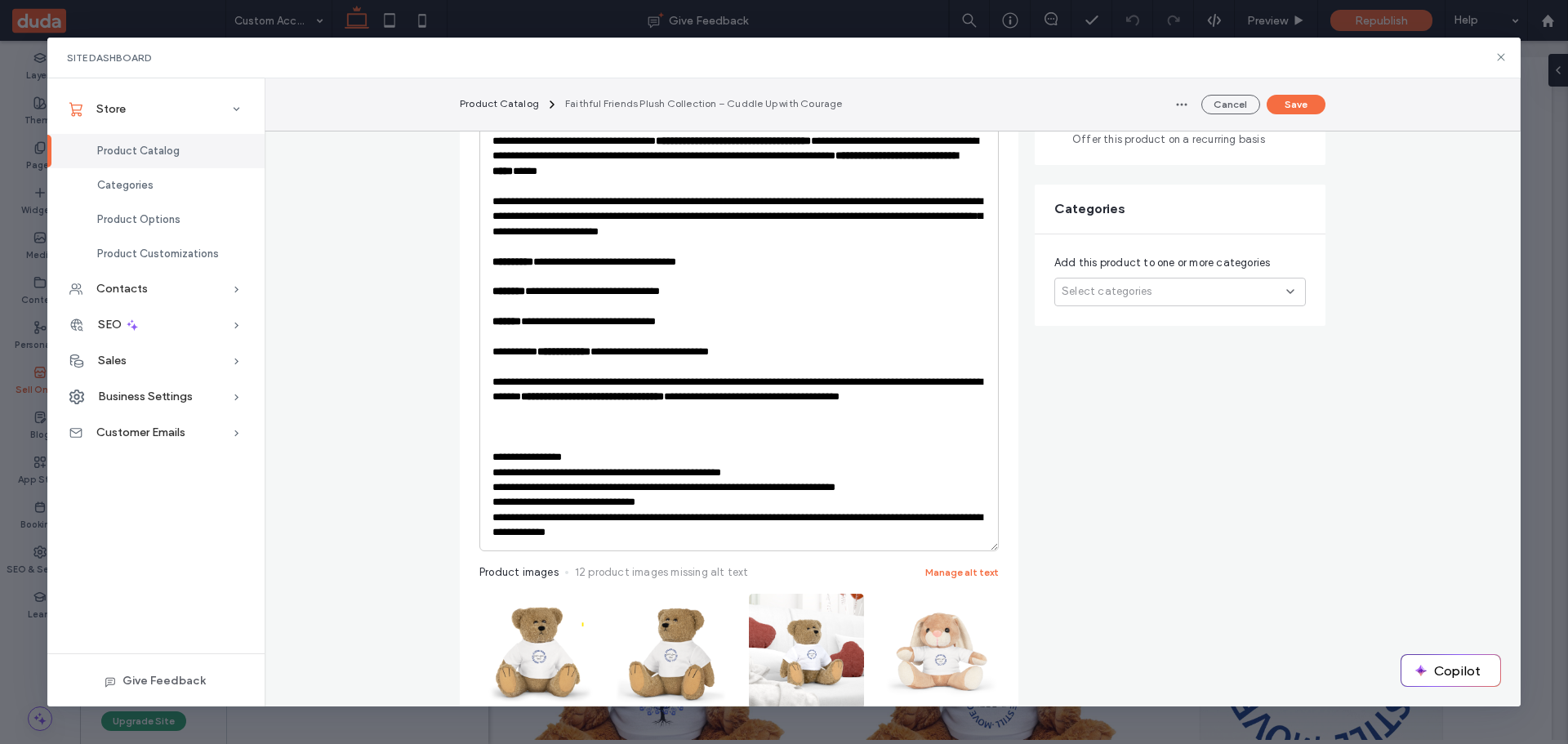
click at [655, 518] on p "**********" at bounding box center [739, 525] width 494 height 30
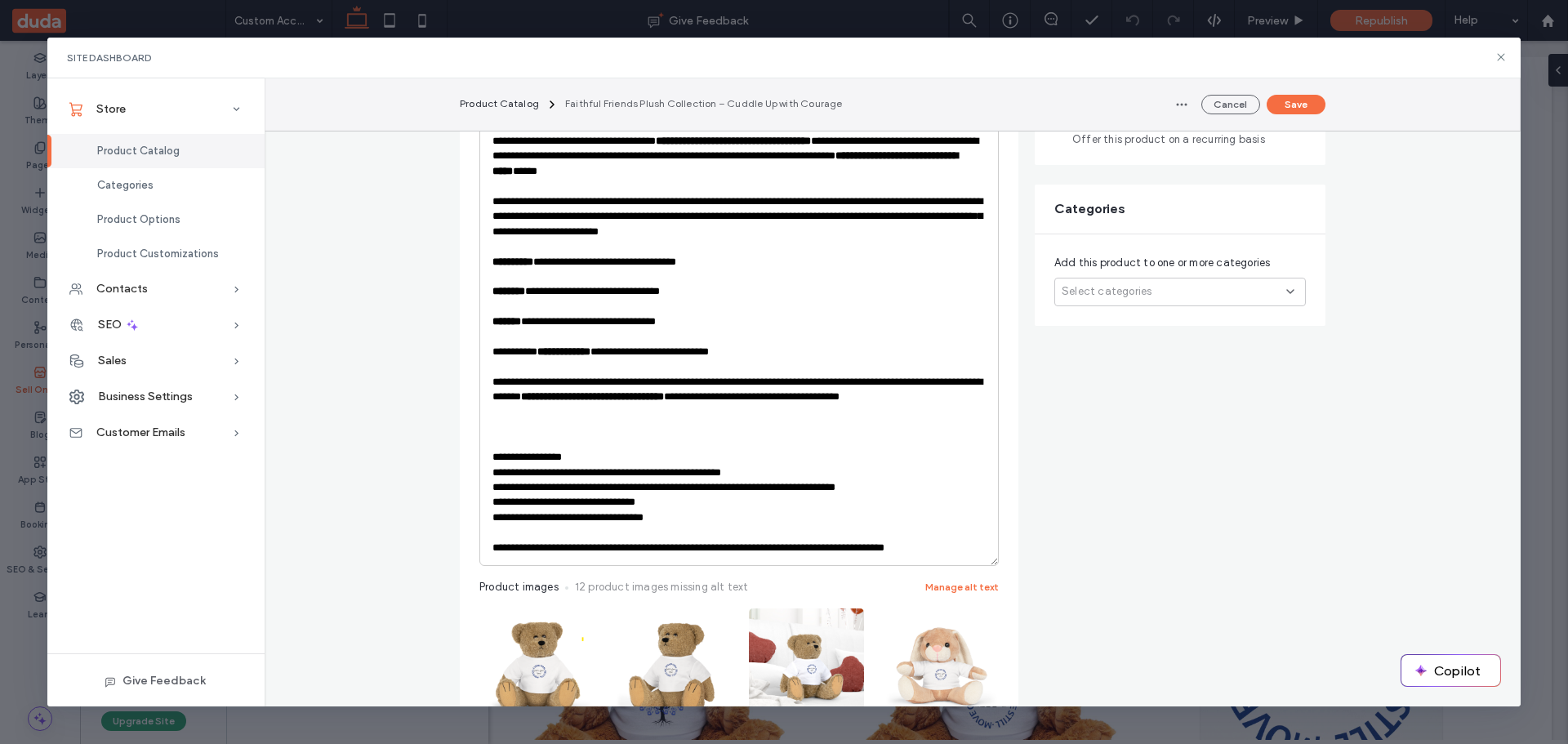
click at [568, 550] on p "**********" at bounding box center [739, 548] width 494 height 15
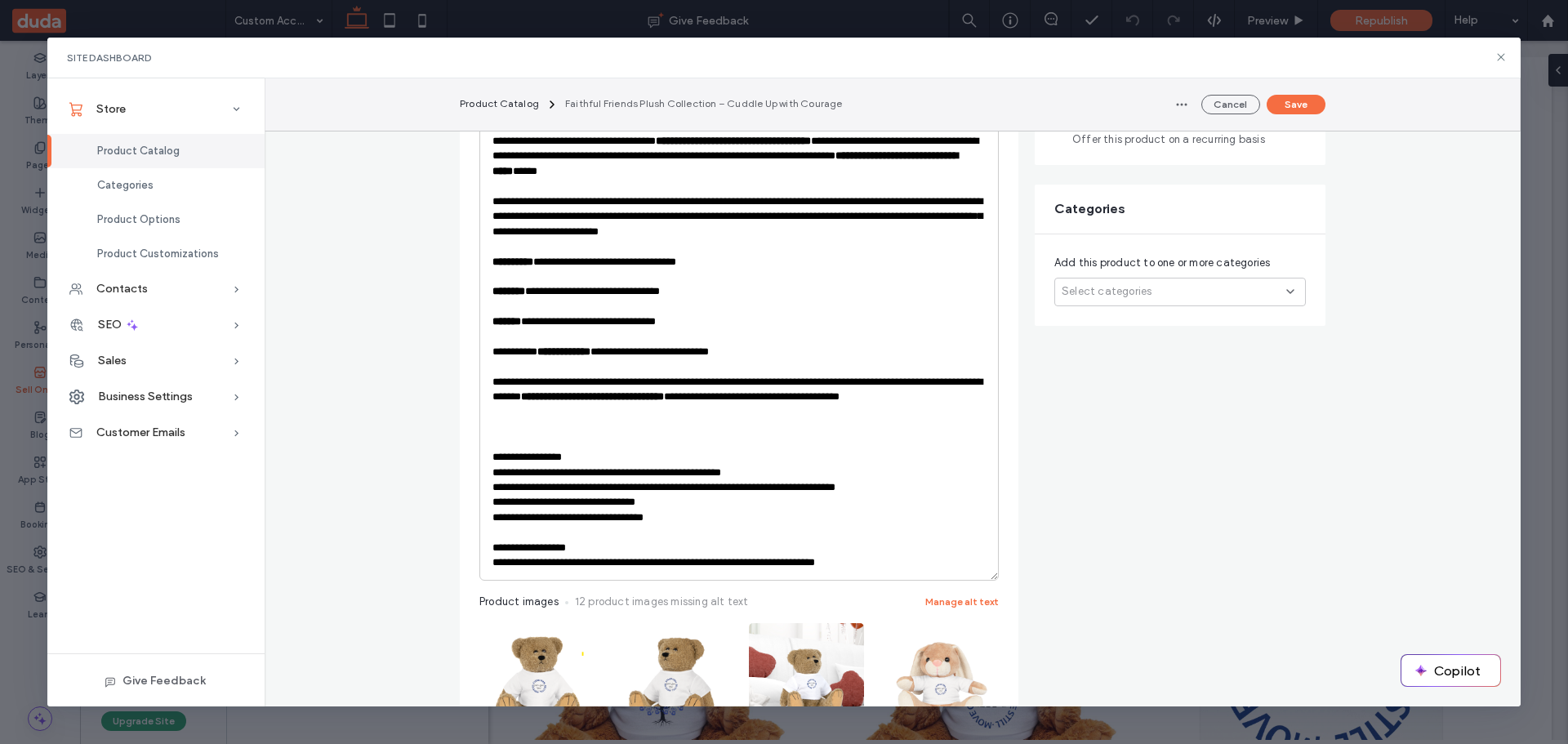
click at [679, 559] on p "**********" at bounding box center [739, 563] width 494 height 15
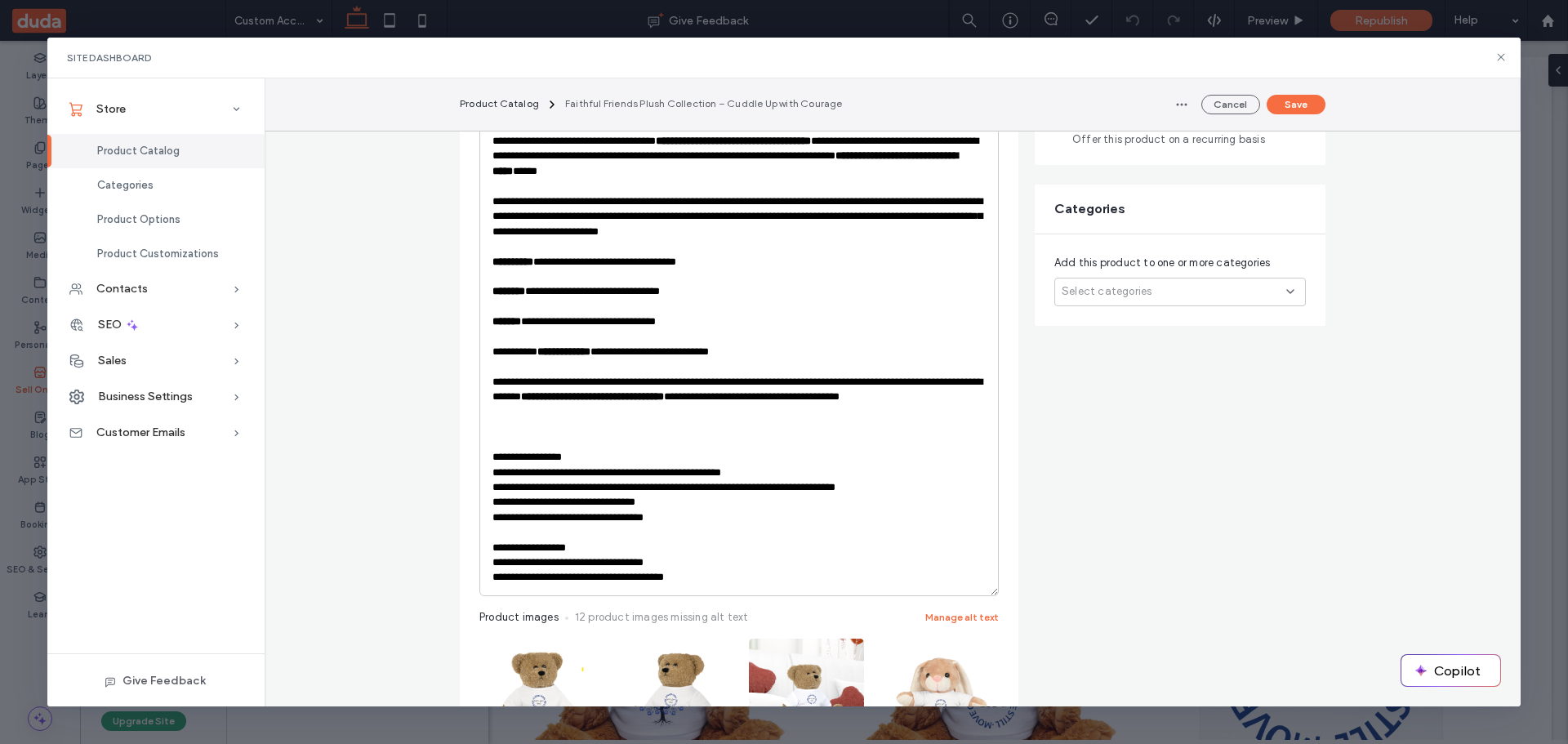
click at [561, 574] on p "**********" at bounding box center [739, 577] width 494 height 15
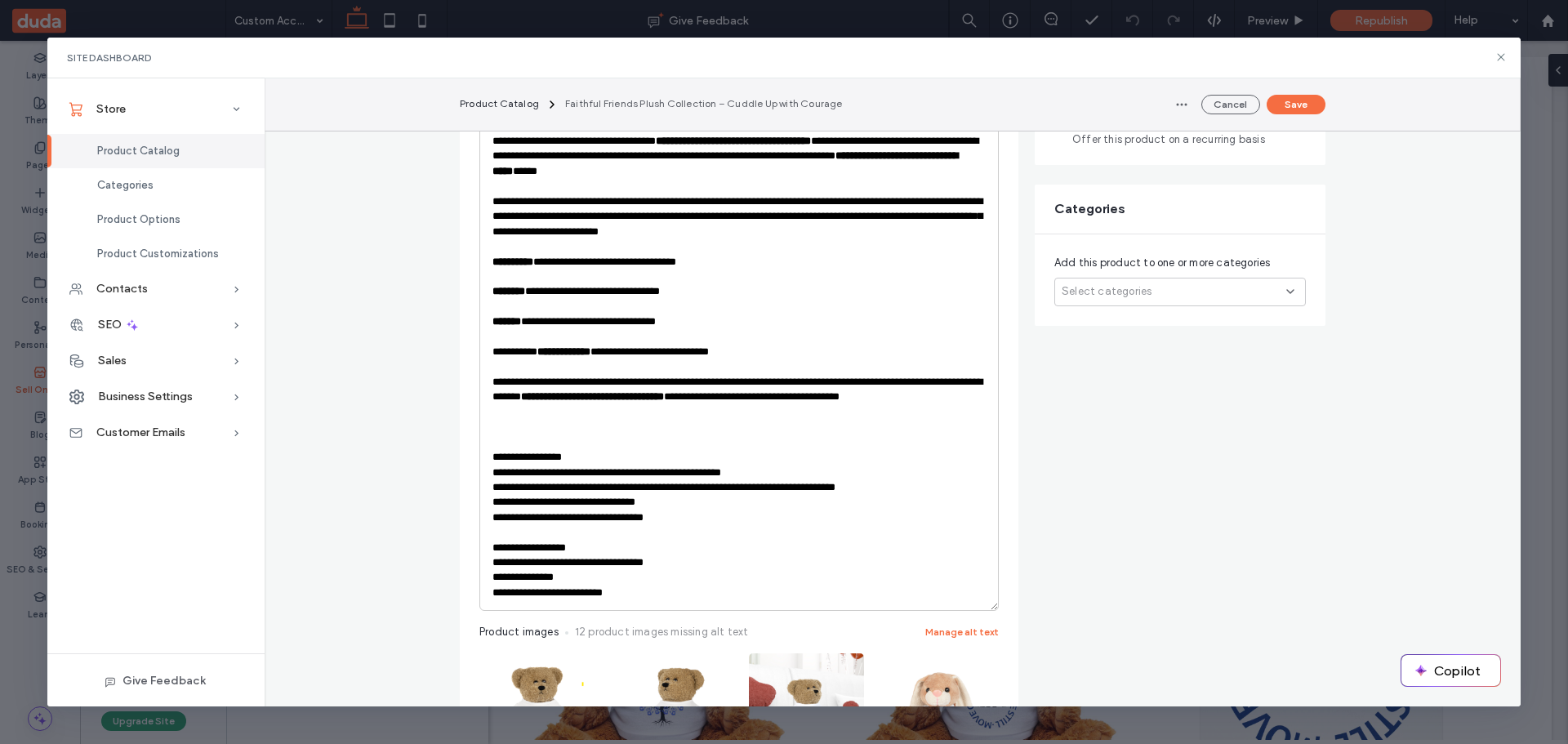
click at [531, 590] on p "**********" at bounding box center [739, 593] width 494 height 15
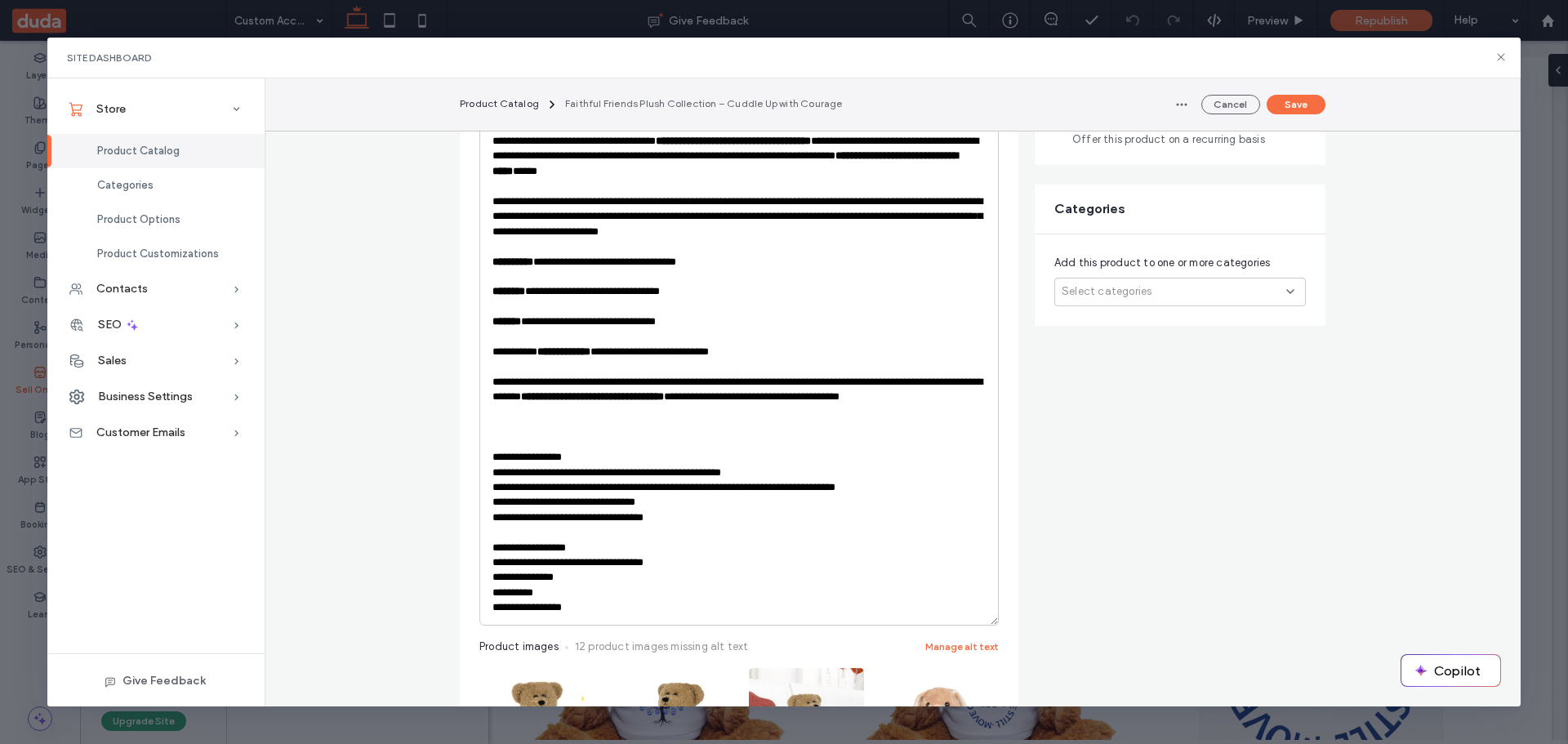
click at [547, 605] on p "**********" at bounding box center [739, 608] width 494 height 15
click at [905, 513] on p "**********" at bounding box center [739, 517] width 494 height 15
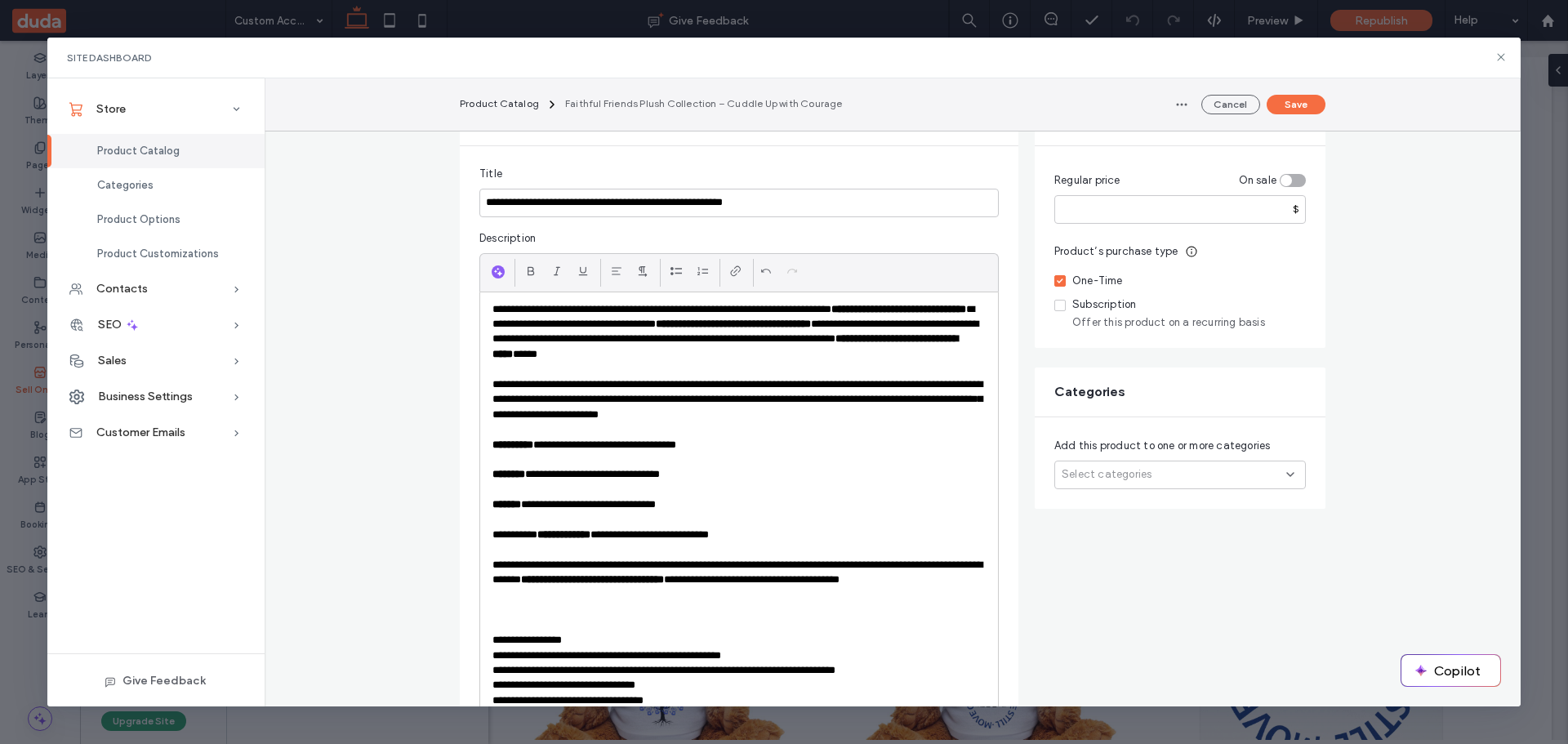
scroll to position [0, 0]
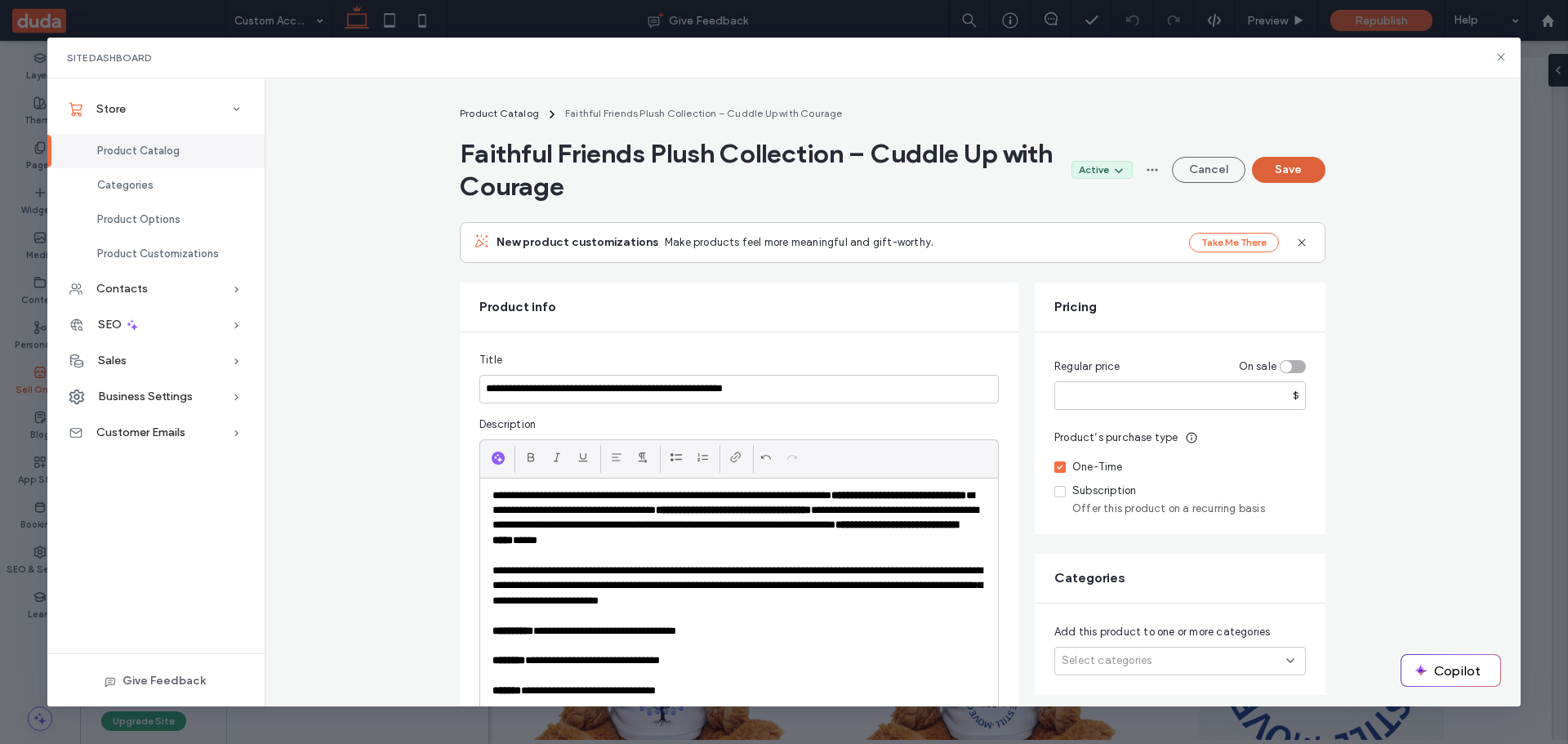
click at [1285, 167] on button "Save" at bounding box center [1288, 170] width 73 height 26
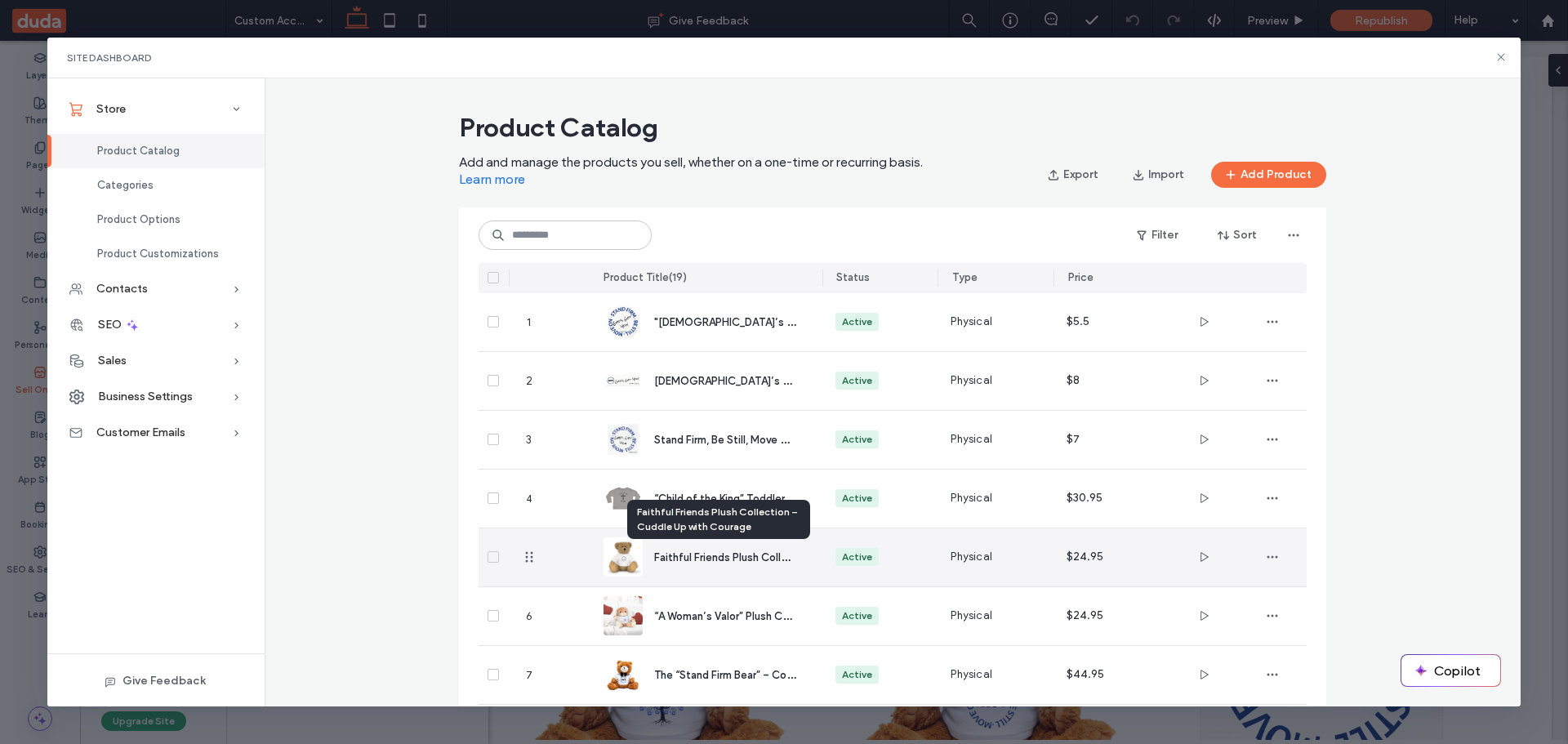
click at [686, 553] on span "Faithful Friends Plush Collection – Cuddle Up with Courage" at bounding box center [799, 556] width 291 height 16
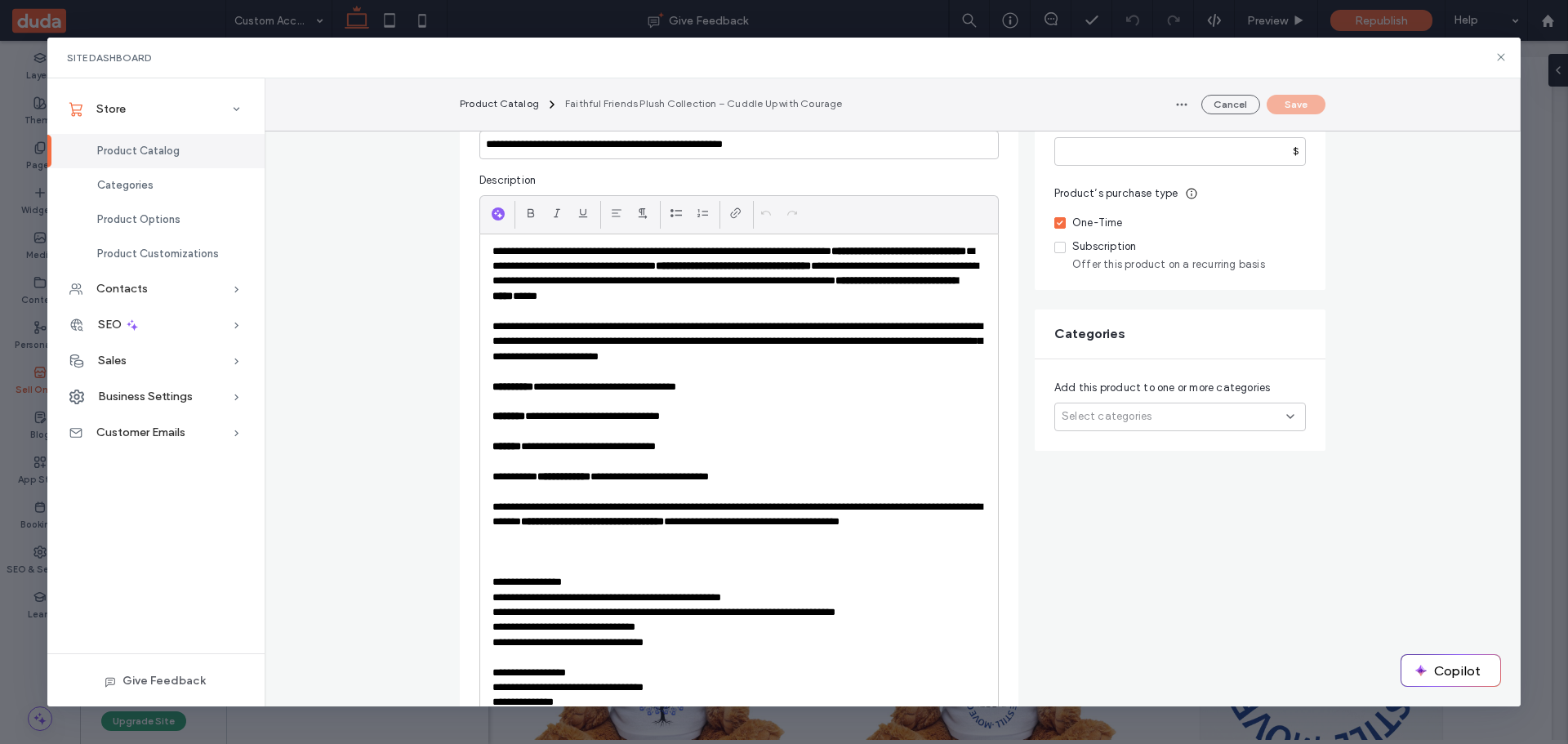
scroll to position [245, 0]
click at [1113, 419] on span "Select categories" at bounding box center [1106, 416] width 90 height 16
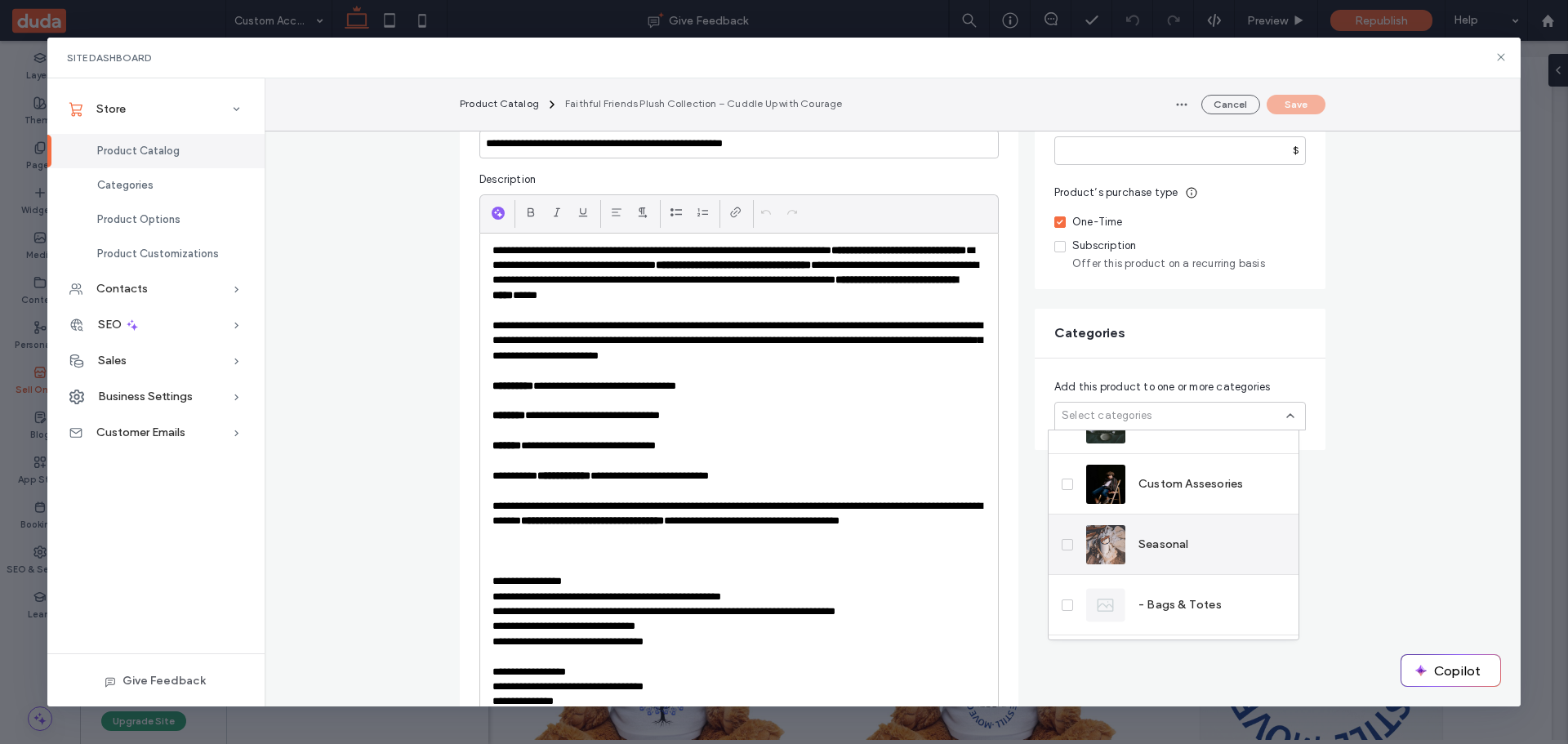
scroll to position [242, 0]
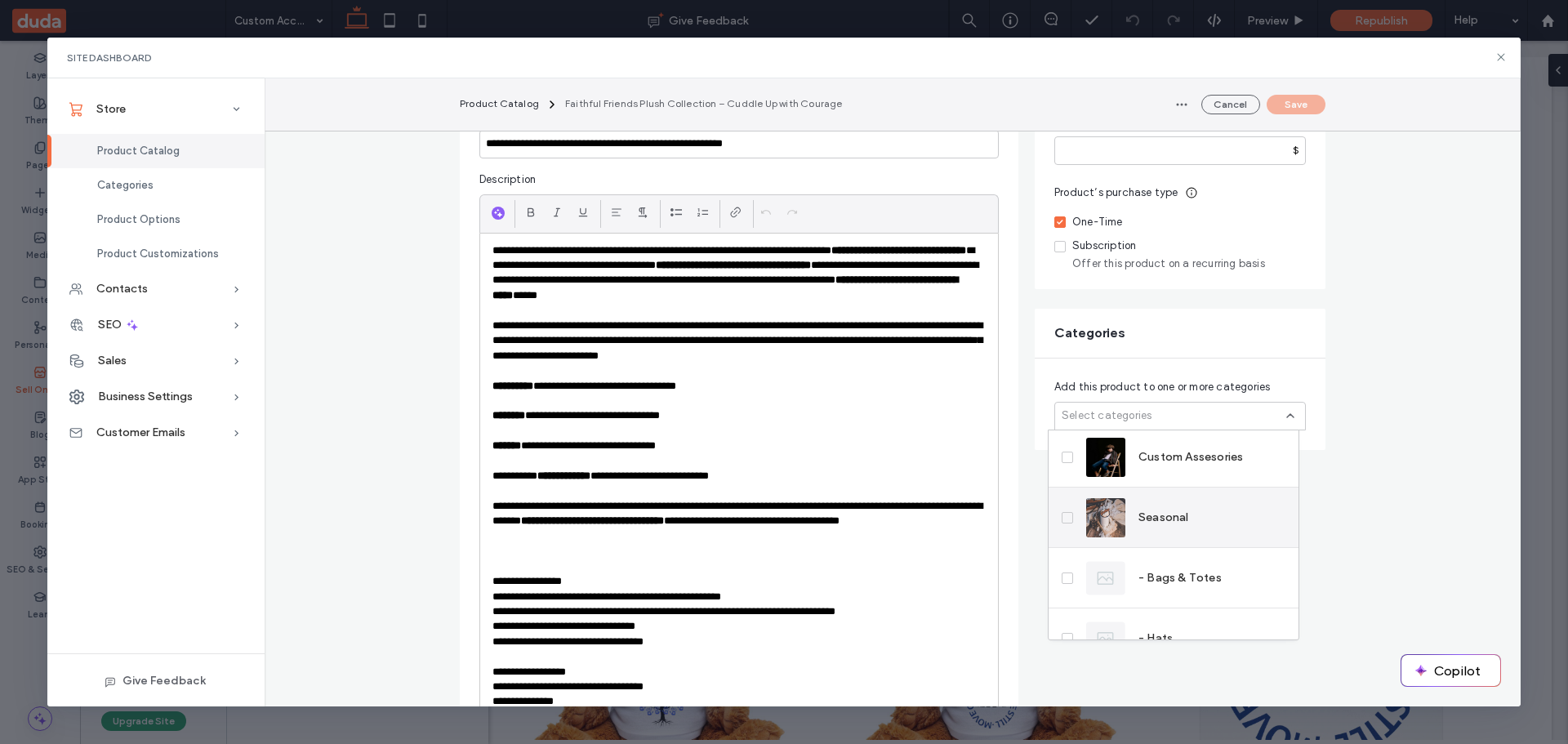
click at [1211, 512] on div "Seasonal" at bounding box center [1174, 518] width 250 height 61
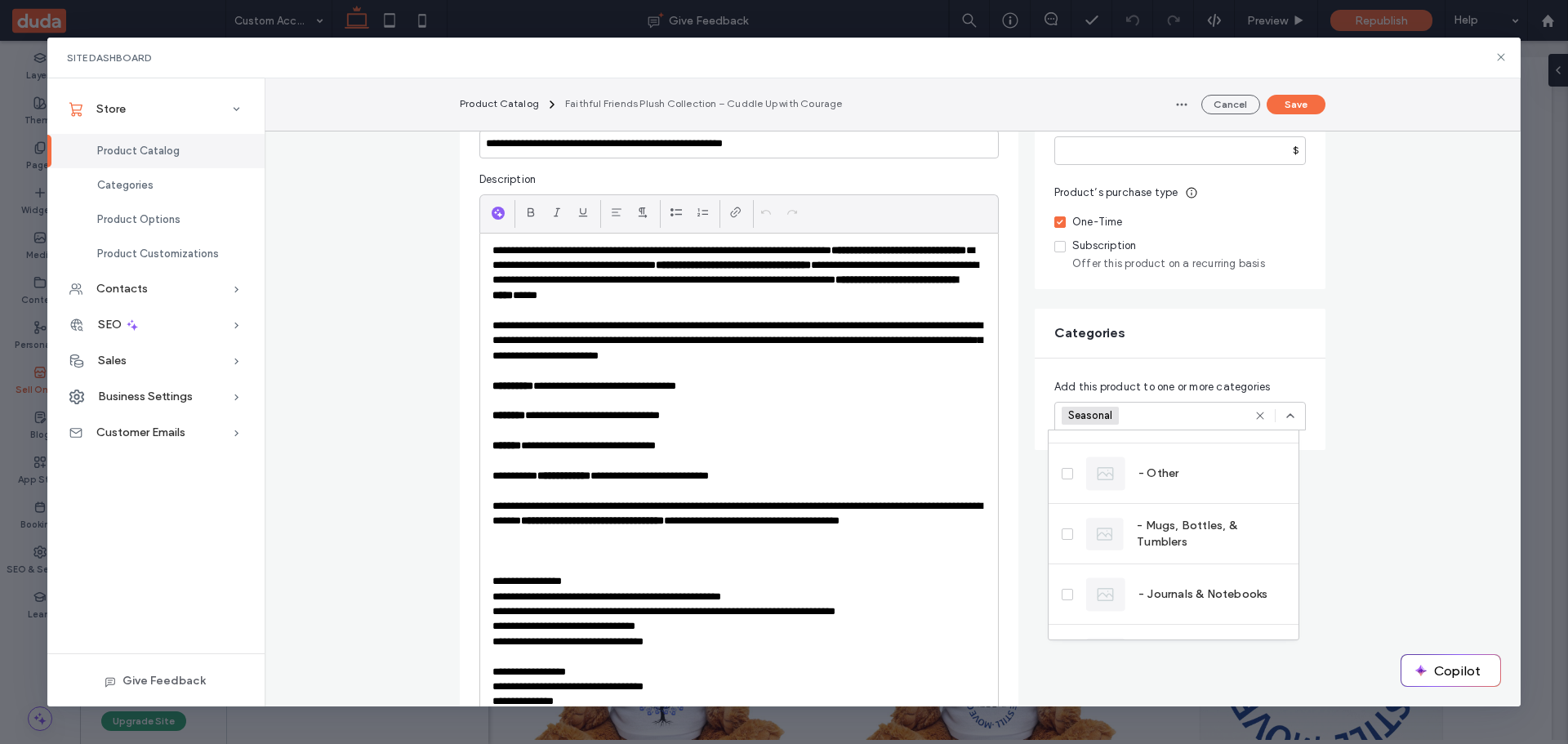
scroll to position [552, 0]
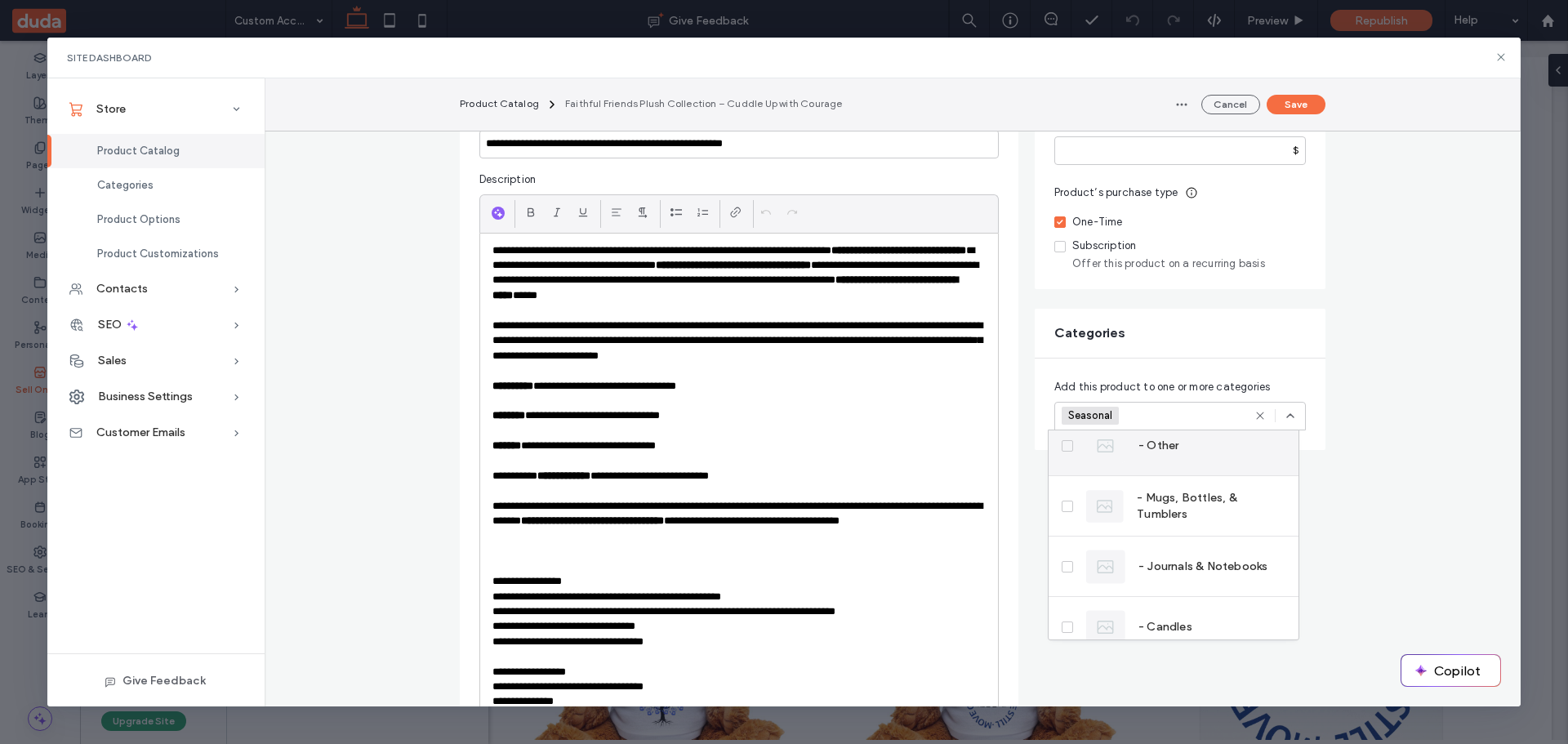
click at [1201, 461] on div "- Other" at bounding box center [1174, 446] width 250 height 61
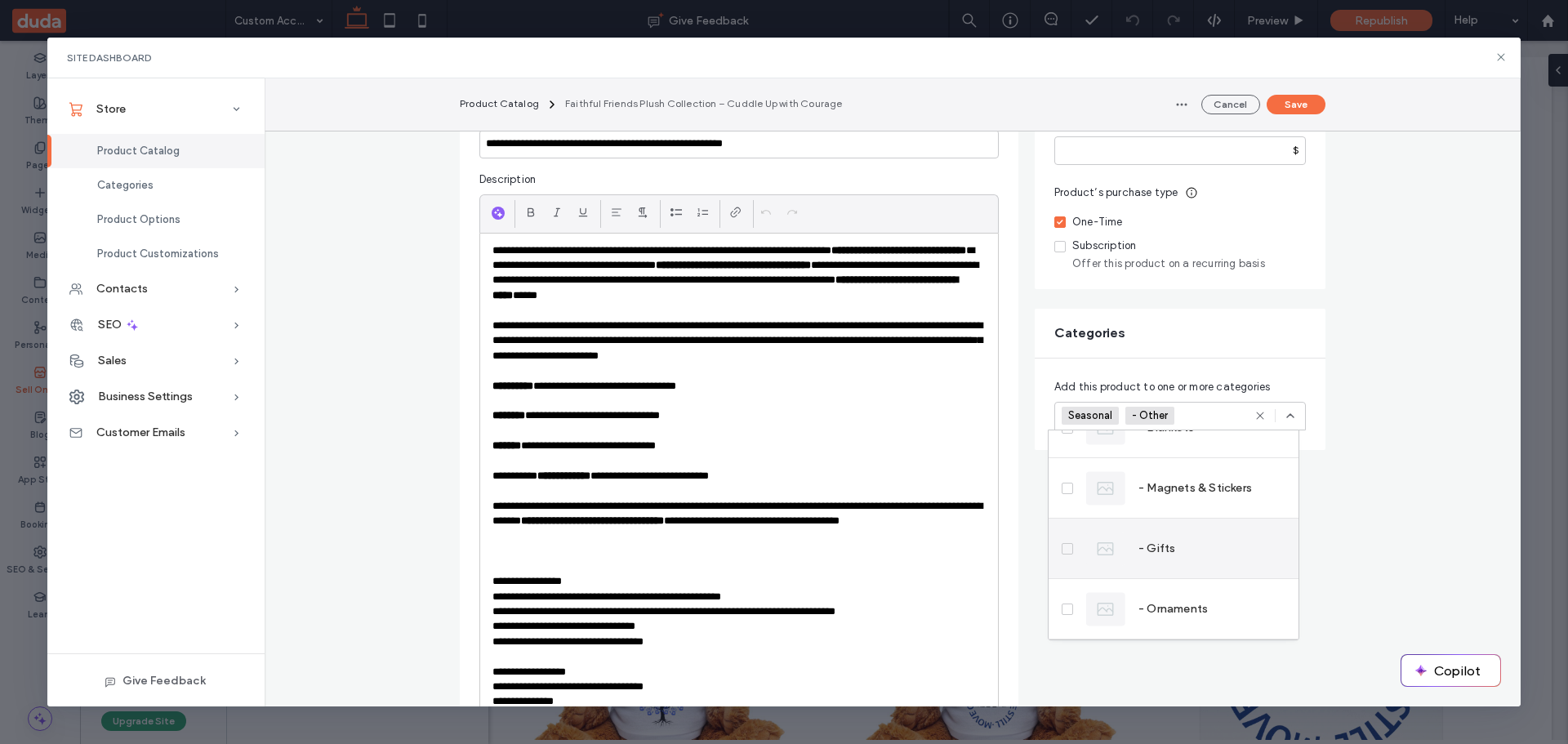
click at [1199, 538] on div "- Gifts" at bounding box center [1174, 549] width 250 height 61
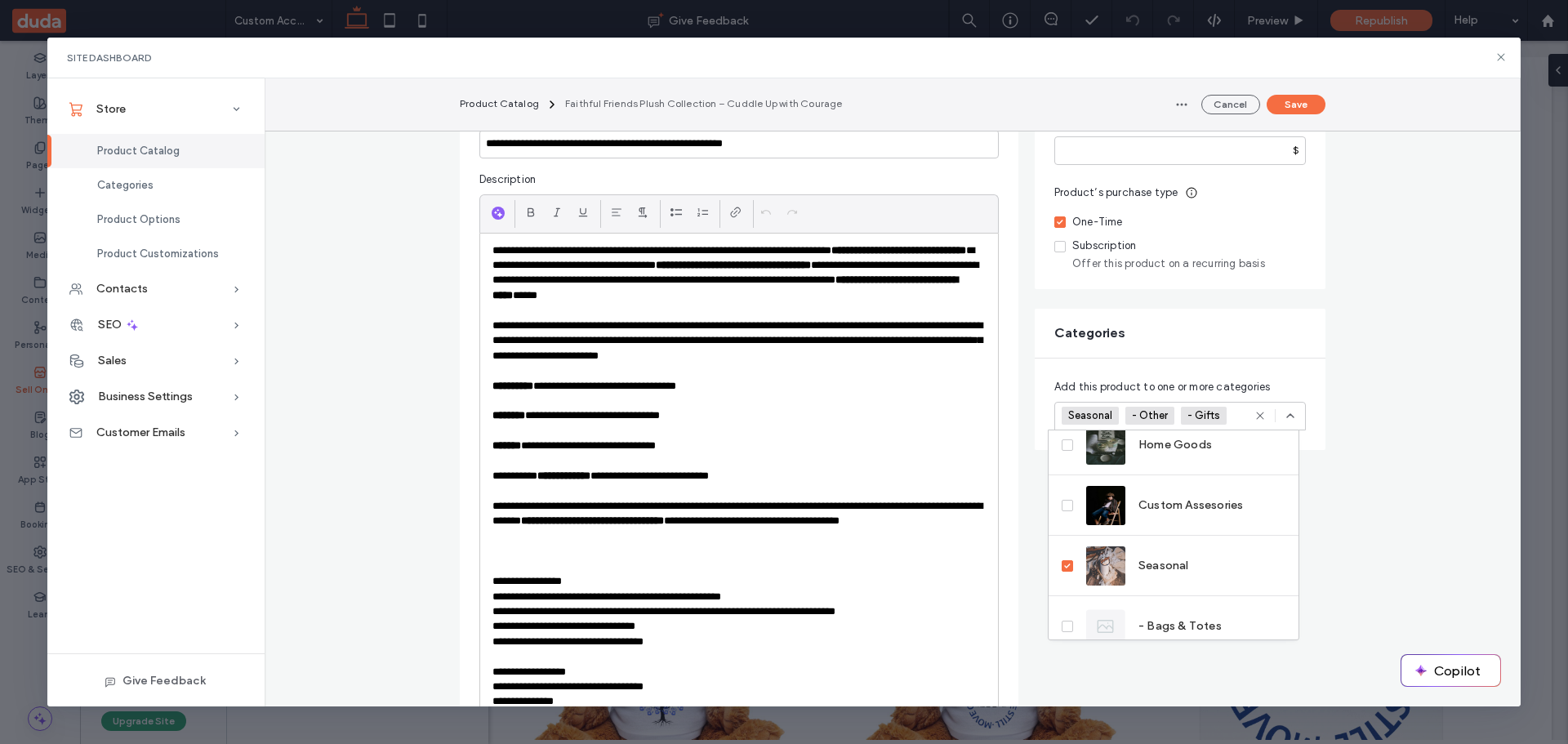
scroll to position [143, 0]
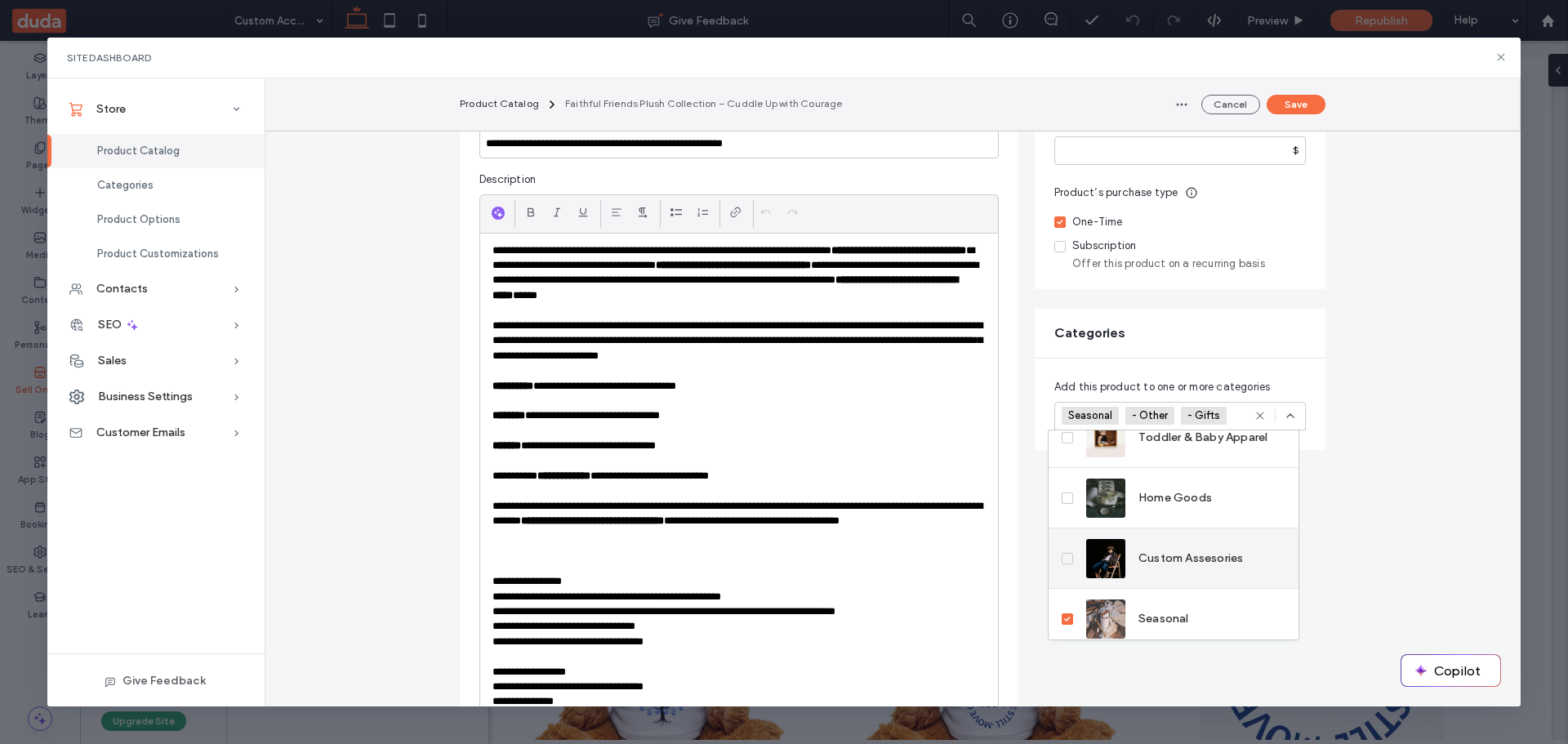
click at [1074, 553] on label "Custom Assesories" at bounding box center [1152, 558] width 182 height 39
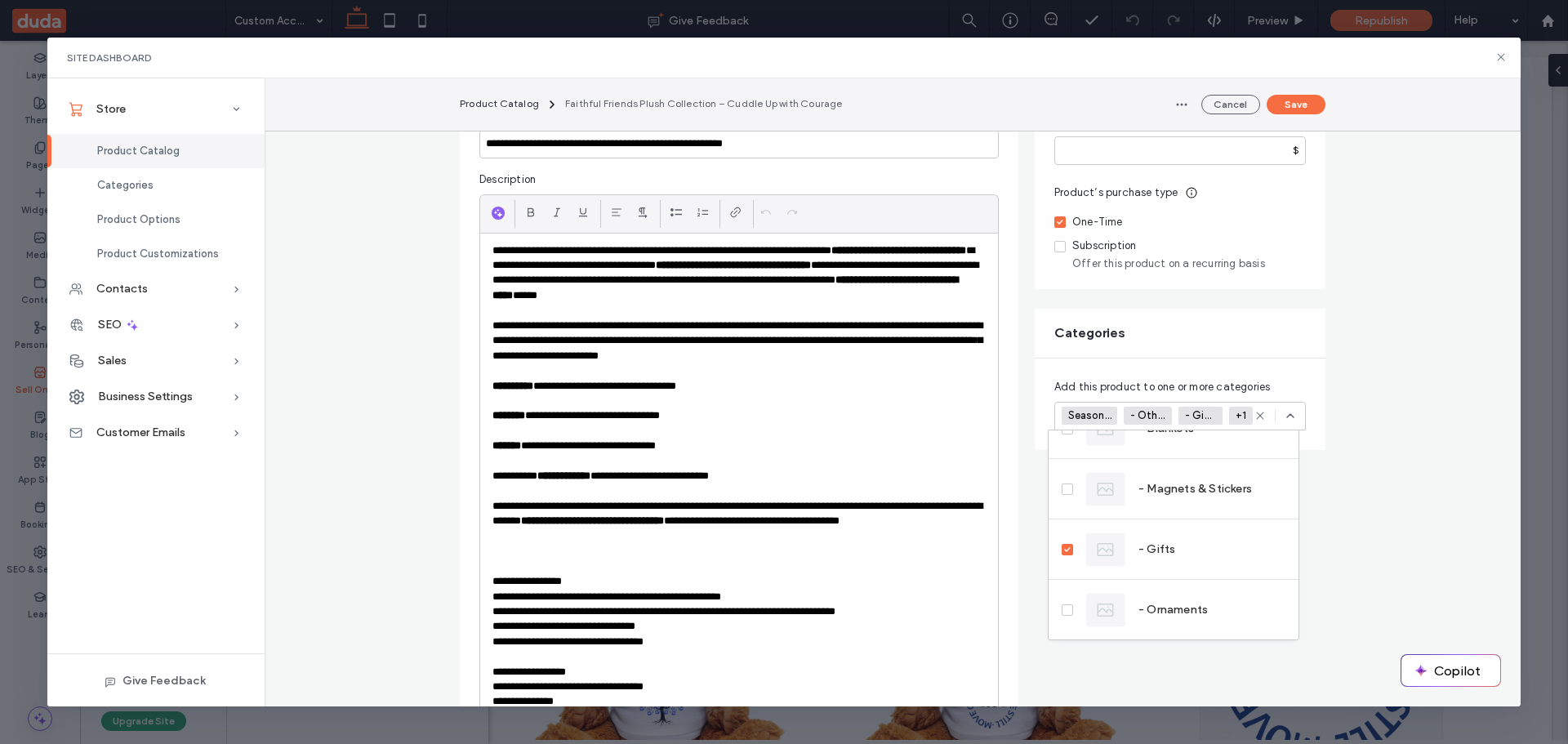
scroll to position [868, 0]
click at [1296, 102] on button "Save" at bounding box center [1296, 104] width 59 height 20
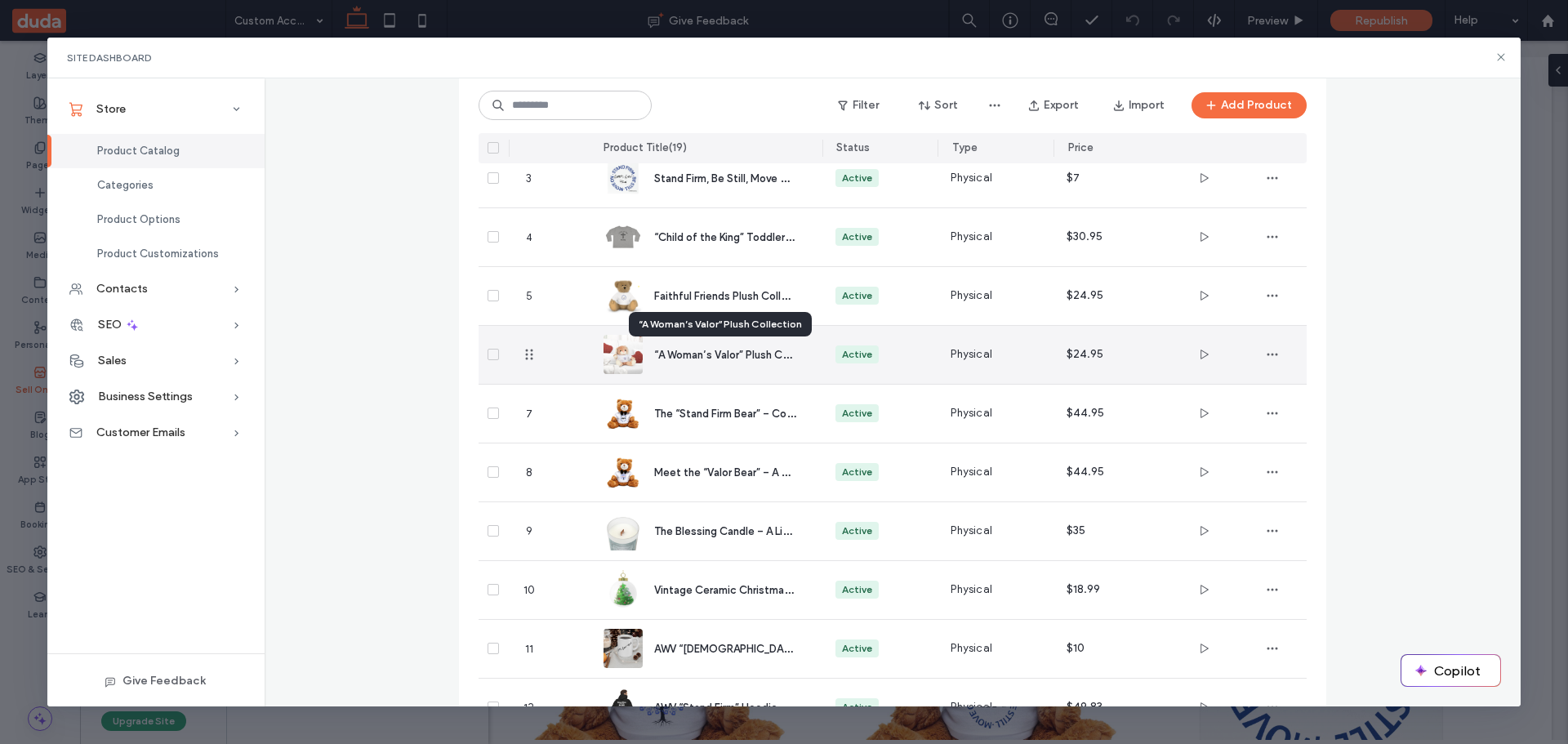
click at [701, 350] on span "“A Woman’s Valor” Plush Collection" at bounding box center [740, 354] width 172 height 16
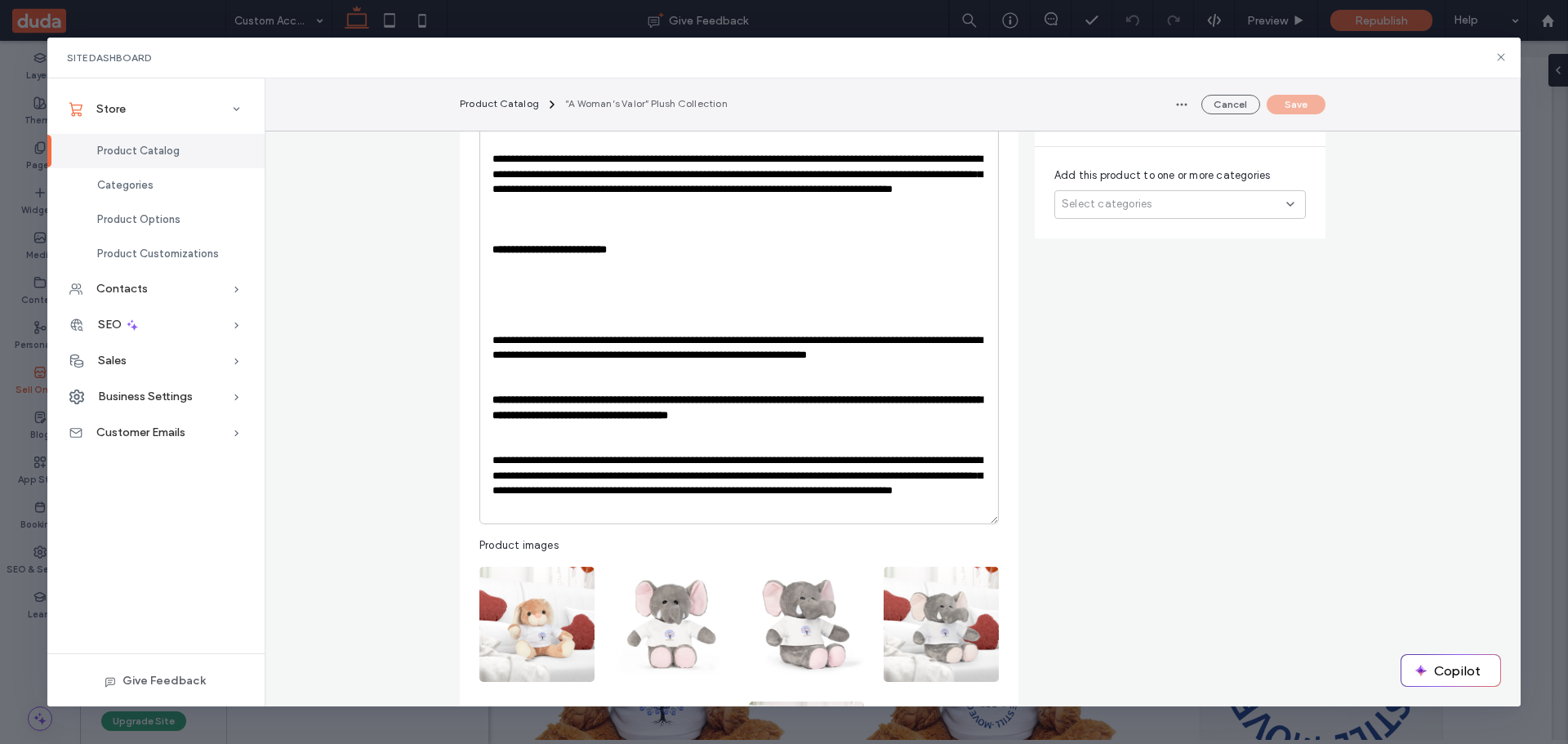
scroll to position [408, 0]
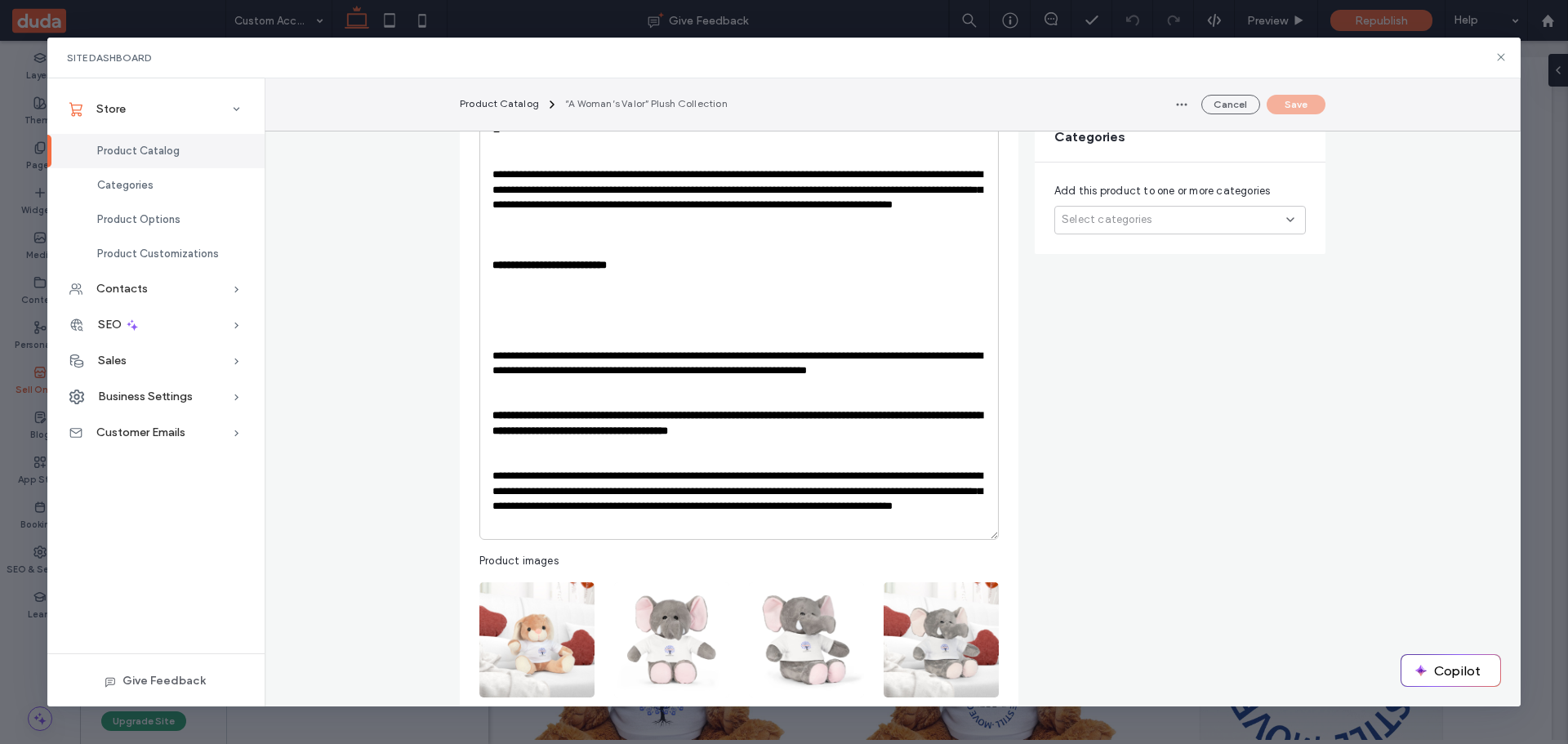
click at [518, 288] on p at bounding box center [739, 296] width 494 height 15
paste div
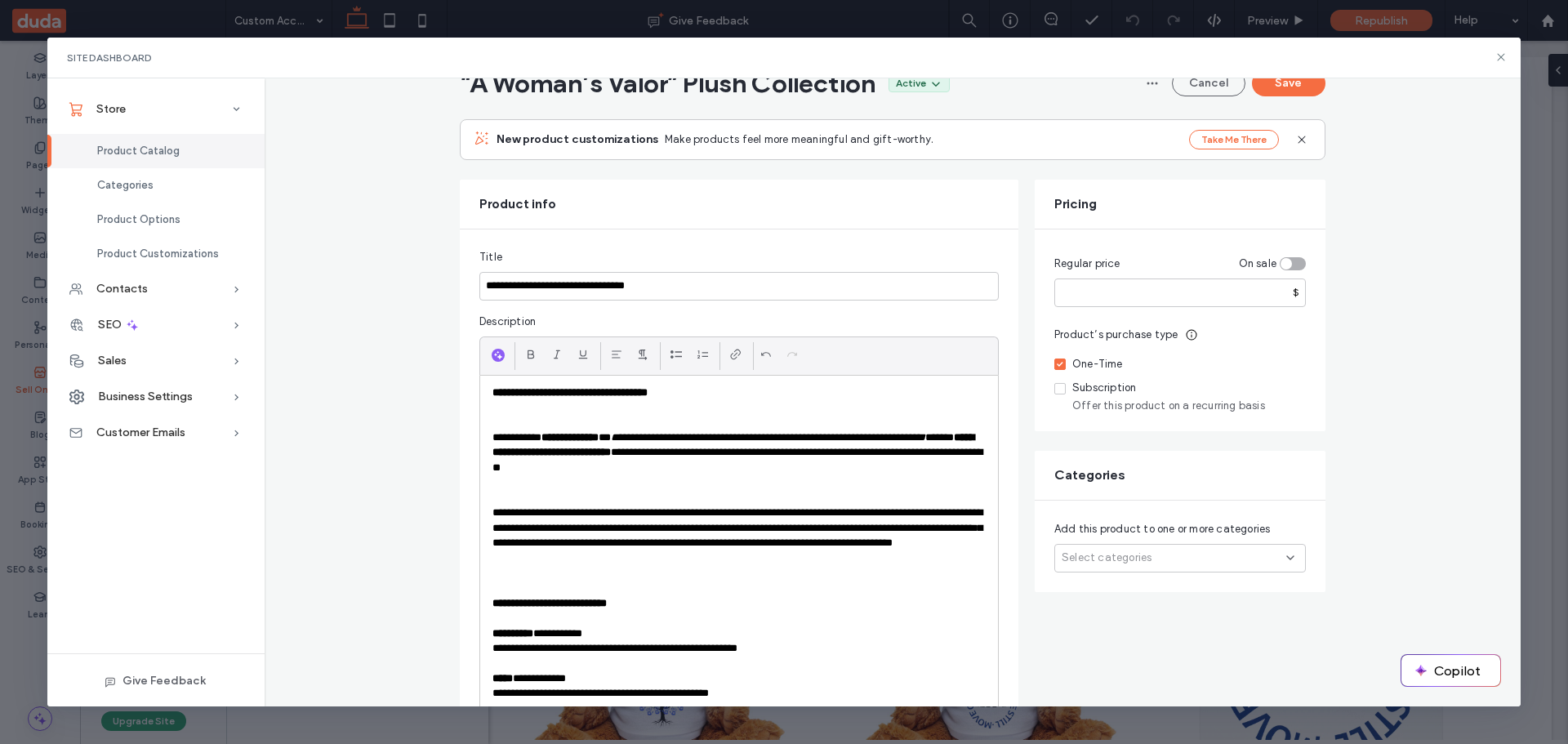
click at [618, 633] on p "**********" at bounding box center [739, 634] width 494 height 15
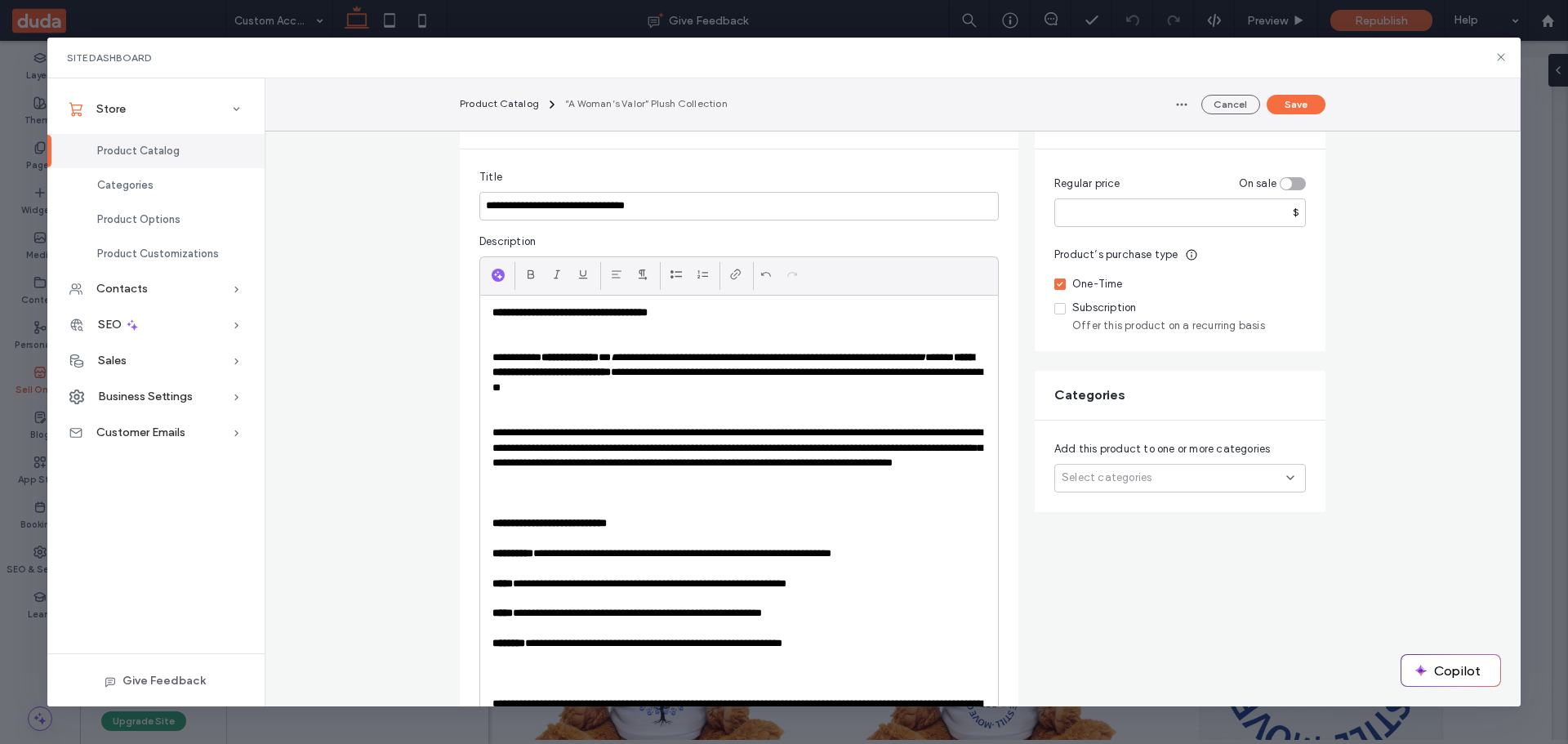
scroll to position [257, 0]
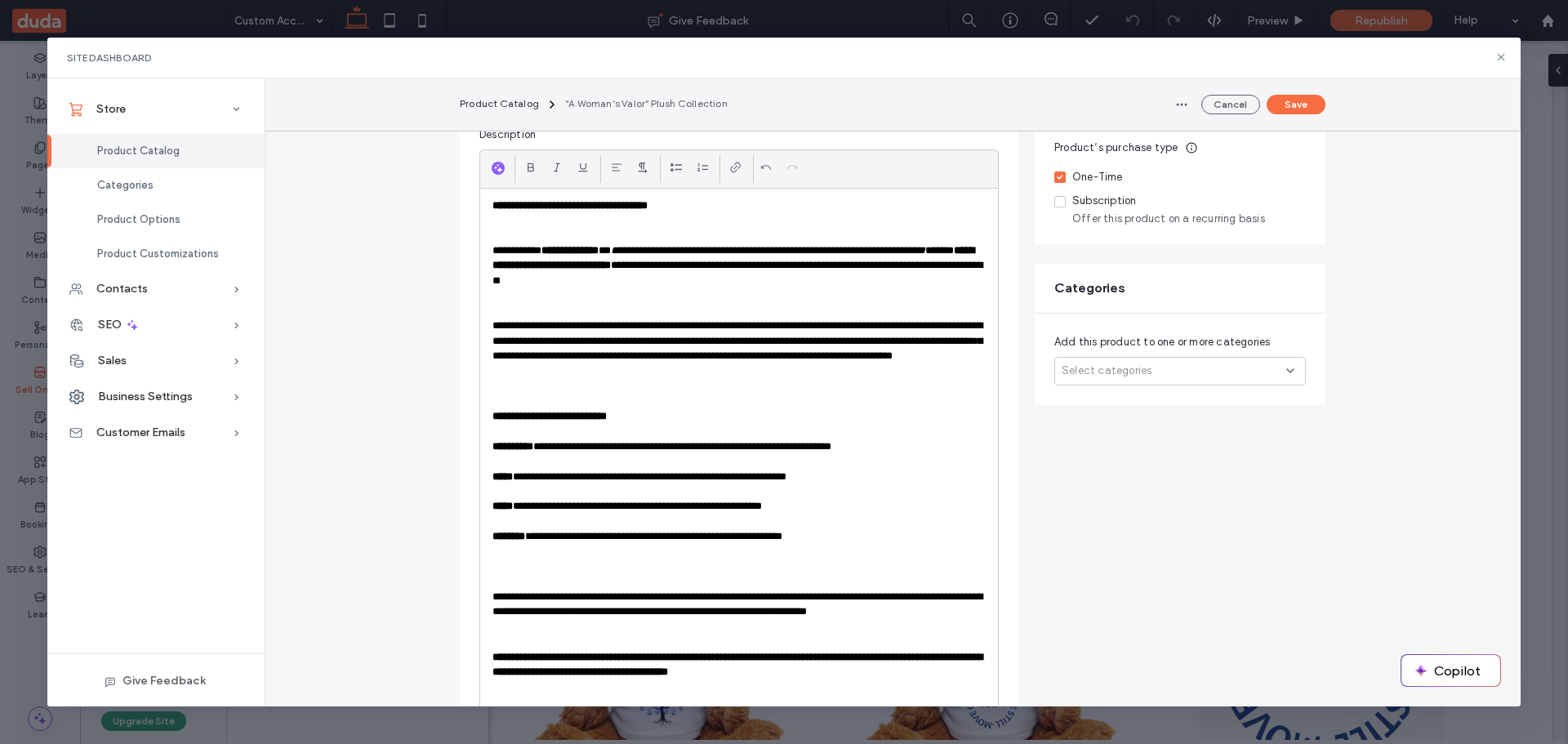
click at [892, 533] on p "**********" at bounding box center [739, 536] width 494 height 15
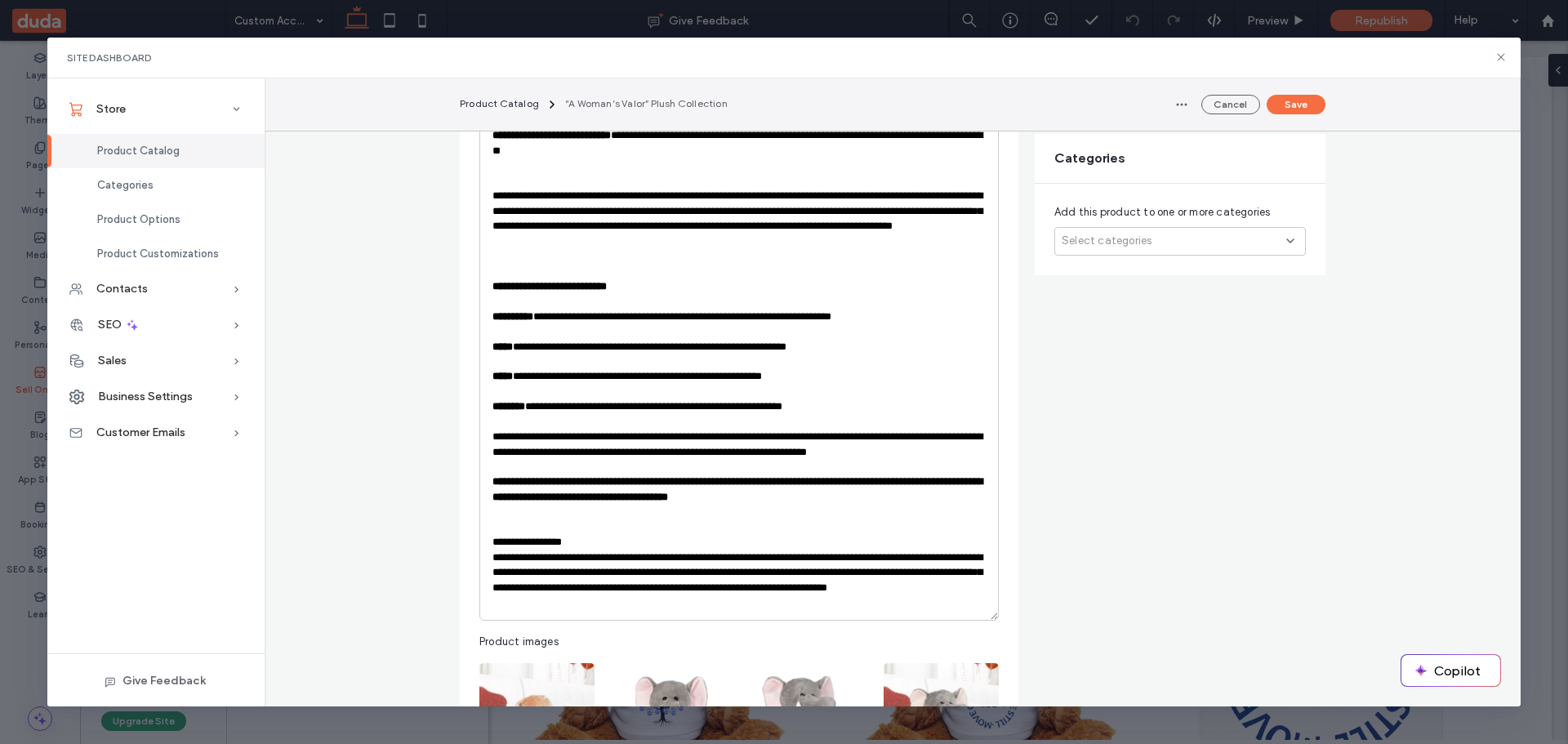
scroll to position [420, 0]
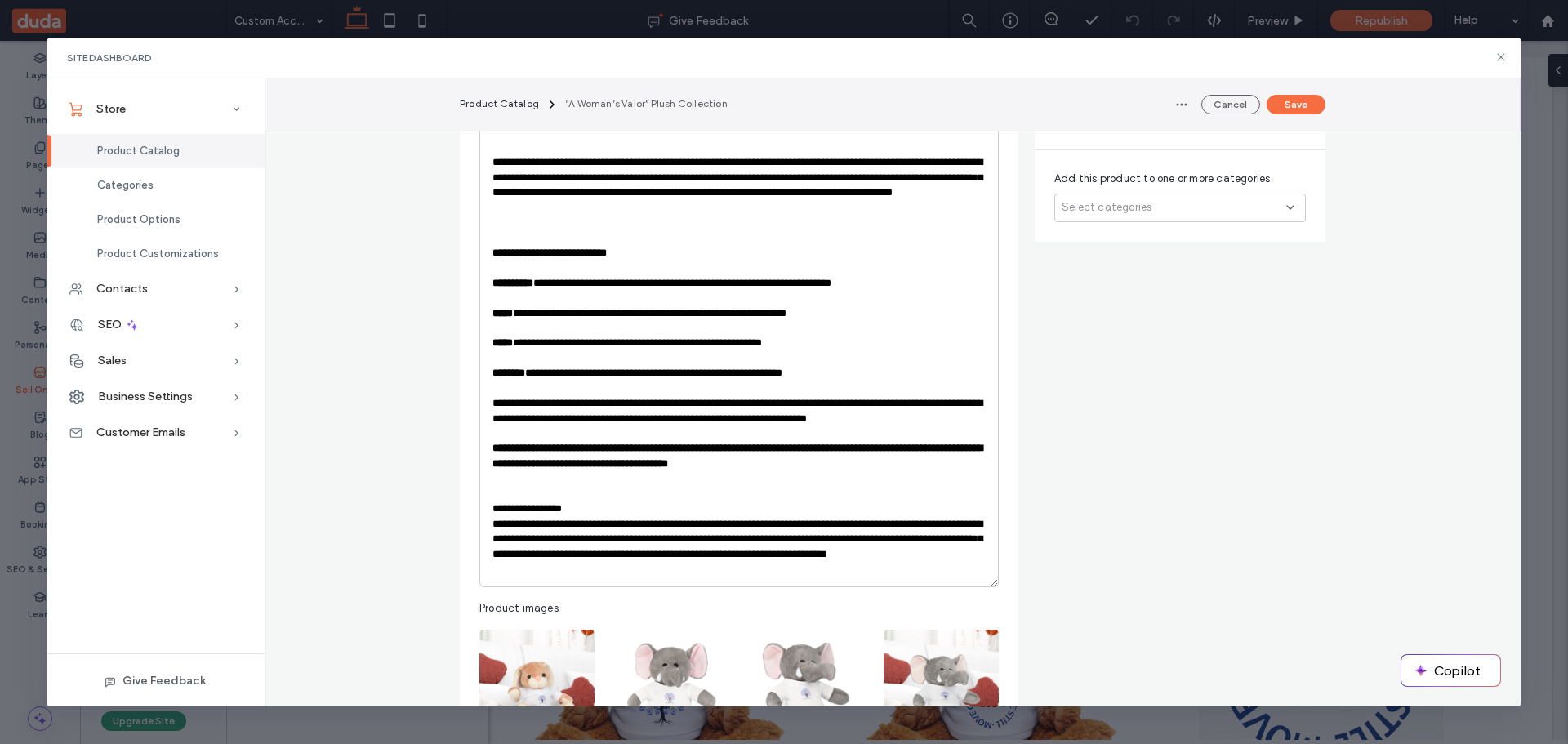
click at [752, 521] on p "**********" at bounding box center [739, 547] width 494 height 61
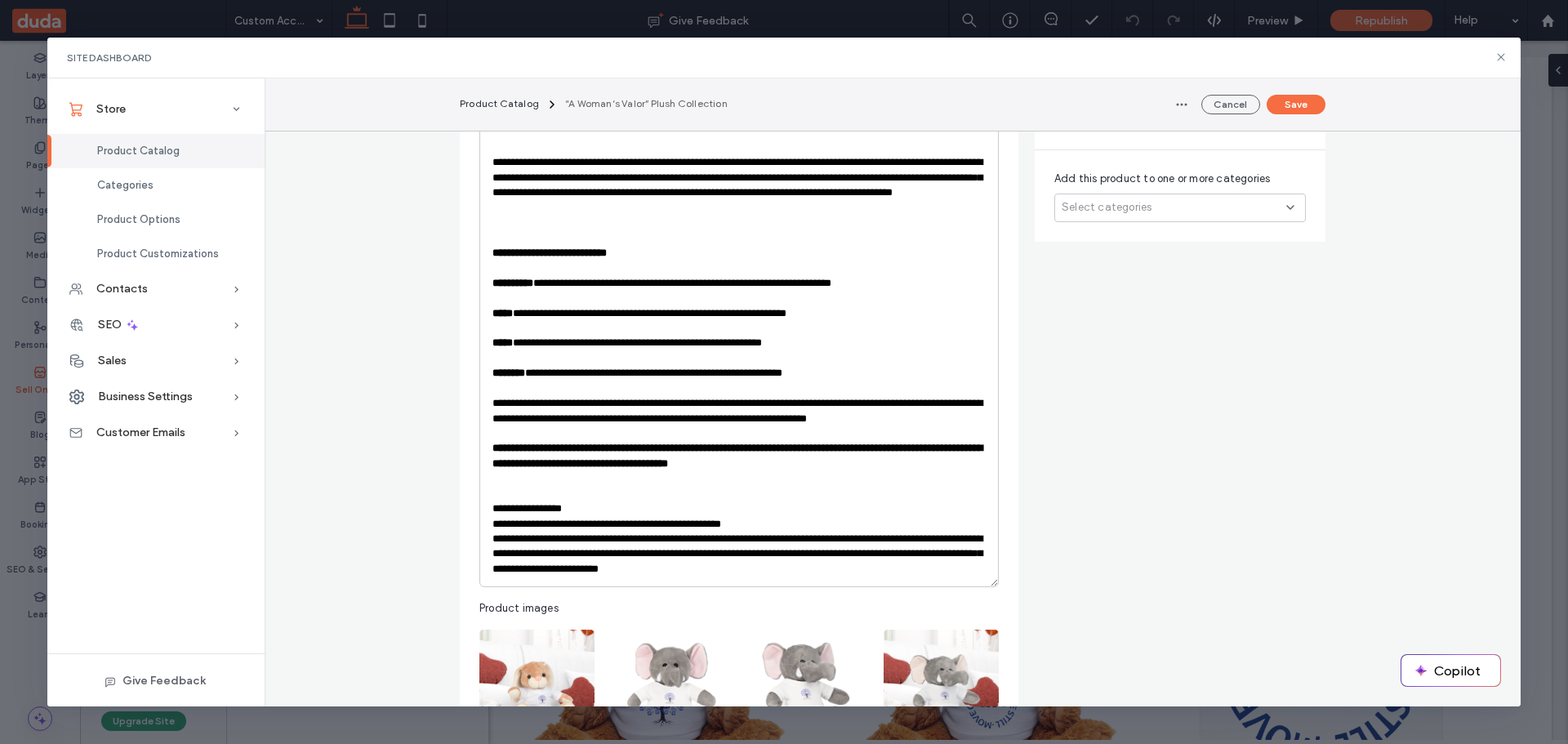
click at [890, 540] on p "**********" at bounding box center [739, 553] width 494 height 45
click at [719, 549] on p "**********" at bounding box center [739, 561] width 494 height 30
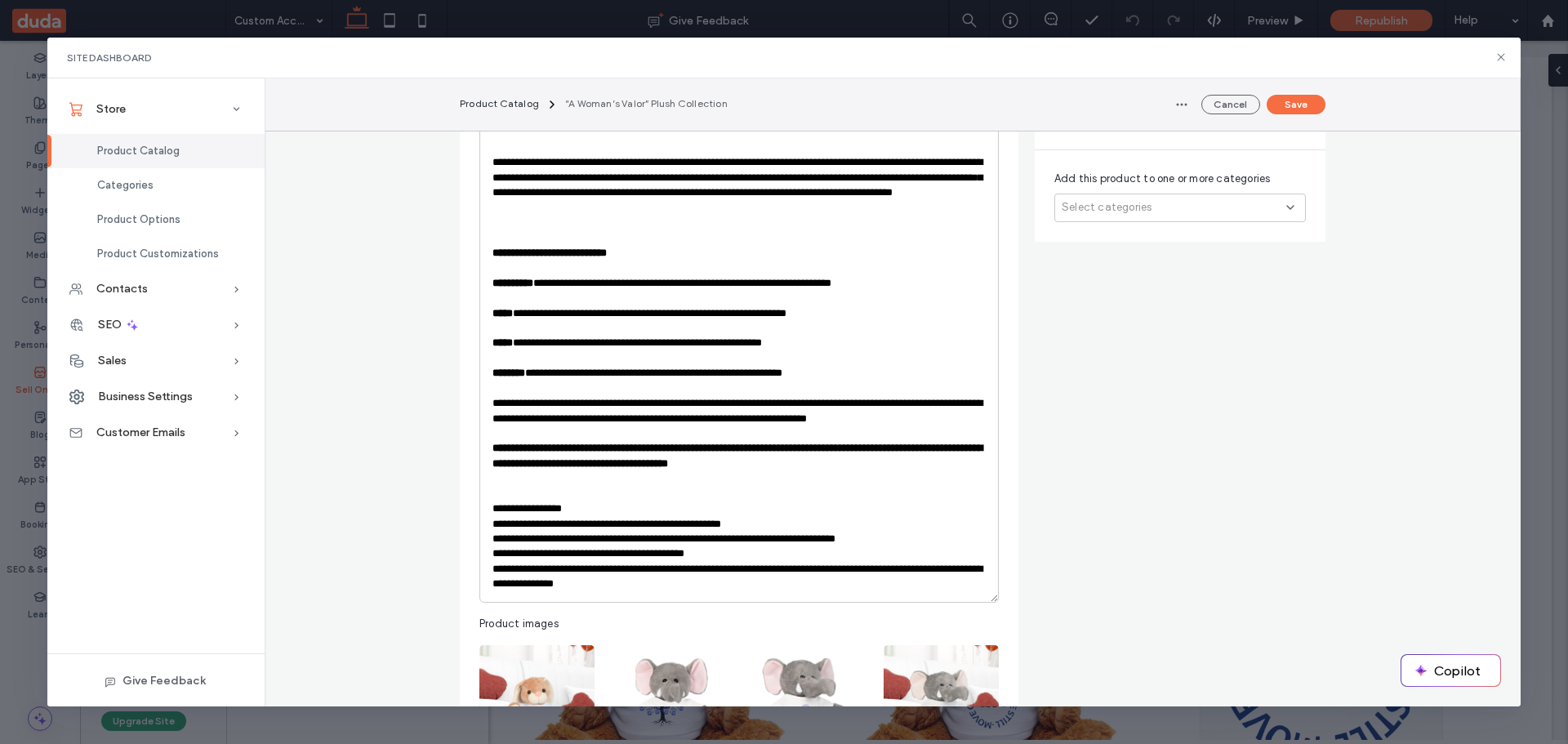
click at [663, 566] on p "**********" at bounding box center [739, 576] width 494 height 30
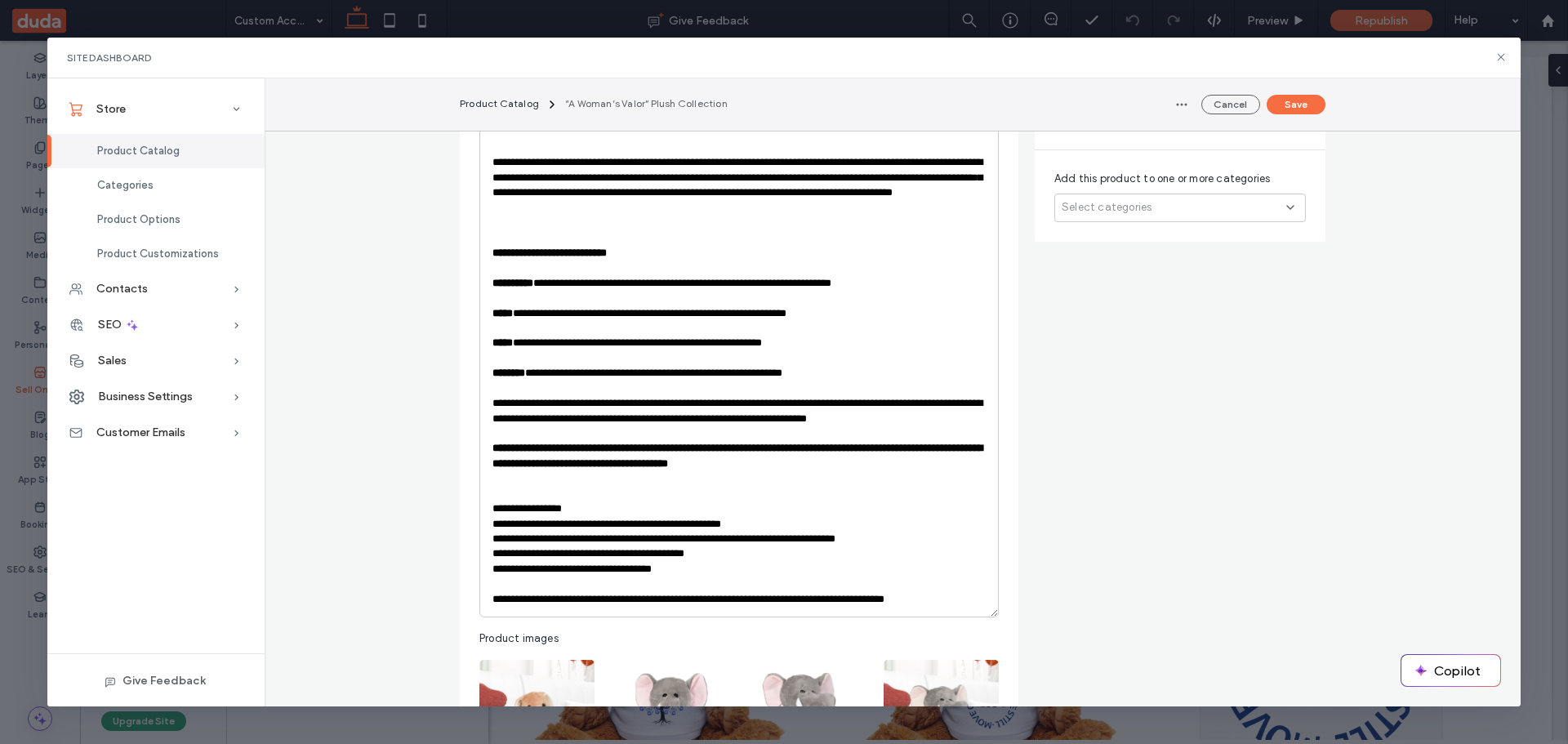
click at [572, 597] on p "**********" at bounding box center [739, 599] width 494 height 15
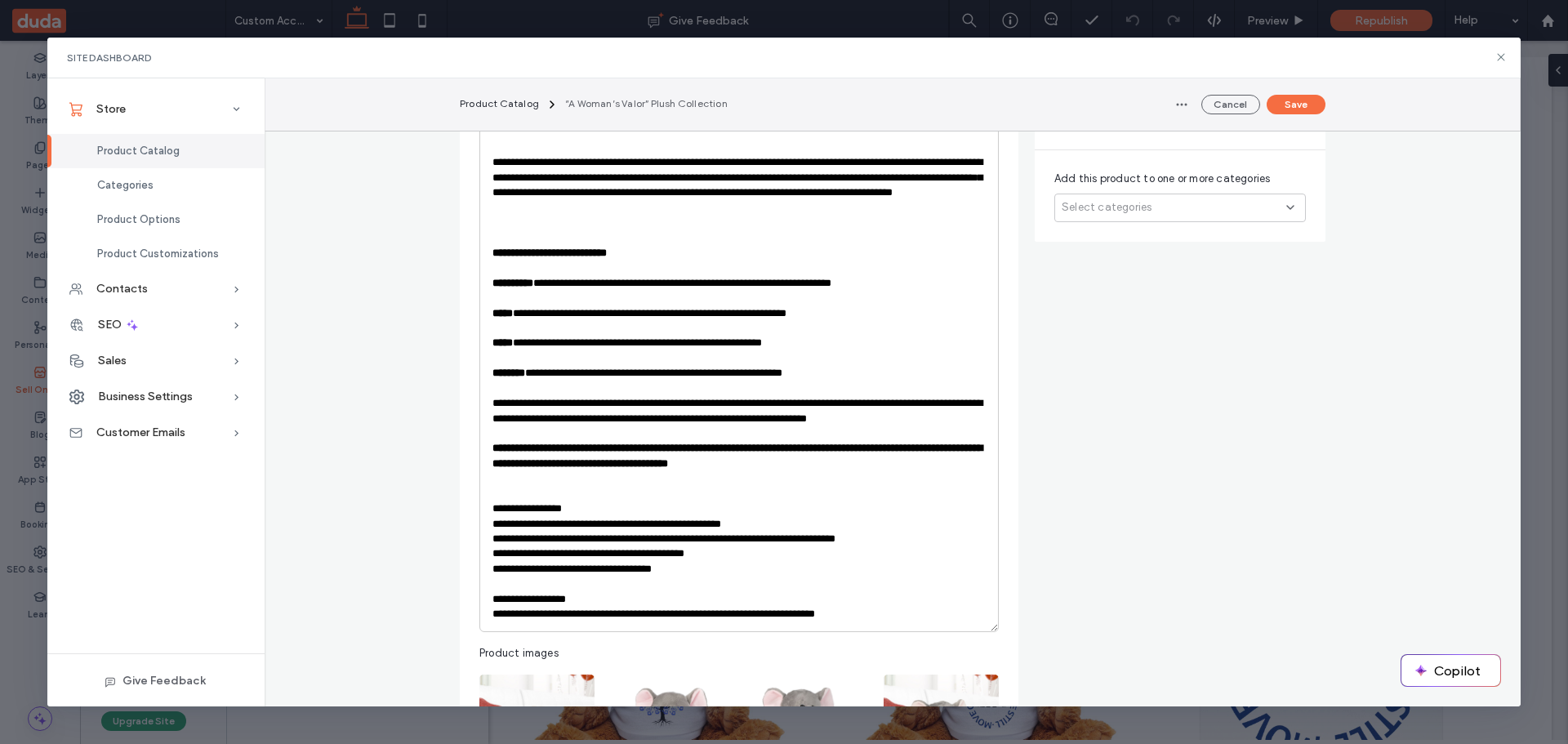
click at [678, 613] on p "**********" at bounding box center [739, 614] width 494 height 15
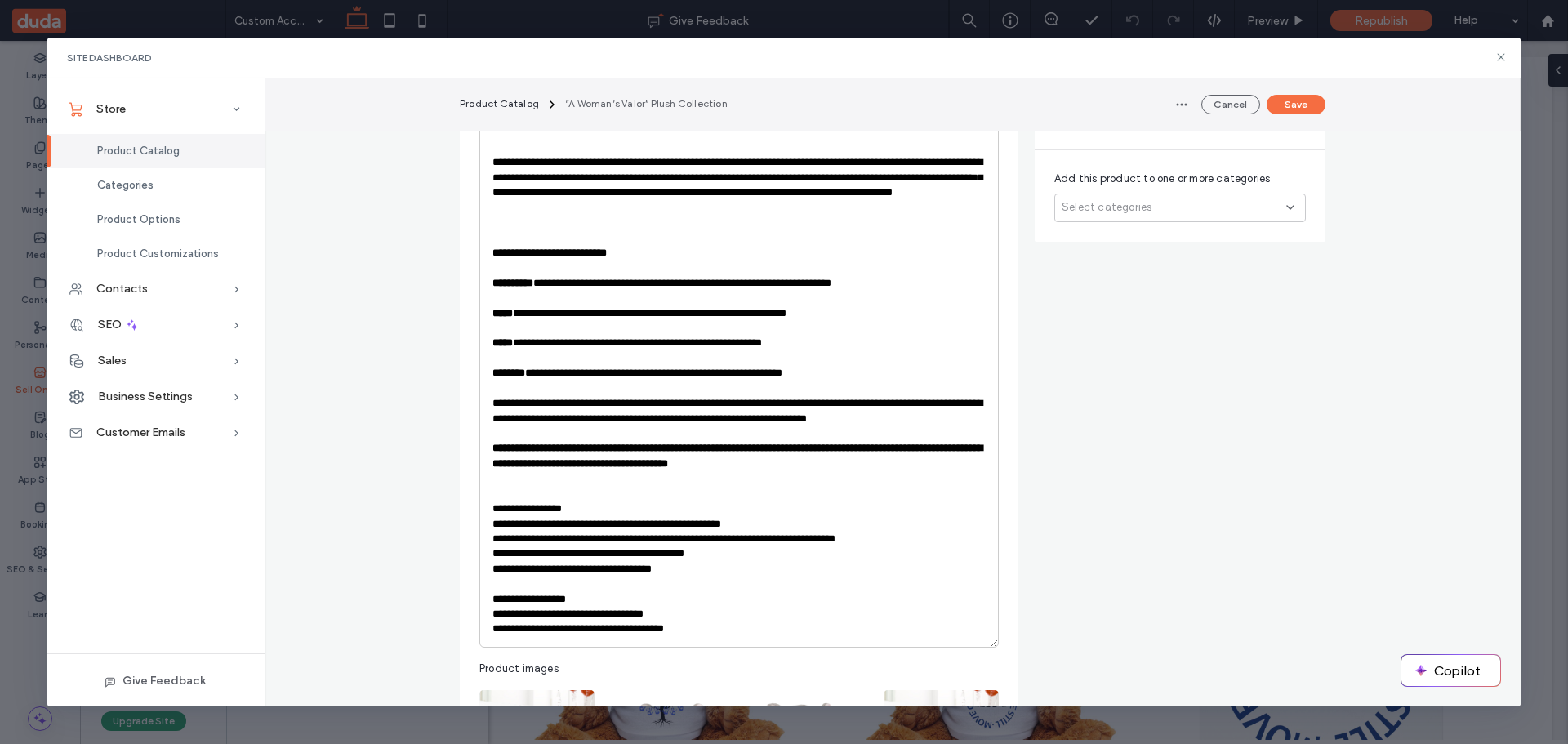
click at [562, 631] on p "**********" at bounding box center [739, 629] width 494 height 15
click at [528, 643] on p "**********" at bounding box center [739, 645] width 494 height 15
click at [557, 660] on p "**********" at bounding box center [739, 659] width 494 height 15
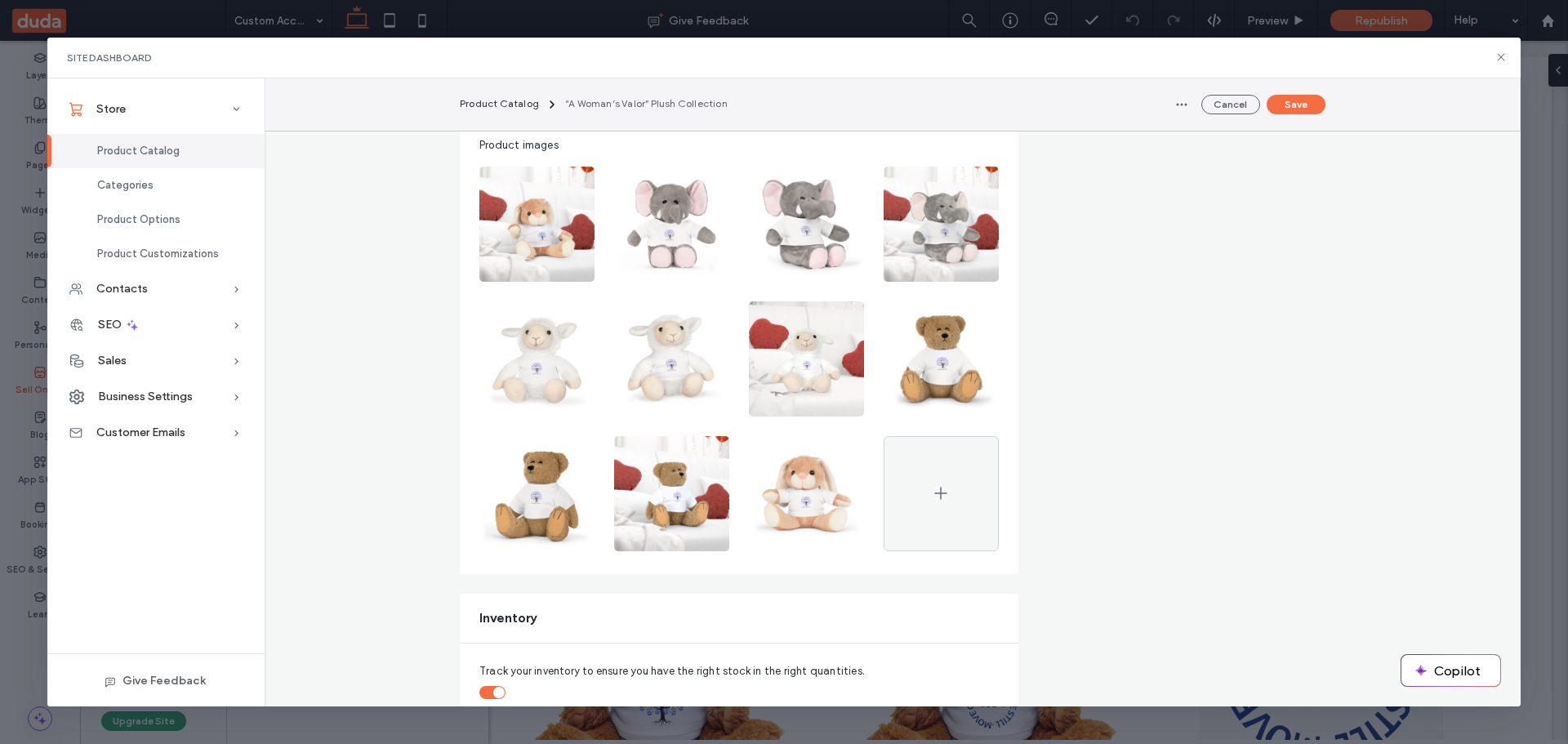
scroll to position [893, 0]
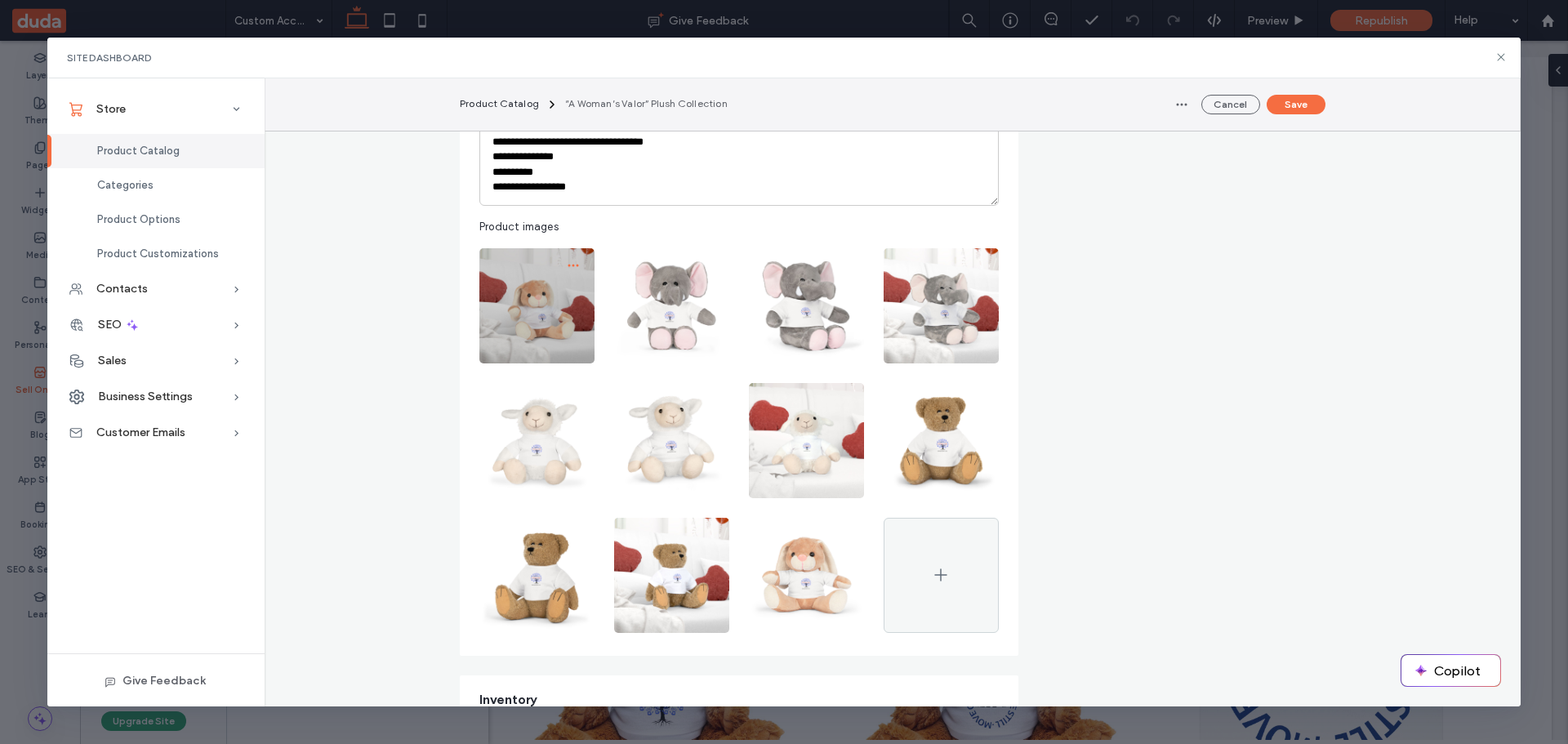
click at [568, 265] on use "button" at bounding box center [572, 264] width 11 height 2
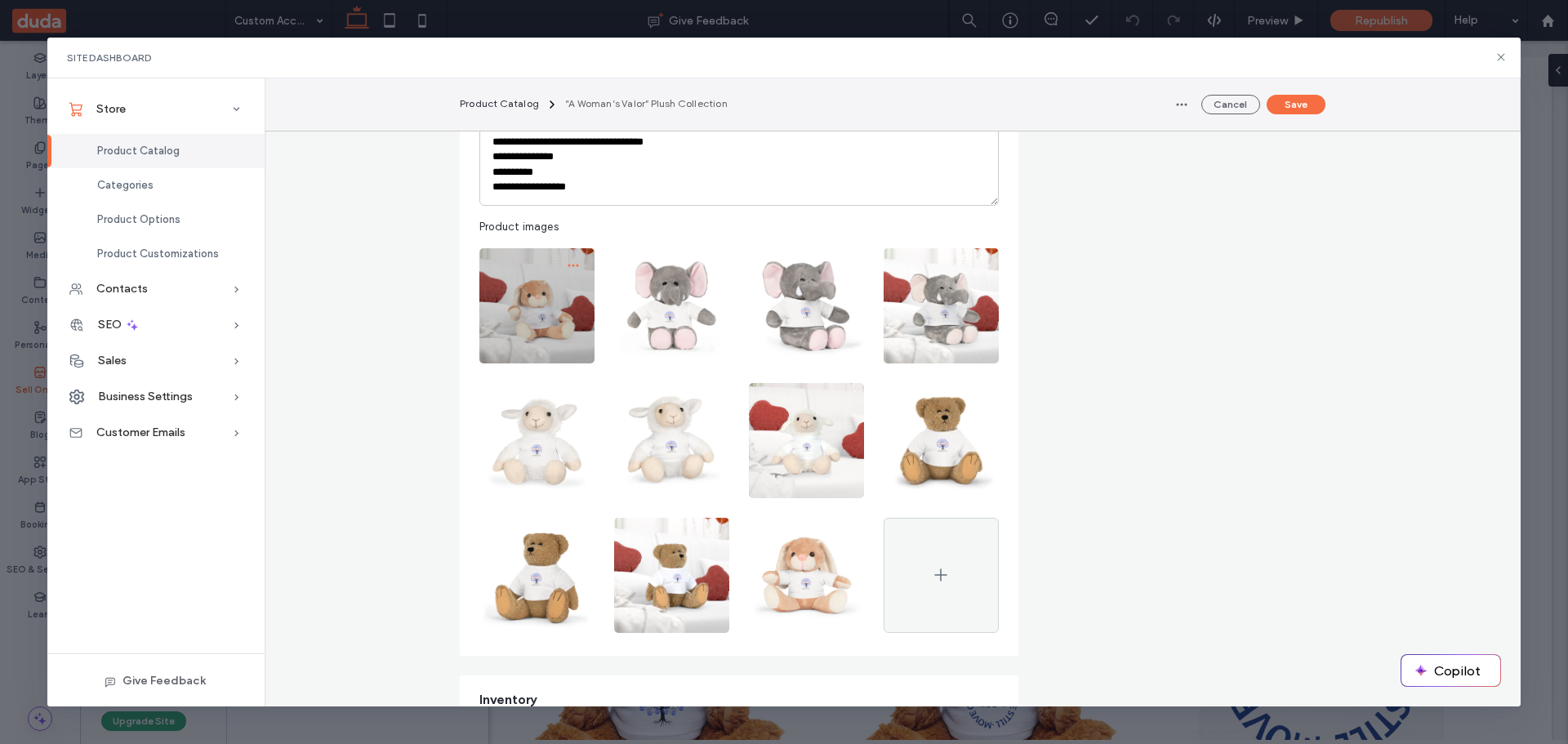
click at [560, 268] on span "button" at bounding box center [573, 265] width 26 height 26
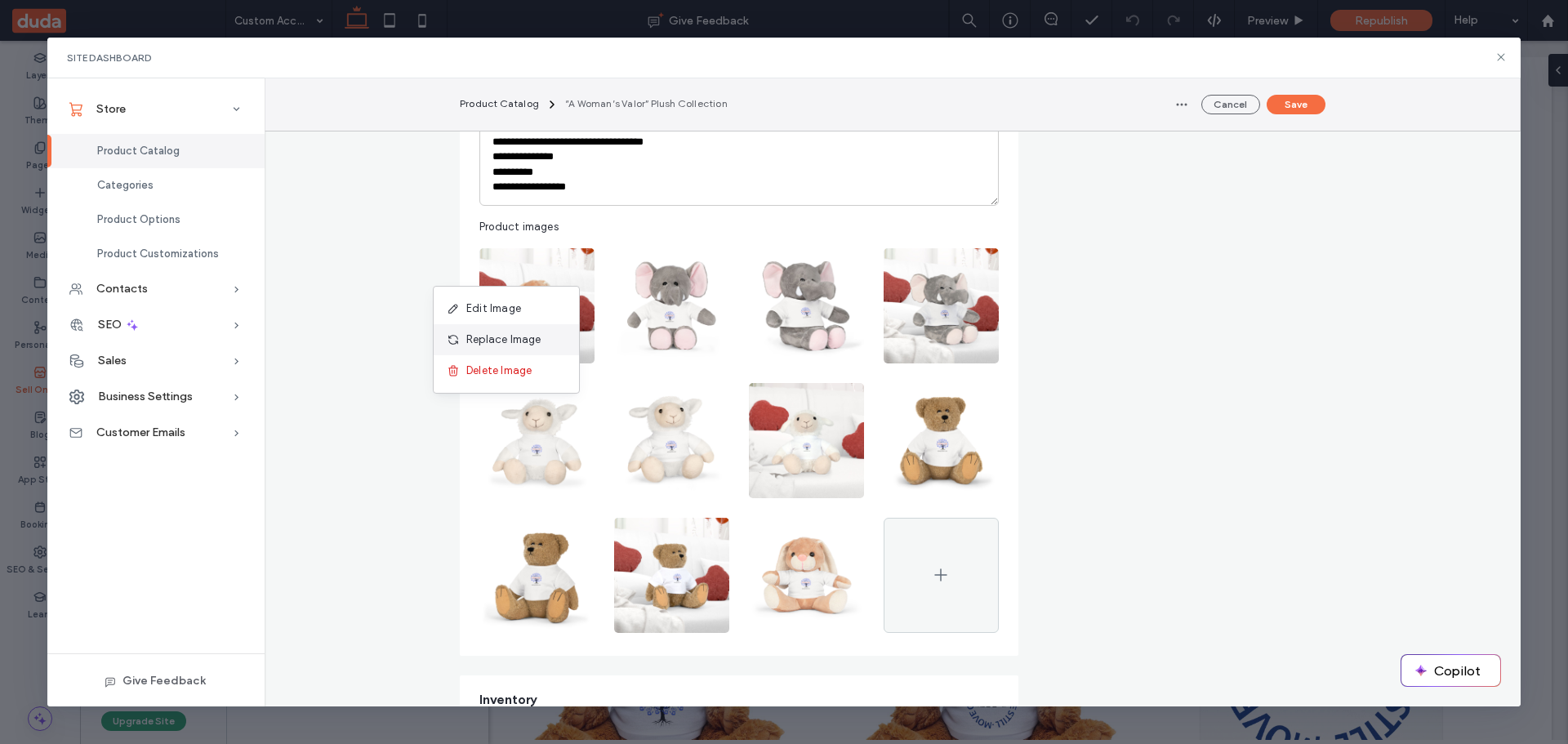
click at [499, 338] on span "Replace Image" at bounding box center [504, 340] width 75 height 16
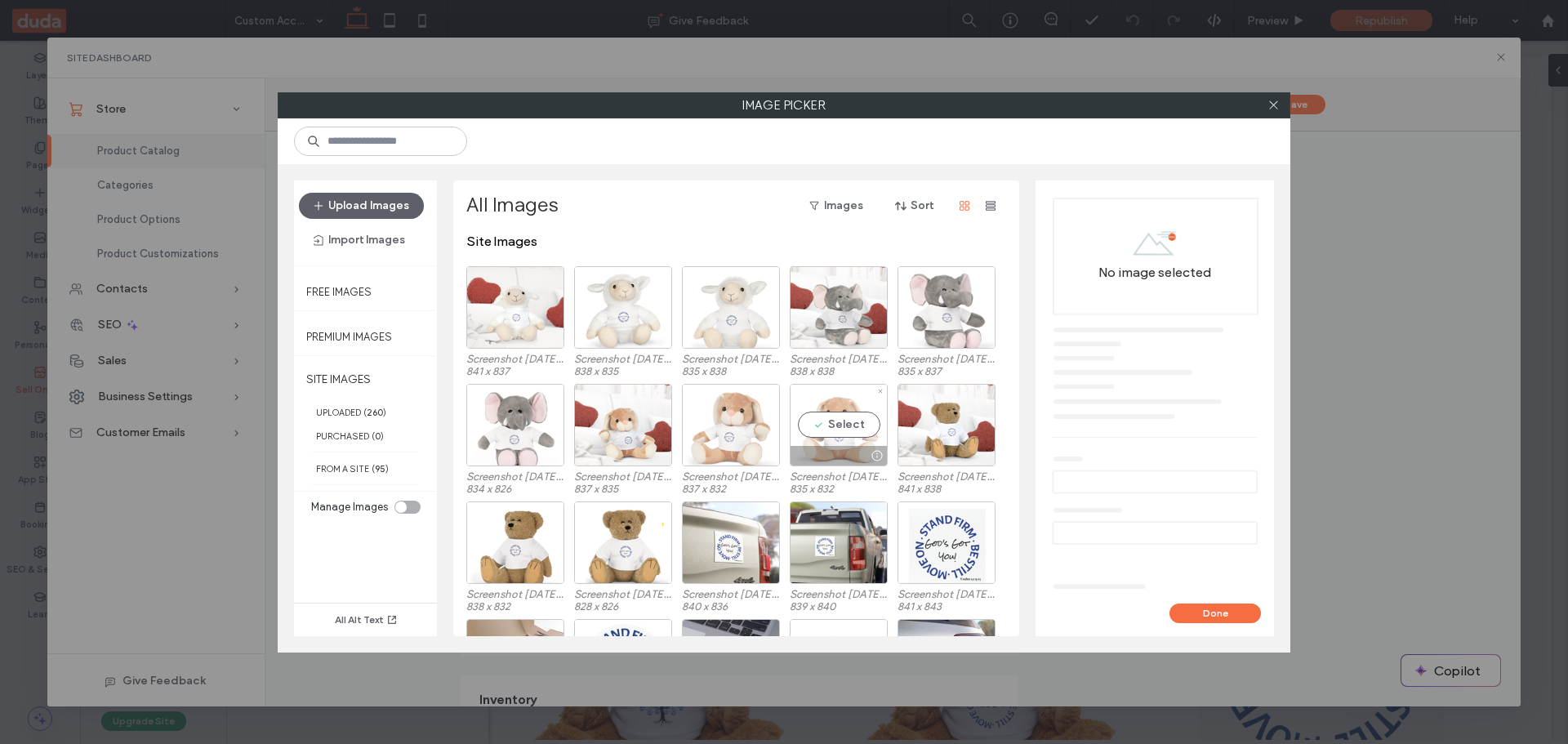
click at [830, 422] on div "Select" at bounding box center [839, 425] width 98 height 82
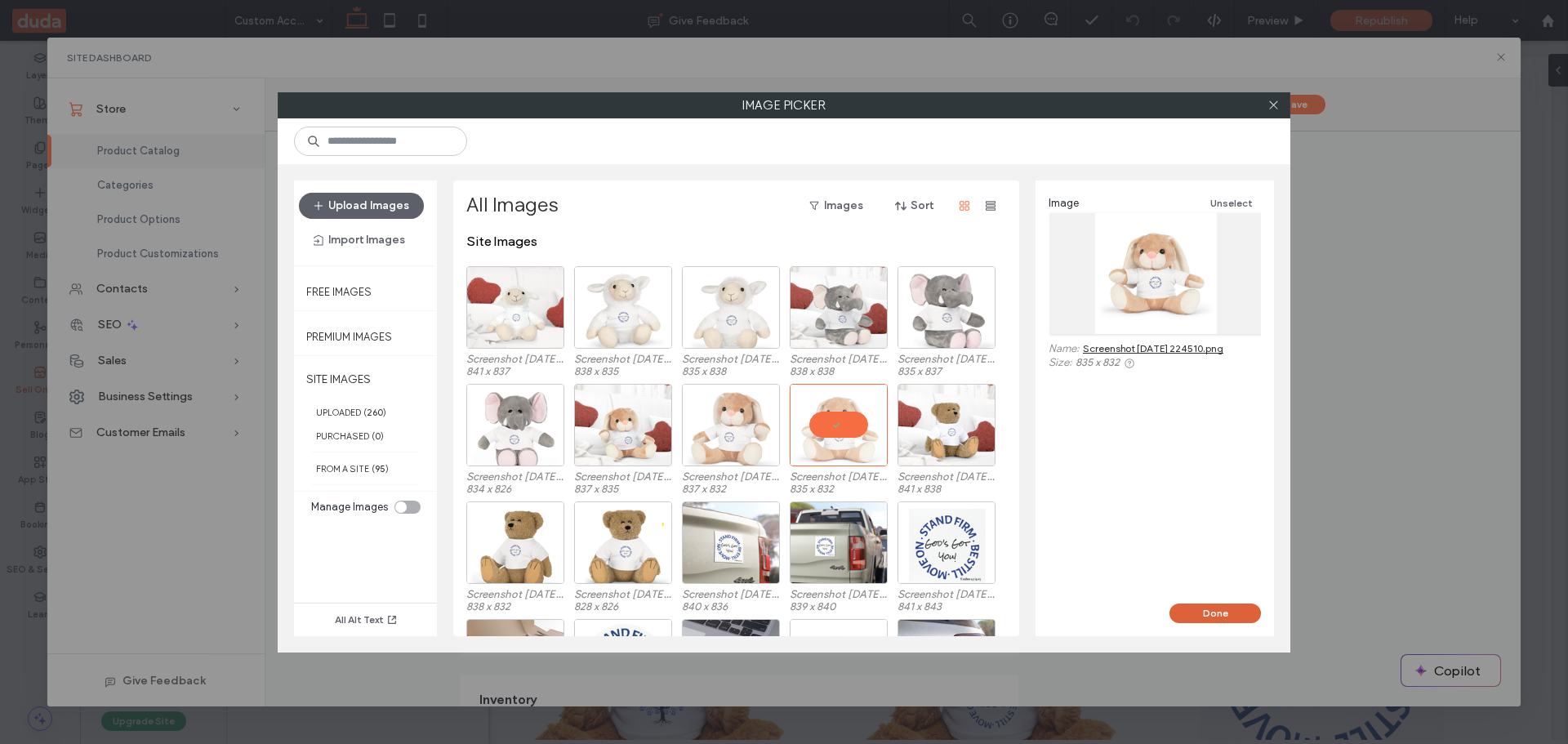
click at [1192, 613] on button "Done" at bounding box center [1215, 613] width 91 height 20
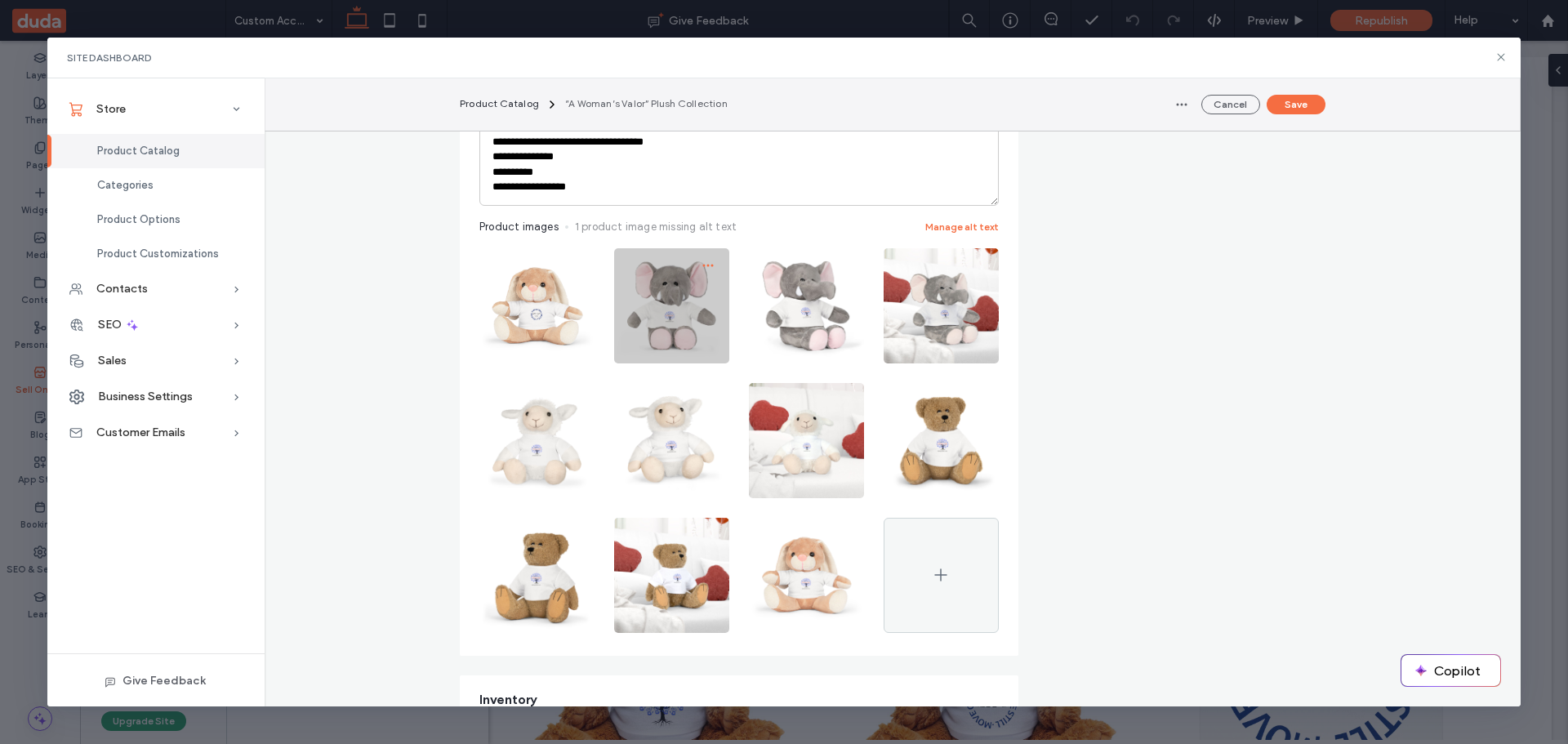
click at [703, 266] on icon "button" at bounding box center [708, 265] width 13 height 13
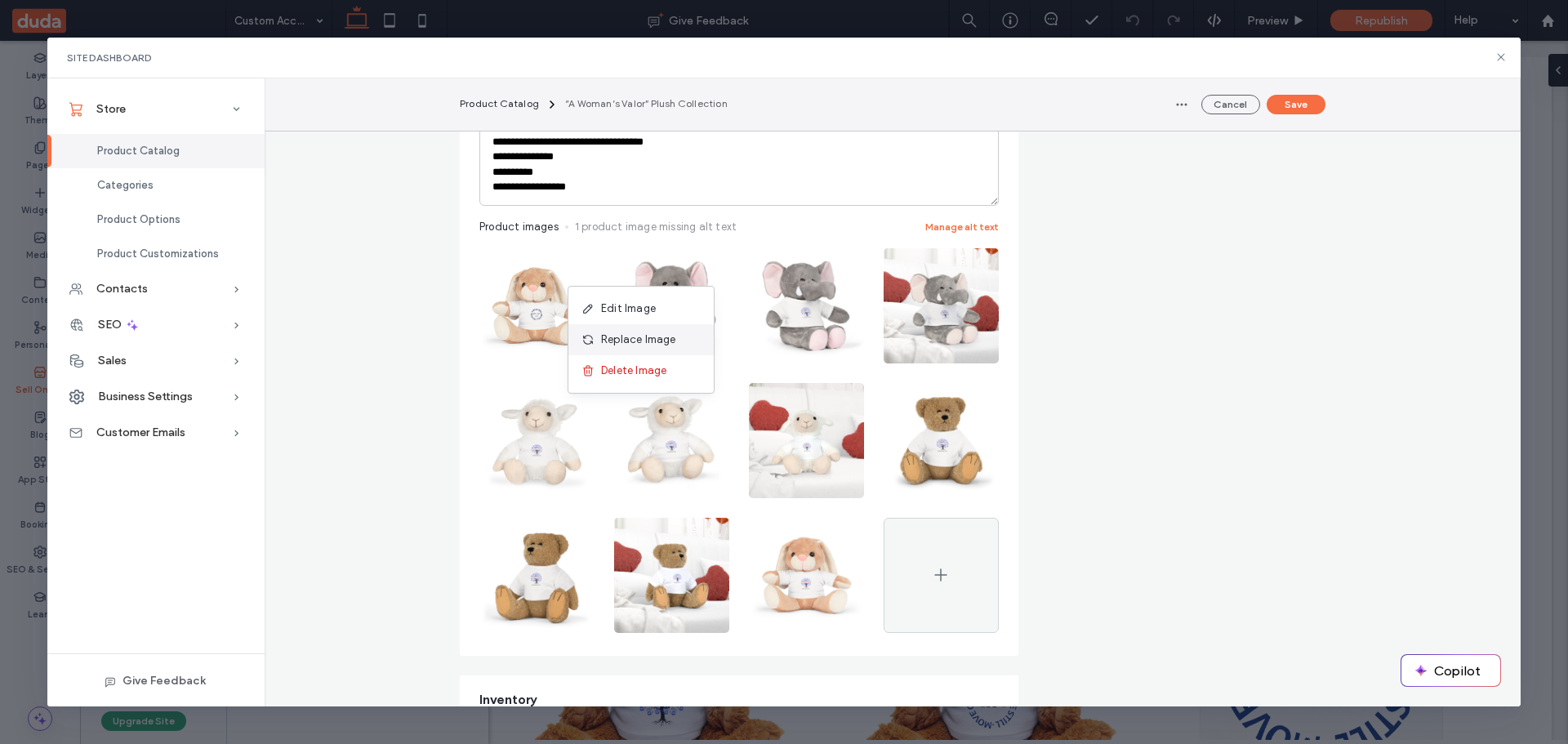
click at [645, 328] on div "Replace Image" at bounding box center [641, 340] width 145 height 31
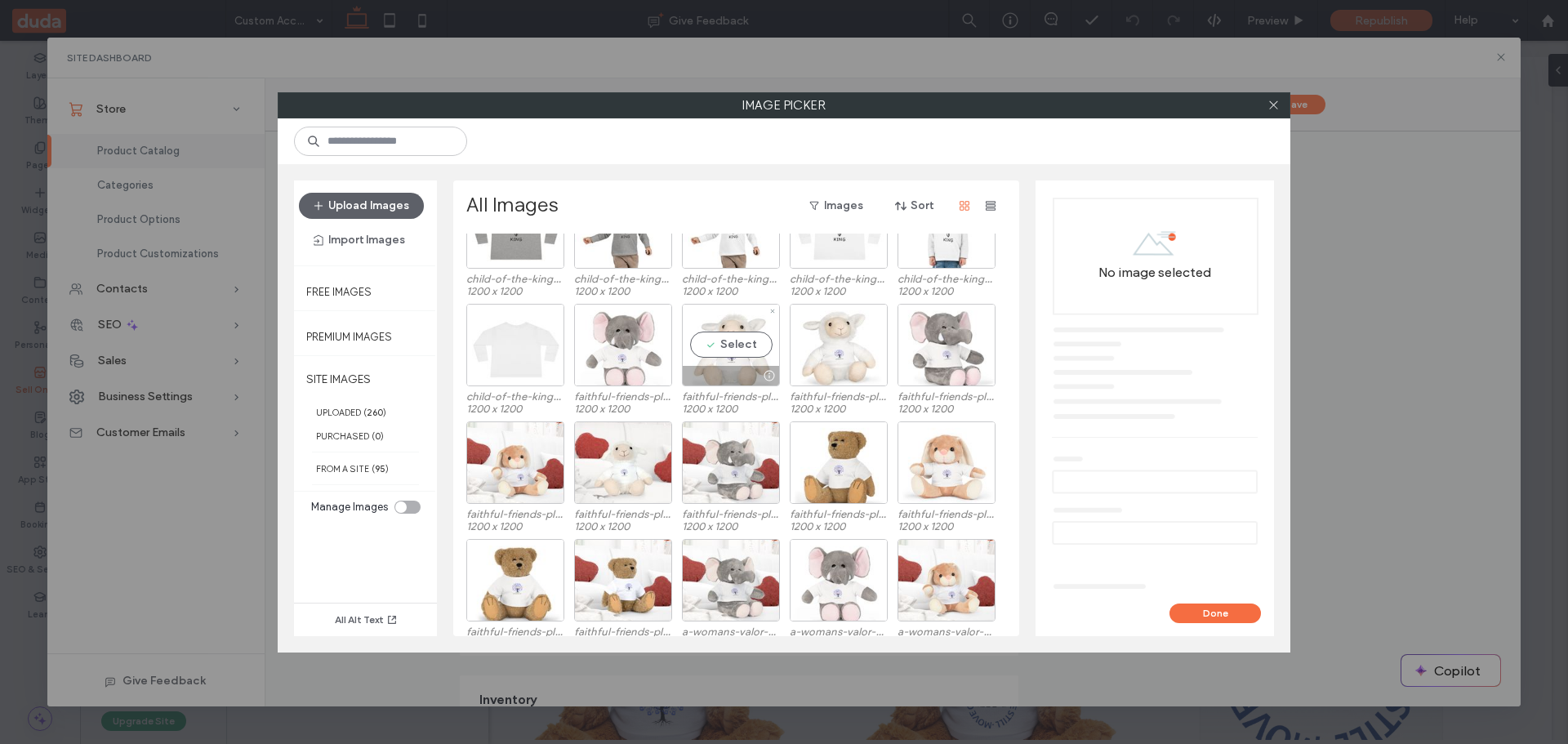
scroll to position [867, 0]
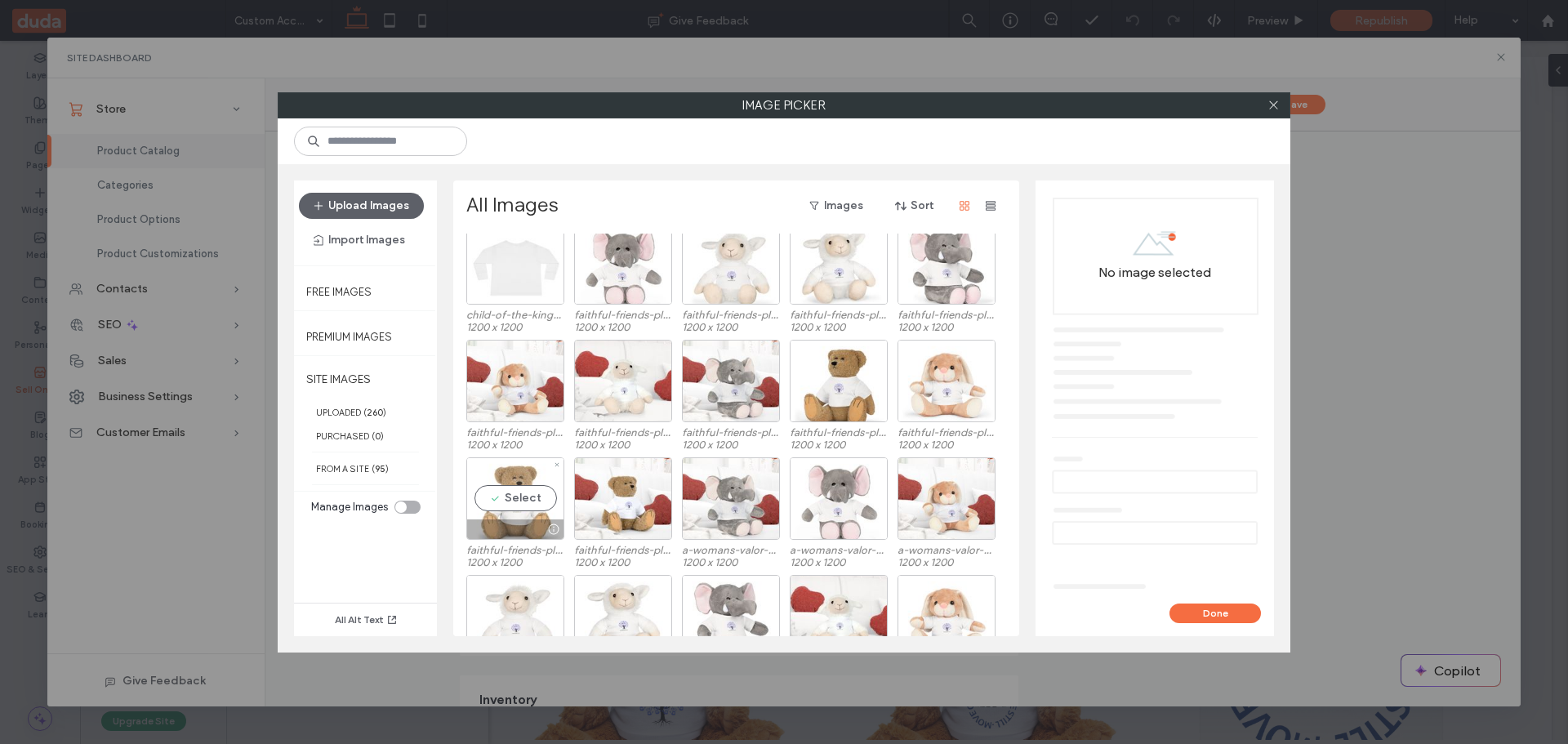
click at [494, 499] on div "Select" at bounding box center [515, 498] width 98 height 82
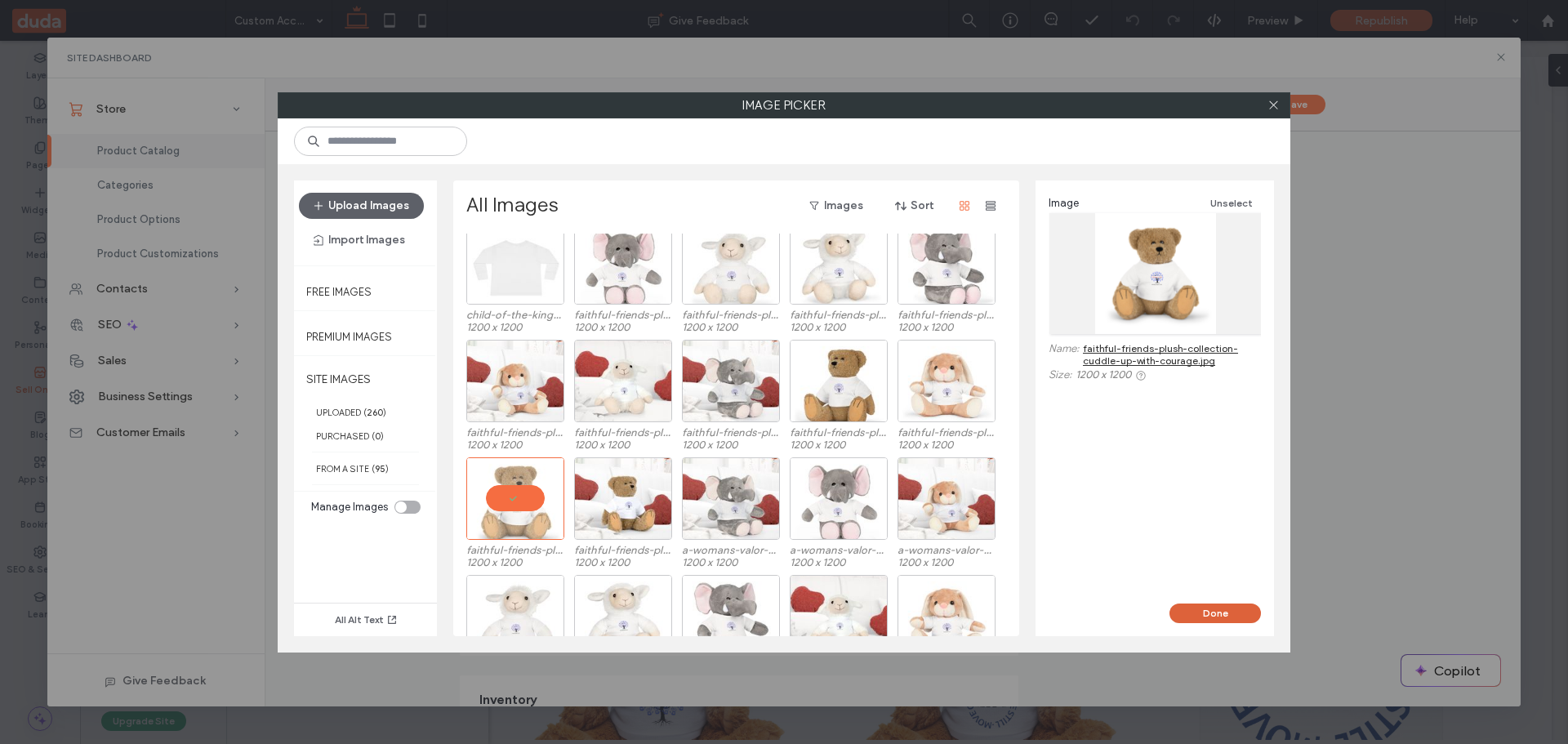
click at [1198, 614] on button "Done" at bounding box center [1215, 613] width 91 height 20
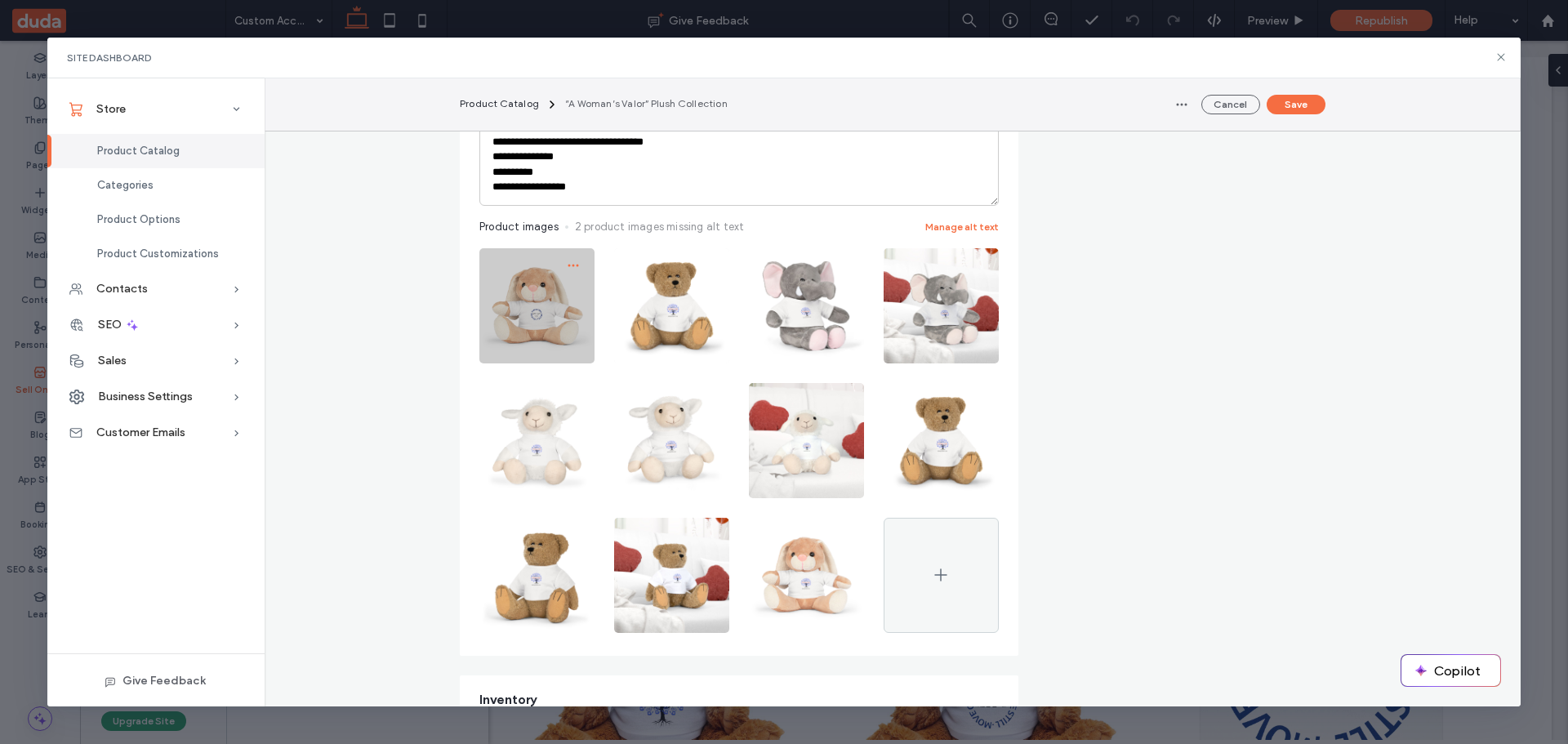
click at [567, 263] on icon "button" at bounding box center [573, 265] width 13 height 13
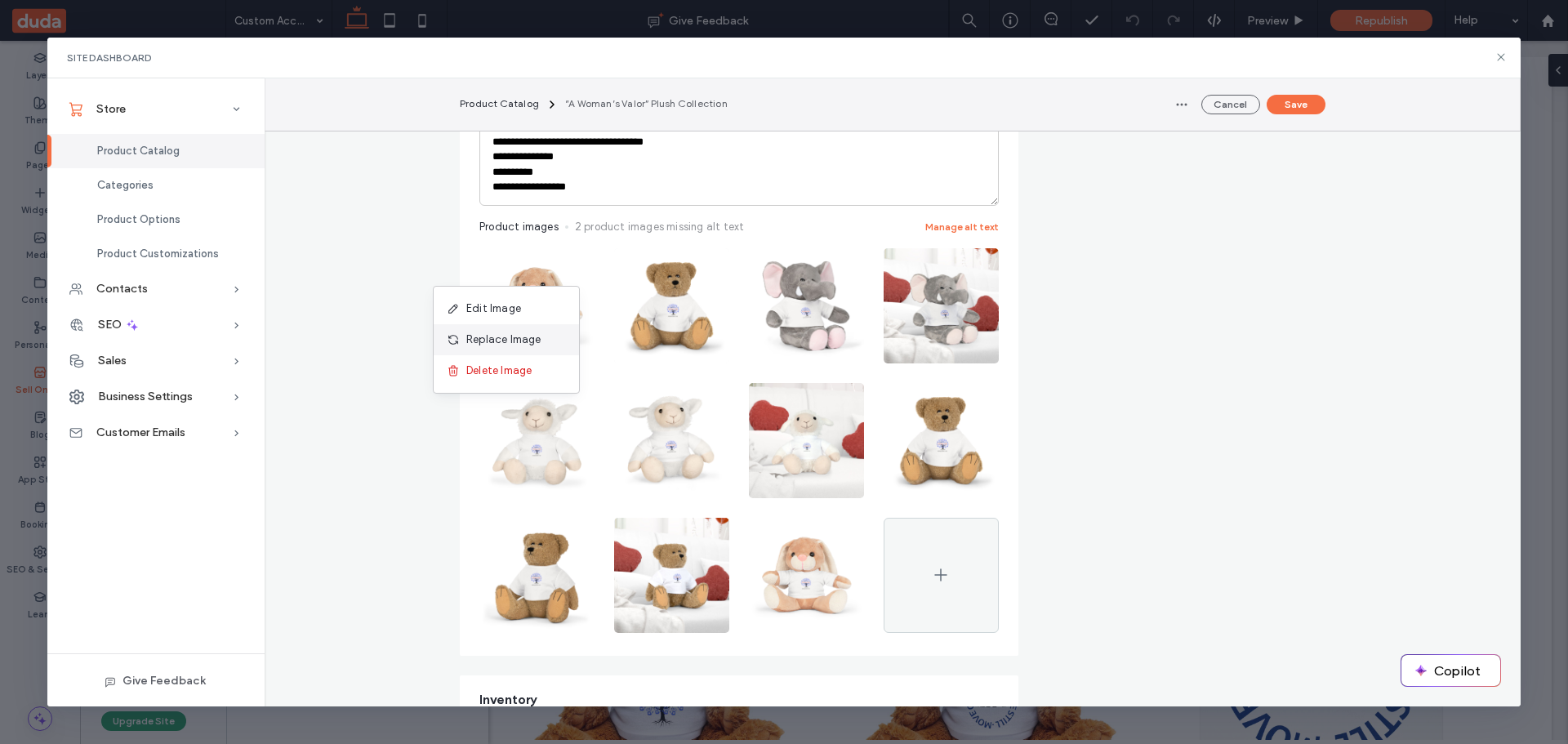
click at [518, 335] on span "Replace Image" at bounding box center [504, 340] width 75 height 16
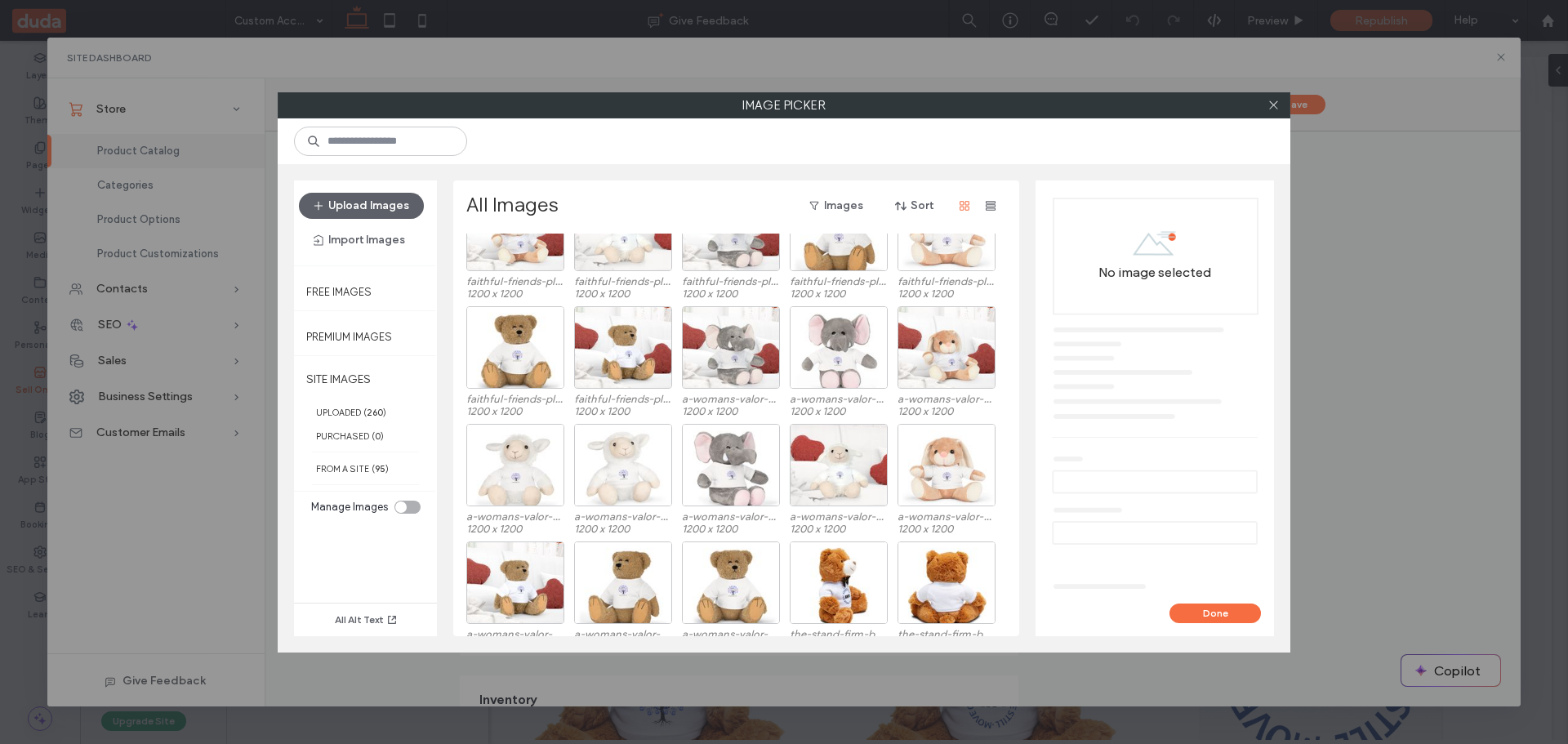
scroll to position [1031, 0]
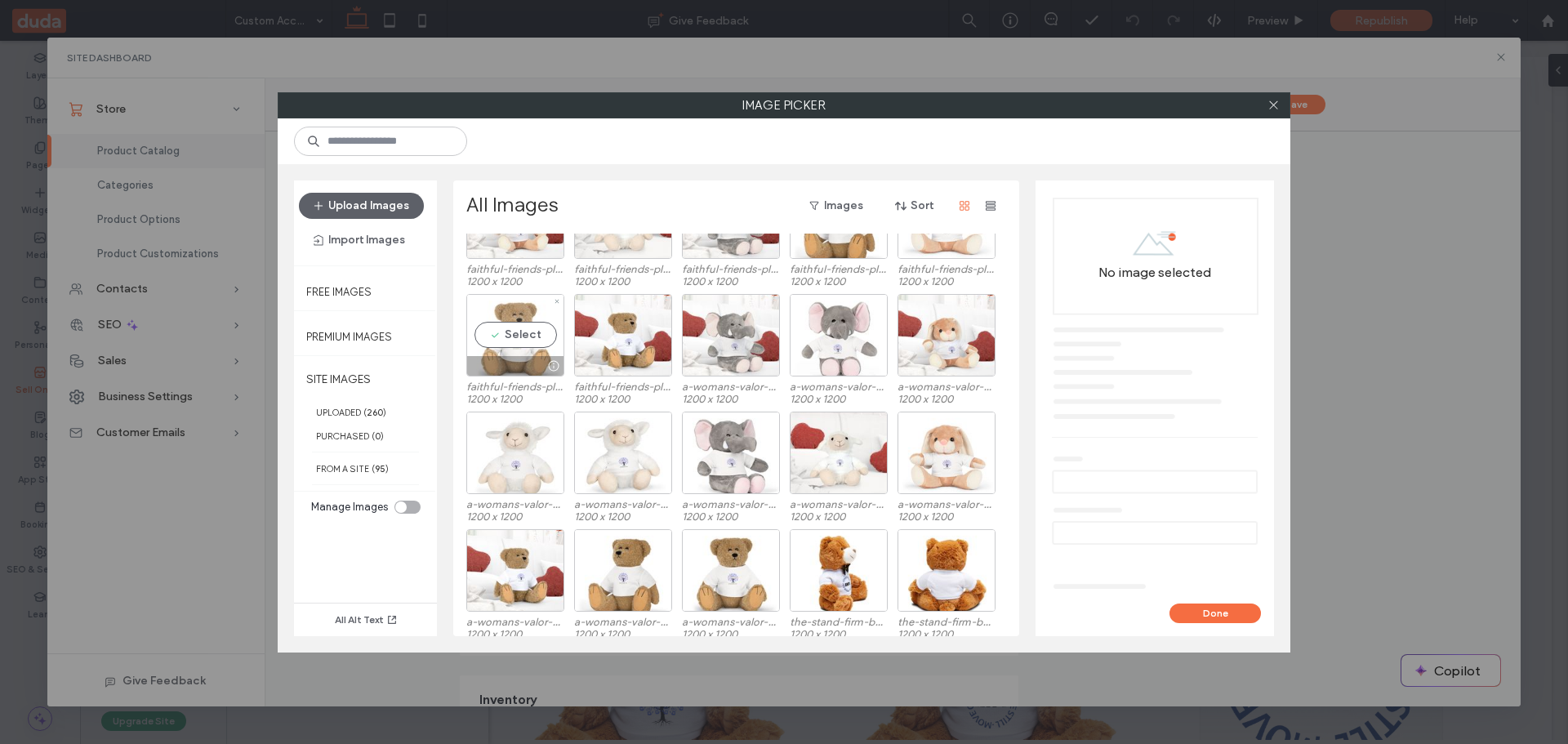
click at [504, 340] on div "Select" at bounding box center [515, 335] width 98 height 82
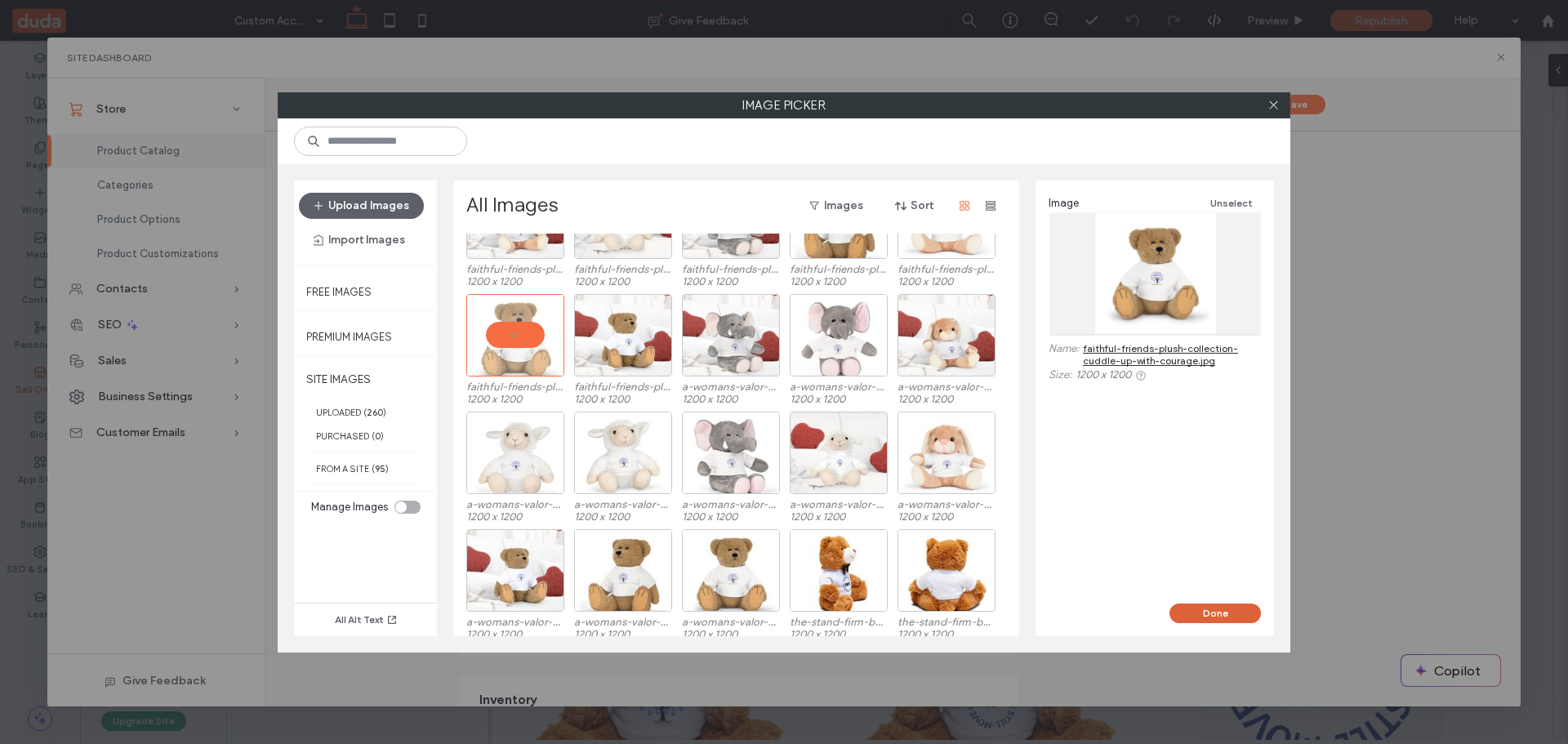
click at [1203, 612] on button "Done" at bounding box center [1215, 613] width 91 height 20
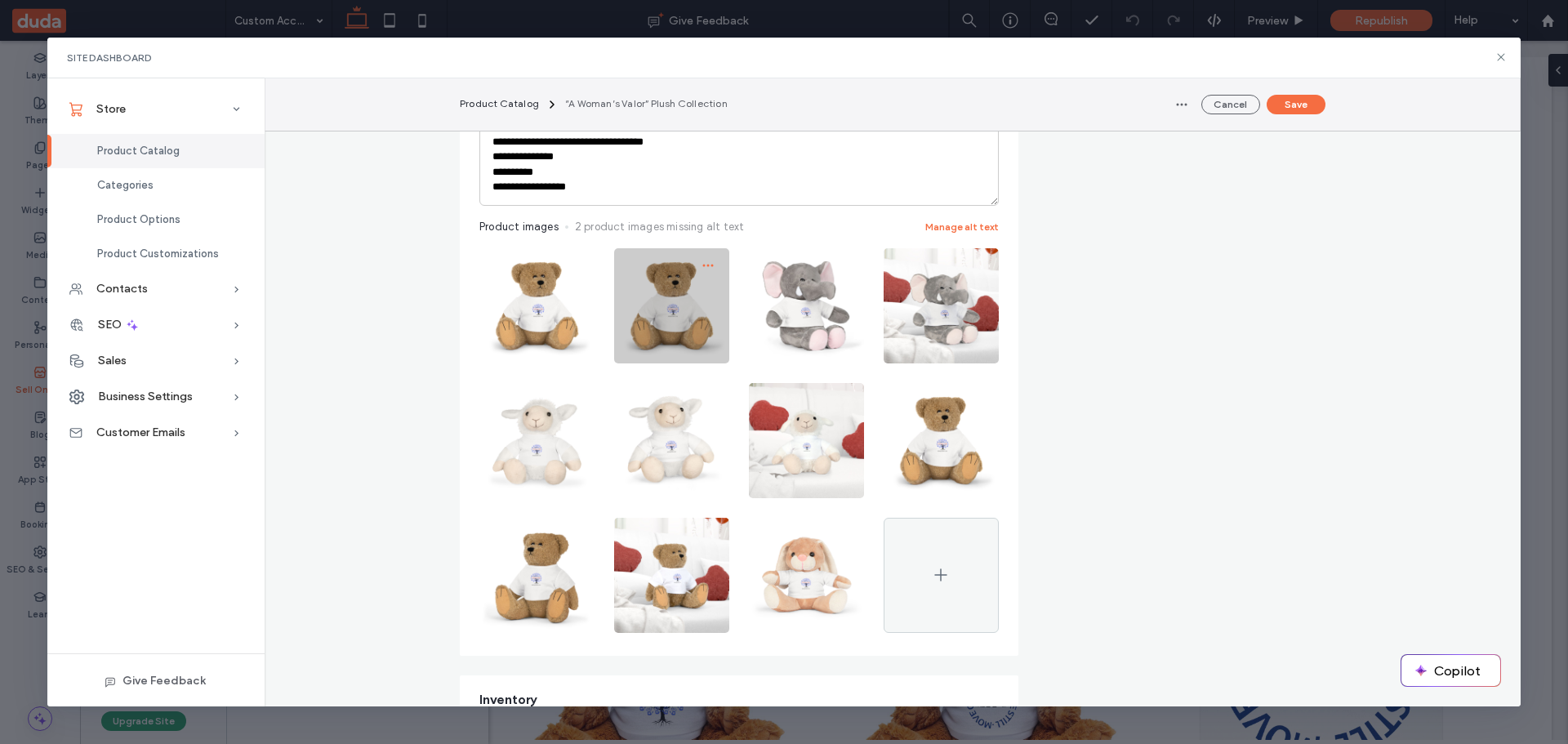
click at [701, 264] on icon "button" at bounding box center [708, 265] width 13 height 13
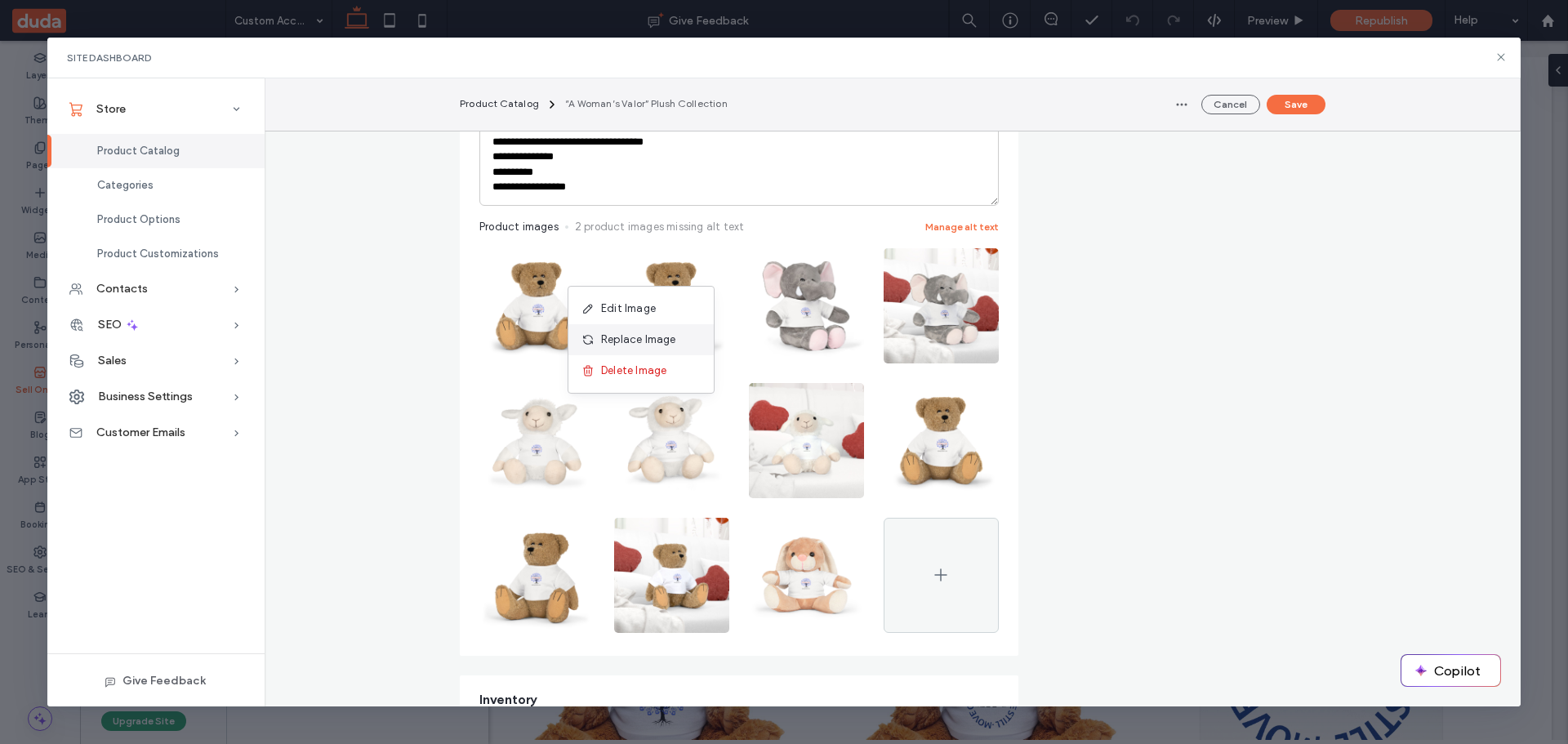
click at [638, 341] on span "Replace Image" at bounding box center [638, 340] width 75 height 16
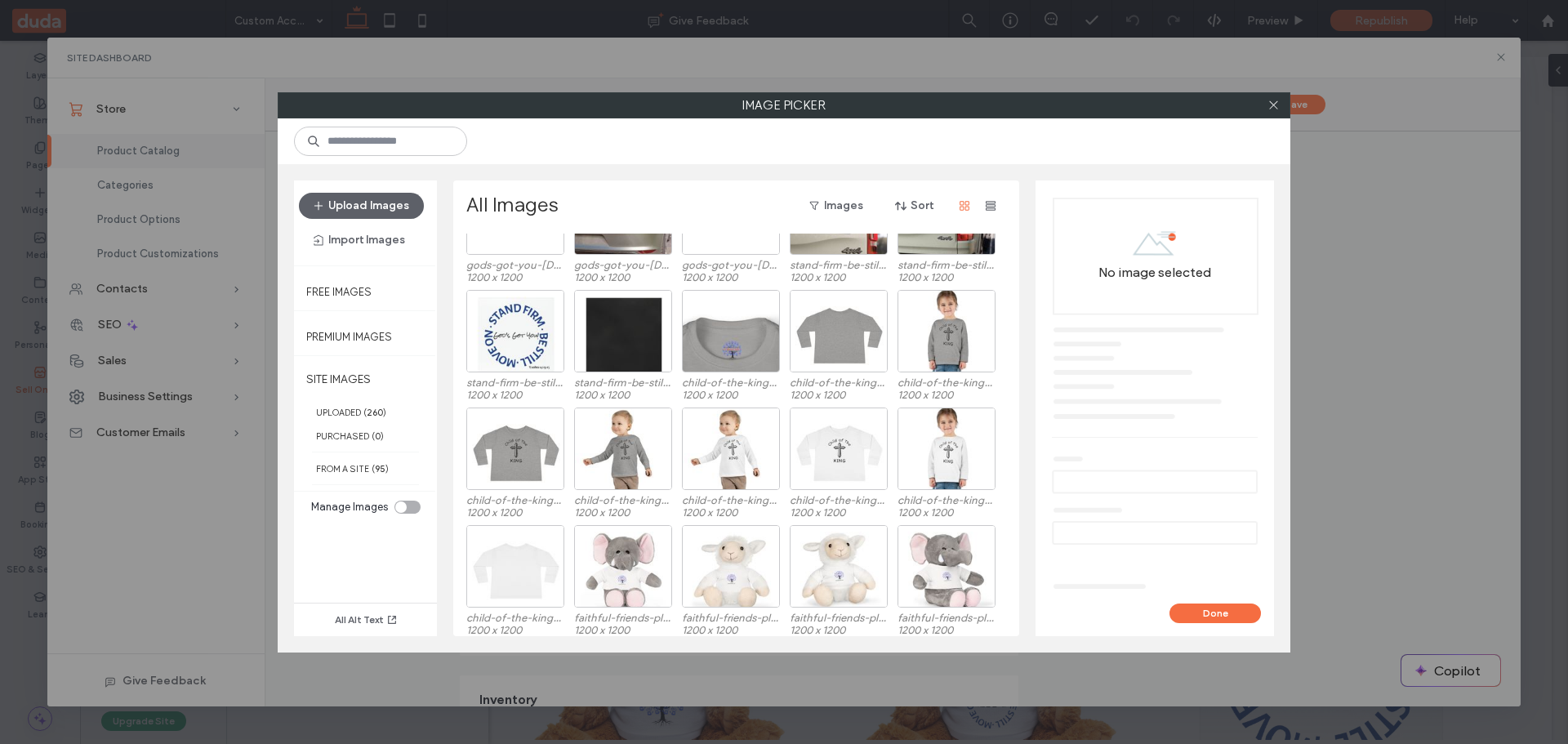
scroll to position [688, 0]
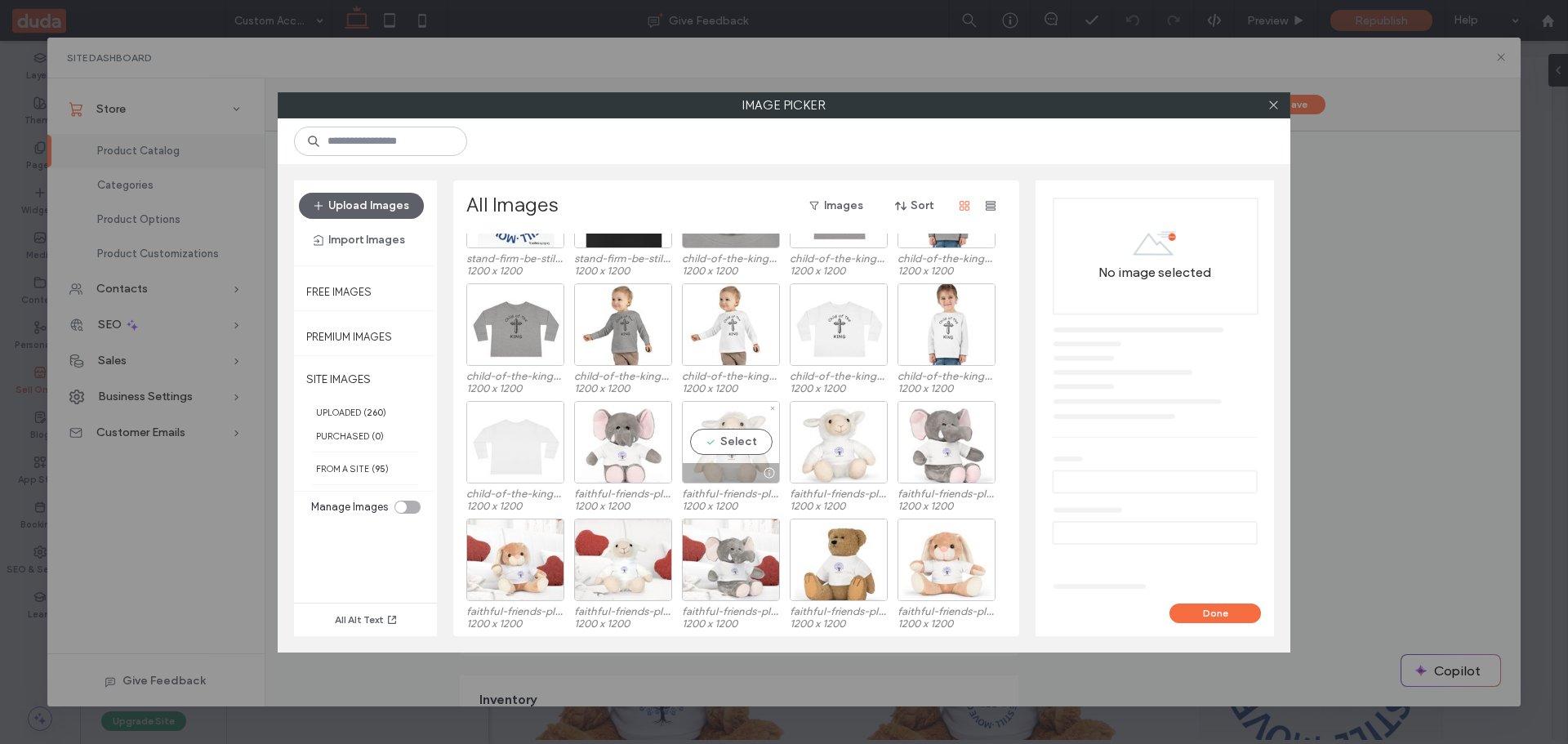
click at [725, 447] on div "Select" at bounding box center [730, 442] width 98 height 82
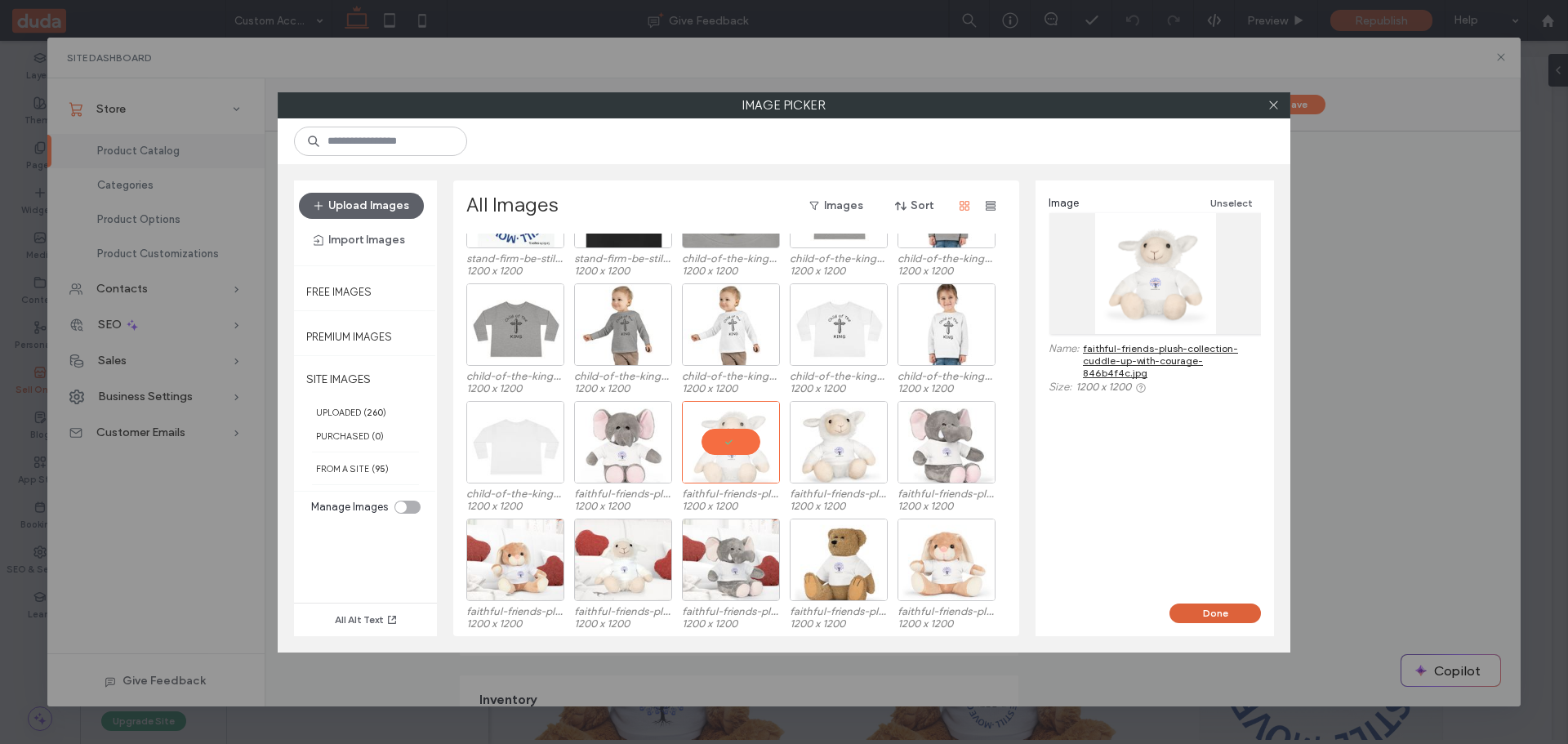
click at [1193, 611] on button "Done" at bounding box center [1215, 613] width 91 height 20
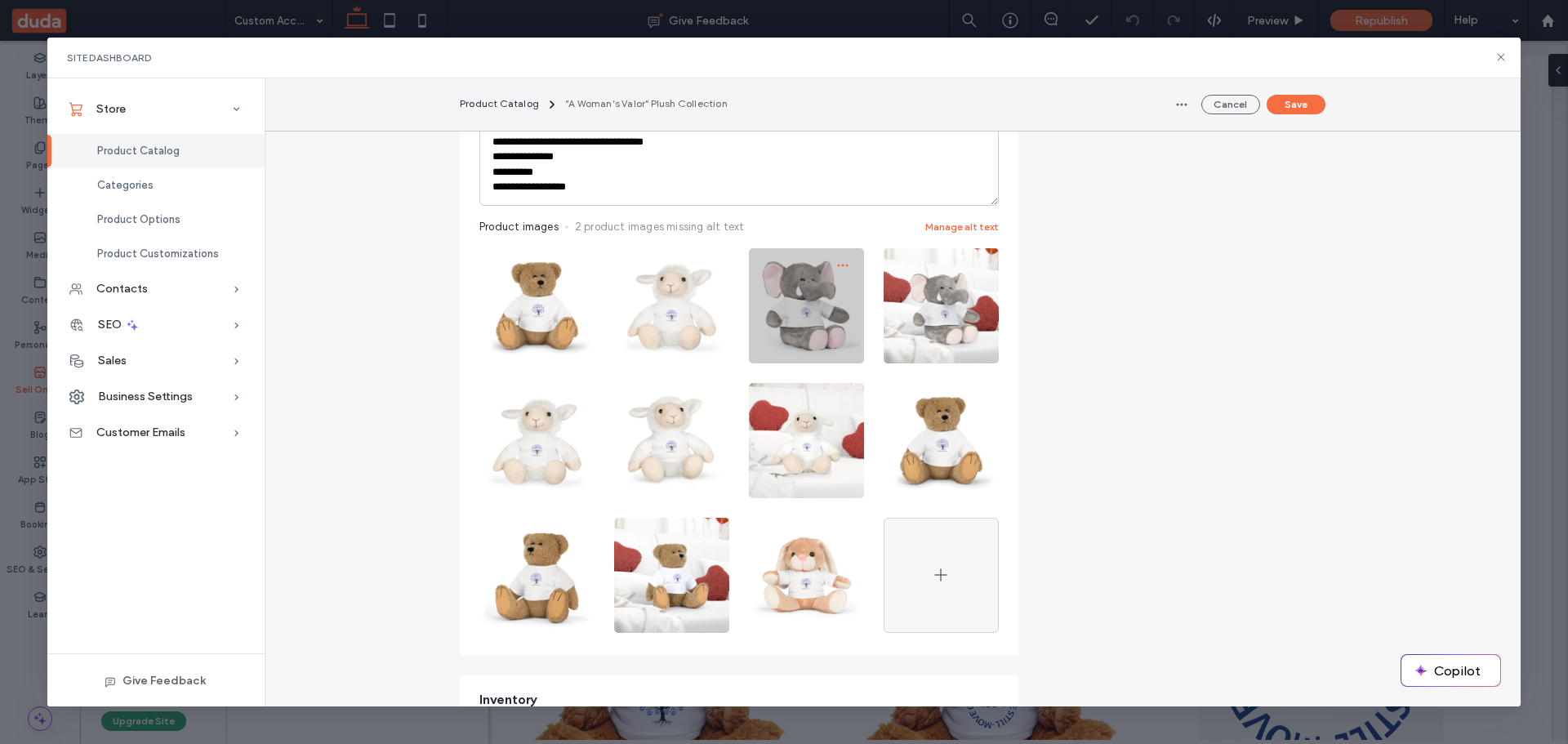
click at [830, 265] on span "button" at bounding box center [843, 265] width 26 height 26
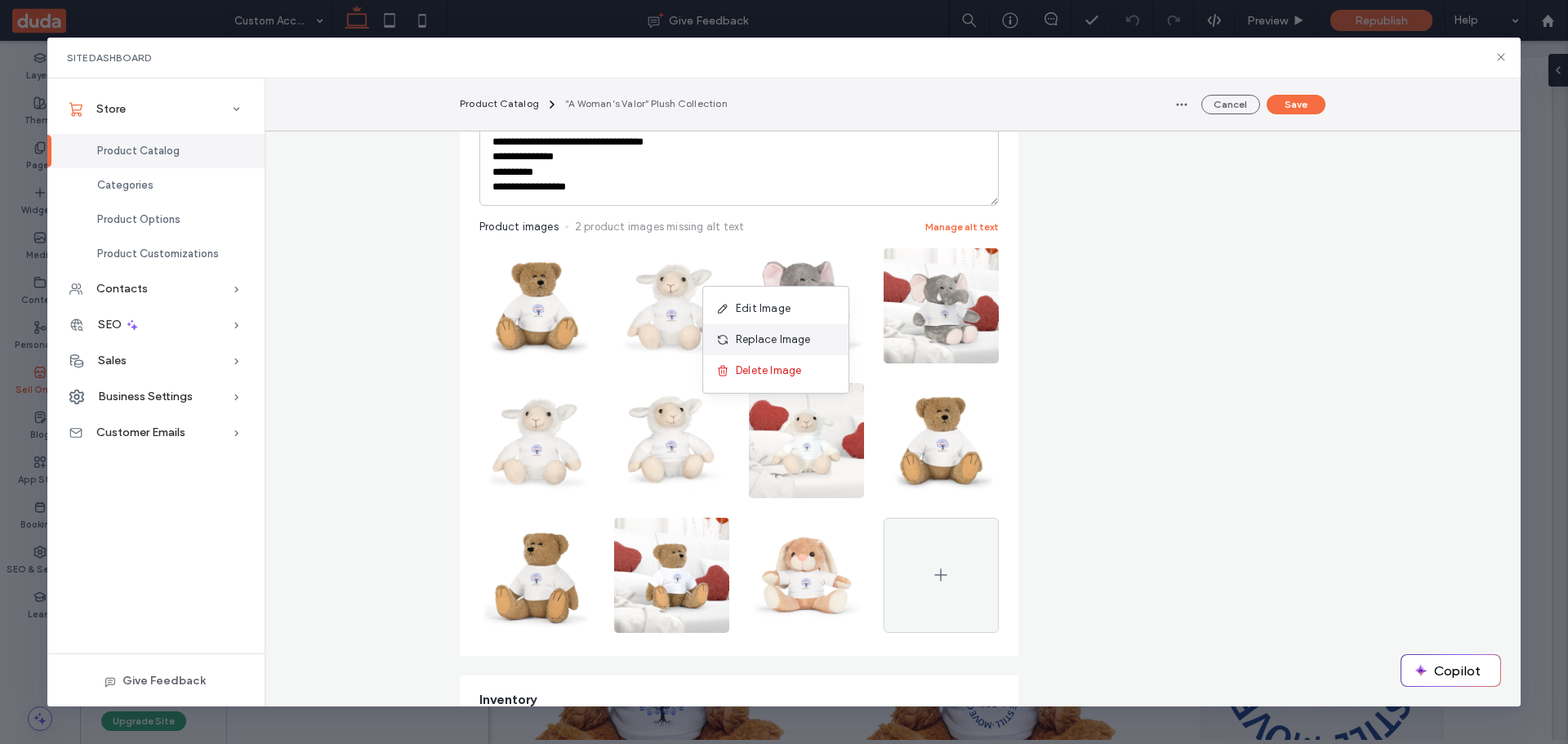
click at [773, 333] on span "Replace Image" at bounding box center [773, 340] width 75 height 16
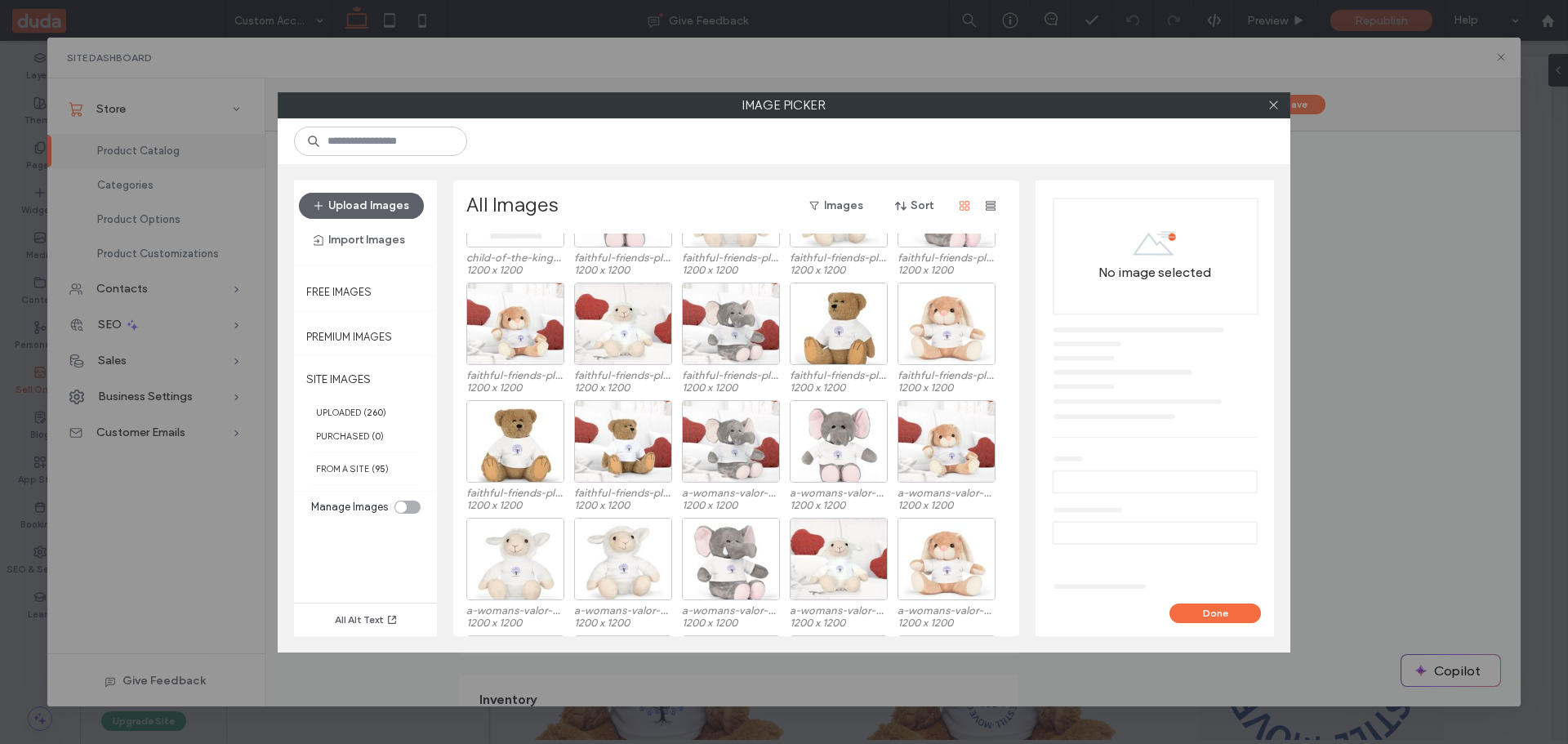
scroll to position [934, 0]
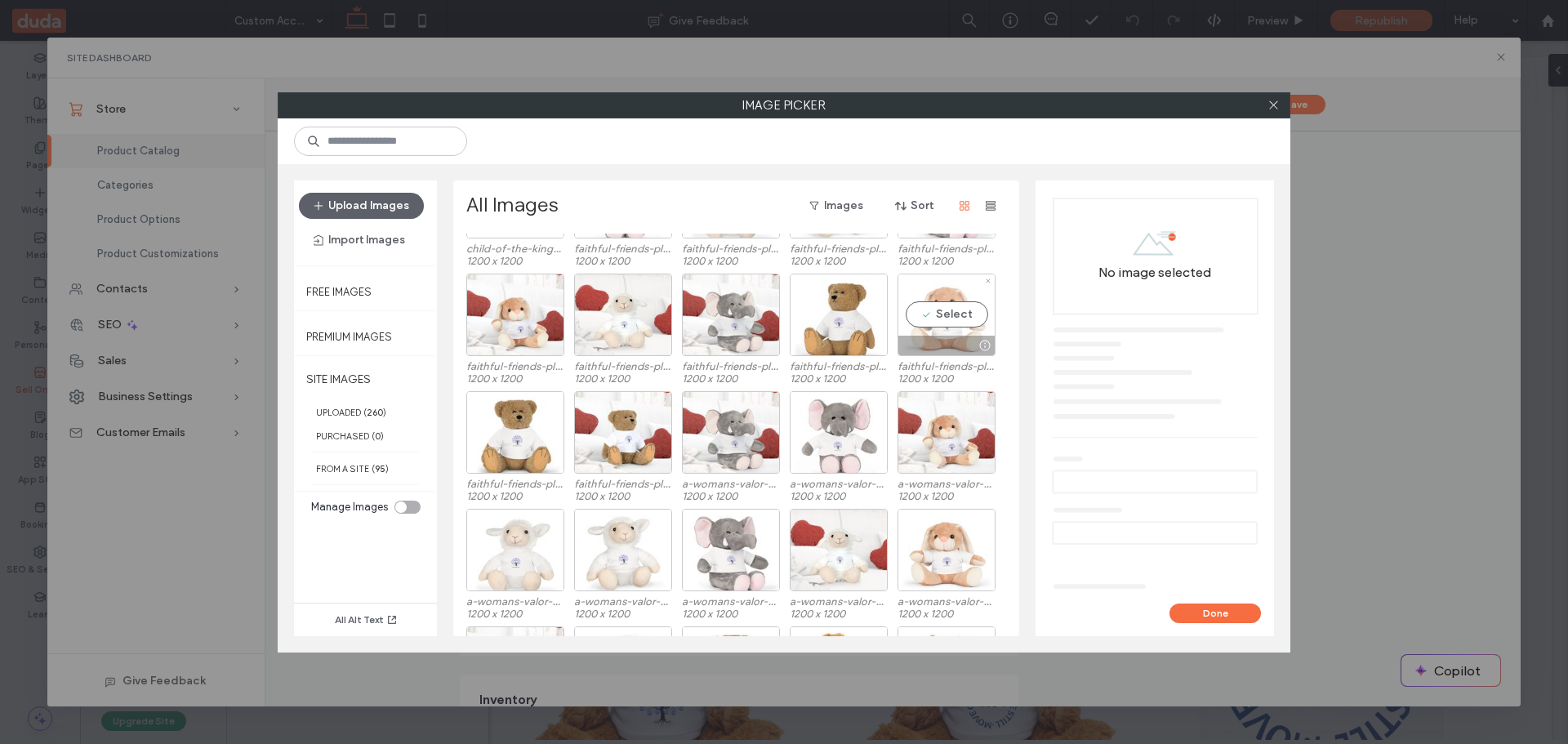
click at [940, 314] on div "Select" at bounding box center [946, 315] width 98 height 82
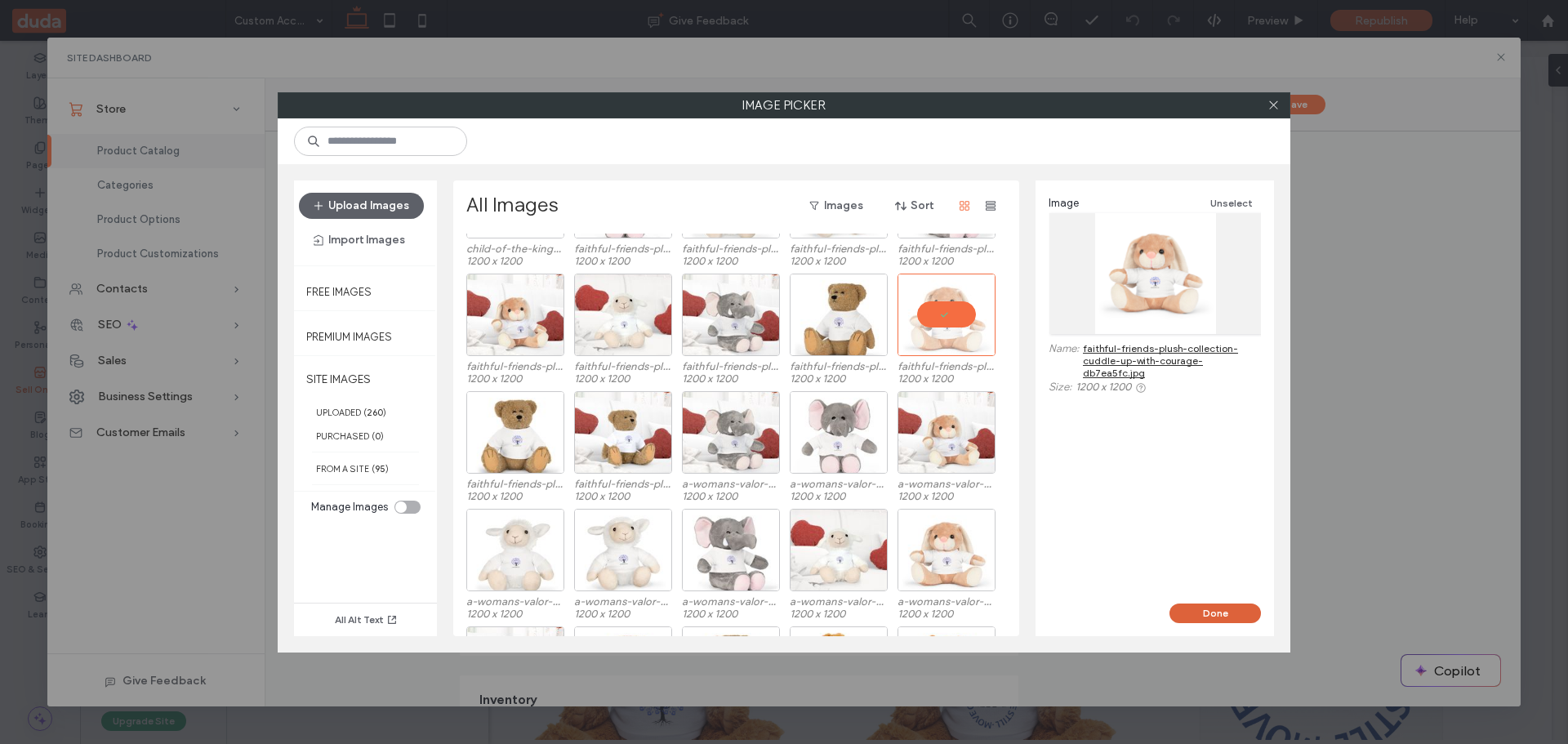
click at [1205, 609] on button "Done" at bounding box center [1215, 613] width 91 height 20
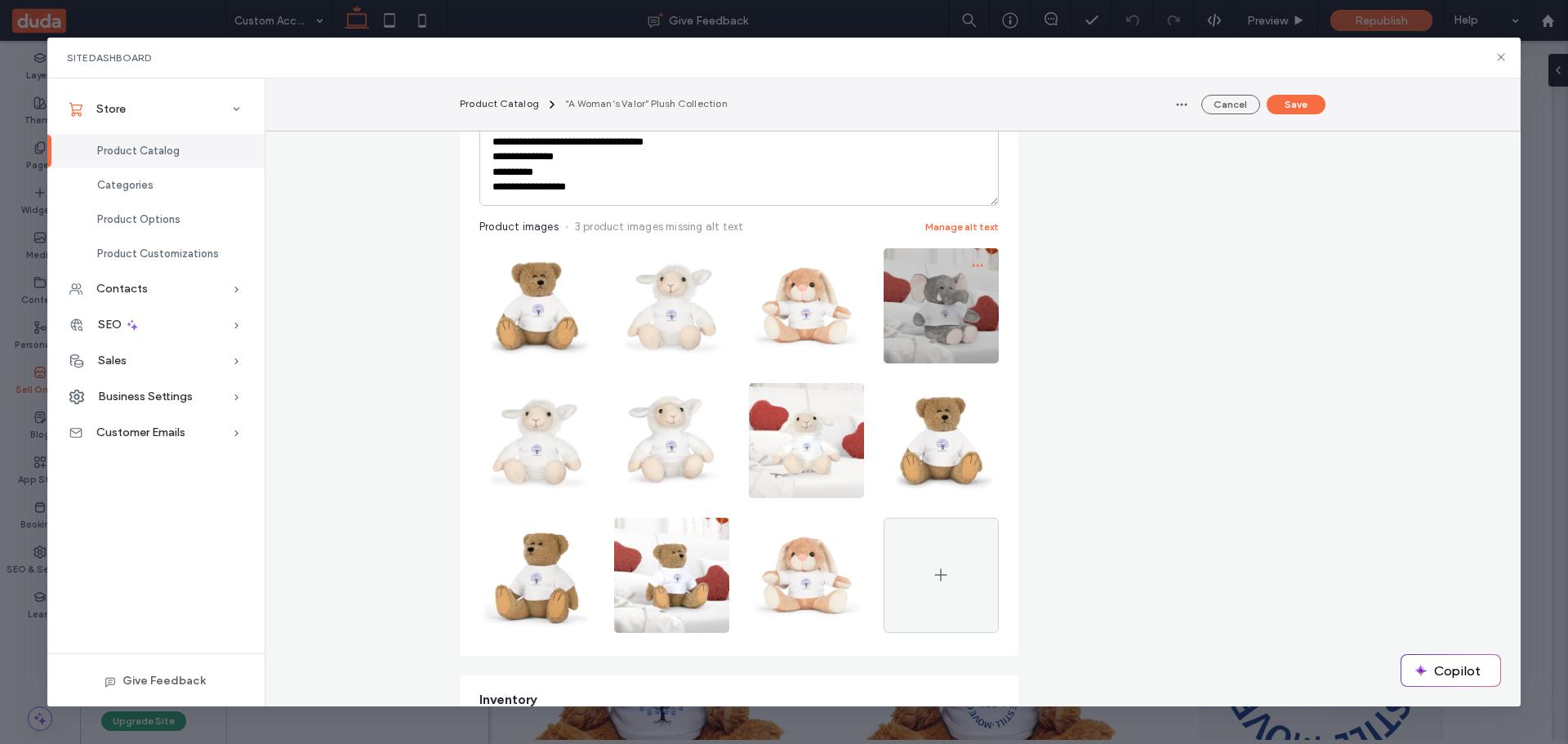
click at [971, 261] on icon "button" at bounding box center [977, 265] width 13 height 13
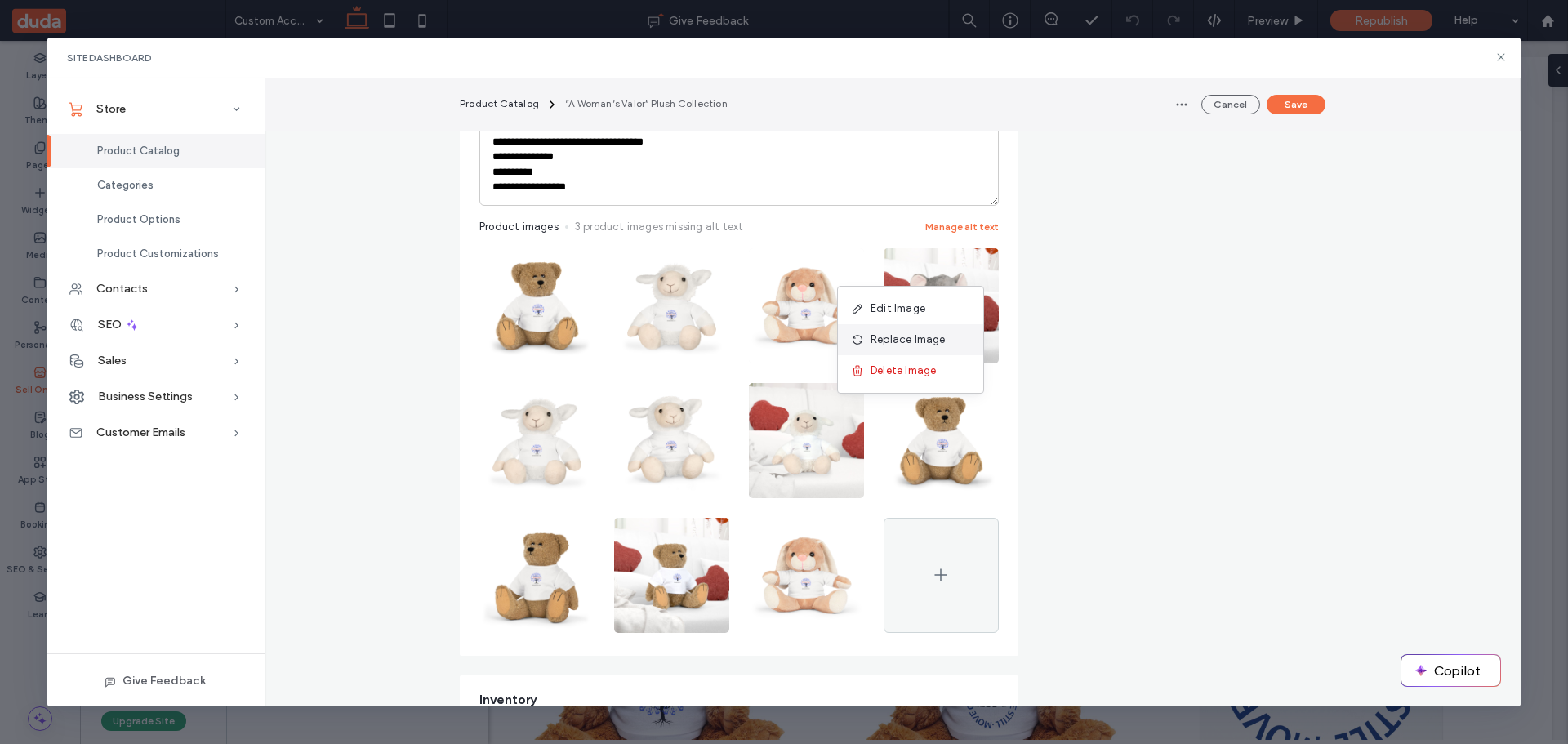
click at [927, 334] on span "Replace Image" at bounding box center [908, 340] width 75 height 16
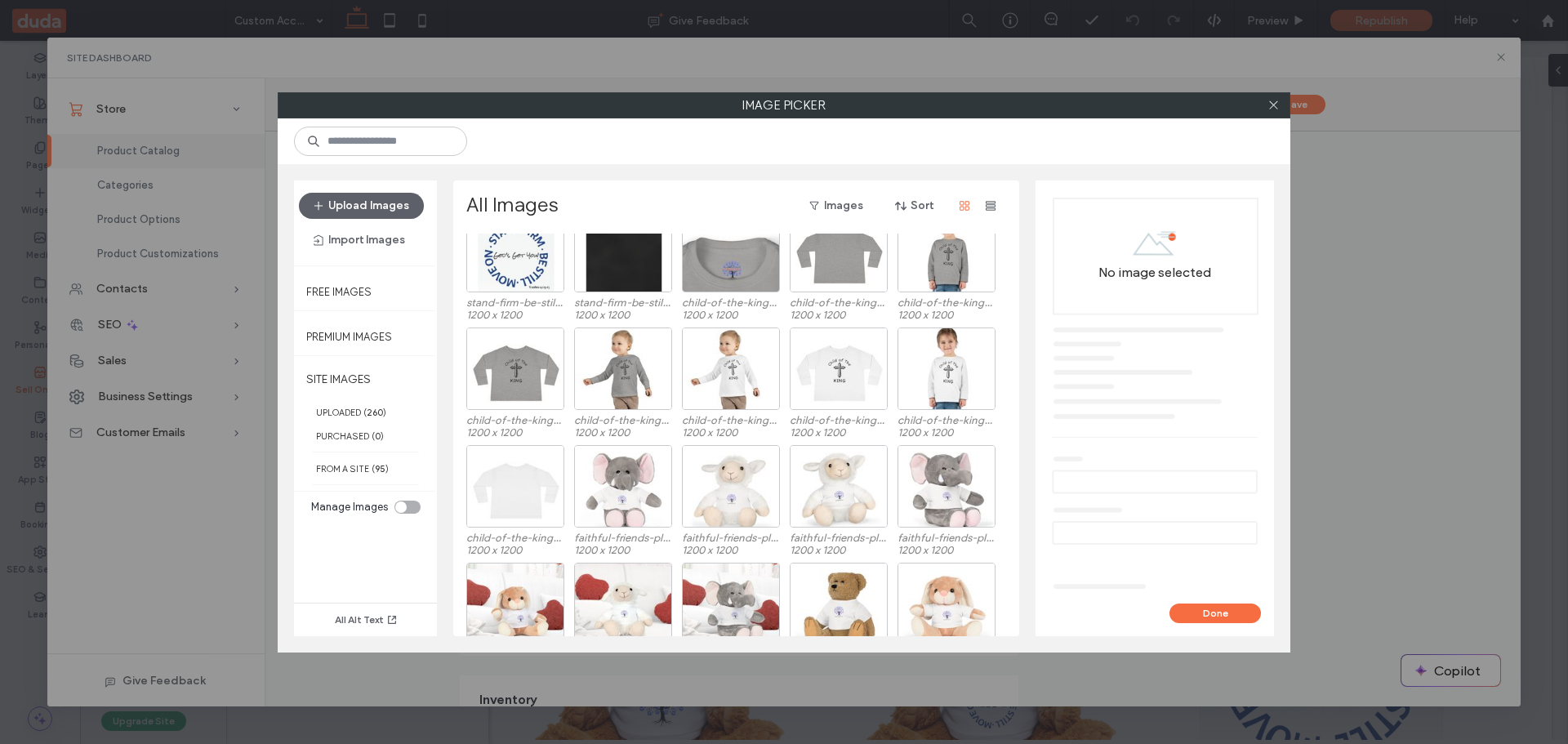
scroll to position [673, 0]
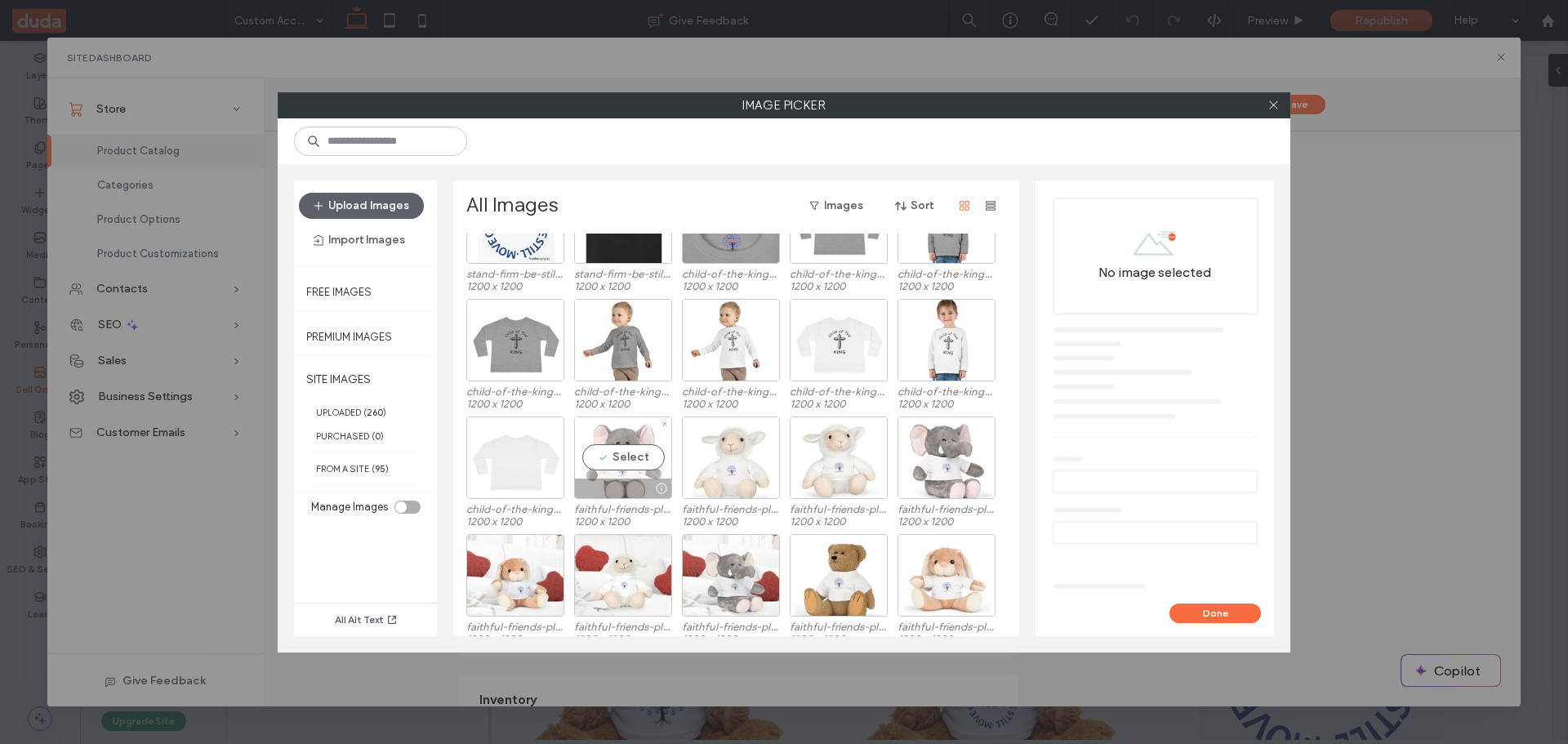
click at [623, 457] on div "Select" at bounding box center [623, 457] width 98 height 82
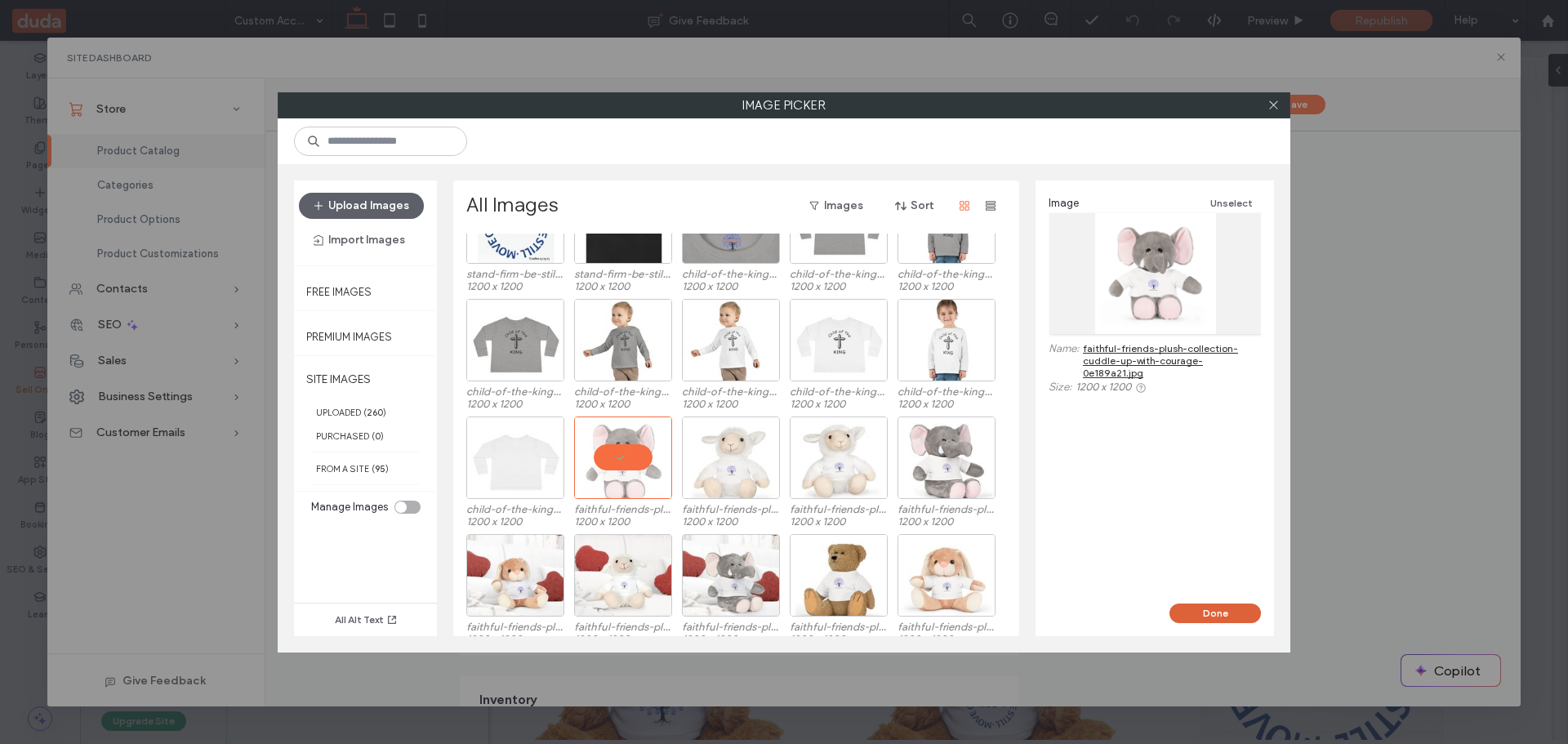
click at [1211, 617] on button "Done" at bounding box center [1215, 613] width 91 height 20
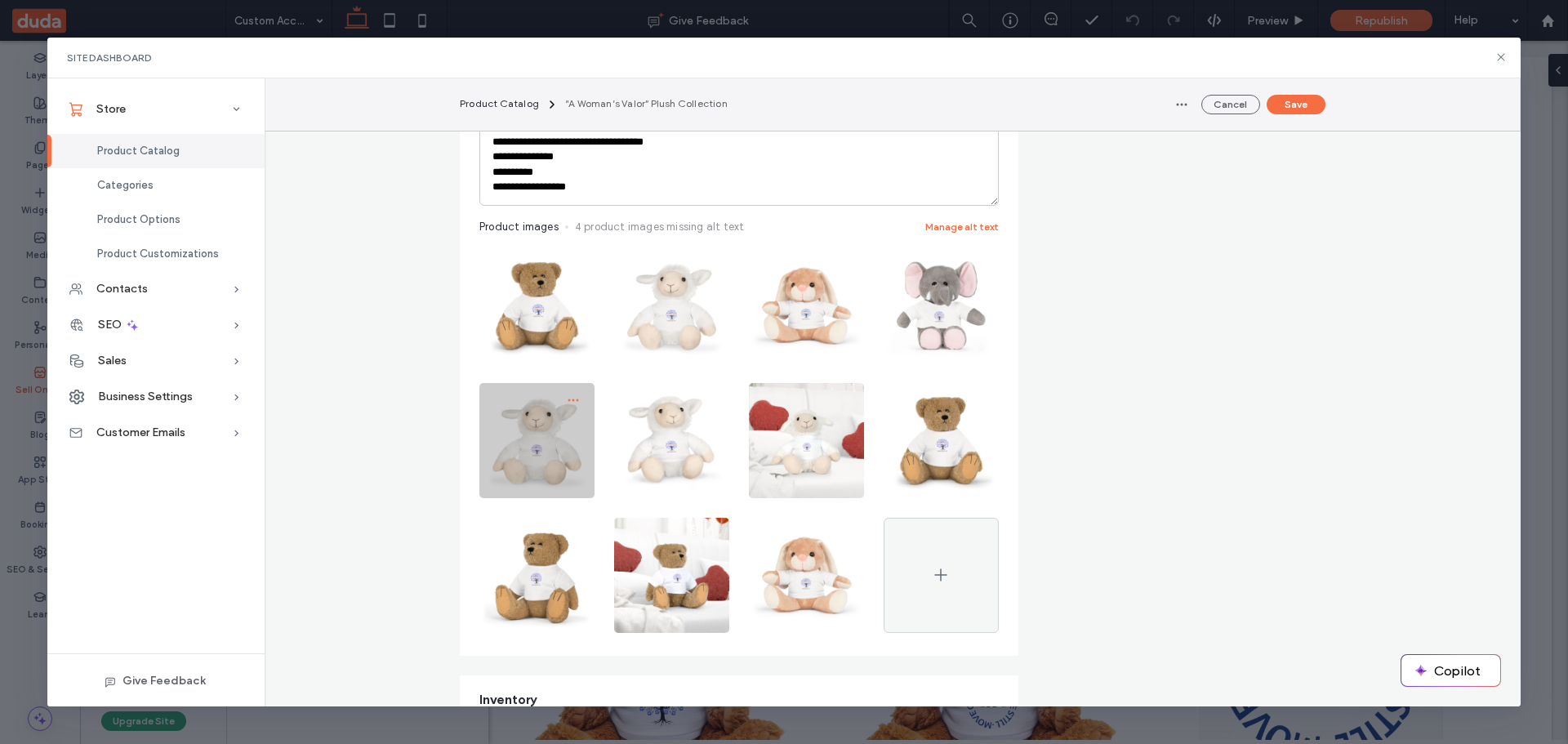
click at [567, 397] on icon "button" at bounding box center [573, 400] width 13 height 13
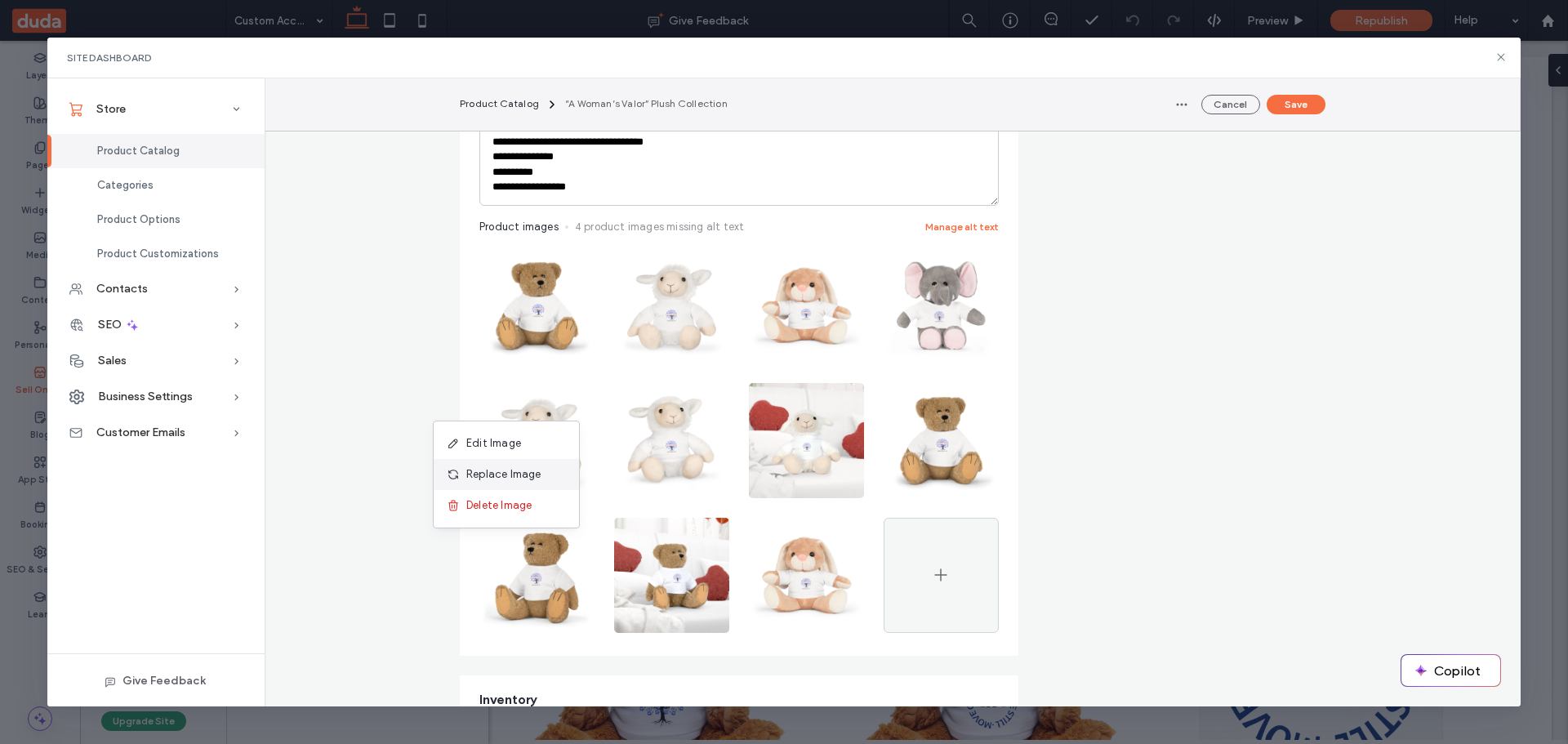
click at [526, 465] on div "Replace Image" at bounding box center [506, 475] width 145 height 31
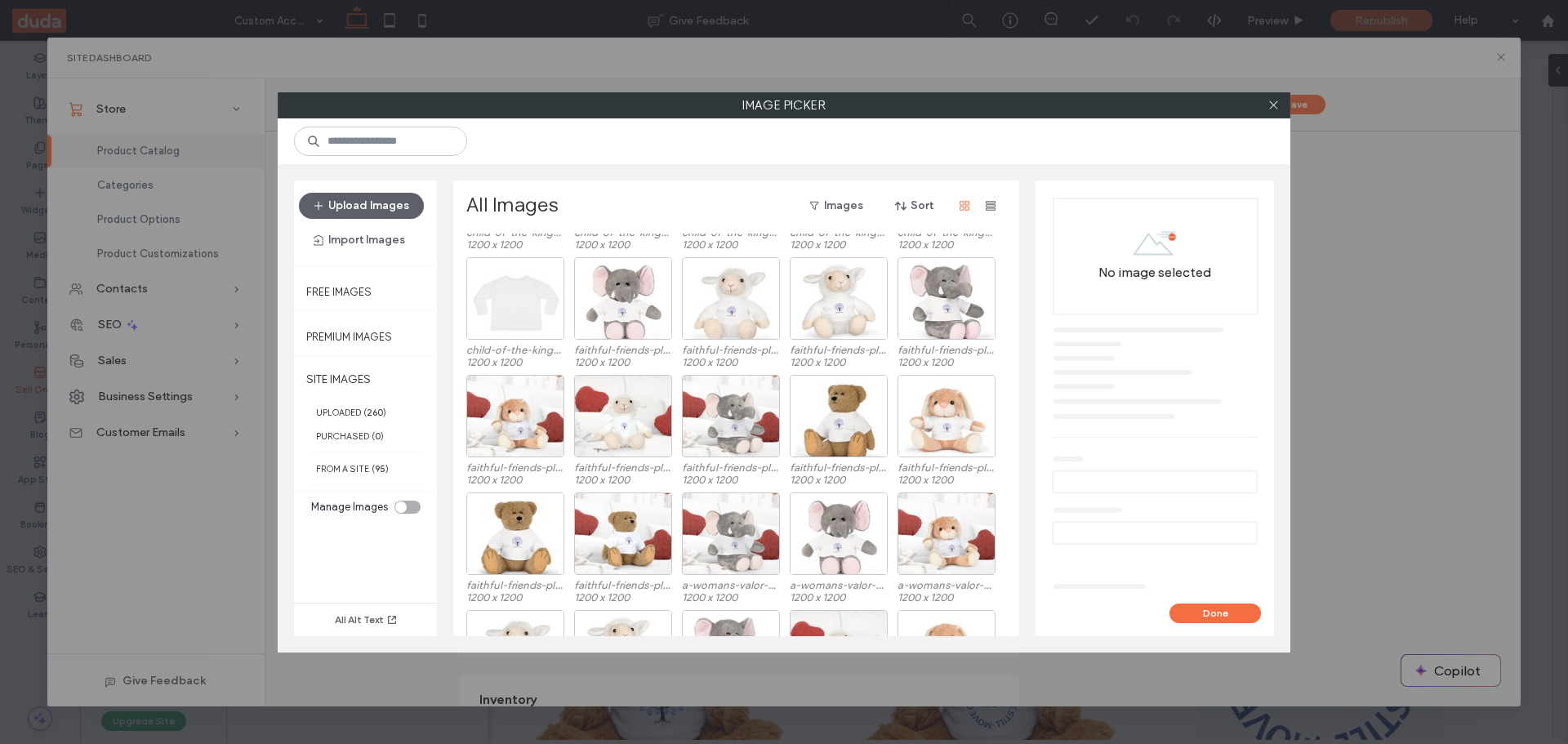
scroll to position [852, 0]
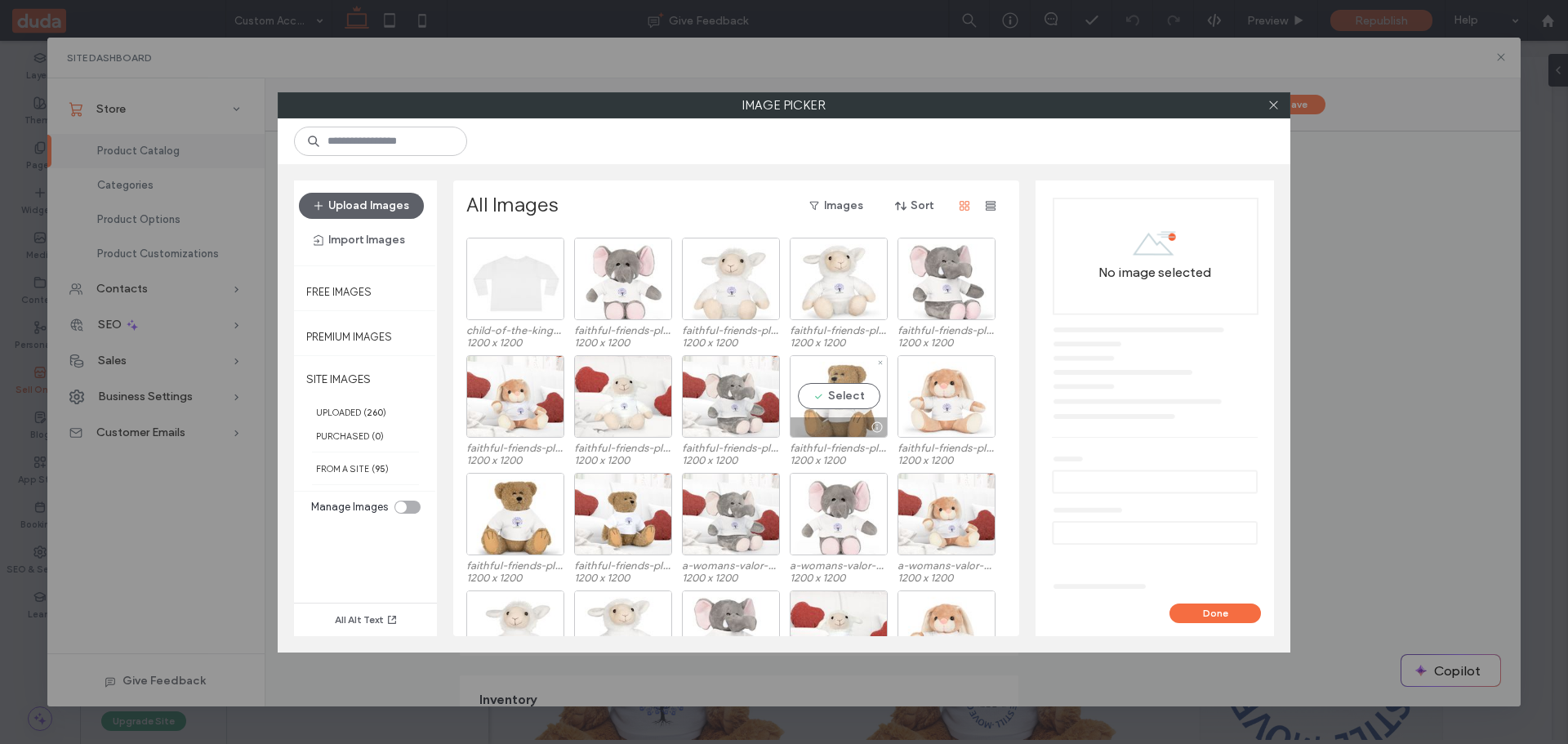
click at [835, 409] on div "Select" at bounding box center [839, 397] width 98 height 82
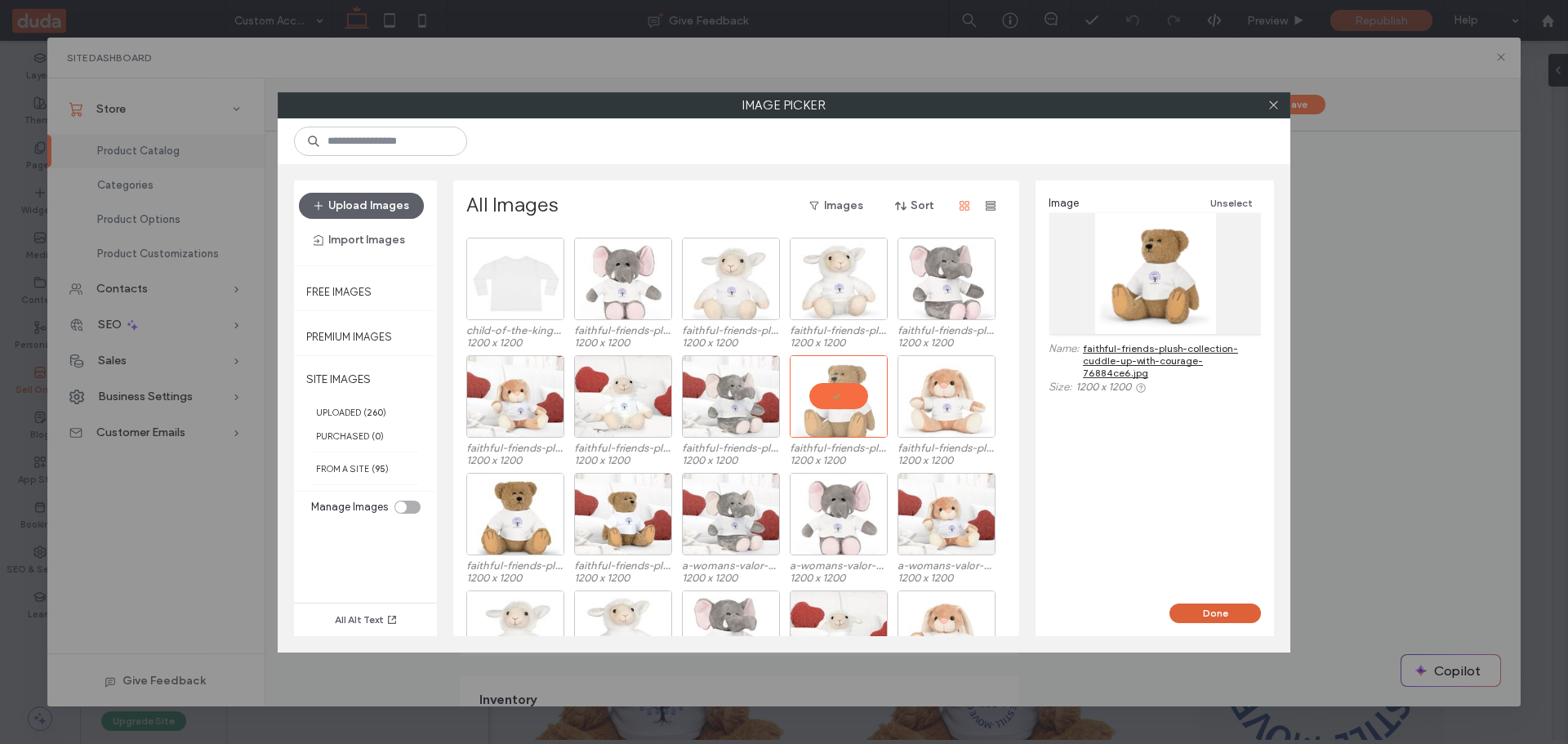
click at [1251, 615] on button "Done" at bounding box center [1215, 613] width 91 height 20
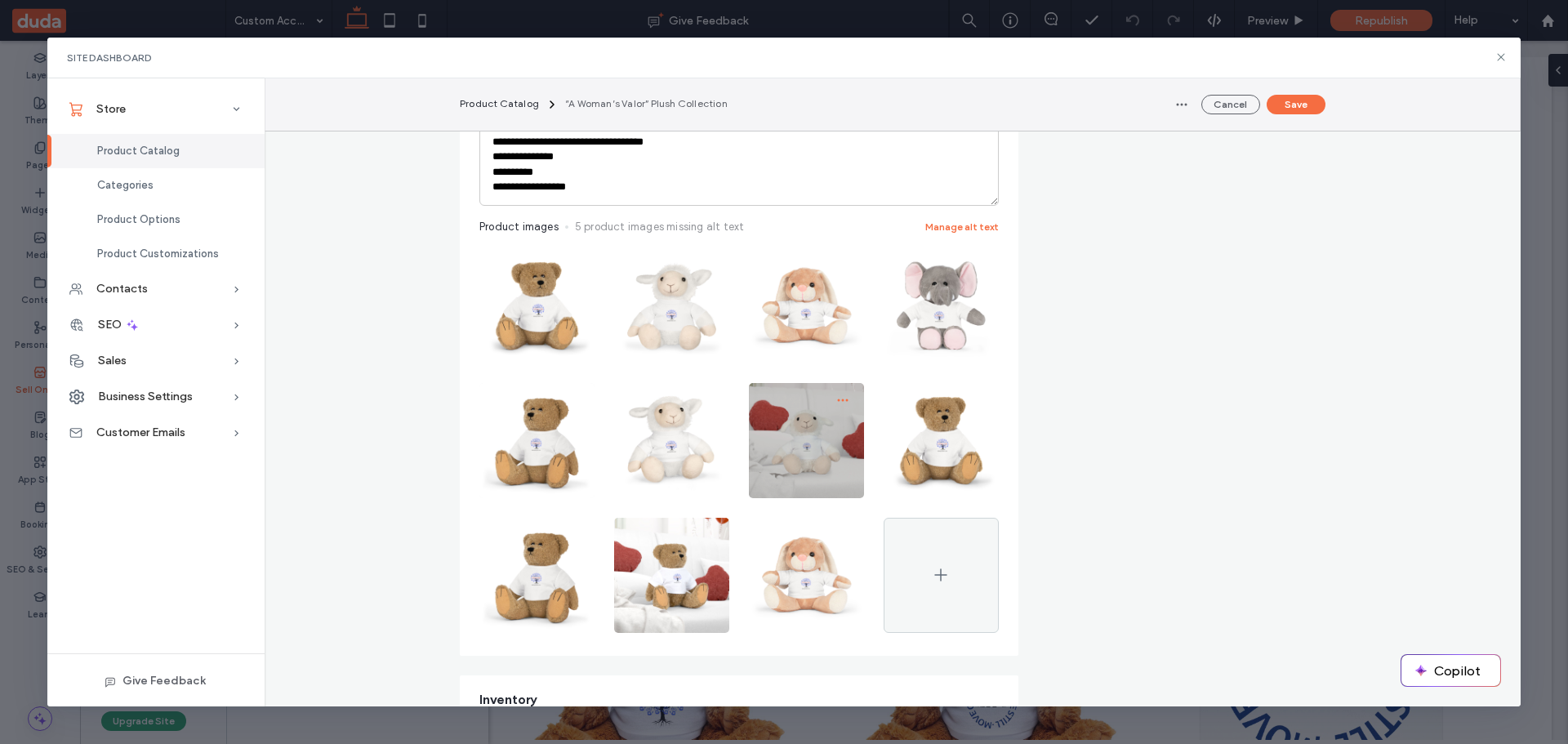
click at [844, 394] on span "button" at bounding box center [843, 400] width 26 height 26
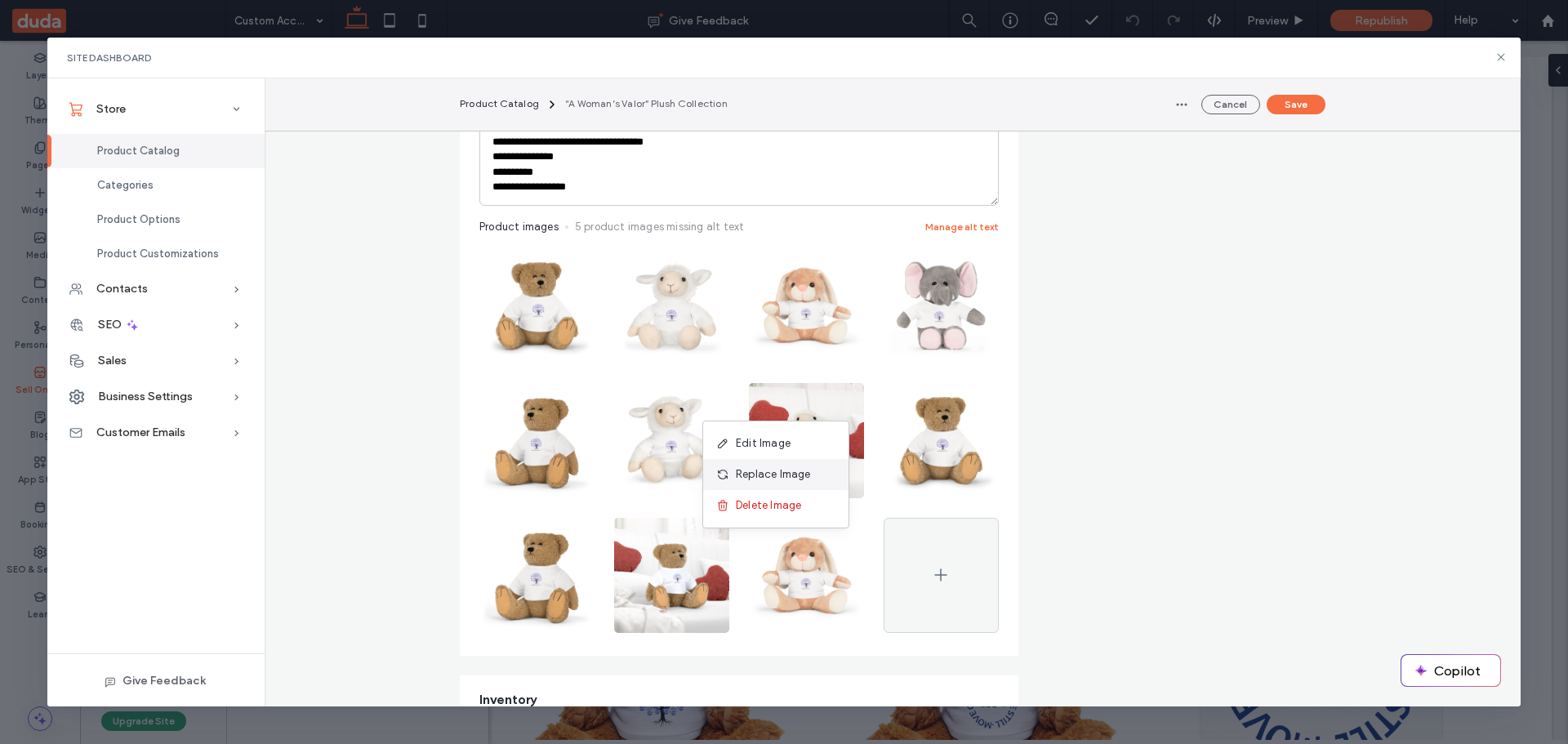
click at [812, 462] on div "Replace Image" at bounding box center [775, 475] width 145 height 31
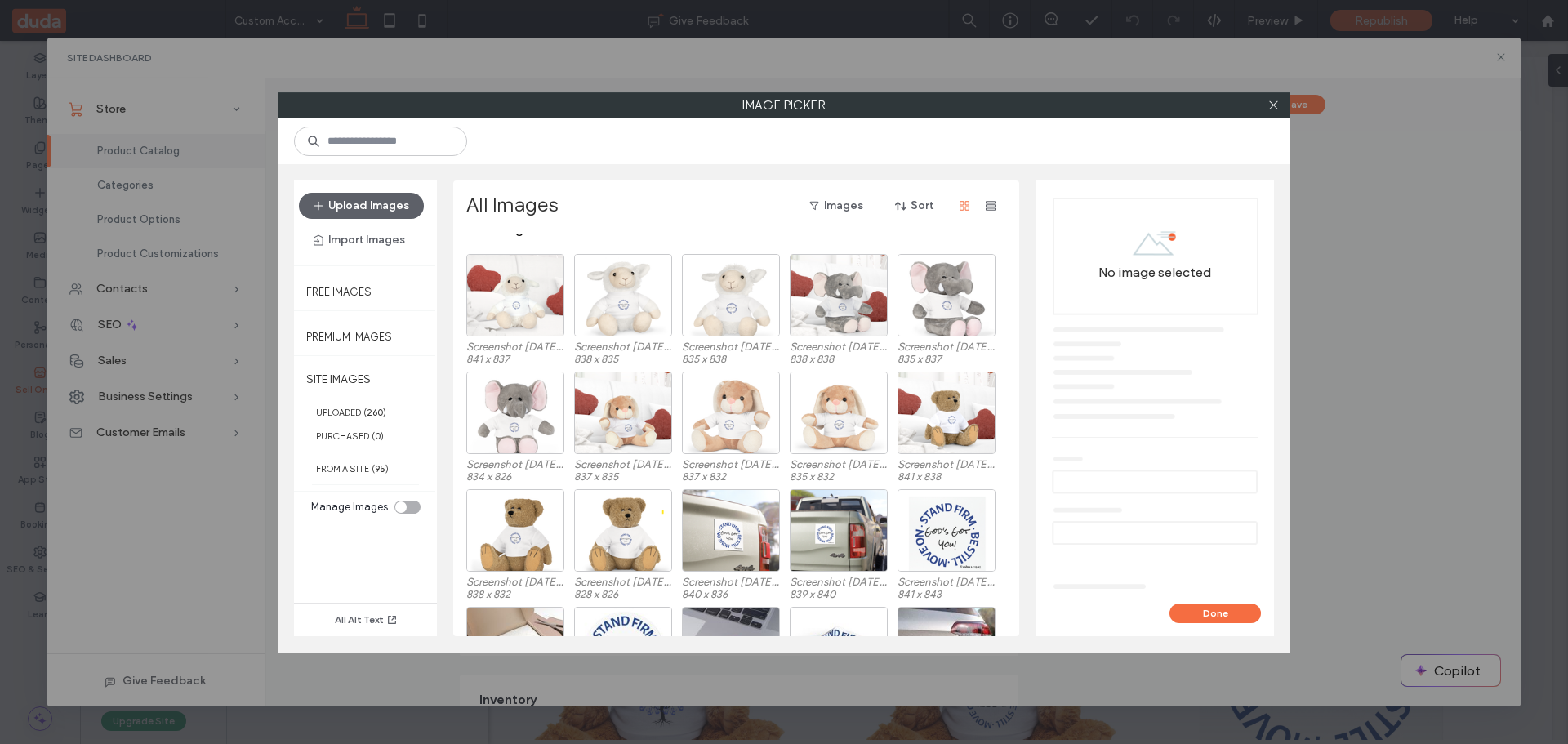
scroll to position [0, 0]
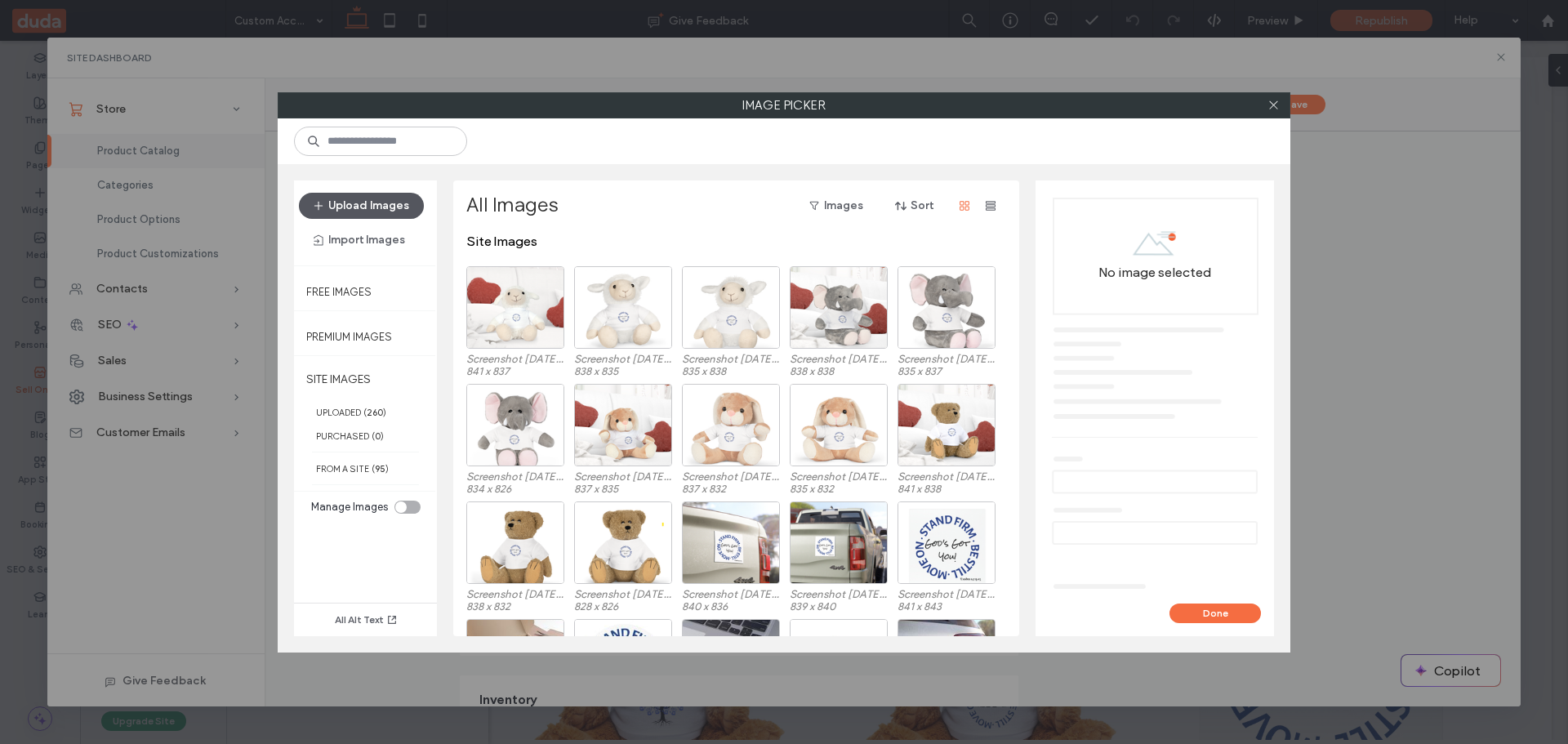
click at [350, 203] on button "Upload Images" at bounding box center [361, 206] width 125 height 26
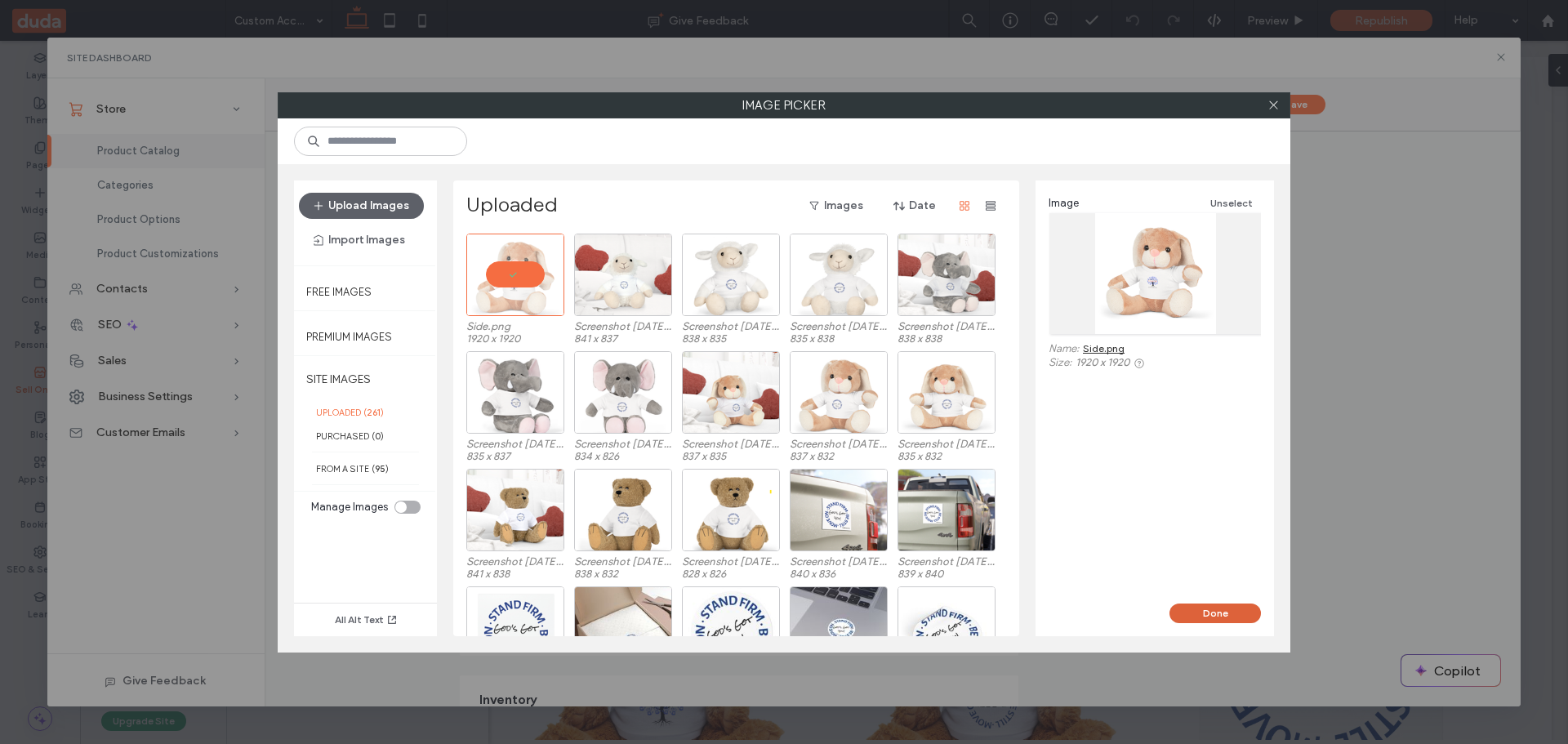
click at [1207, 617] on button "Done" at bounding box center [1215, 613] width 91 height 20
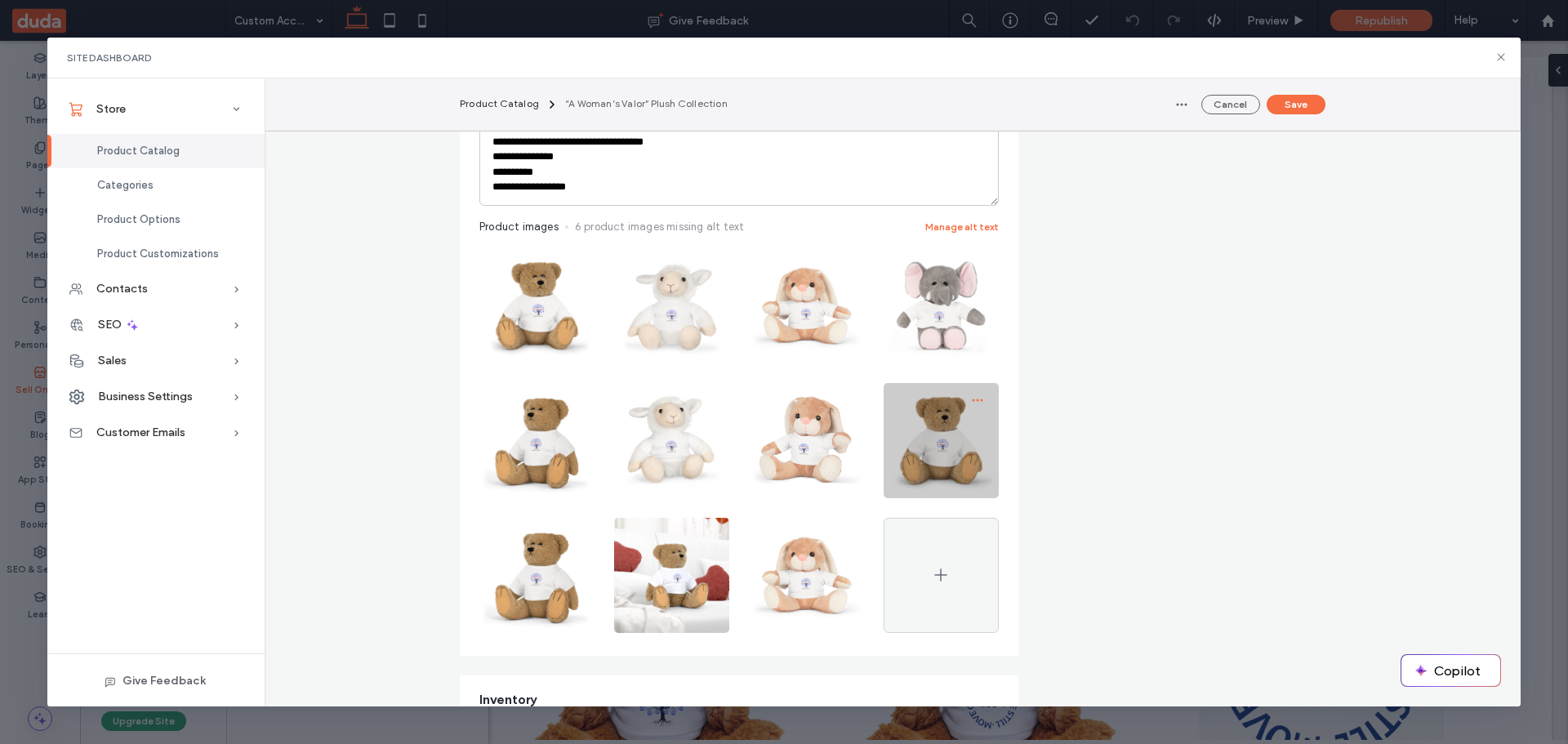
click at [971, 399] on icon "button" at bounding box center [977, 400] width 13 height 13
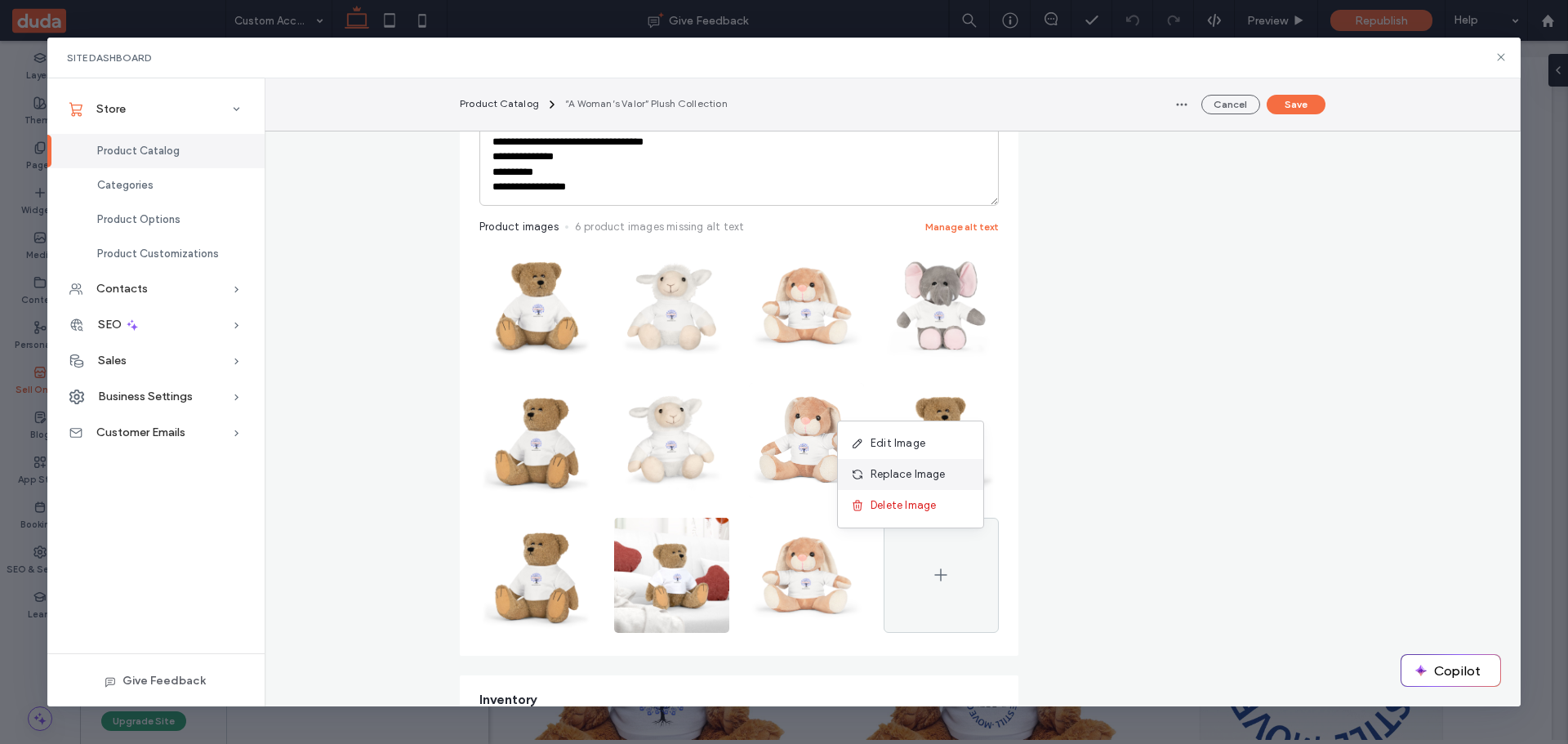
click at [936, 466] on div "Replace Image" at bounding box center [910, 475] width 145 height 31
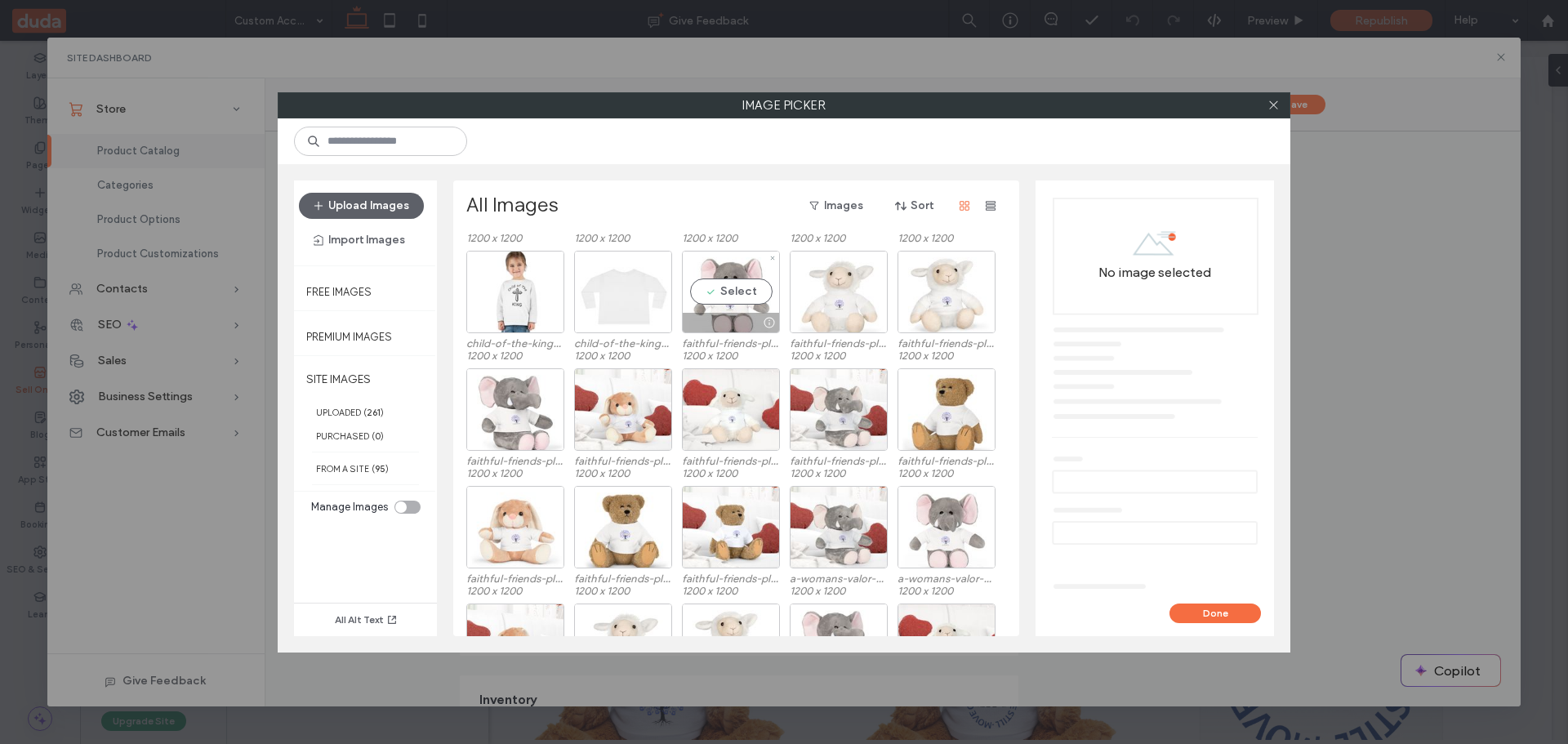
scroll to position [851, 0]
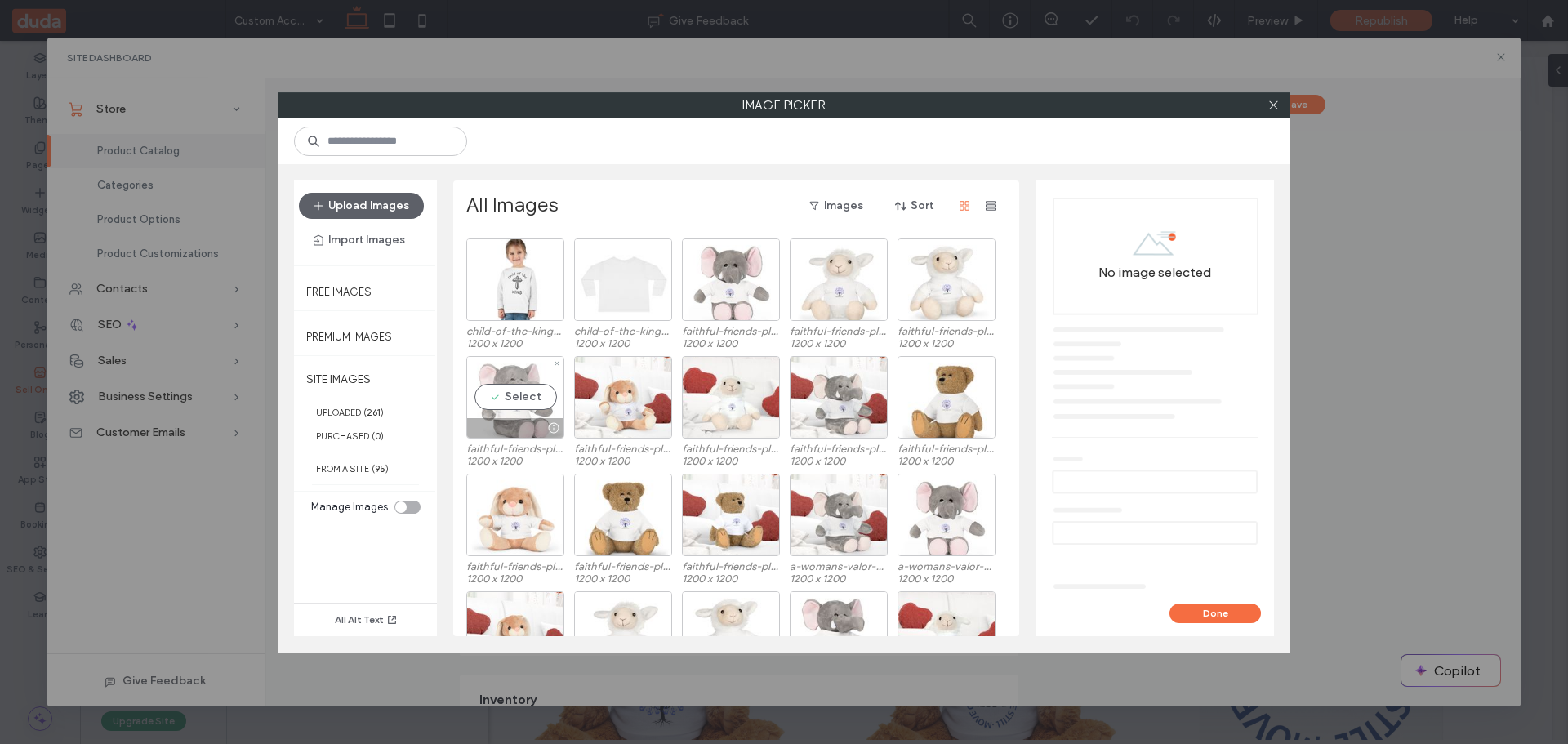
click at [513, 398] on div "Select" at bounding box center [515, 397] width 98 height 82
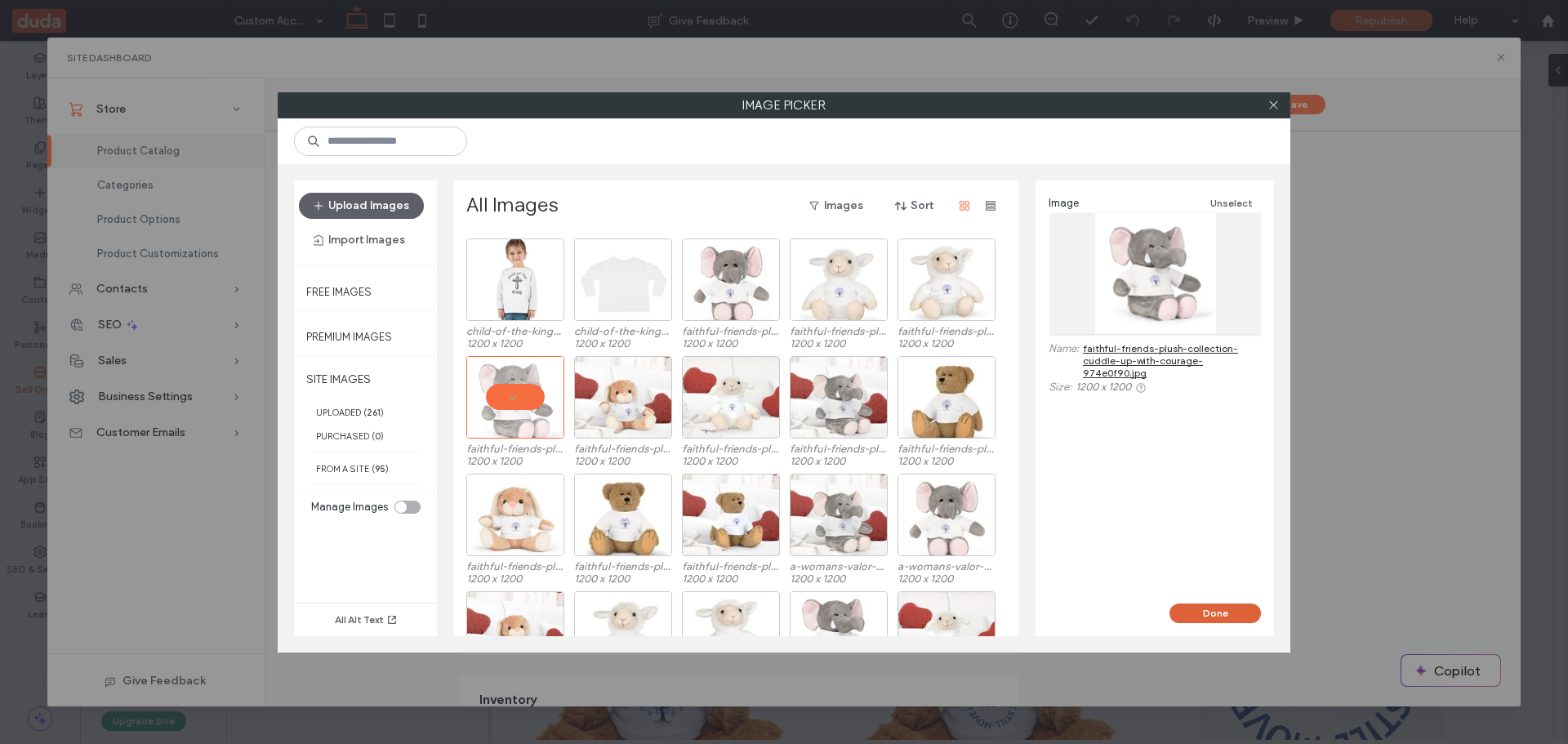
click at [1232, 604] on button "Done" at bounding box center [1215, 613] width 91 height 20
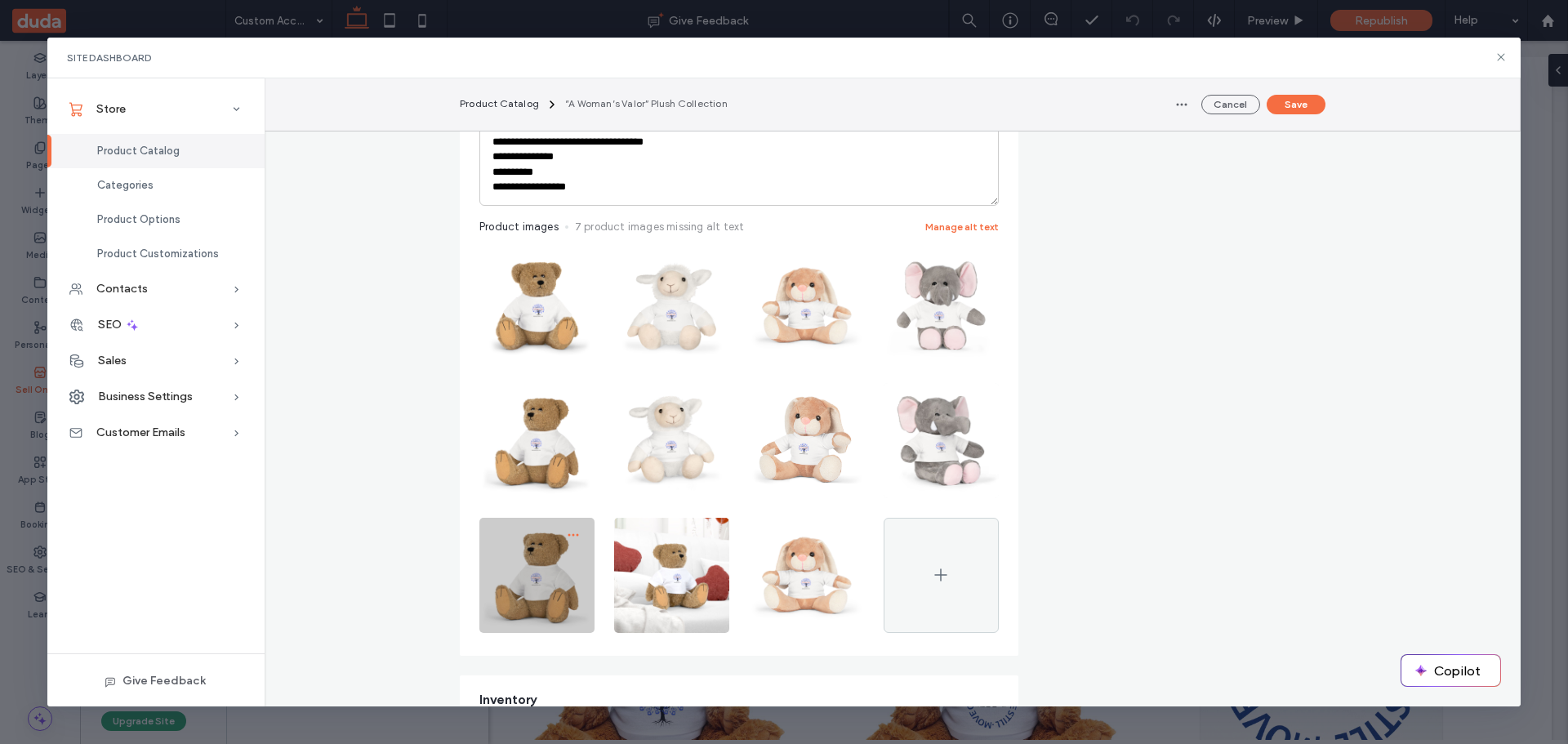
click at [567, 536] on icon "button" at bounding box center [573, 535] width 13 height 13
click at [508, 603] on span "Replace Image" at bounding box center [504, 609] width 75 height 16
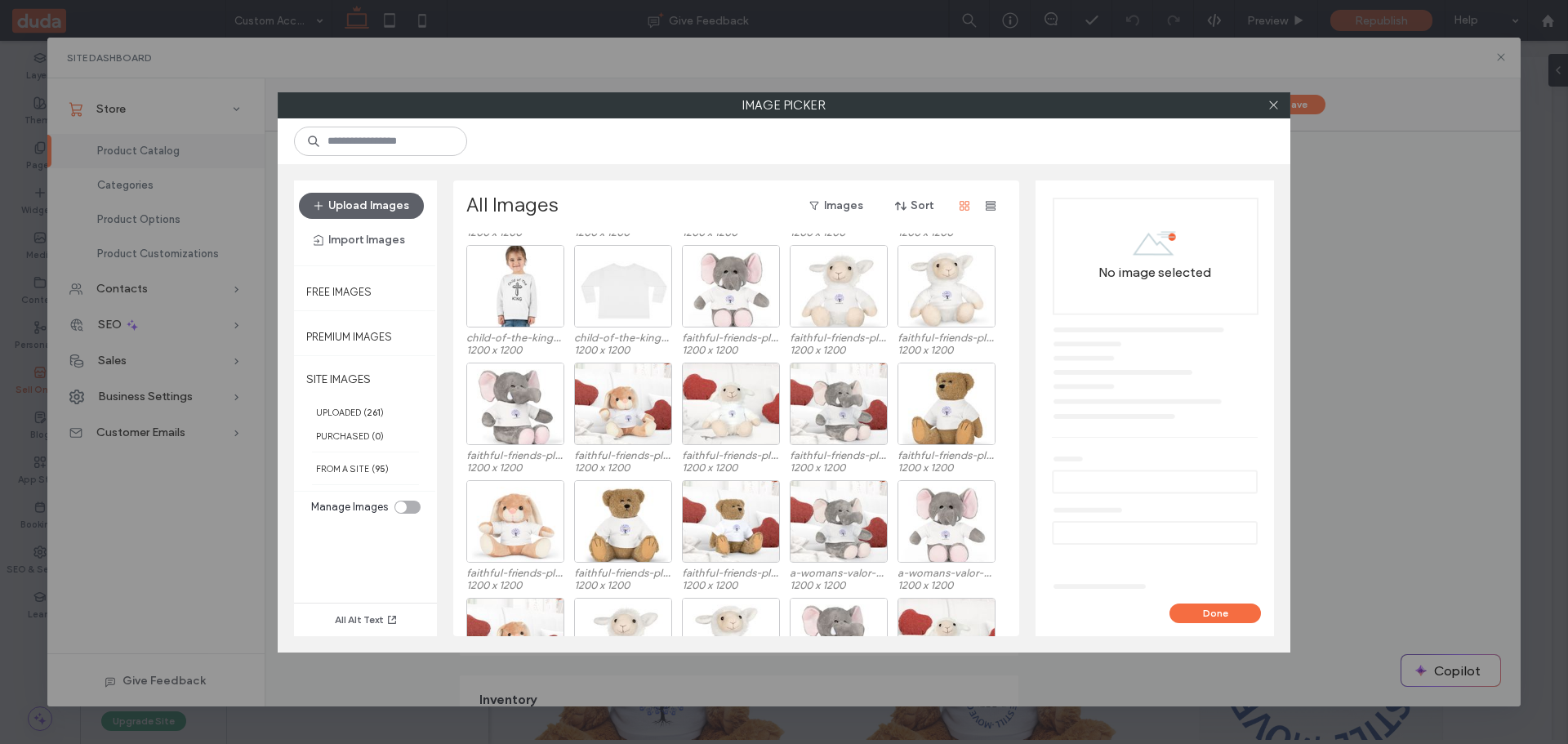
scroll to position [867, 0]
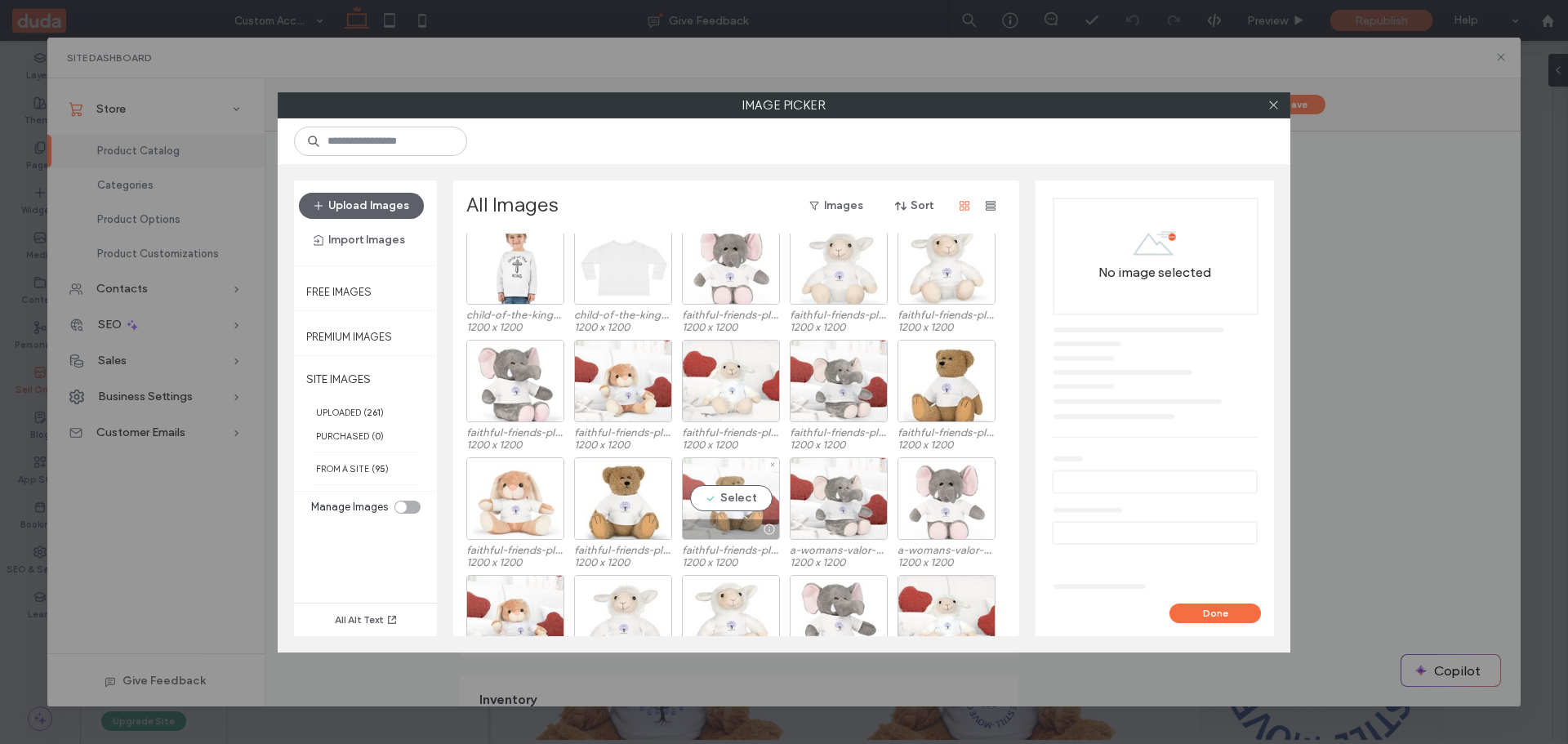
click at [738, 504] on div "Select" at bounding box center [730, 498] width 98 height 82
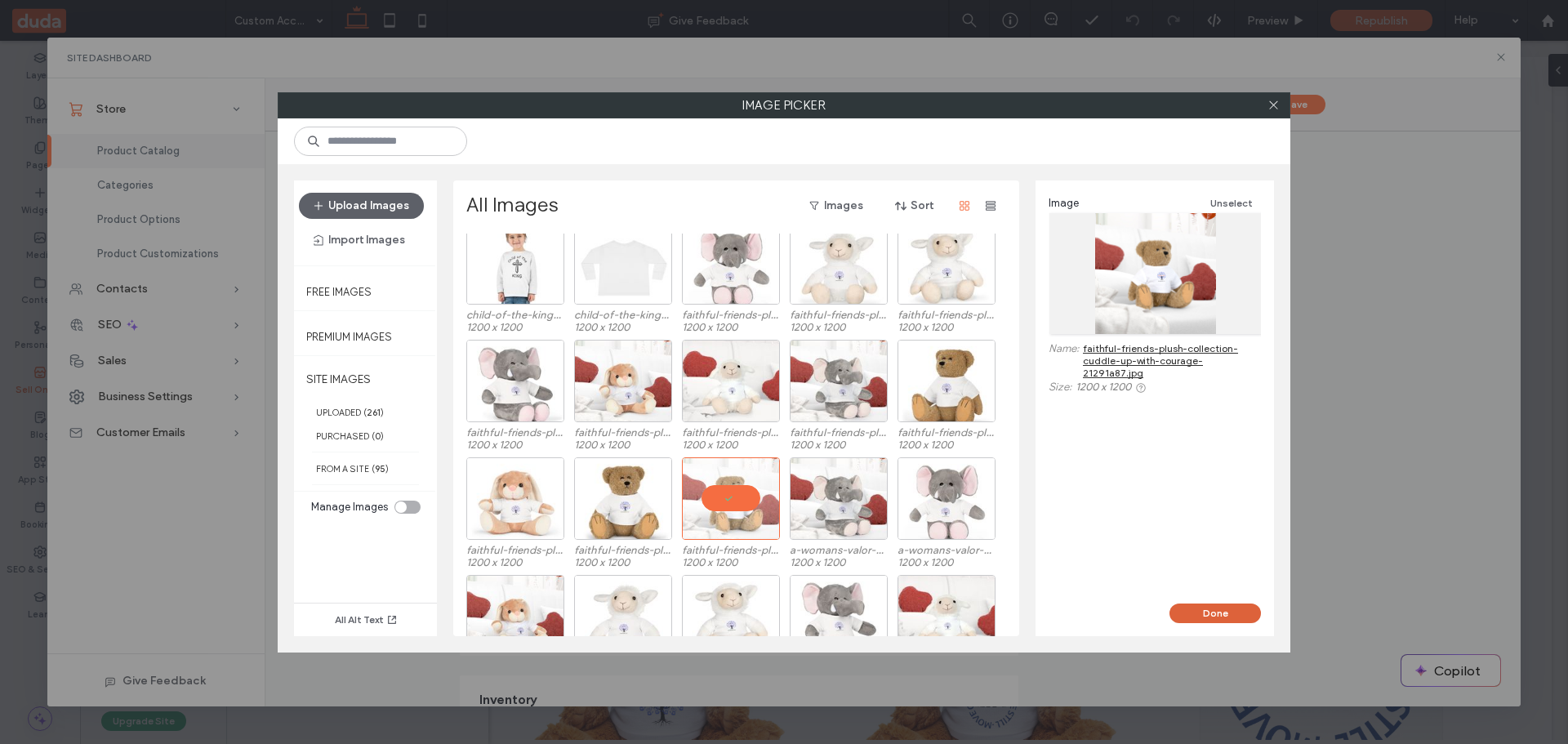
click at [1225, 614] on button "Done" at bounding box center [1215, 613] width 91 height 20
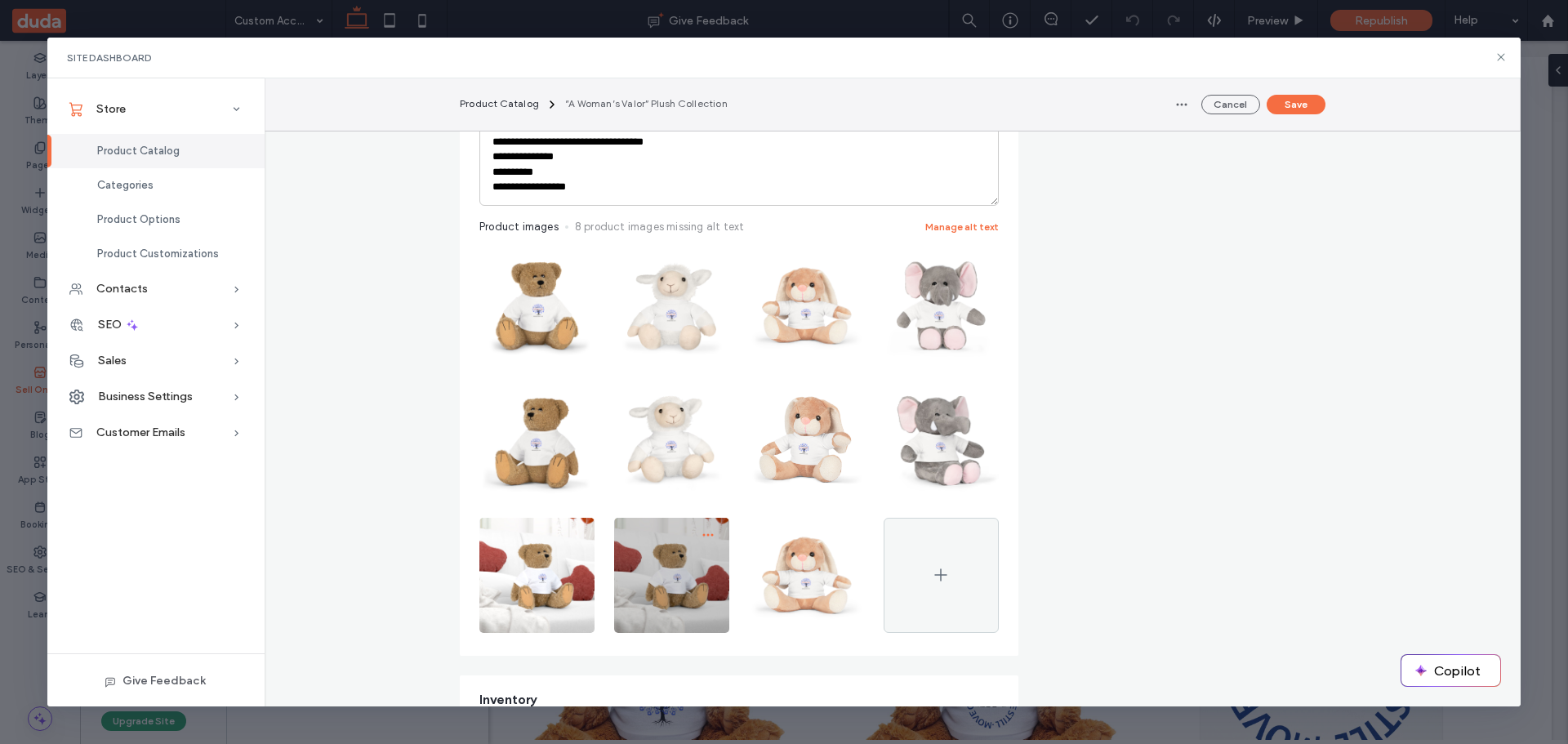
click at [702, 540] on icon "button" at bounding box center [708, 535] width 13 height 13
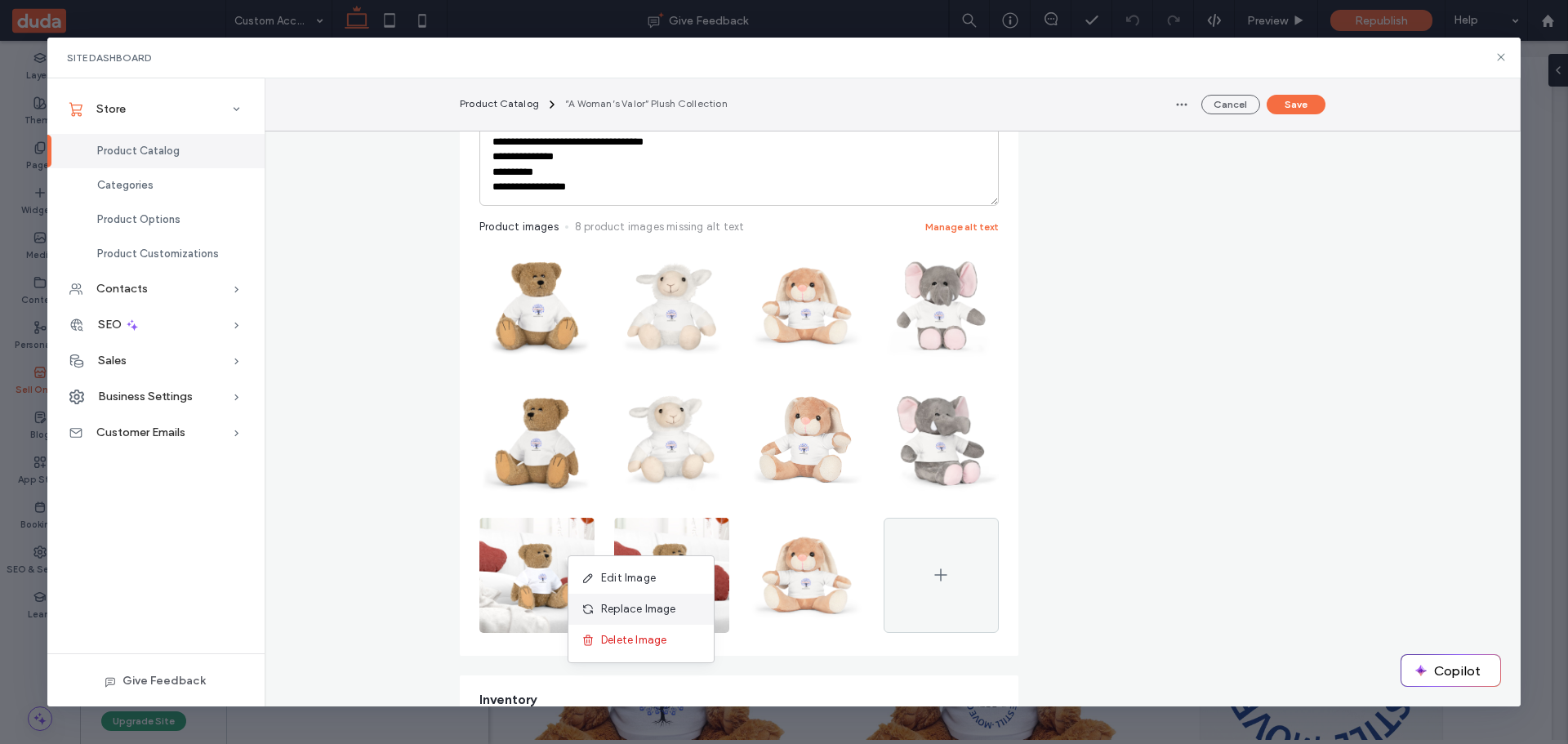
click at [667, 601] on span "Replace Image" at bounding box center [638, 609] width 75 height 16
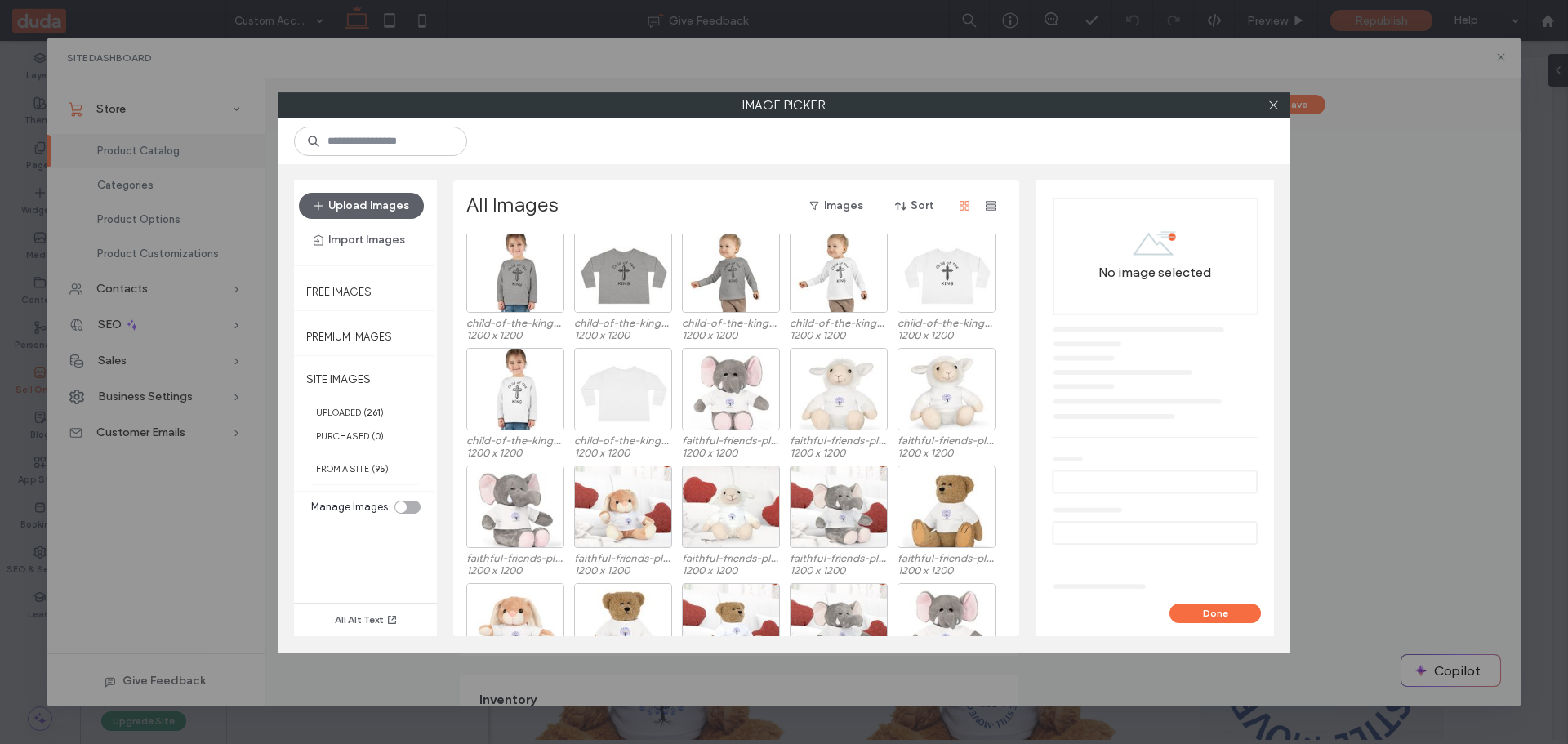
scroll to position [770, 0]
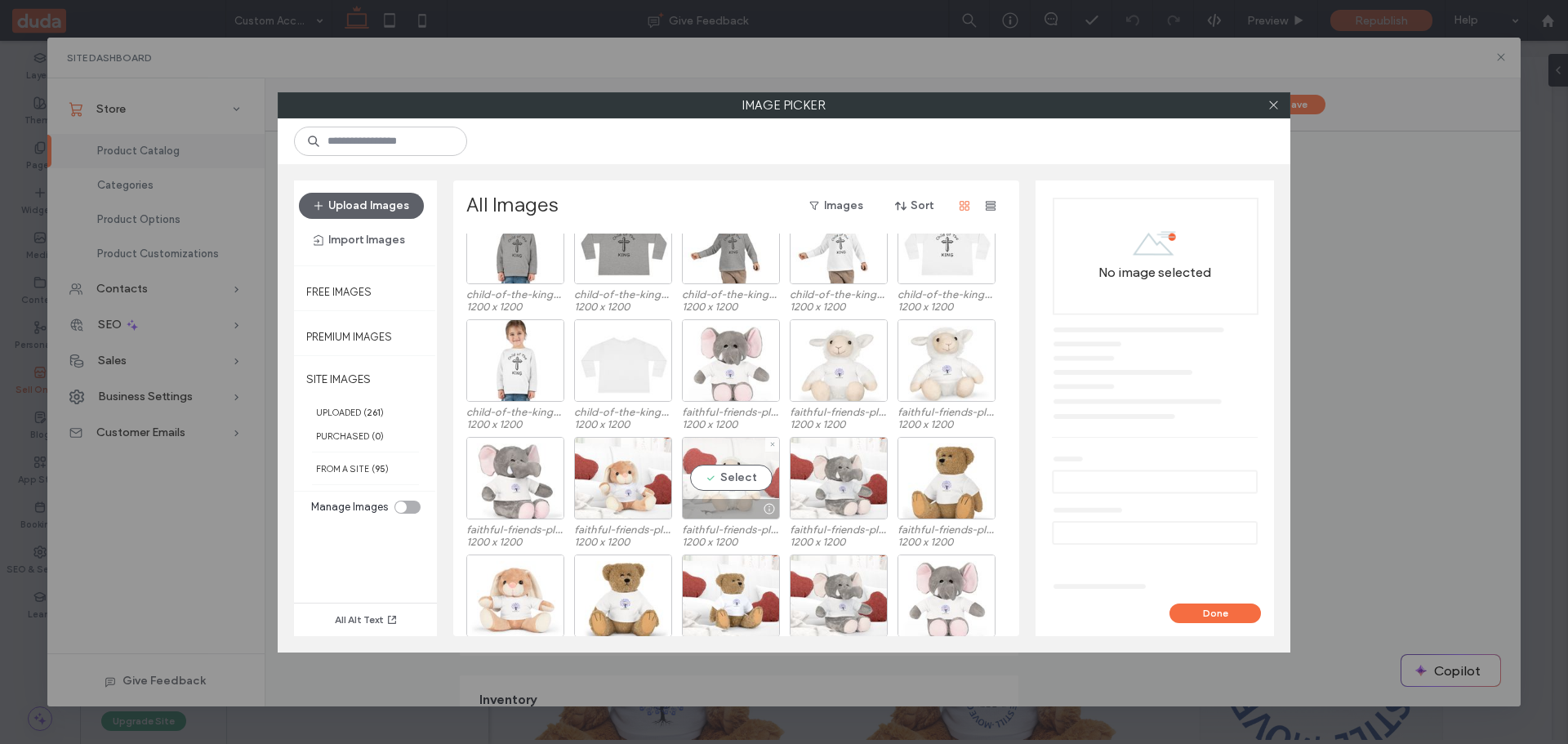
click at [728, 480] on div "Select" at bounding box center [730, 478] width 98 height 82
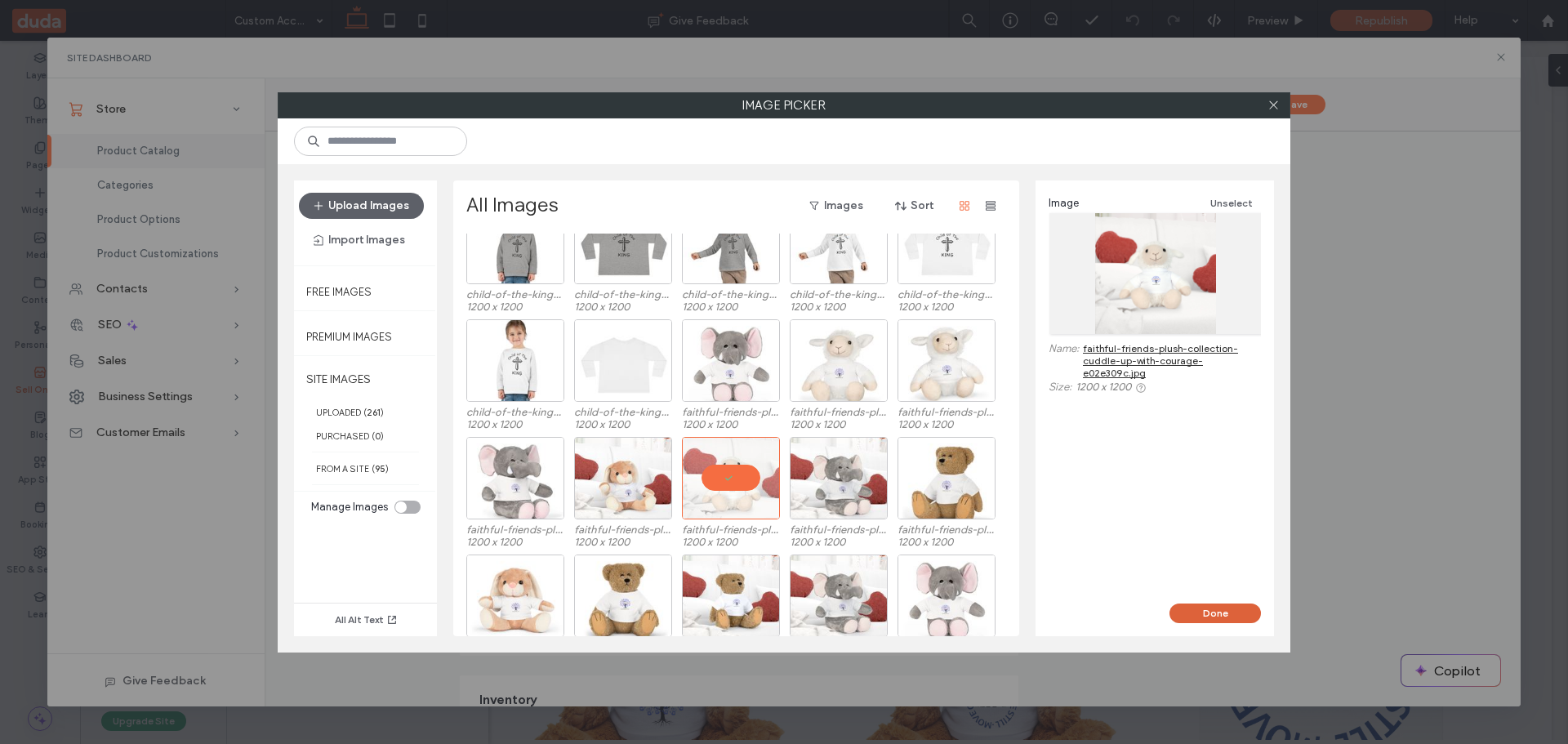
click at [1190, 615] on button "Done" at bounding box center [1215, 613] width 91 height 20
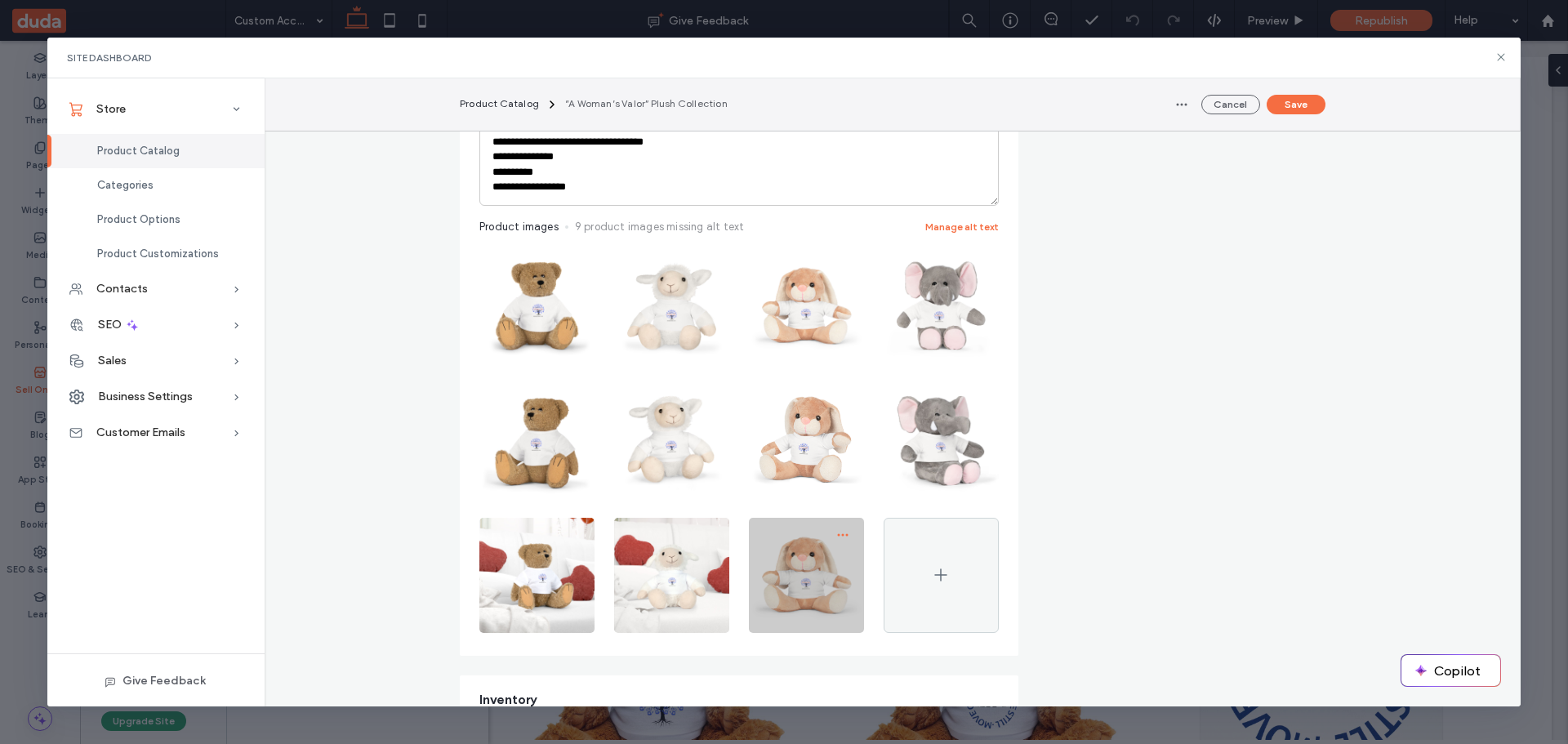
click at [836, 537] on icon "button" at bounding box center [843, 535] width 13 height 13
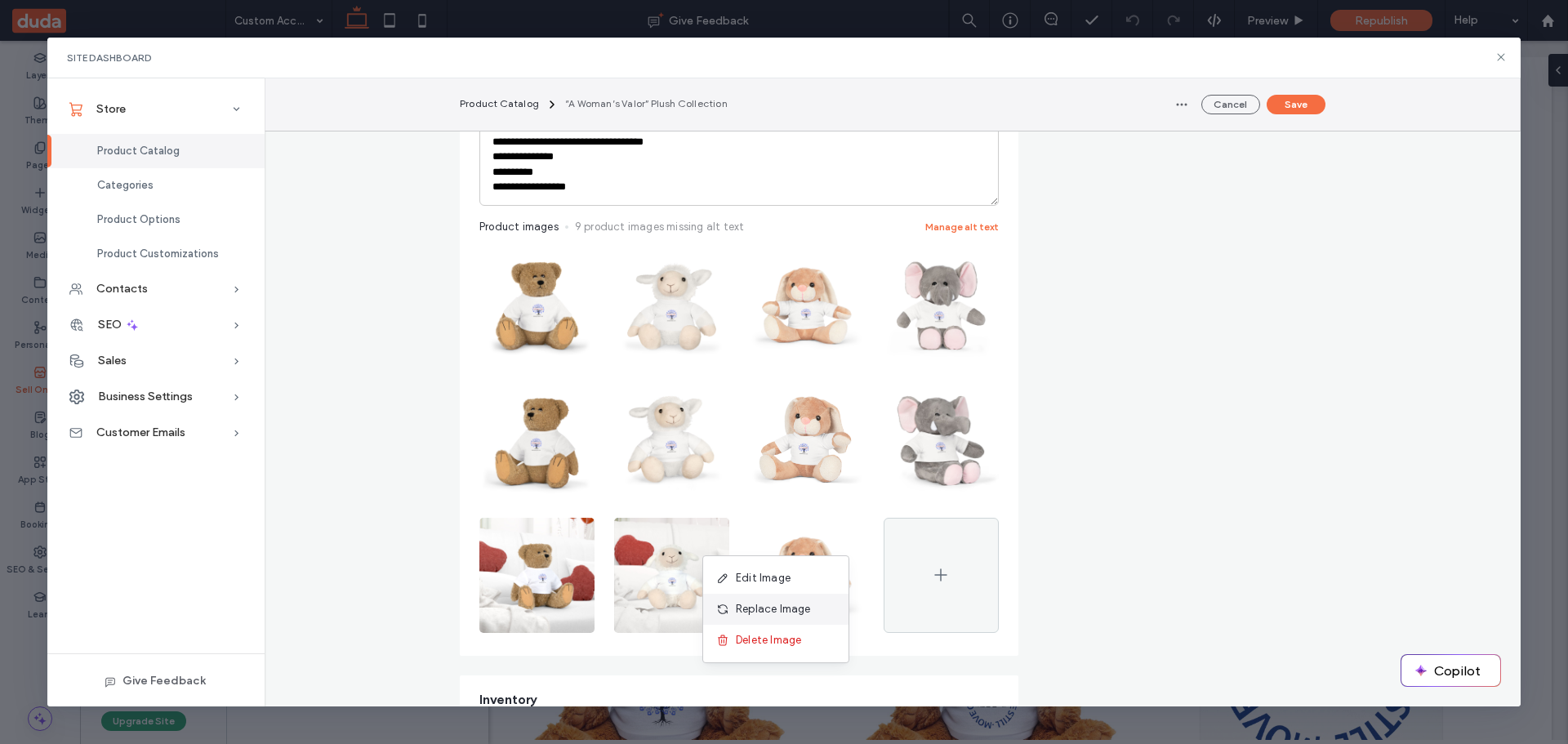
click at [779, 611] on span "Replace Image" at bounding box center [773, 609] width 75 height 16
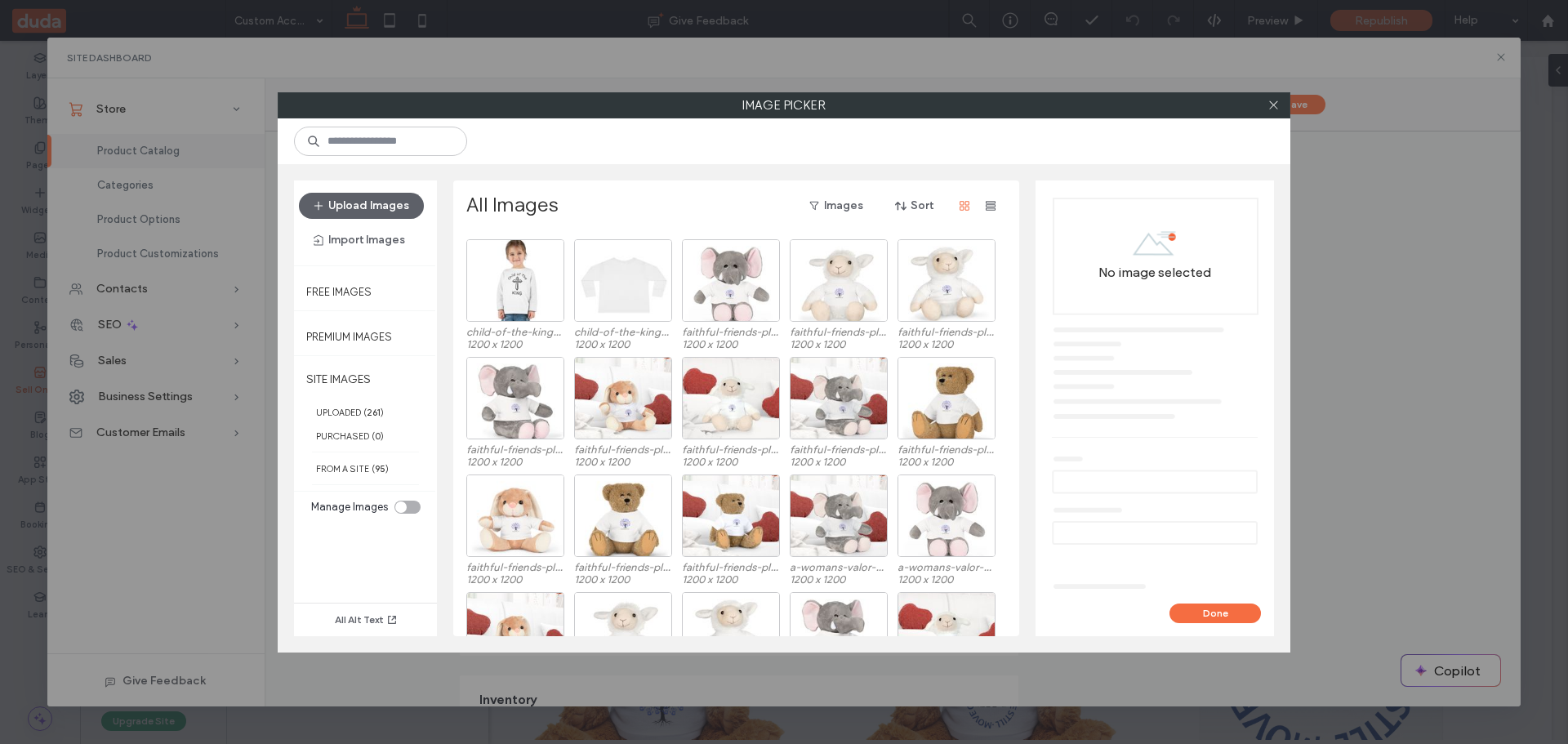
scroll to position [867, 0]
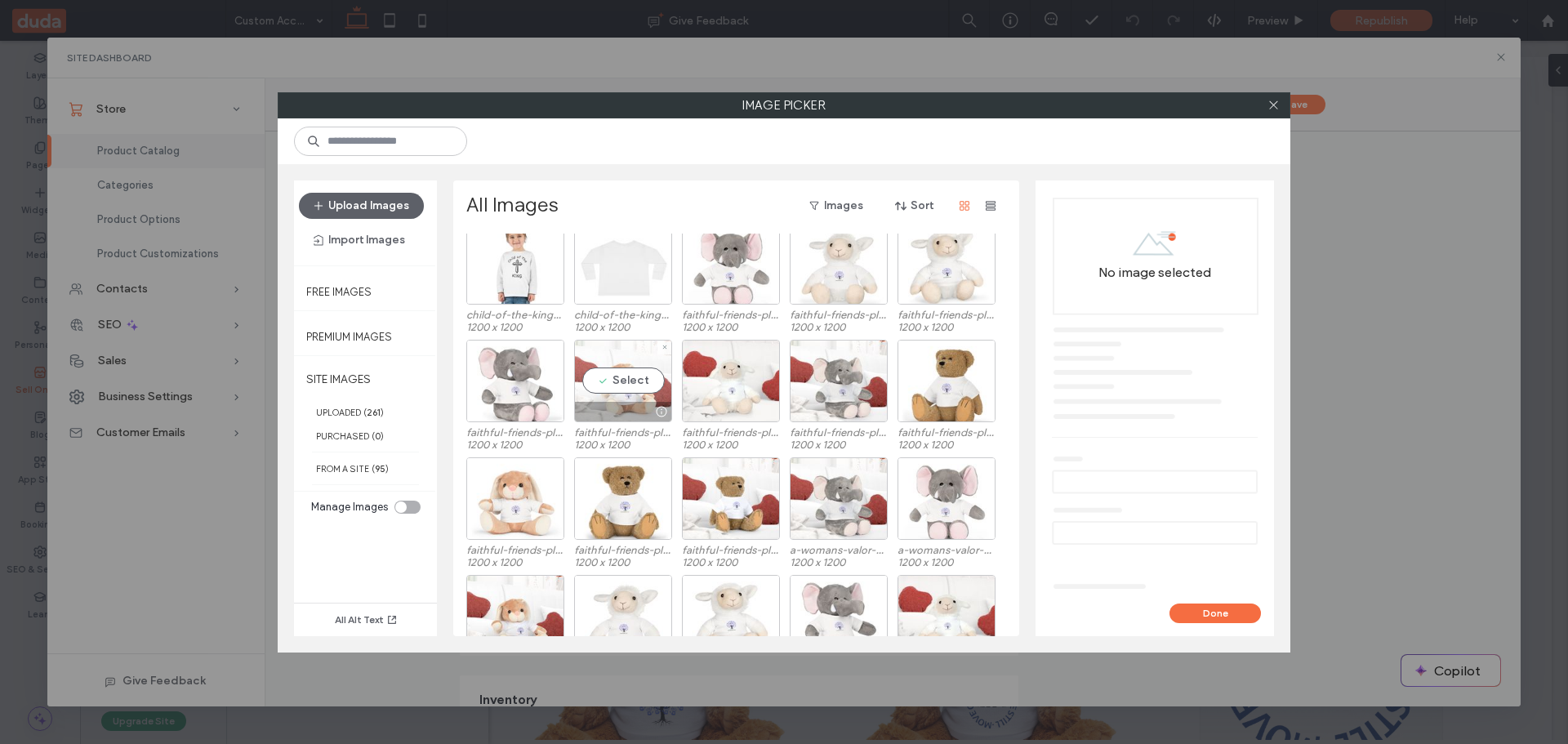
click at [631, 380] on div "Select" at bounding box center [623, 381] width 98 height 82
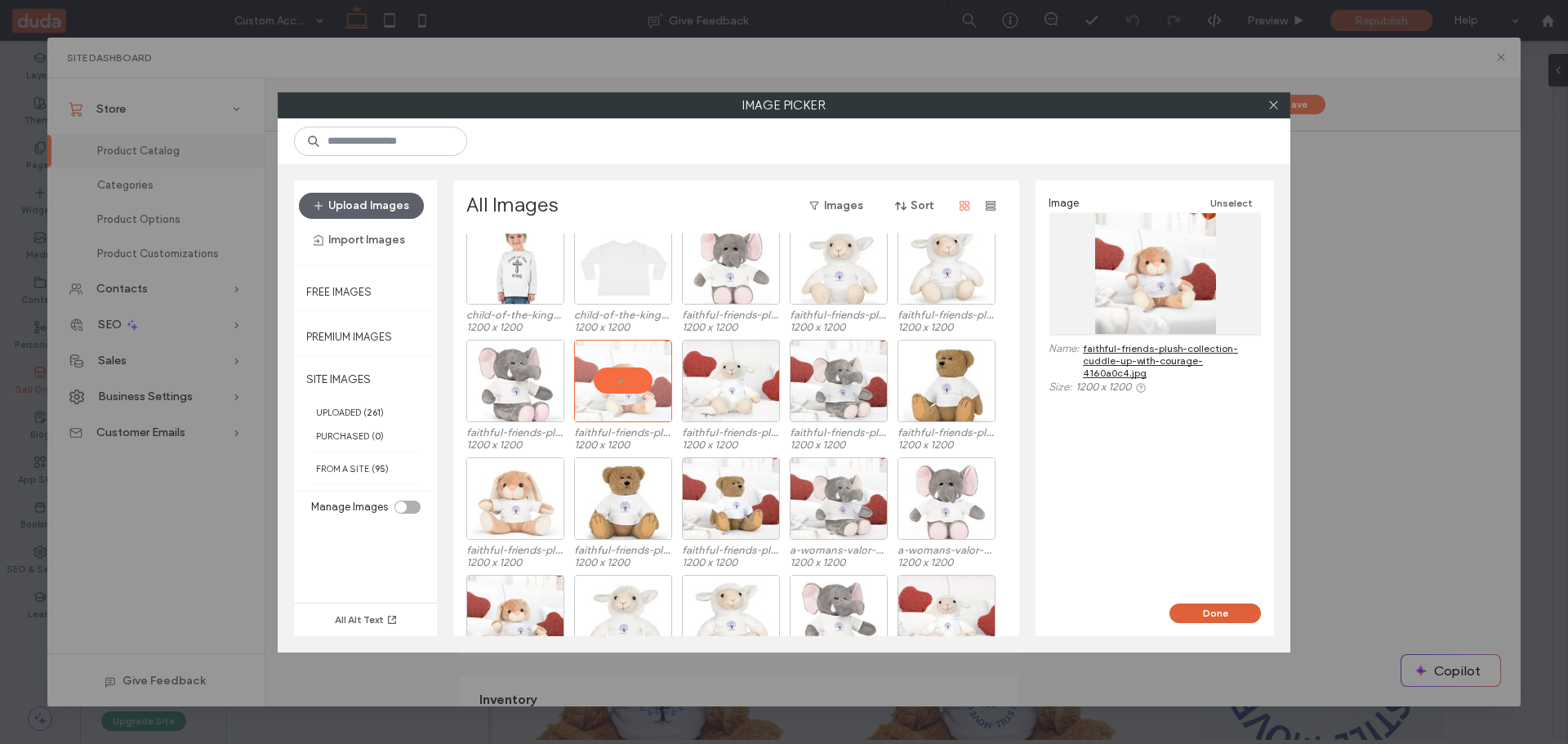
click at [1202, 613] on button "Done" at bounding box center [1215, 613] width 91 height 20
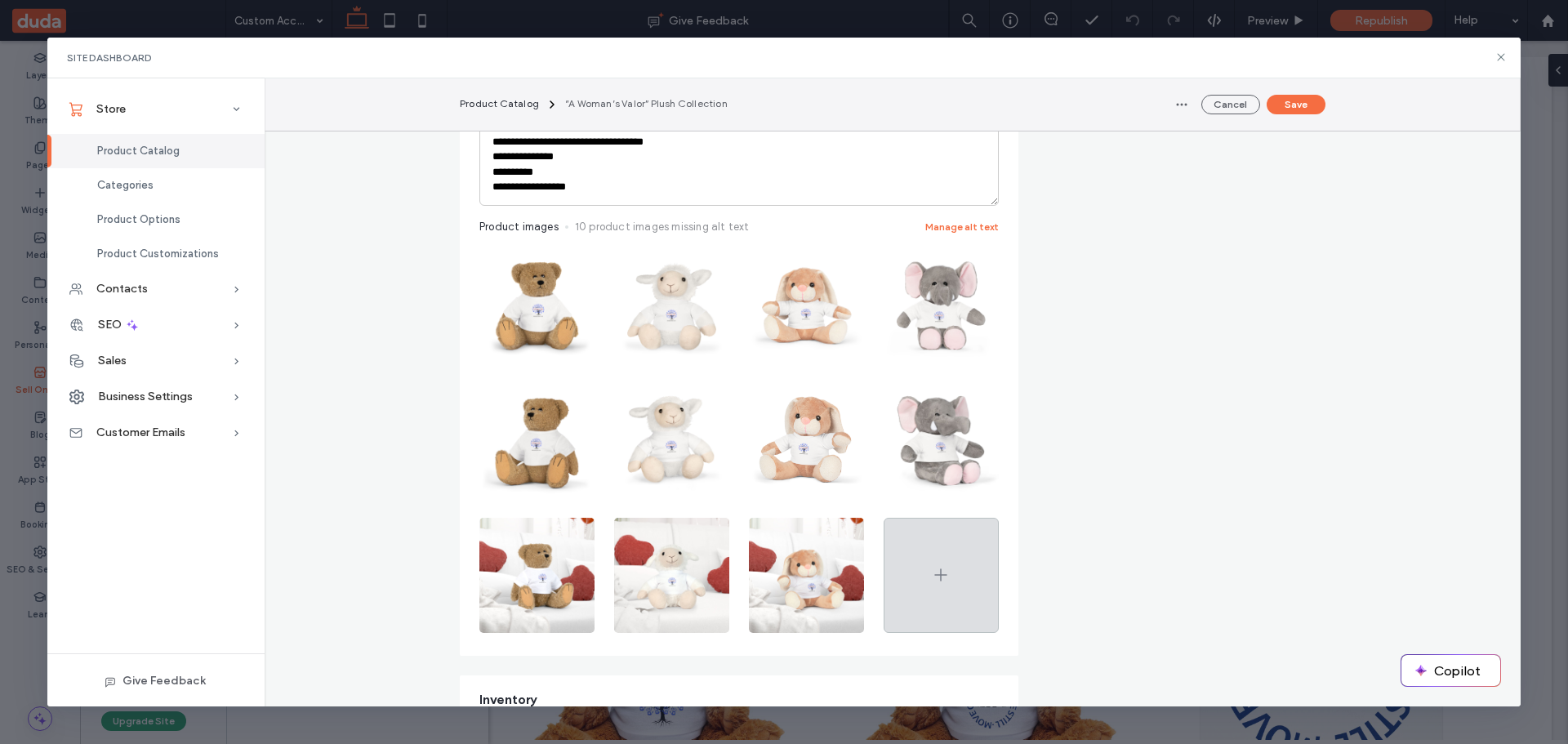
click at [931, 568] on icon at bounding box center [941, 575] width 20 height 20
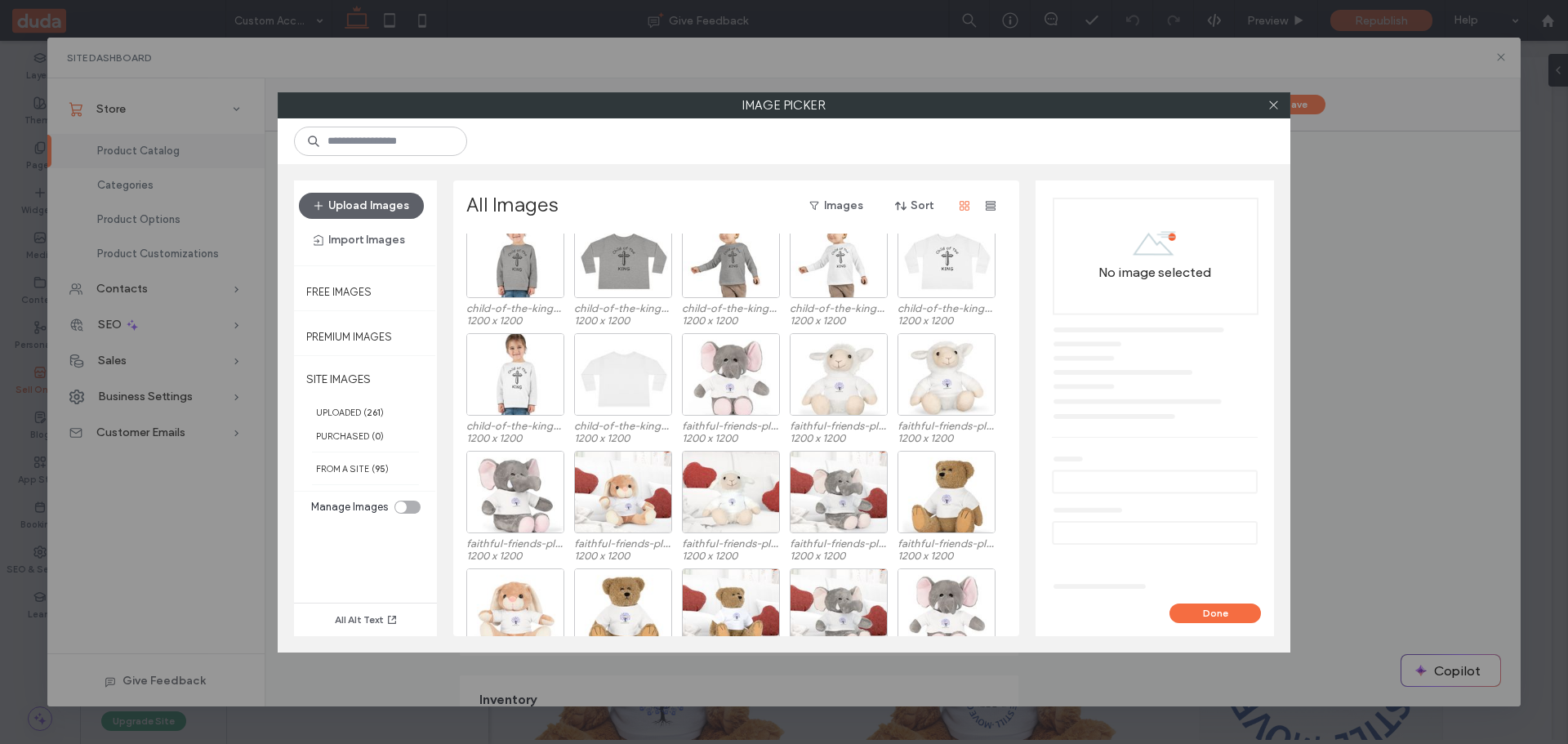
scroll to position [786, 0]
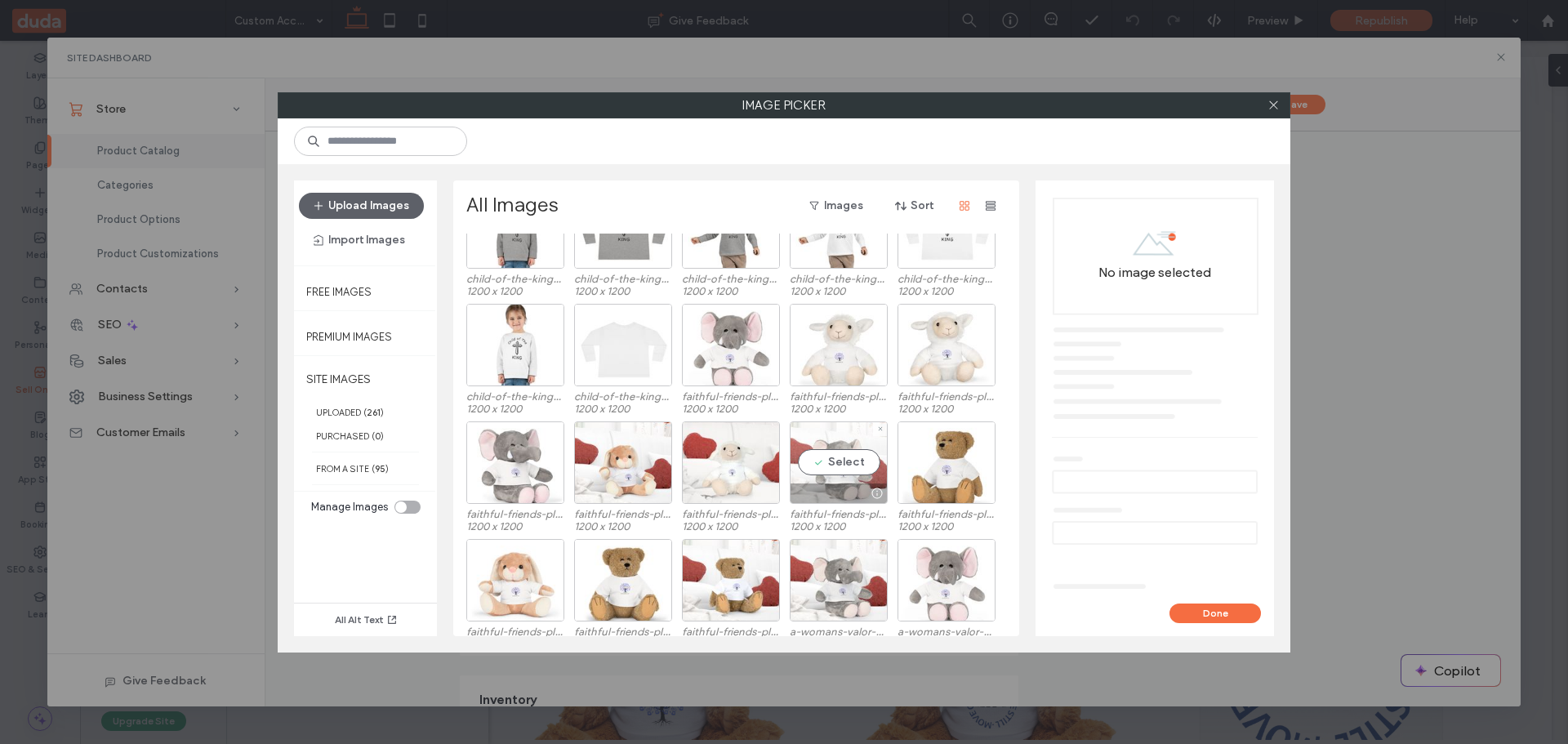
click at [839, 465] on div "Select" at bounding box center [839, 462] width 98 height 82
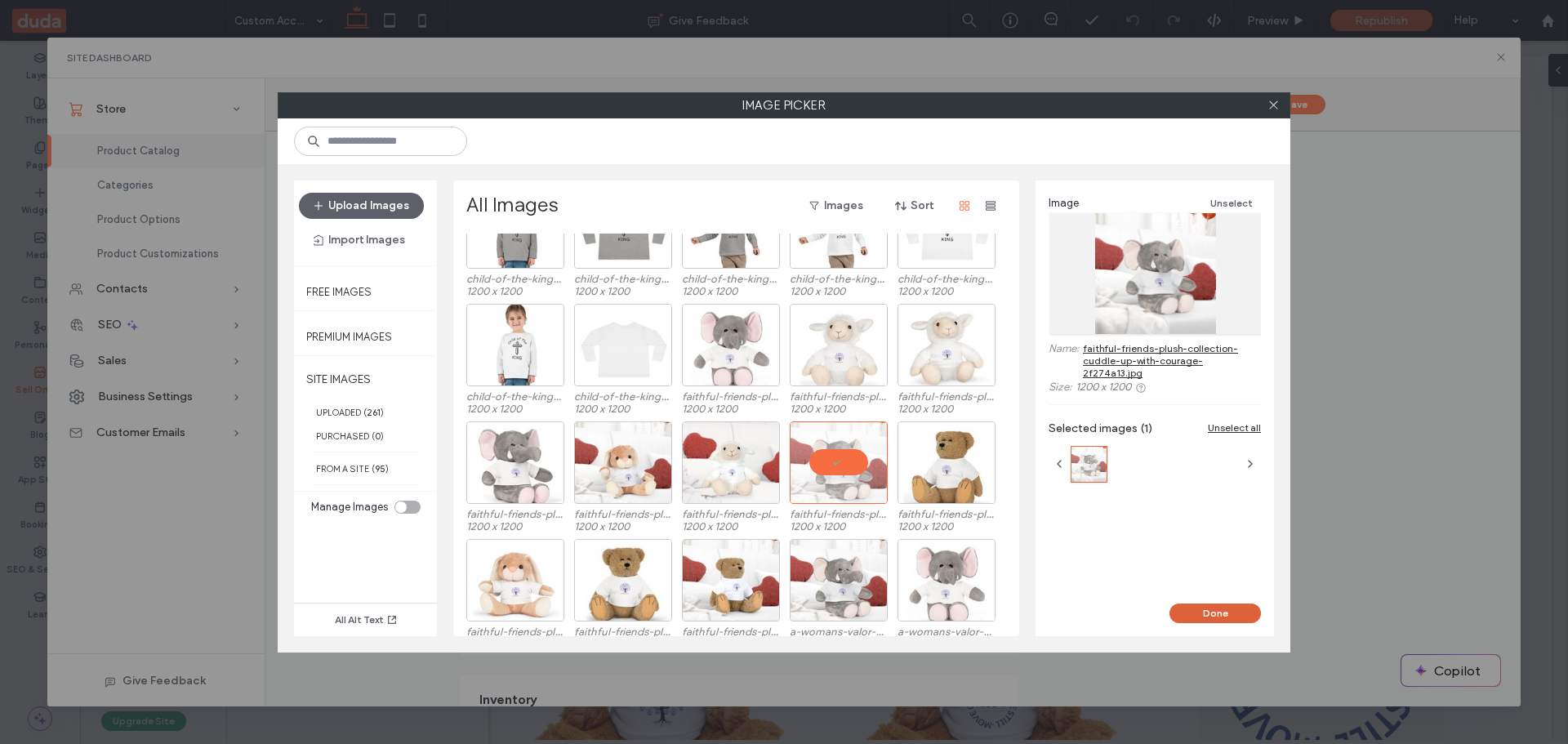
click at [1213, 613] on button "Done" at bounding box center [1215, 613] width 91 height 20
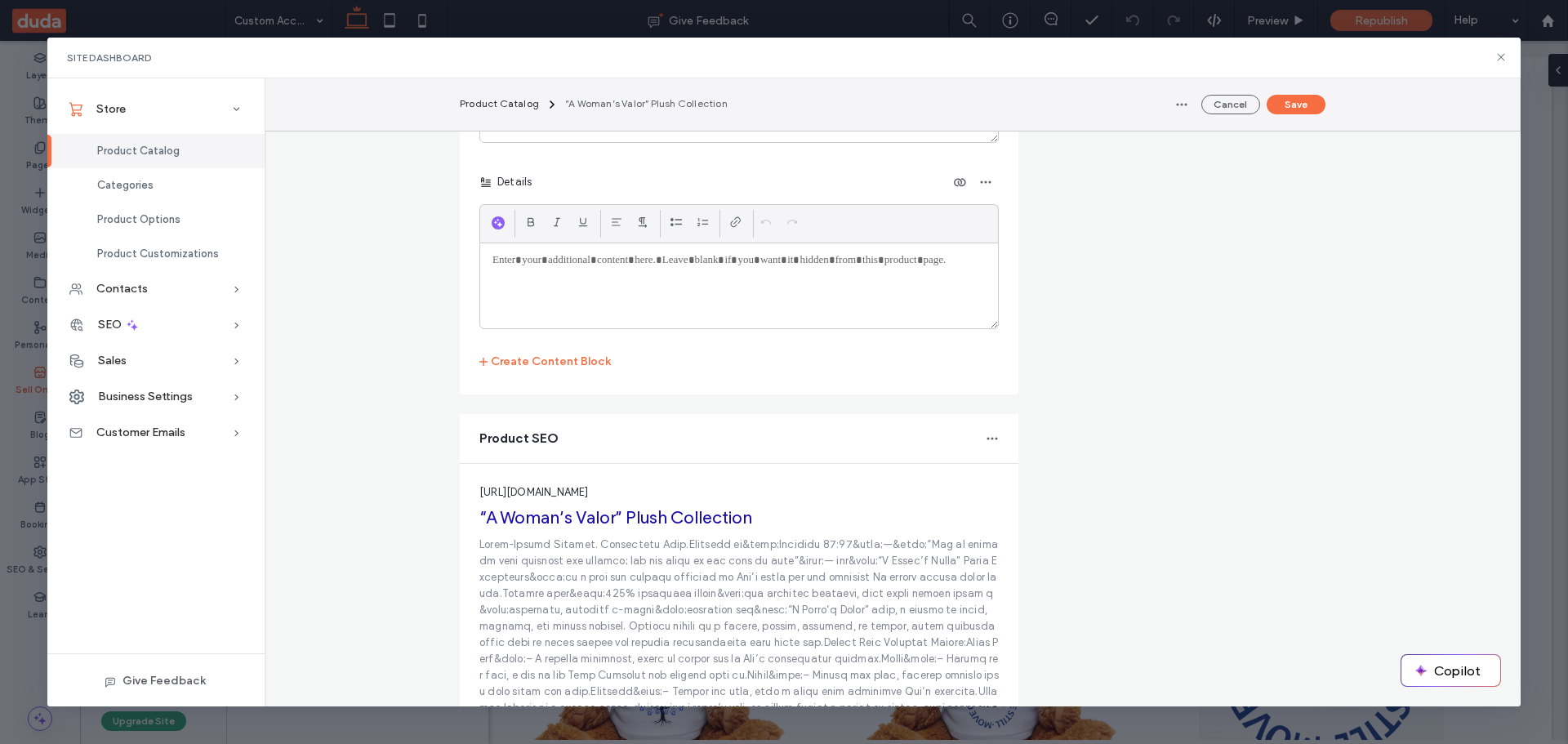
scroll to position [3963, 0]
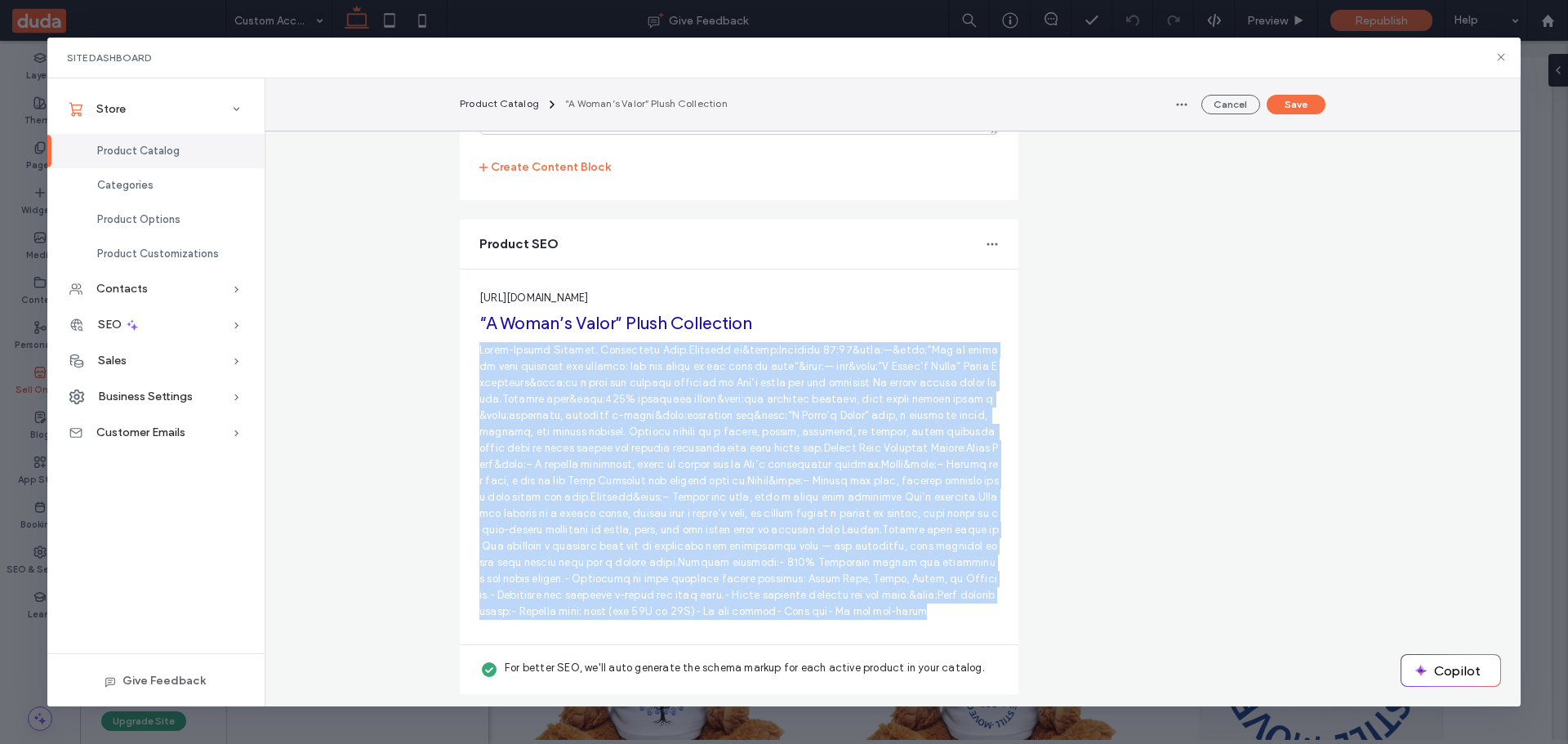
drag, startPoint x: 471, startPoint y: 347, endPoint x: 905, endPoint y: 611, distance: 508.0
click at [905, 611] on div "https://www.awomansvalor.org/product/a-womans-valor-plush-collection “A Woman’s…" at bounding box center [739, 457] width 559 height 374
copy p "Faith-Filled Comfort. Courageous Love.Inspired by&nbsp;Proverbs 31:25&nbsp;—&nb…"
click at [722, 475] on p at bounding box center [739, 481] width 519 height 278
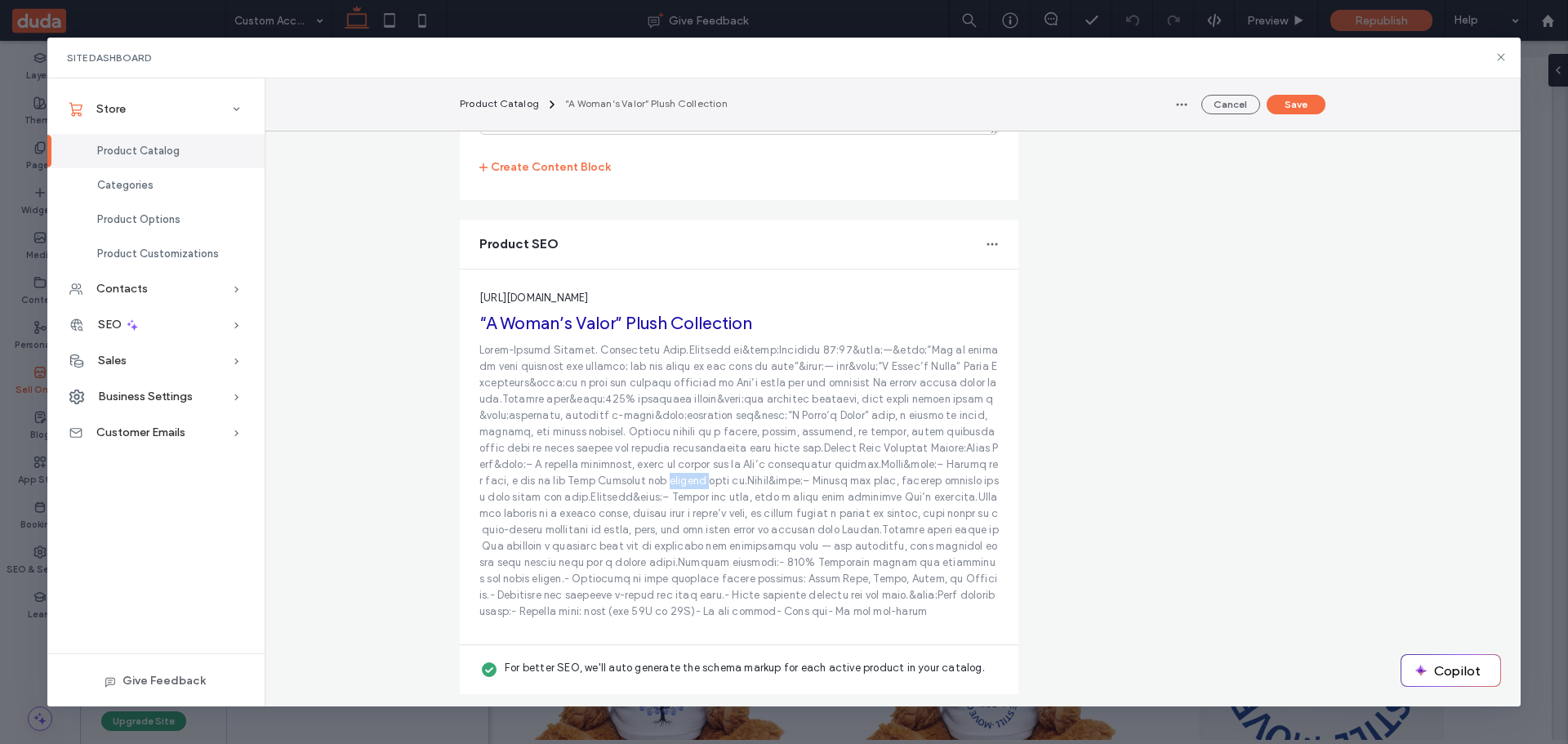
click at [722, 475] on p at bounding box center [739, 481] width 519 height 278
drag, startPoint x: 598, startPoint y: 471, endPoint x: 638, endPoint y: 416, distance: 68.0
click at [638, 416] on p at bounding box center [739, 481] width 519 height 278
click at [736, 428] on p at bounding box center [739, 481] width 519 height 278
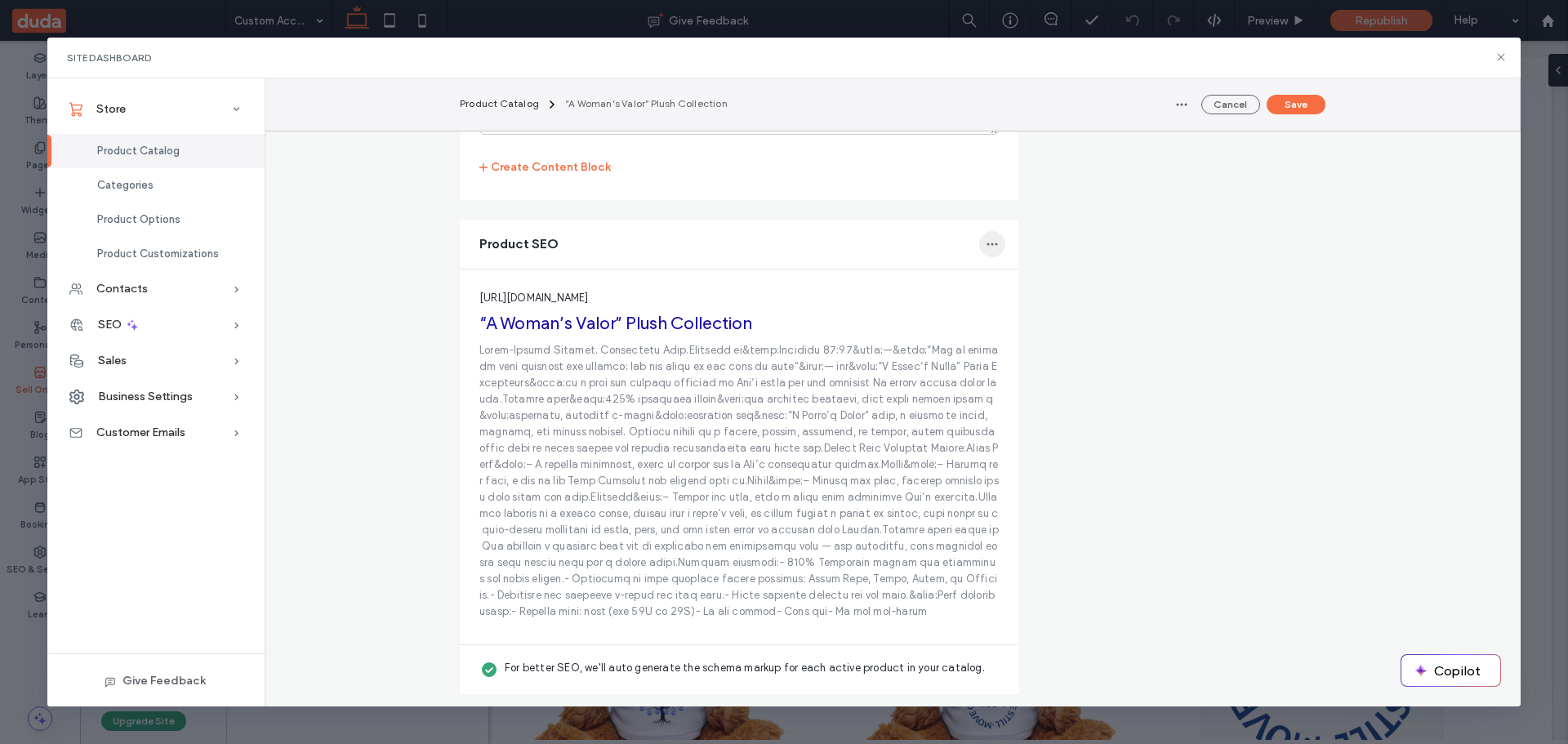
click at [986, 241] on icon "button" at bounding box center [992, 244] width 13 height 13
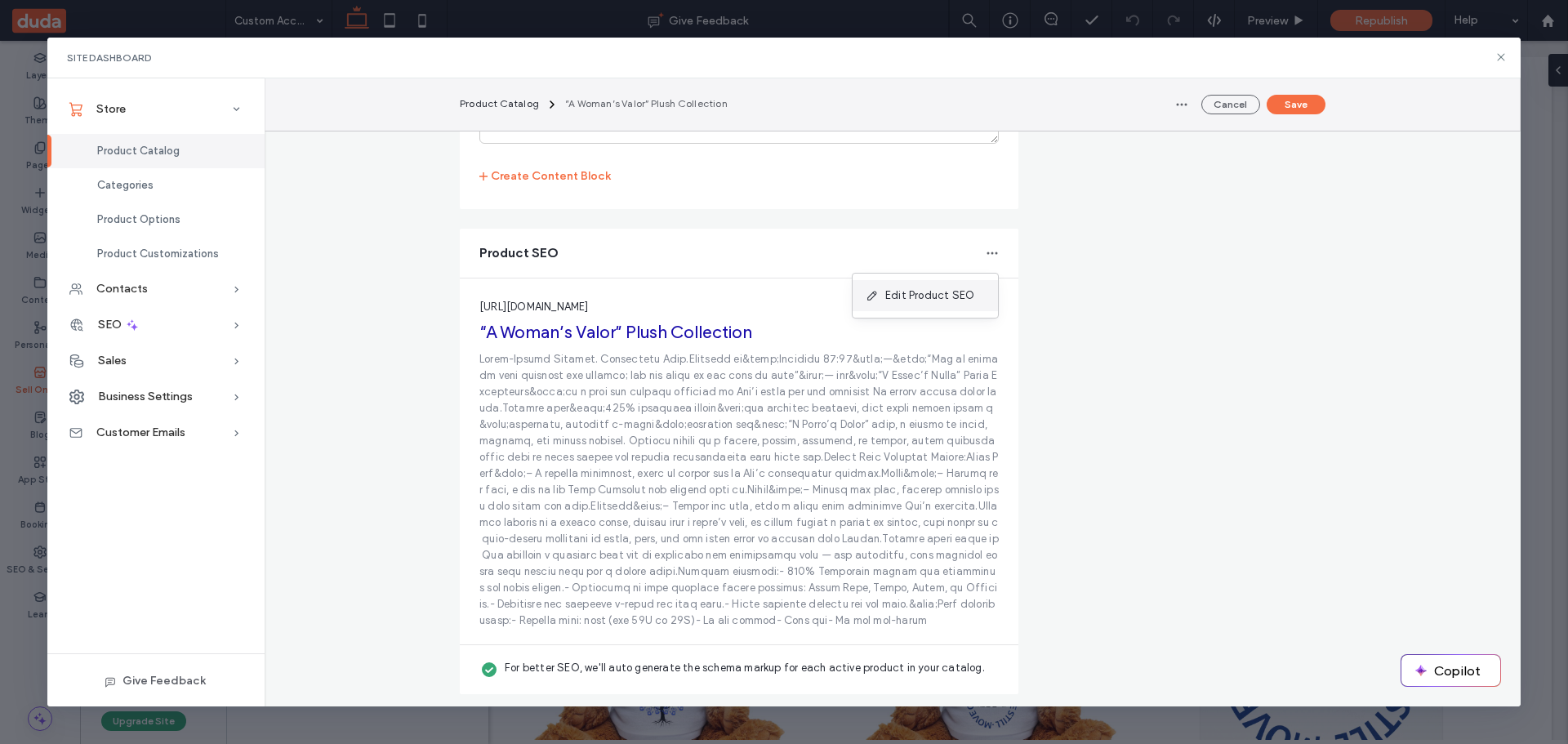
click at [929, 295] on span "Edit Product SEO" at bounding box center [930, 296] width 89 height 16
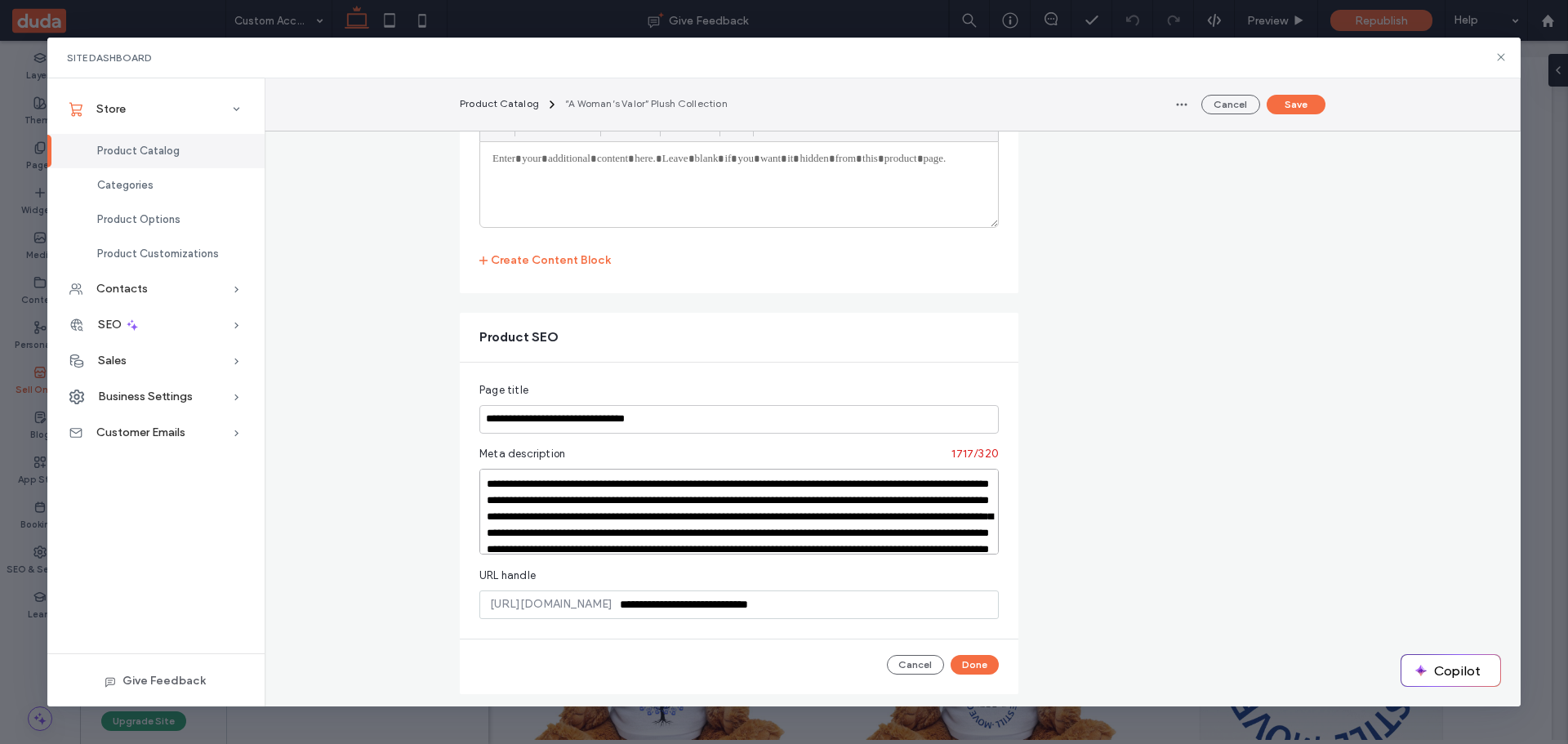
click at [667, 516] on textarea at bounding box center [739, 512] width 519 height 85
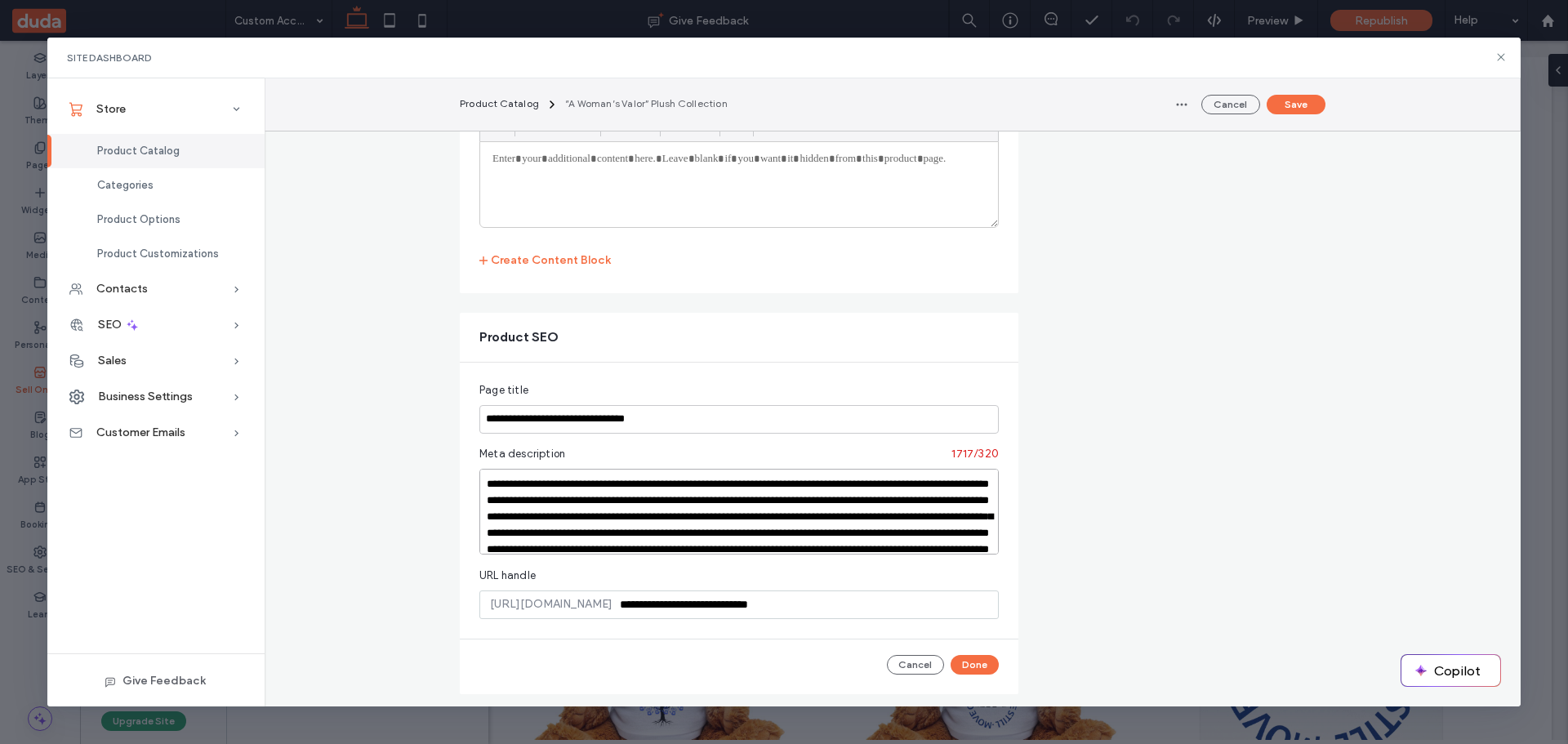
click at [706, 511] on textarea at bounding box center [739, 512] width 519 height 85
paste textarea
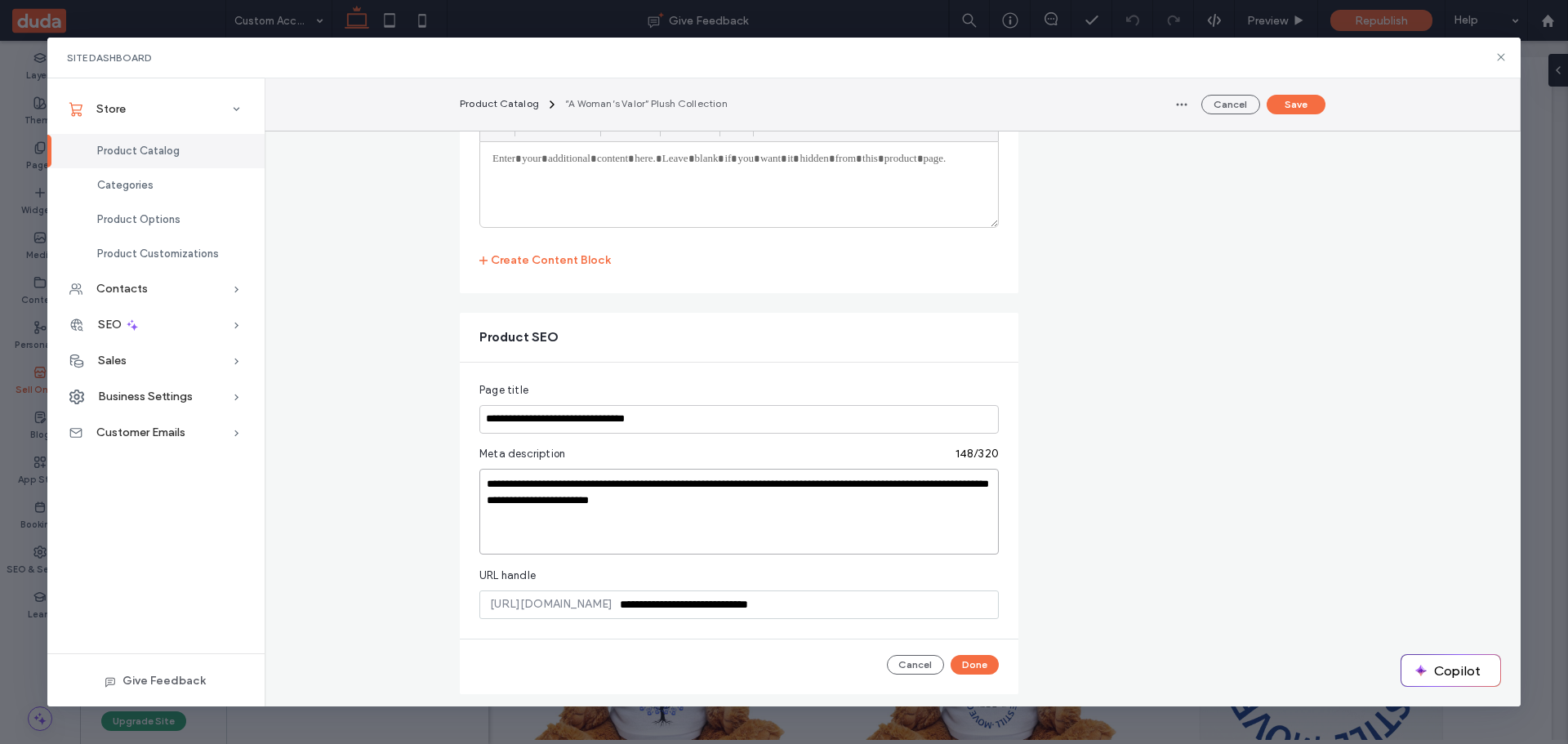
drag, startPoint x: 642, startPoint y: 485, endPoint x: 747, endPoint y: 482, distance: 105.0
click at [747, 482] on textarea "**********" at bounding box center [739, 512] width 519 height 85
click at [985, 484] on textarea "**********" at bounding box center [739, 512] width 519 height 85
type textarea "**********"
click at [973, 659] on button "Done" at bounding box center [974, 664] width 48 height 20
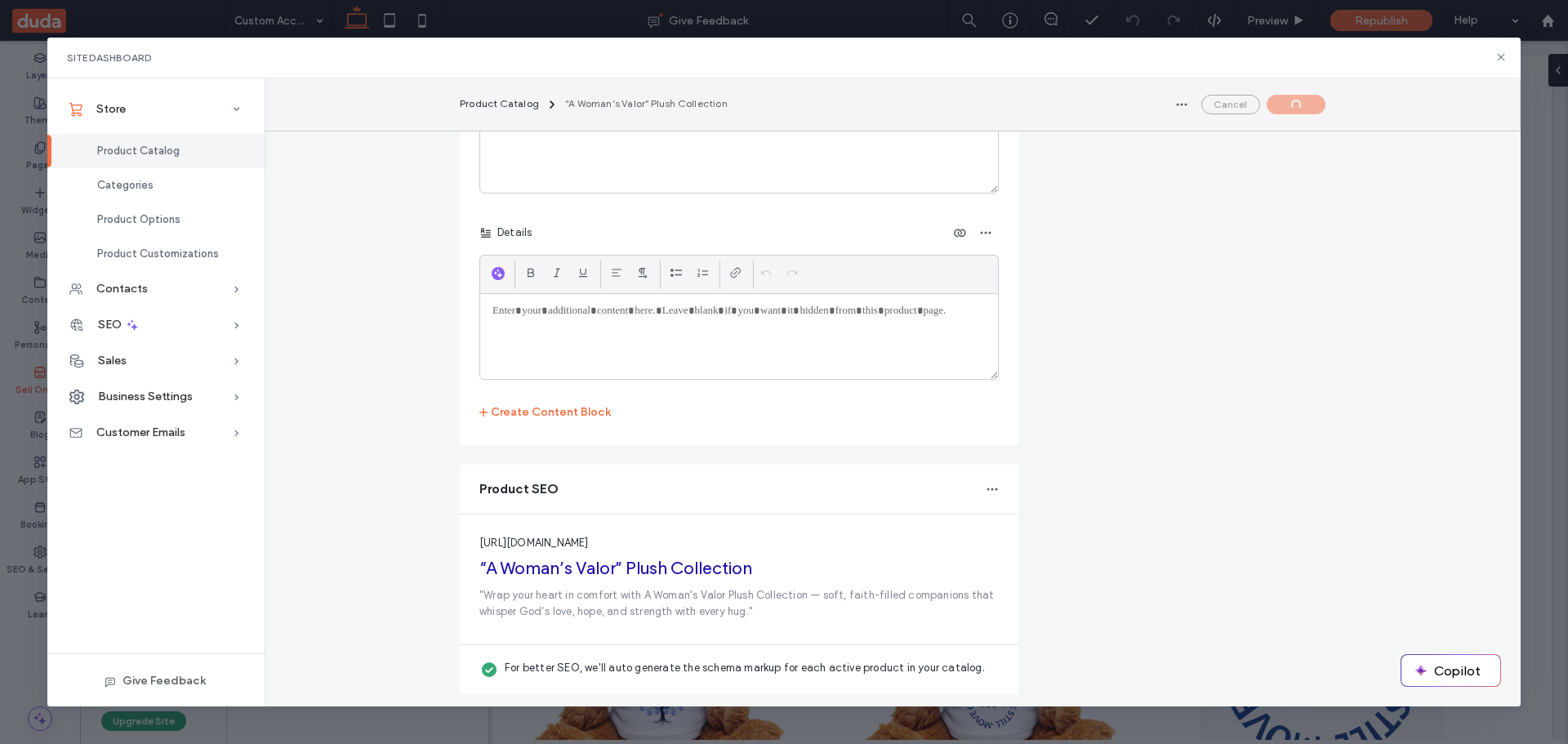
scroll to position [3718, 0]
click at [1307, 103] on button "Save" at bounding box center [1296, 104] width 59 height 20
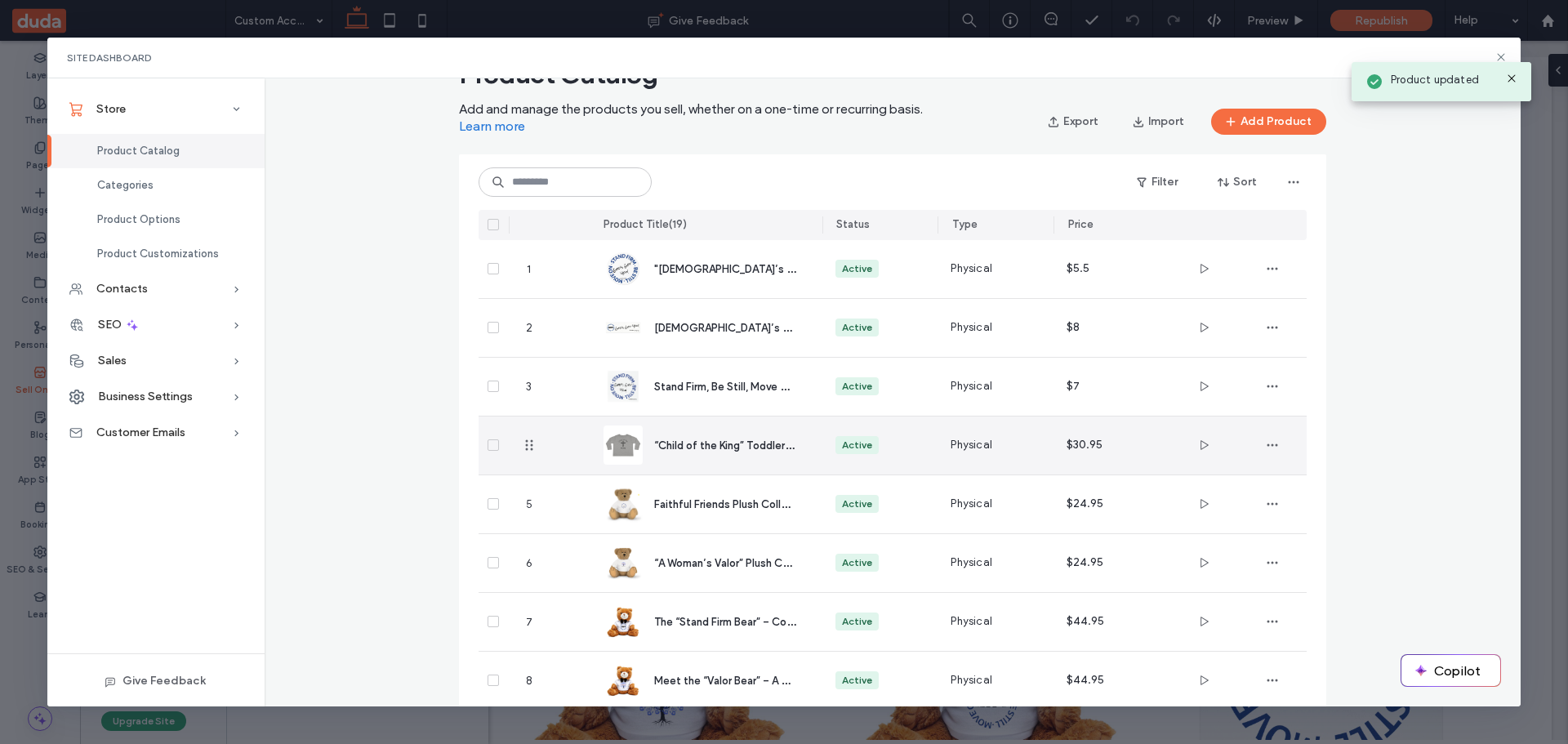
scroll to position [81, 0]
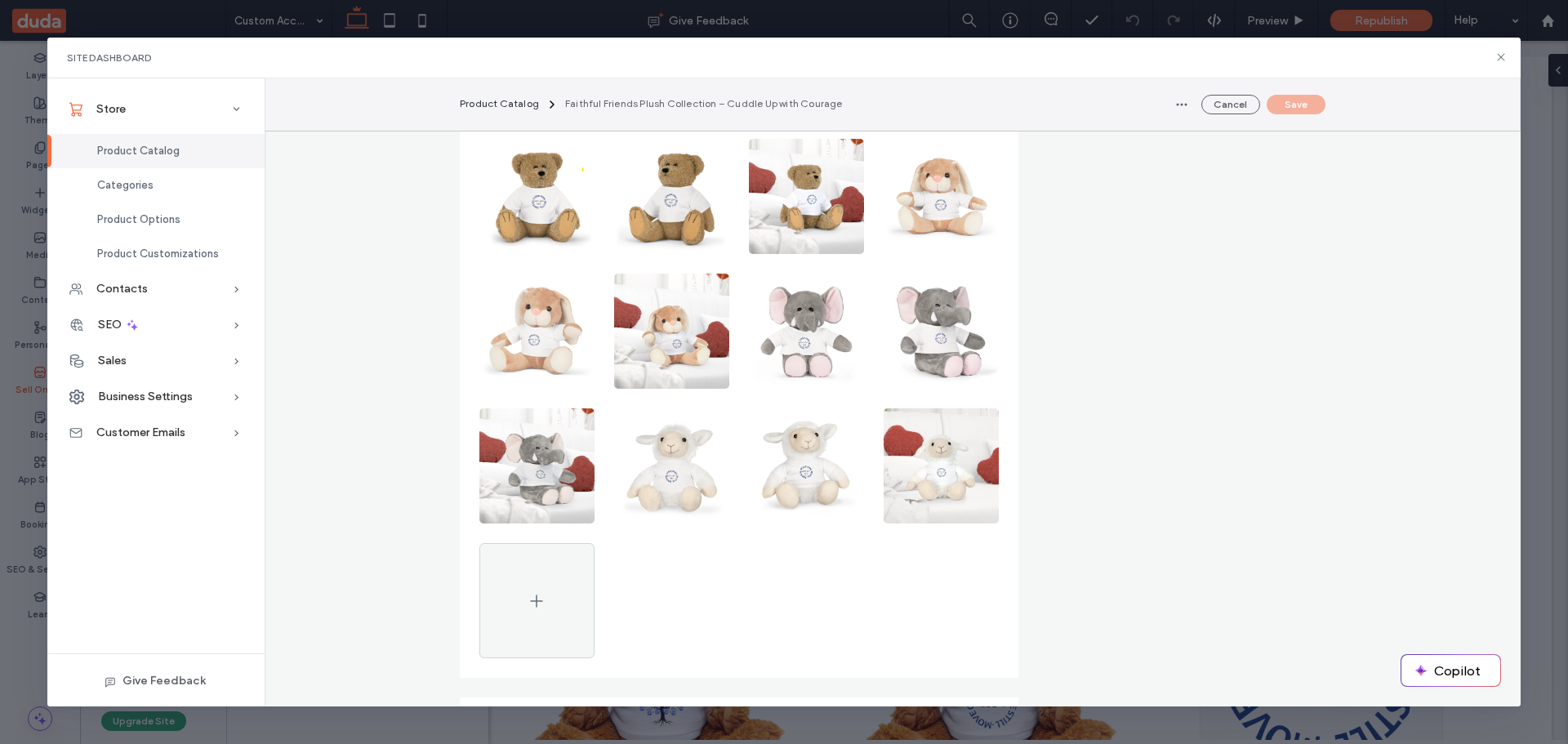
scroll to position [816, 0]
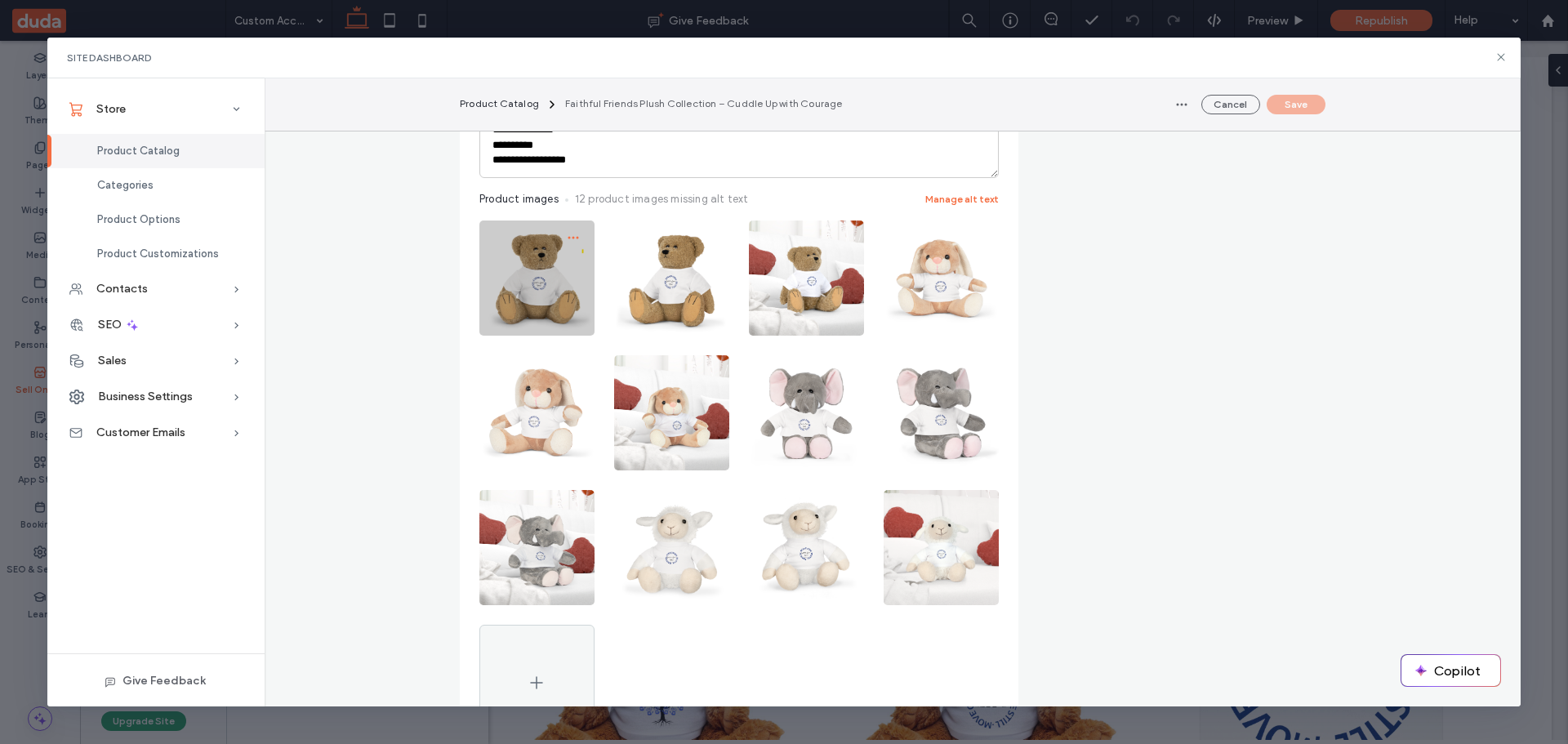
click at [567, 238] on icon "button" at bounding box center [573, 237] width 13 height 13
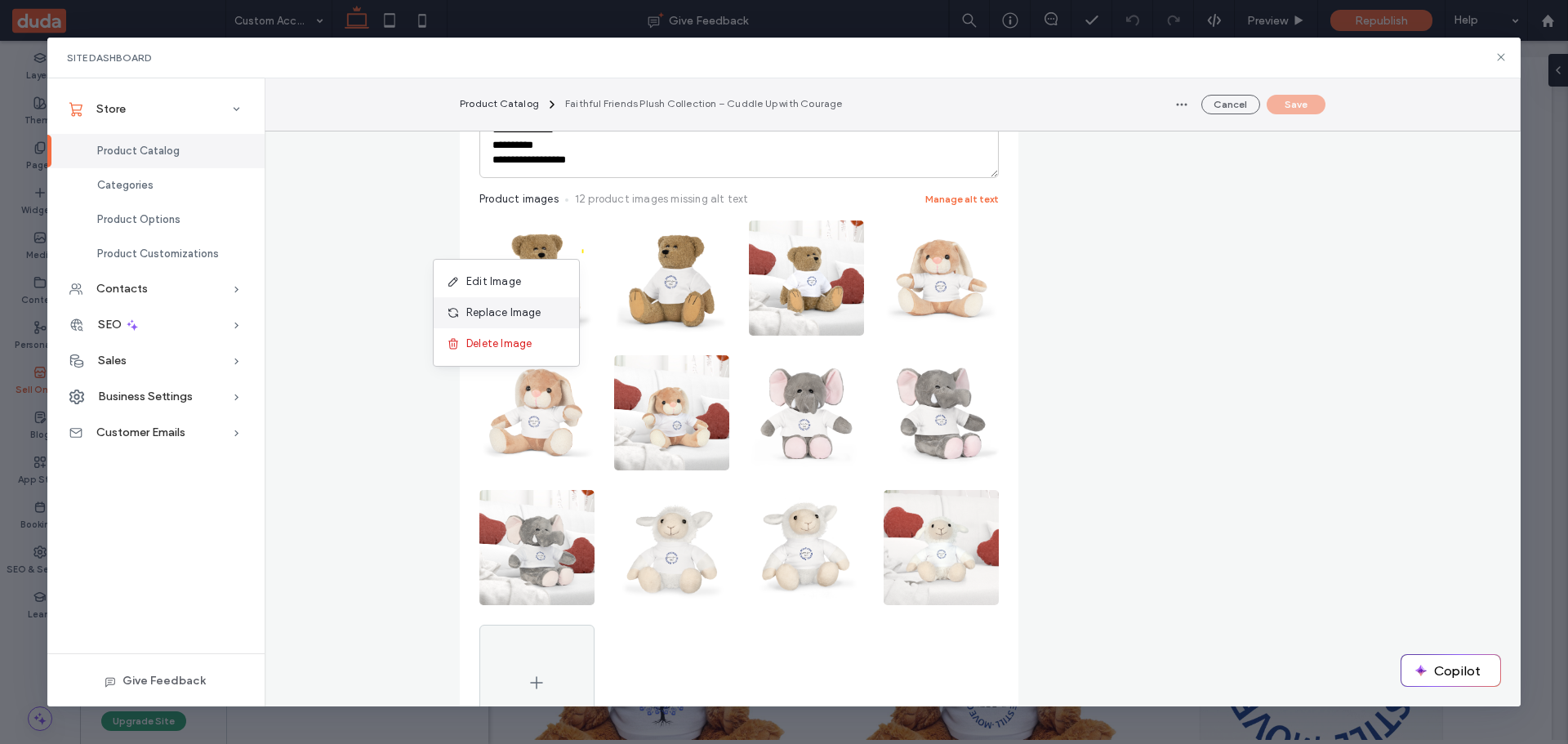
click at [517, 309] on span "Replace Image" at bounding box center [504, 313] width 75 height 16
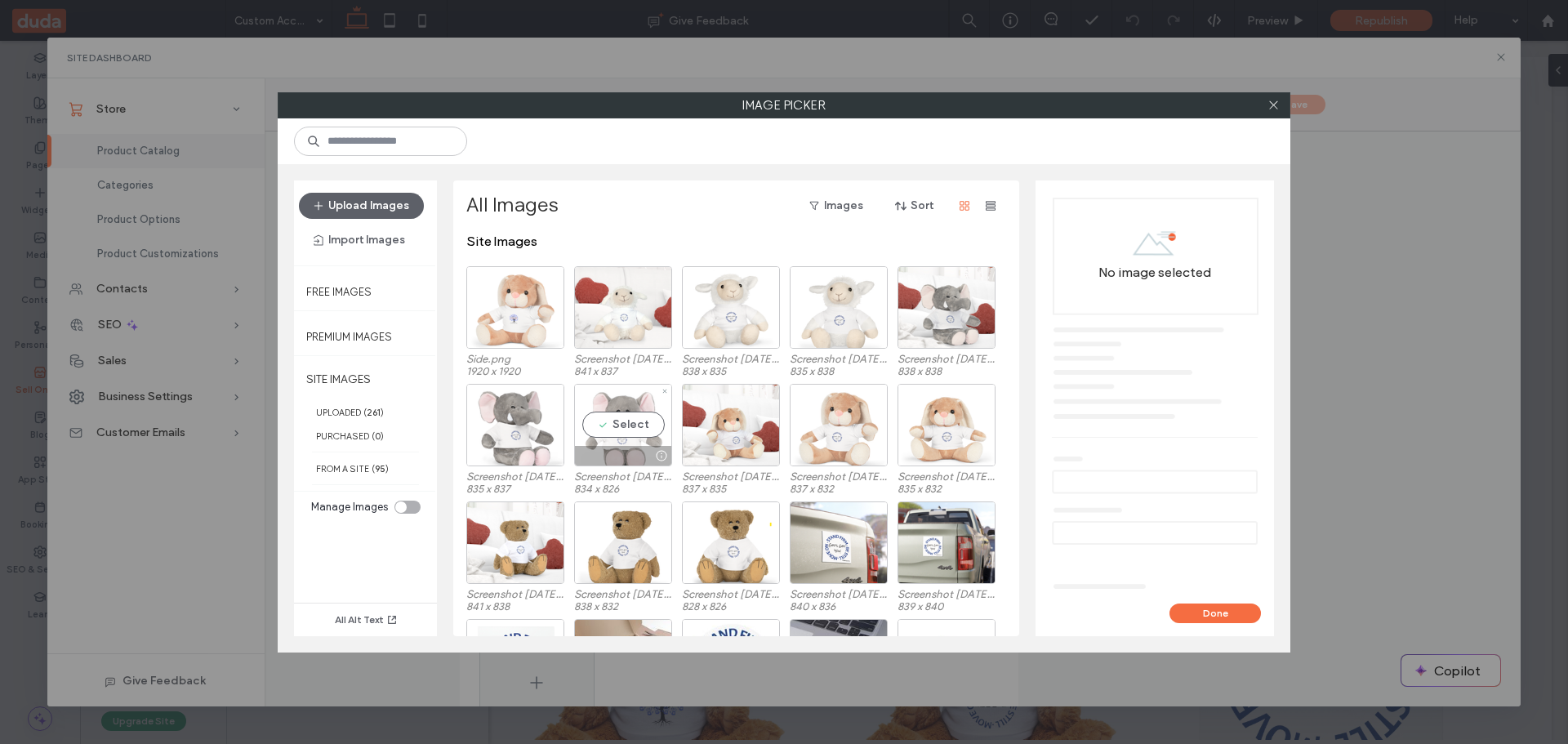
click at [628, 424] on div "Select" at bounding box center [623, 425] width 98 height 82
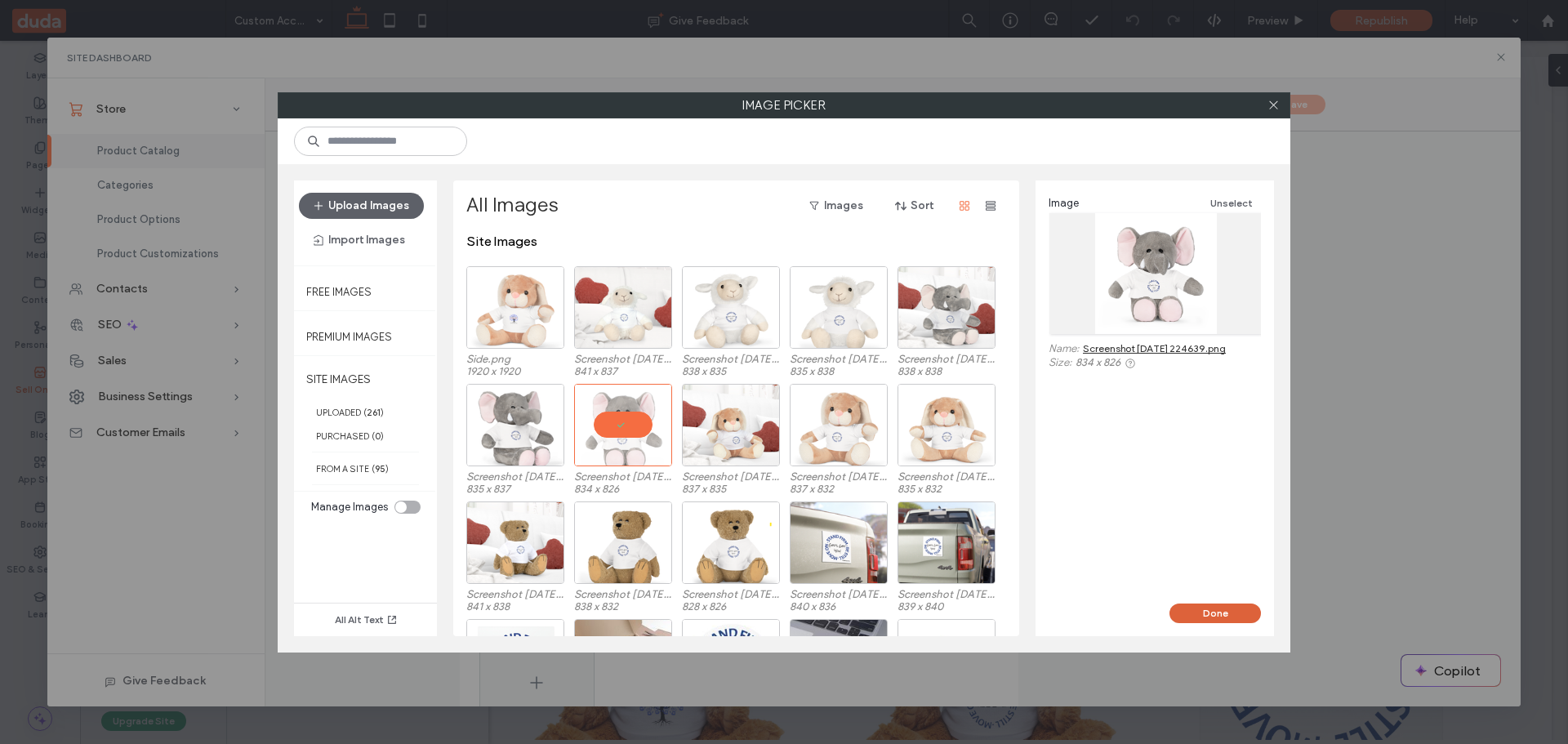
click at [1225, 614] on button "Done" at bounding box center [1215, 613] width 91 height 20
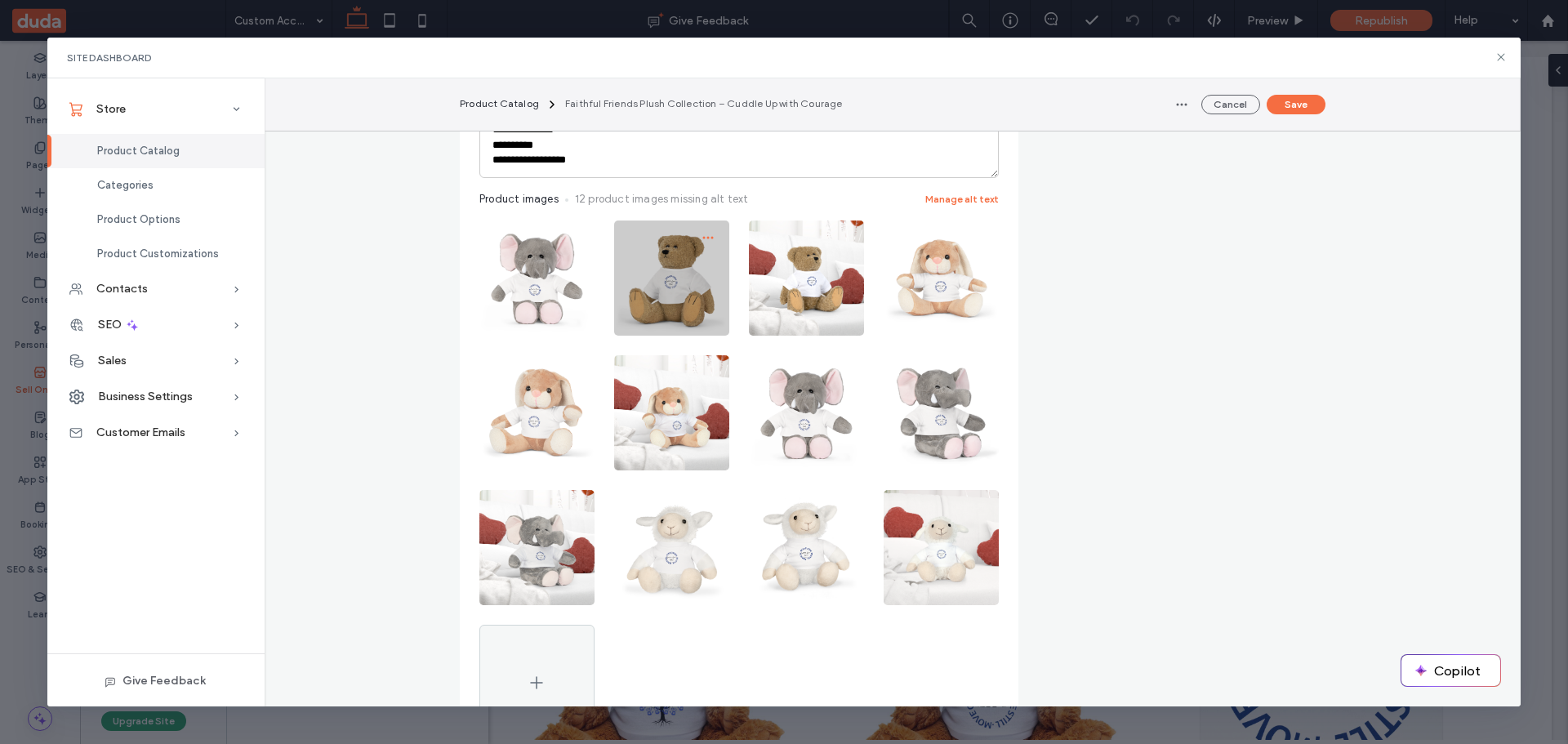
click at [706, 240] on icon "button" at bounding box center [708, 237] width 13 height 13
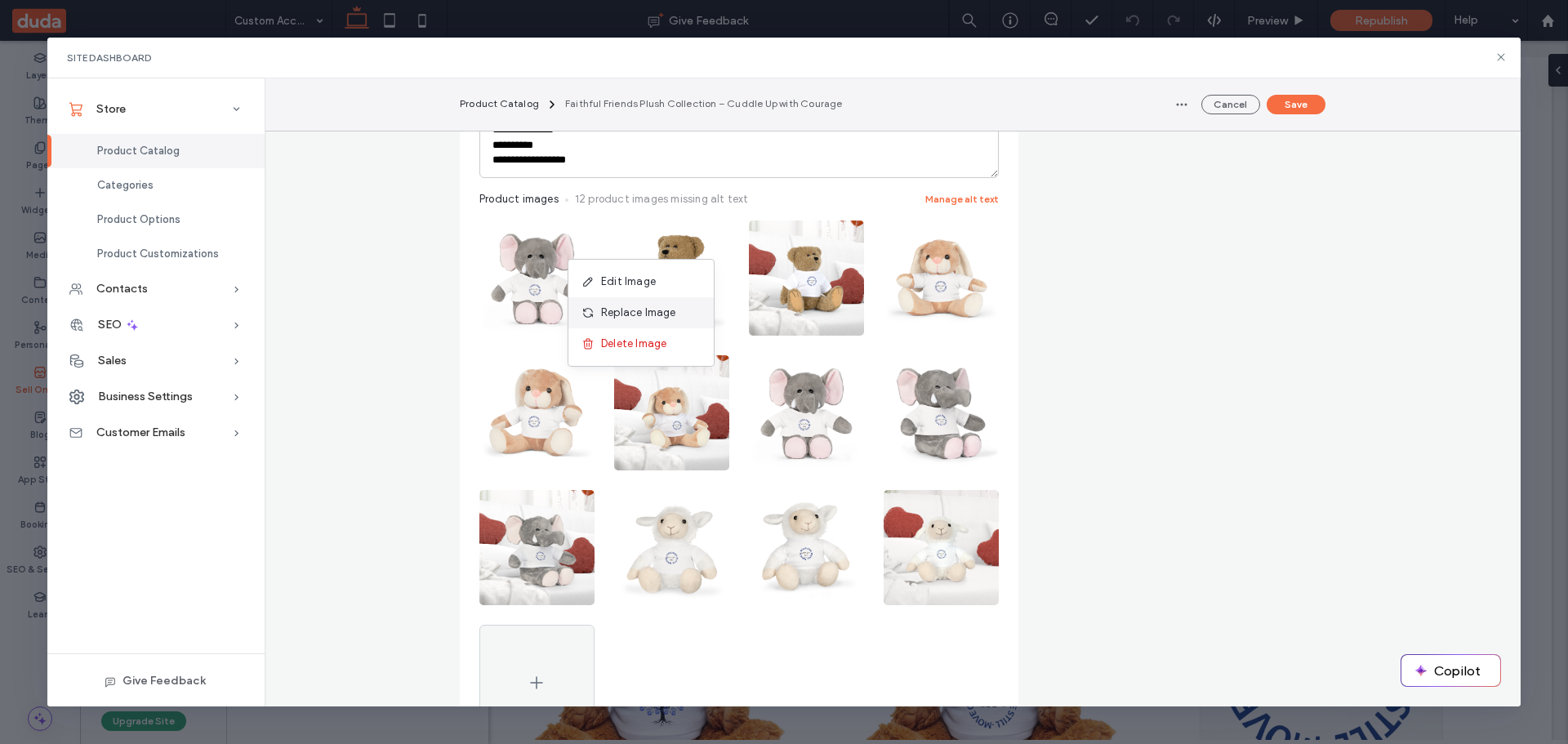
click at [661, 306] on span "Replace Image" at bounding box center [638, 313] width 75 height 16
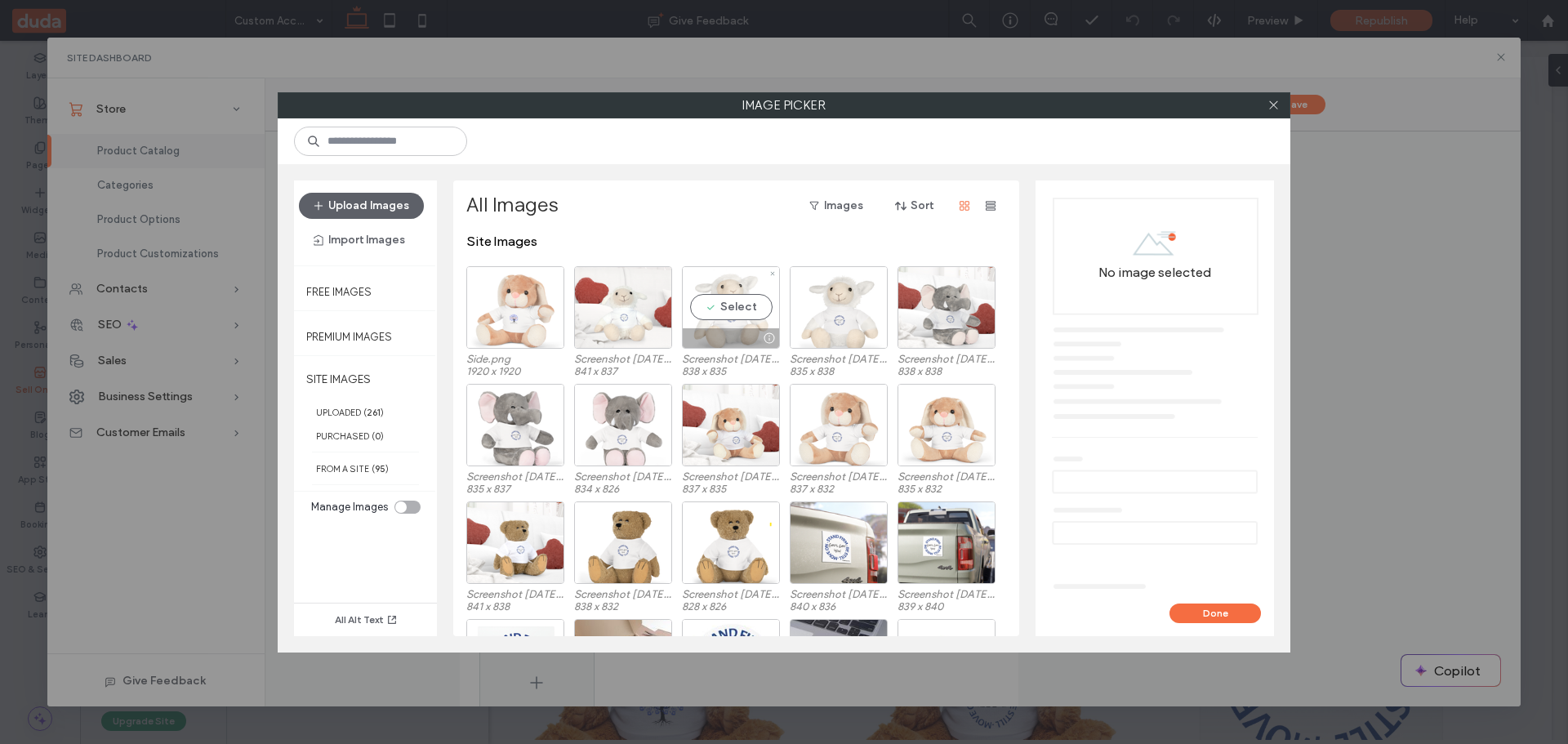
click at [720, 309] on div "Select" at bounding box center [730, 307] width 98 height 82
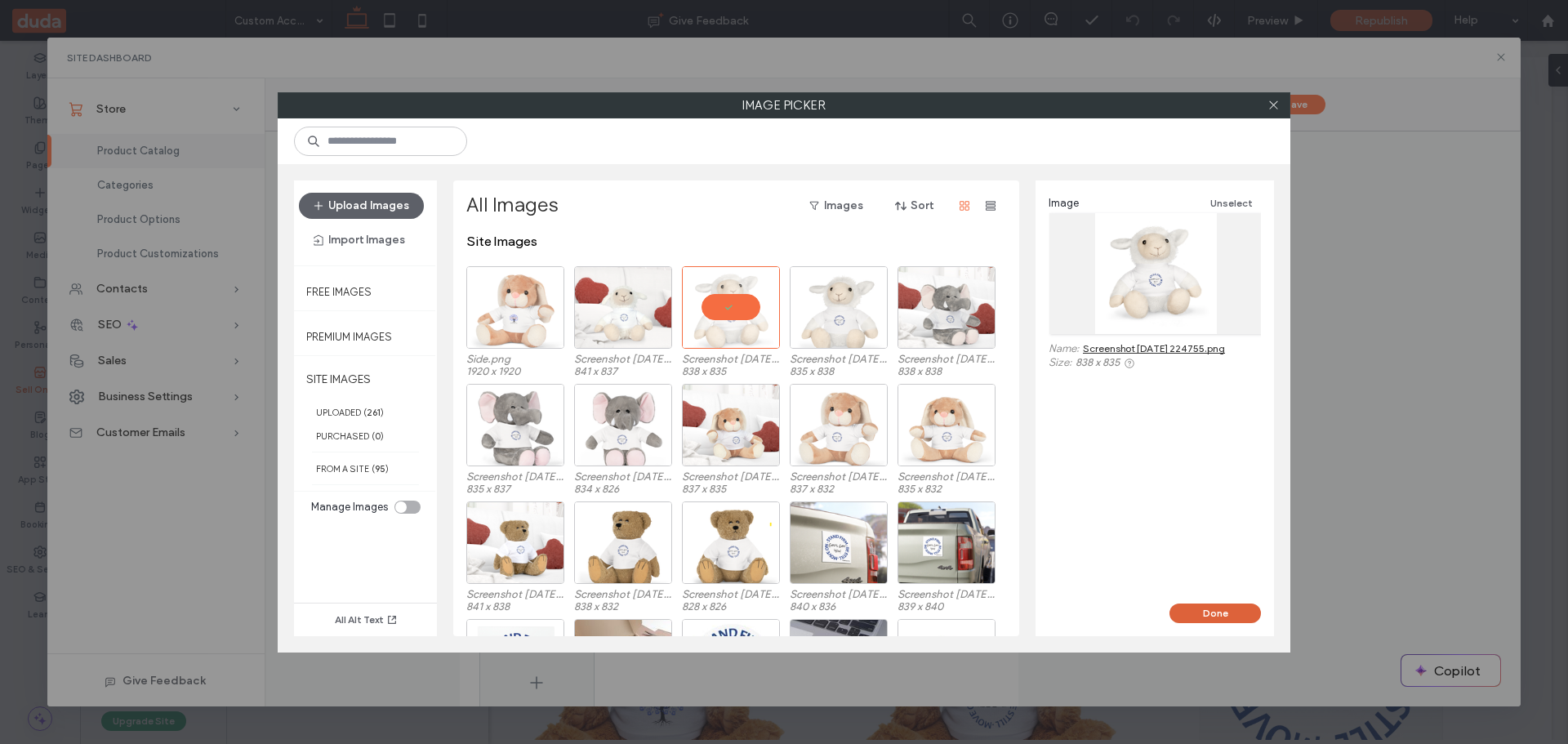
click at [1242, 609] on button "Done" at bounding box center [1215, 613] width 91 height 20
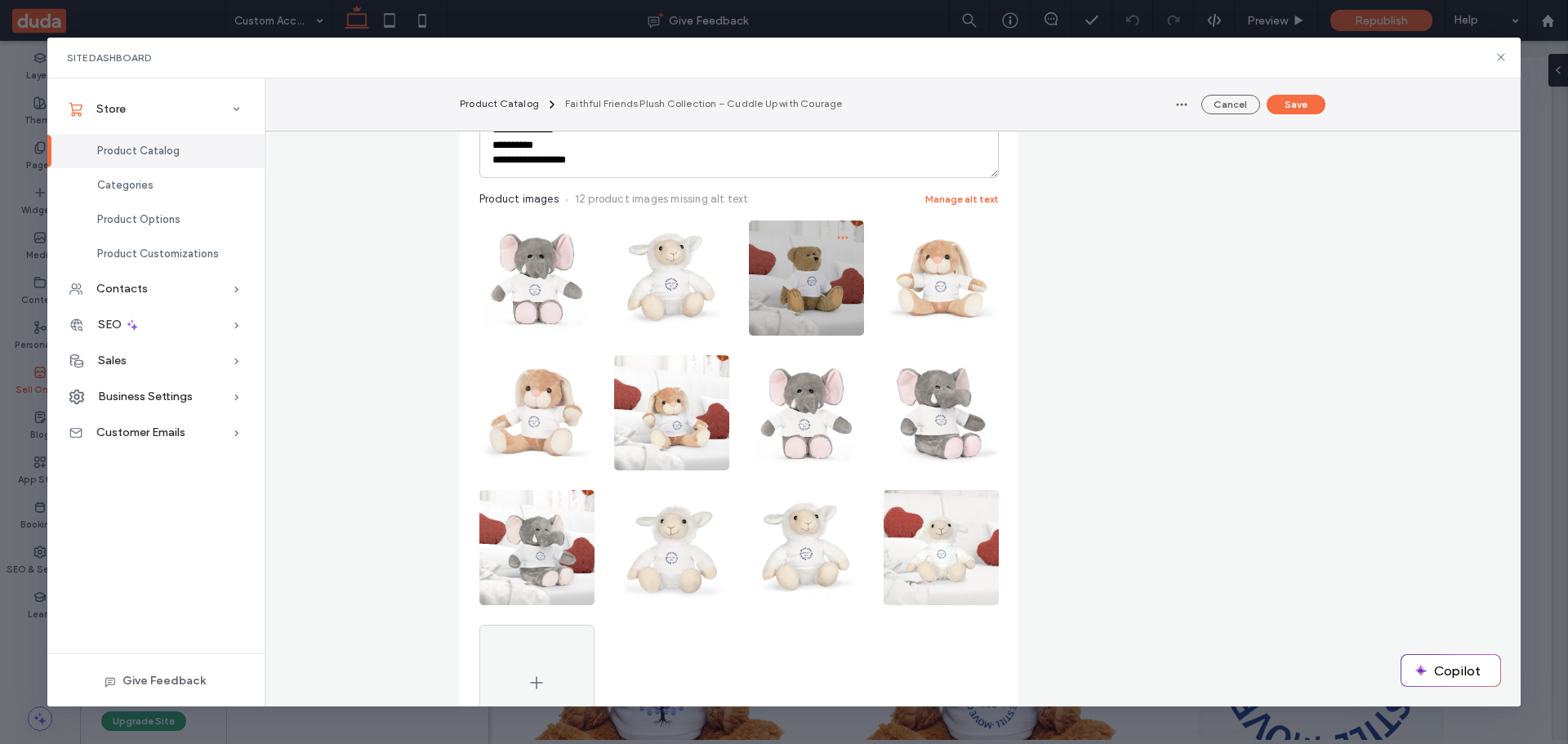
click at [839, 239] on icon "button" at bounding box center [843, 237] width 13 height 13
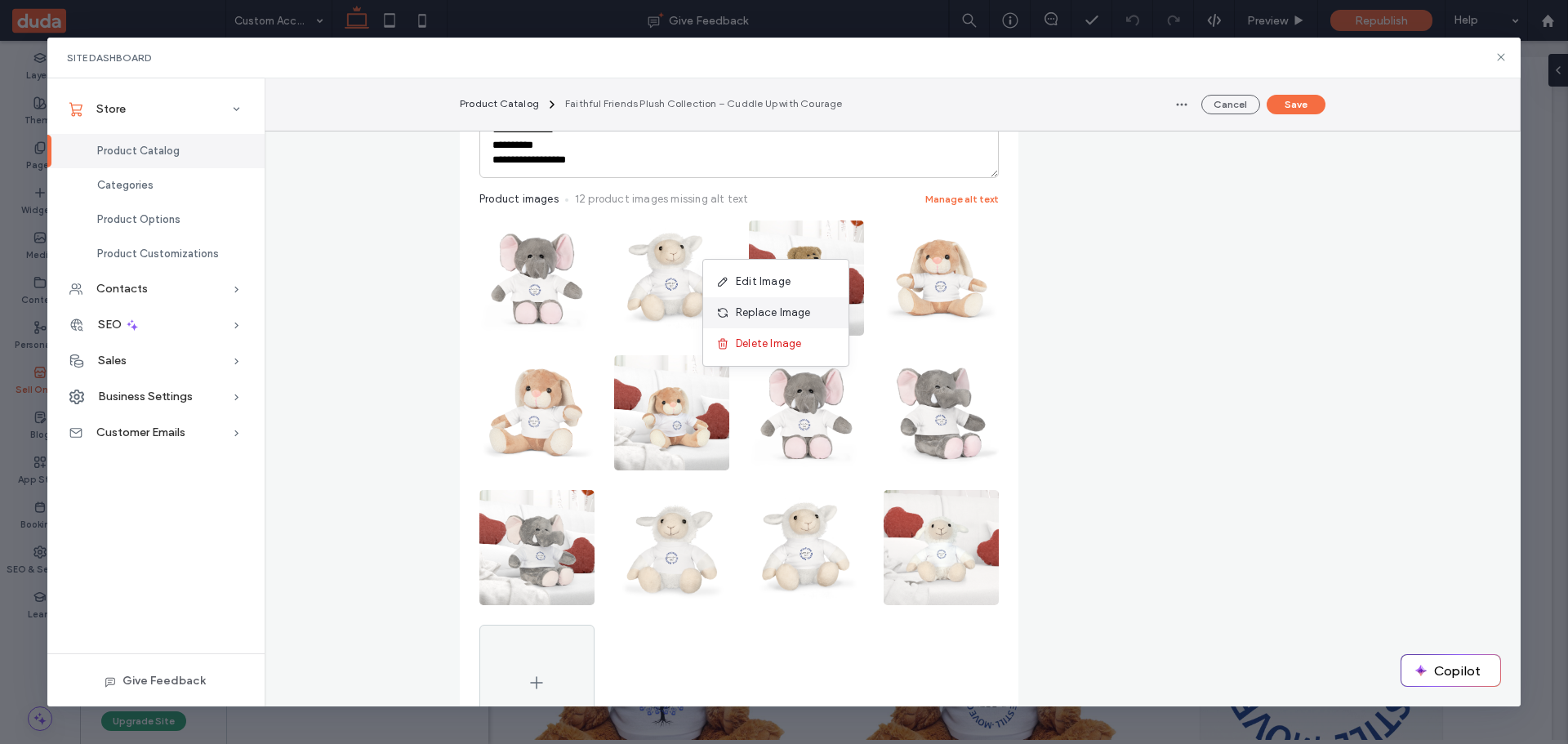
click at [791, 313] on span "Replace Image" at bounding box center [773, 313] width 75 height 16
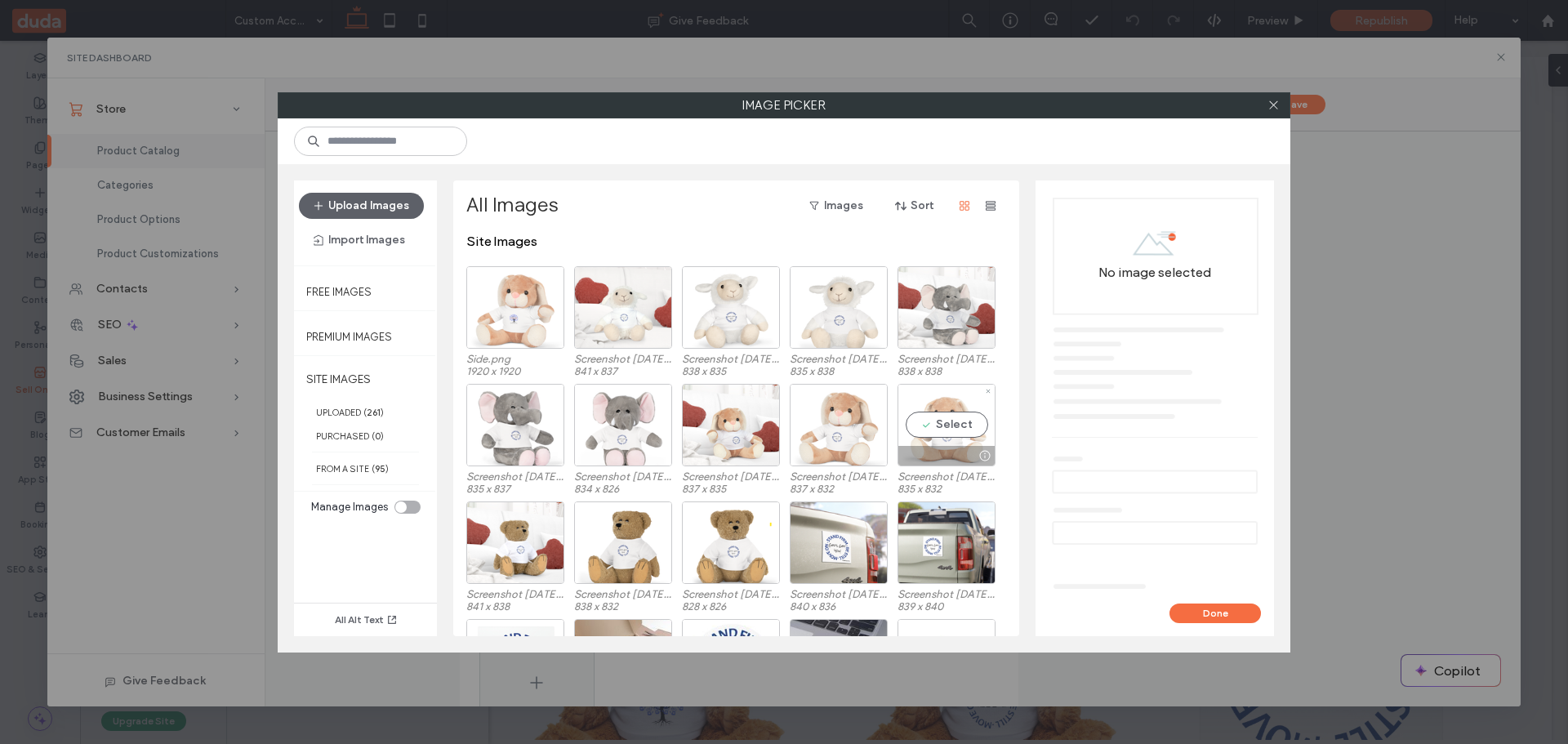
click at [931, 421] on div "Select" at bounding box center [946, 425] width 98 height 82
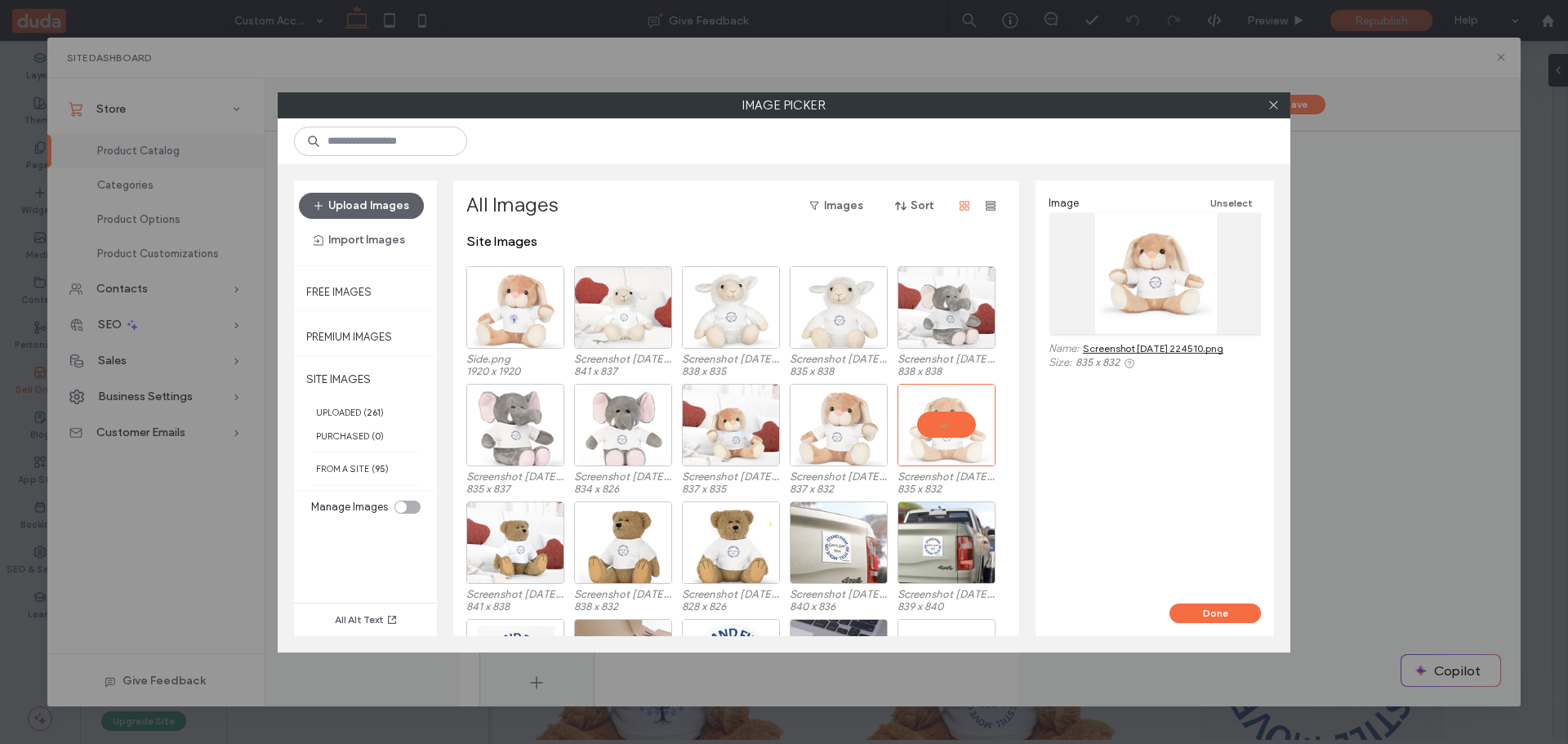
click at [1212, 614] on button "Done" at bounding box center [1215, 613] width 91 height 20
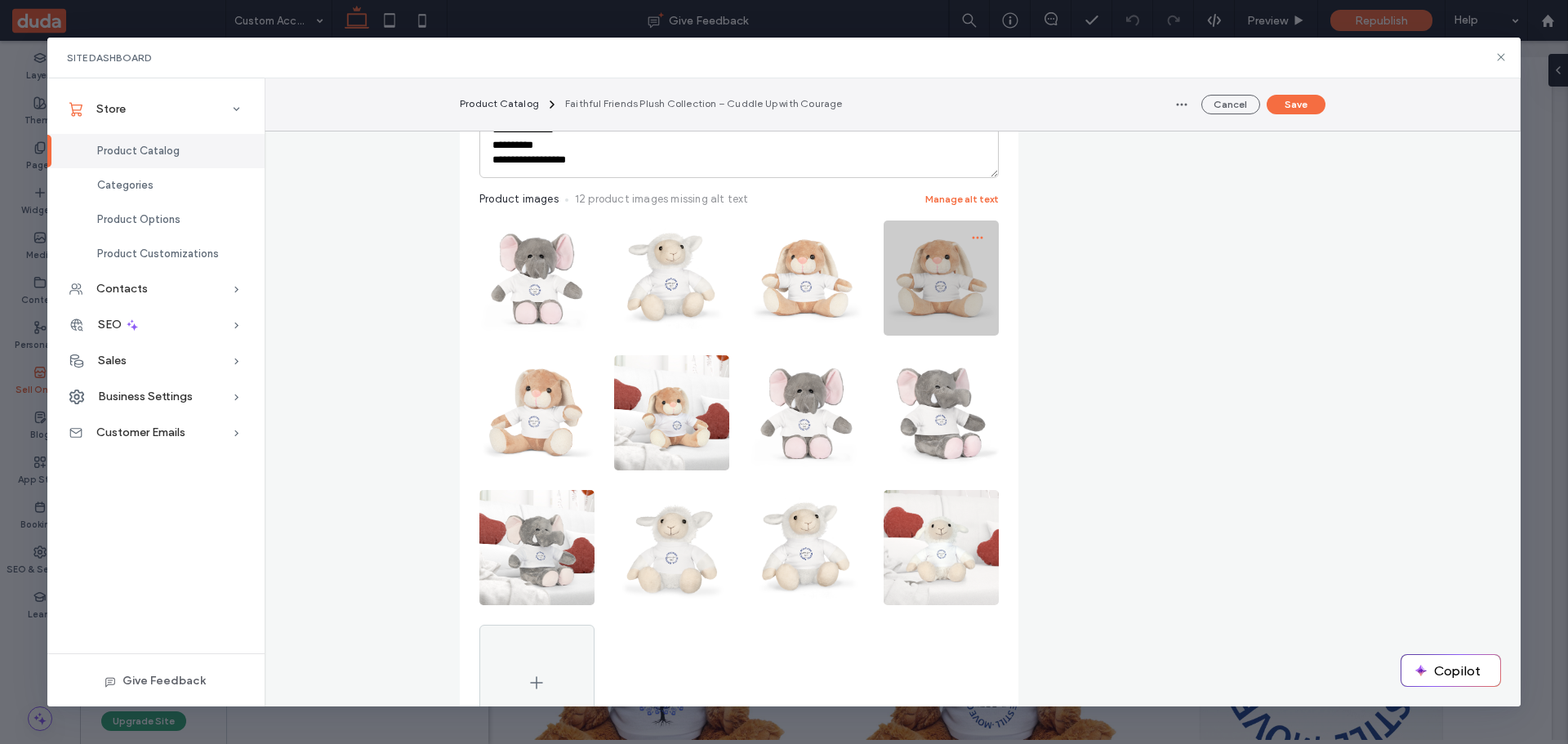
click at [971, 235] on icon "button" at bounding box center [977, 237] width 13 height 13
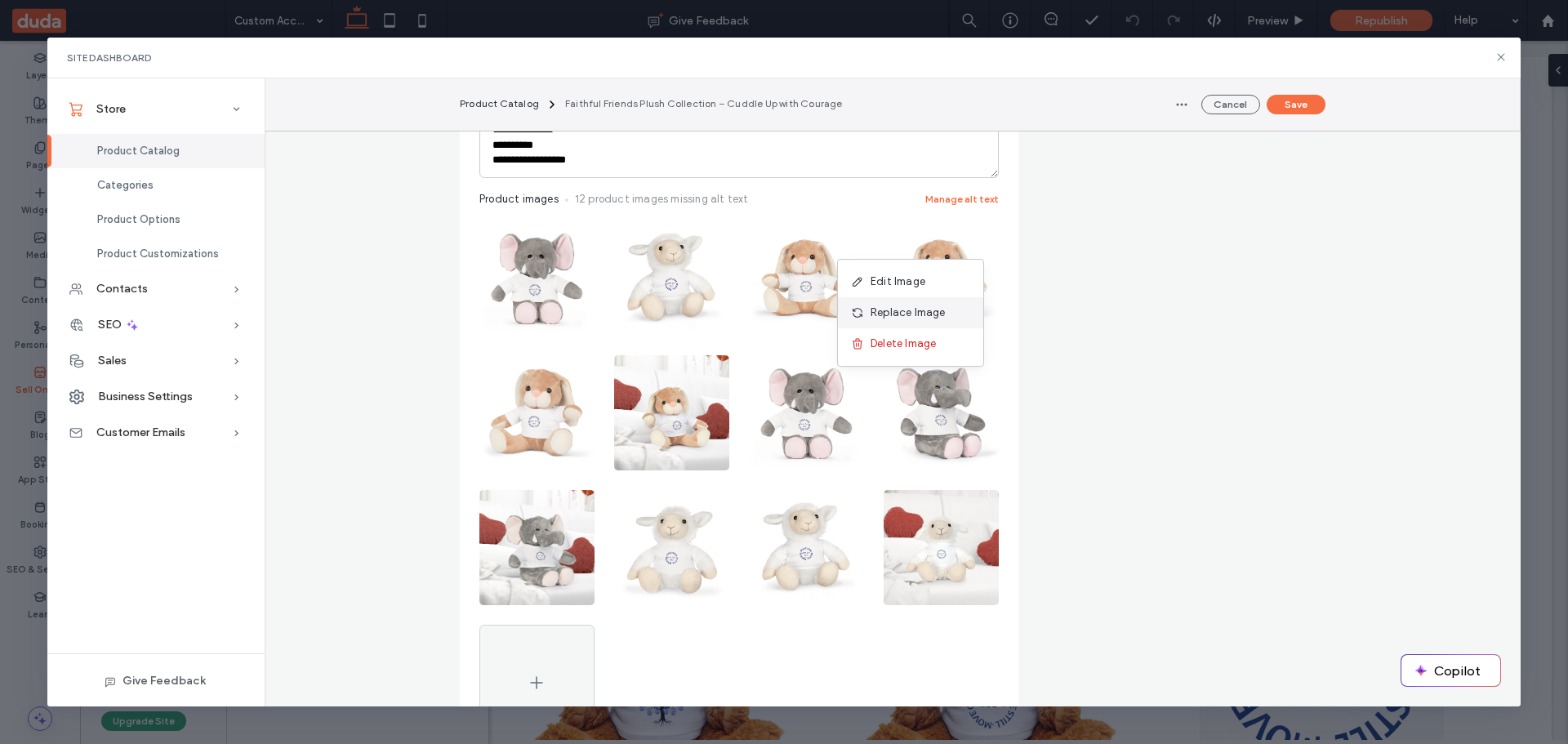
click at [922, 302] on div "Replace Image" at bounding box center [910, 313] width 145 height 31
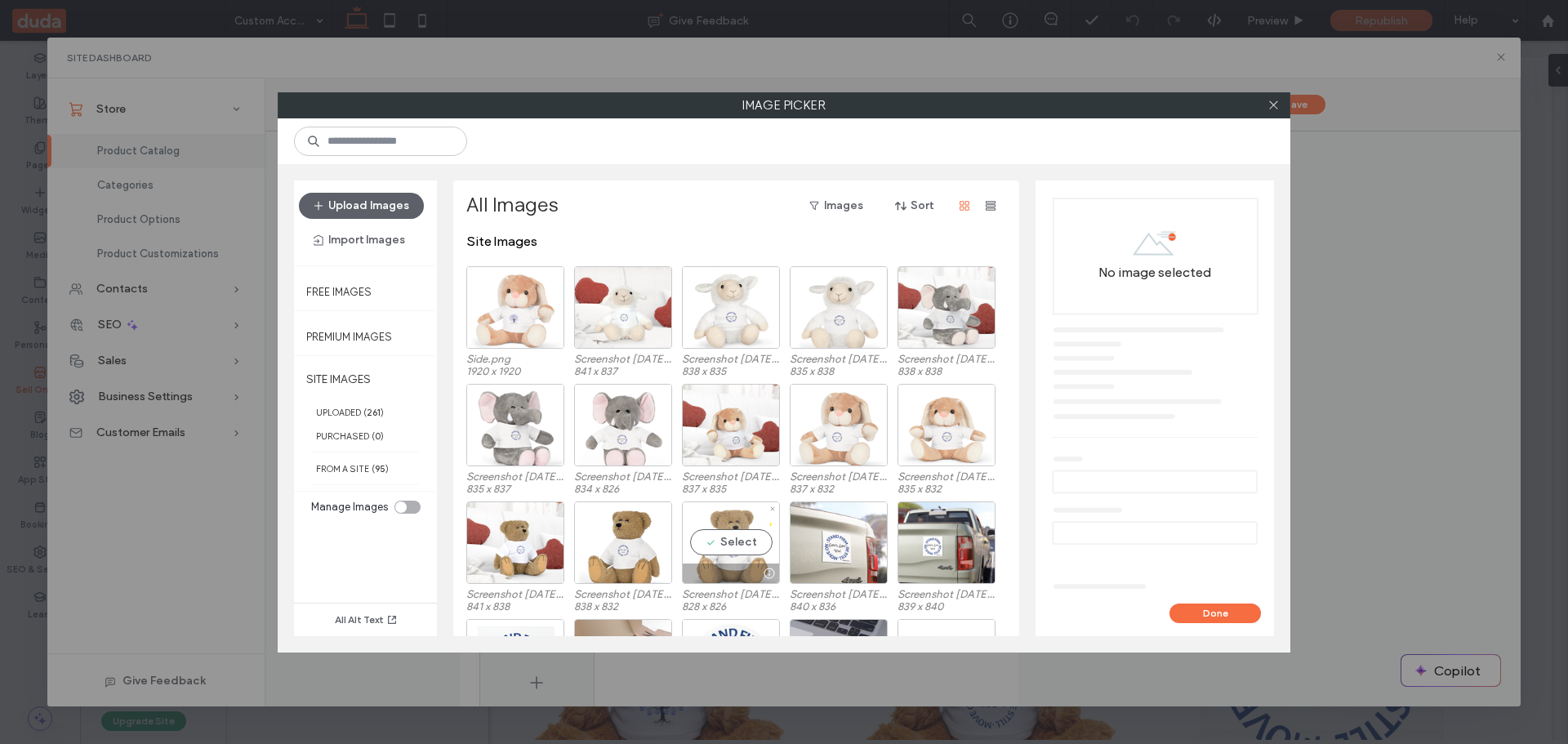
click at [738, 534] on div "Select" at bounding box center [730, 543] width 98 height 82
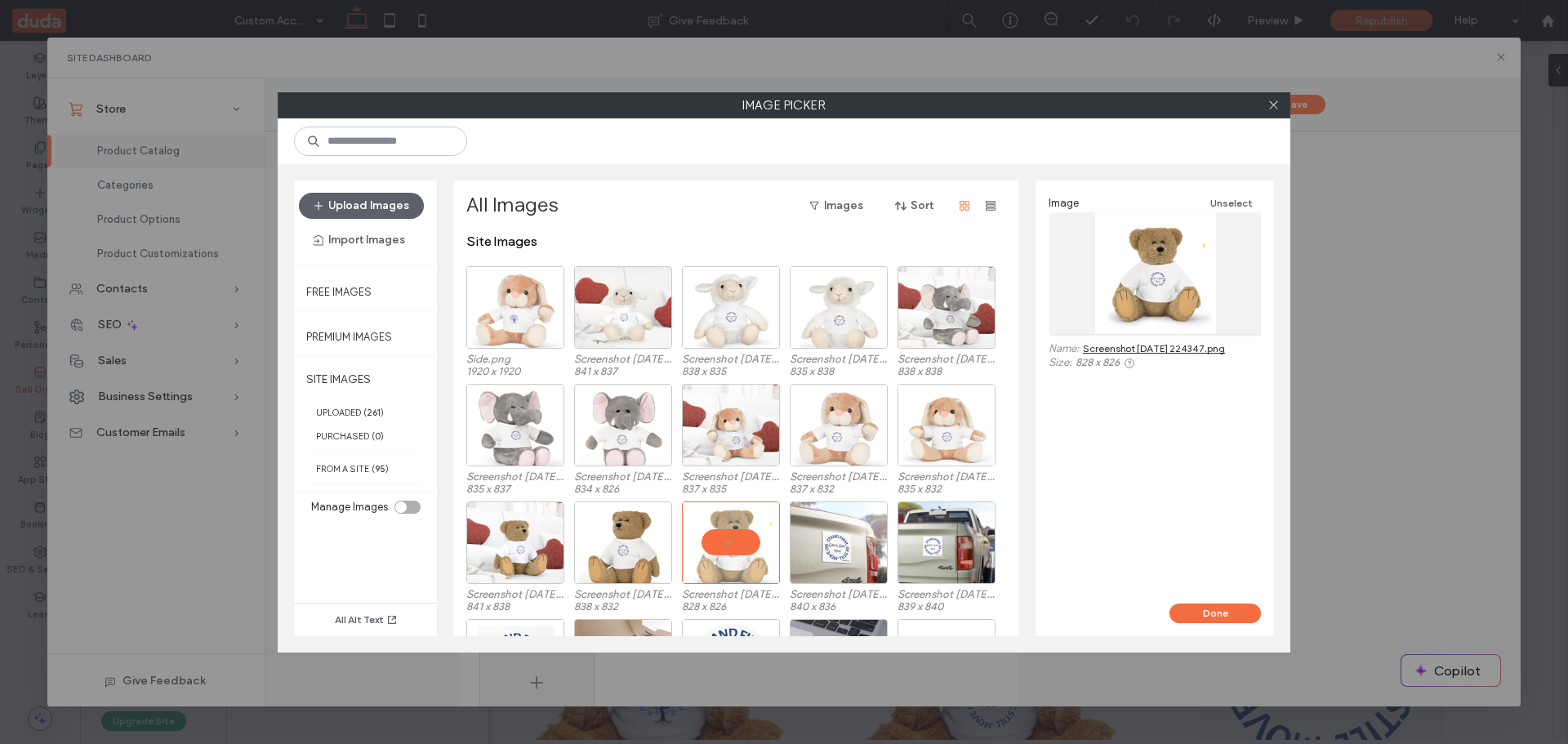
click at [1261, 618] on div "Done" at bounding box center [1155, 613] width 238 height 20
click at [1242, 612] on button "Done" at bounding box center [1215, 613] width 91 height 20
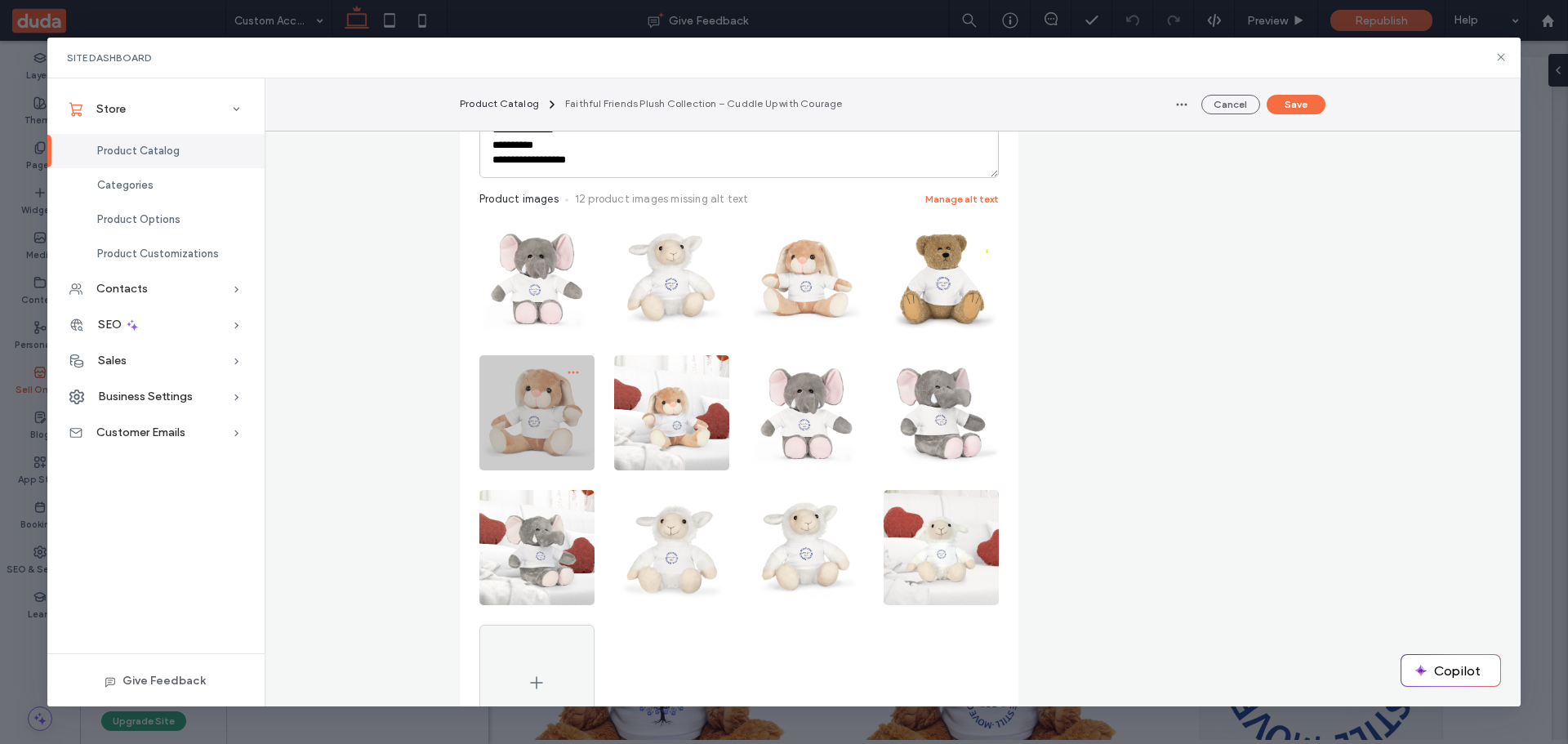
click at [563, 364] on span "button" at bounding box center [573, 373] width 26 height 26
click at [507, 448] on span "Replace Image" at bounding box center [504, 448] width 75 height 16
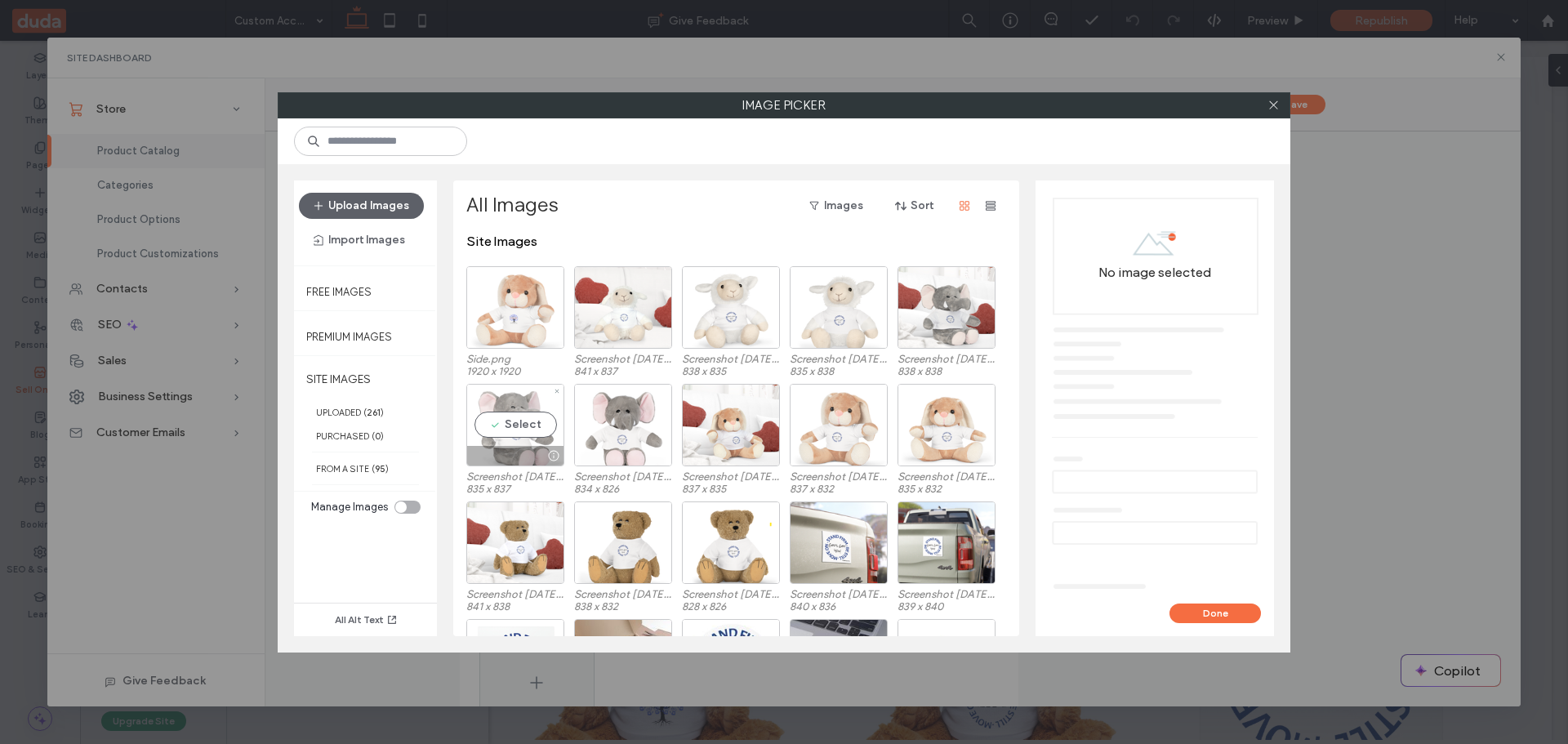
click at [514, 410] on div "Select" at bounding box center [515, 425] width 98 height 82
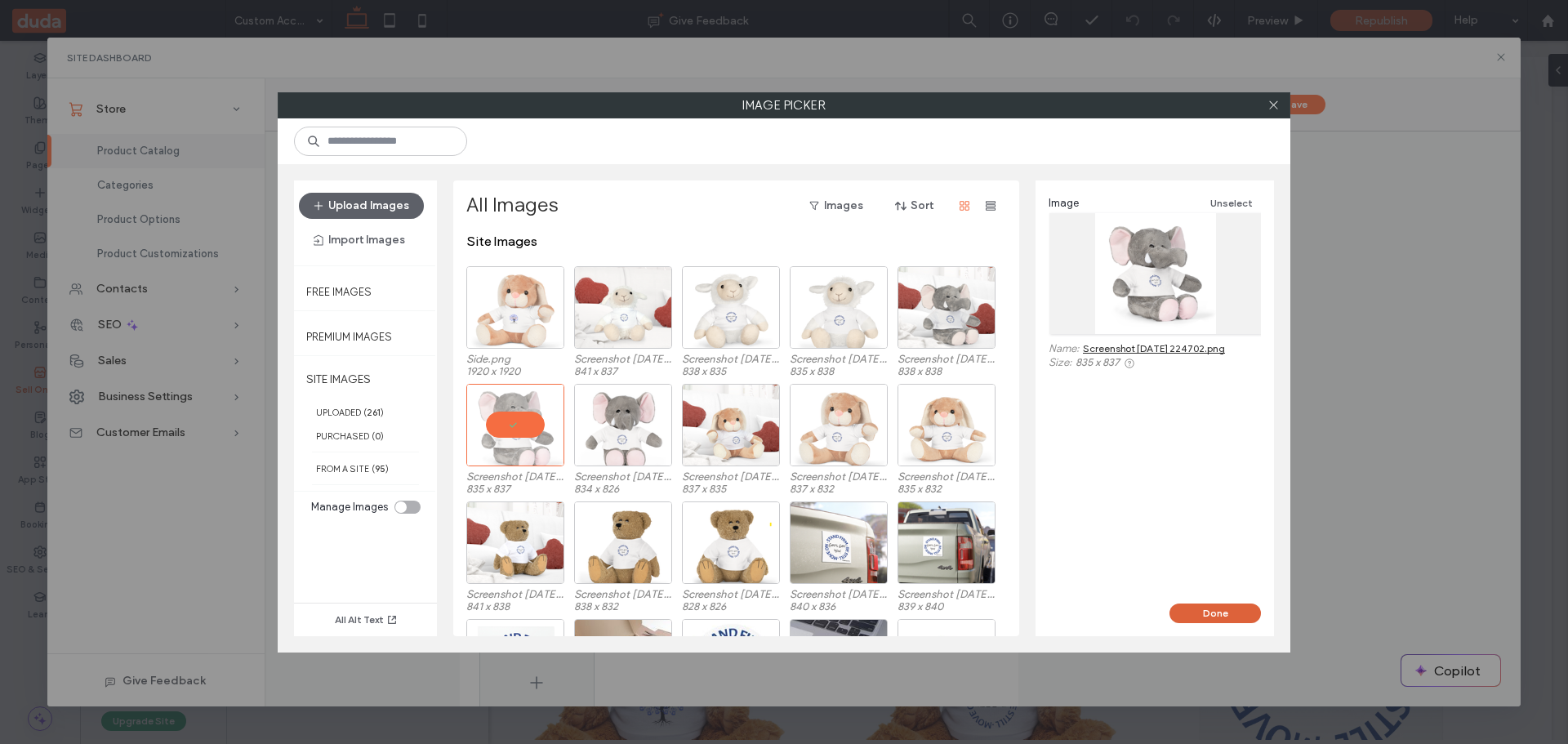
click at [1226, 613] on button "Done" at bounding box center [1215, 613] width 91 height 20
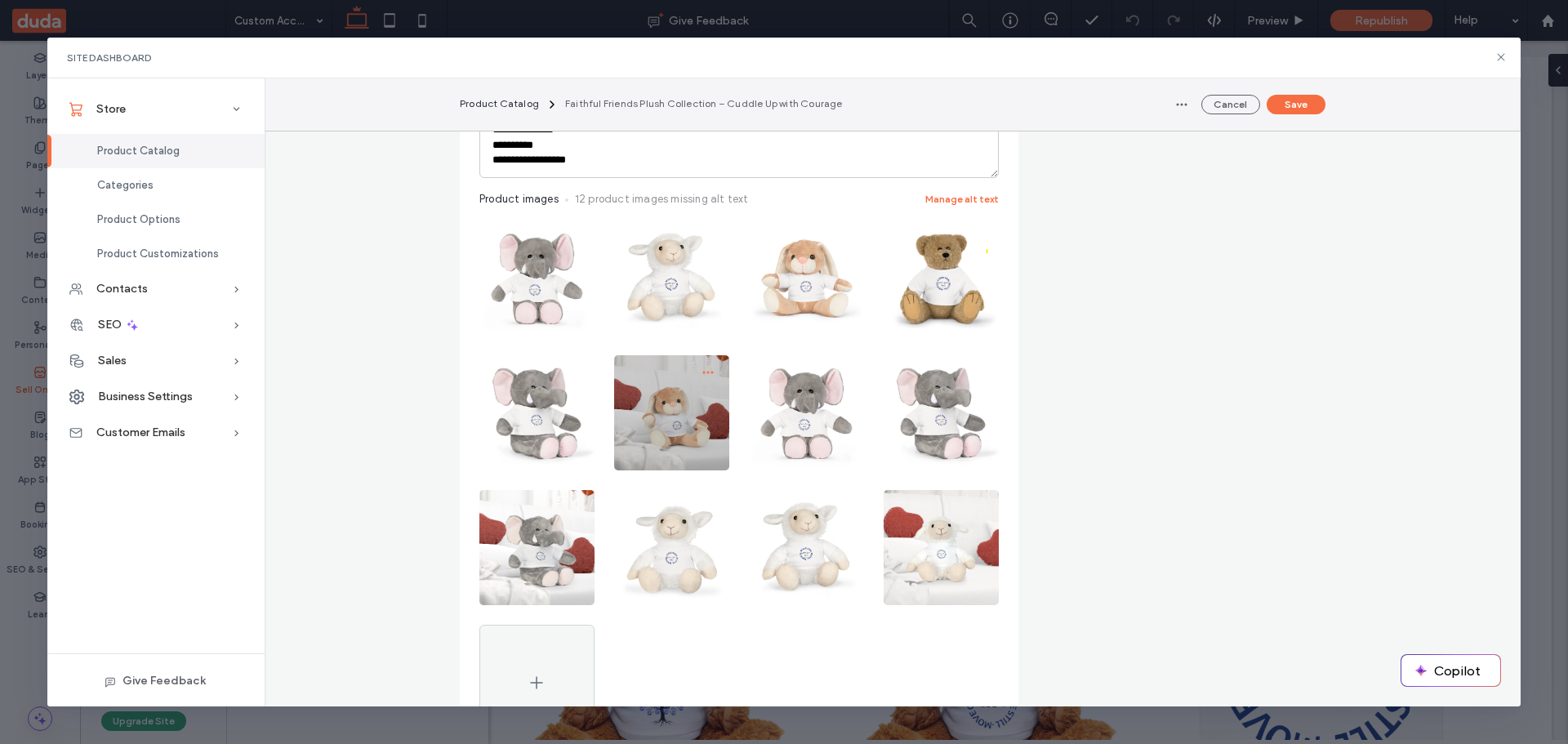
click at [701, 372] on icon "button" at bounding box center [708, 372] width 13 height 13
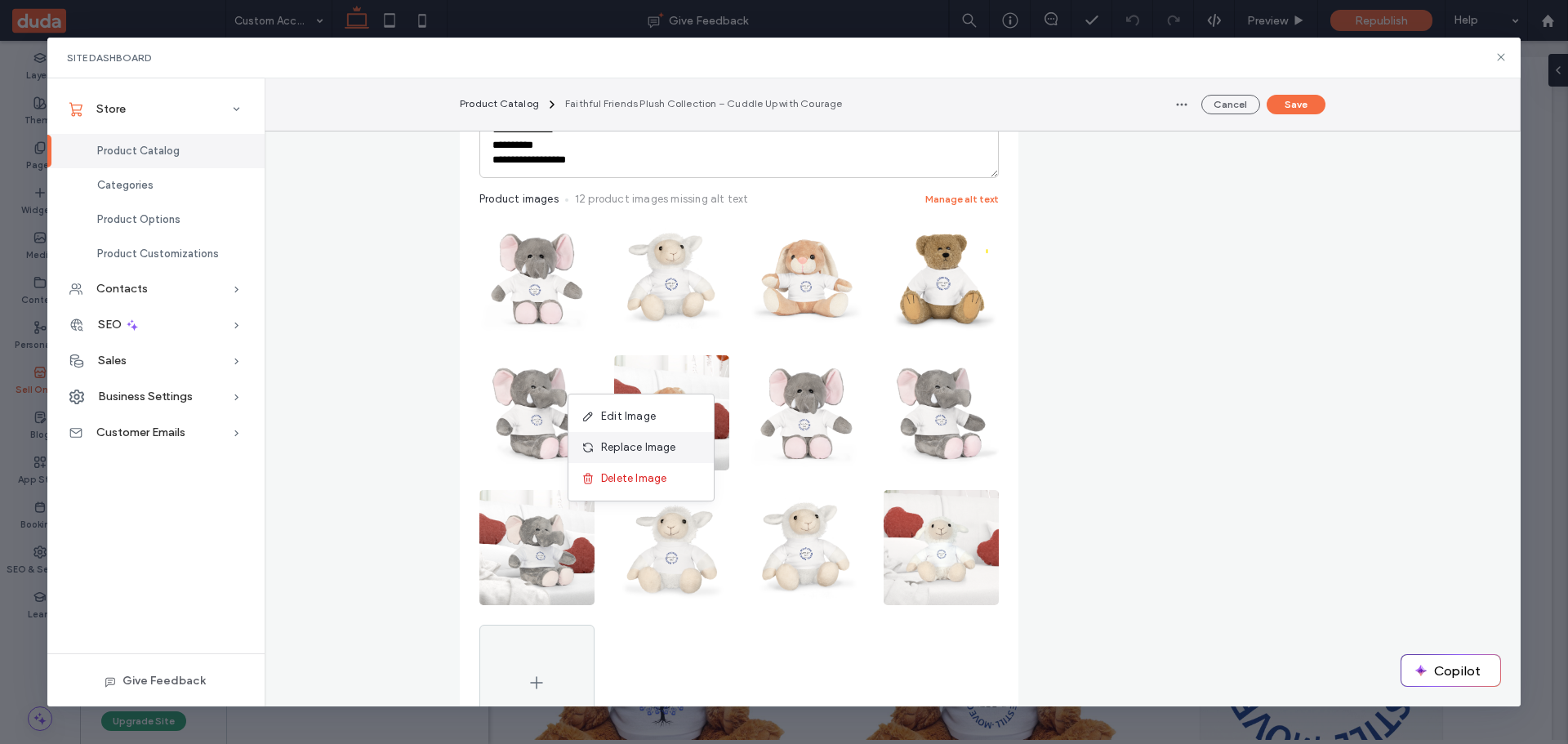
click at [644, 446] on span "Replace Image" at bounding box center [638, 448] width 75 height 16
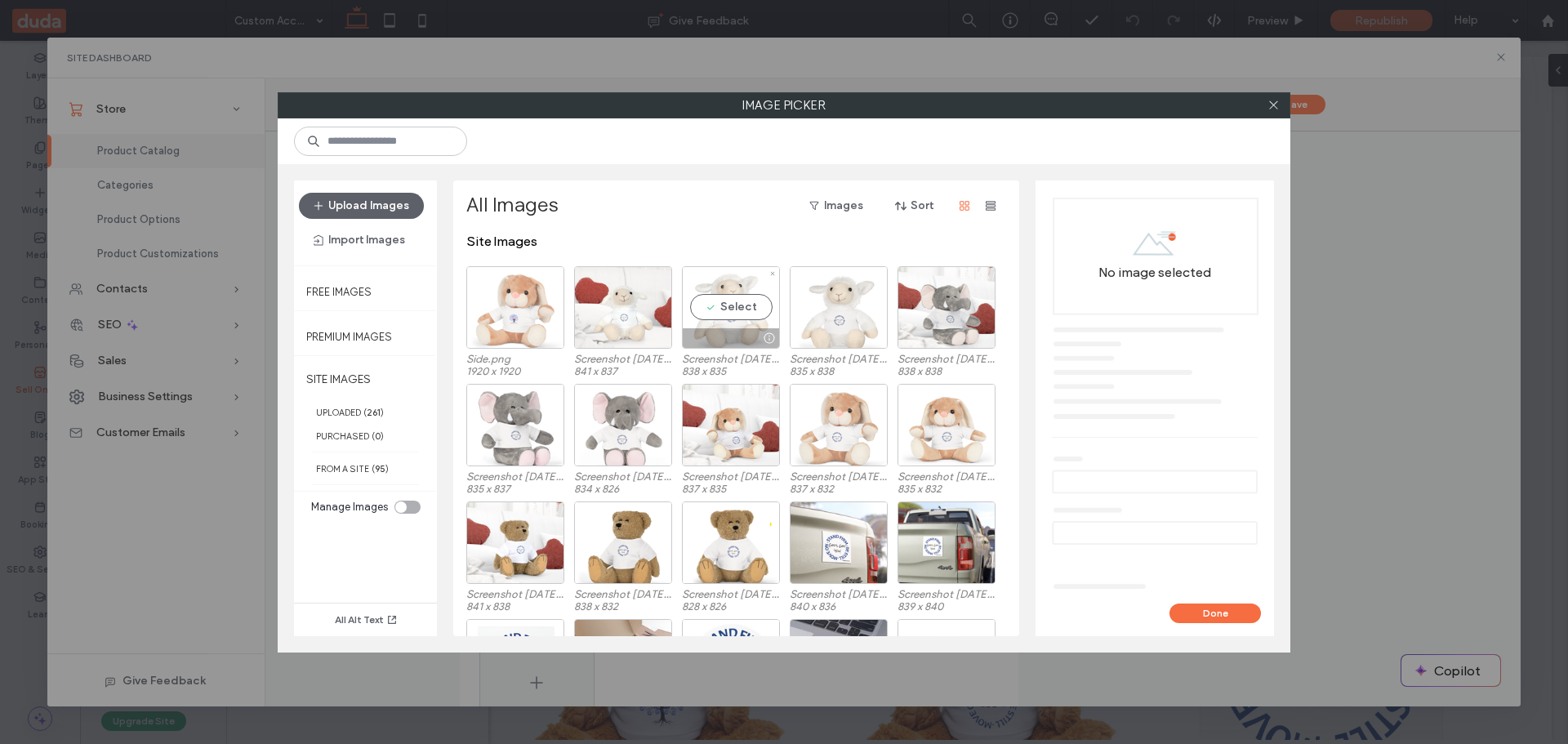
click at [726, 301] on div "Select" at bounding box center [730, 307] width 98 height 82
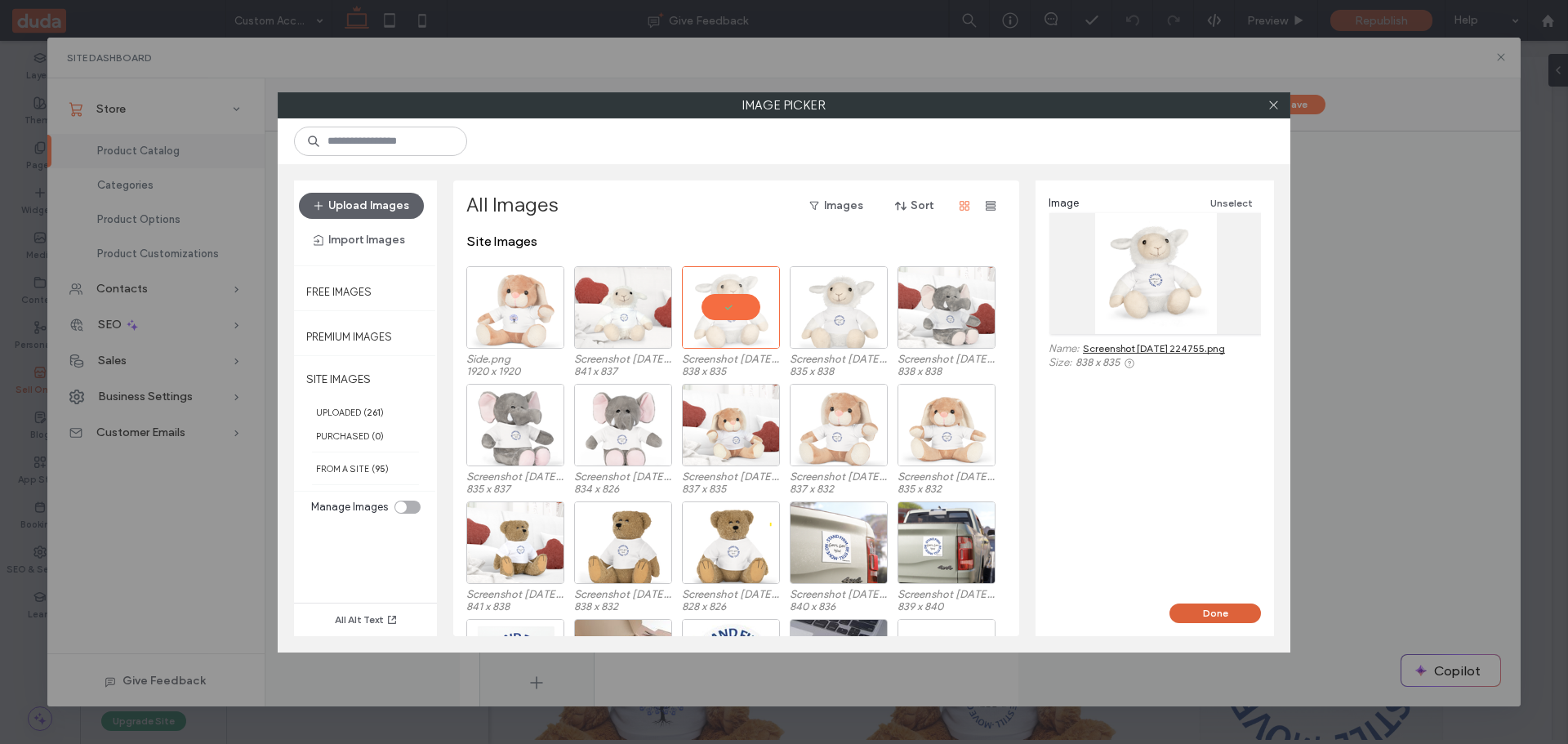
click at [1218, 611] on button "Done" at bounding box center [1215, 613] width 91 height 20
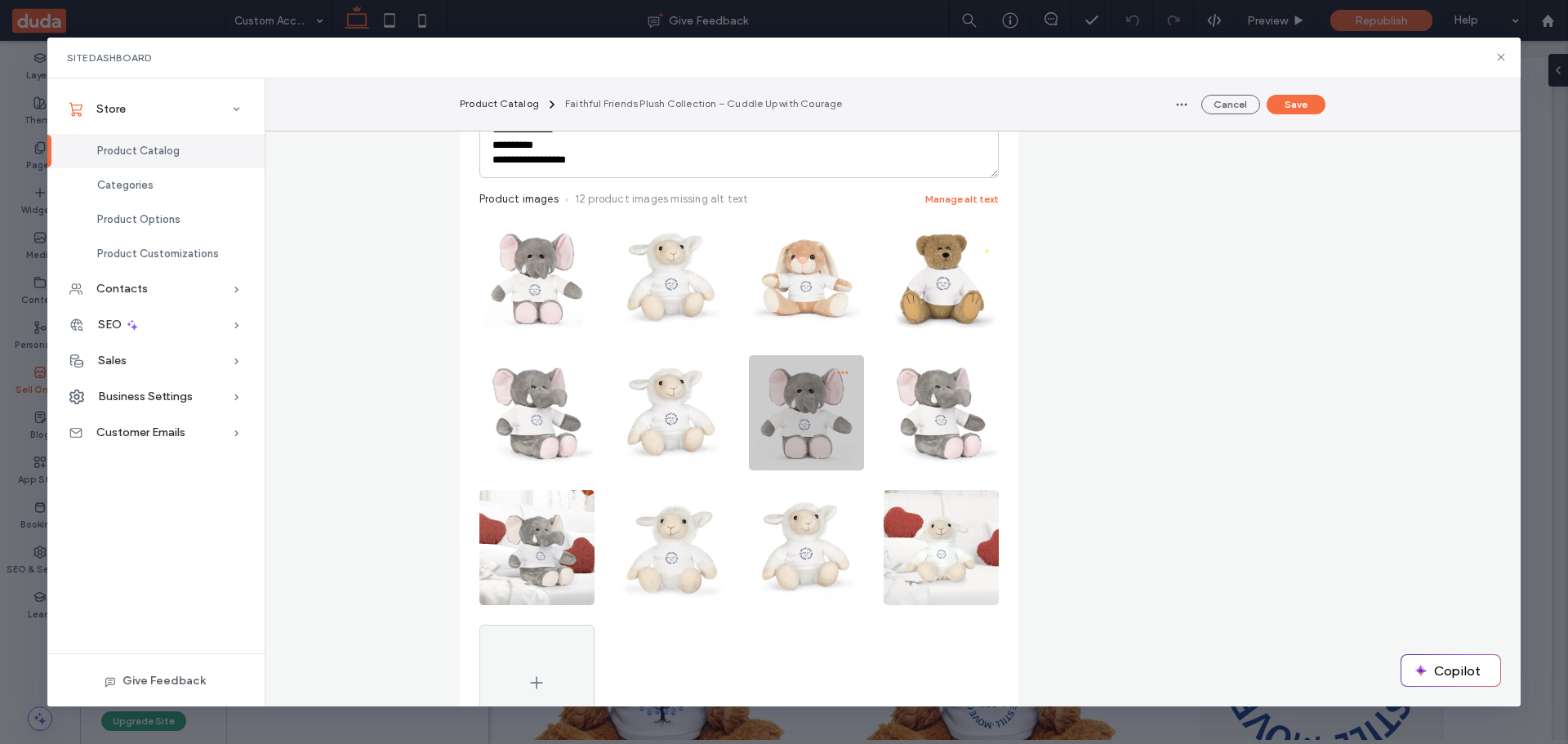
click at [837, 374] on use "button" at bounding box center [842, 372] width 11 height 2
click at [787, 451] on span "Replace Image" at bounding box center [773, 448] width 75 height 16
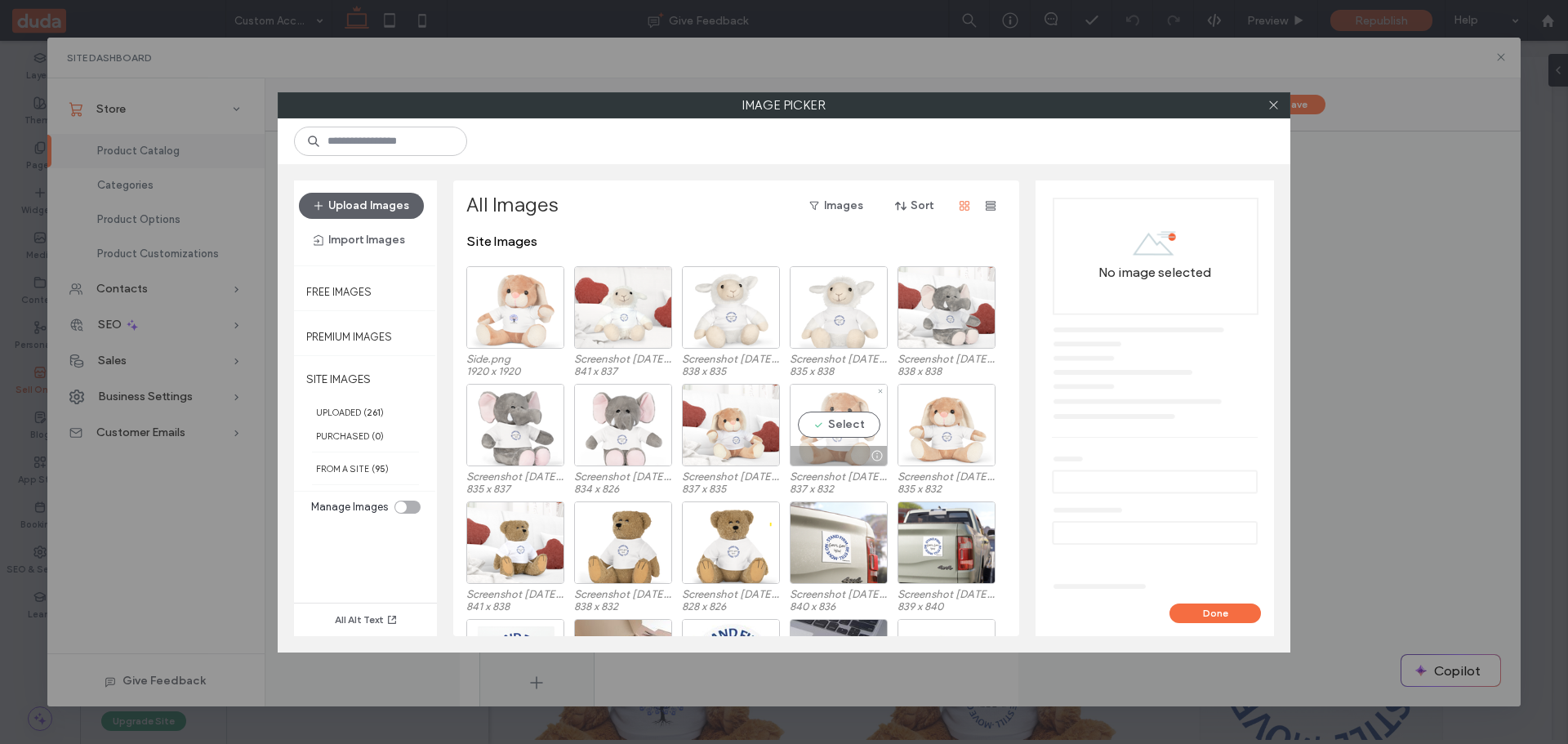
click at [857, 426] on div "Select" at bounding box center [839, 425] width 98 height 82
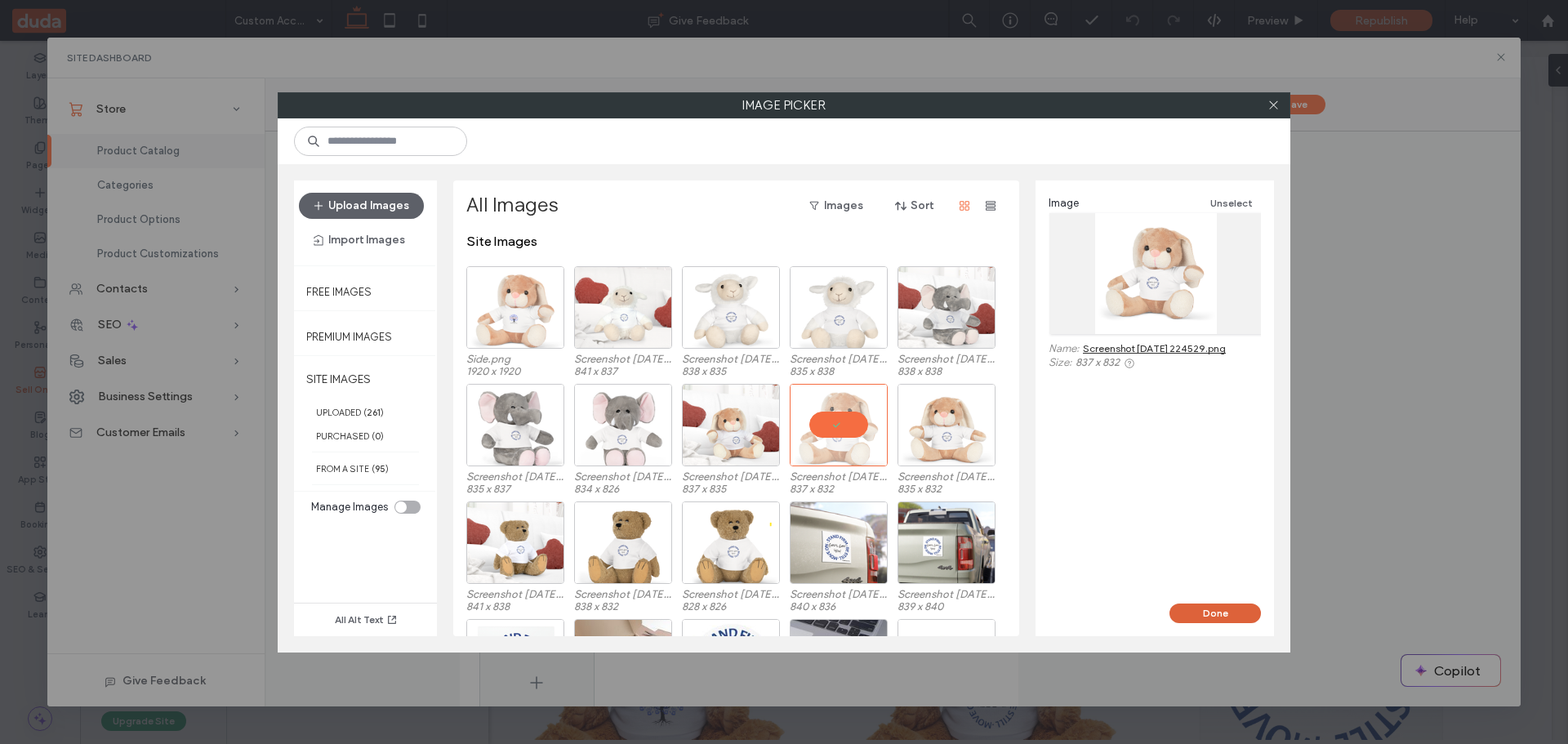
click at [1206, 609] on button "Done" at bounding box center [1215, 613] width 91 height 20
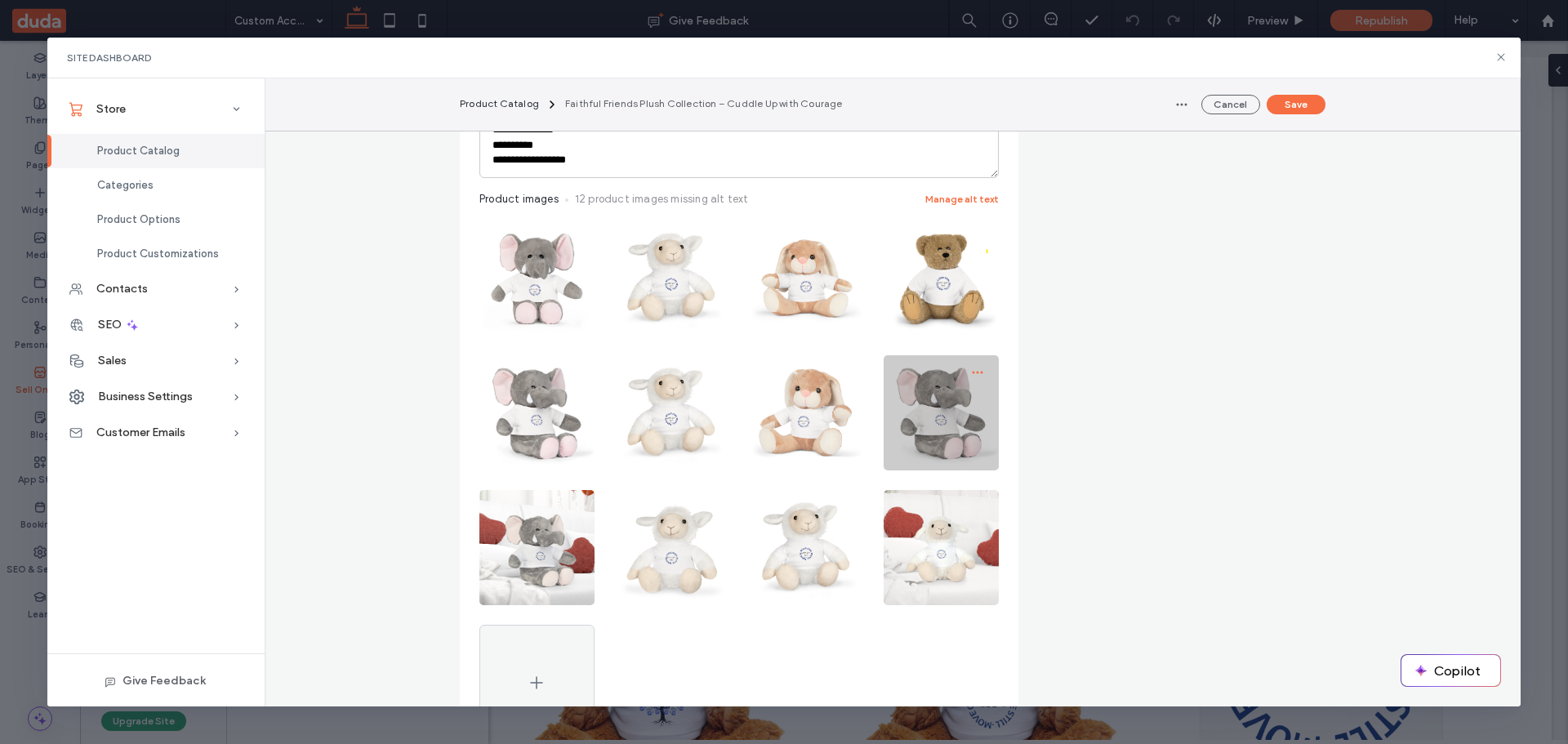
click at [971, 368] on icon "button" at bounding box center [977, 372] width 13 height 13
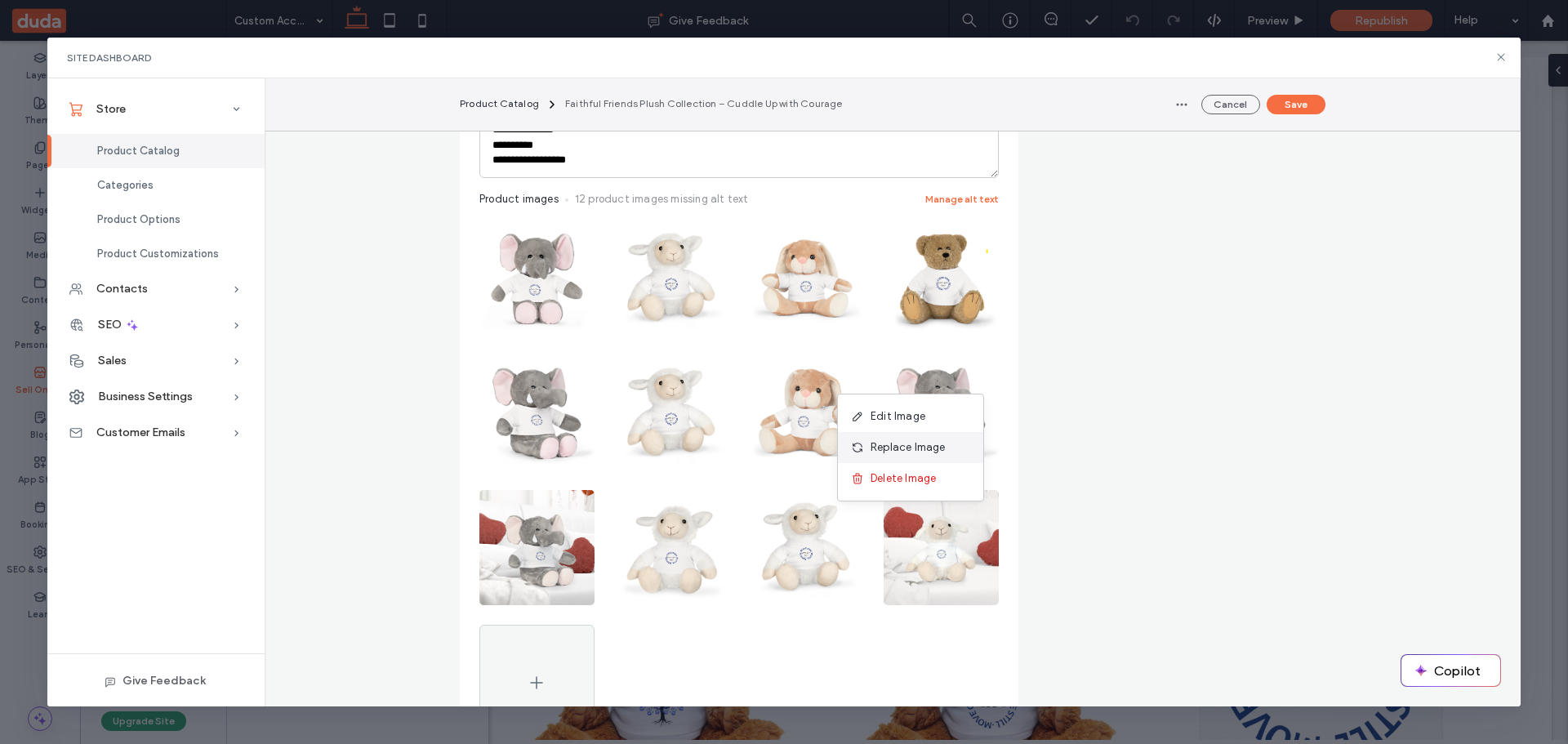
click at [934, 441] on span "Replace Image" at bounding box center [908, 448] width 75 height 16
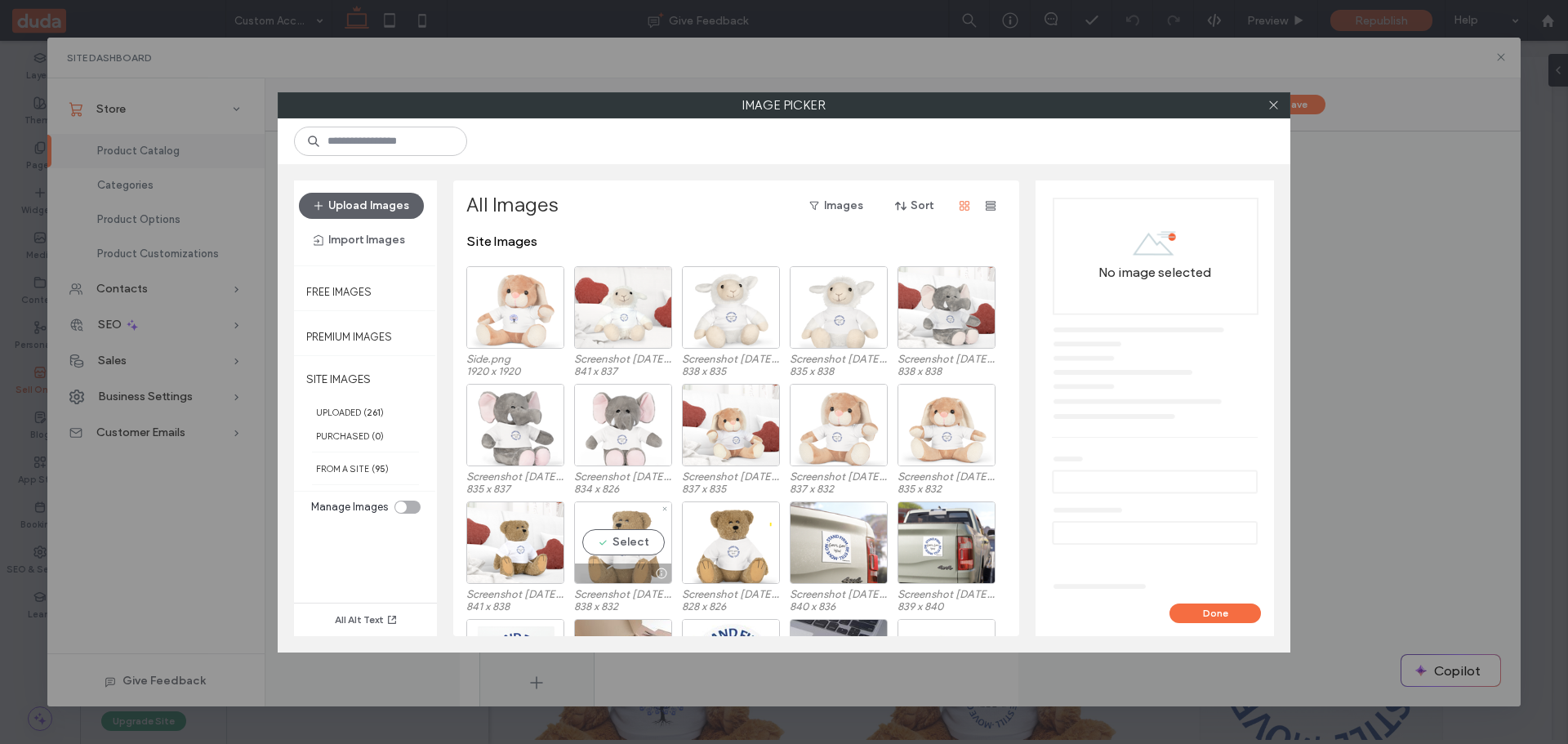
click at [635, 526] on div "Select" at bounding box center [623, 543] width 98 height 82
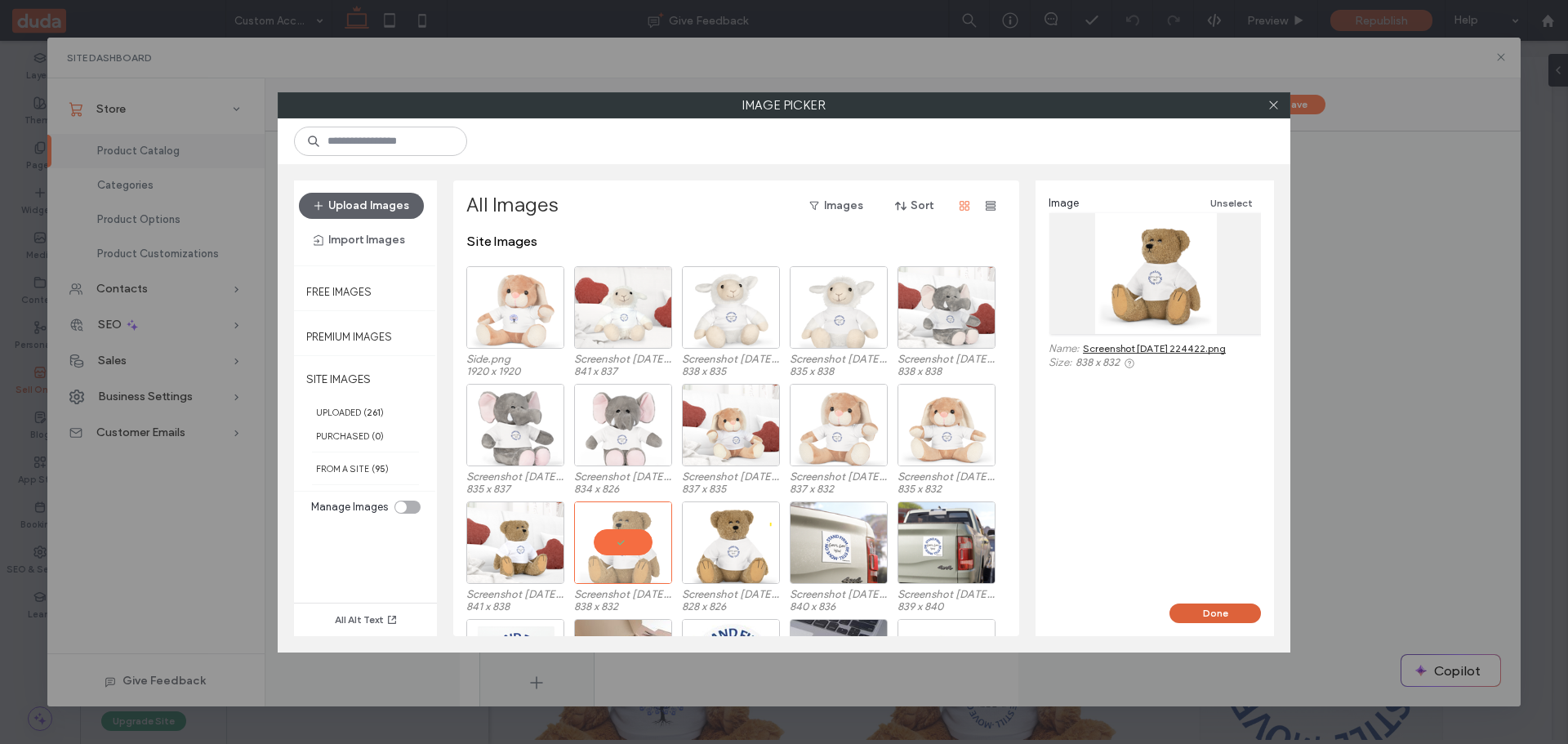
click at [1201, 618] on button "Done" at bounding box center [1215, 613] width 91 height 20
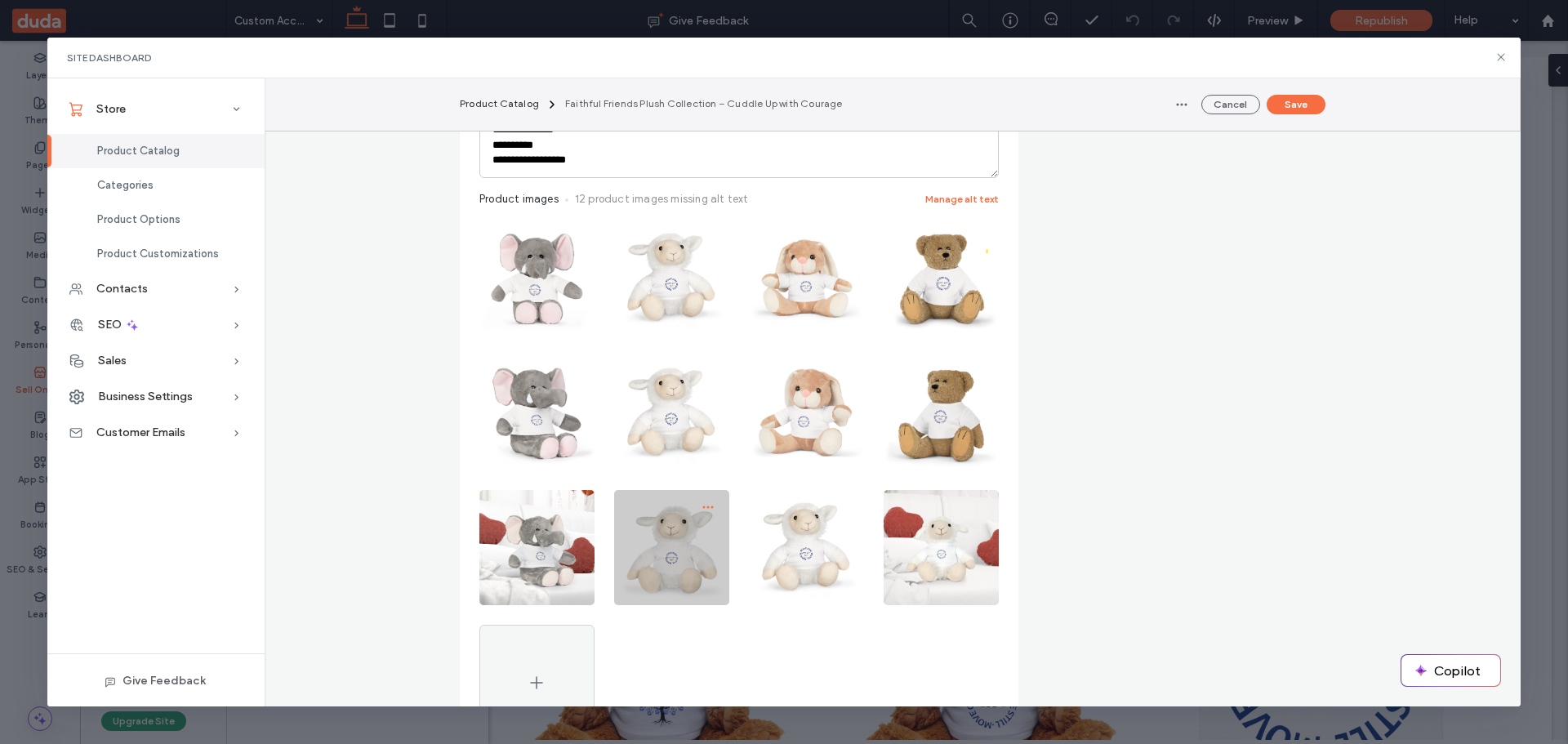
click at [707, 498] on span "button" at bounding box center [708, 507] width 26 height 26
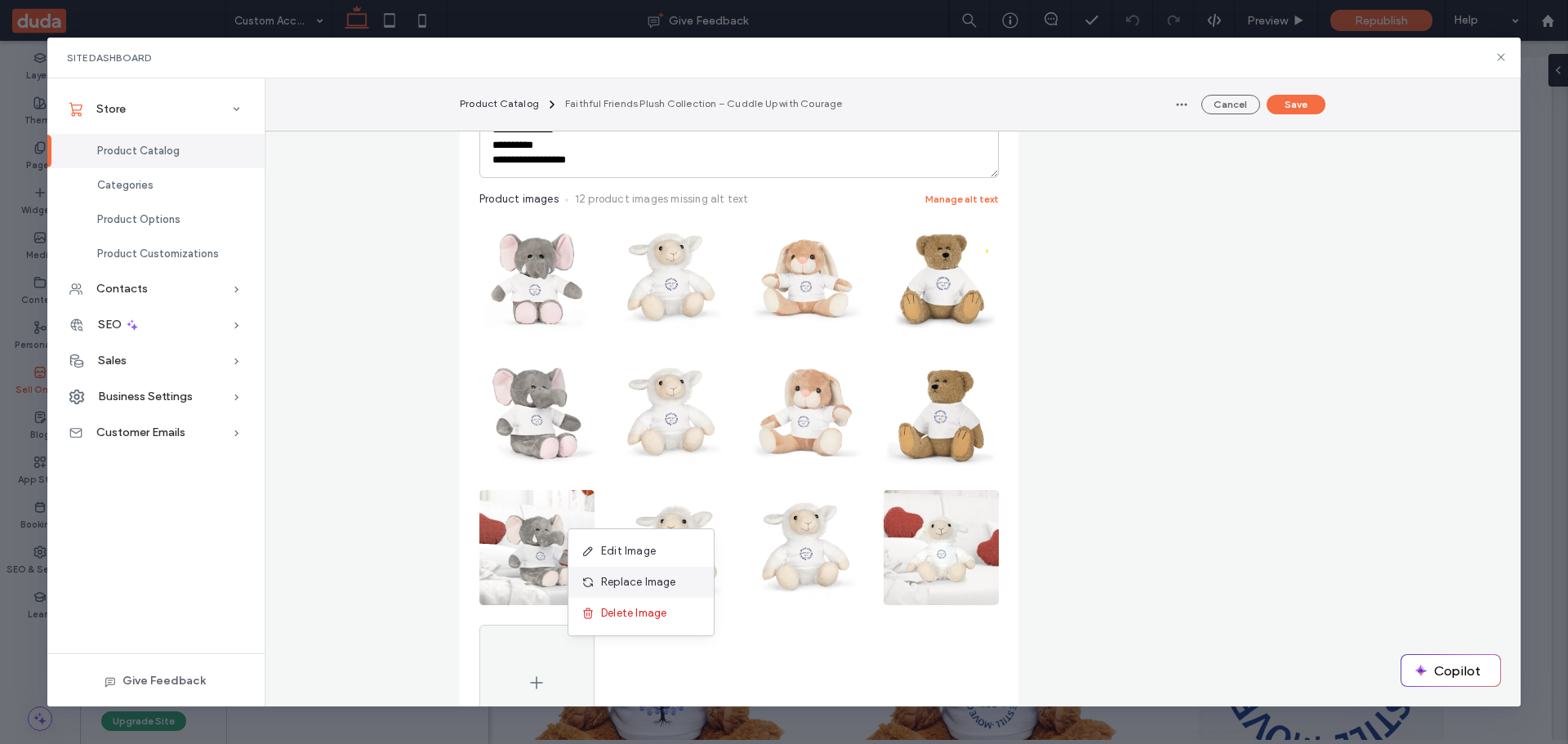
click at [658, 575] on span "Replace Image" at bounding box center [638, 582] width 75 height 16
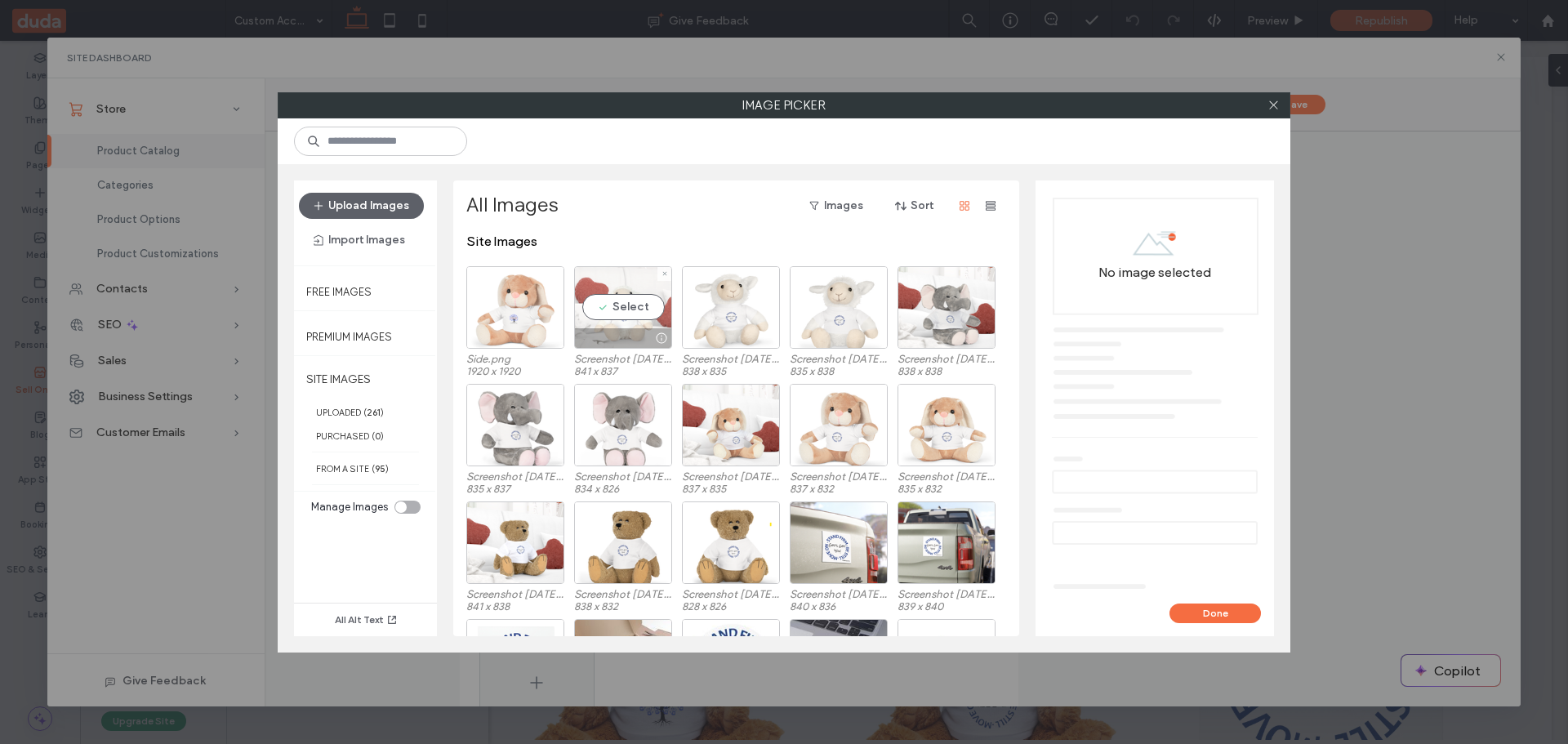
click at [625, 301] on div "Select" at bounding box center [623, 307] width 98 height 82
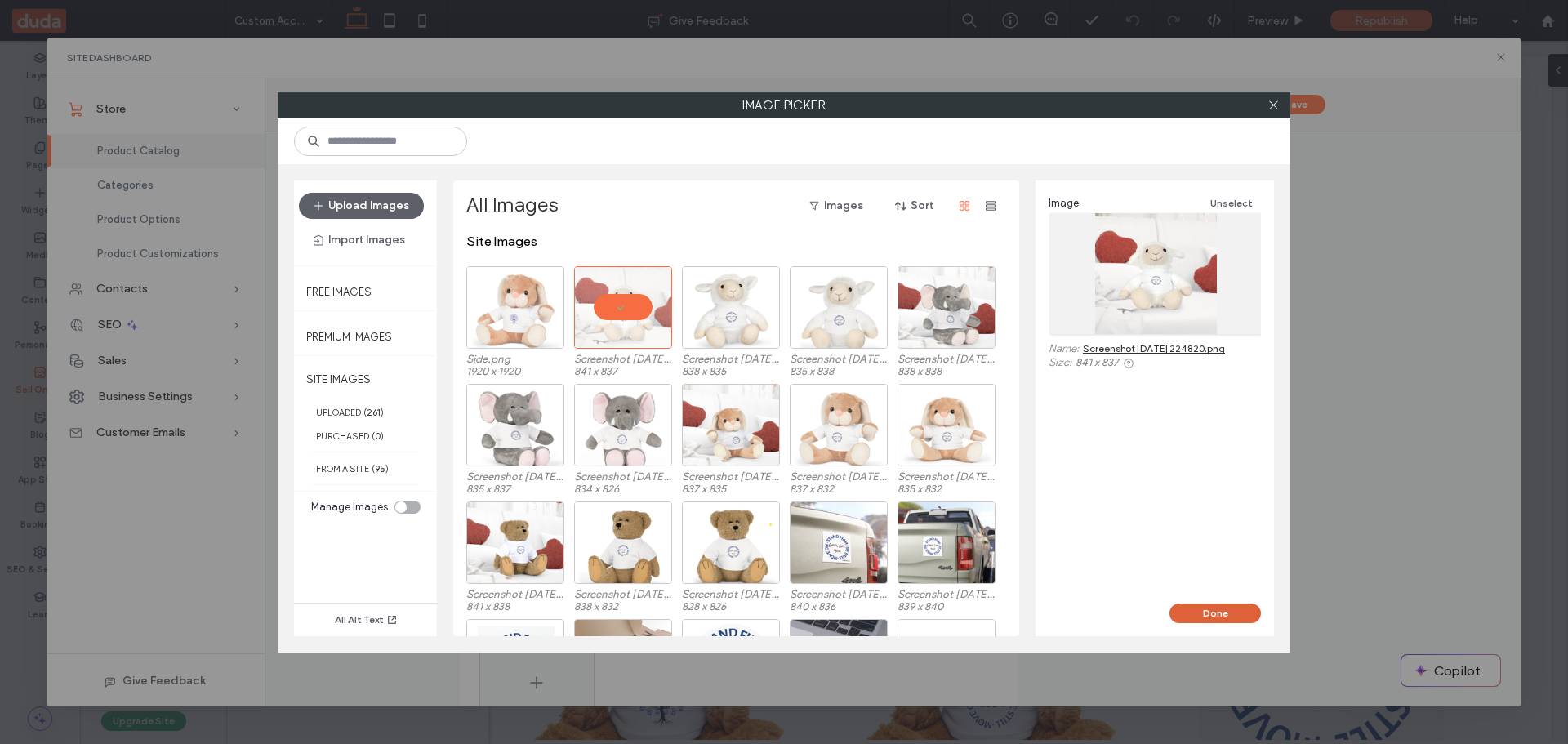
click at [1215, 608] on button "Done" at bounding box center [1215, 613] width 91 height 20
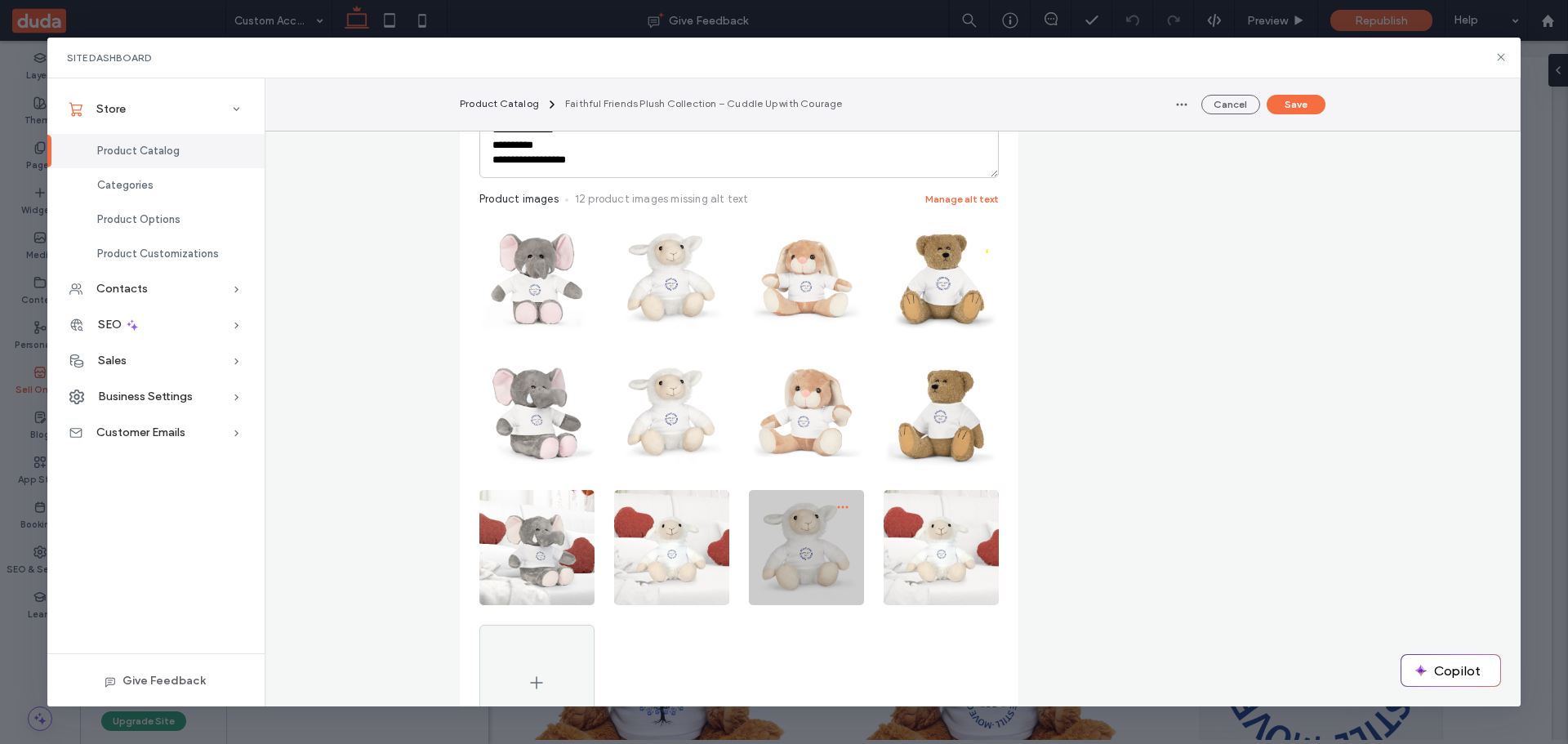
click at [838, 505] on icon "button" at bounding box center [843, 507] width 13 height 13
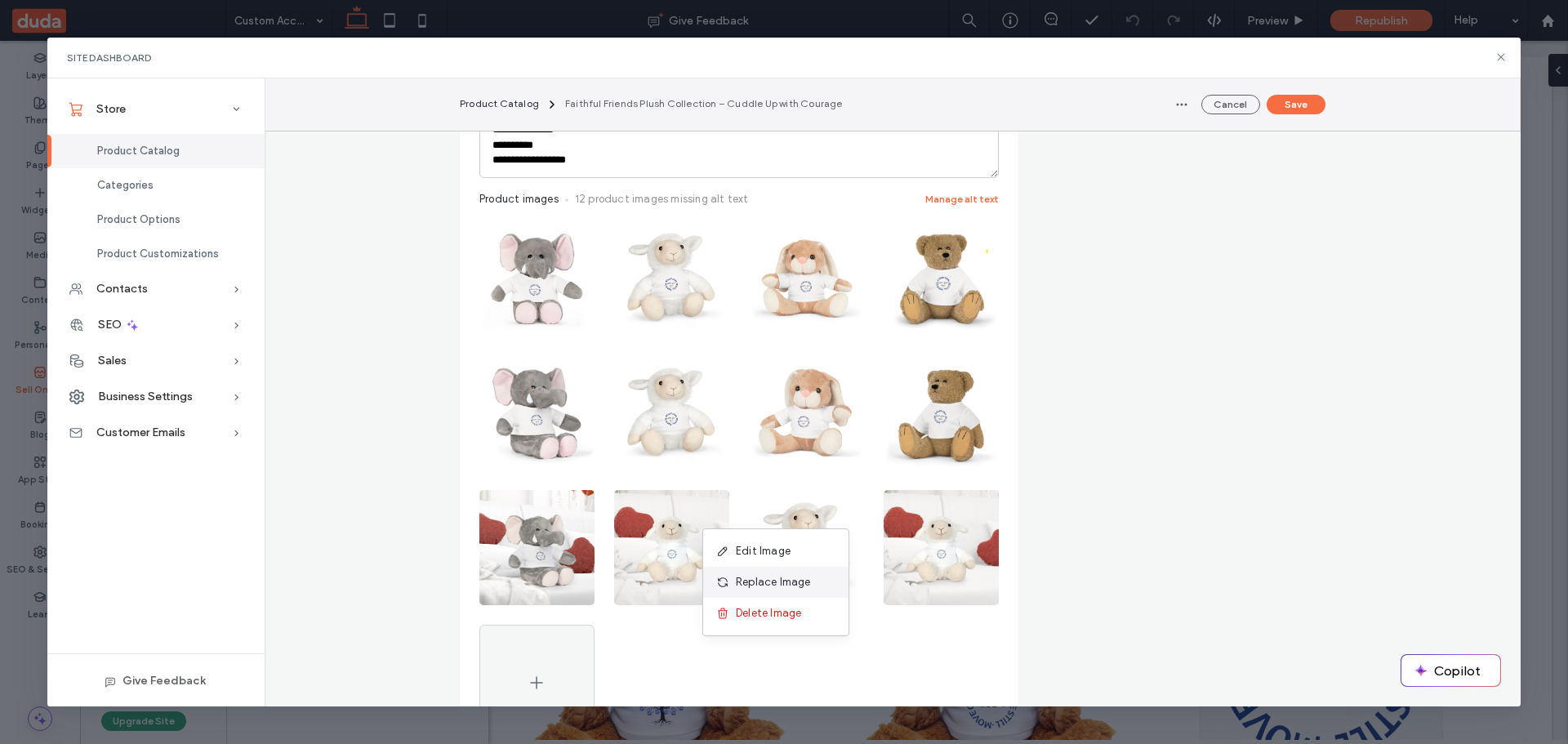
click at [787, 578] on span "Replace Image" at bounding box center [773, 582] width 75 height 16
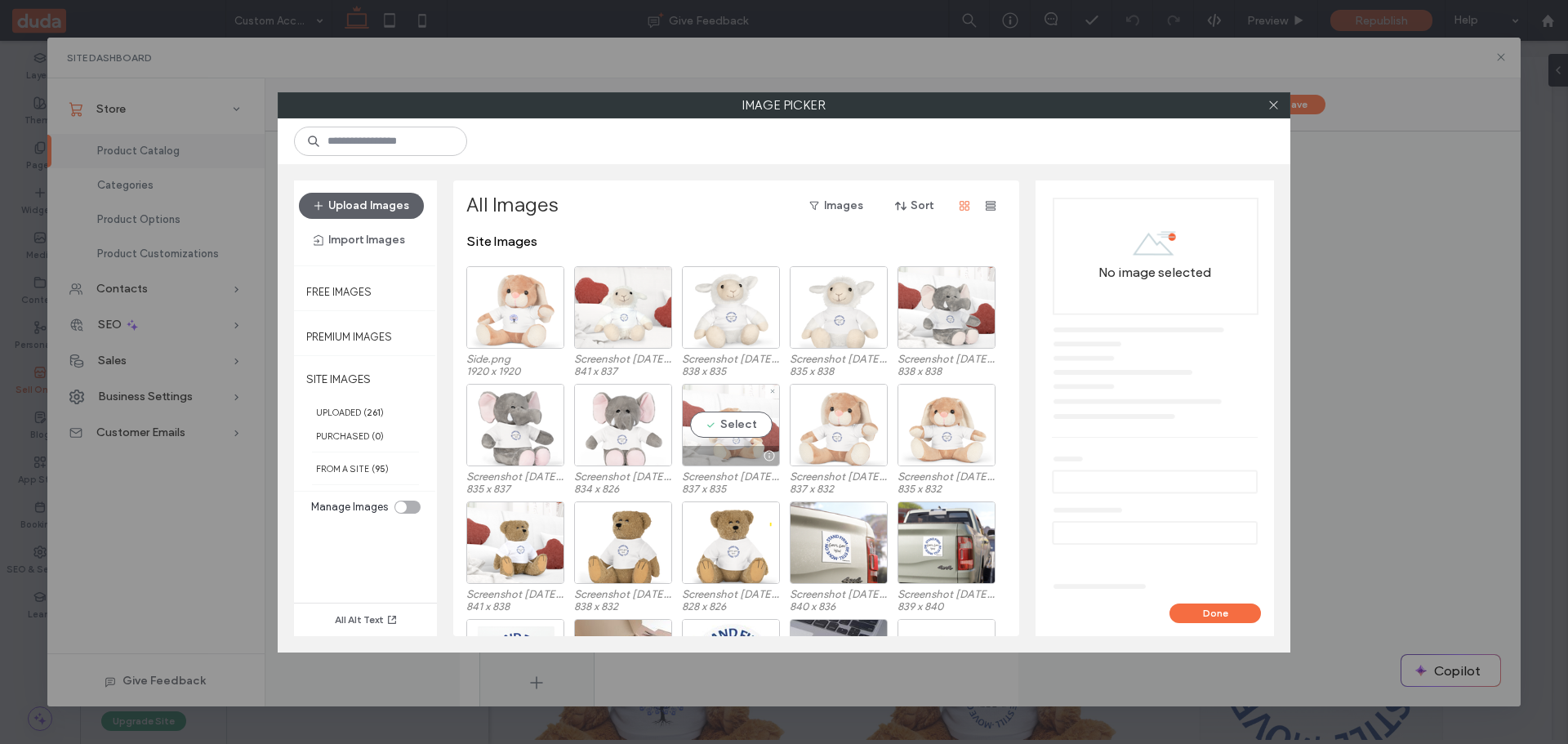
click at [748, 426] on div "Select" at bounding box center [730, 425] width 98 height 82
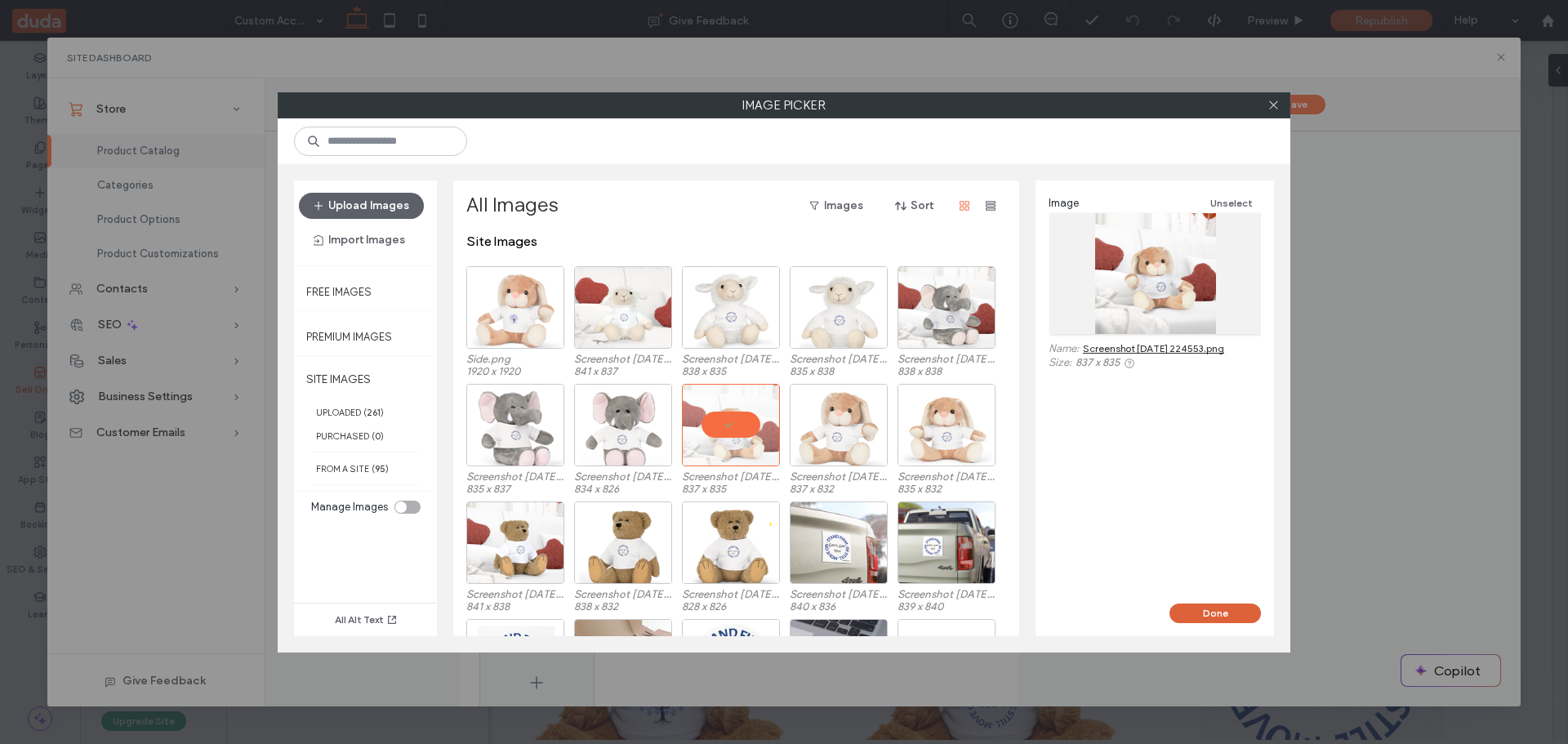
click at [1195, 607] on button "Done" at bounding box center [1215, 613] width 91 height 20
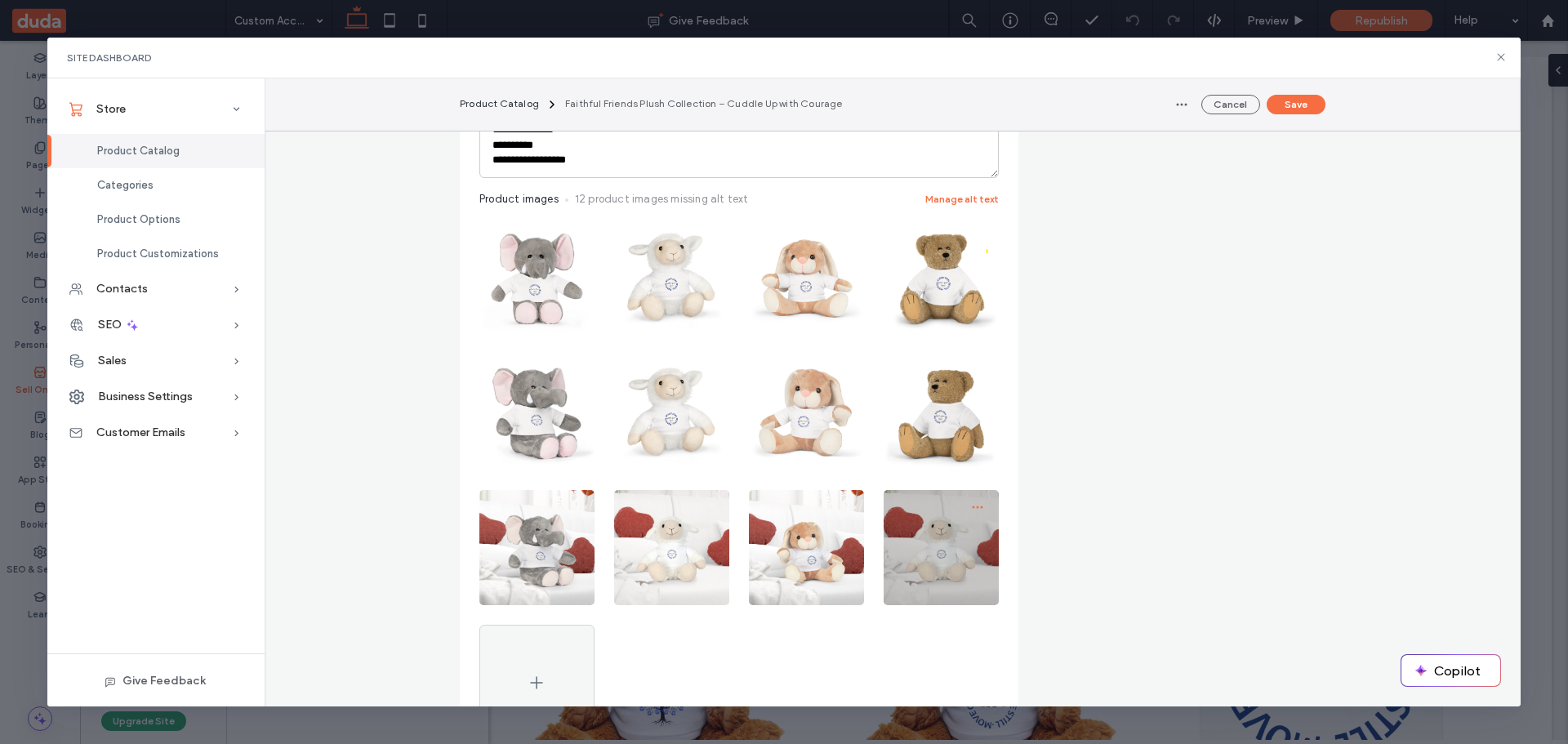
click at [964, 507] on span "button" at bounding box center [977, 507] width 26 height 26
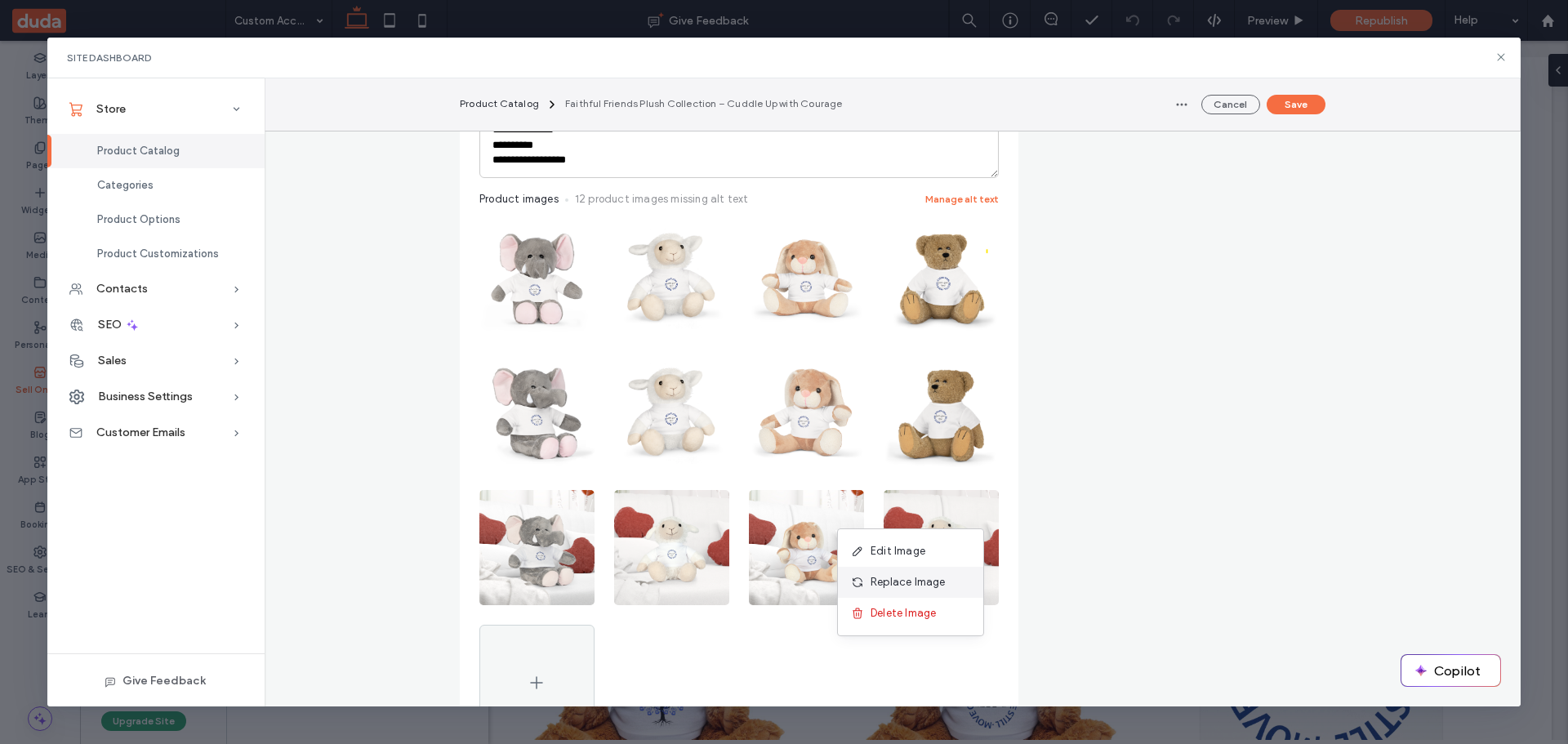
click at [897, 577] on span "Replace Image" at bounding box center [908, 582] width 75 height 16
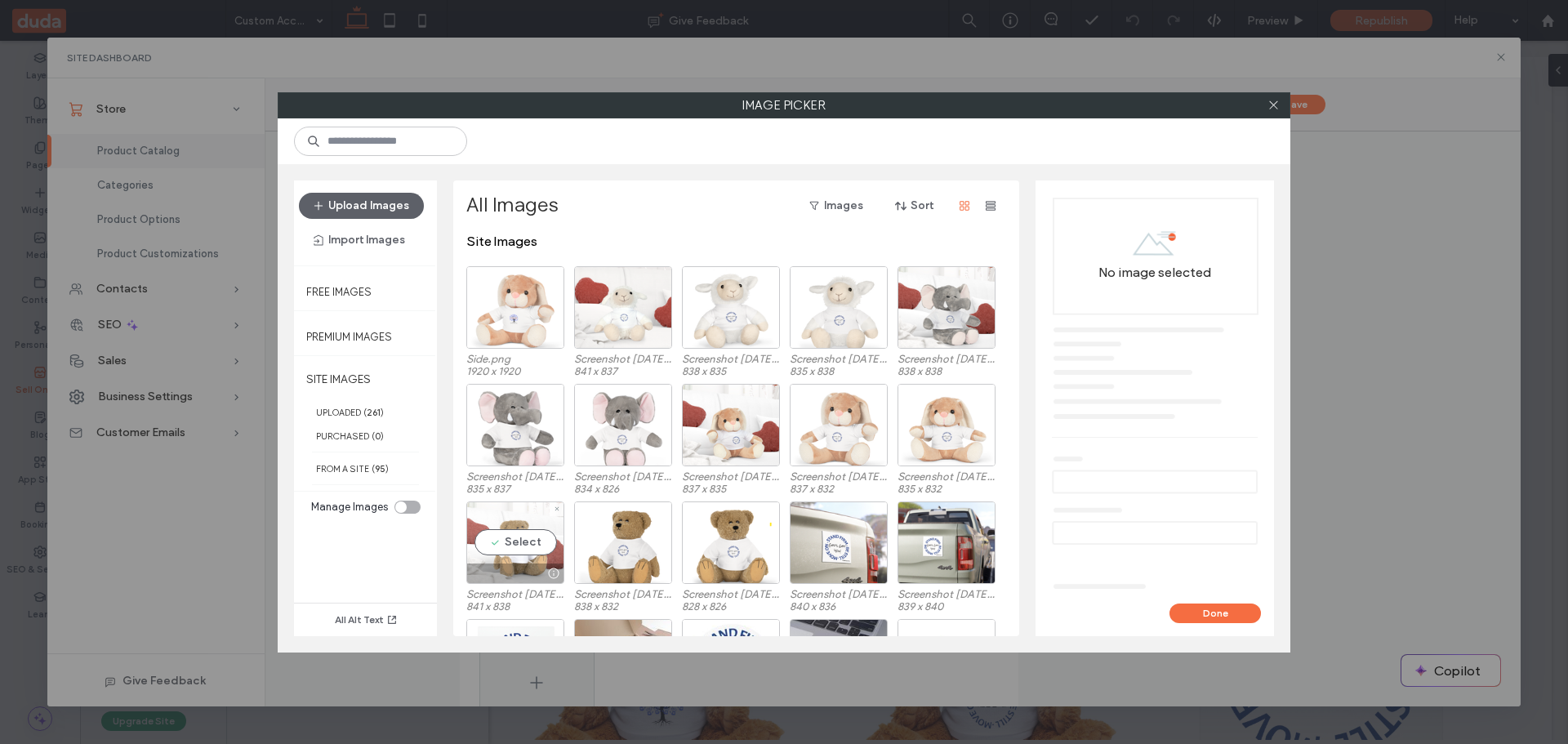
click at [508, 540] on div "Select" at bounding box center [515, 543] width 98 height 82
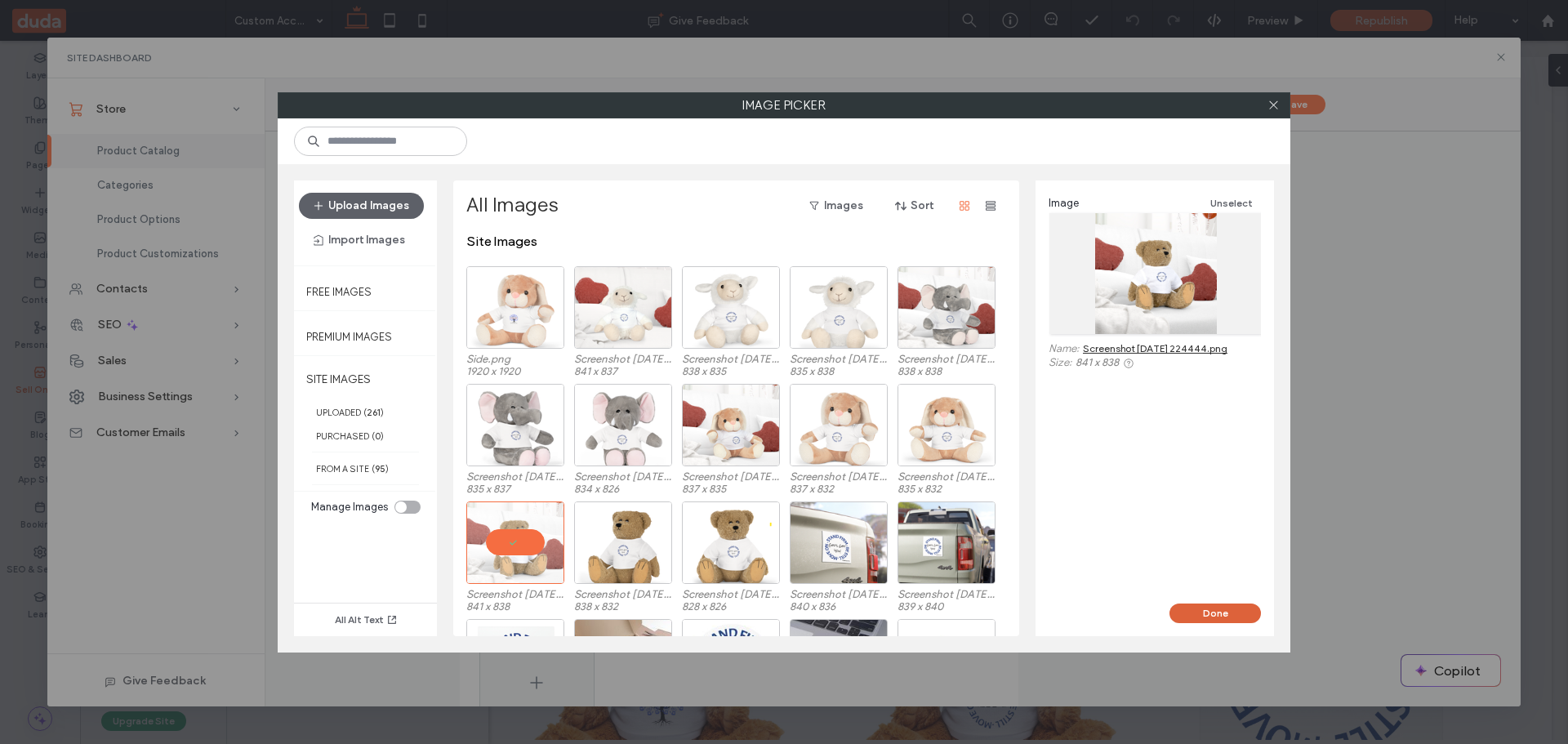
click at [1232, 606] on button "Done" at bounding box center [1215, 613] width 91 height 20
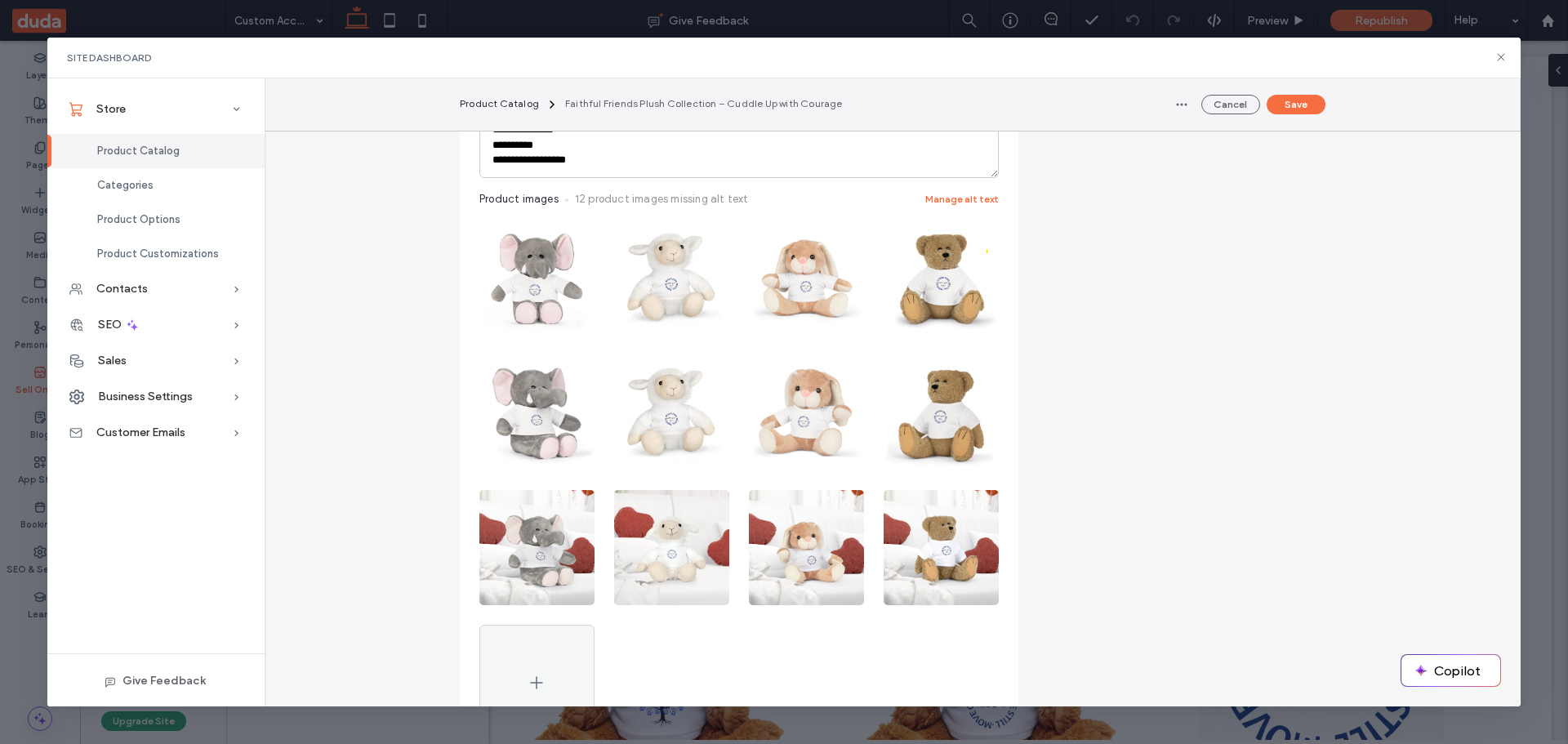
click at [1294, 109] on button "Save" at bounding box center [1296, 104] width 59 height 20
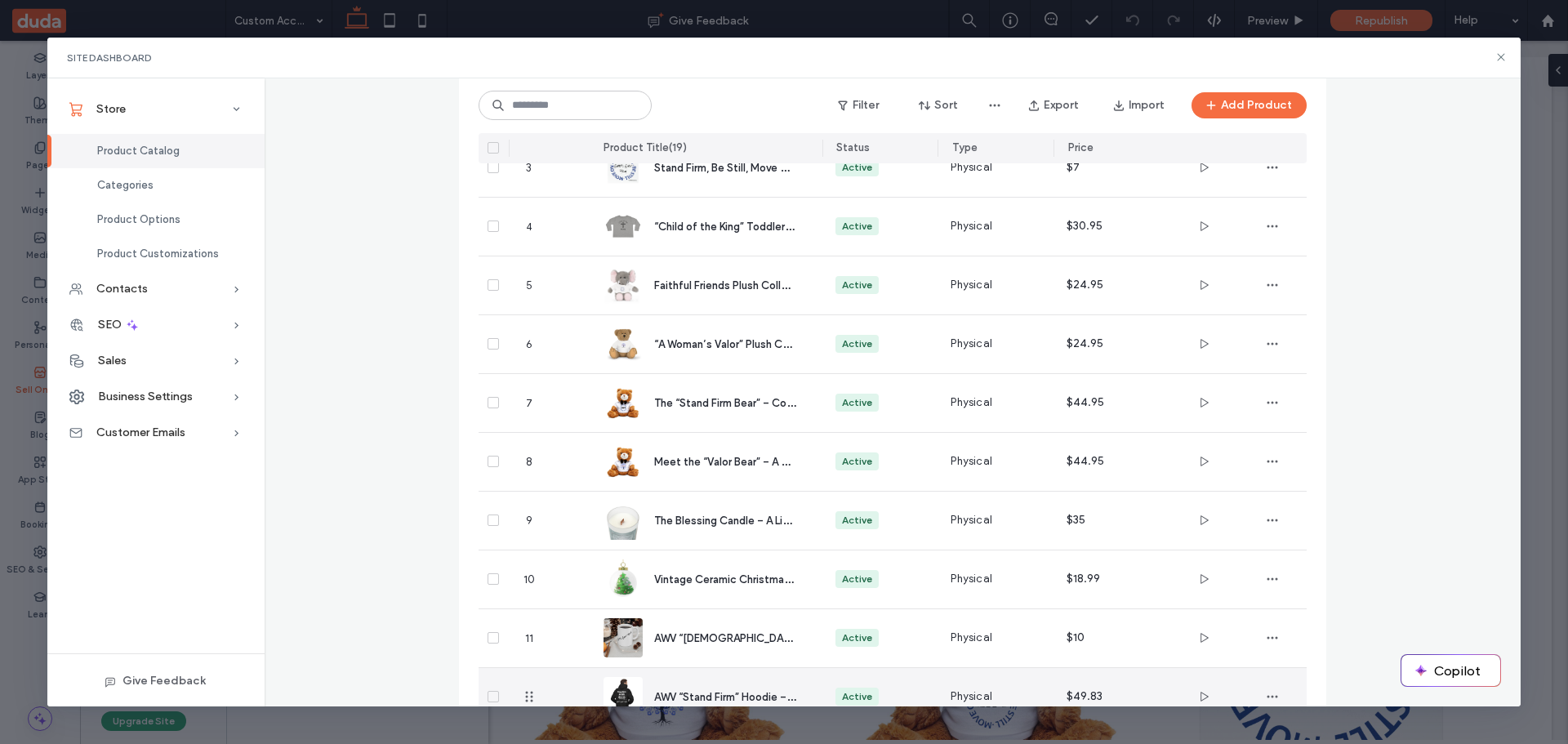
scroll to position [236, 0]
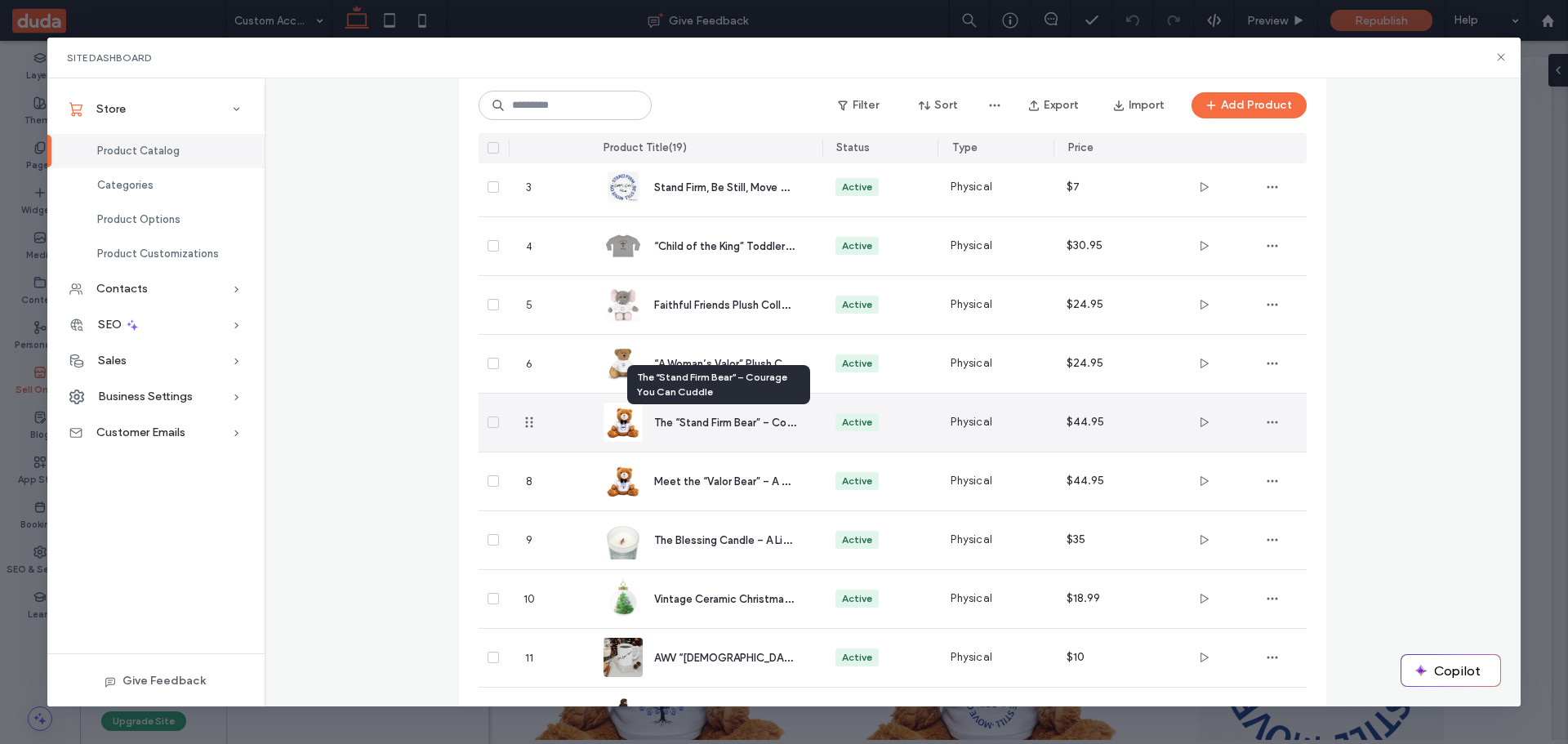
click at [697, 420] on span "The “Stand Firm Bear” – Courage You Can Cuddle" at bounding box center [775, 421] width 241 height 16
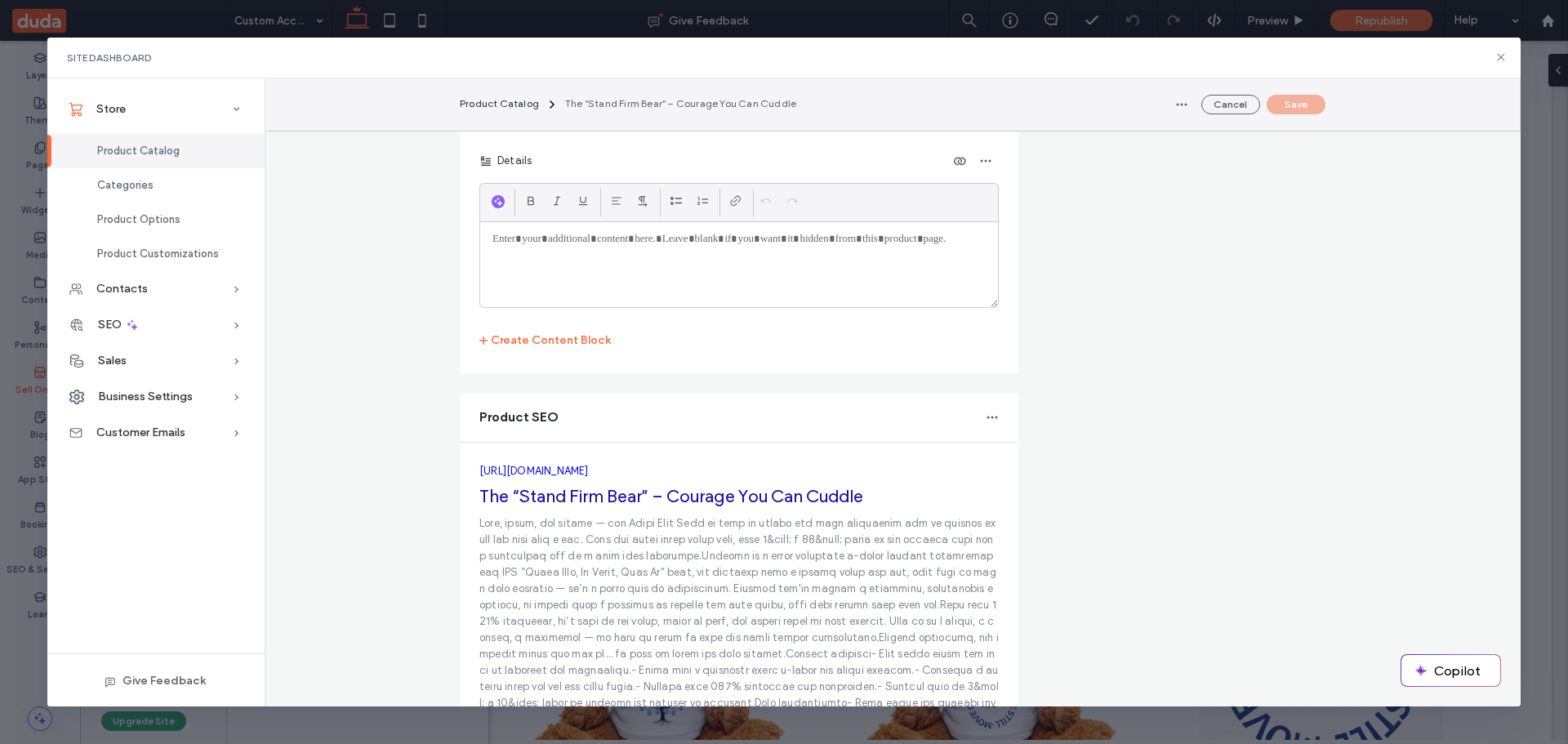
scroll to position [3260, 0]
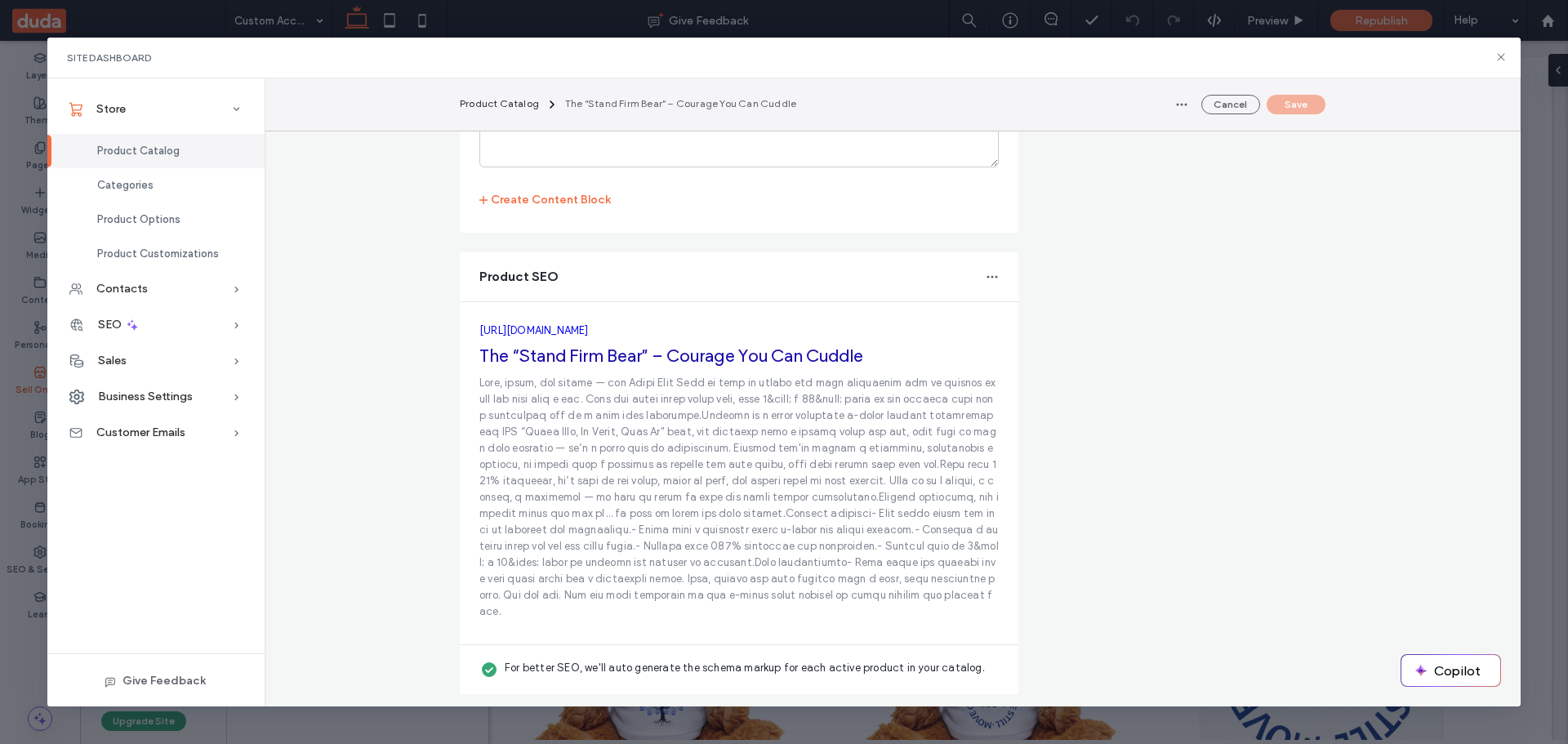
click at [558, 466] on p at bounding box center [739, 497] width 519 height 245
copy fieldset "[URL][DOMAIN_NAME] The “Stand Firm Bear” – Courage You Can Cuddle"
click at [986, 278] on use "button" at bounding box center [991, 276] width 11 height 2
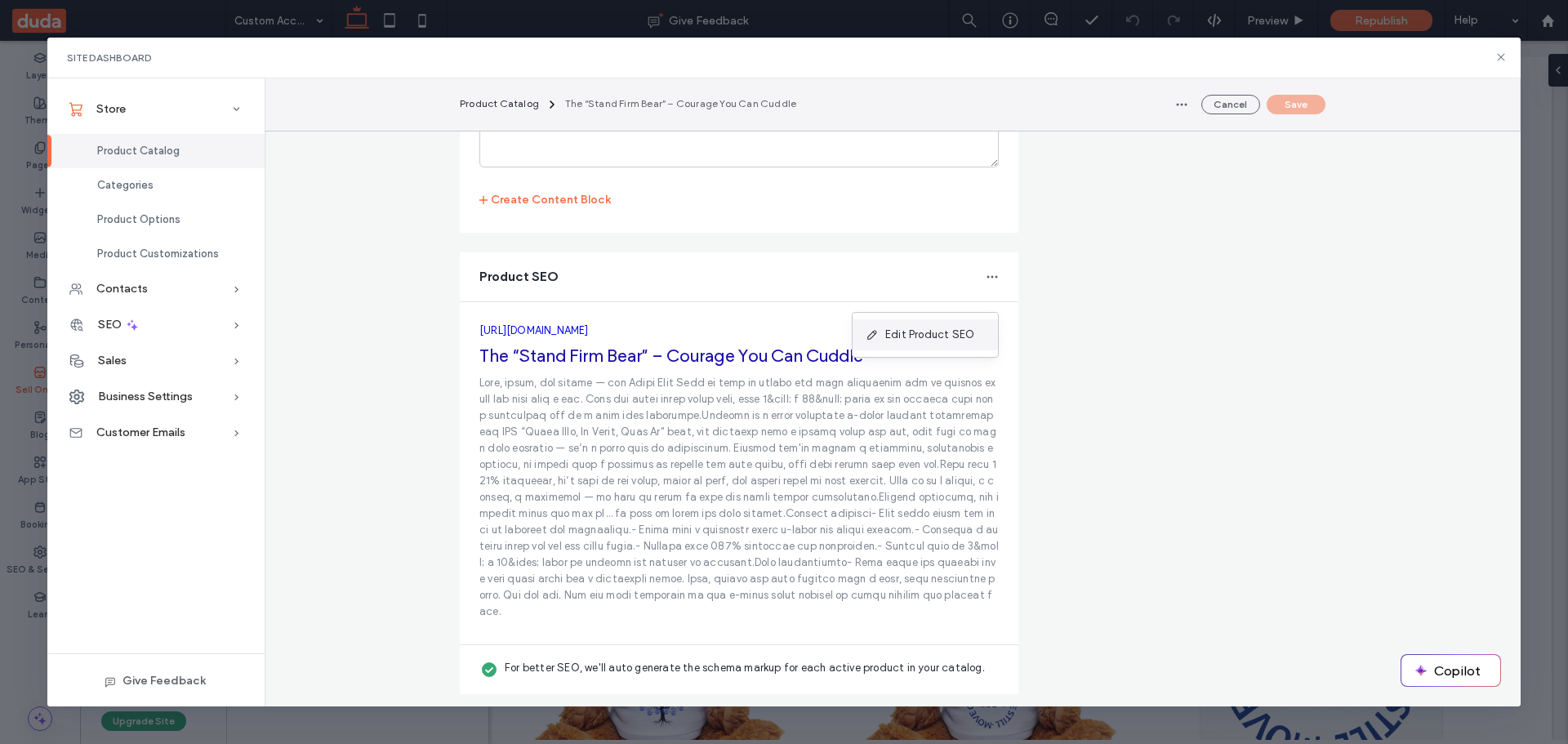
click at [925, 336] on span "Edit Product SEO" at bounding box center [930, 335] width 89 height 16
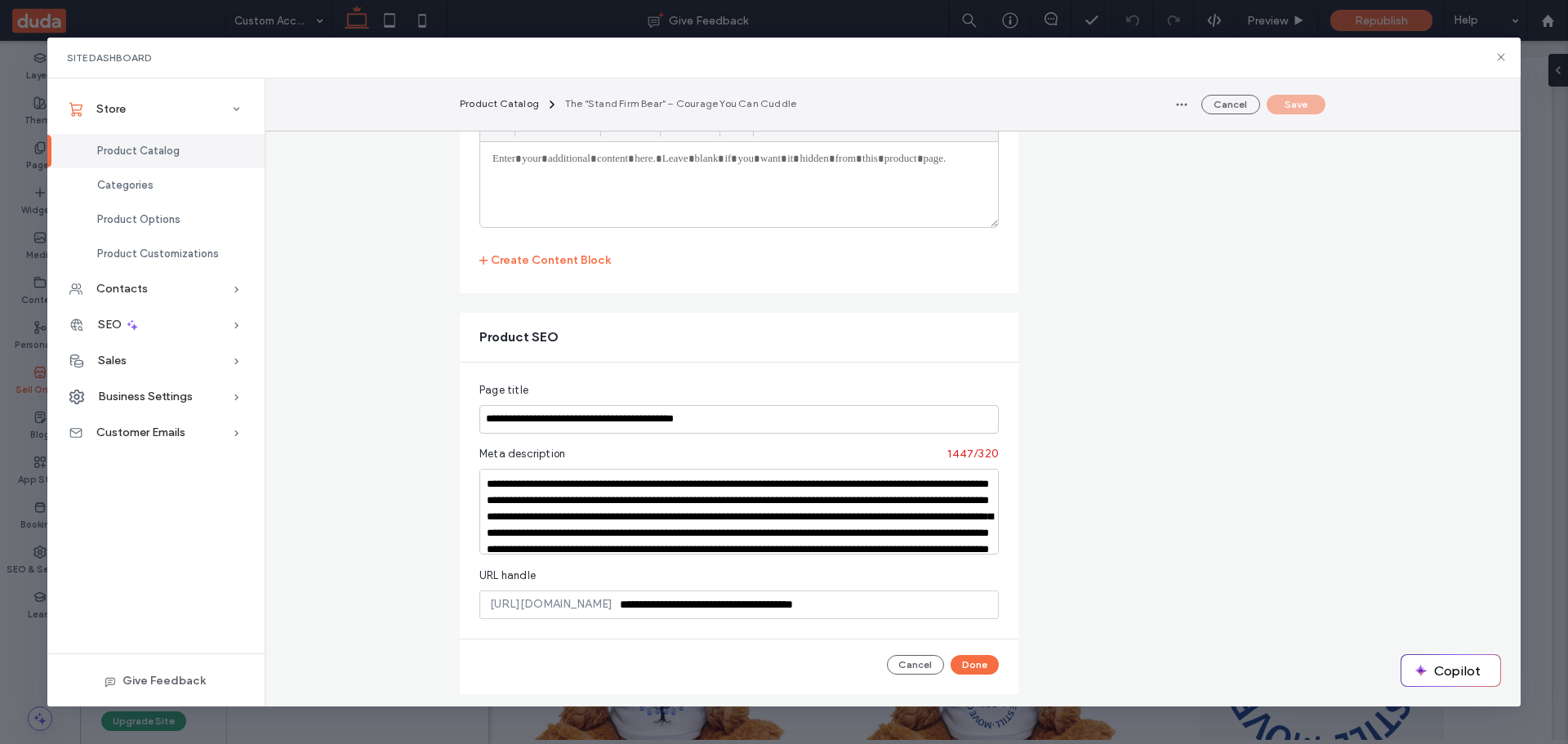
scroll to position [3216, 0]
click at [689, 508] on textarea at bounding box center [739, 512] width 519 height 85
click at [691, 508] on textarea at bounding box center [739, 512] width 519 height 85
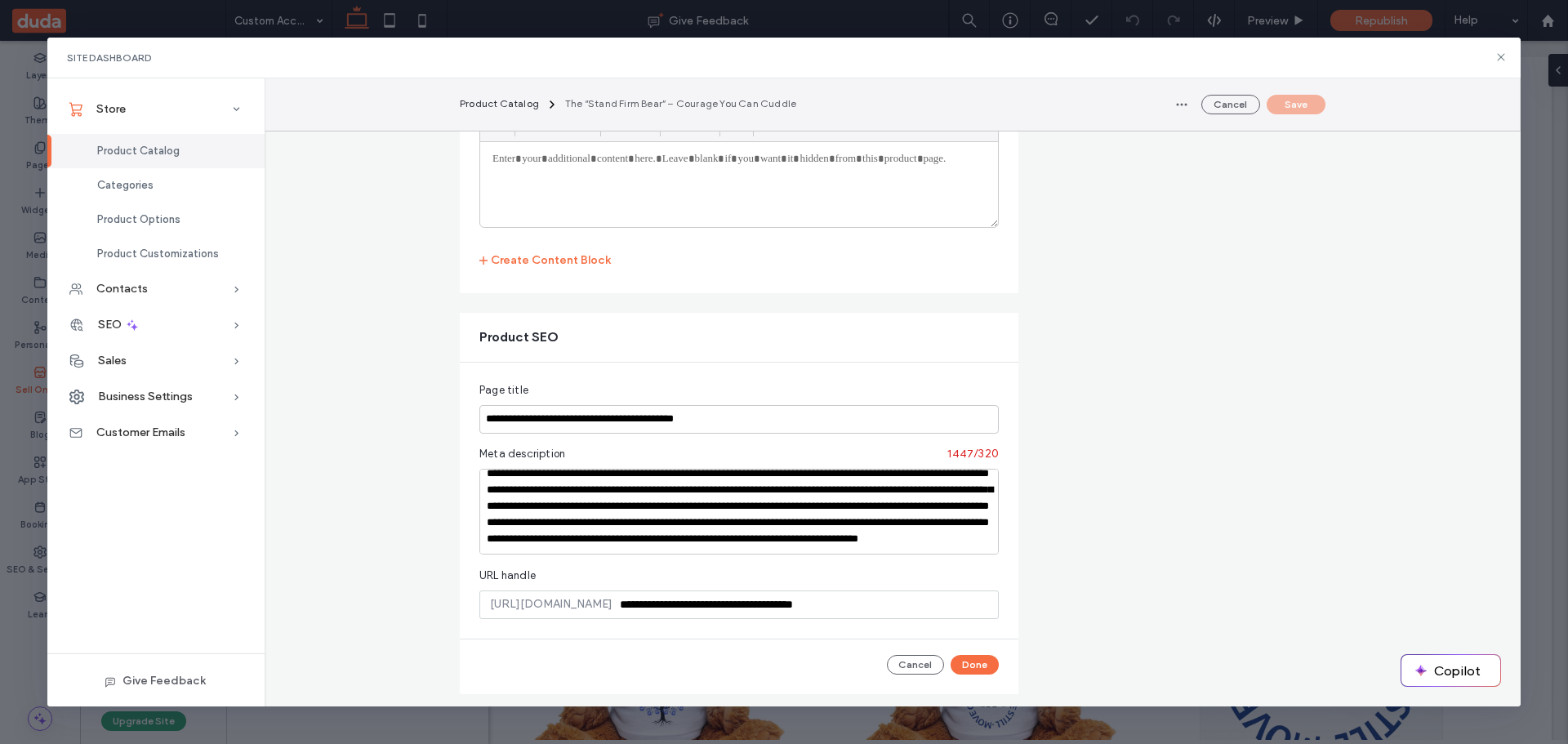
scroll to position [174, 0]
click at [595, 507] on textarea at bounding box center [739, 512] width 519 height 85
paste textarea
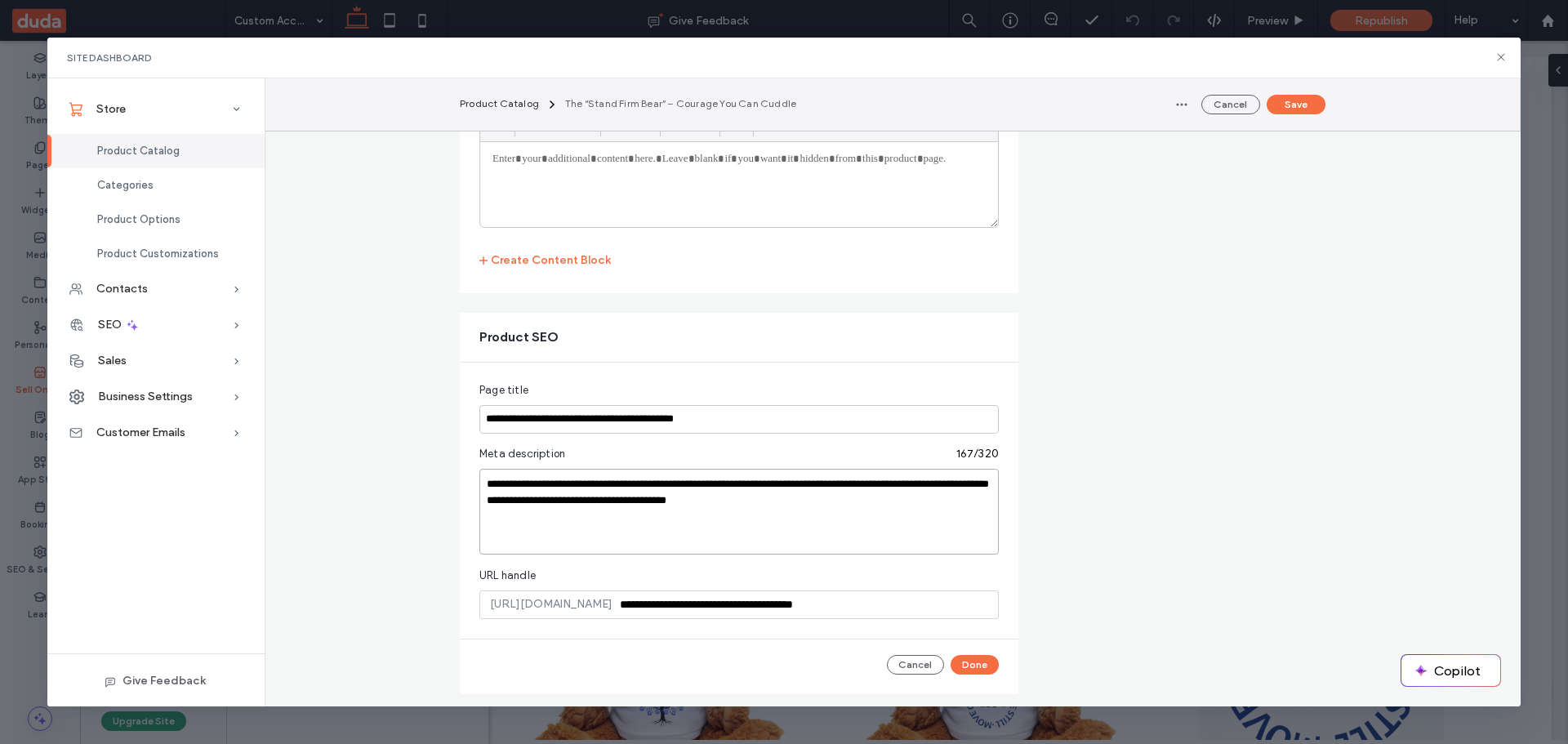
scroll to position [0, 0]
type textarea "**********"
click at [968, 664] on button "Done" at bounding box center [974, 664] width 48 height 20
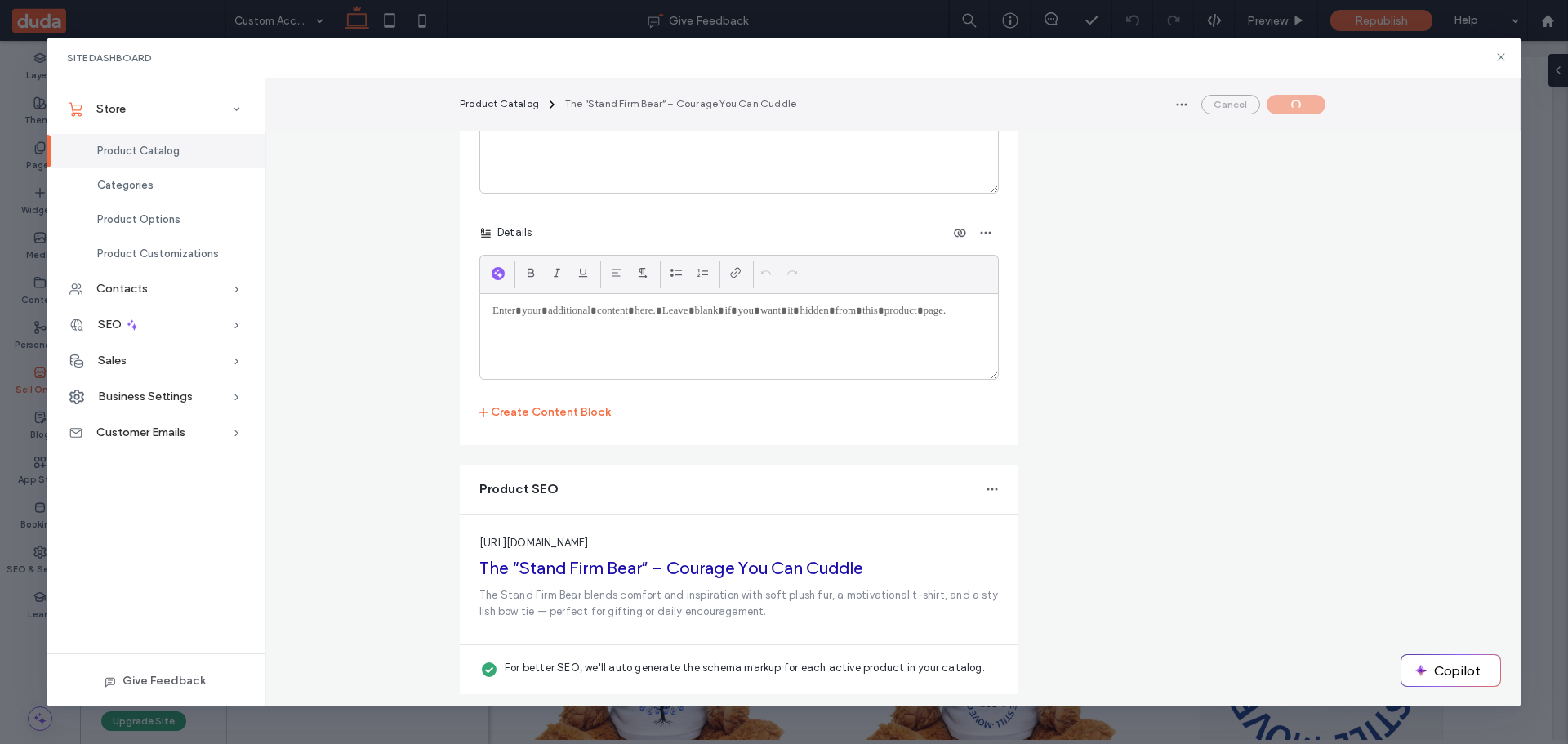
scroll to position [3064, 0]
click at [1300, 106] on button "Save" at bounding box center [1296, 104] width 59 height 20
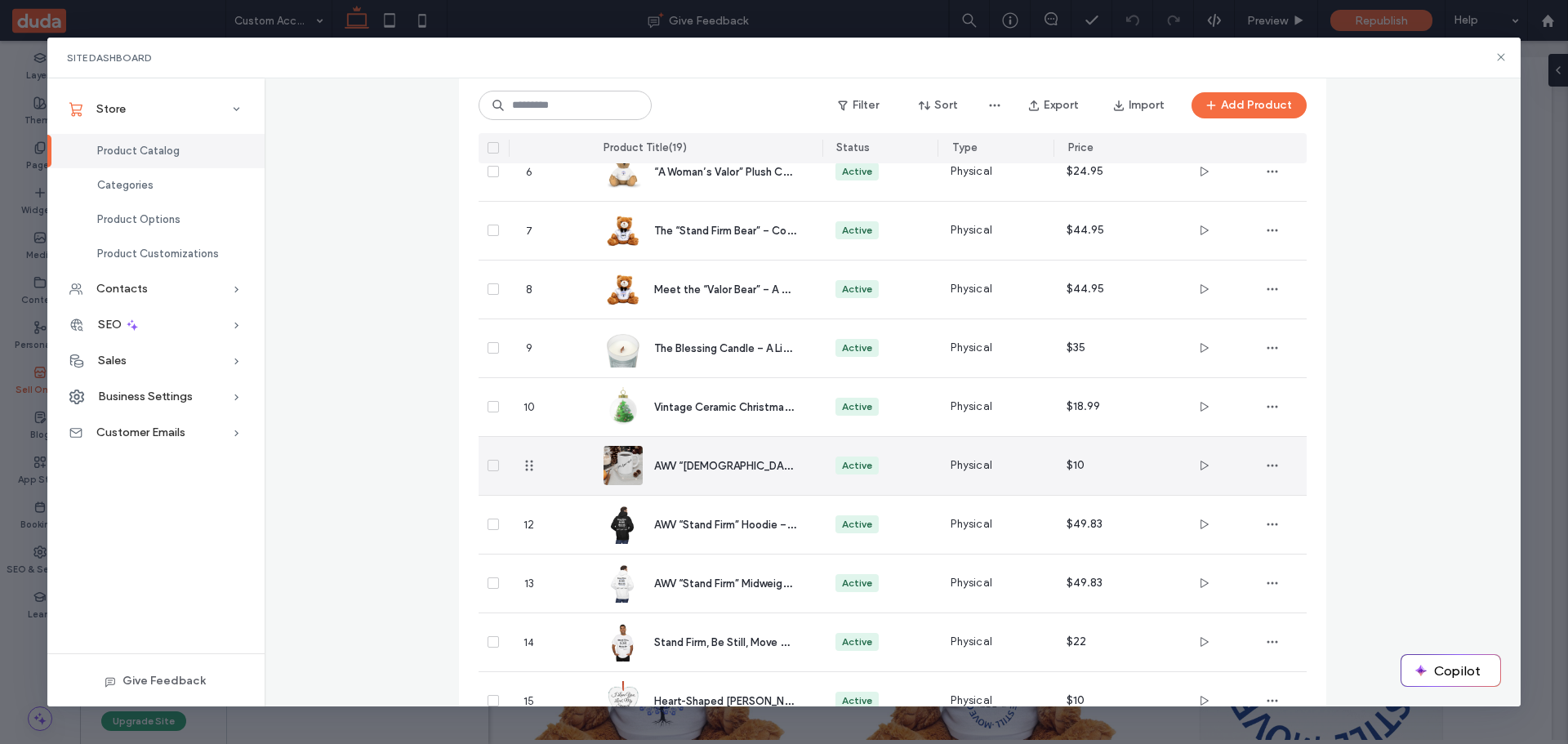
scroll to position [399, 0]
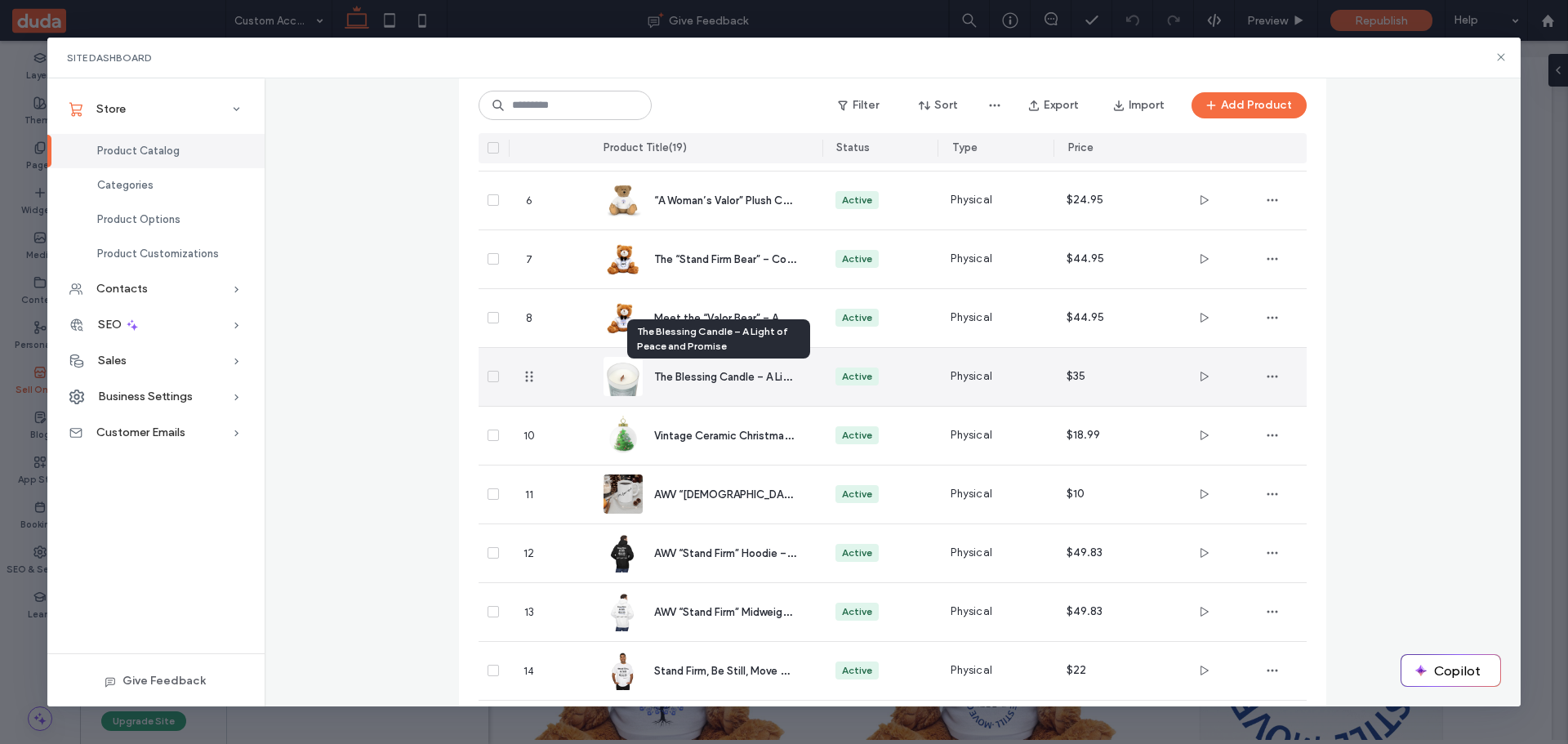
click at [692, 378] on span "The Blessing Candle – A Light of Peace and Promise" at bounding box center [782, 375] width 256 height 16
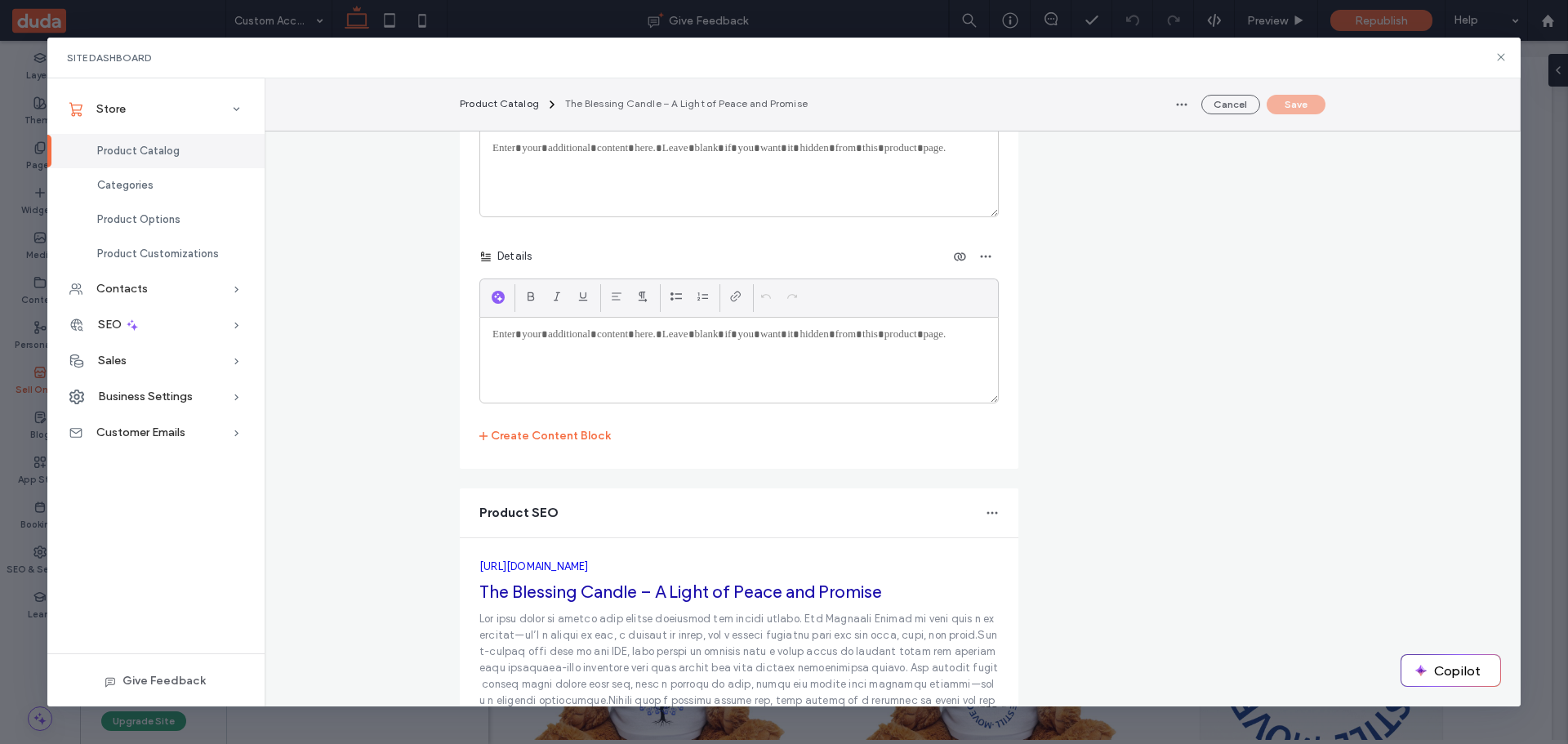
scroll to position [4172, 0]
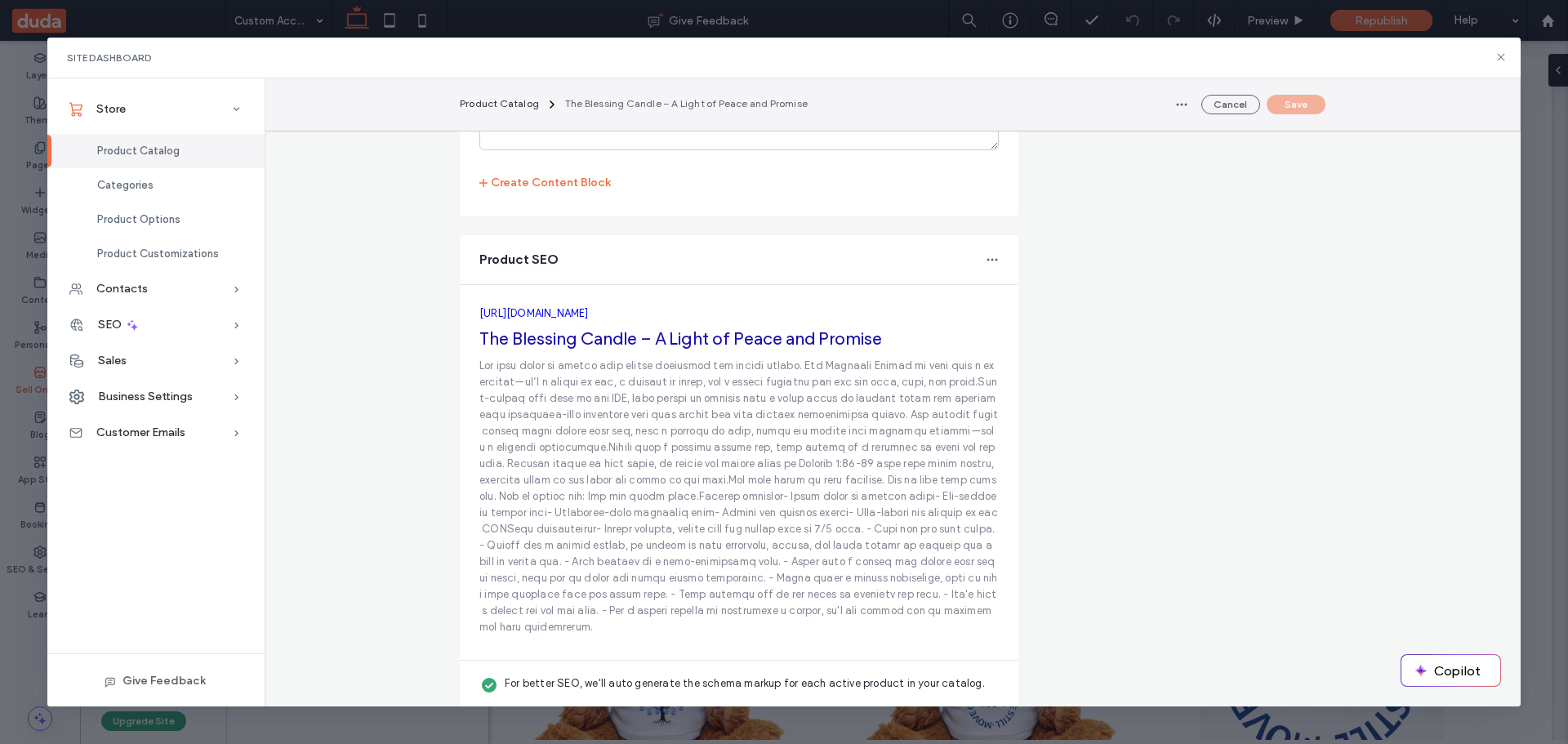
click at [705, 437] on p at bounding box center [739, 497] width 519 height 278
copy fieldset "[URL][DOMAIN_NAME] The Blessing Candle – A Light of Peace and Promise"
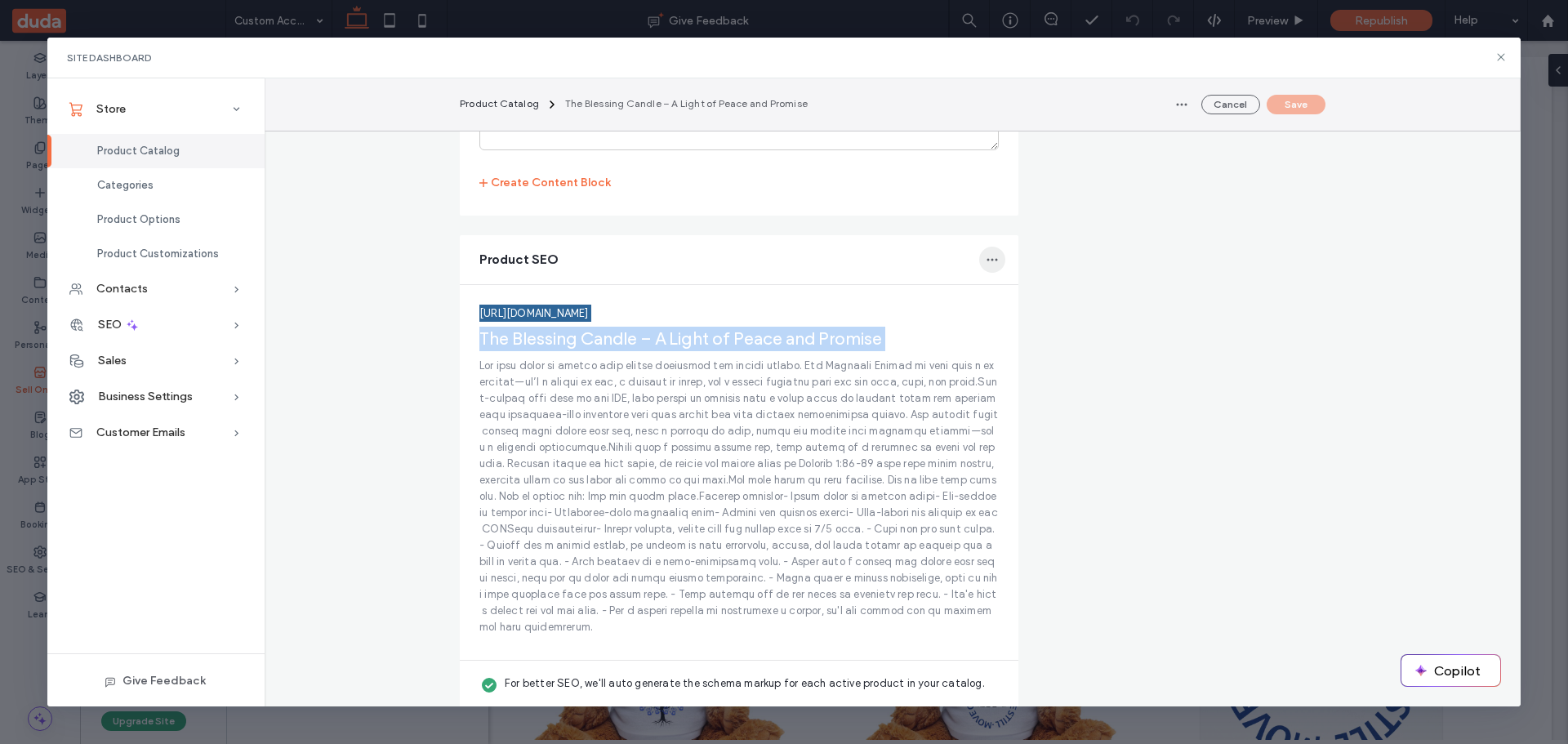
click at [979, 260] on span "button" at bounding box center [992, 259] width 26 height 26
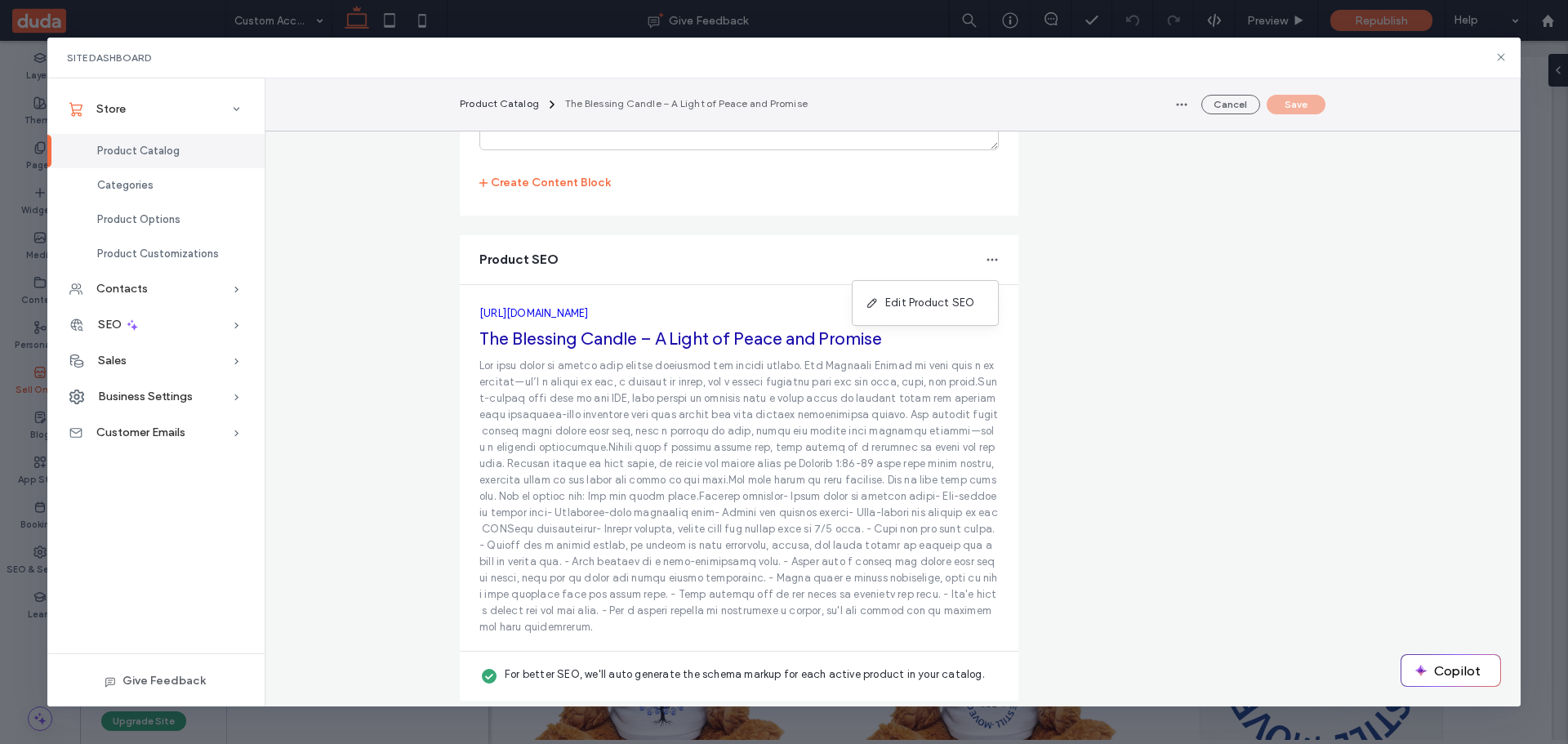
click at [919, 291] on div "Edit Product SEO" at bounding box center [925, 303] width 145 height 31
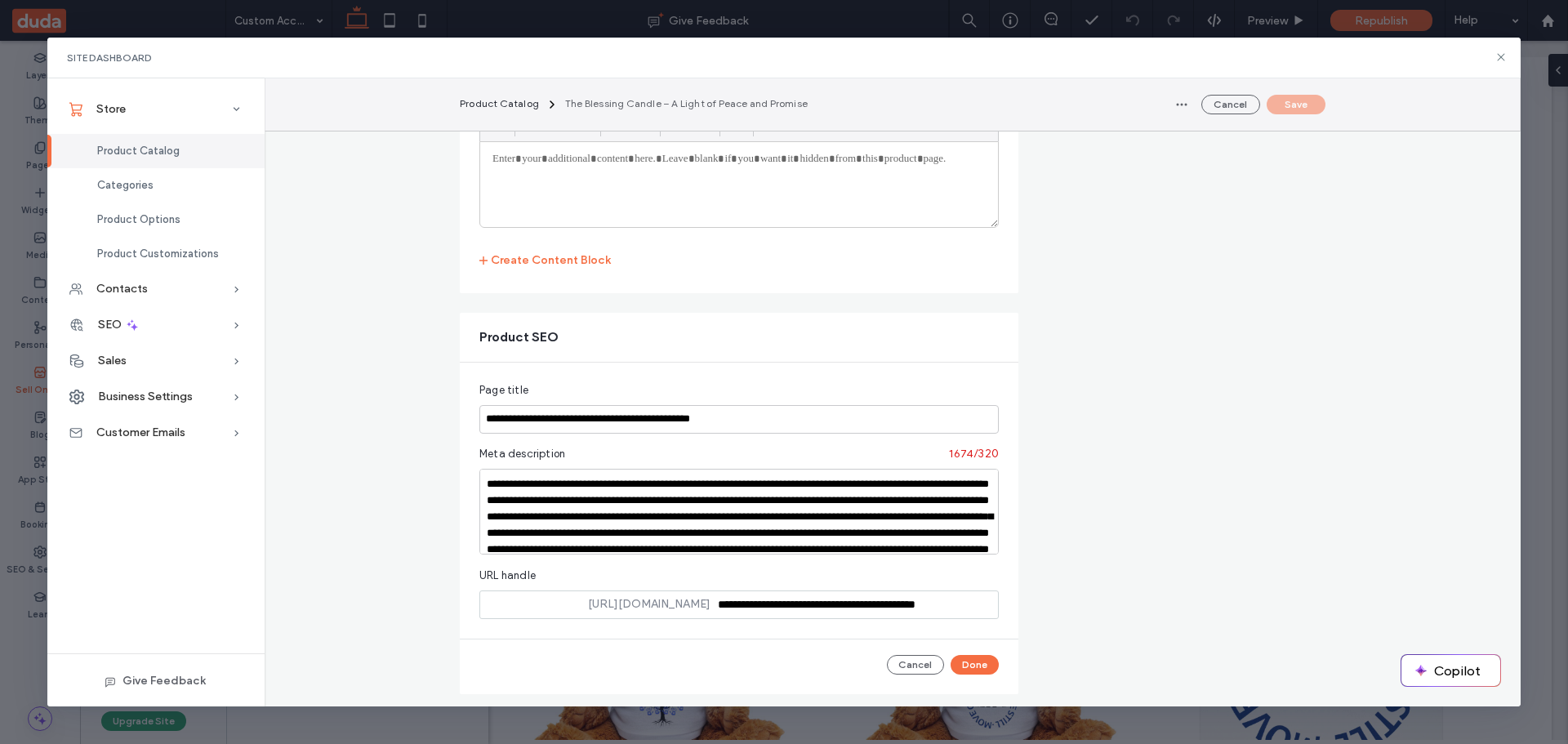
scroll to position [0, 0]
click at [635, 503] on textarea at bounding box center [739, 512] width 519 height 85
paste textarea
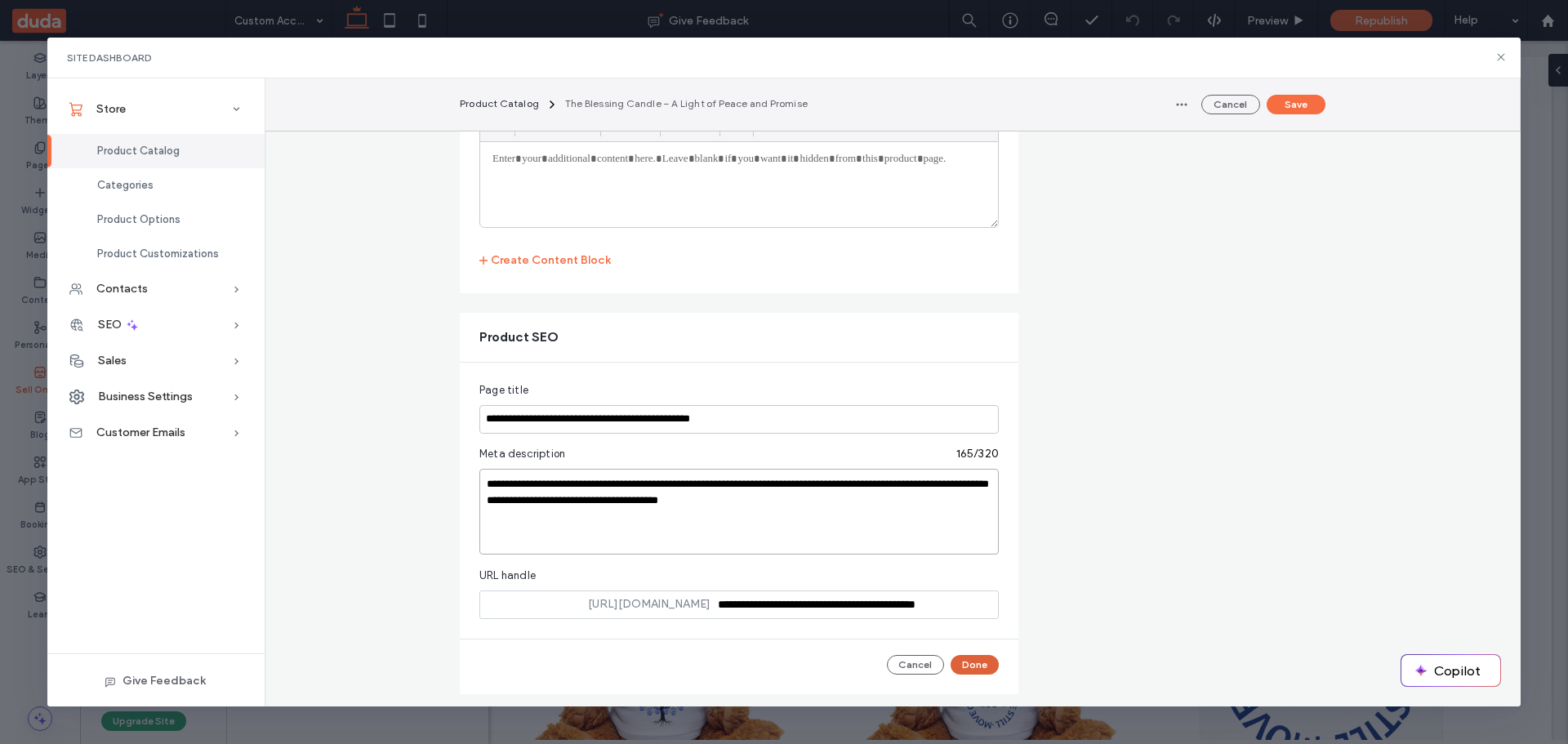
type textarea "**********"
click at [969, 661] on button "Done" at bounding box center [974, 664] width 48 height 20
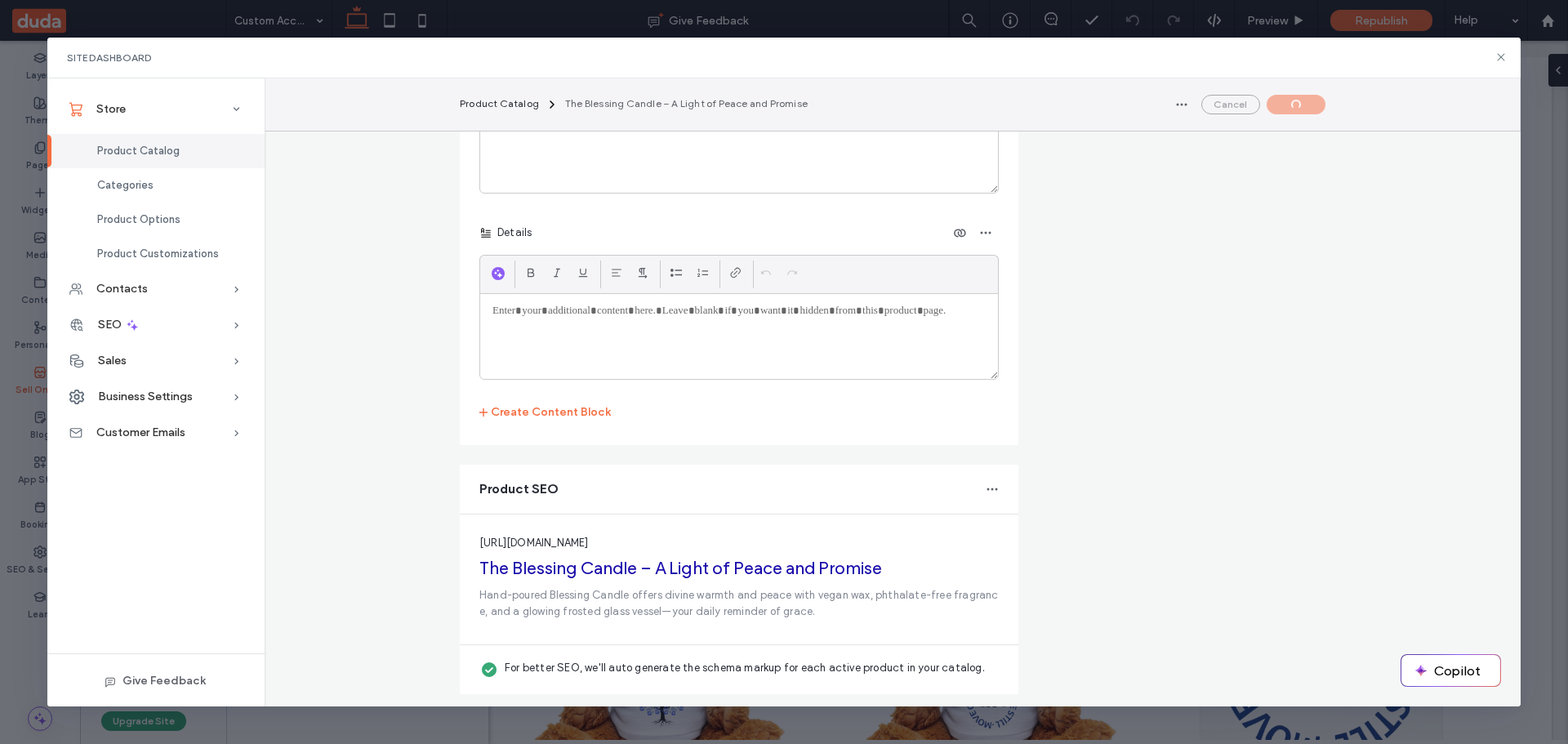
scroll to position [3944, 0]
click at [1304, 106] on button "Save" at bounding box center [1296, 104] width 59 height 20
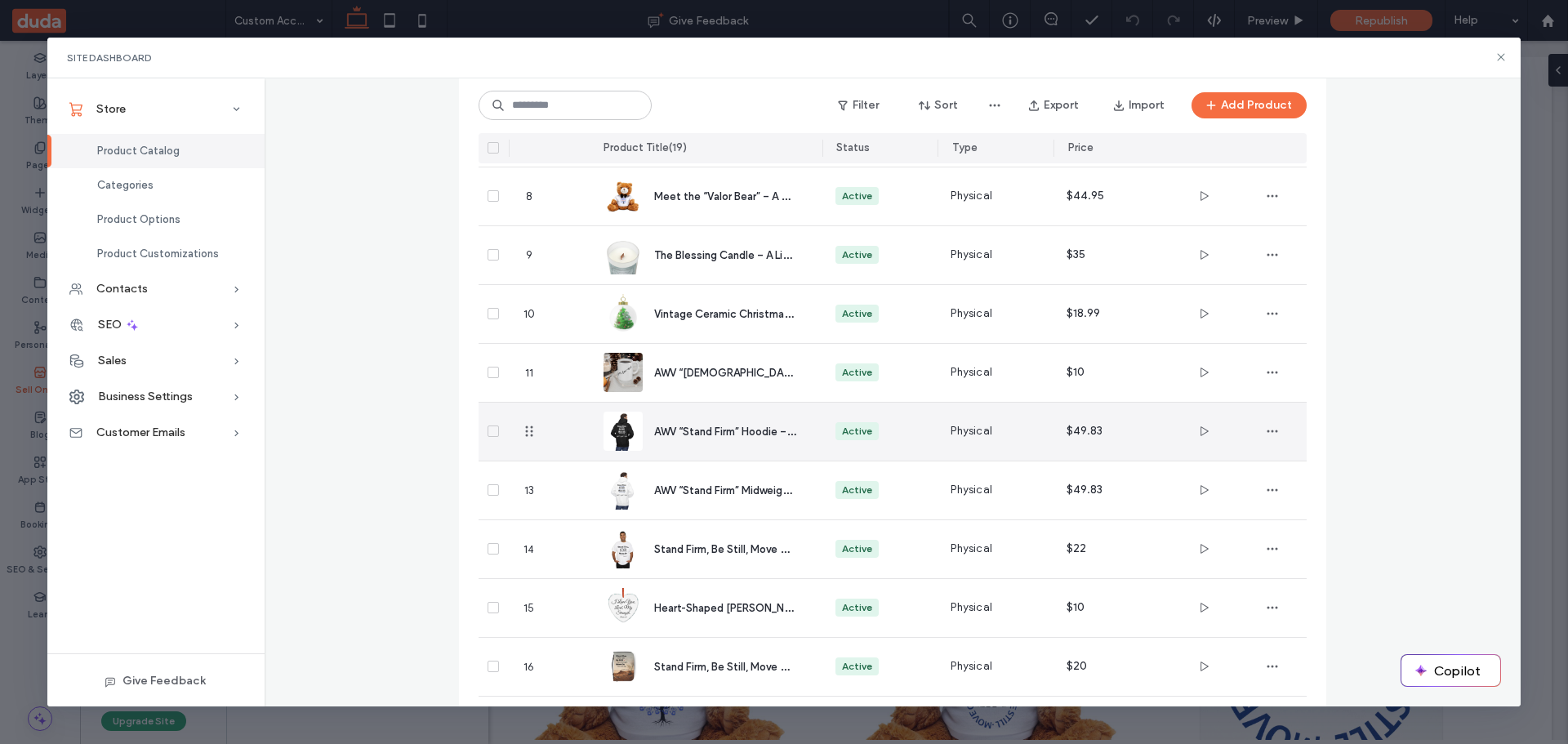
scroll to position [481, 0]
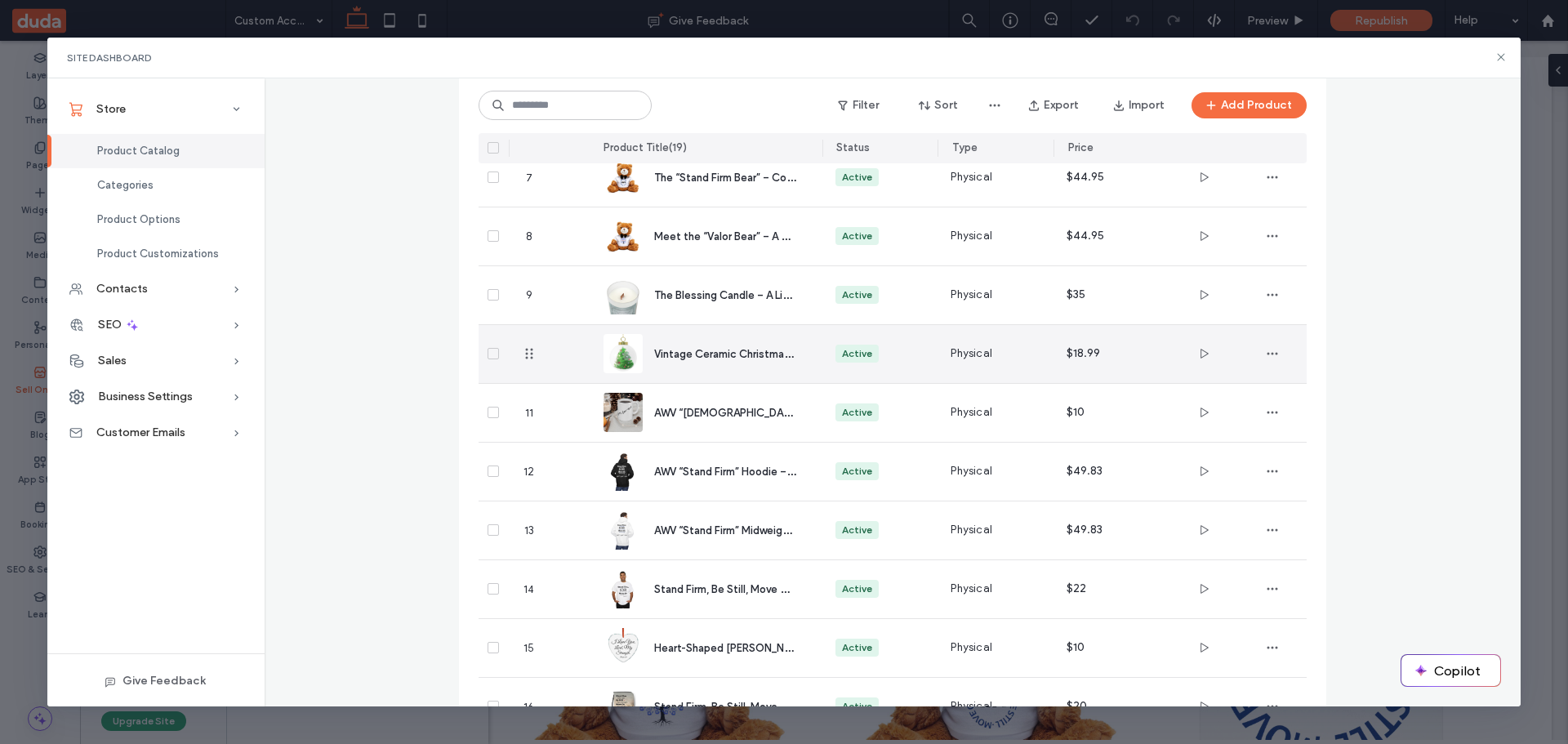
click at [709, 348] on span "Vintage Ceramic Christmas Ornament - A Woman’s Valor" at bounding box center [793, 353] width 278 height 16
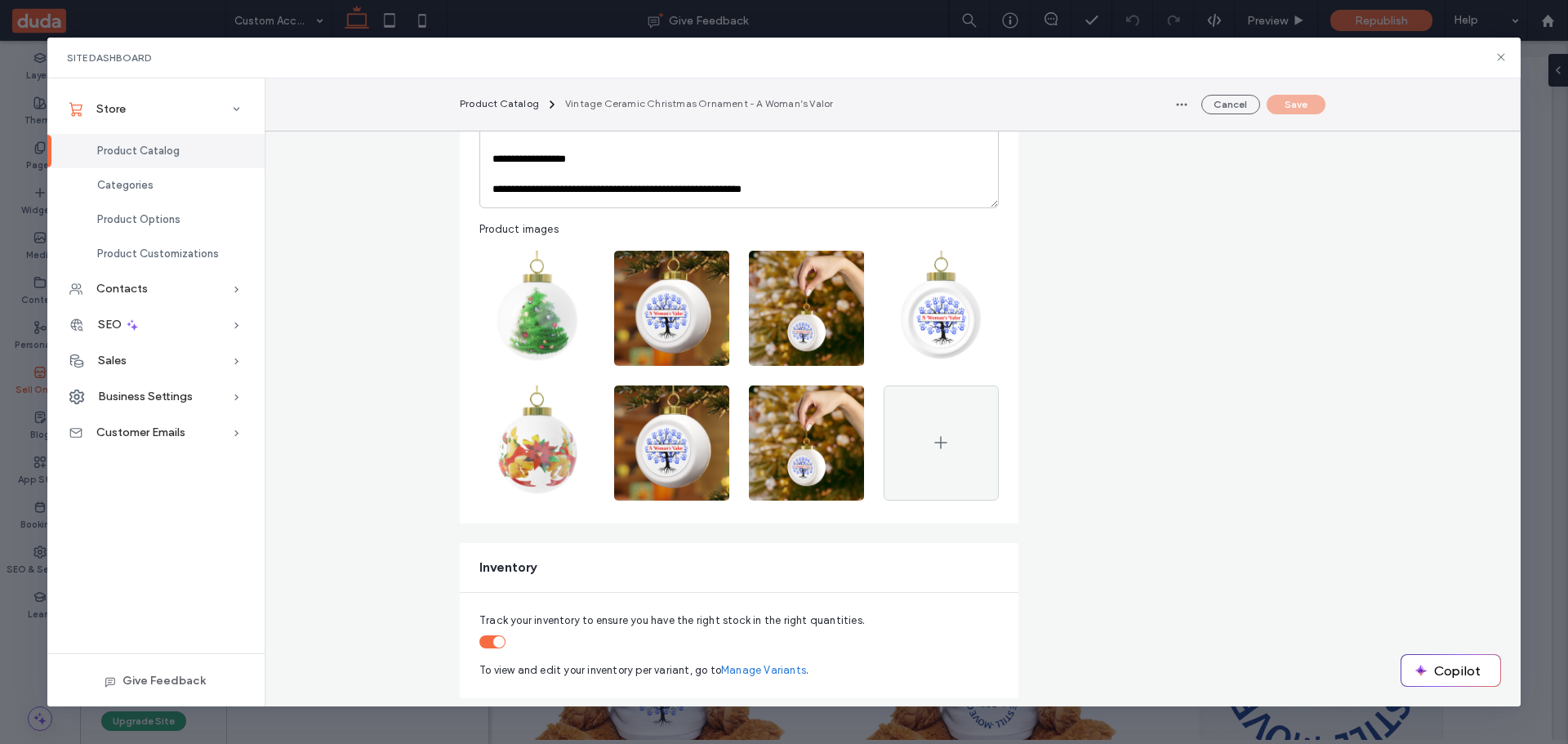
scroll to position [653, 0]
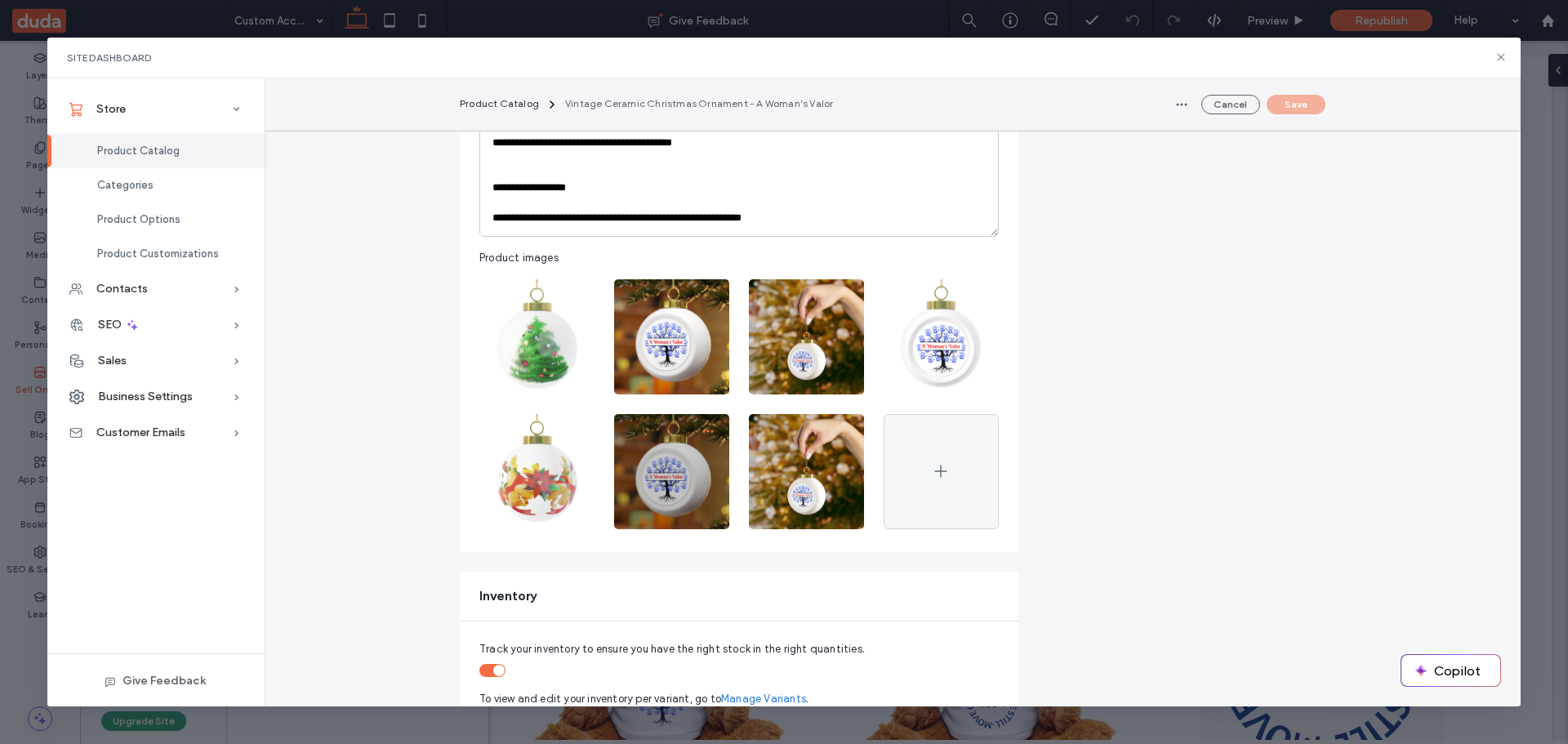
click at [701, 430] on icon "button" at bounding box center [708, 431] width 13 height 13
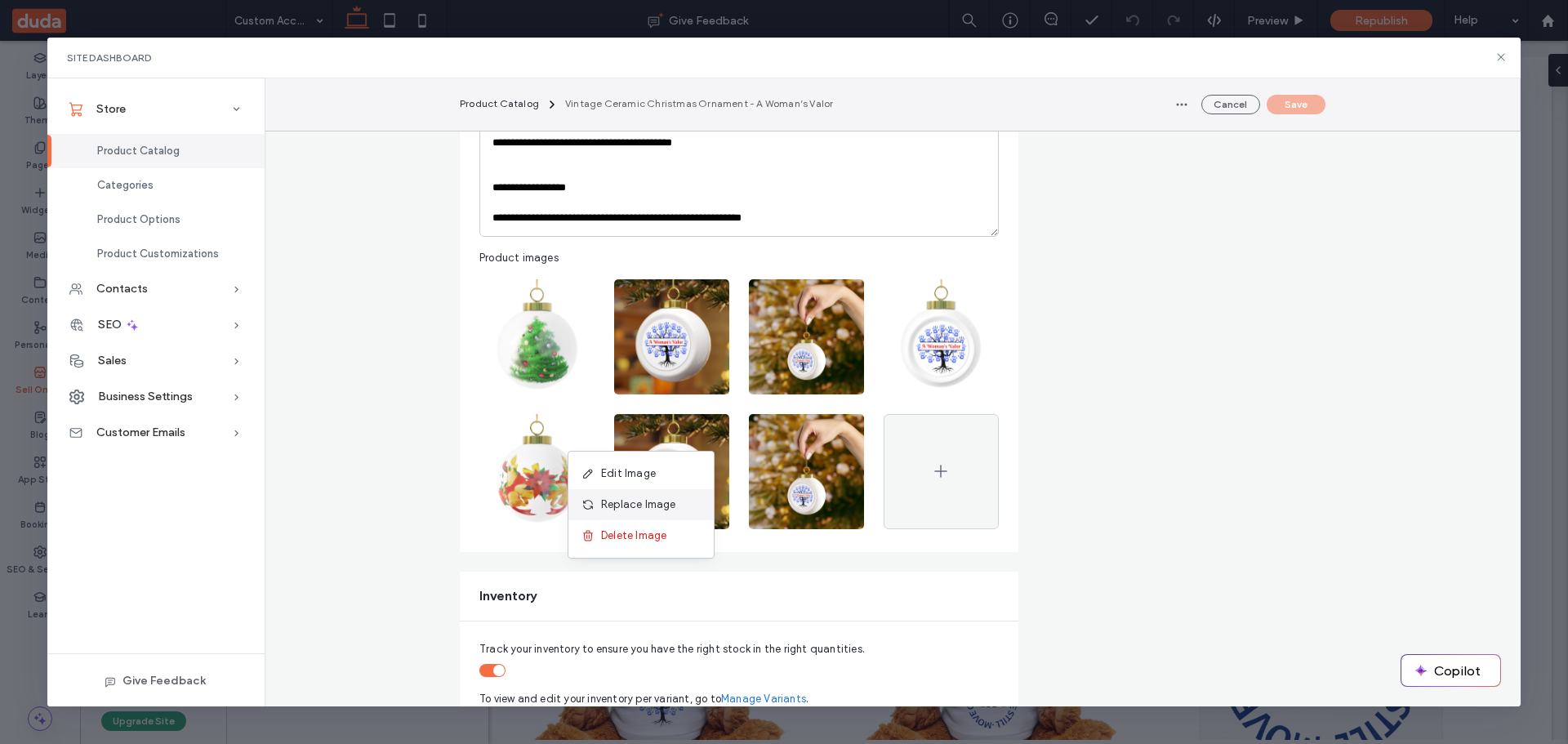
click at [646, 500] on span "Replace Image" at bounding box center [638, 505] width 75 height 16
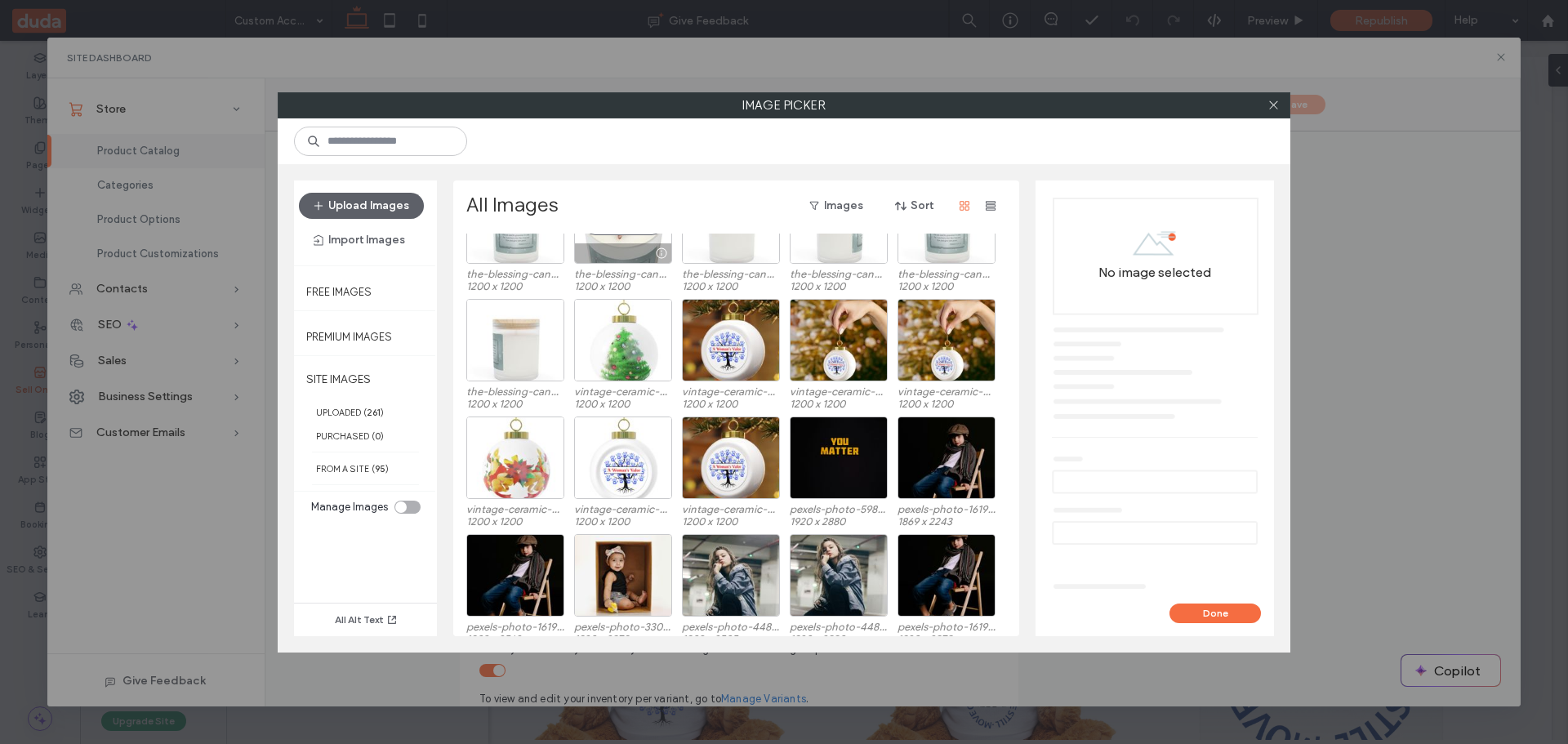
scroll to position [2043, 0]
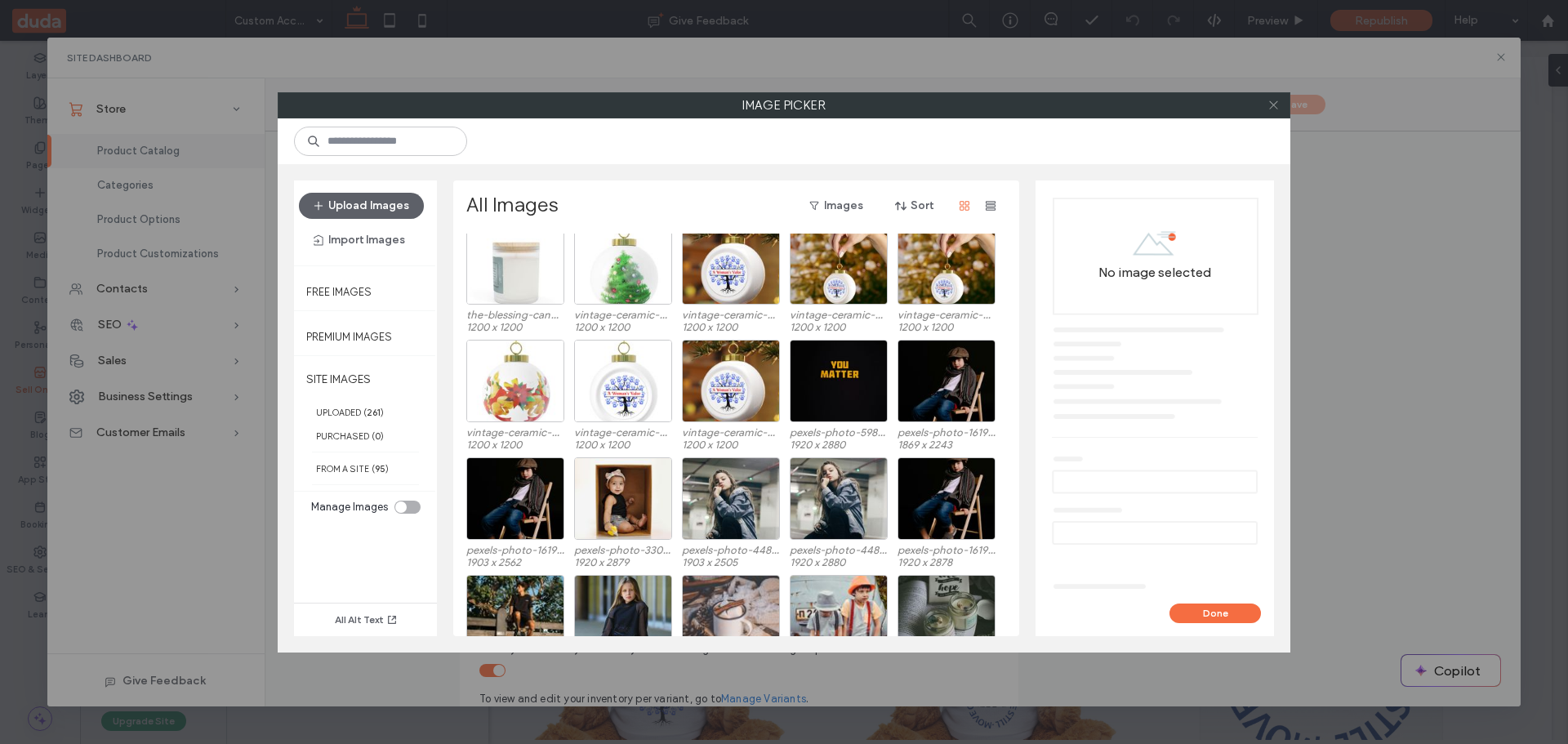
click at [1275, 103] on icon at bounding box center [1273, 104] width 12 height 12
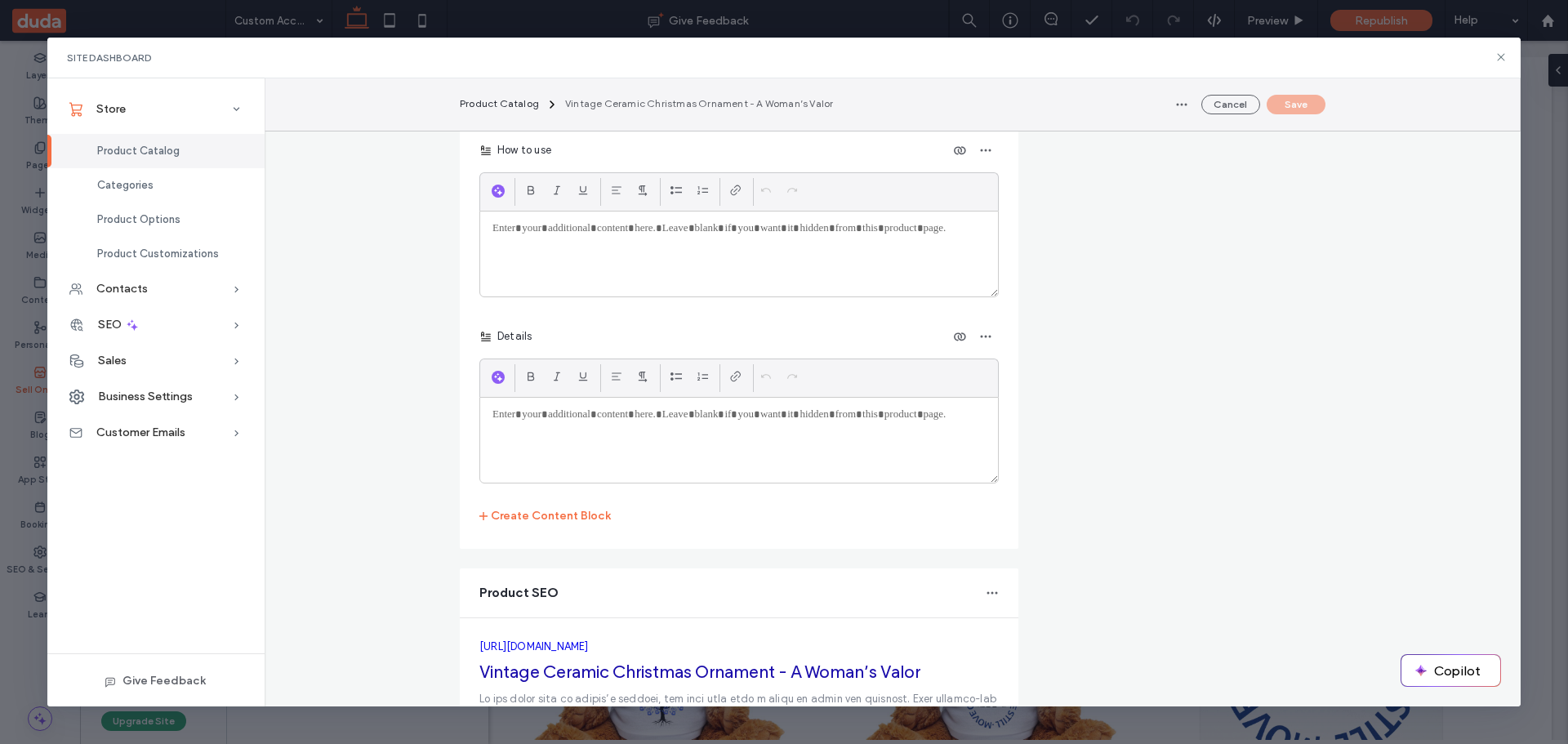
scroll to position [3272, 0]
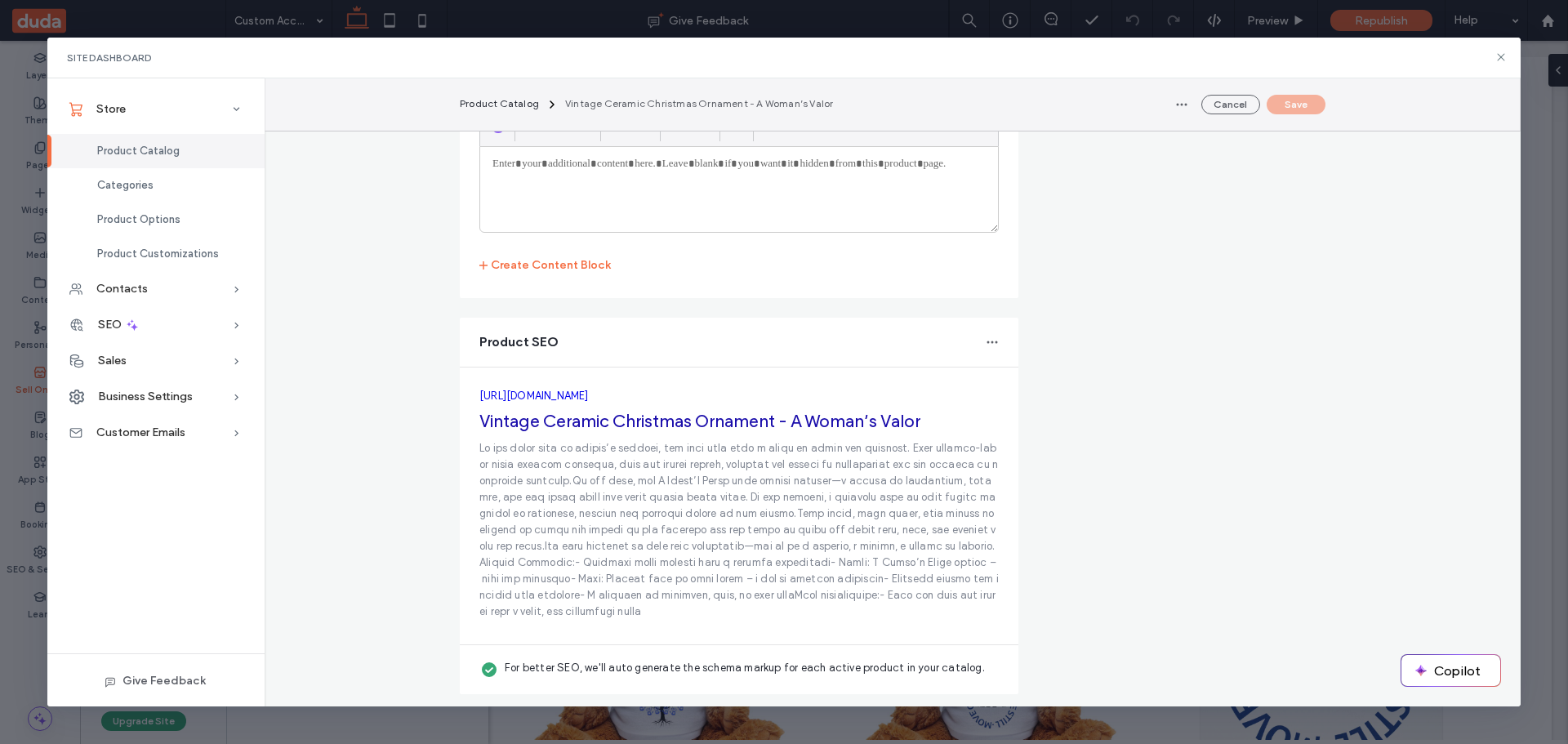
click at [639, 514] on p at bounding box center [739, 530] width 519 height 180
copy fieldset "[URL][DOMAIN_NAME] Vintage Ceramic Christmas Ornament - A Woman’s Valor"
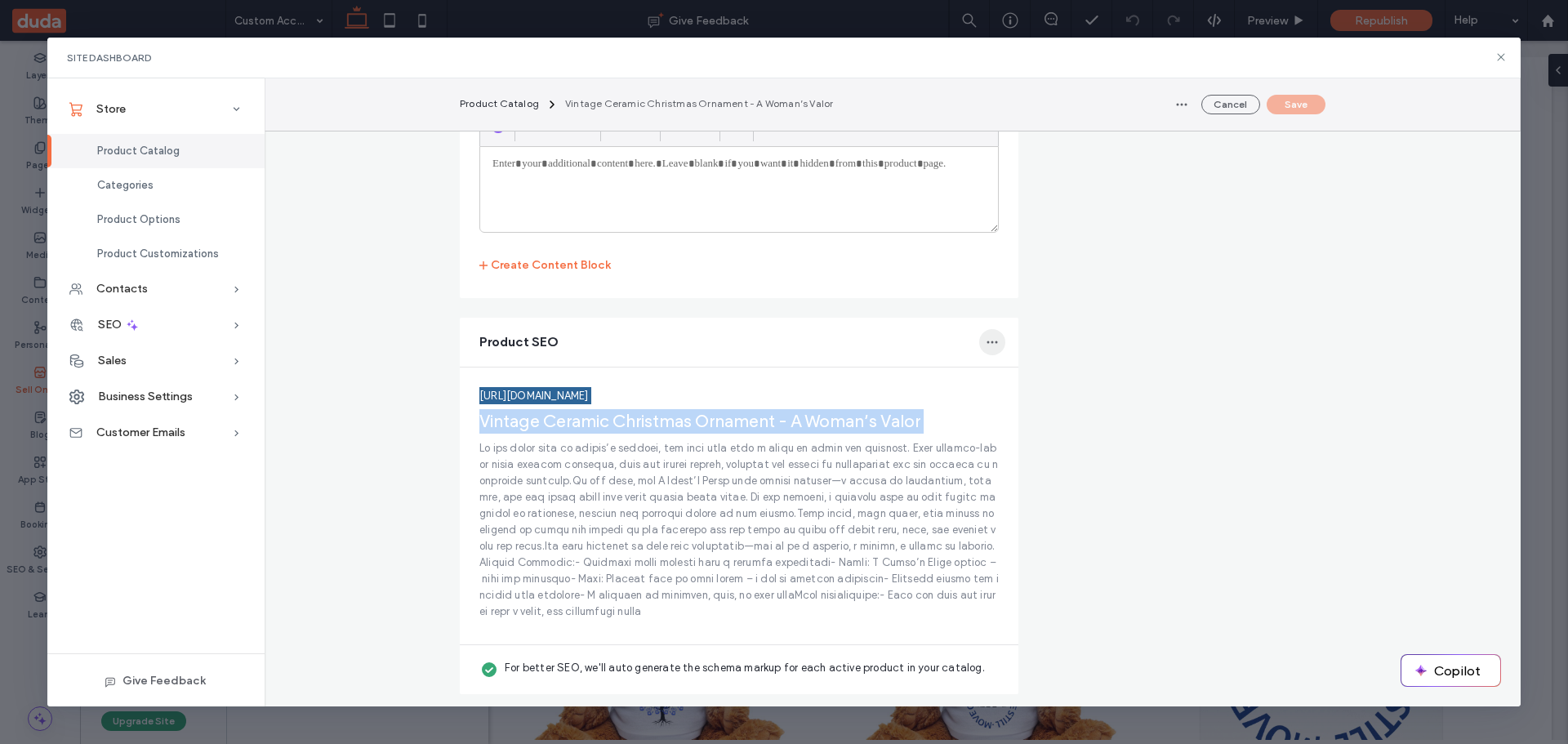
click at [991, 342] on use "button" at bounding box center [991, 342] width 11 height 2
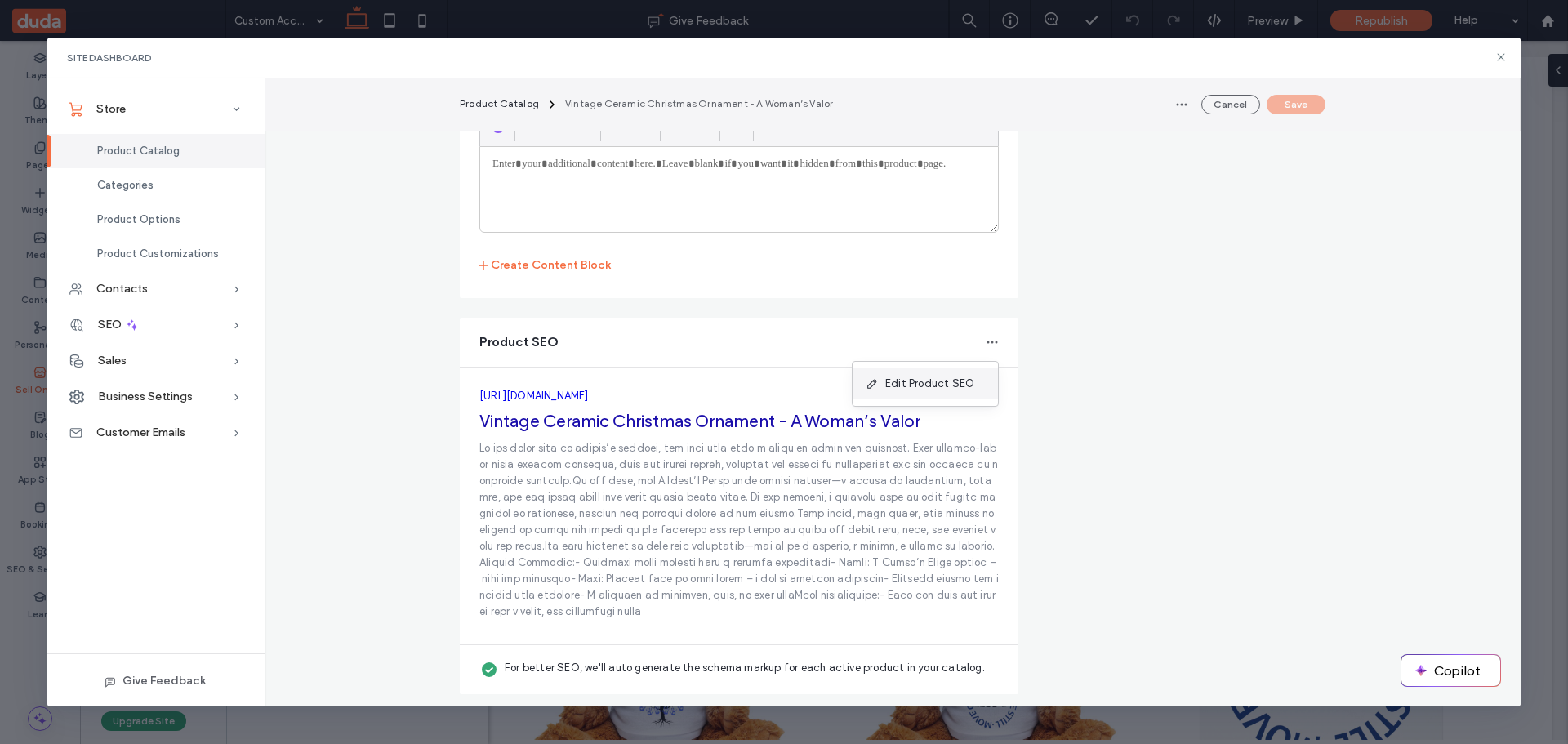
click at [946, 379] on span "Edit Product SEO" at bounding box center [930, 383] width 89 height 16
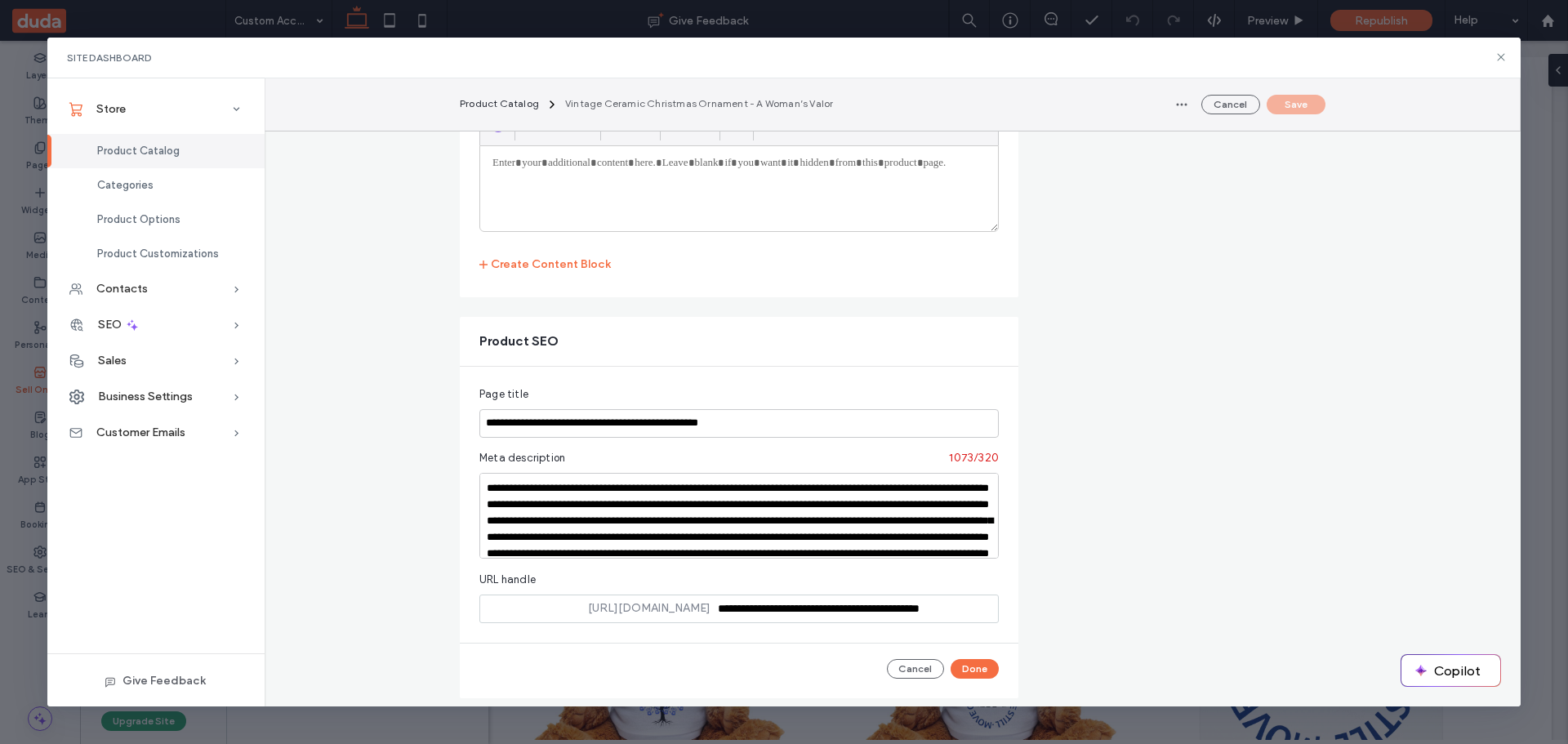
scroll to position [0, 0]
click at [617, 507] on textarea at bounding box center [739, 516] width 519 height 85
paste textarea
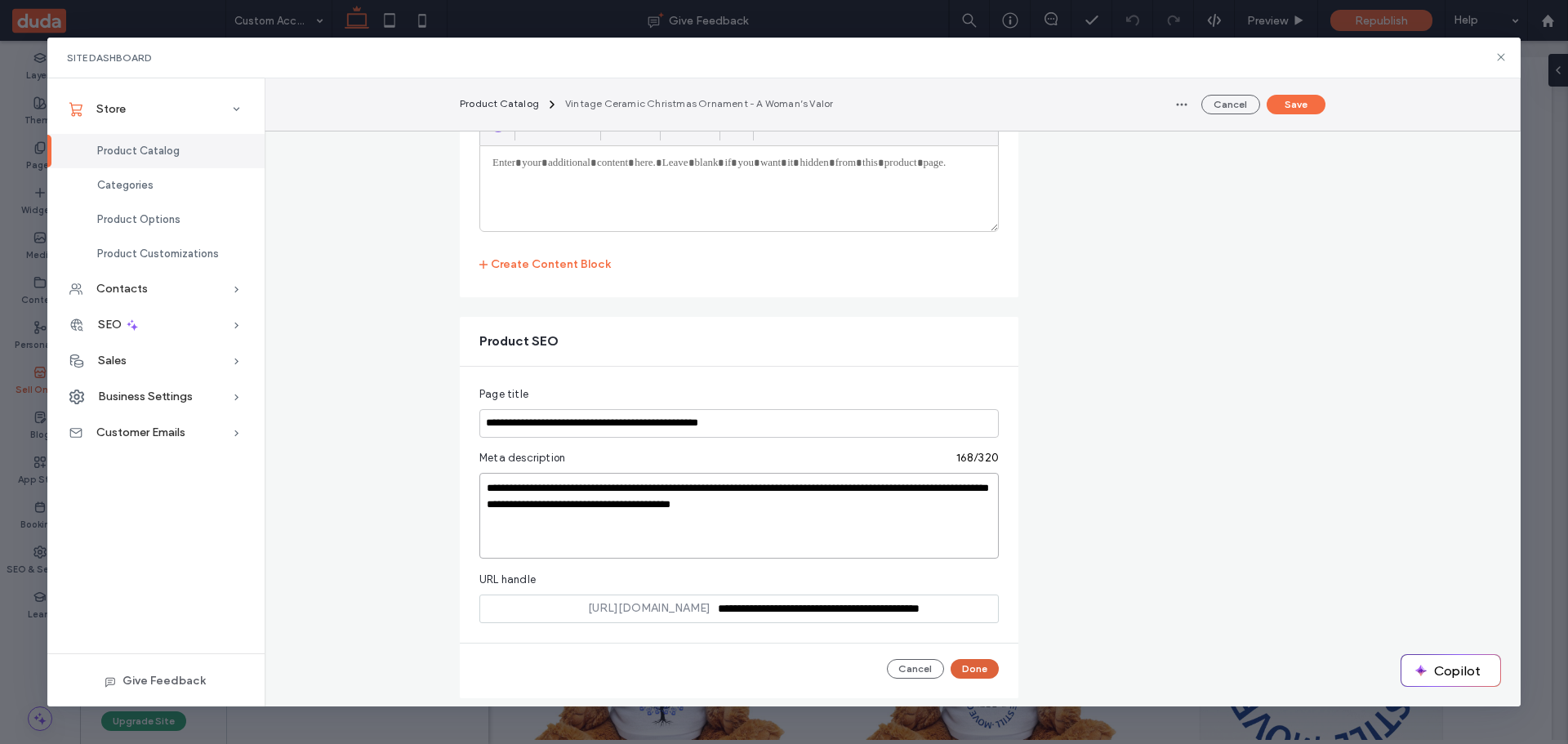
type textarea "**********"
click at [957, 664] on button "Done" at bounding box center [974, 668] width 48 height 20
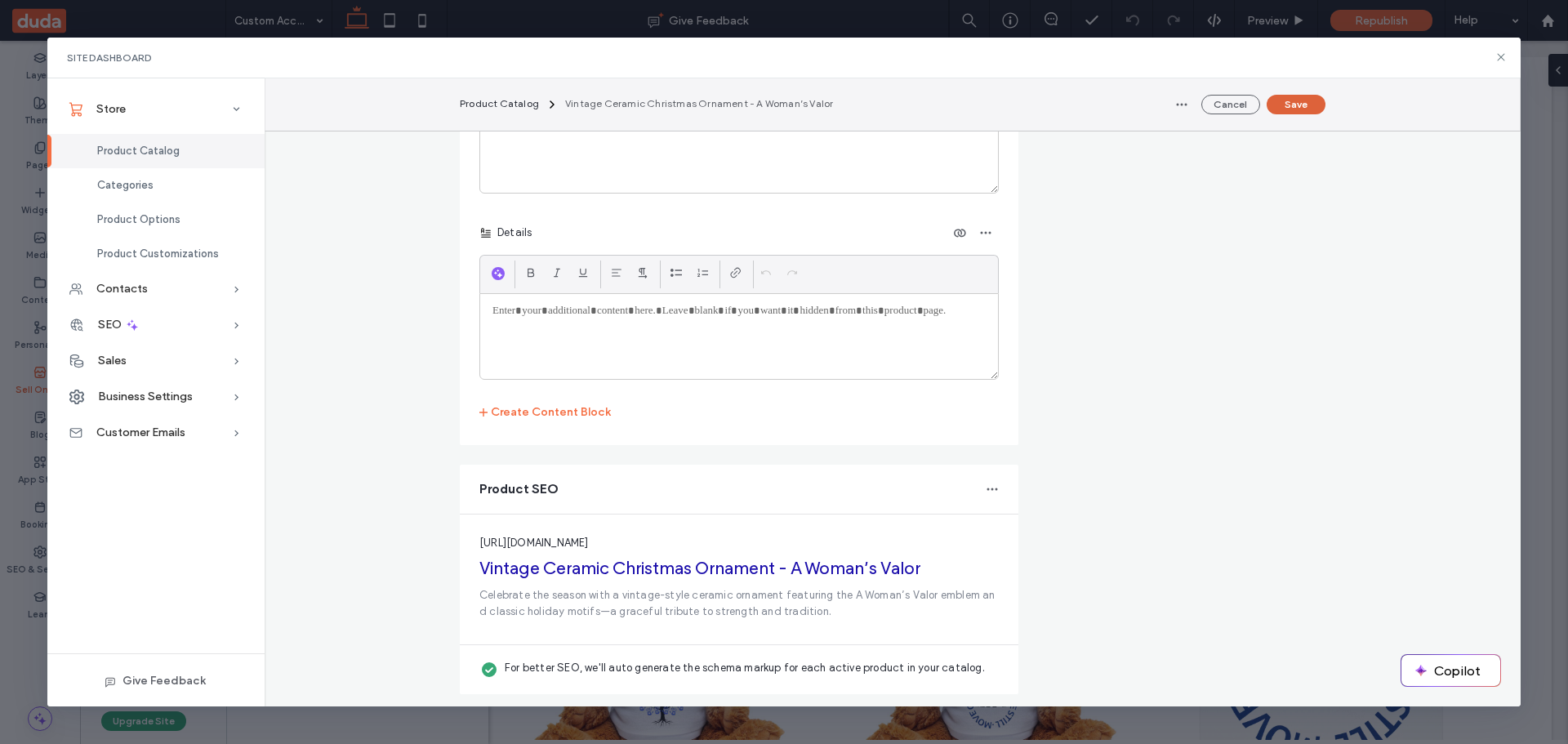
click at [1287, 101] on button "Save" at bounding box center [1296, 104] width 59 height 20
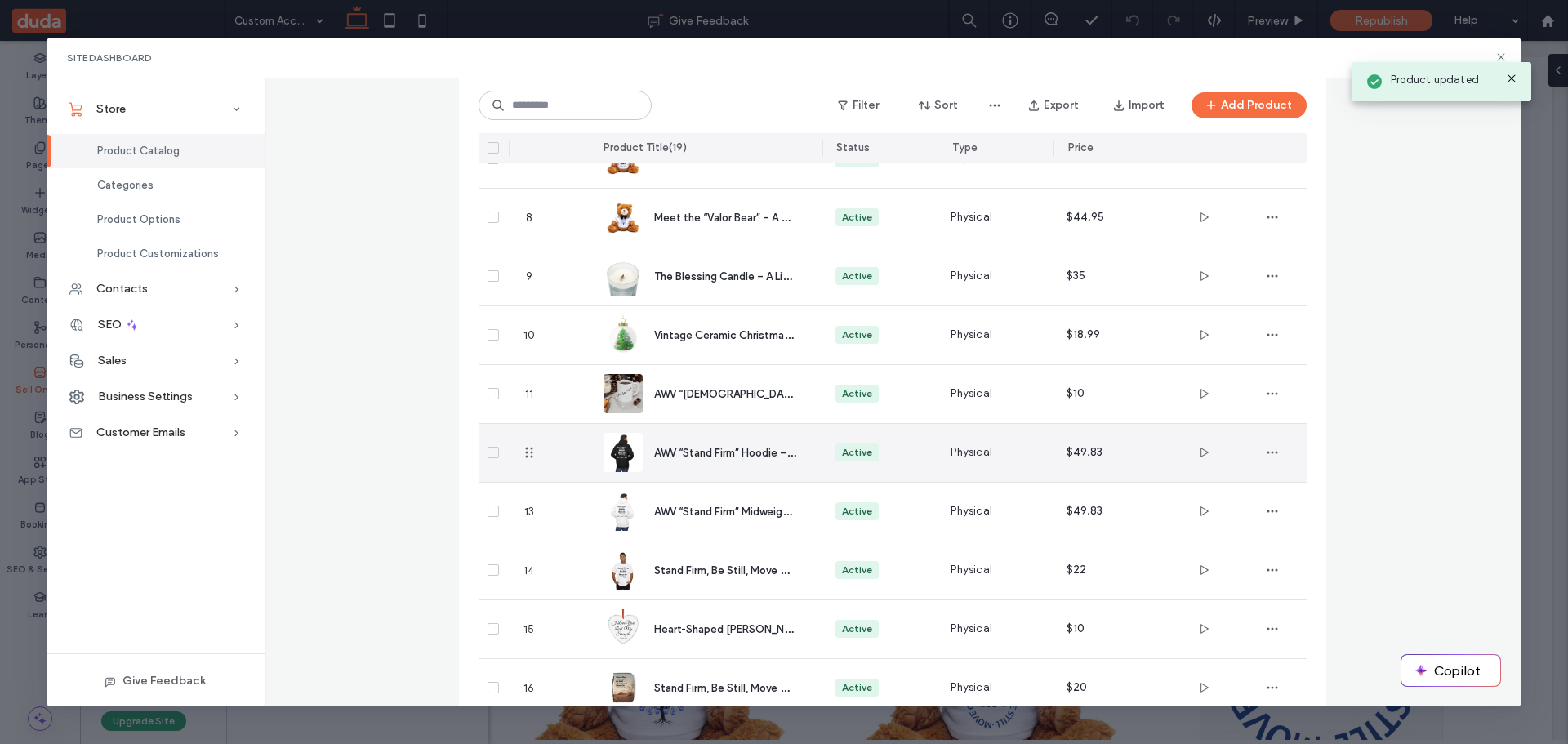
scroll to position [481, 0]
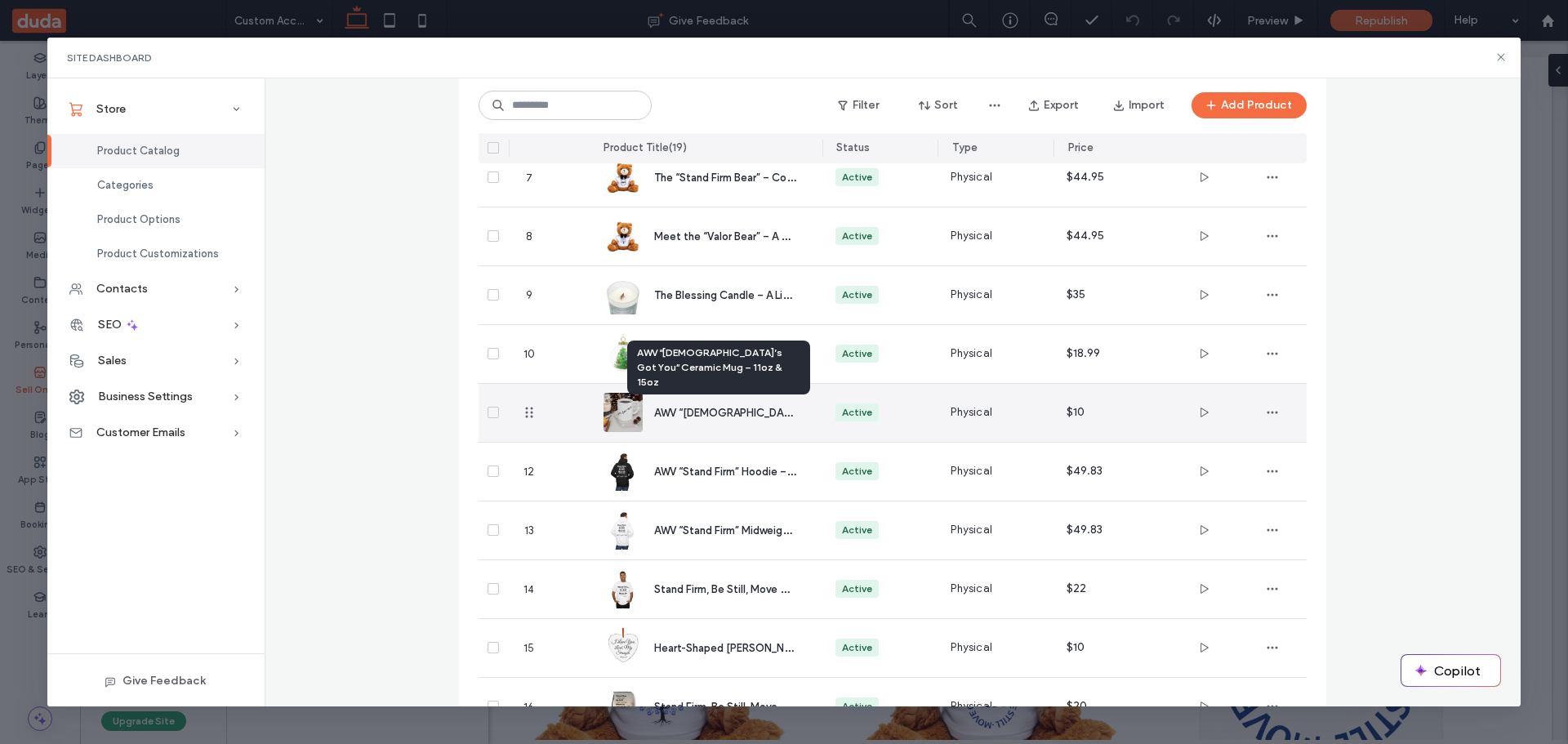
click at [694, 408] on span "AWV “[DEMOGRAPHIC_DATA]’s Got You” Ceramic Mug – 11oz & 15oz" at bounding box center [822, 411] width 338 height 16
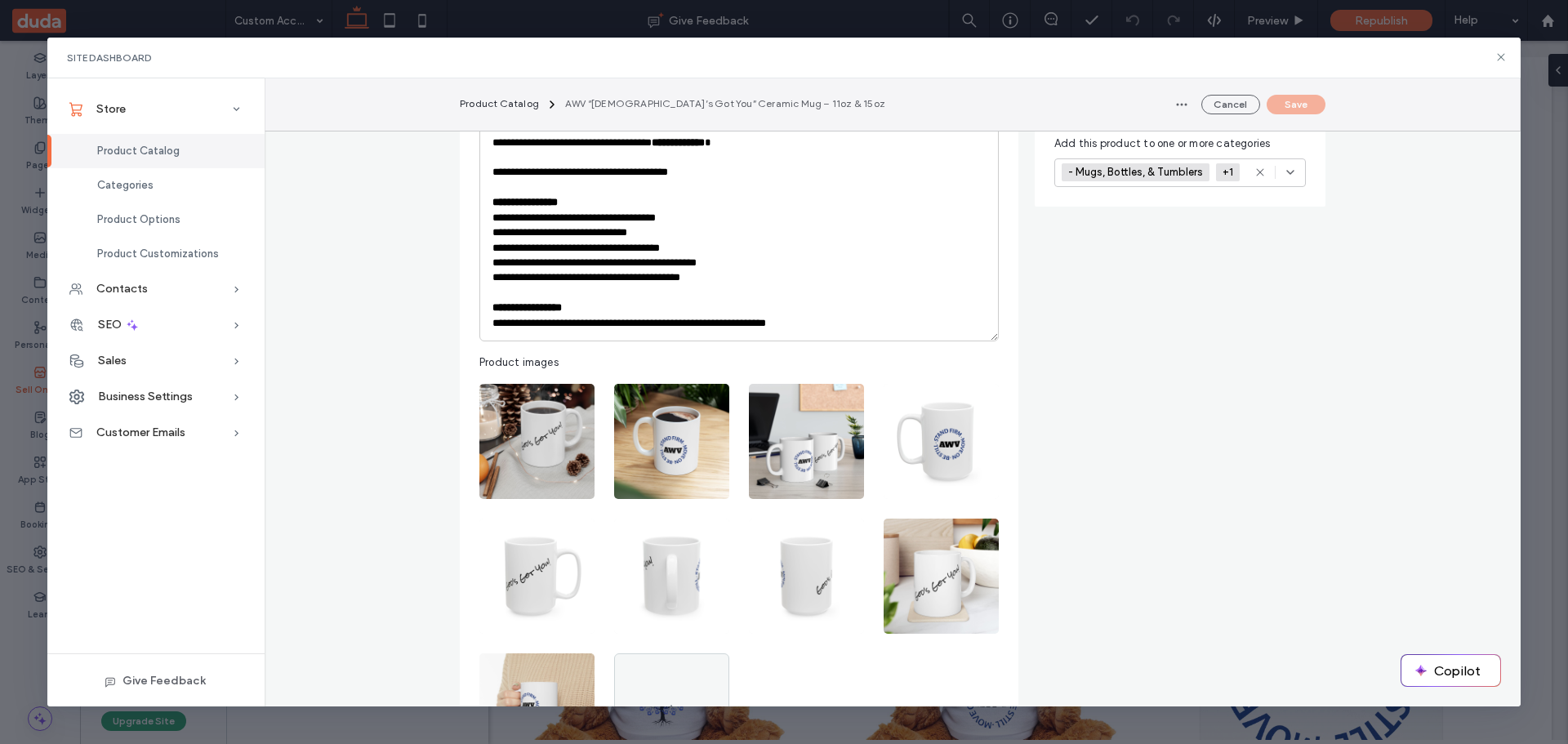
scroll to position [490, 0]
click at [586, 194] on p "**********" at bounding box center [739, 201] width 494 height 15
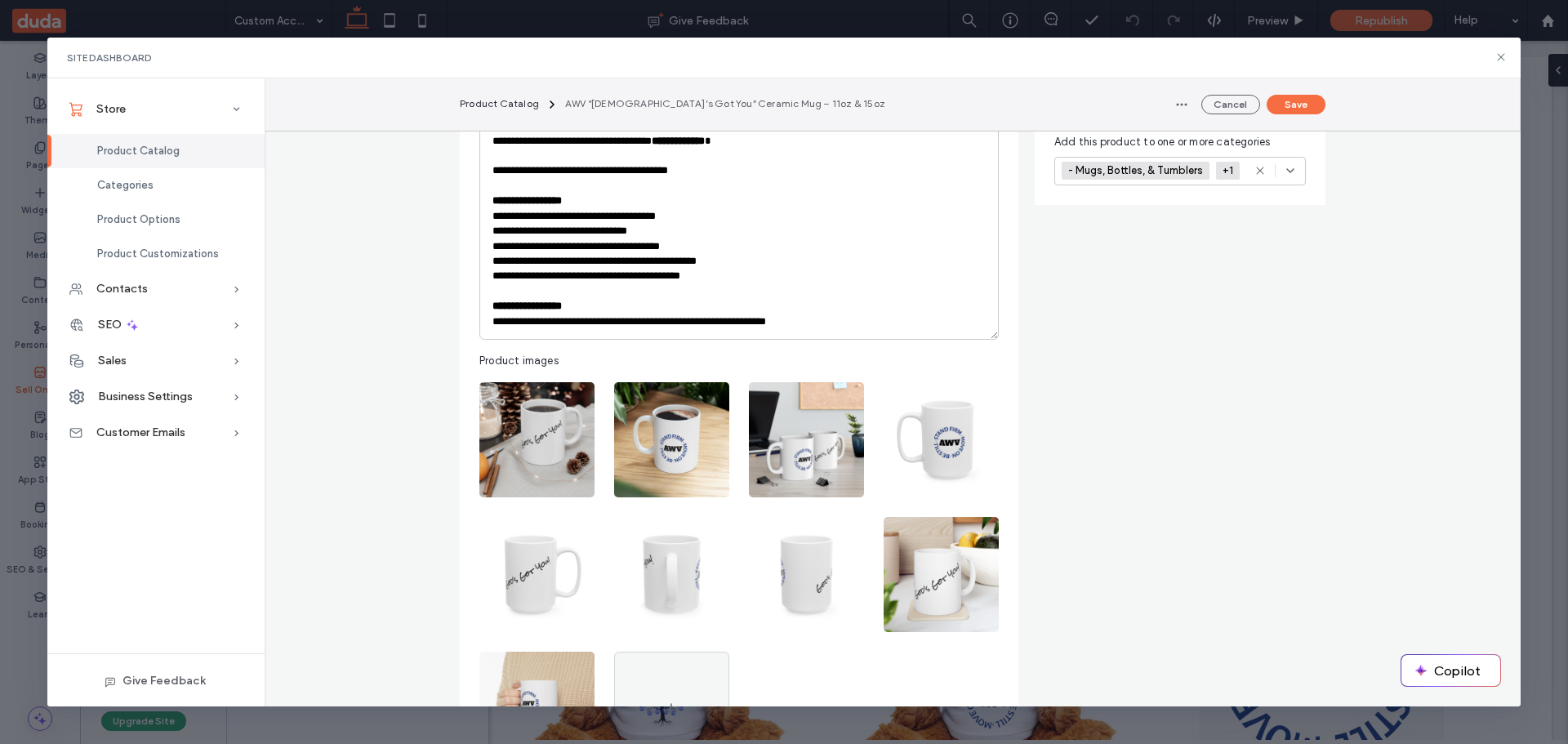
click at [579, 299] on p "**********" at bounding box center [739, 306] width 494 height 15
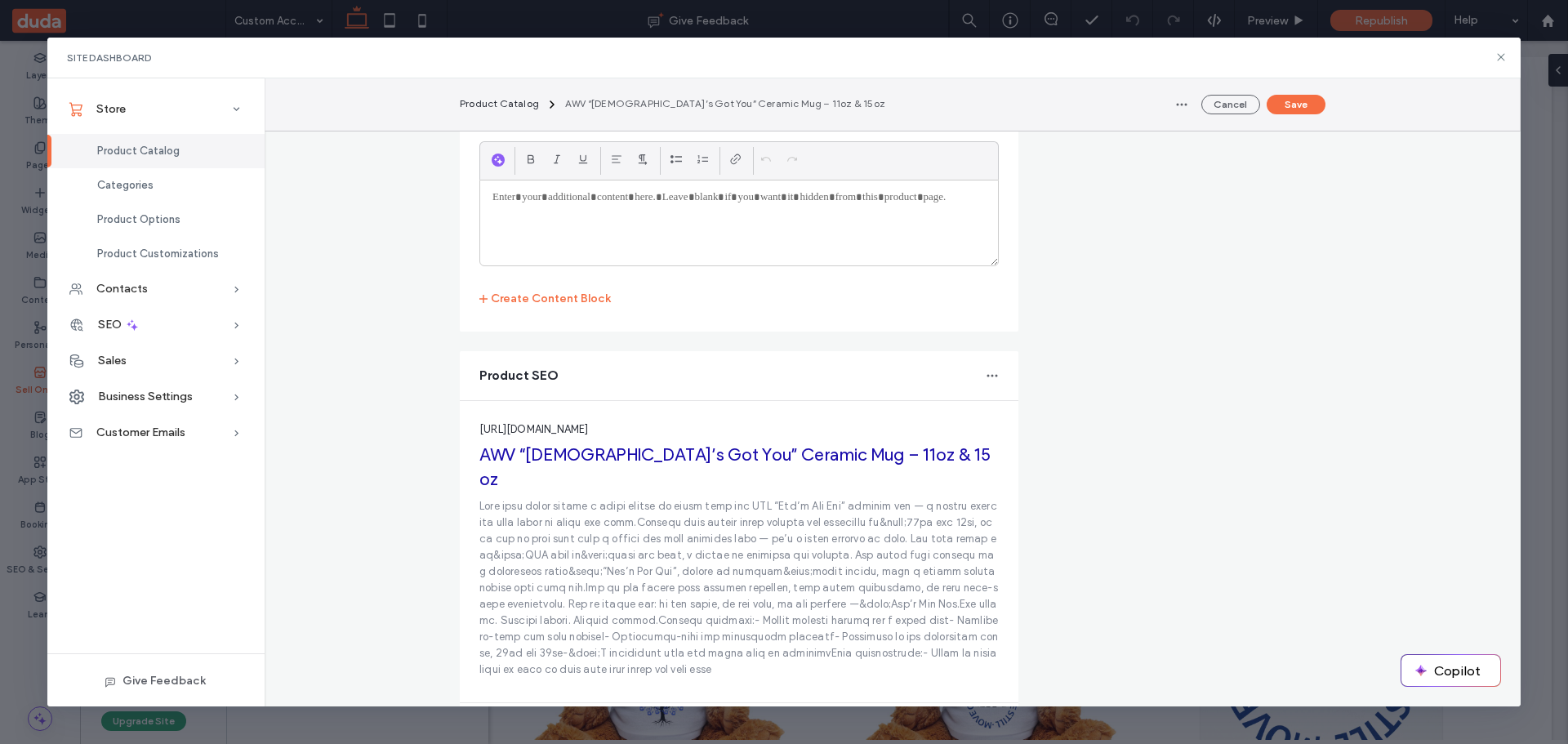
scroll to position [3197, 0]
click at [651, 497] on p at bounding box center [739, 586] width 519 height 180
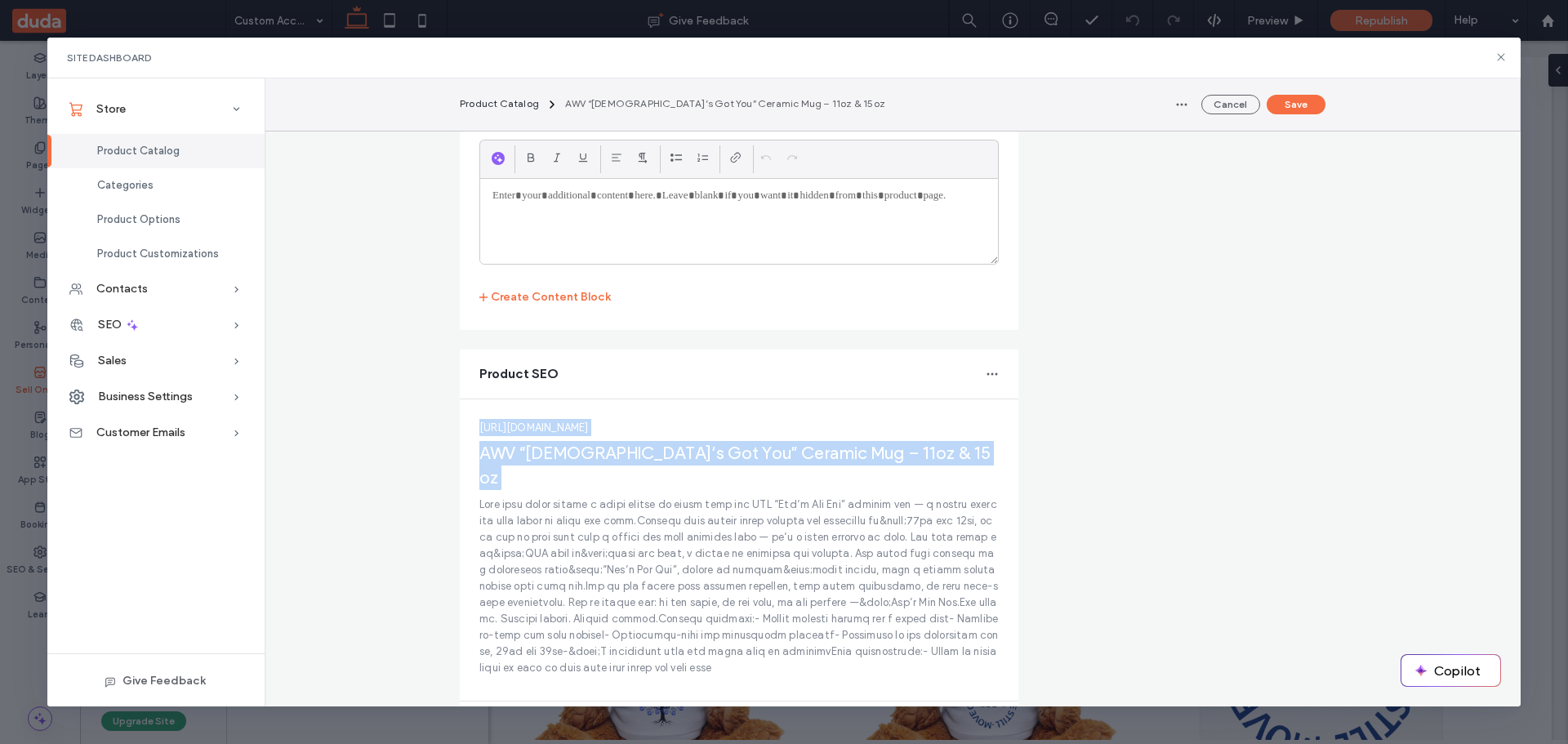
click at [651, 497] on p at bounding box center [739, 586] width 519 height 180
copy fieldset "[URL][DOMAIN_NAME] AWV “God’s Got You” Ceramic Mug – 11oz & 15oz"
click at [982, 361] on span "button" at bounding box center [992, 374] width 26 height 26
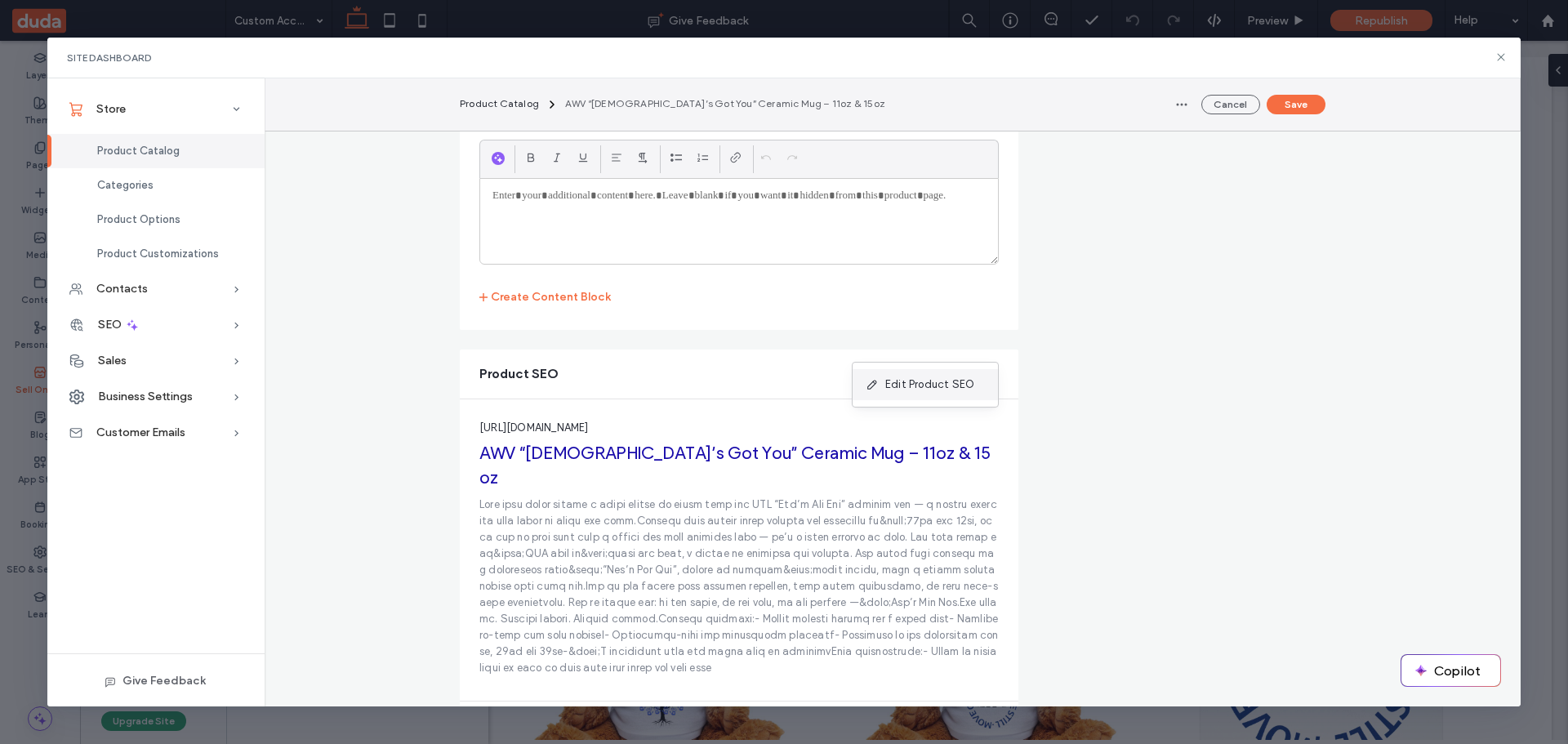
click at [936, 378] on span "Edit Product SEO" at bounding box center [930, 384] width 89 height 16
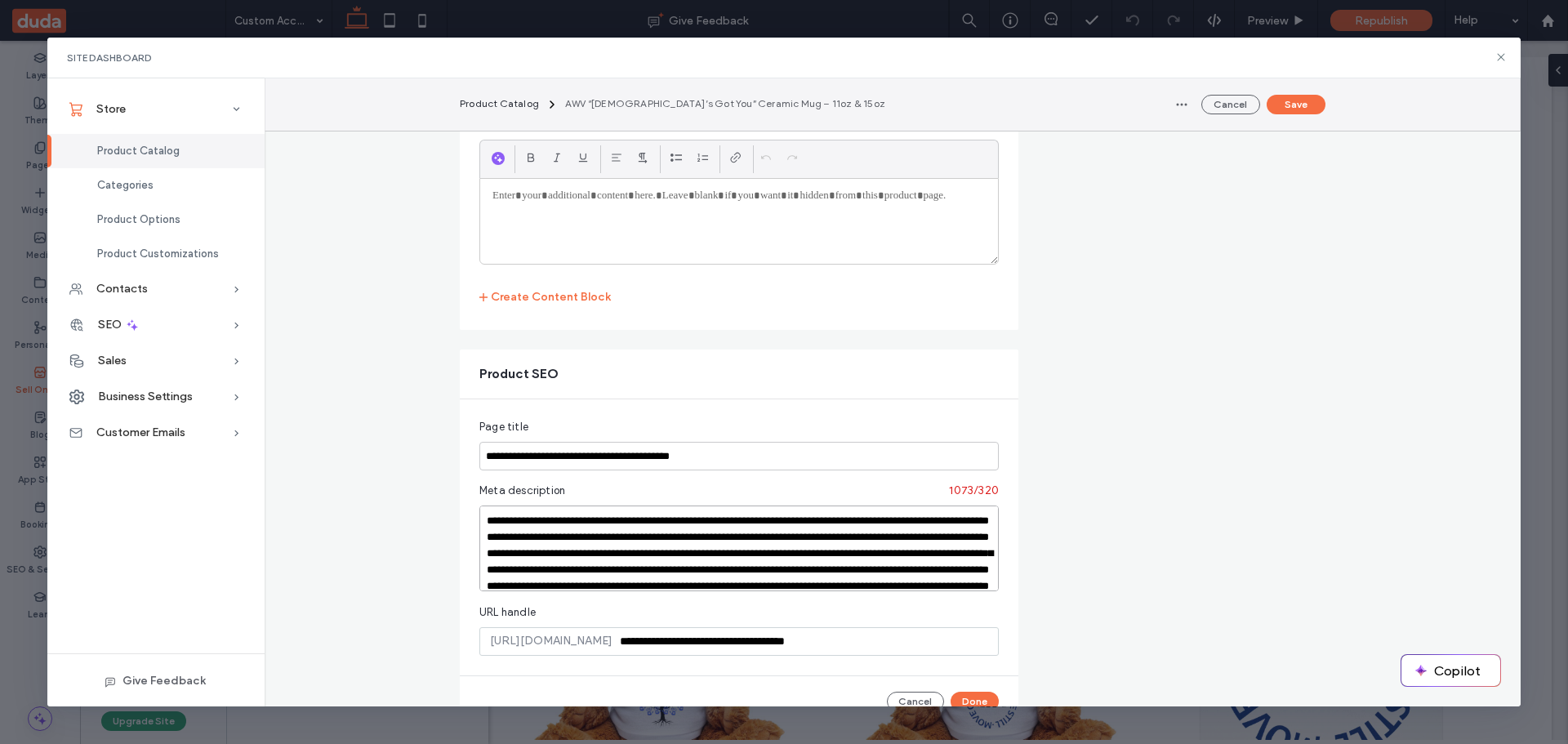
click at [602, 517] on textarea at bounding box center [739, 549] width 519 height 85
paste textarea
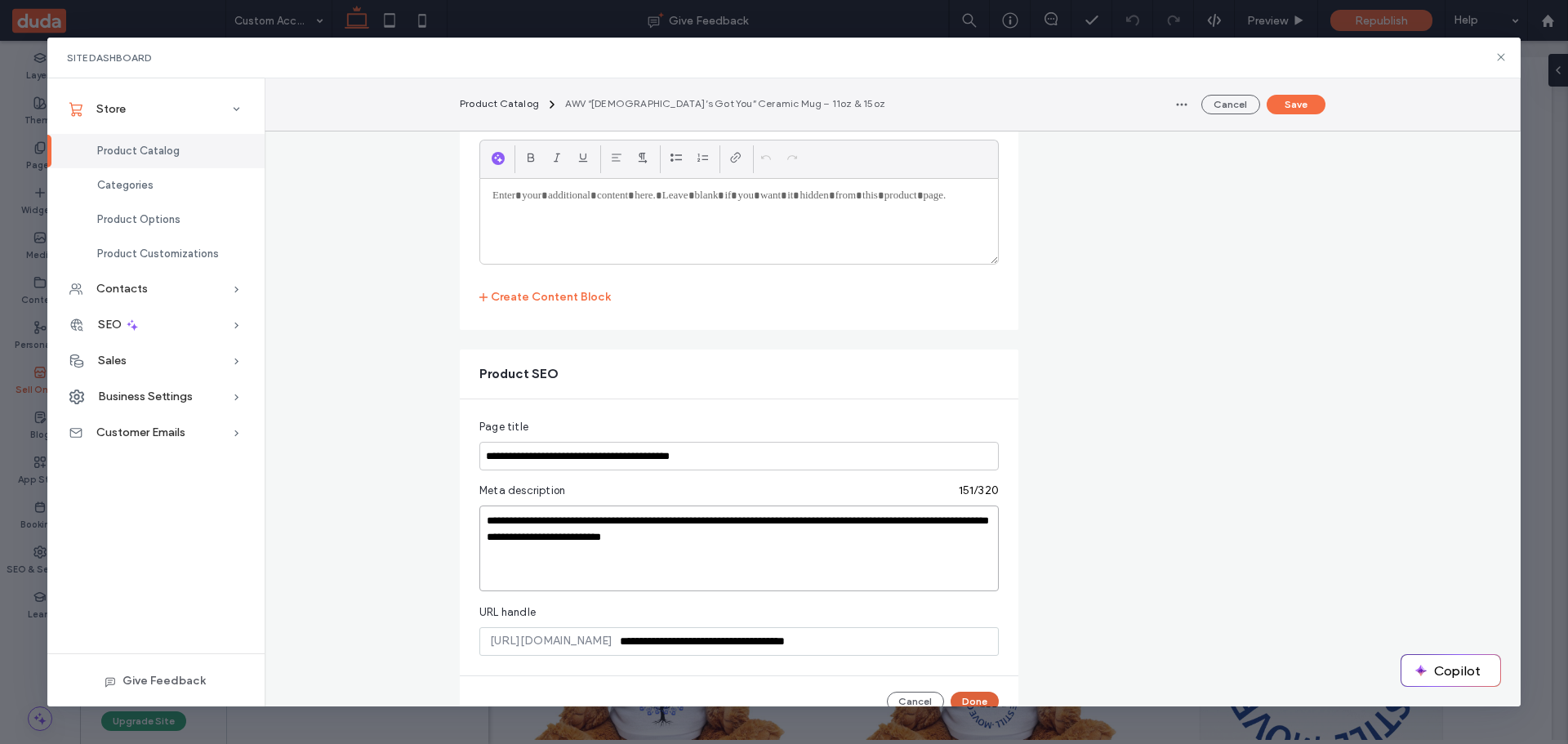
type textarea "**********"
click at [978, 691] on button "Done" at bounding box center [974, 701] width 48 height 20
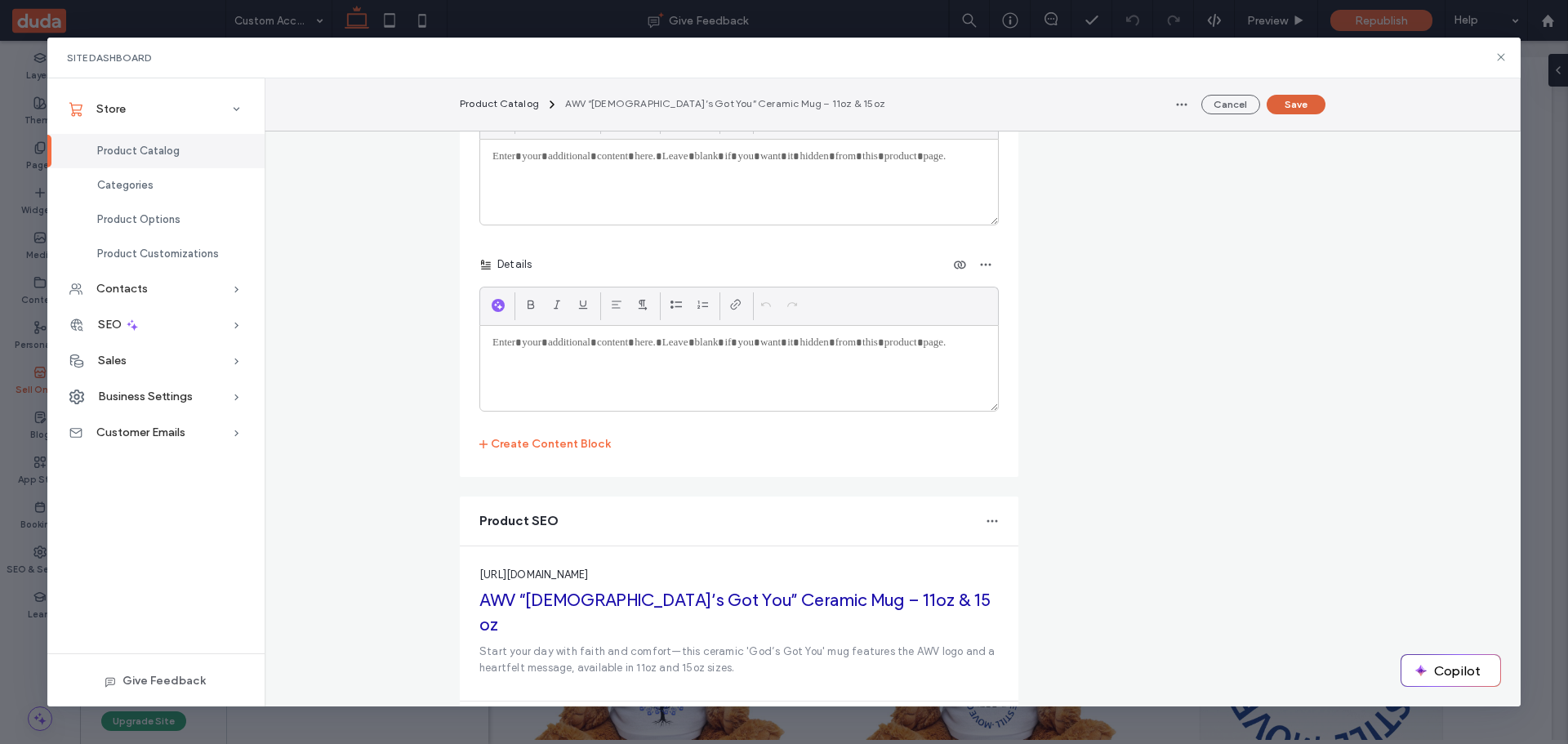
click at [1299, 99] on button "Save" at bounding box center [1296, 104] width 59 height 20
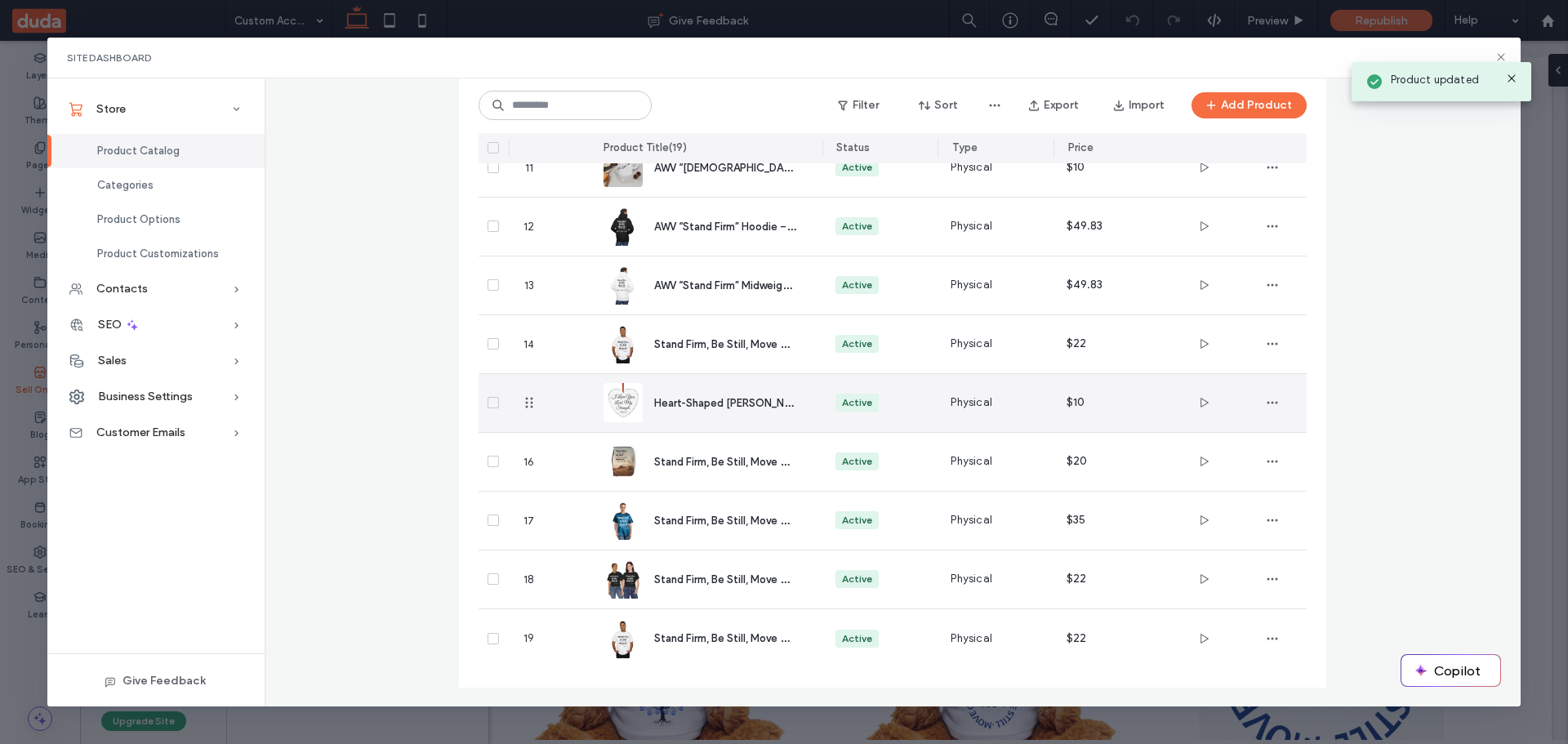
scroll to position [726, 0]
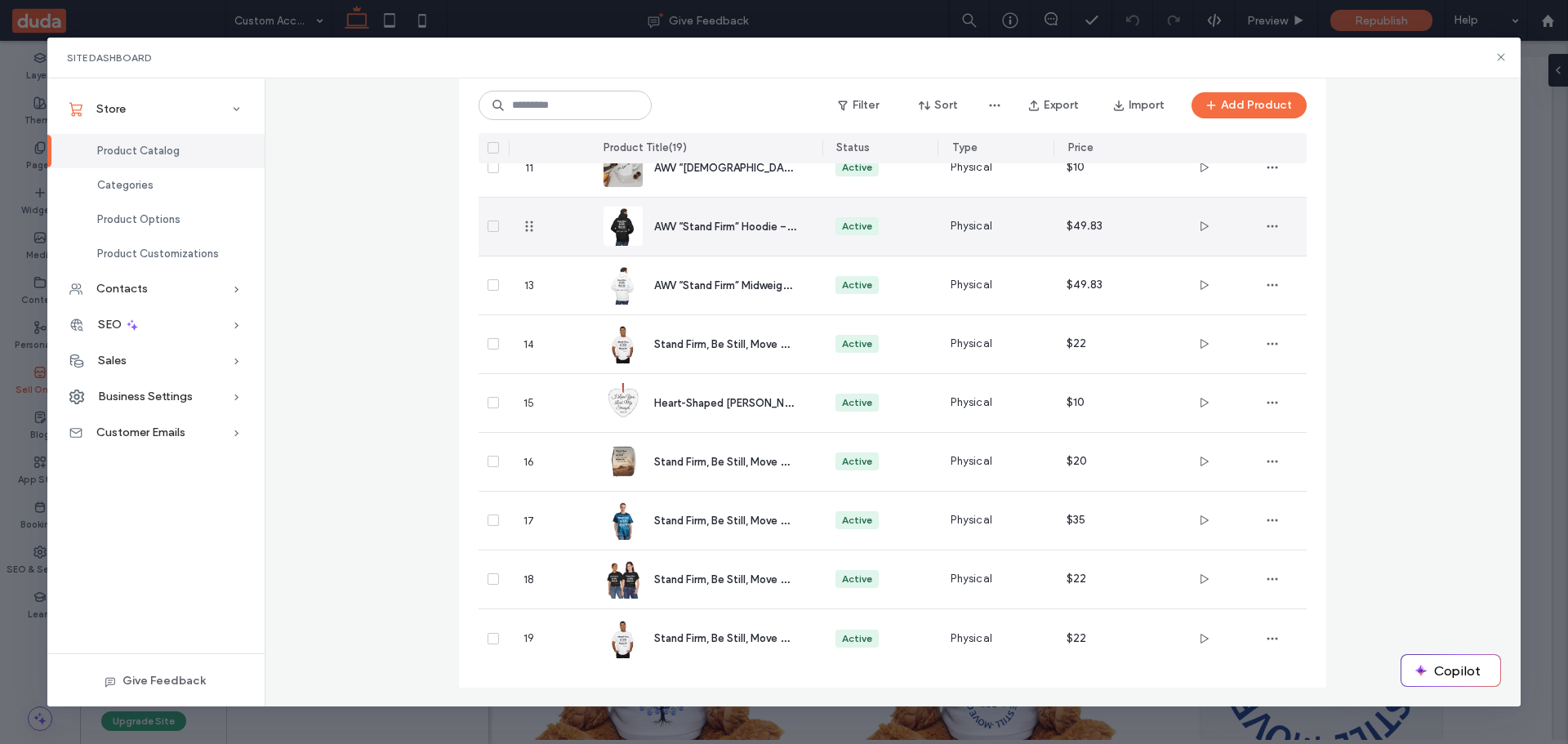
click at [675, 223] on span "AWV “Stand Firm” Hoodie – Black Fleece, Bold Faith" at bounding box center [779, 225] width 251 height 16
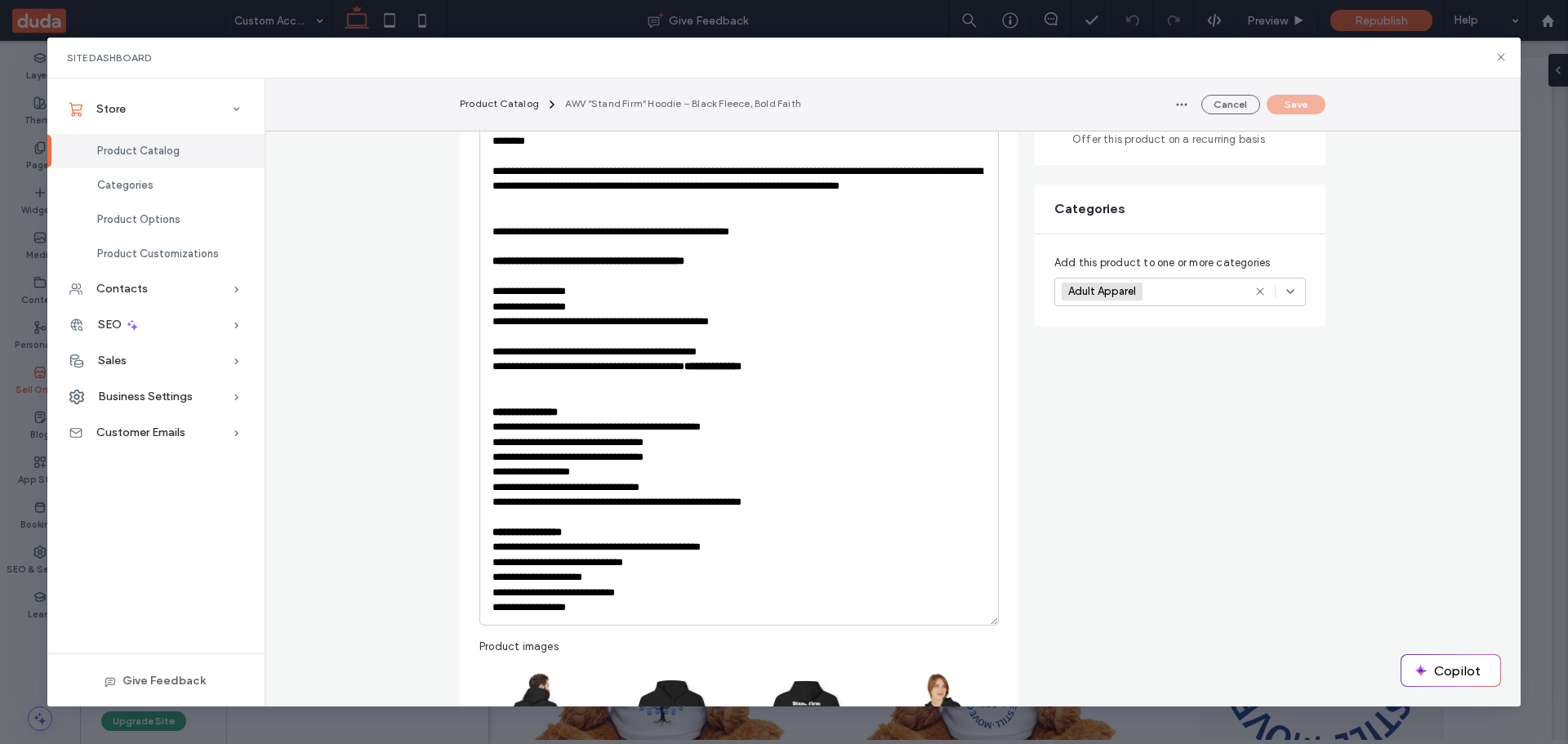
scroll to position [408, 0]
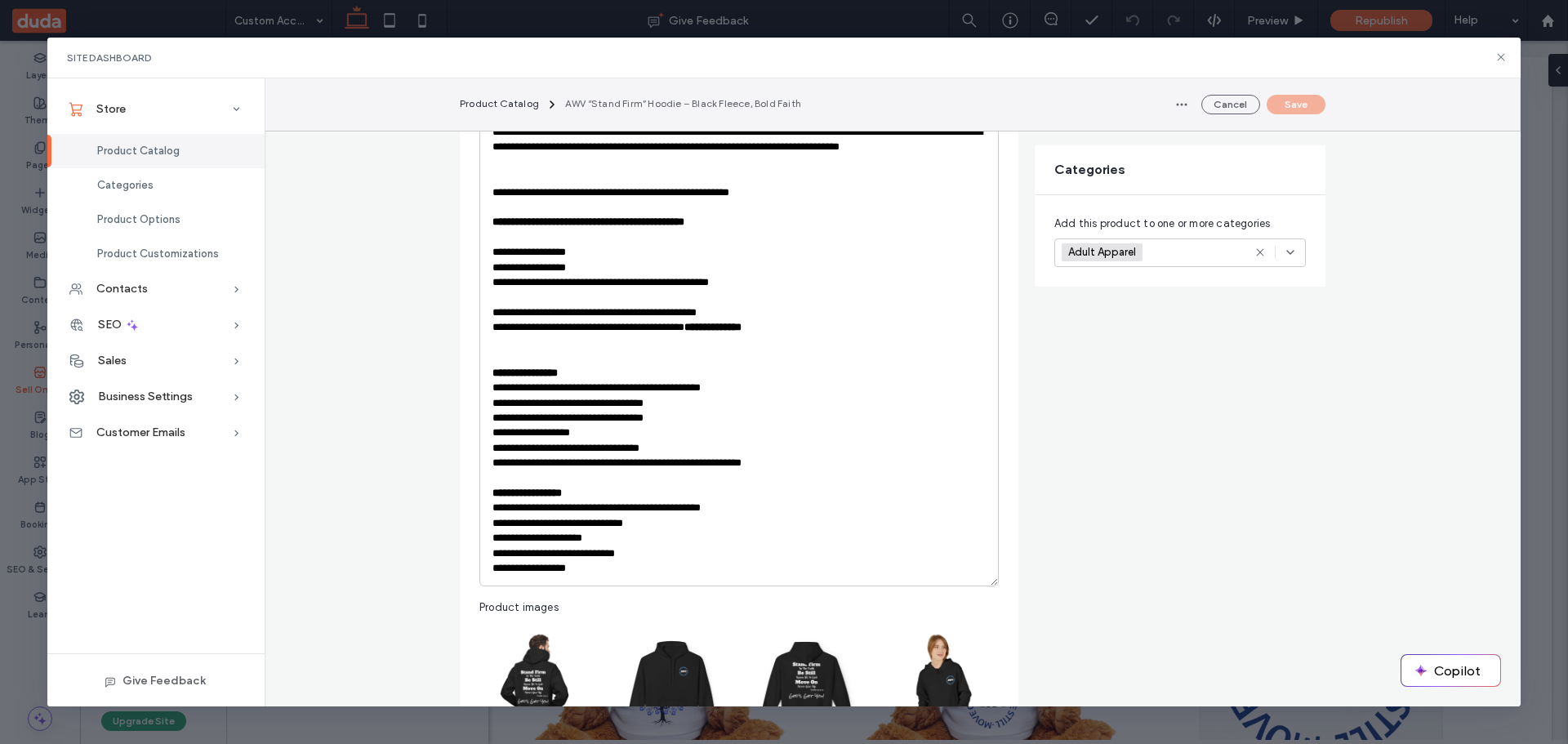
click at [605, 373] on p "**********" at bounding box center [739, 373] width 494 height 15
click at [577, 494] on p "**********" at bounding box center [739, 494] width 494 height 15
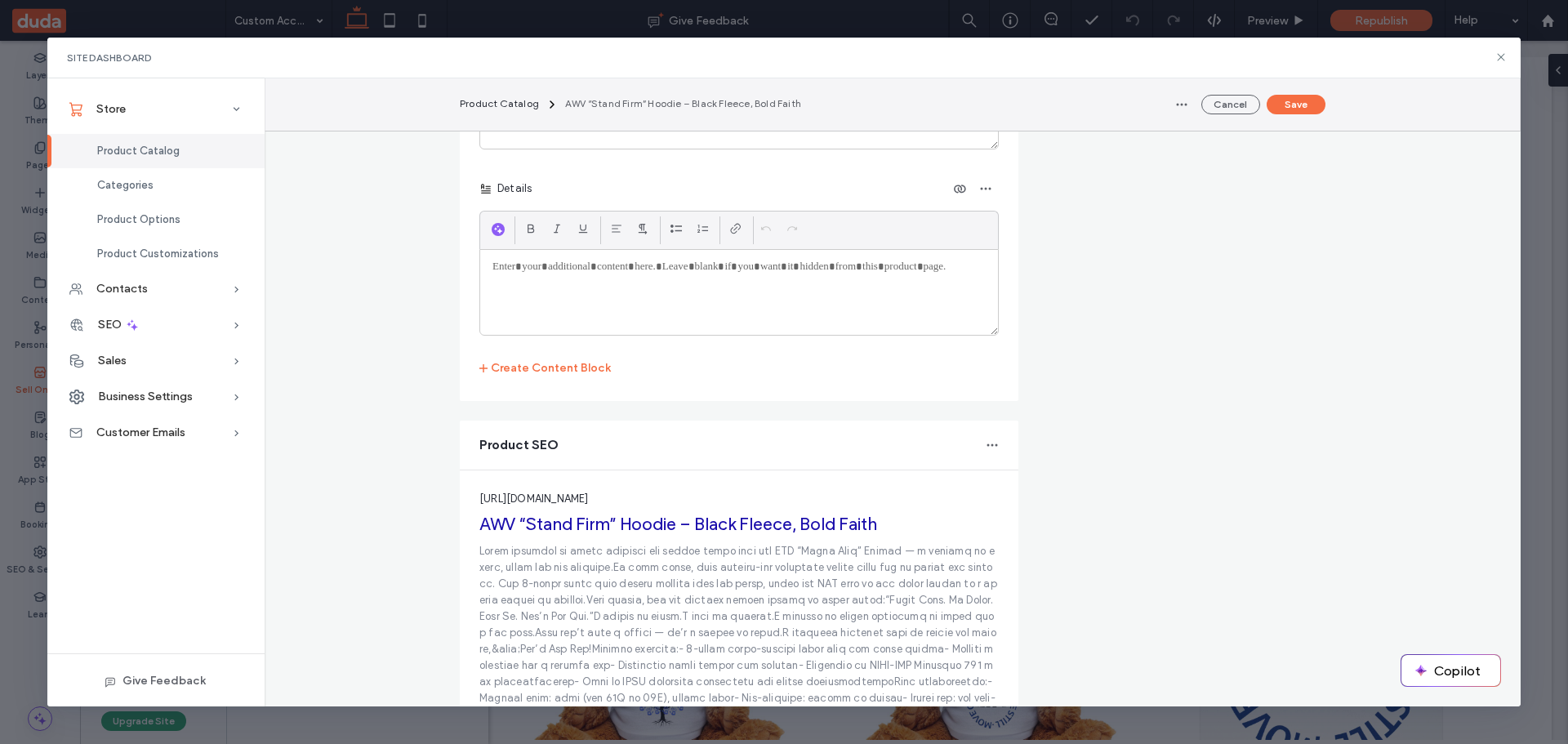
scroll to position [3672, 0]
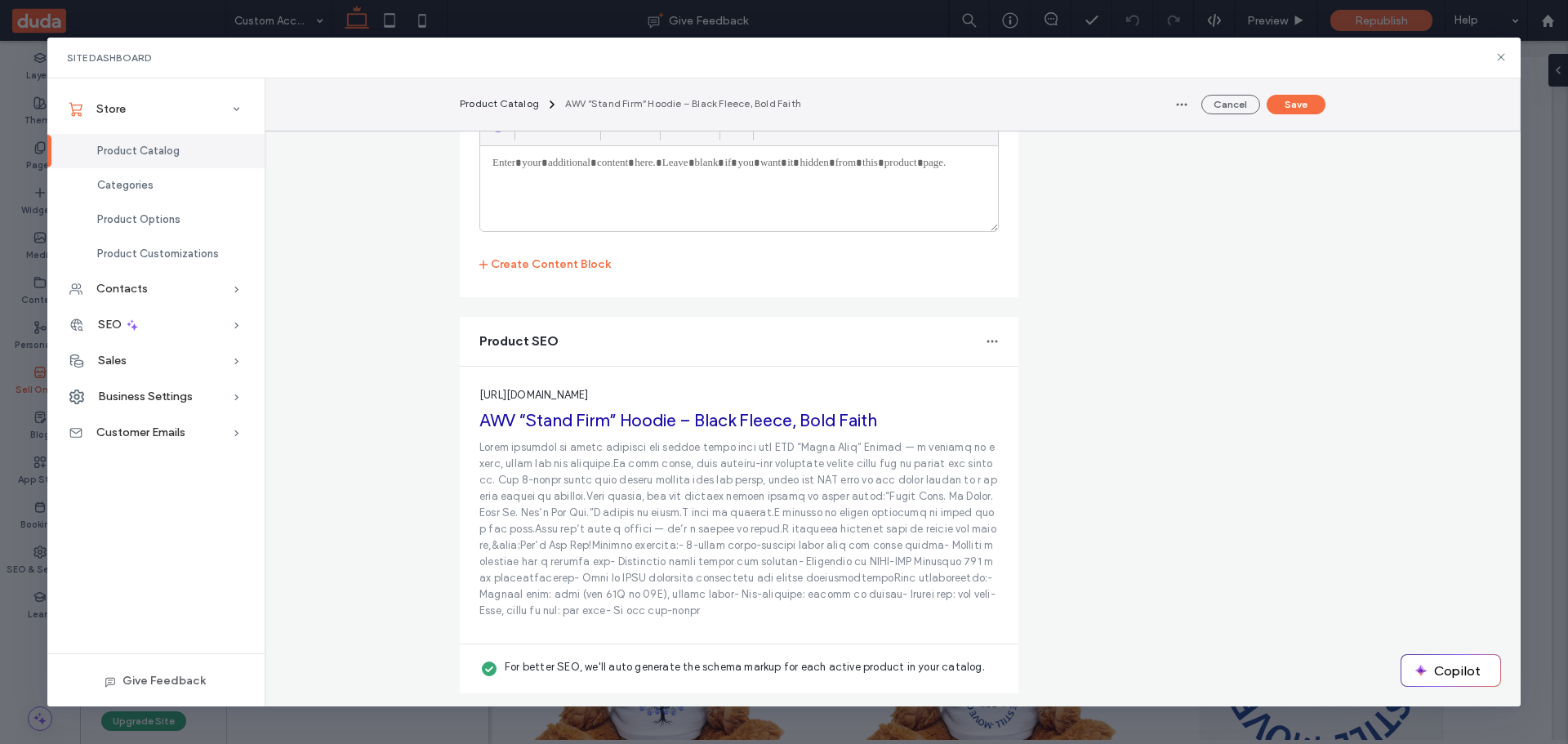
click at [614, 508] on p at bounding box center [739, 529] width 519 height 180
copy fieldset "[URL][DOMAIN_NAME] AWV “Stand Firm” Hoodie – Black Fleece, Bold Faith"
click at [983, 333] on span "button" at bounding box center [992, 342] width 26 height 26
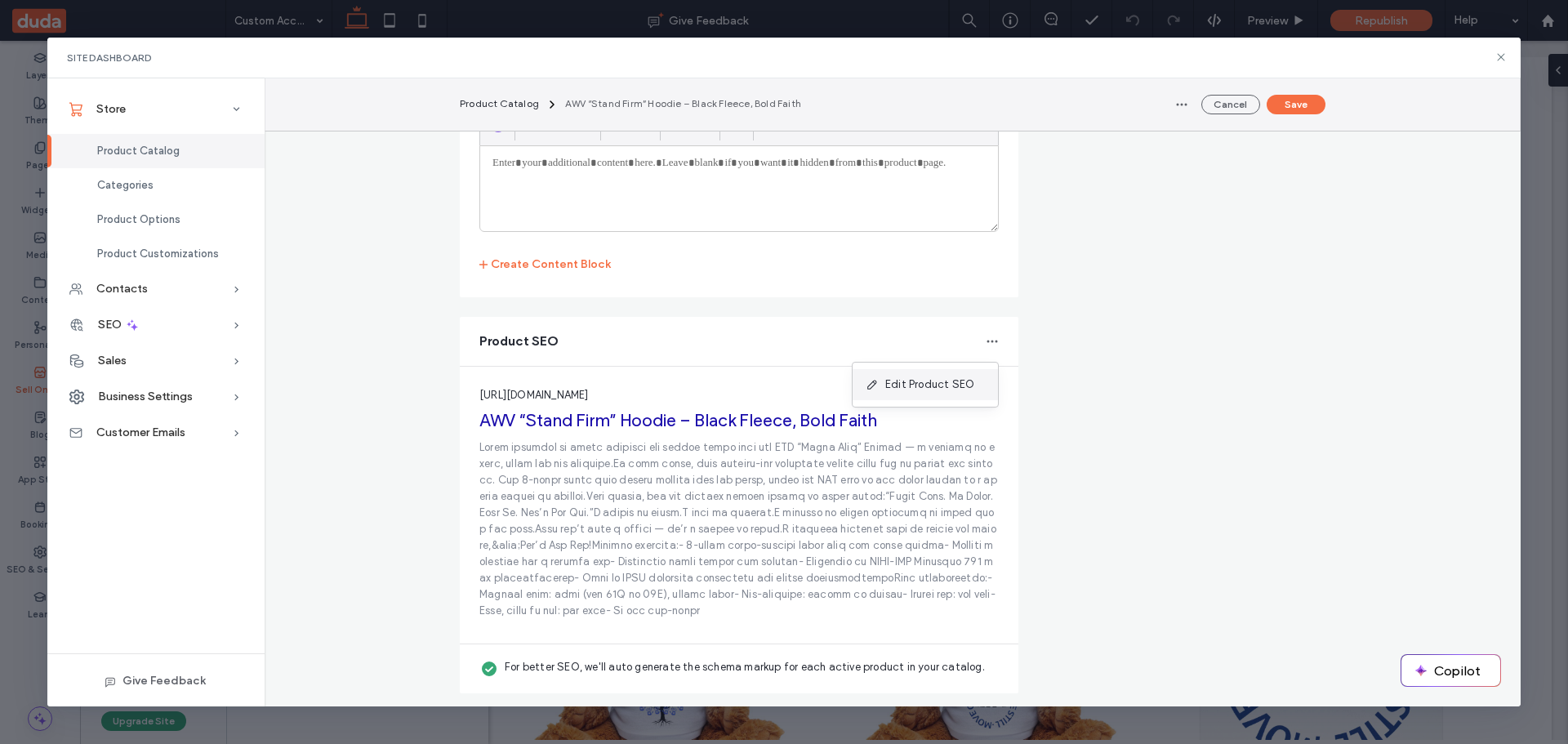
click at [940, 379] on span "Edit Product SEO" at bounding box center [930, 384] width 89 height 16
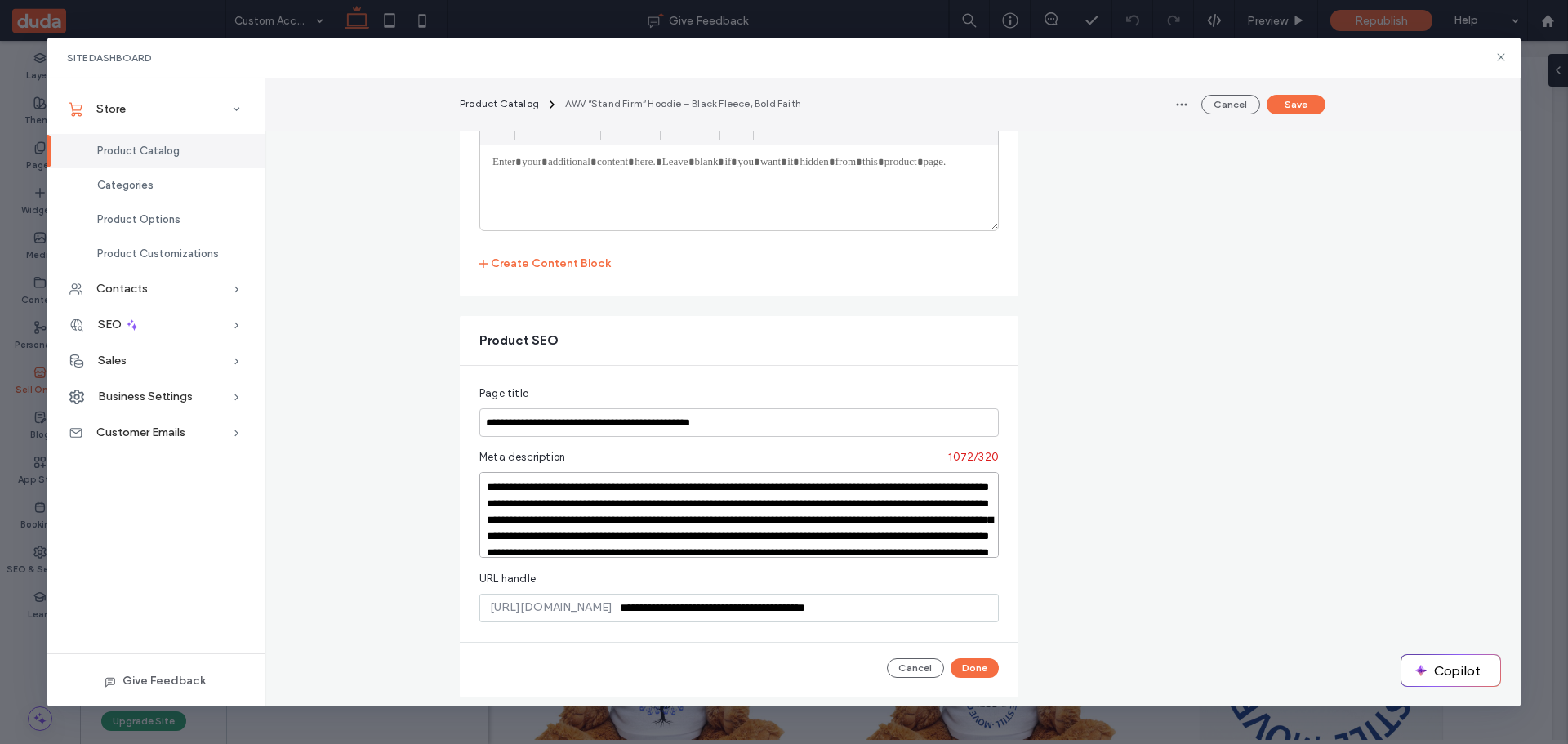
click at [697, 502] on textarea at bounding box center [739, 515] width 519 height 85
paste textarea
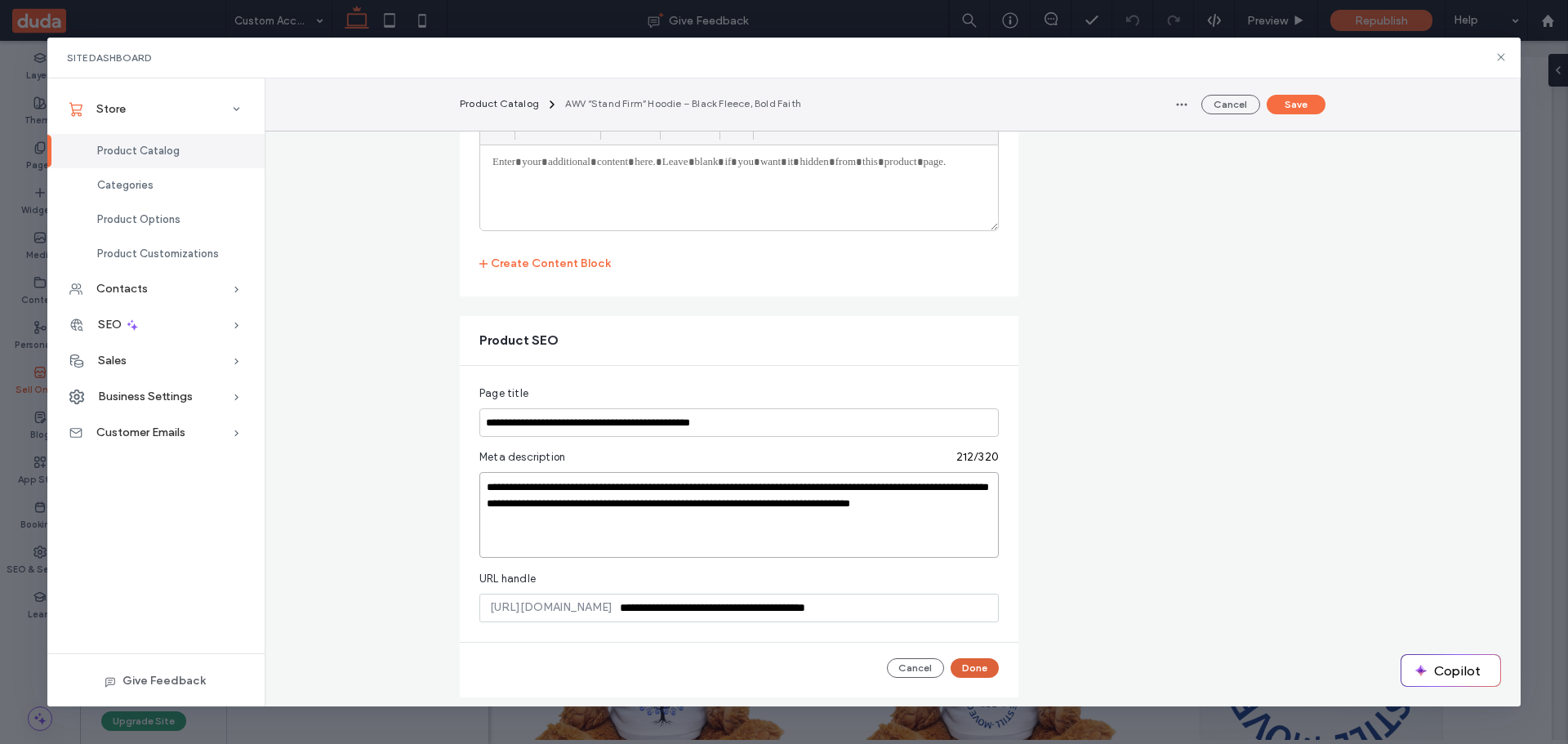
type textarea "**********"
click at [974, 666] on button "Done" at bounding box center [974, 668] width 48 height 20
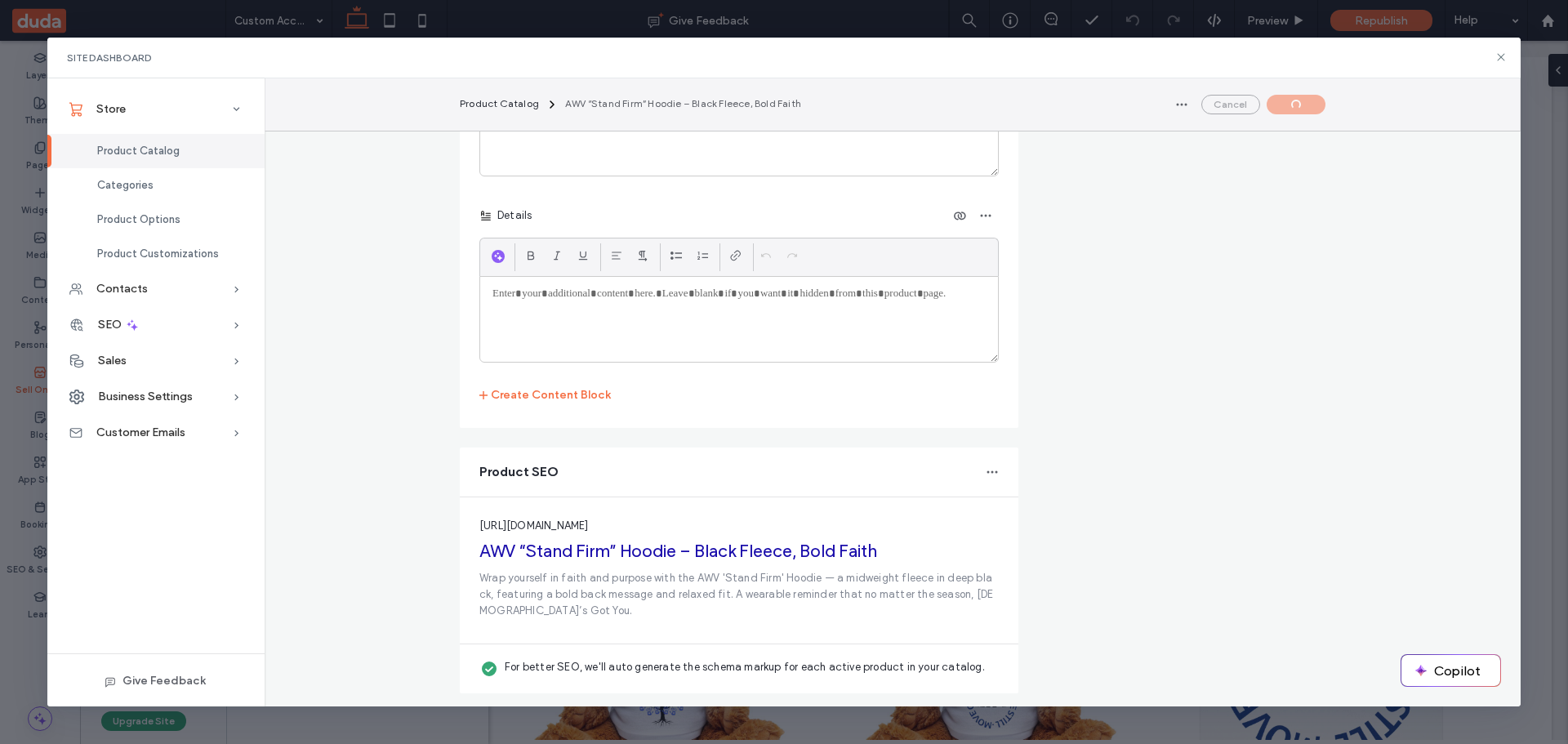
scroll to position [3542, 0]
click at [1301, 103] on button "Save" at bounding box center [1296, 104] width 59 height 20
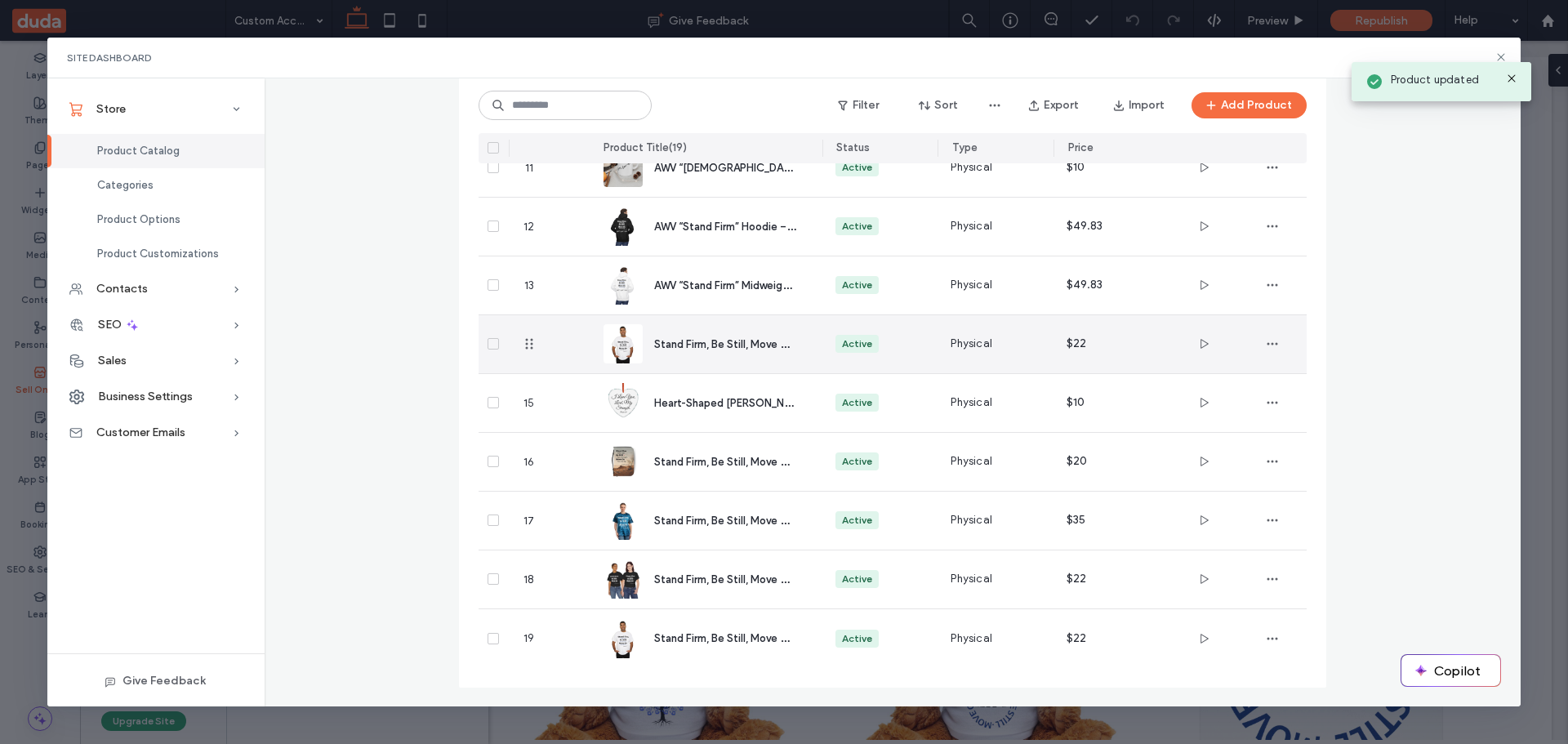
scroll to position [726, 0]
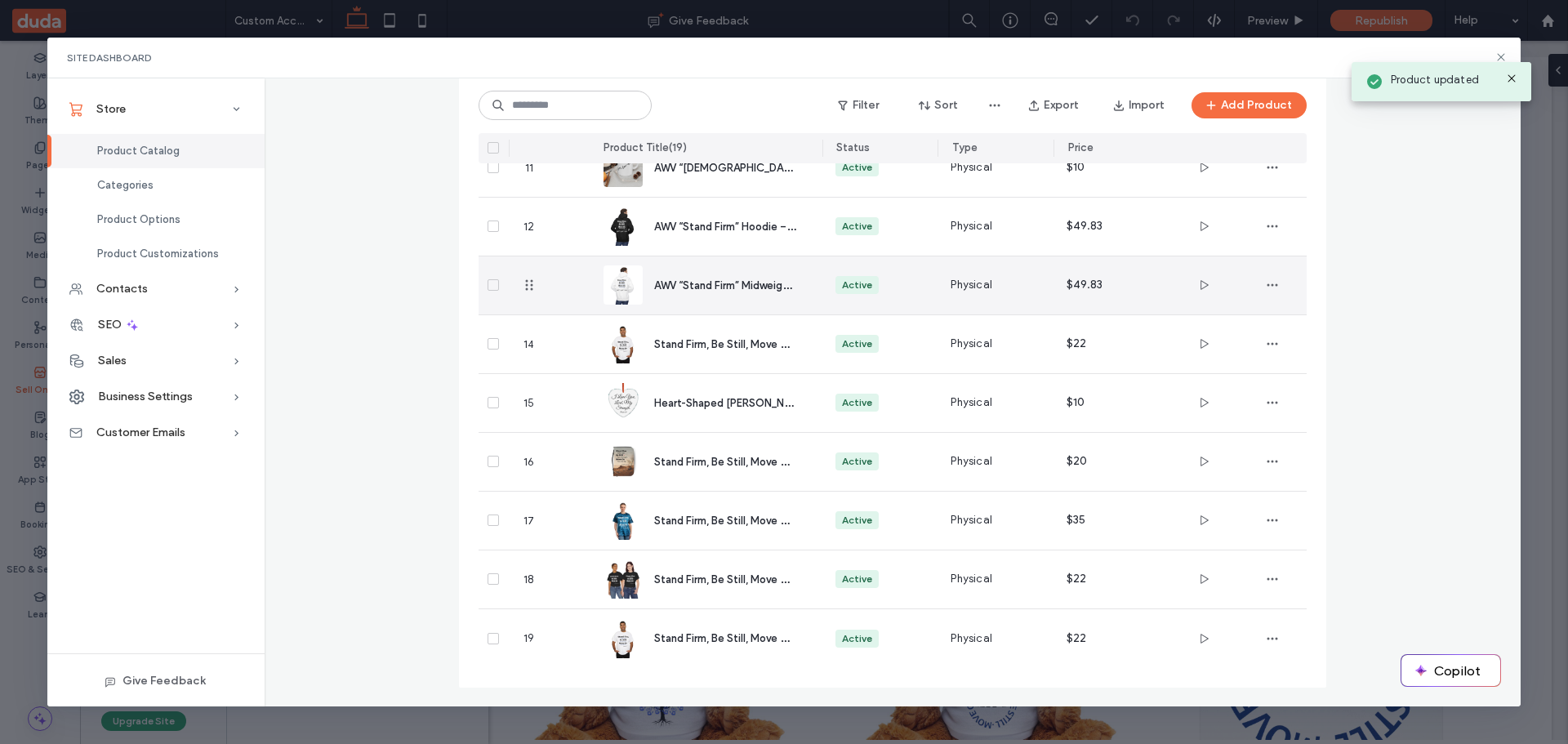
click at [718, 285] on span "AWV “Stand Firm” Midweight Fleece Hoodie – White" at bounding box center [780, 284] width 254 height 16
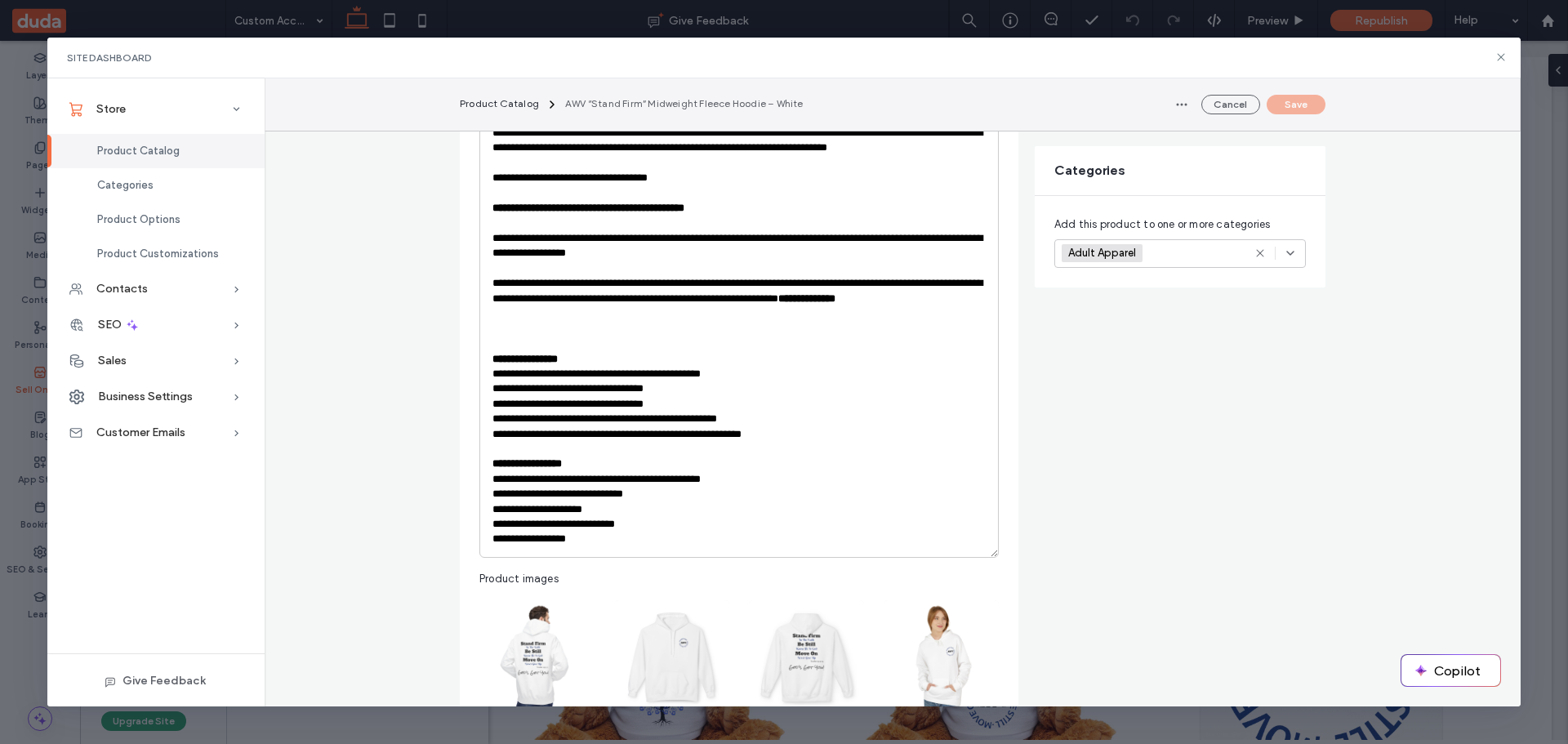
scroll to position [408, 0]
click at [598, 355] on p "**********" at bounding box center [739, 359] width 494 height 15
click at [584, 467] on p "**********" at bounding box center [739, 463] width 494 height 15
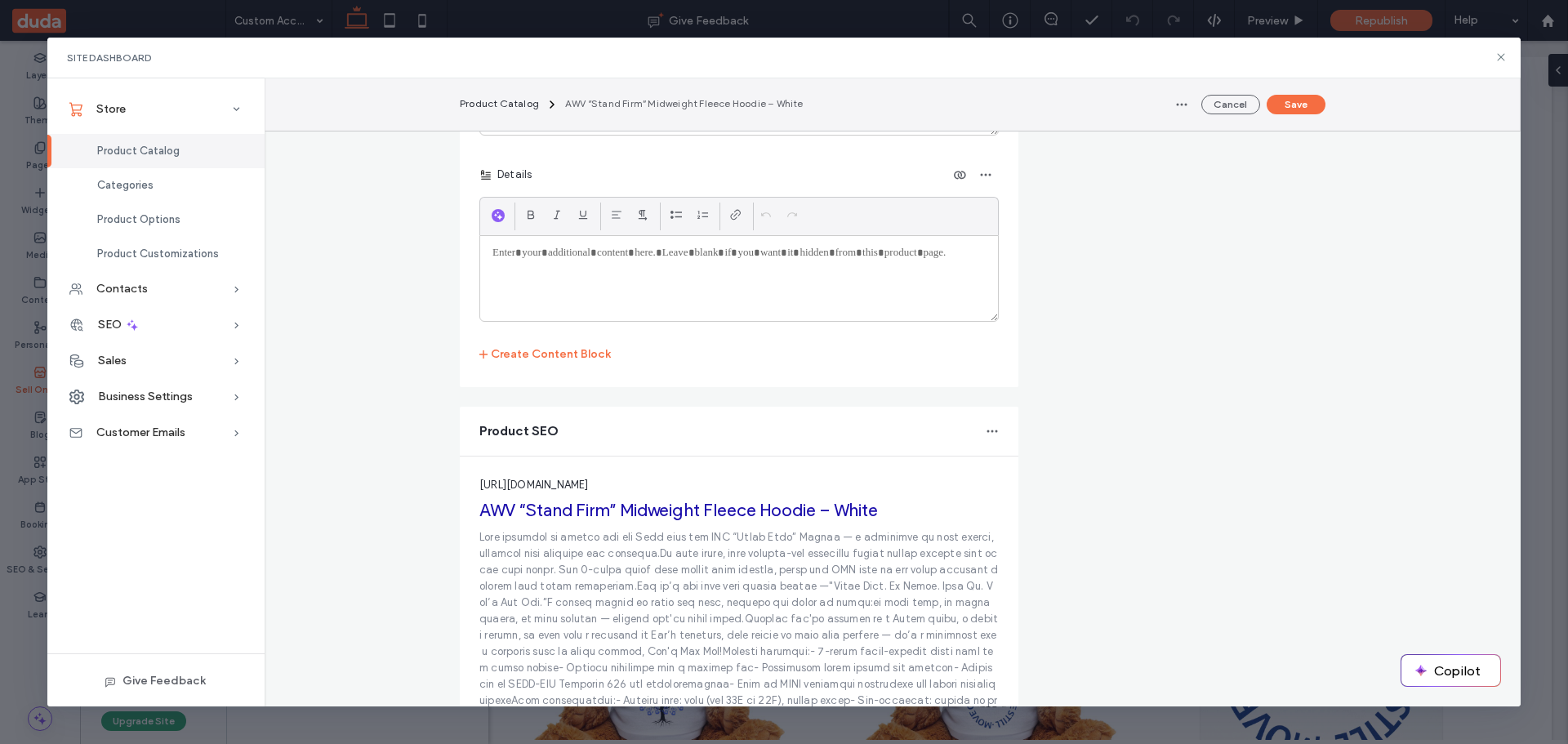
scroll to position [3658, 0]
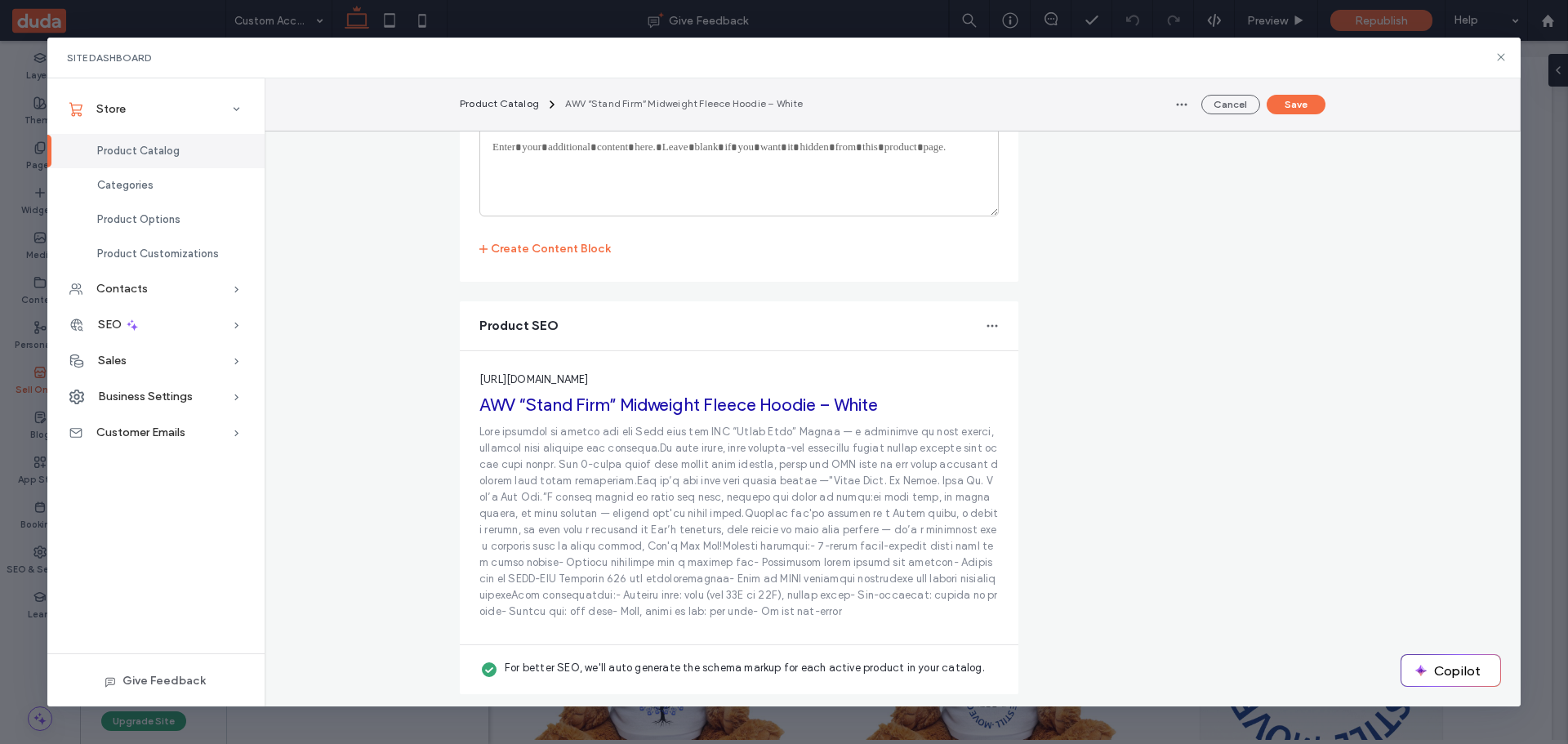
click at [719, 504] on p at bounding box center [739, 521] width 519 height 196
copy fieldset "[URL][DOMAIN_NAME] AWV “Stand Firm” Midweight Fleece Hoodie – White"
click at [986, 321] on icon "button" at bounding box center [992, 326] width 13 height 13
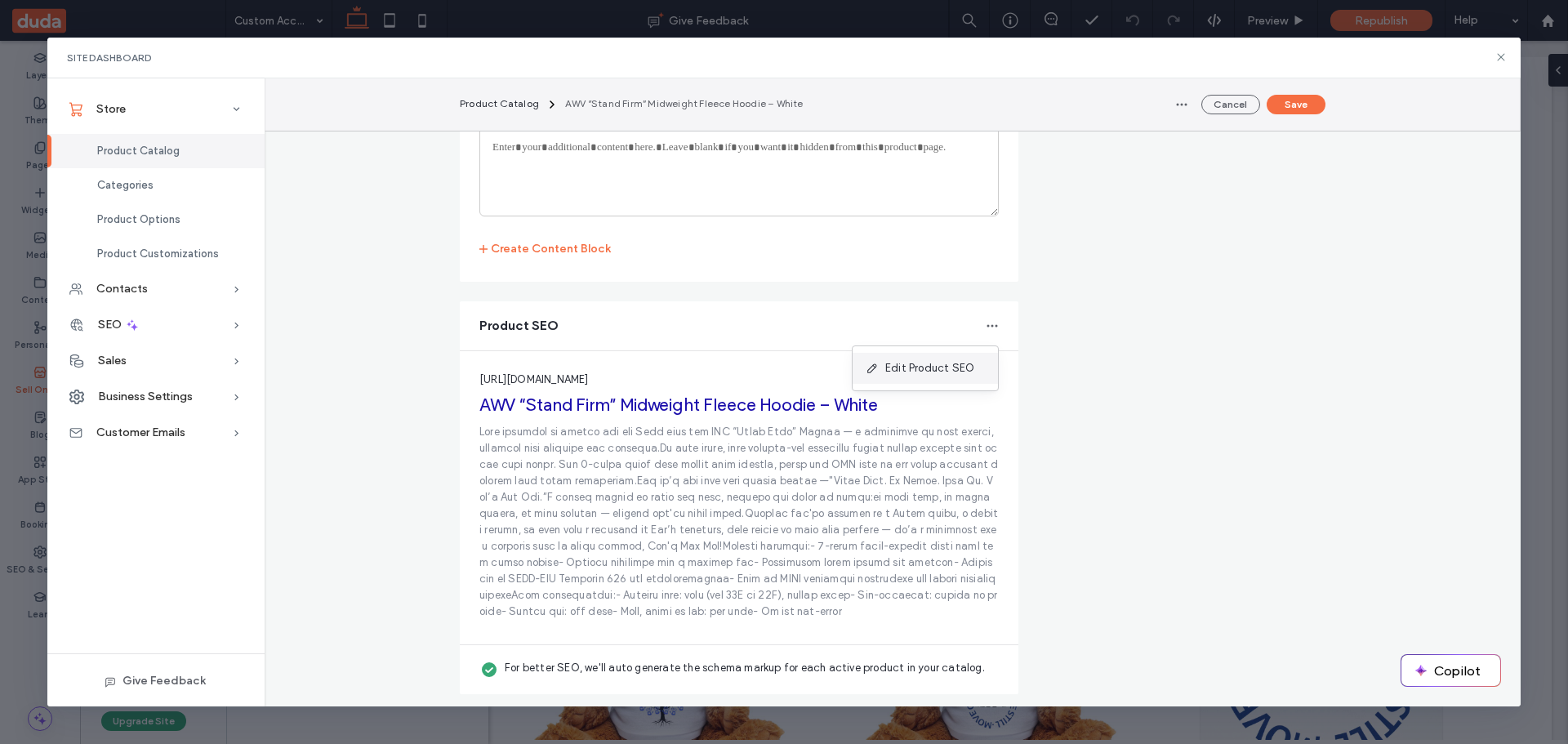
click at [954, 359] on div "Edit Product SEO" at bounding box center [925, 369] width 145 height 31
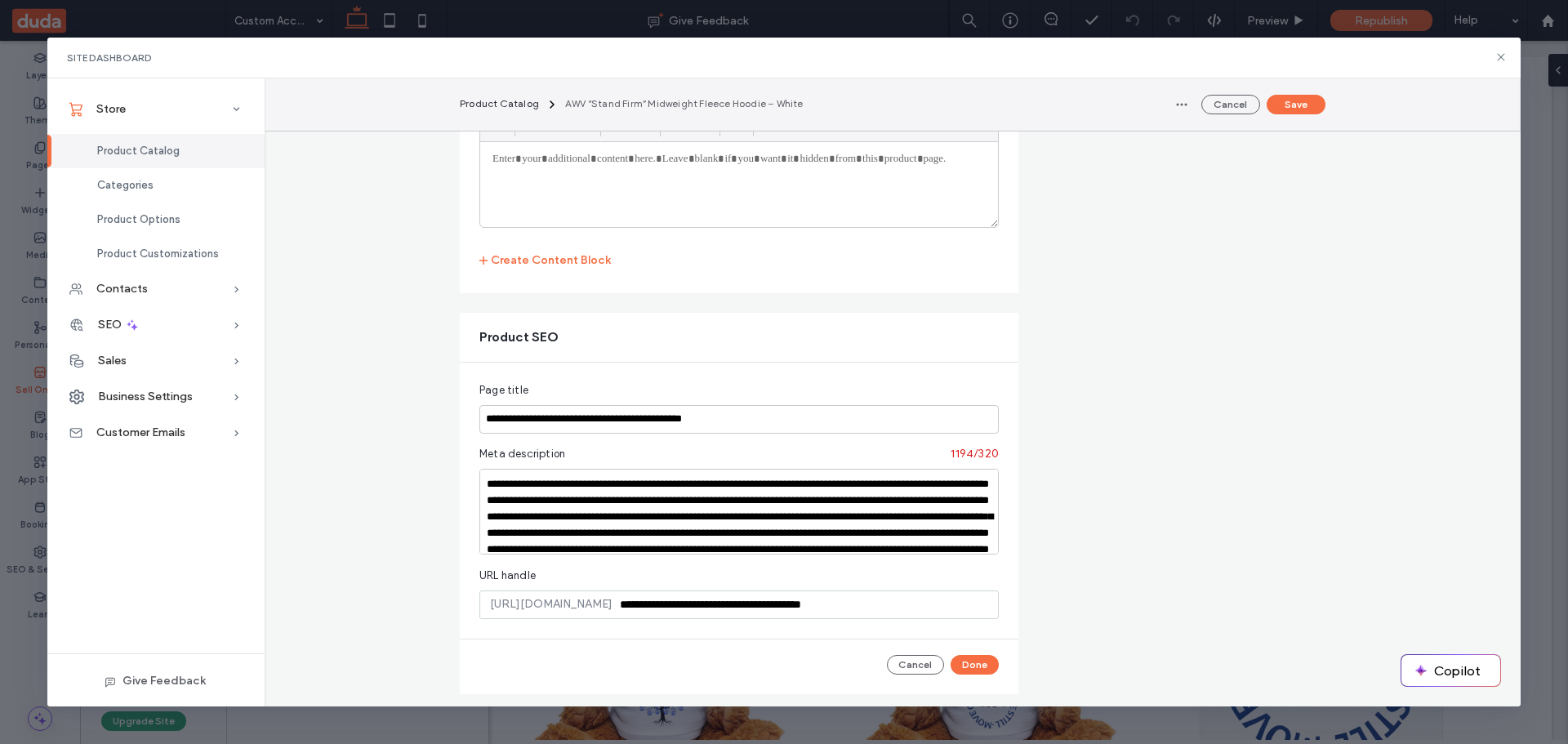
scroll to position [3647, 0]
click at [612, 523] on textarea at bounding box center [739, 512] width 519 height 85
paste textarea
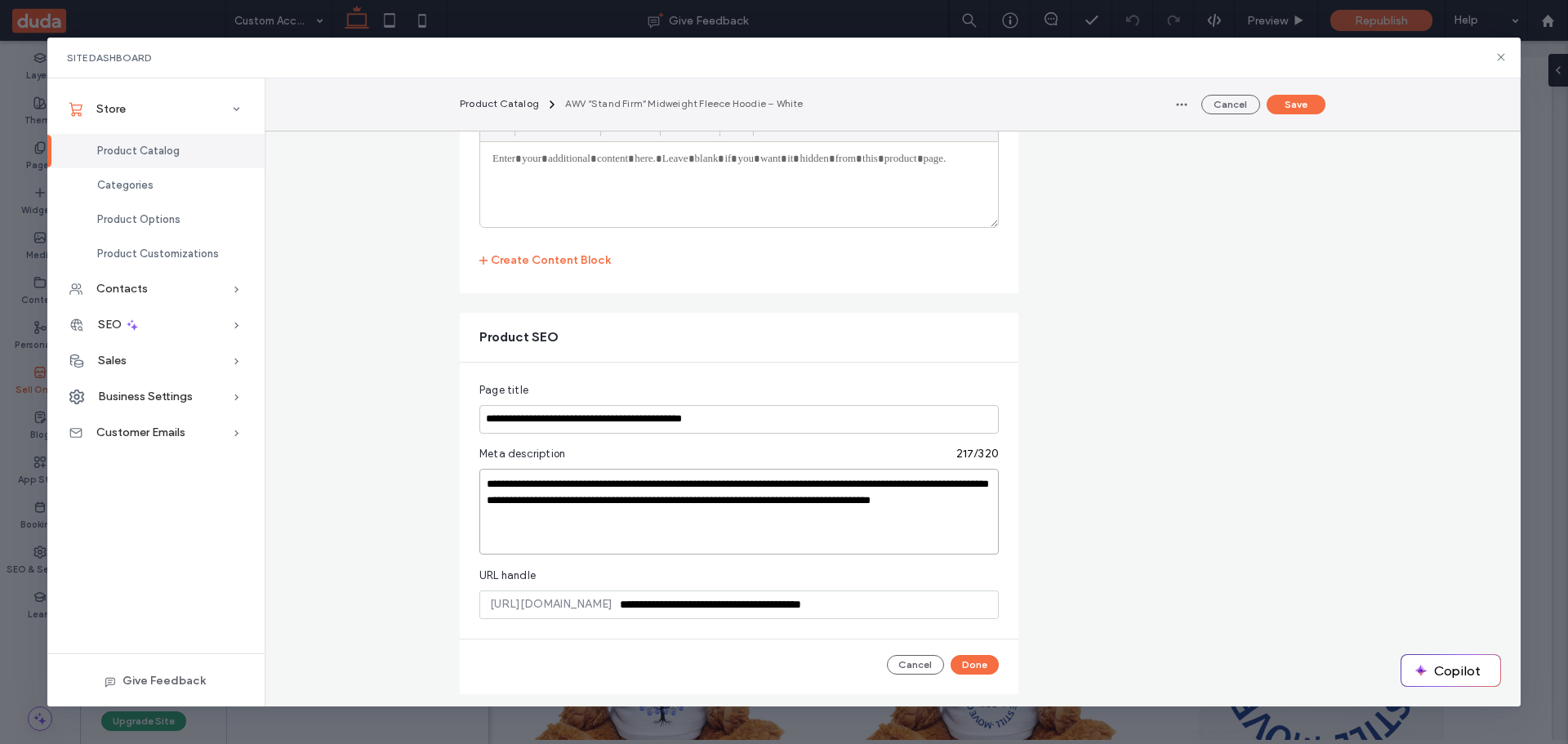
type textarea "**********"
click at [632, 425] on input "**********" at bounding box center [739, 419] width 519 height 29
paste input "**********"
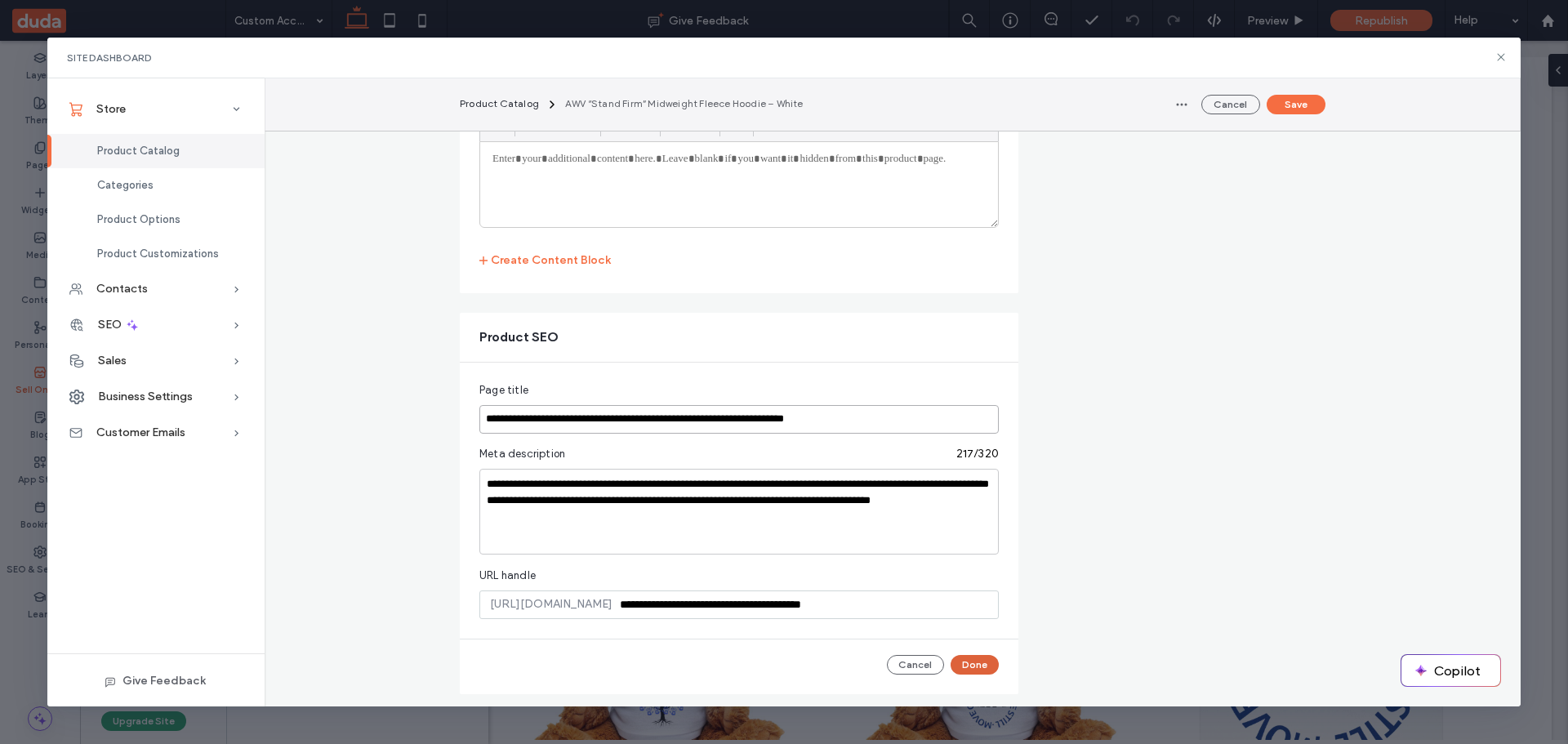
type input "**********"
click at [957, 657] on button "Done" at bounding box center [974, 664] width 48 height 20
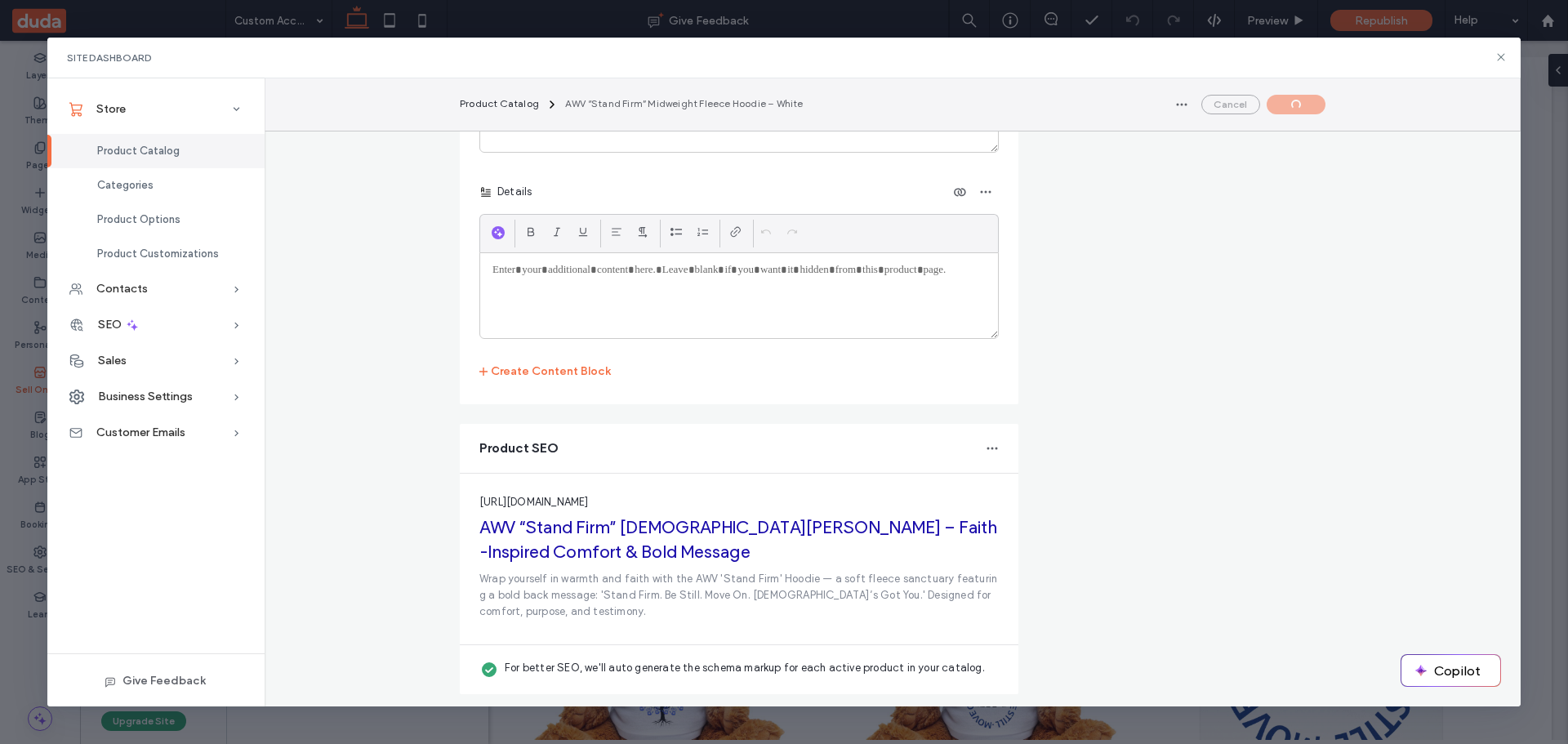
scroll to position [3536, 0]
click at [1294, 97] on button "Save" at bounding box center [1296, 104] width 59 height 20
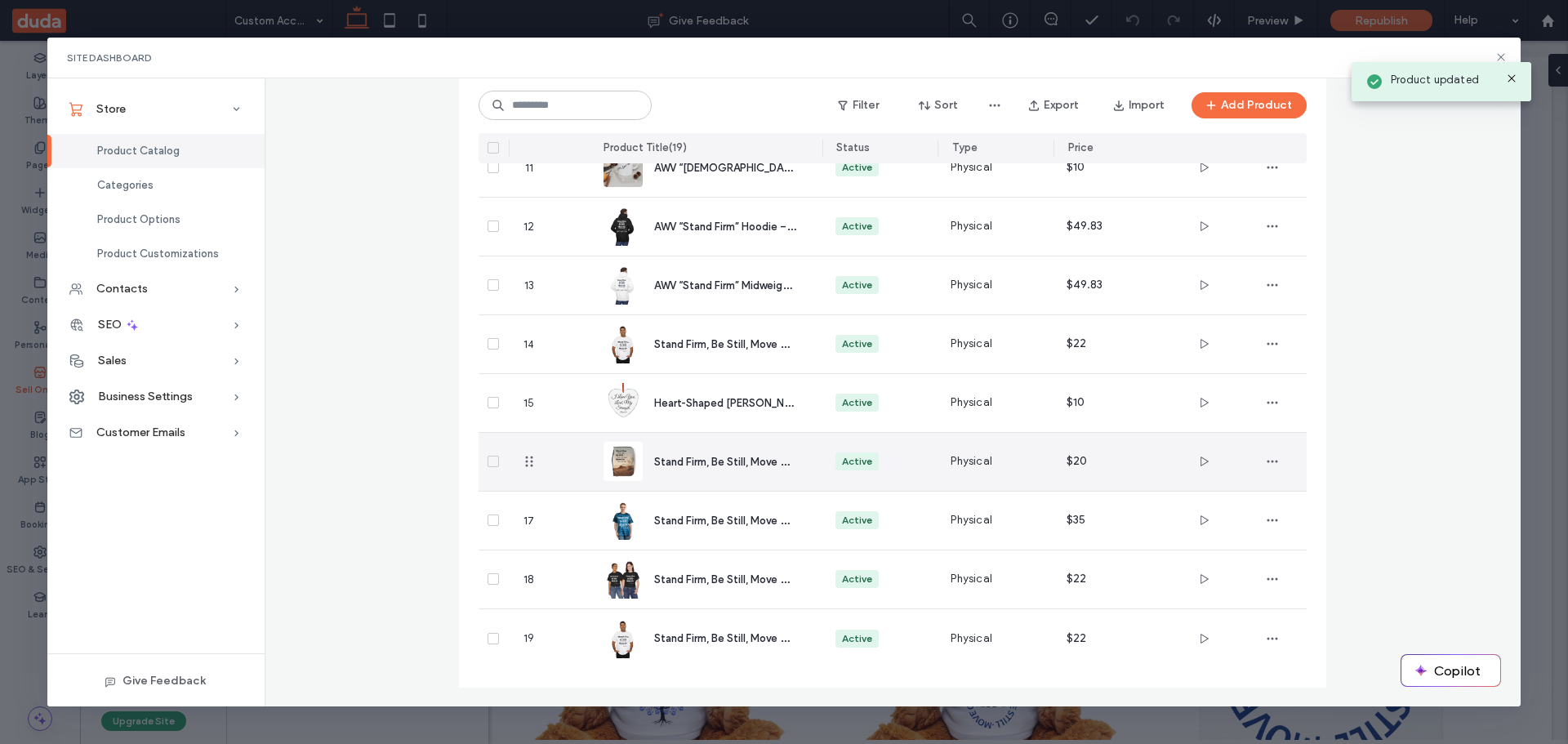
scroll to position [726, 0]
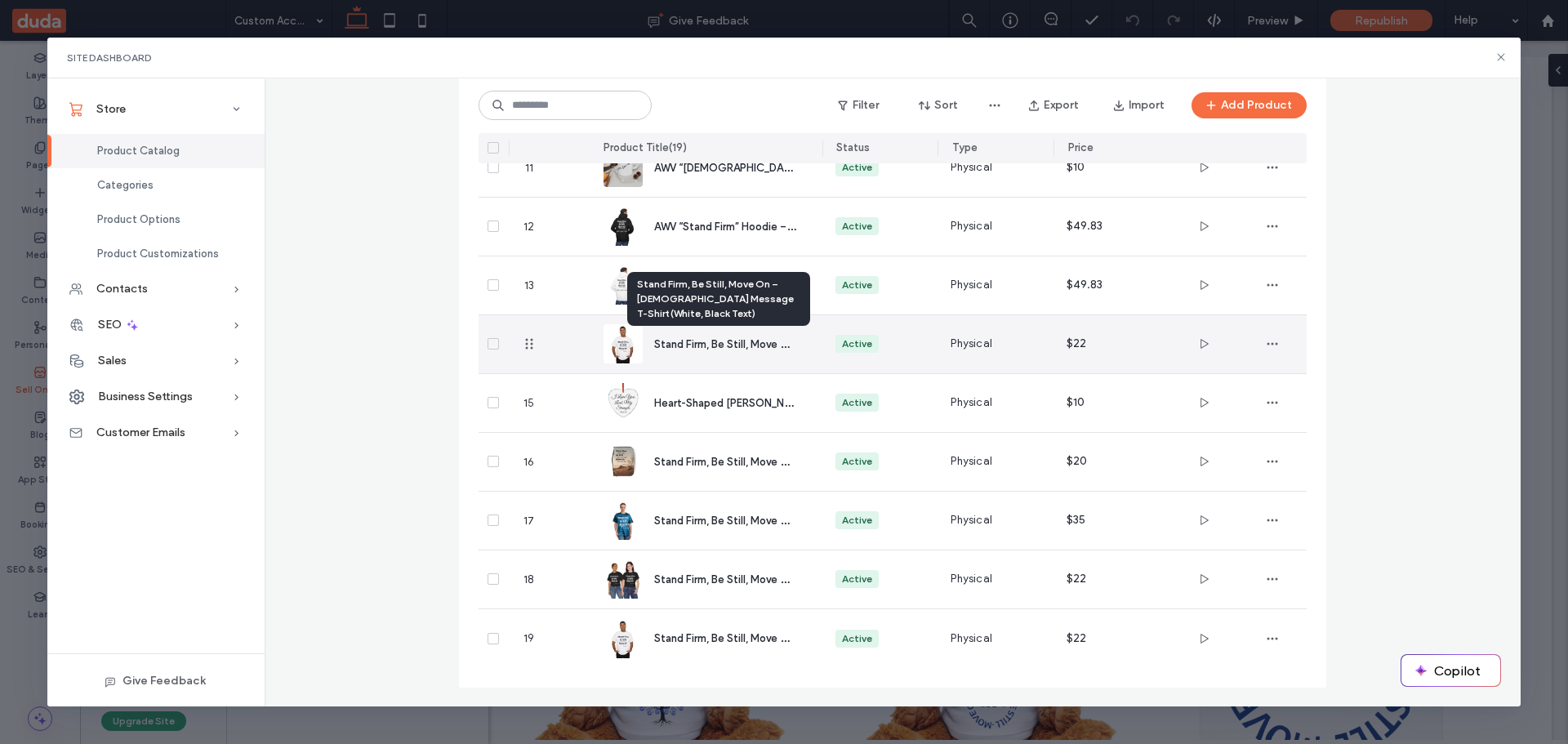
click at [724, 346] on span "Stand Firm, Be Still, Move On – [DEMOGRAPHIC_DATA] Message T-Shirt (White, Blac…" at bounding box center [877, 343] width 448 height 16
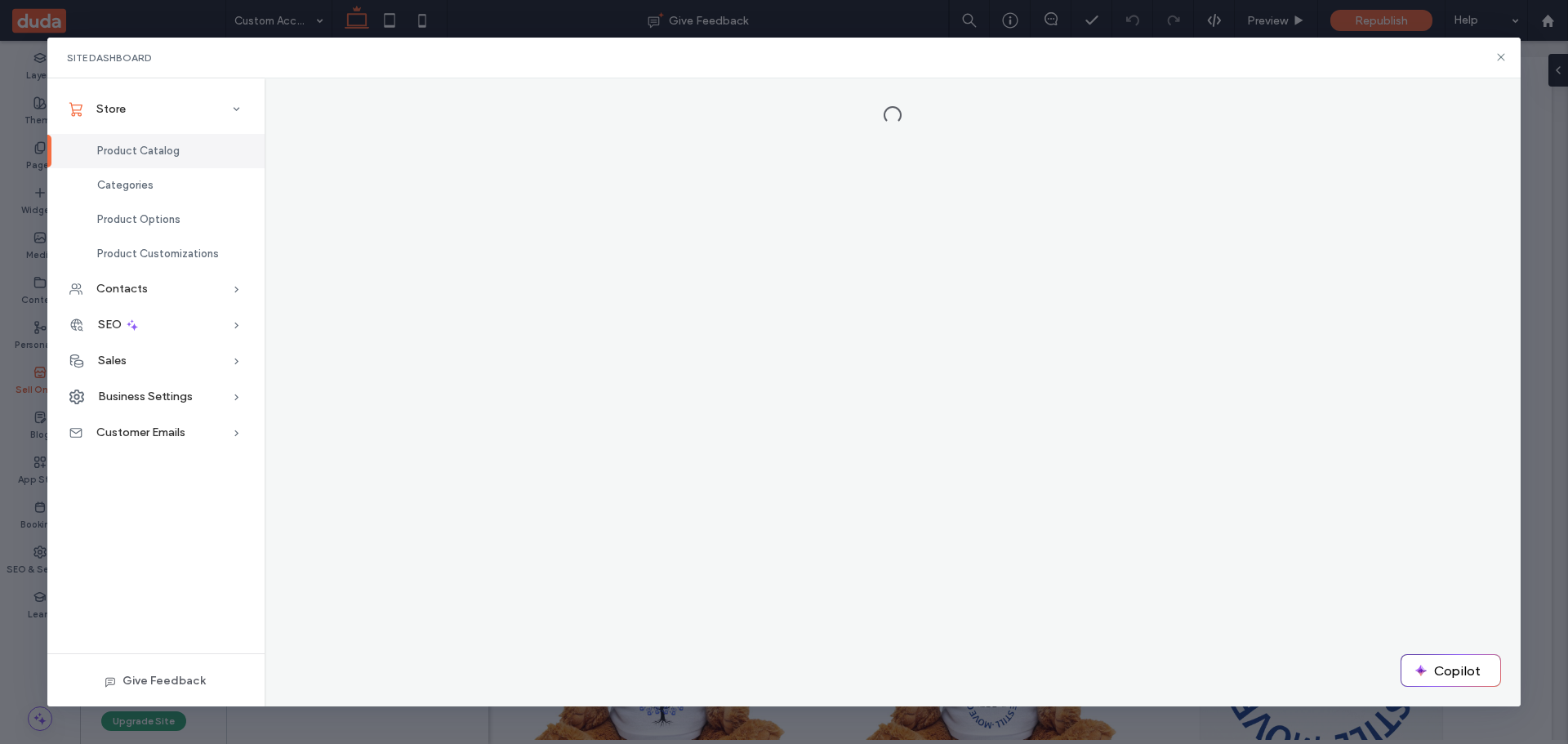
scroll to position [0, 0]
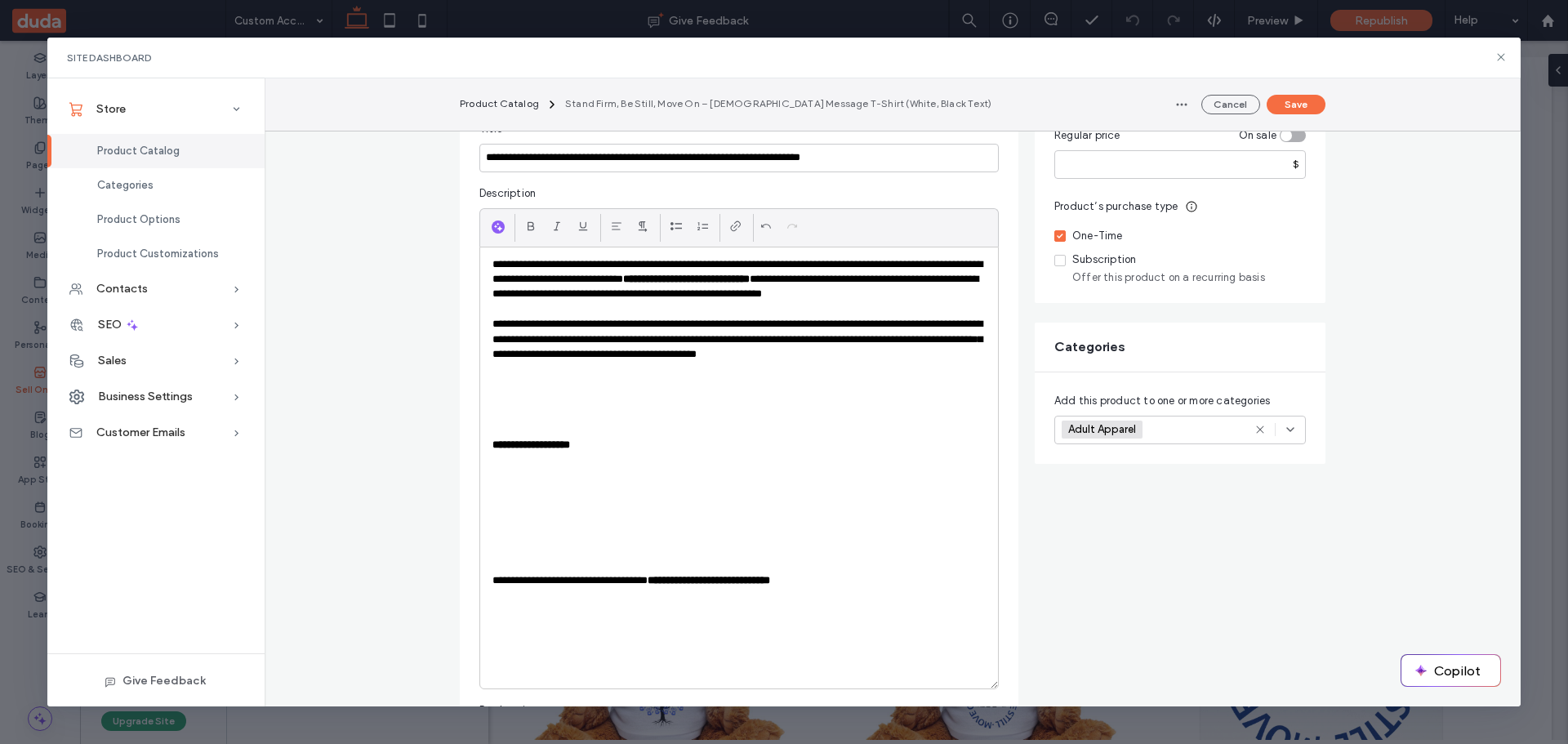
scroll to position [245, 0]
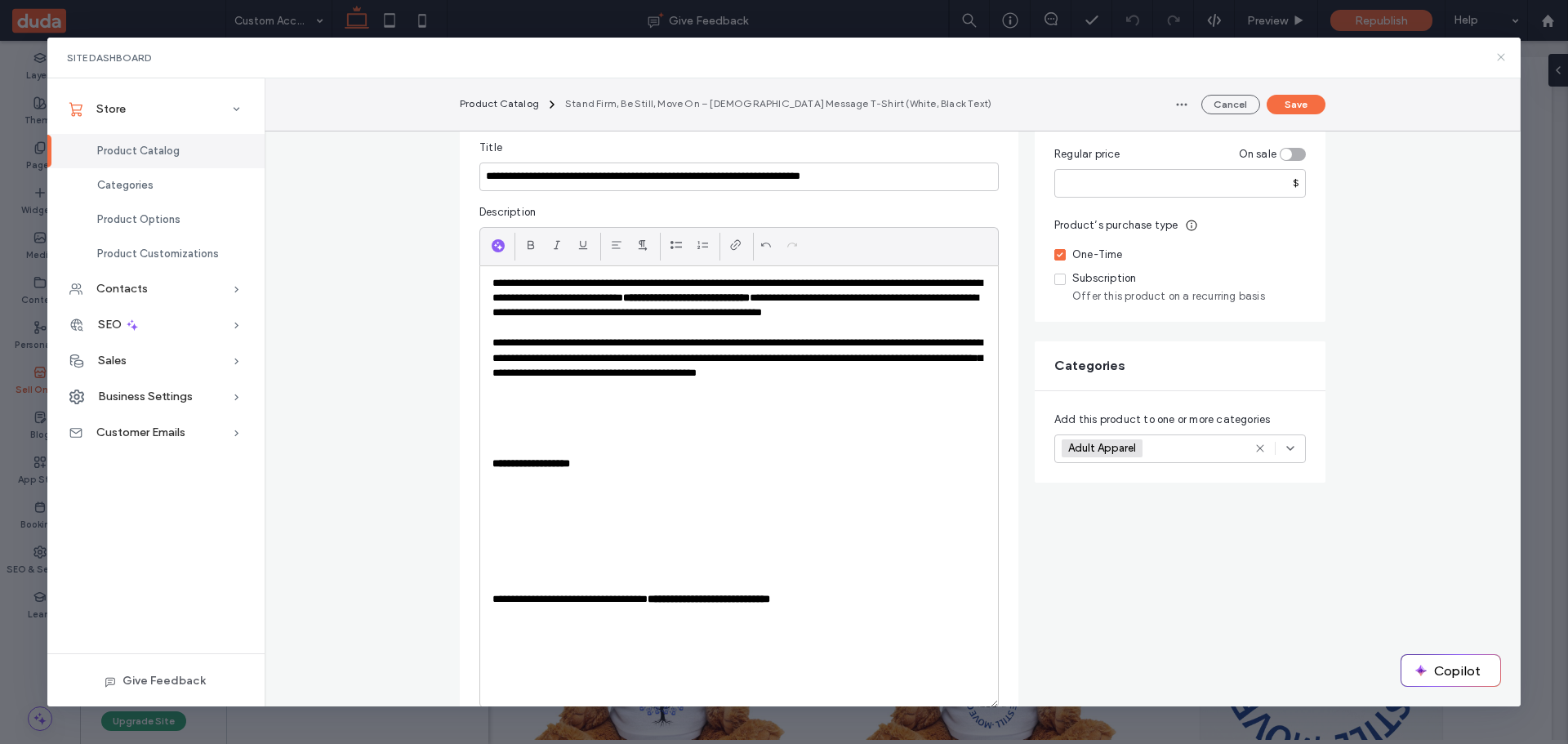
click at [1498, 54] on icon at bounding box center [1501, 57] width 13 height 13
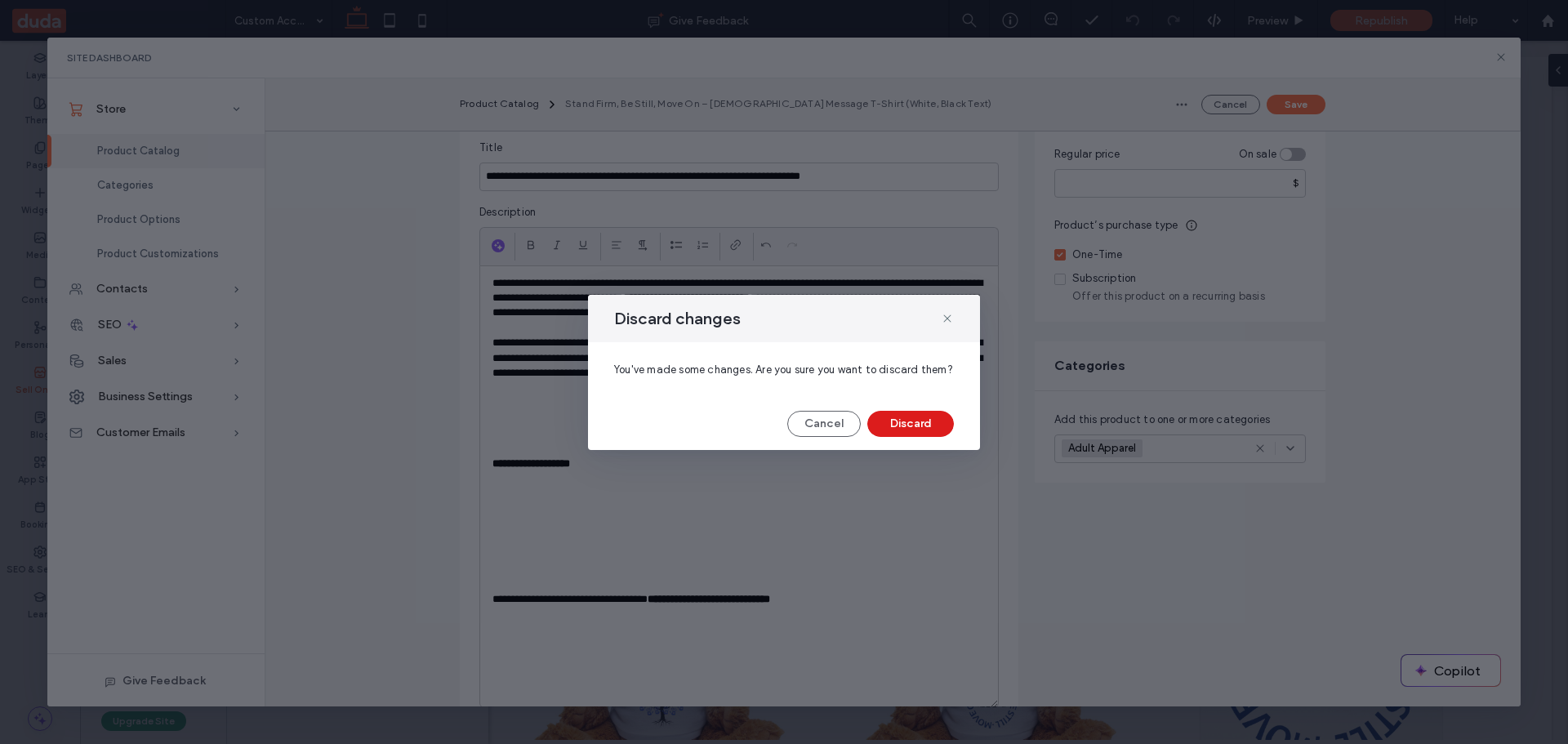
click at [962, 428] on div "Cancel Discard" at bounding box center [784, 424] width 392 height 26
click at [934, 424] on button "Discard" at bounding box center [910, 424] width 86 height 26
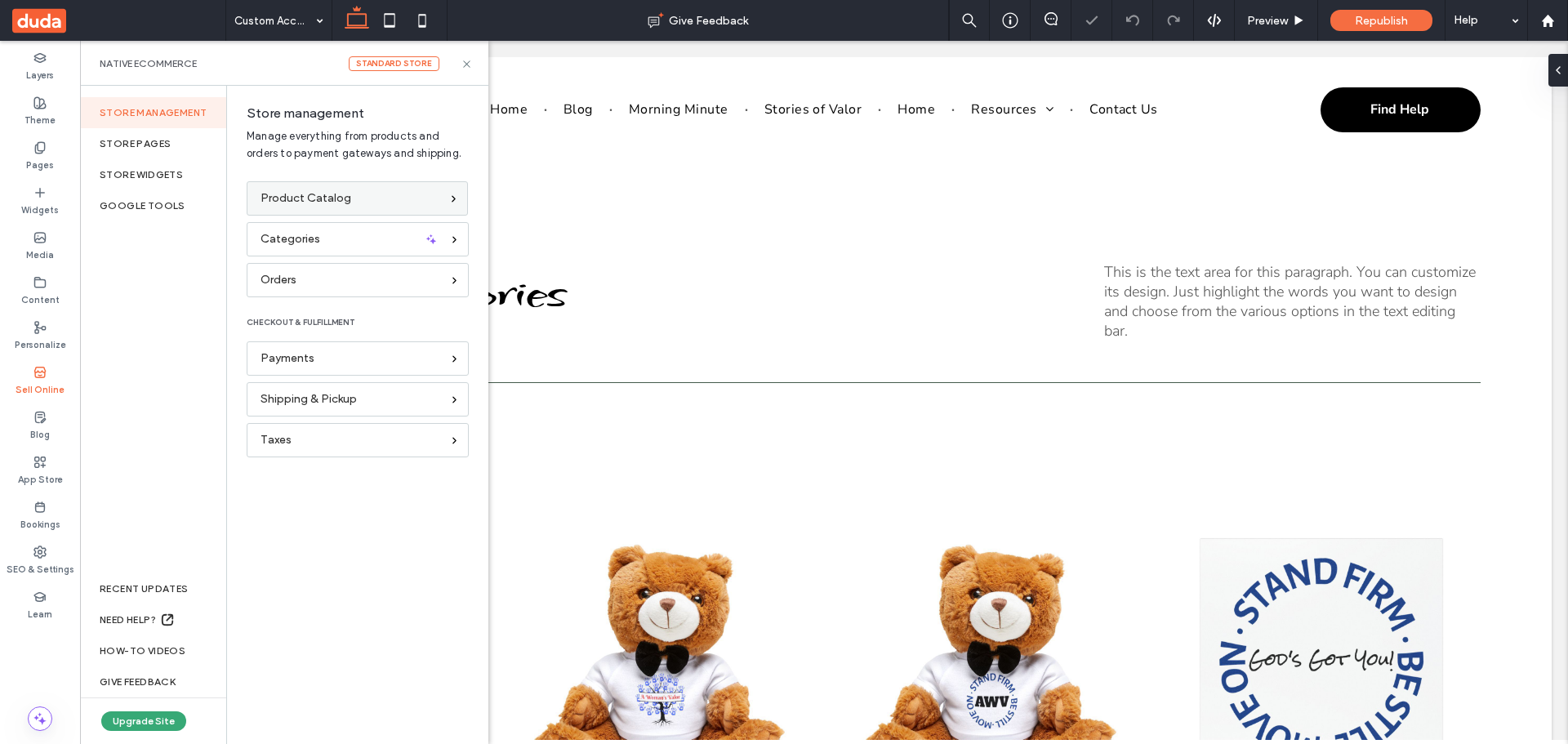
click at [304, 195] on span "Product Catalog" at bounding box center [306, 199] width 90 height 18
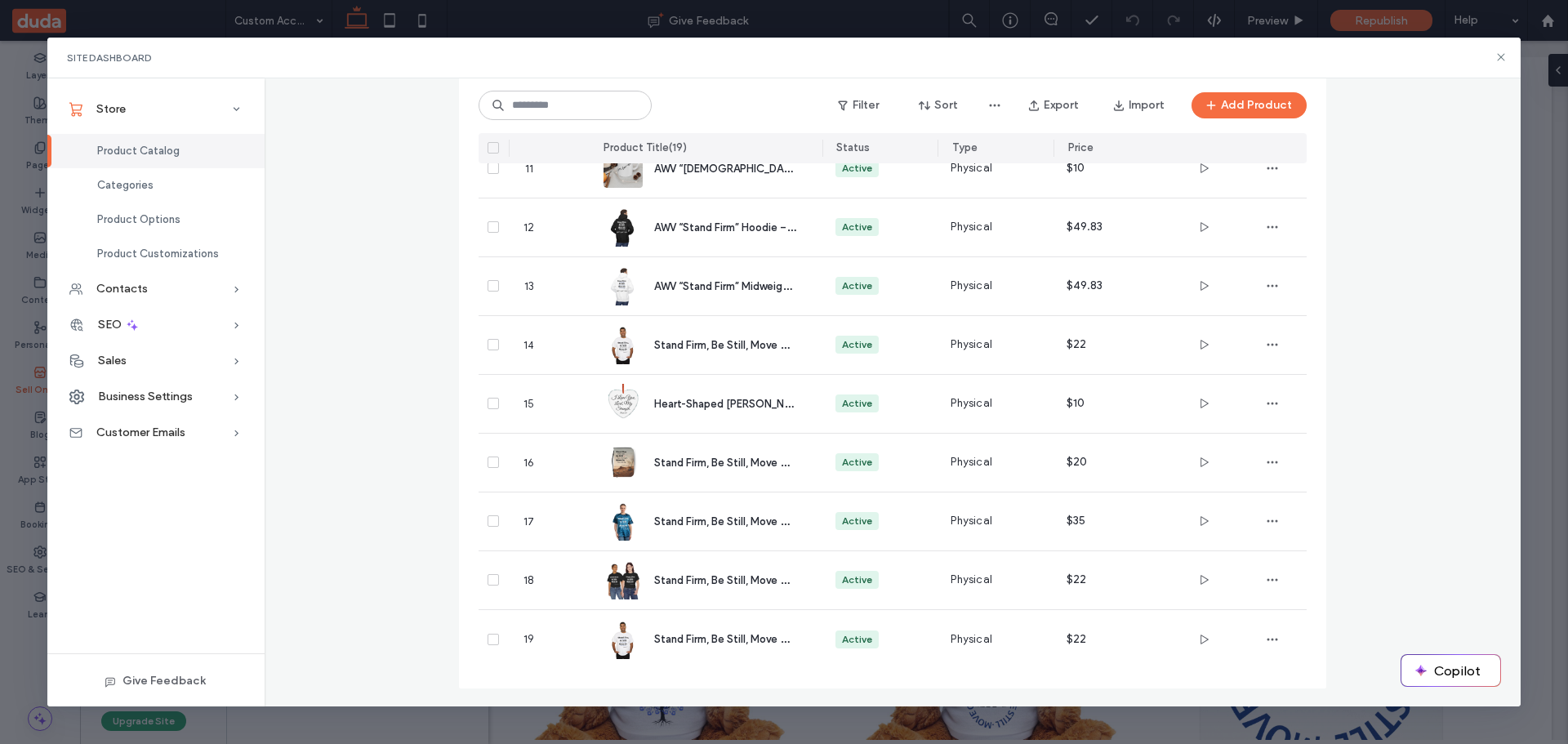
scroll to position [726, 0]
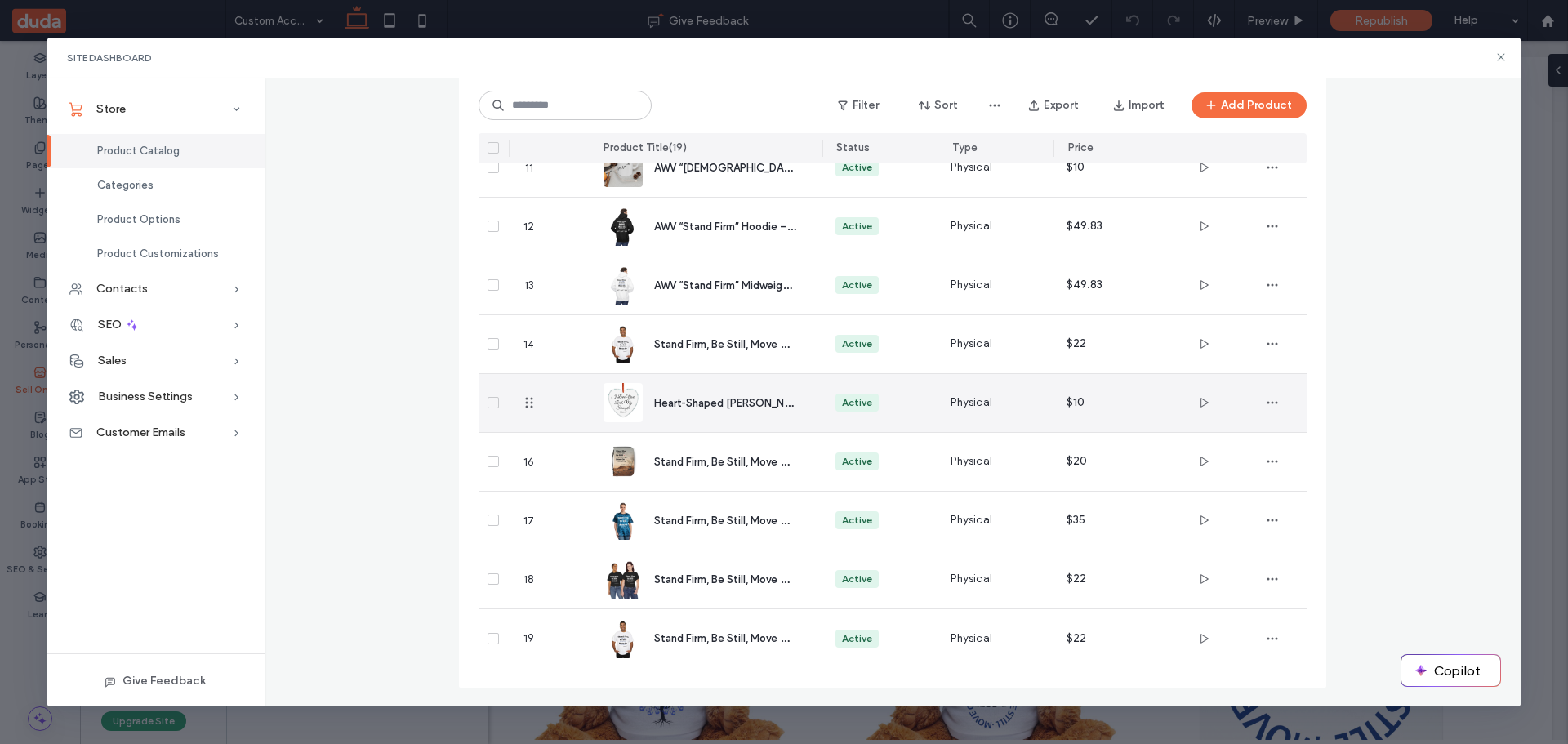
click at [697, 406] on span "Heart-Shaped [PERSON_NAME] Christmas Ornament – [DEMOGRAPHIC_DATA] 18:1" at bounding box center [858, 402] width 407 height 16
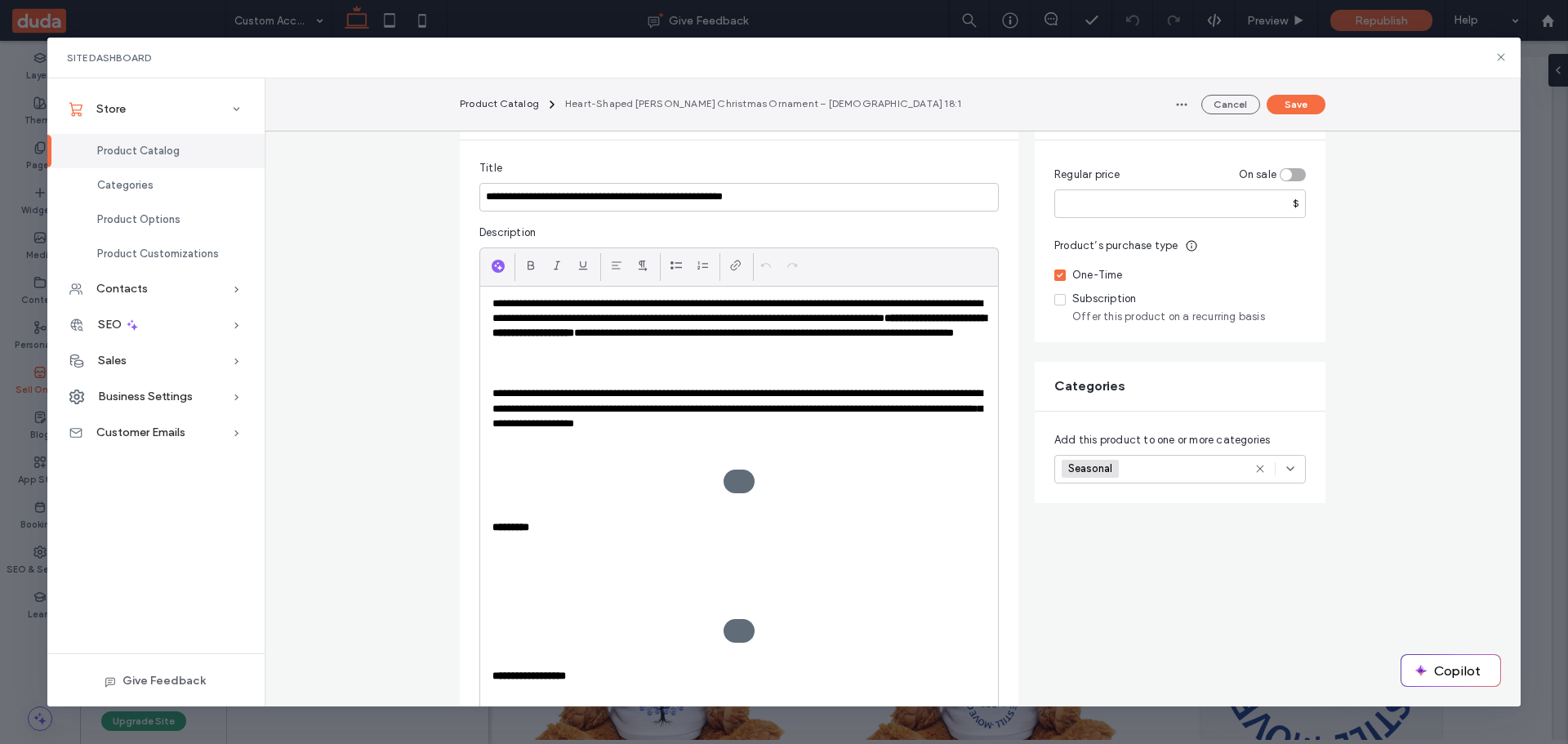
scroll to position [163, 0]
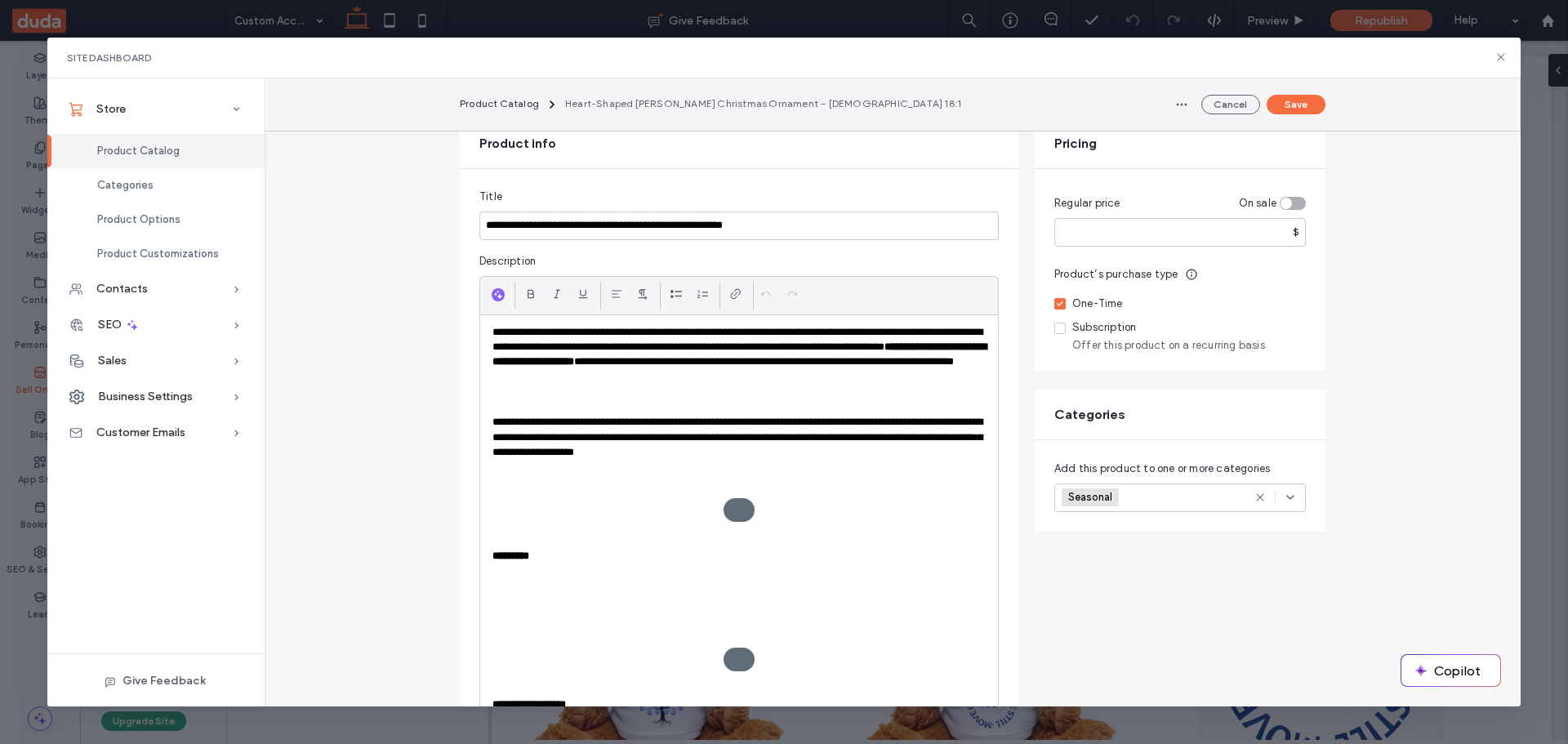
click at [785, 381] on p "**********" at bounding box center [739, 356] width 494 height 61
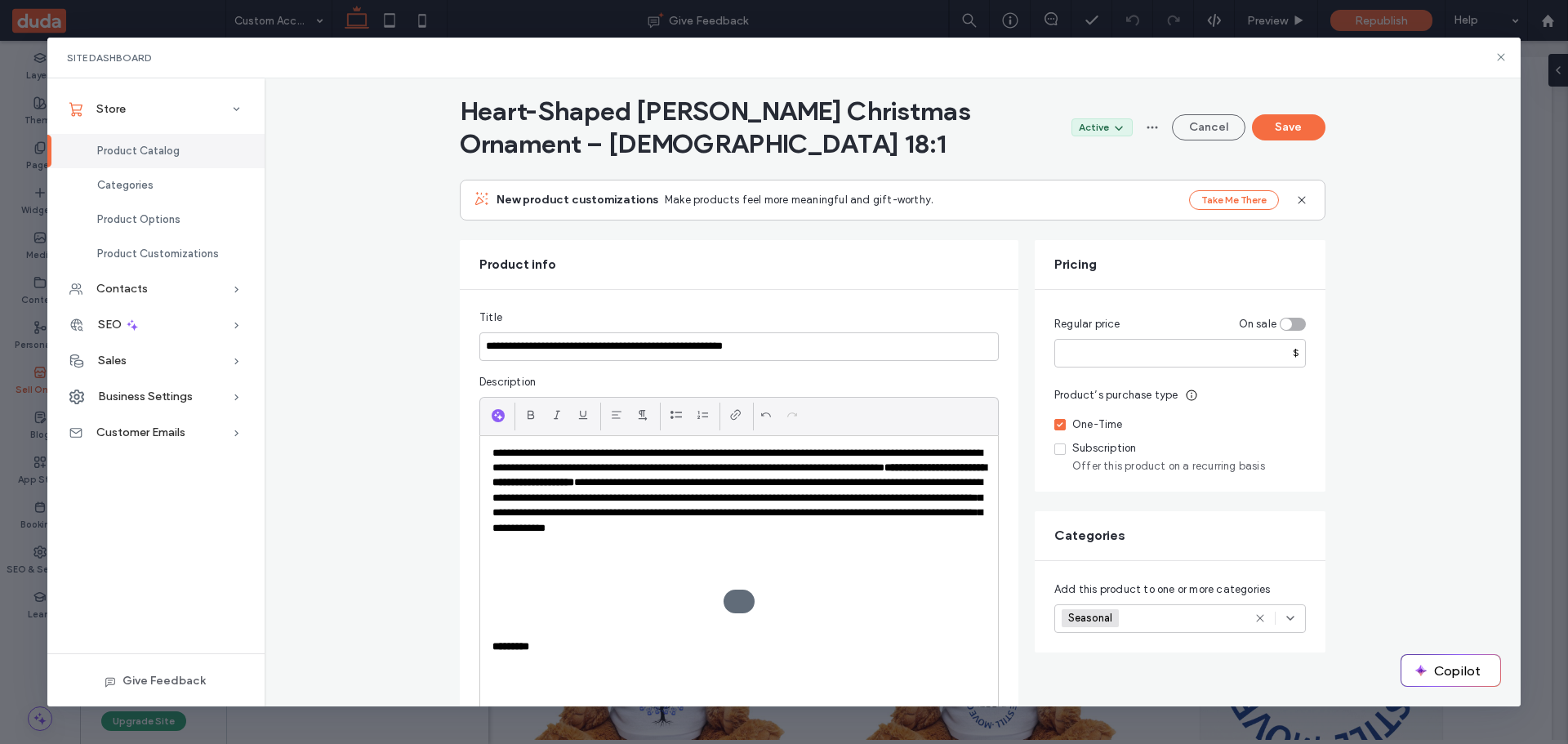
scroll to position [0, 0]
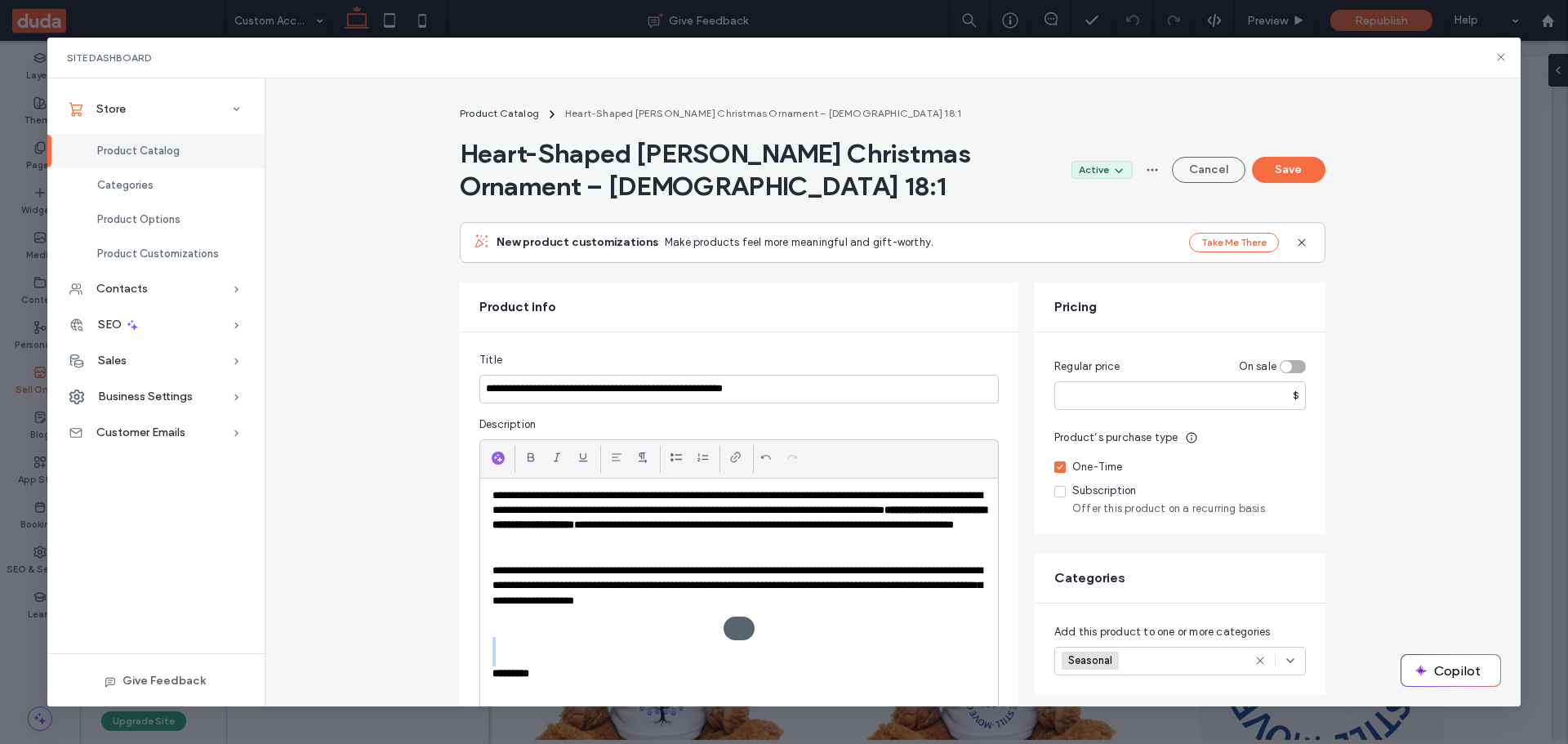
click at [733, 627] on span at bounding box center [739, 628] width 31 height 24
click at [720, 595] on icon at bounding box center [726, 593] width 11 height 11
click at [774, 639] on p at bounding box center [739, 645] width 494 height 15
click at [733, 628] on span at bounding box center [739, 628] width 31 height 24
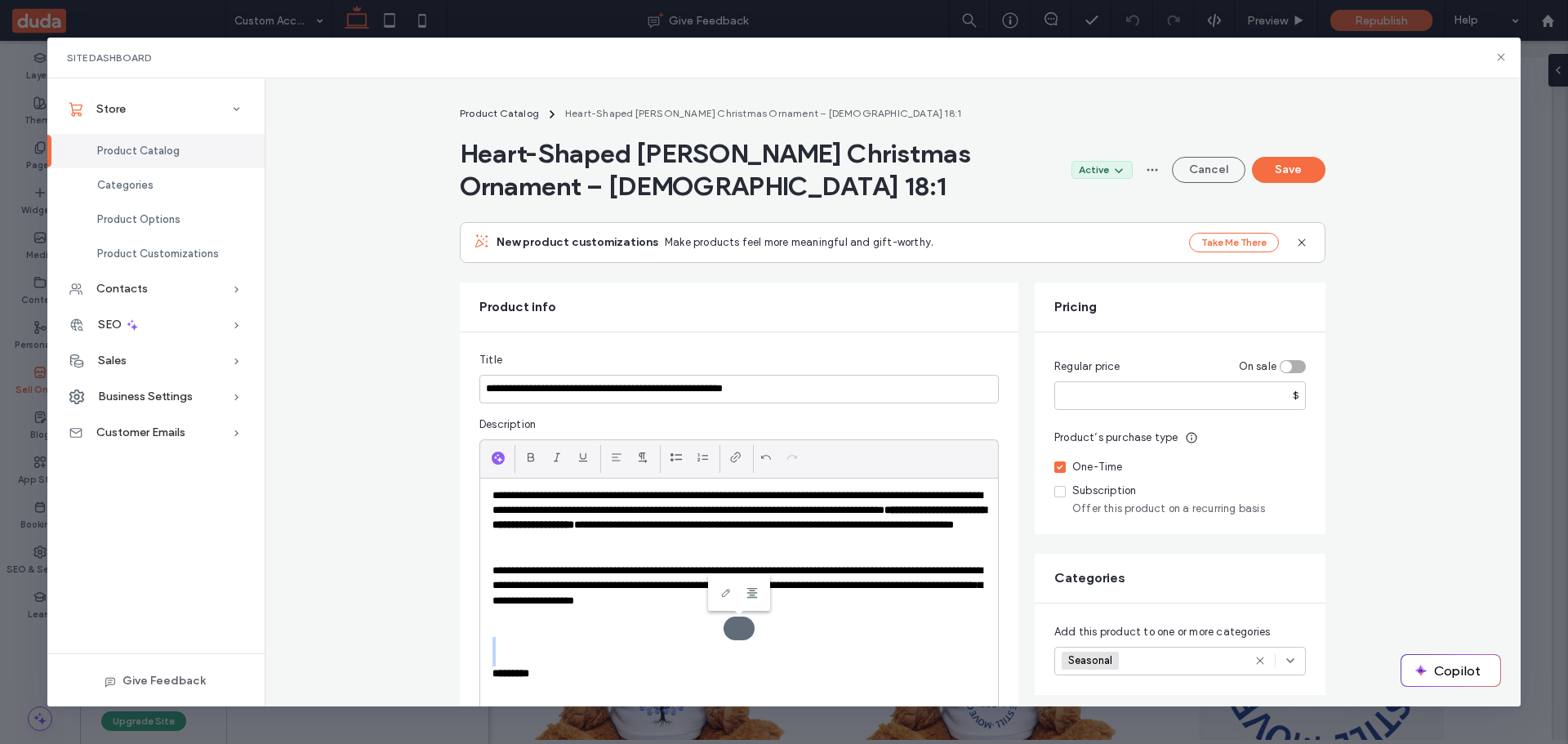
click at [858, 633] on div at bounding box center [739, 629] width 494 height 15
click at [1500, 54] on icon at bounding box center [1501, 57] width 13 height 13
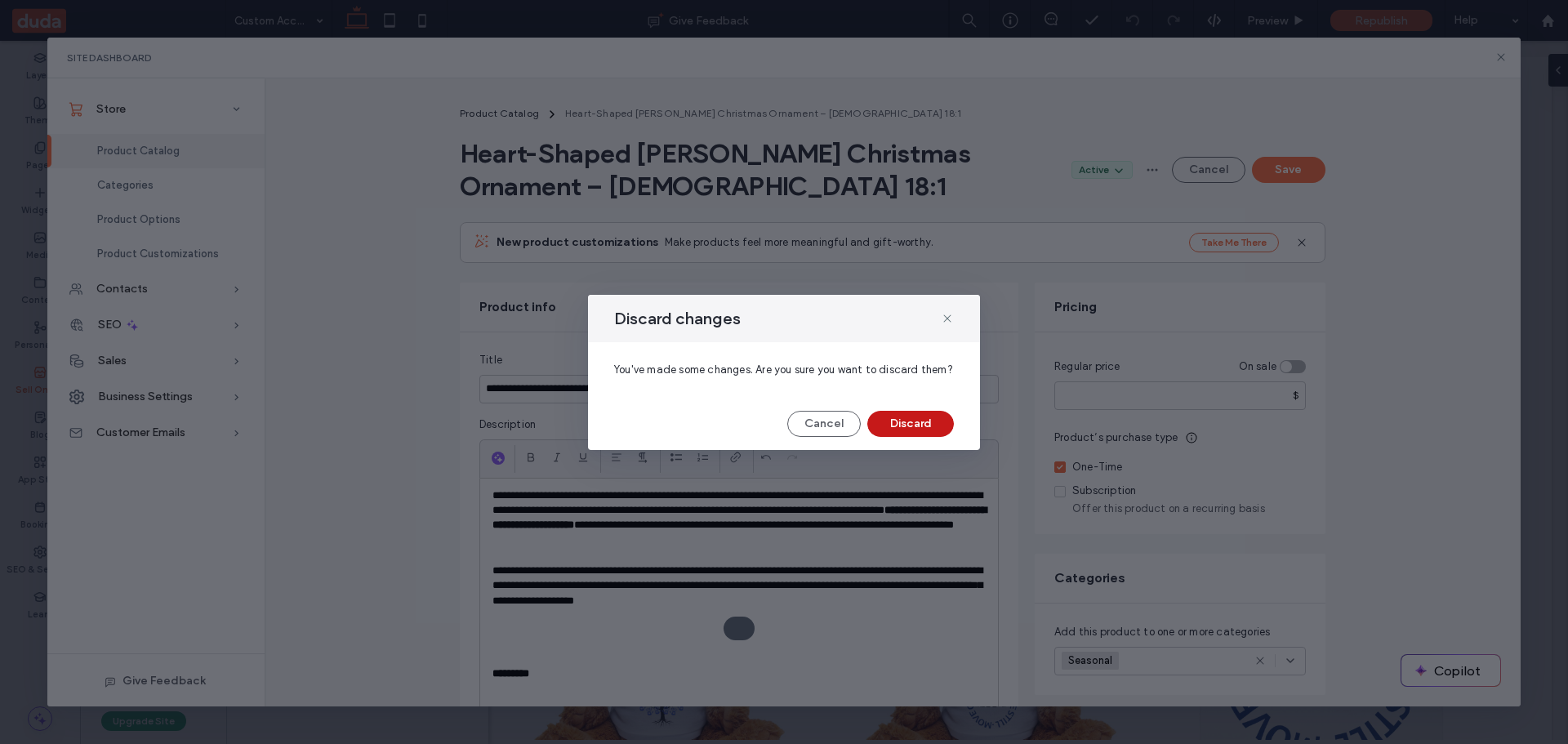
click at [907, 421] on button "Discard" at bounding box center [910, 424] width 86 height 26
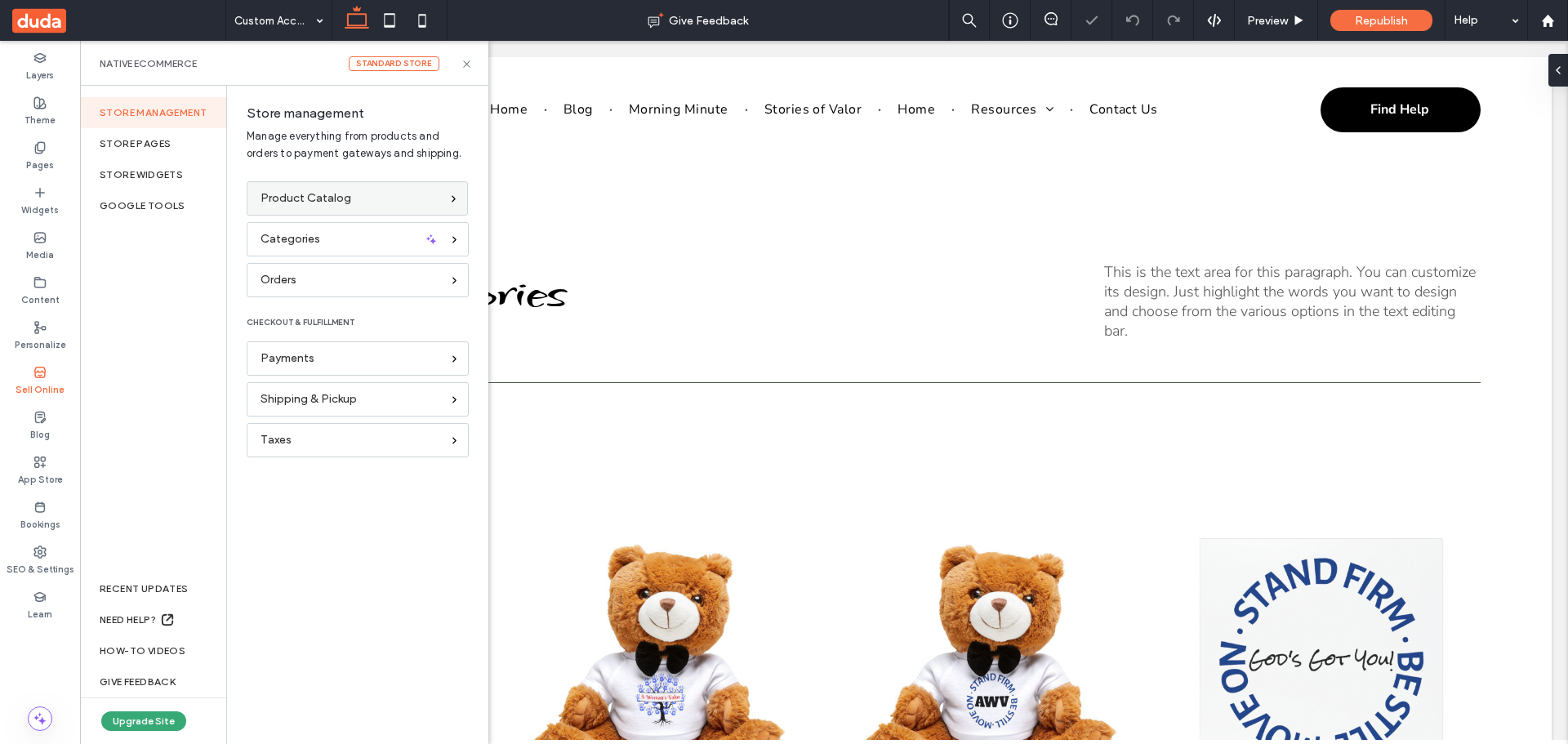
click at [278, 198] on span "Product Catalog" at bounding box center [306, 199] width 90 height 18
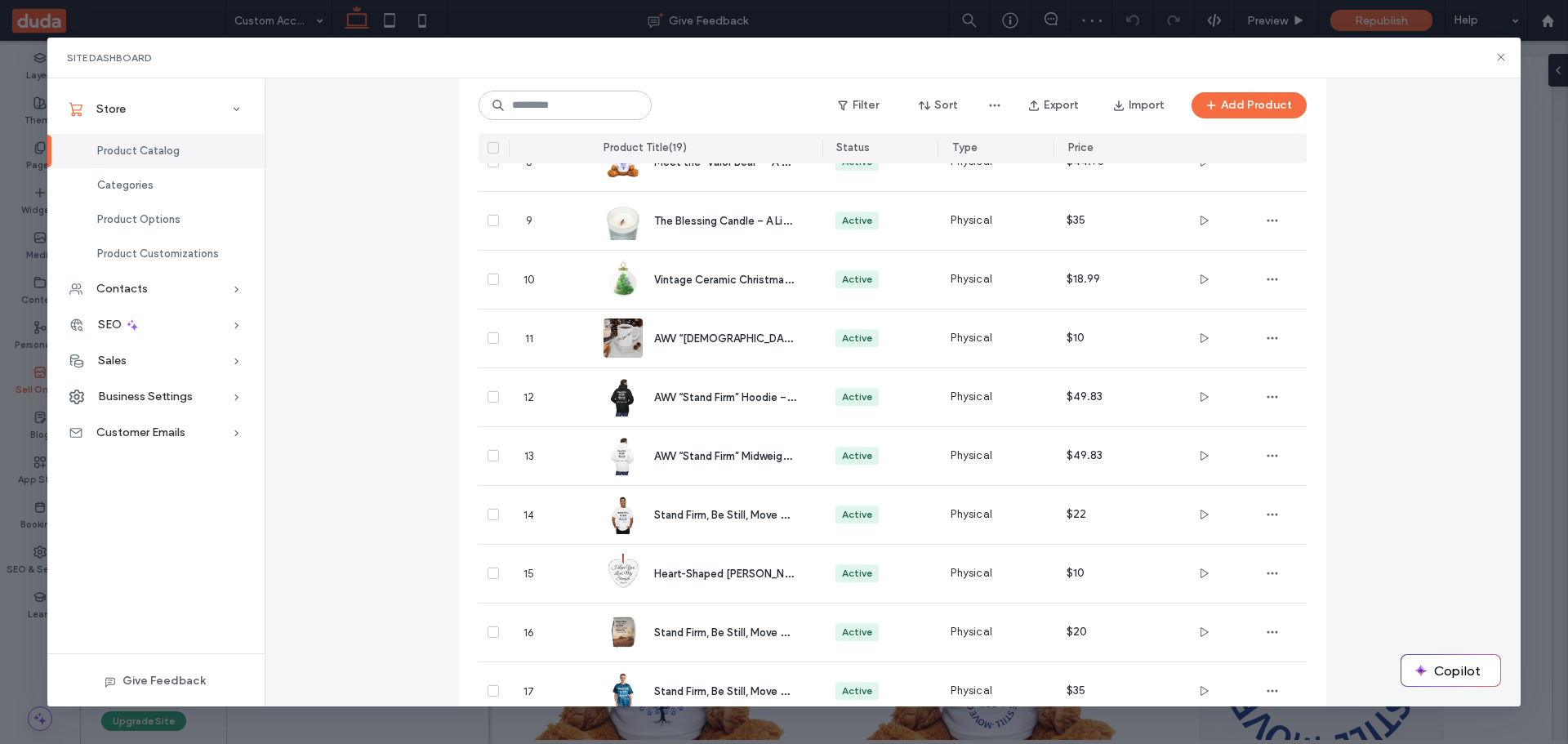
scroll to position [726, 0]
